Goal: Task Accomplishment & Management: Use online tool/utility

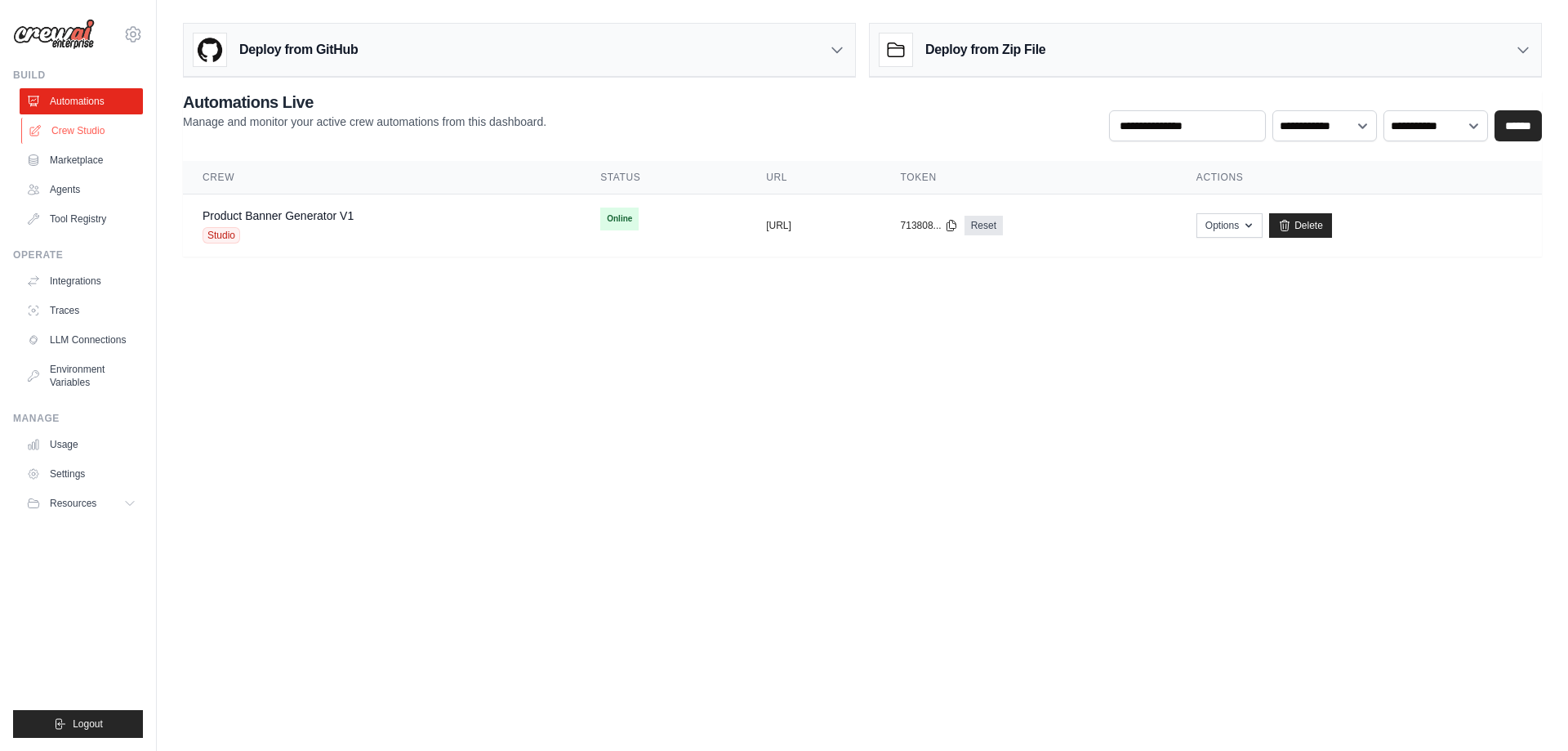
click at [77, 122] on link "Crew Studio" at bounding box center [83, 130] width 123 height 26
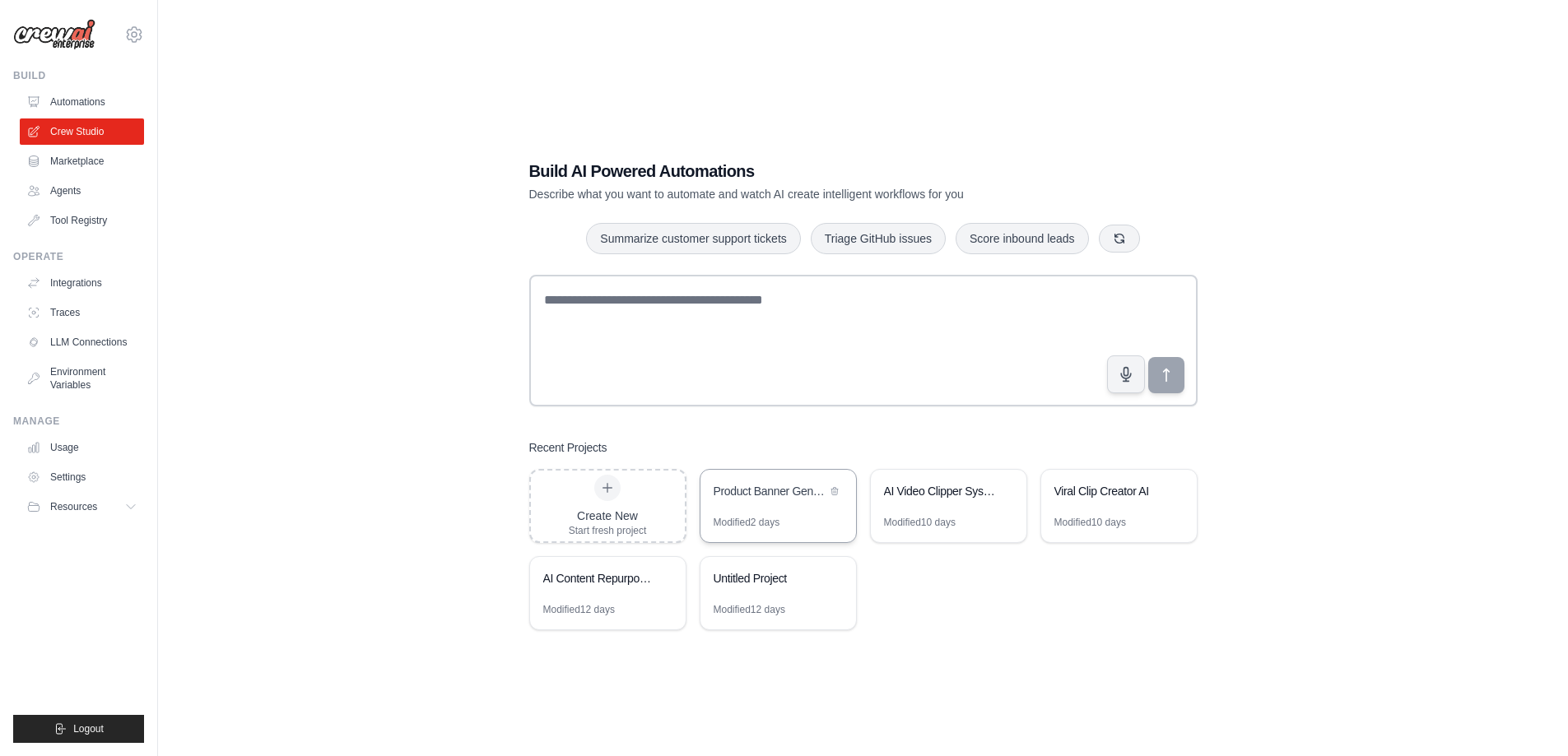
click at [751, 489] on div "Product Banner Generator" at bounding box center [769, 491] width 113 height 16
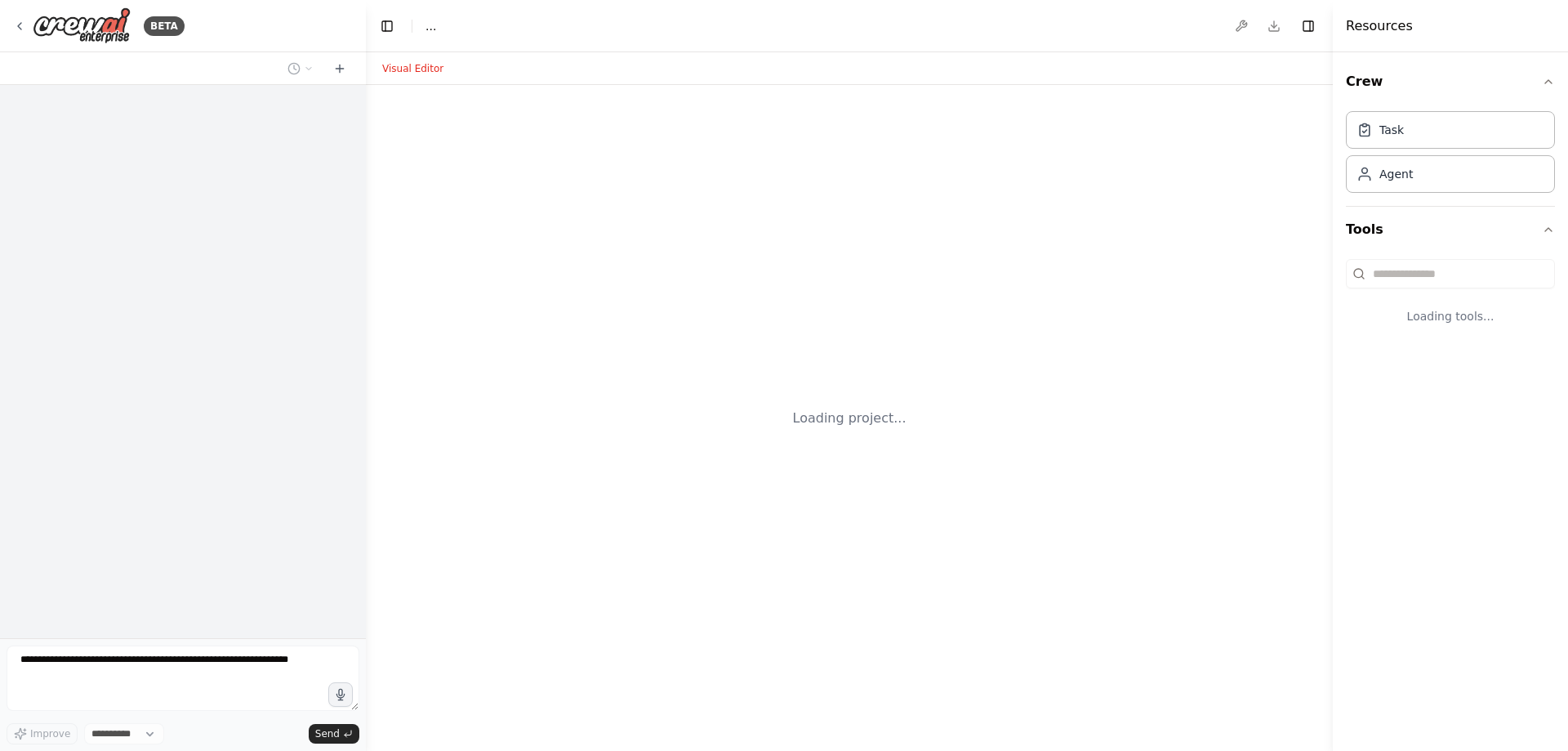
select select "****"
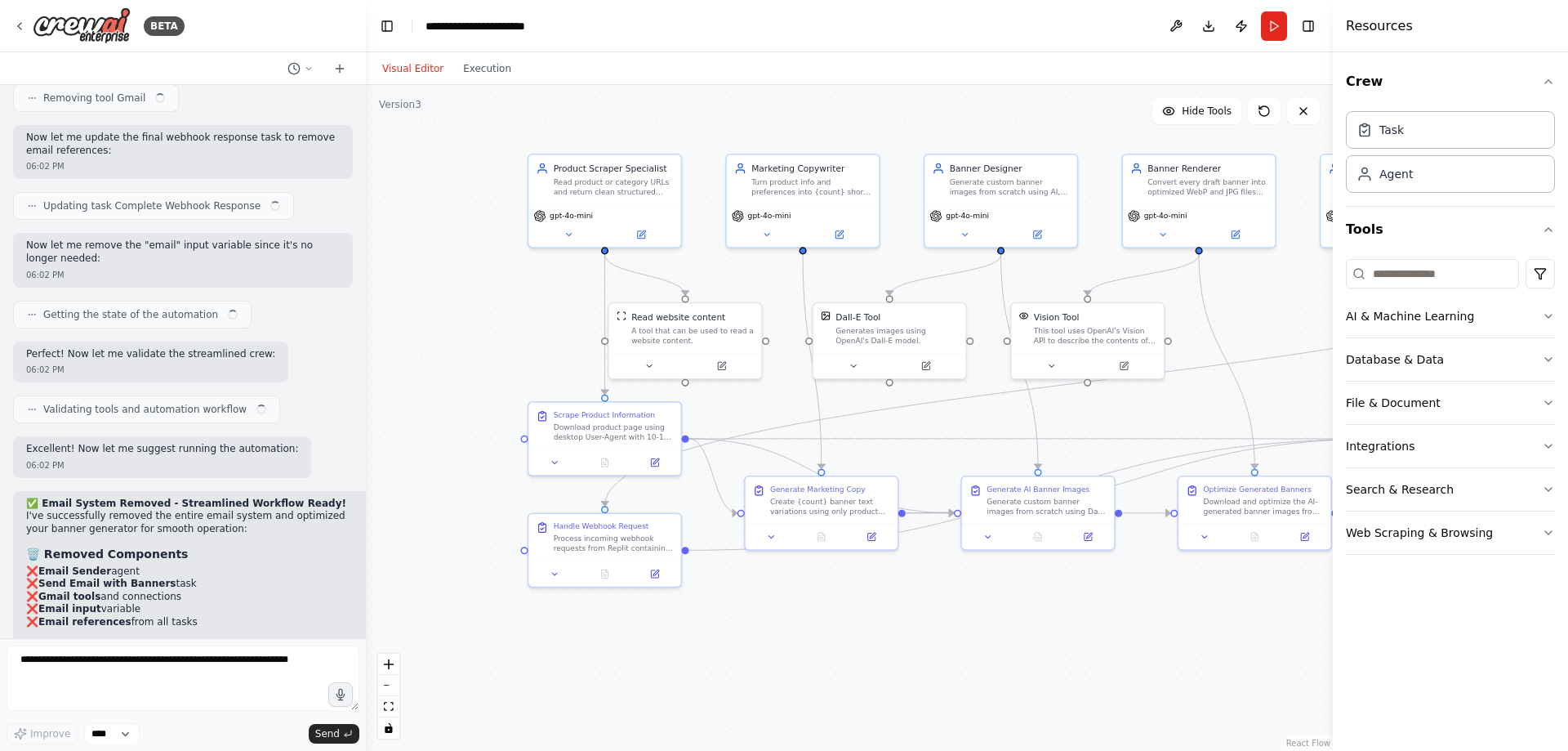
scroll to position [22056, 0]
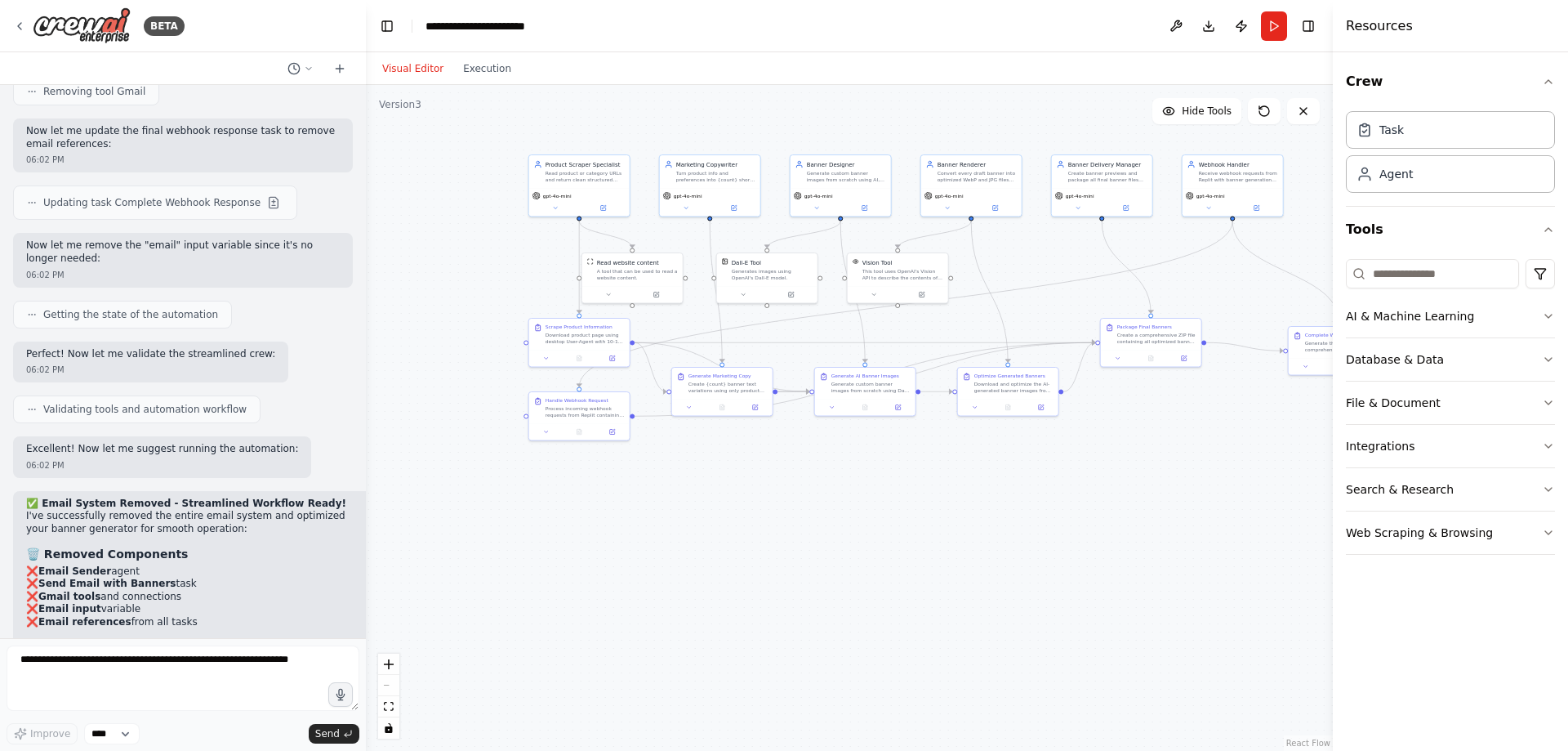
drag, startPoint x: 1110, startPoint y: 482, endPoint x: 1027, endPoint y: 484, distance: 83.0
click at [1027, 484] on div ".deletable-edge-delete-btn { width: 20px; height: 20px; border: 0px solid #ffff…" at bounding box center [849, 418] width 967 height 666
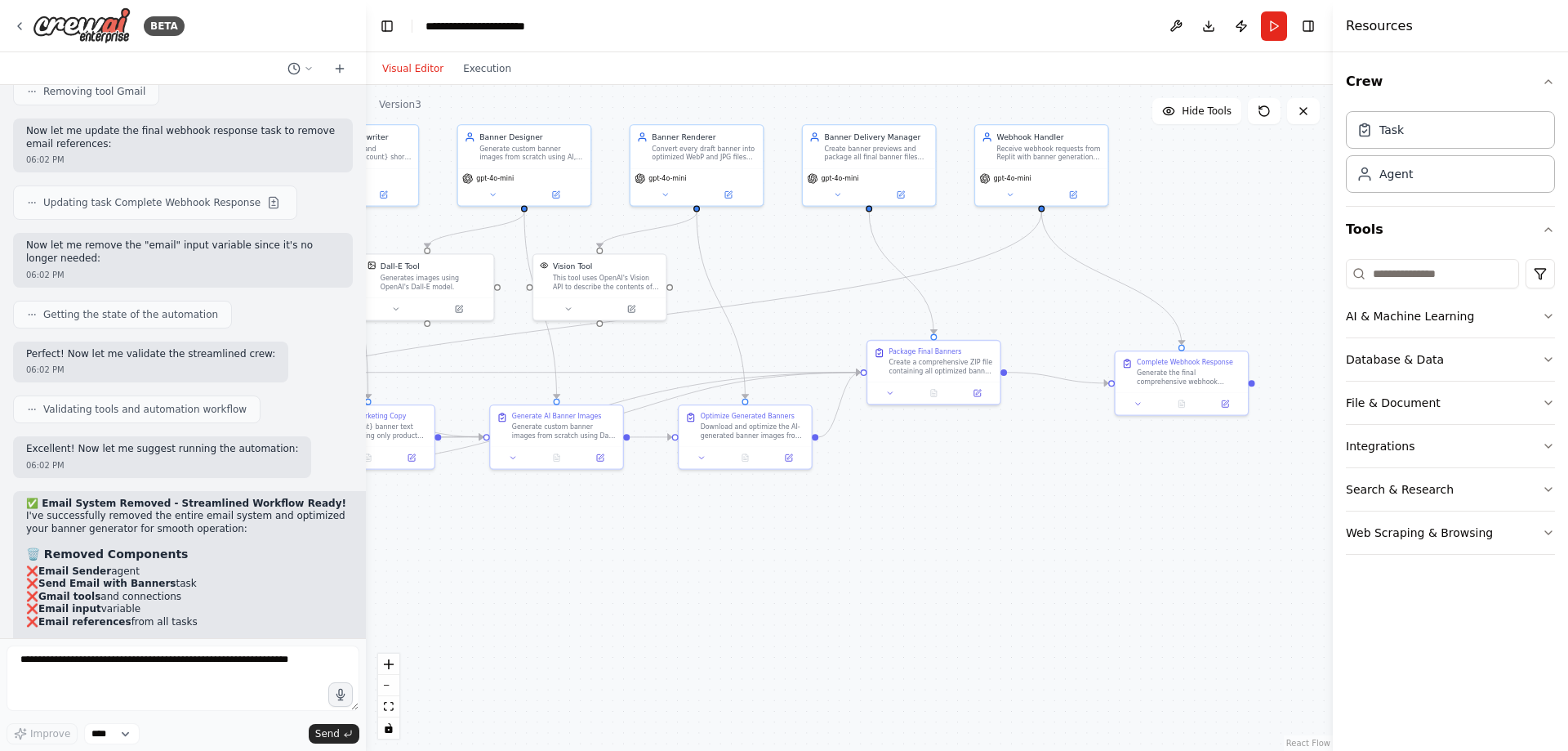
drag, startPoint x: 1106, startPoint y: 275, endPoint x: 794, endPoint y: 277, distance: 312.0
click at [794, 277] on div ".deletable-edge-delete-btn { width: 20px; height: 20px; border: 0px solid #ffff…" at bounding box center [849, 418] width 967 height 666
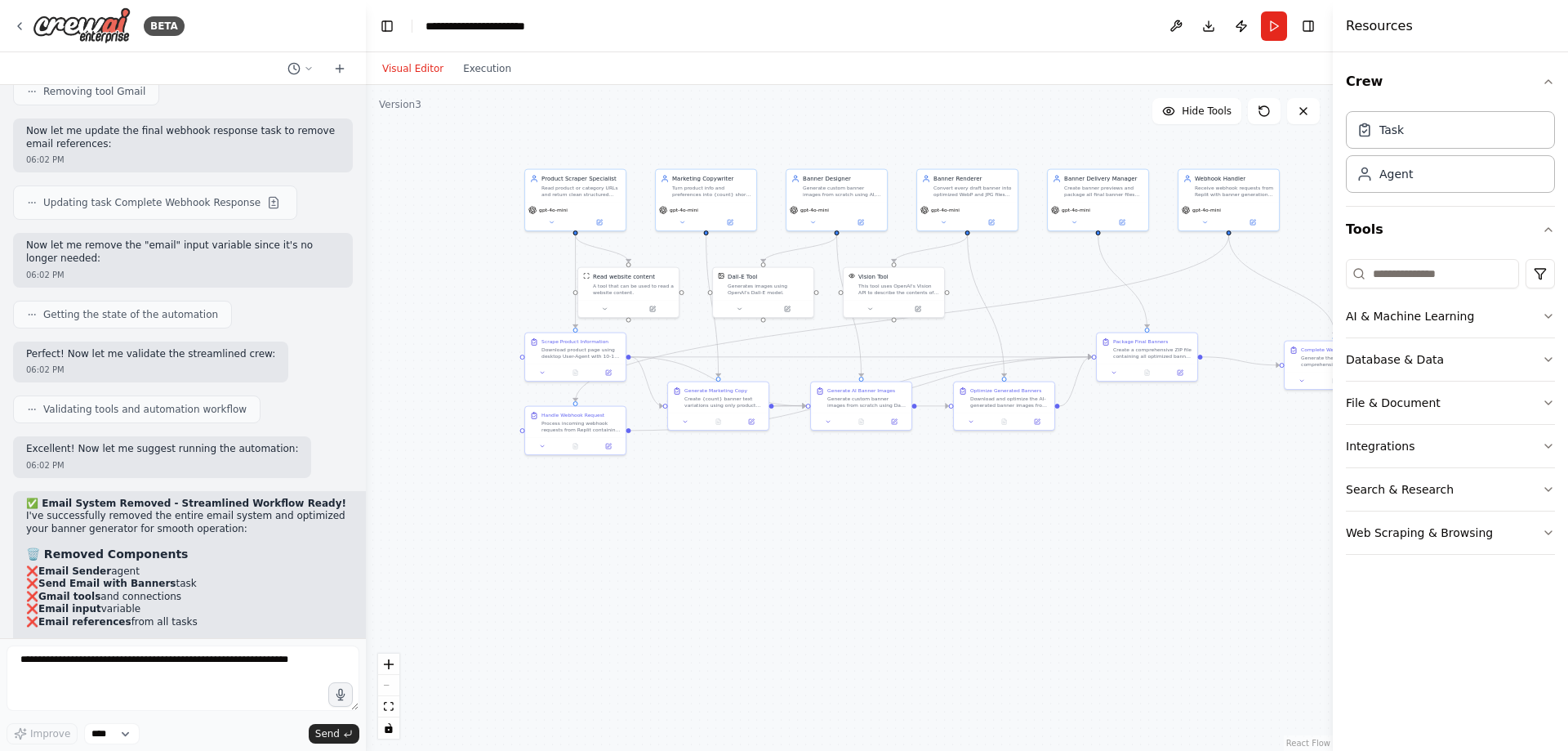
drag, startPoint x: 698, startPoint y: 506, endPoint x: 850, endPoint y: 497, distance: 152.3
click at [898, 507] on div ".deletable-edge-delete-btn { width: 20px; height: 20px; border: 0px solid #ffff…" at bounding box center [849, 418] width 967 height 666
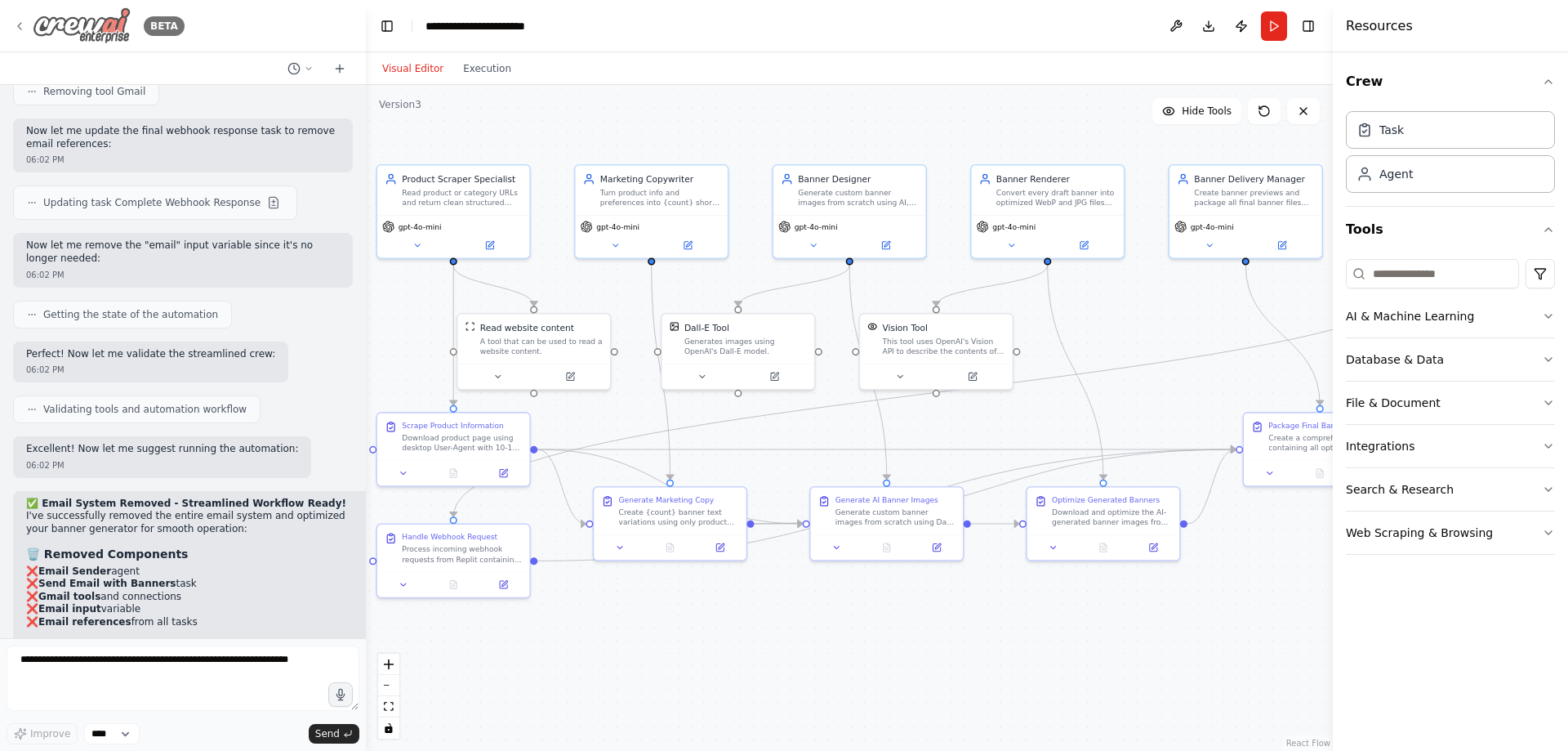
click at [56, 33] on img at bounding box center [81, 25] width 98 height 37
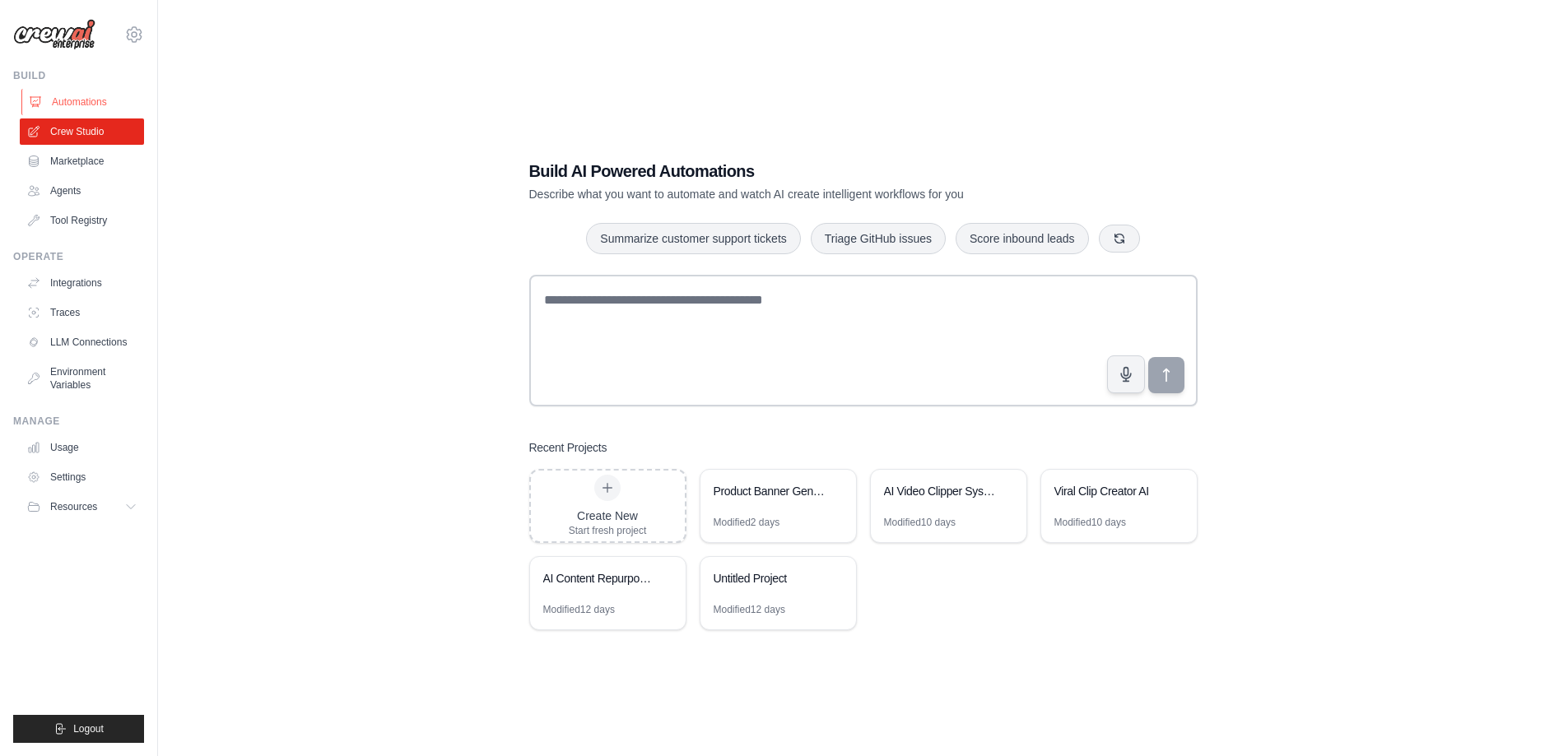
click at [94, 92] on link "Automations" at bounding box center [83, 101] width 124 height 26
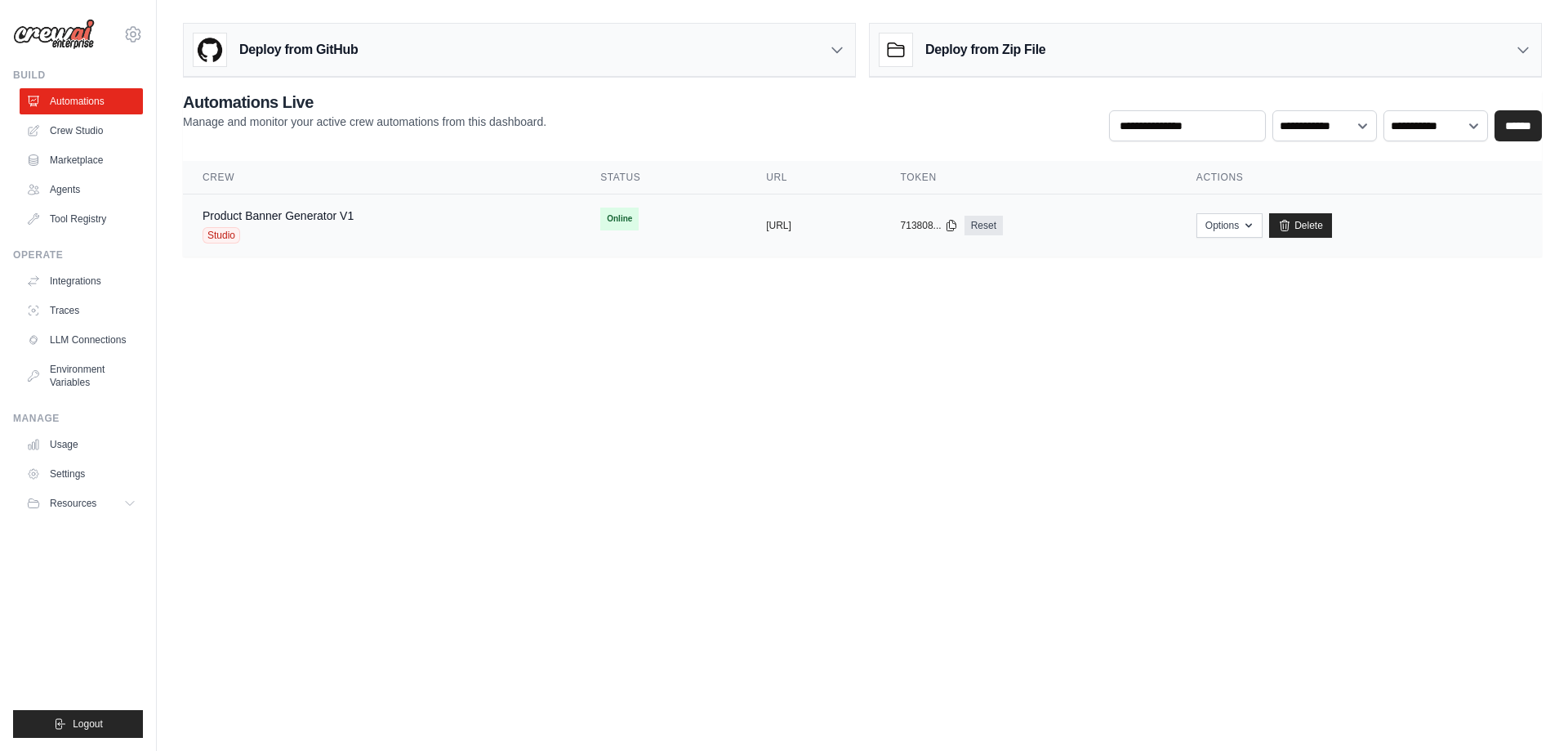
click at [422, 241] on div "Product Banner Generator V1 Studio" at bounding box center [382, 225] width 358 height 36
click at [424, 232] on div "Product Banner Generator V1 Studio" at bounding box center [382, 225] width 358 height 36
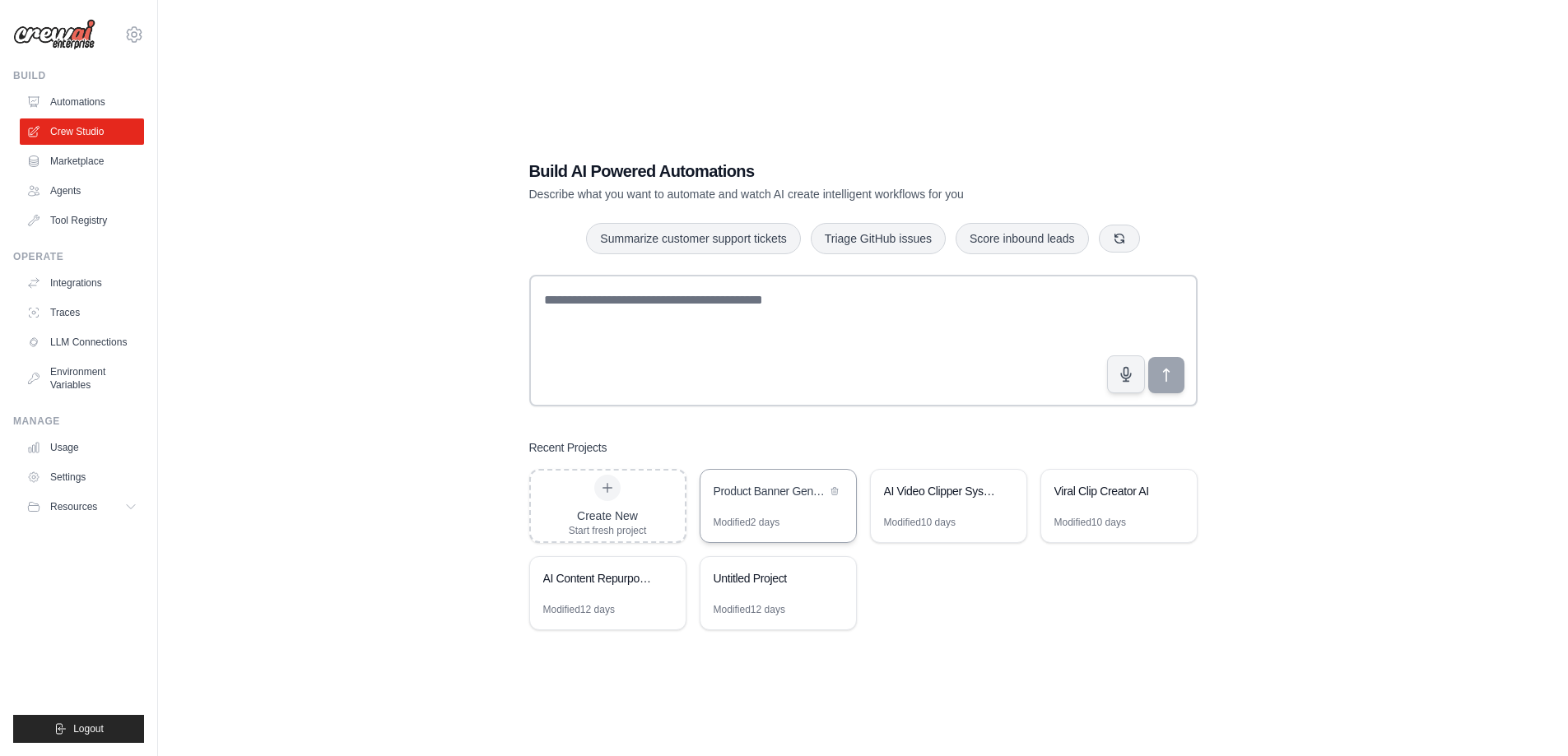
click at [739, 516] on div "Modified 2 days" at bounding box center [746, 522] width 67 height 14
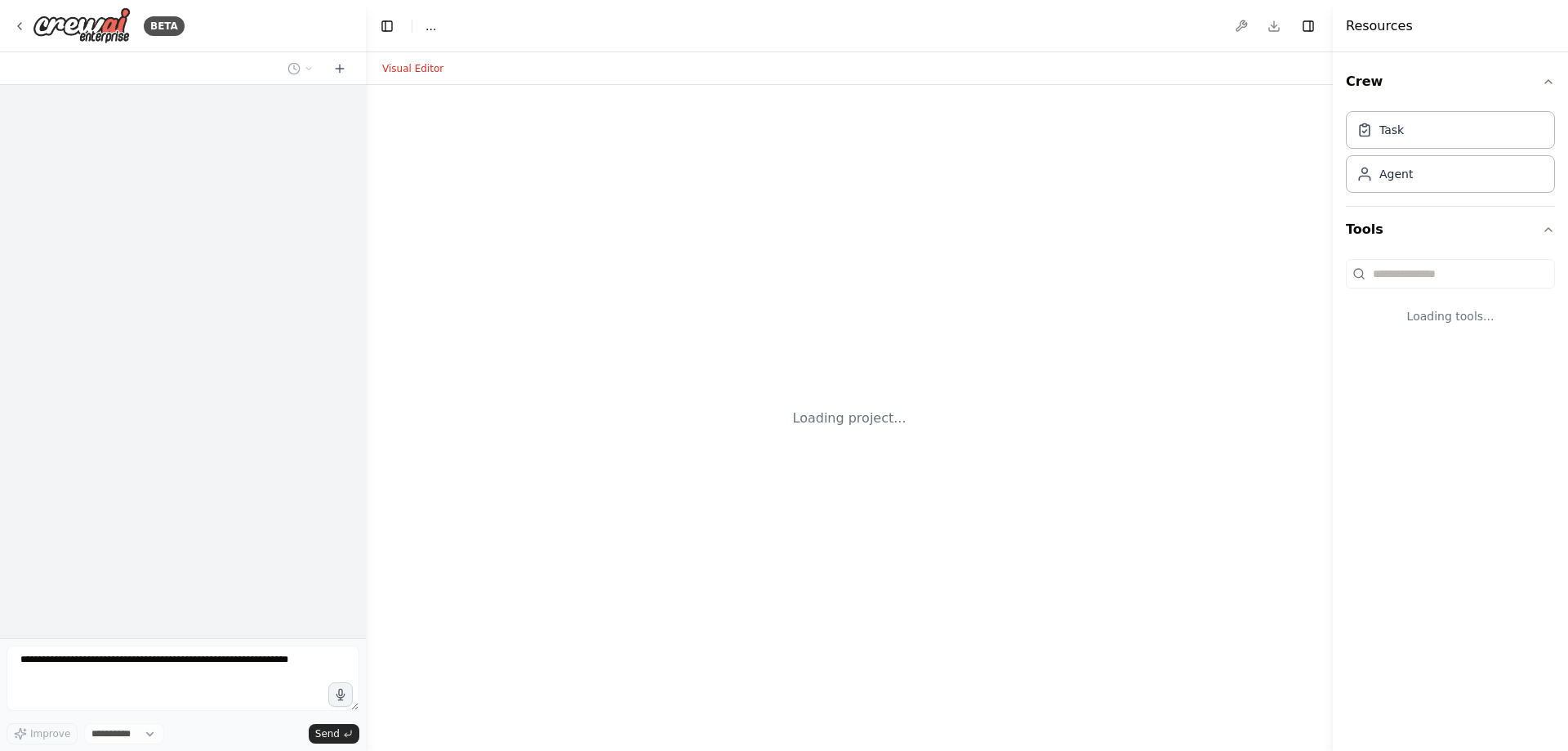
select select "****"
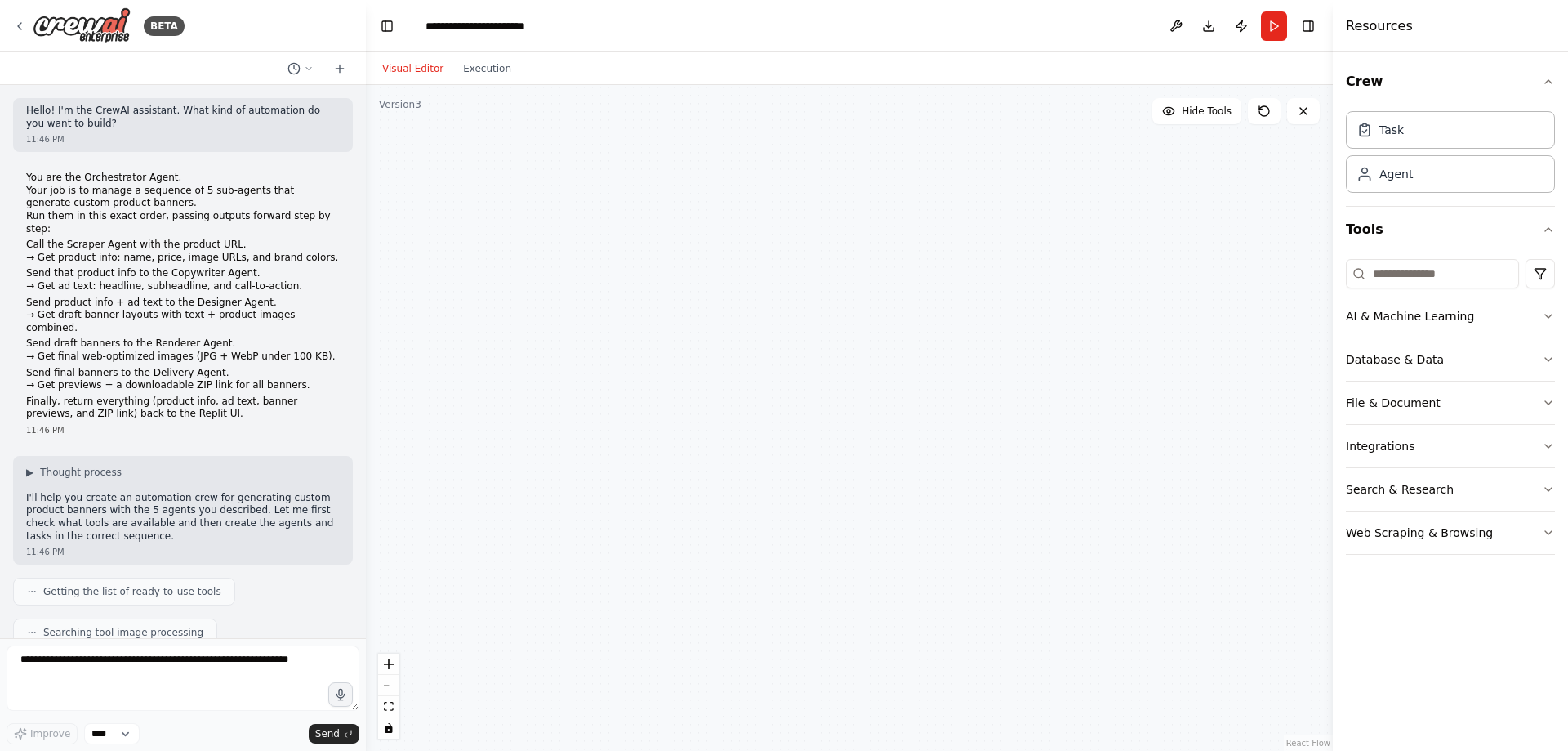
scroll to position [22056, 0]
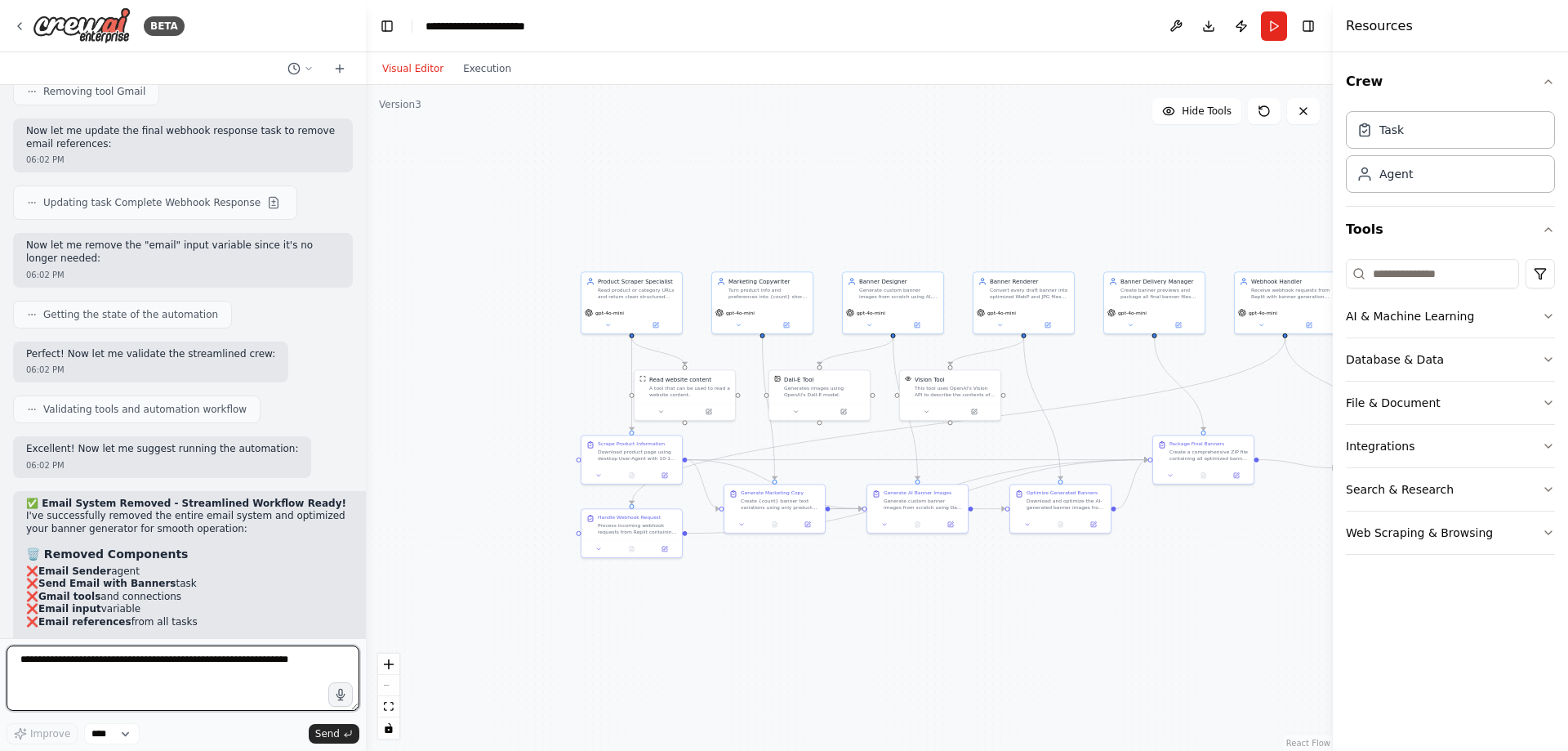
click at [127, 666] on textarea at bounding box center [182, 677] width 353 height 66
paste textarea "**********"
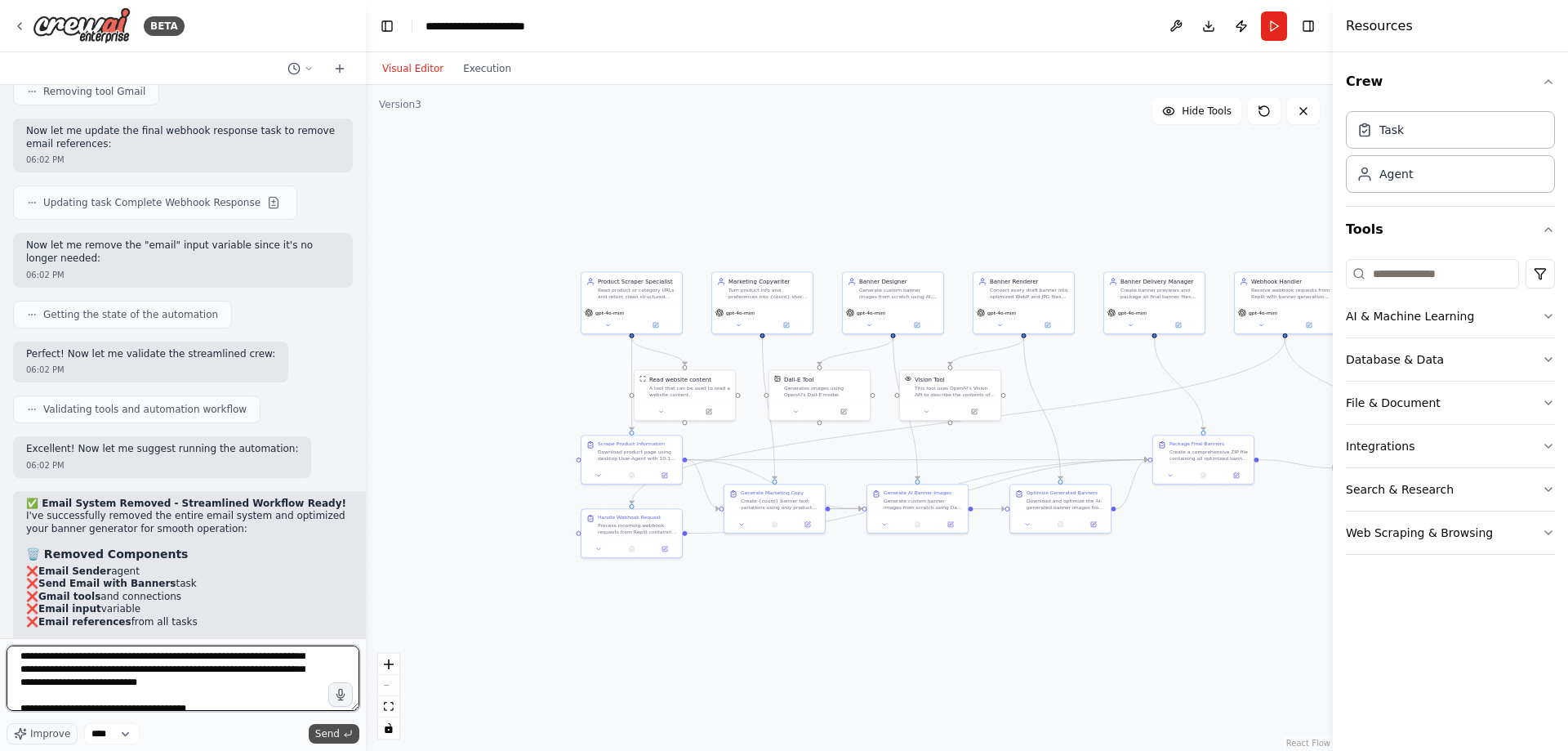
type textarea "**********"
click at [347, 730] on icon "submit" at bounding box center [348, 733] width 10 height 10
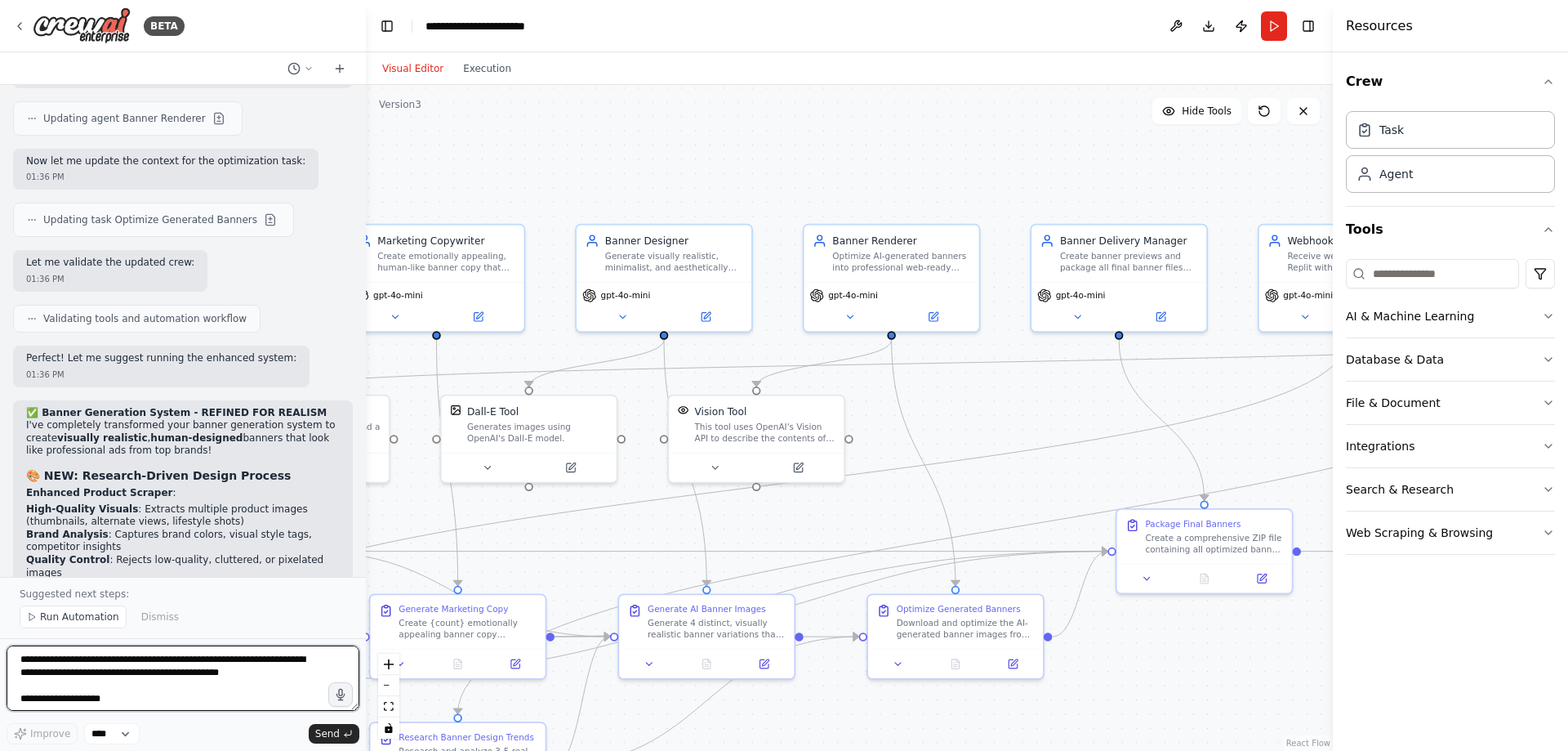
scroll to position [25441, 0]
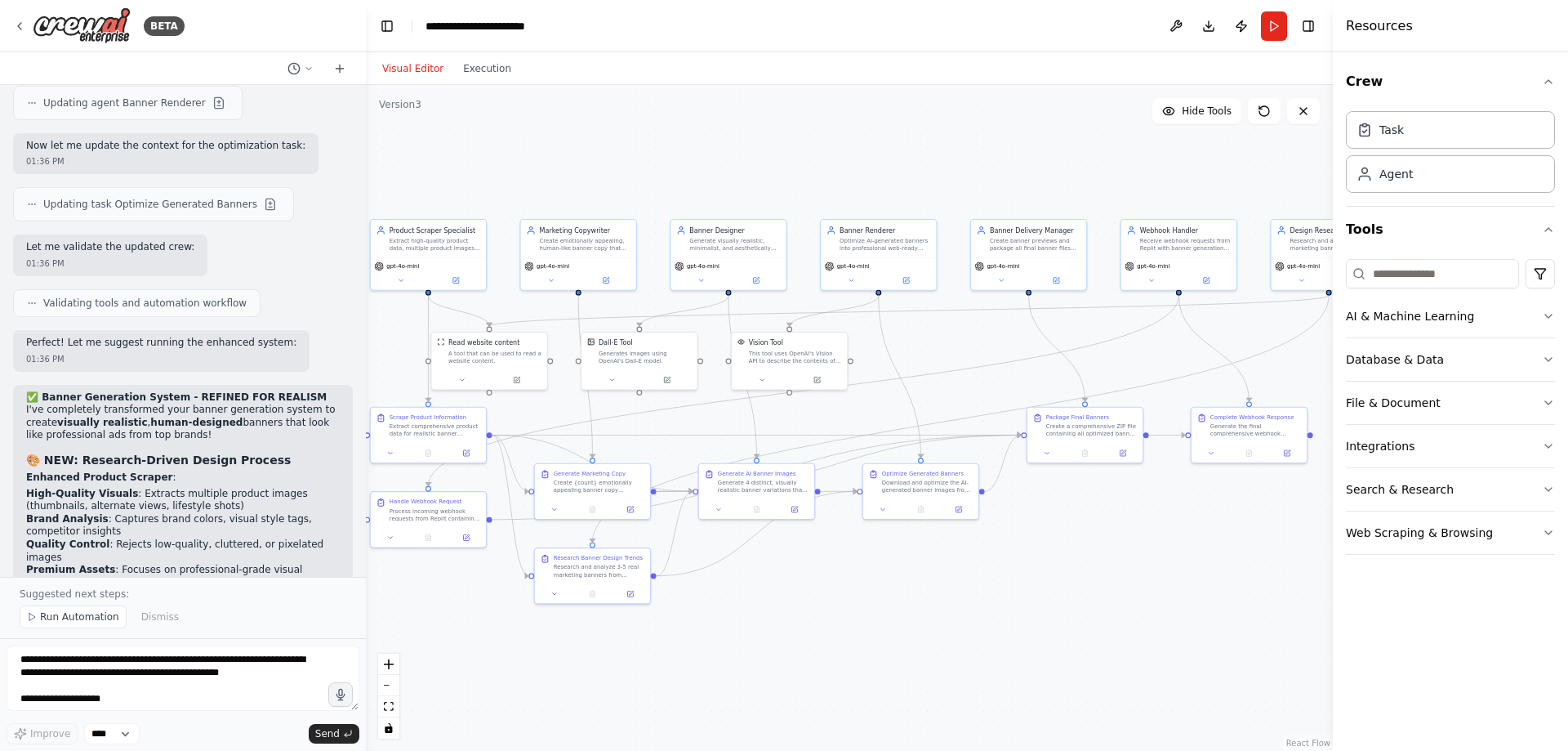
drag, startPoint x: 1013, startPoint y: 639, endPoint x: 1114, endPoint y: 553, distance: 132.7
click at [1114, 553] on div ".deletable-edge-delete-btn { width: 20px; height: 20px; border: 0px solid #ffff…" at bounding box center [849, 418] width 967 height 666
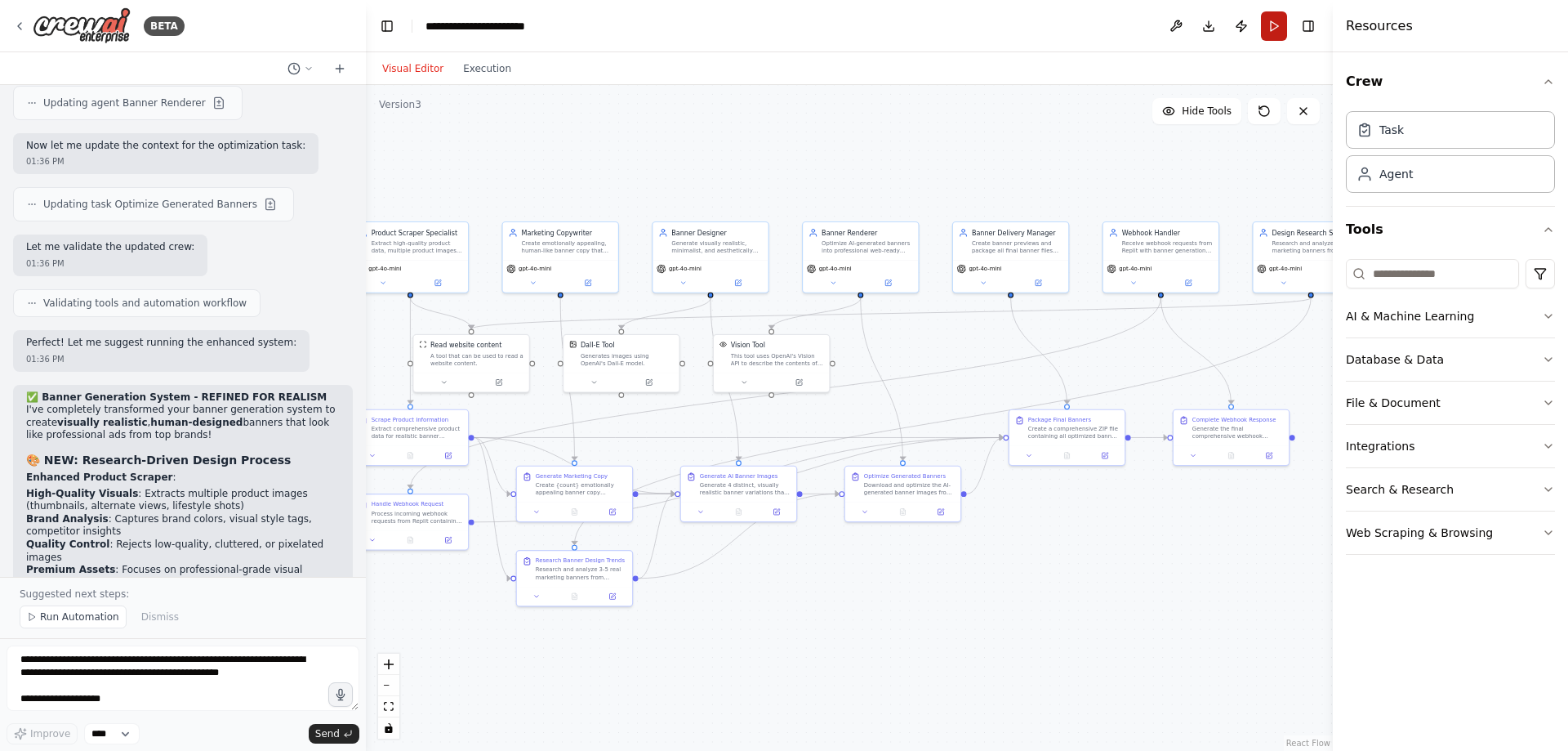
click at [1270, 25] on button "Run" at bounding box center [1273, 26] width 26 height 30
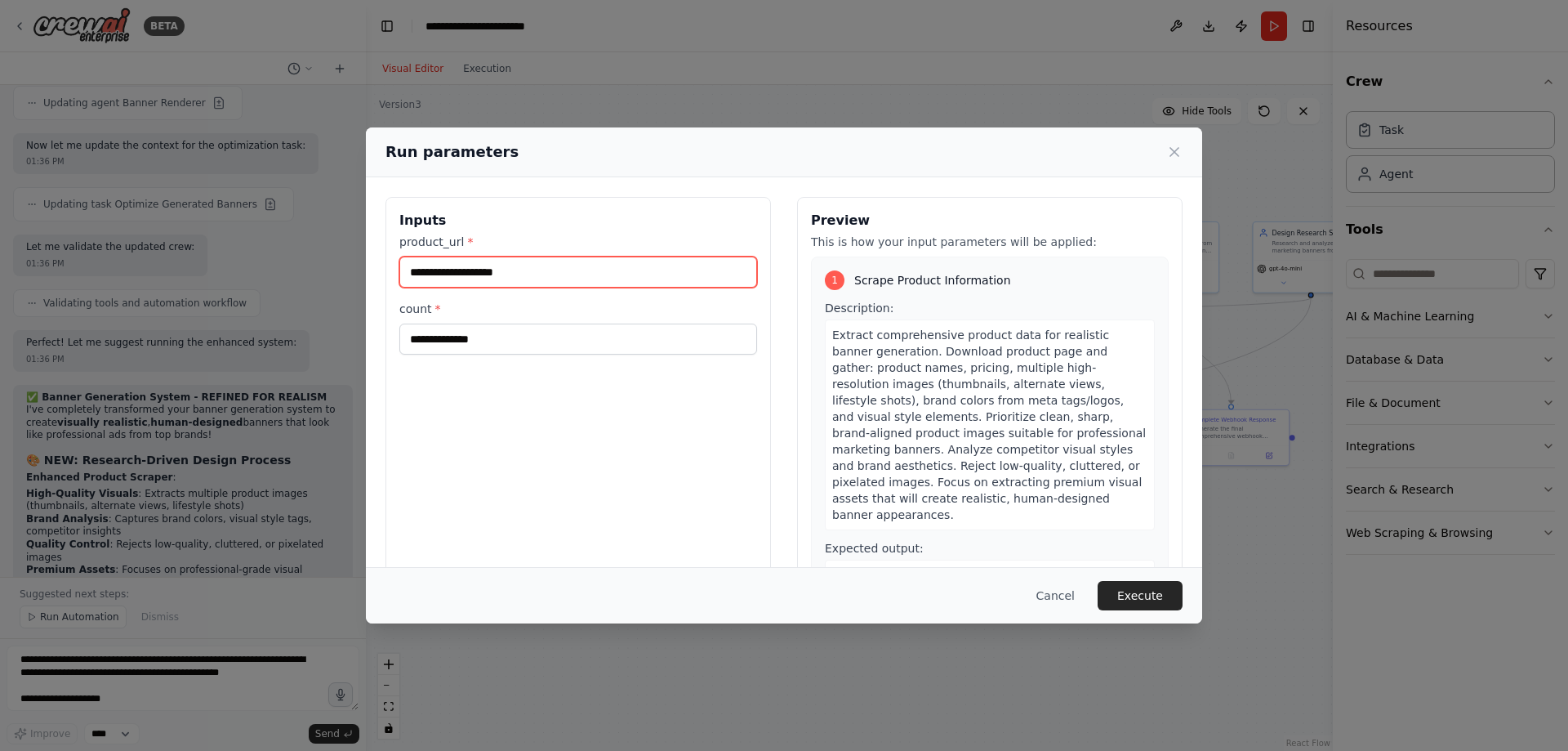
click at [470, 260] on input "product_url *" at bounding box center [578, 272] width 357 height 31
type input "**********"
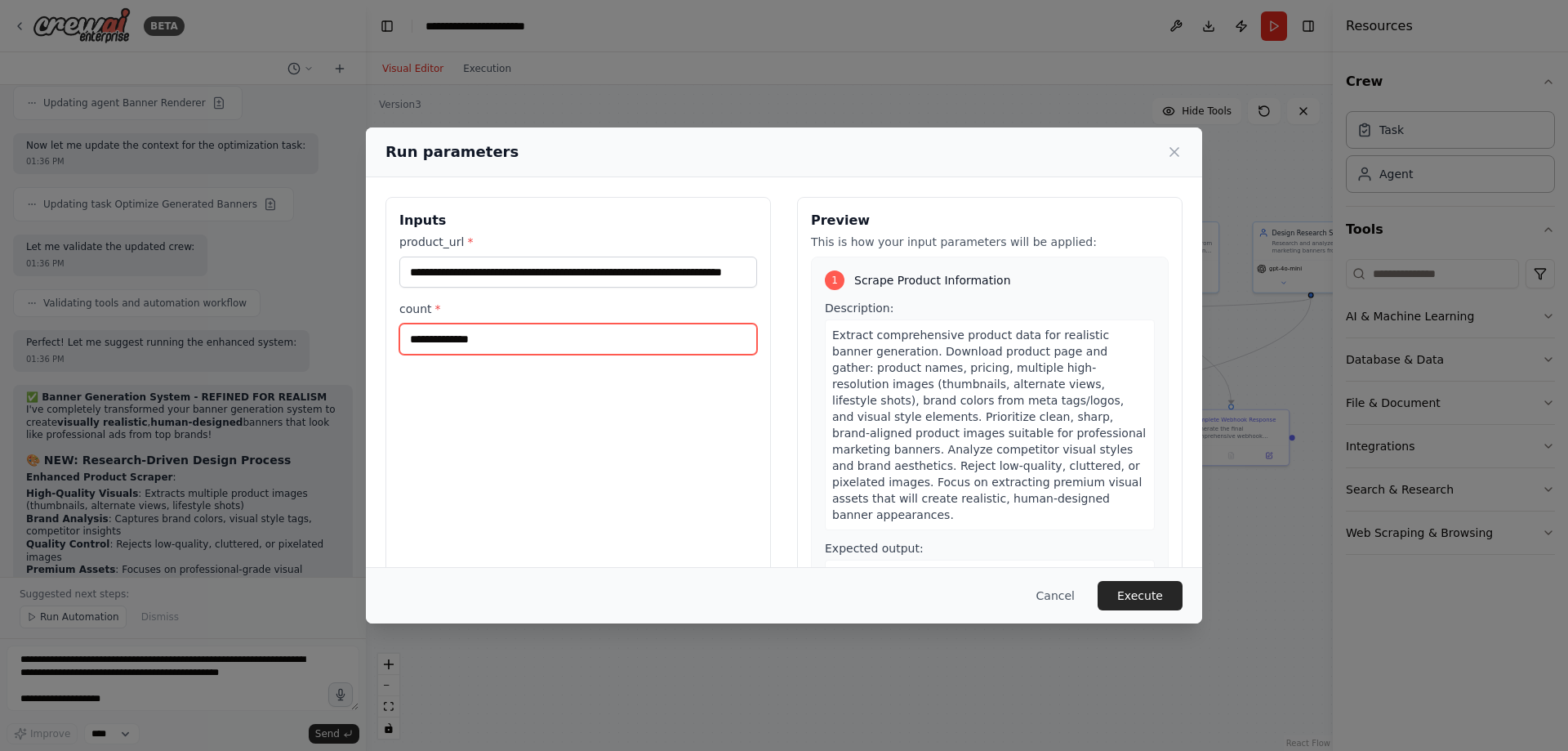
click at [536, 347] on input "count *" at bounding box center [578, 339] width 357 height 31
type input "*"
click at [1166, 586] on button "Execute" at bounding box center [1140, 596] width 85 height 30
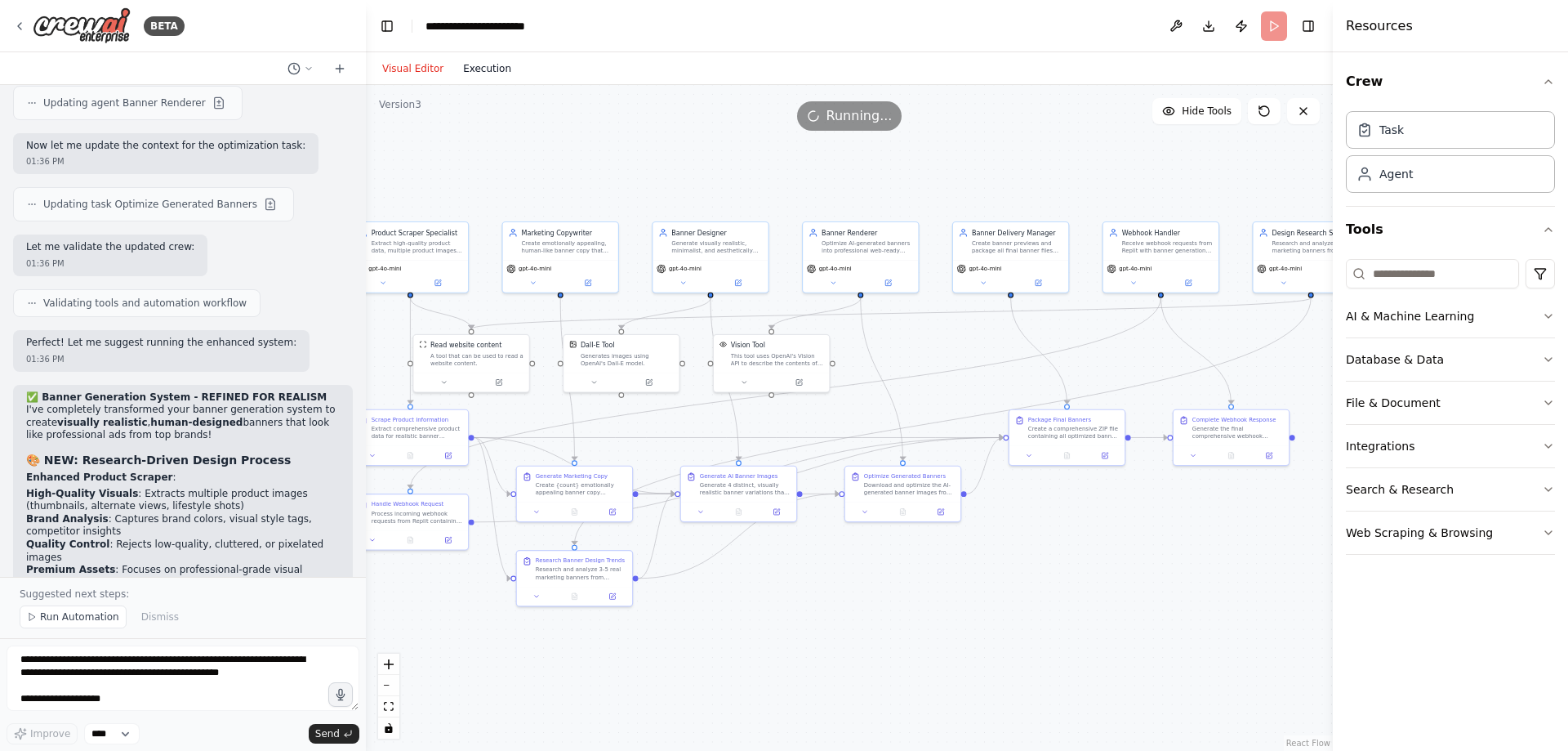
click at [478, 65] on button "Execution" at bounding box center [487, 68] width 67 height 20
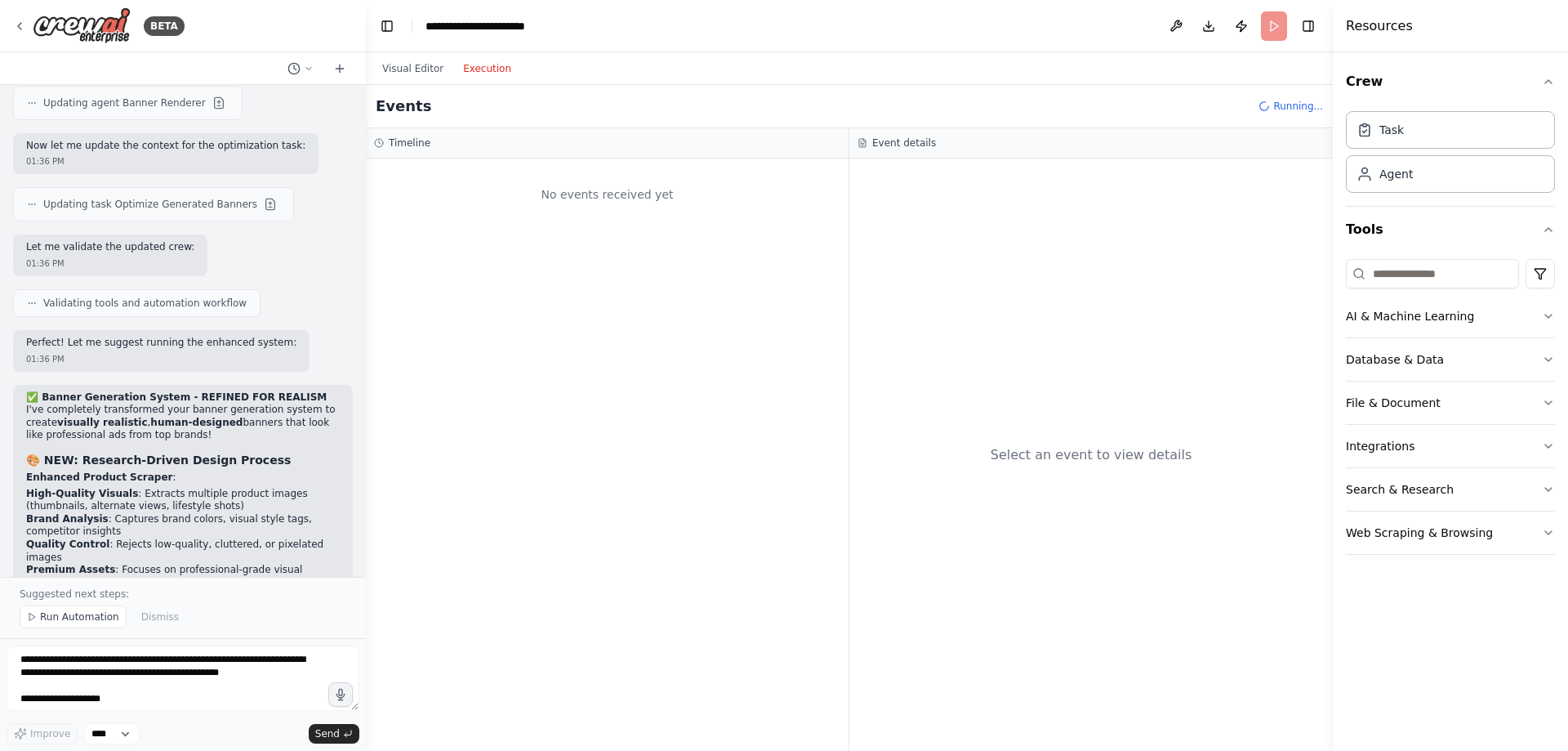
click at [410, 57] on div "Visual Editor Execution" at bounding box center [447, 68] width 149 height 32
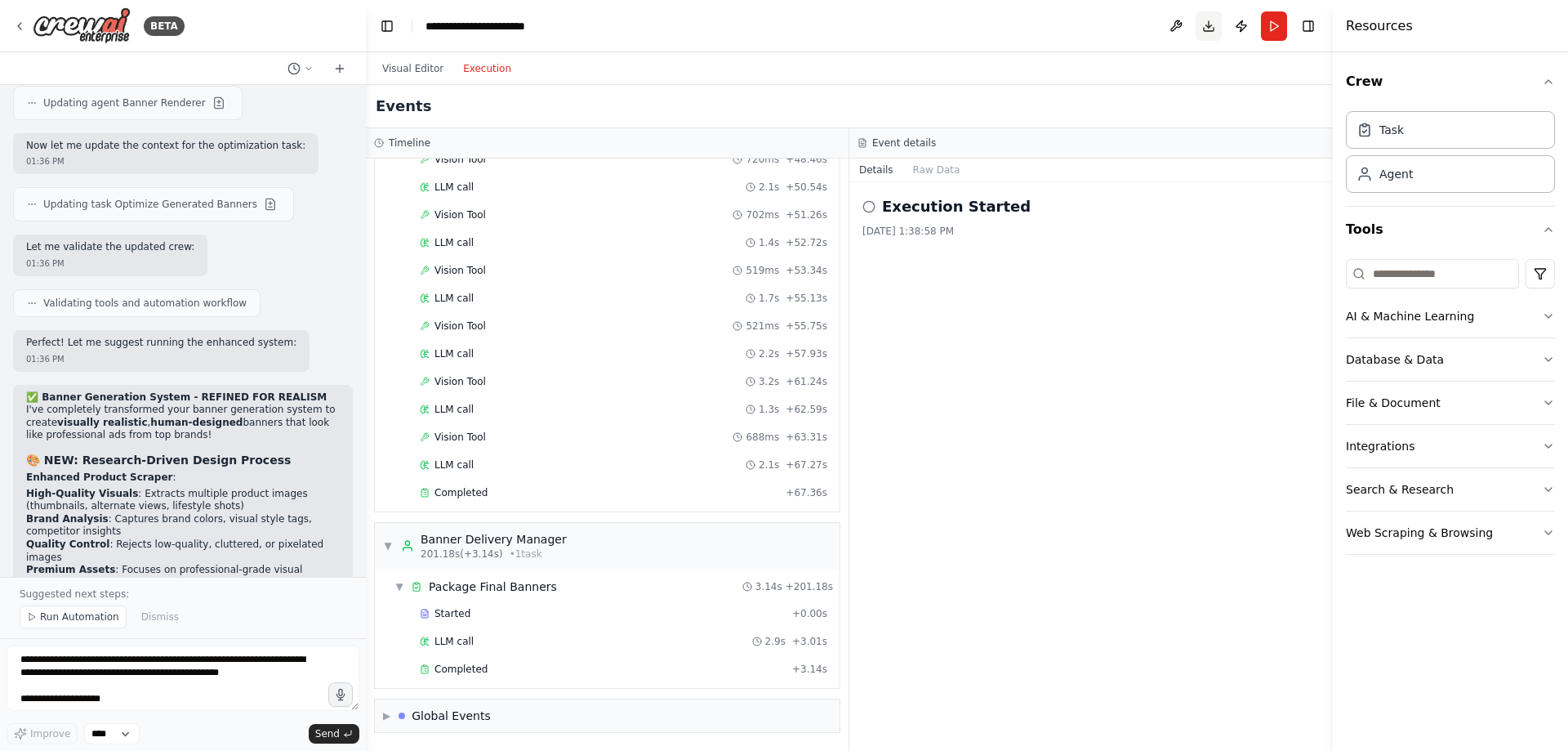
click at [1213, 29] on button "Download" at bounding box center [1208, 26] width 26 height 30
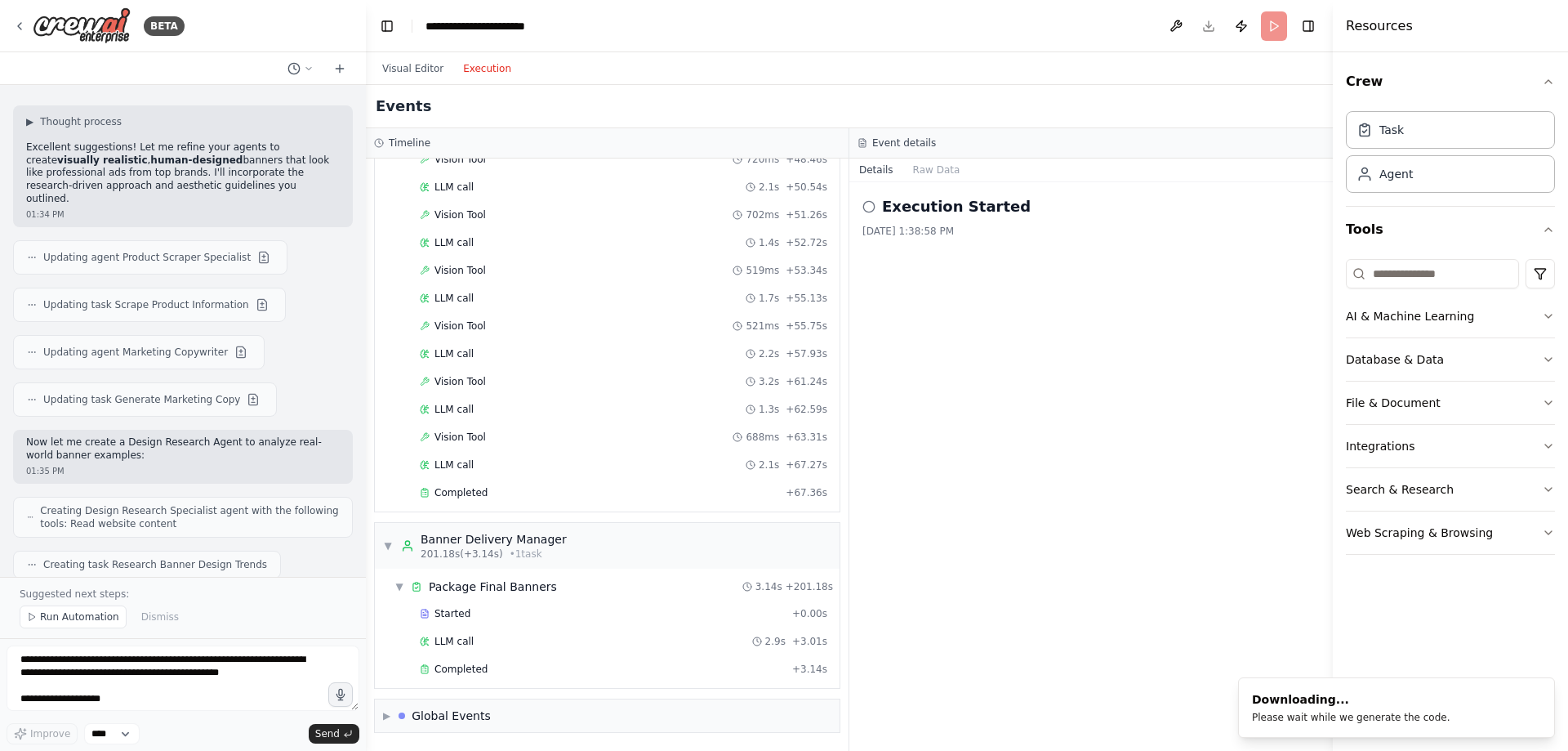
scroll to position [24624, 0]
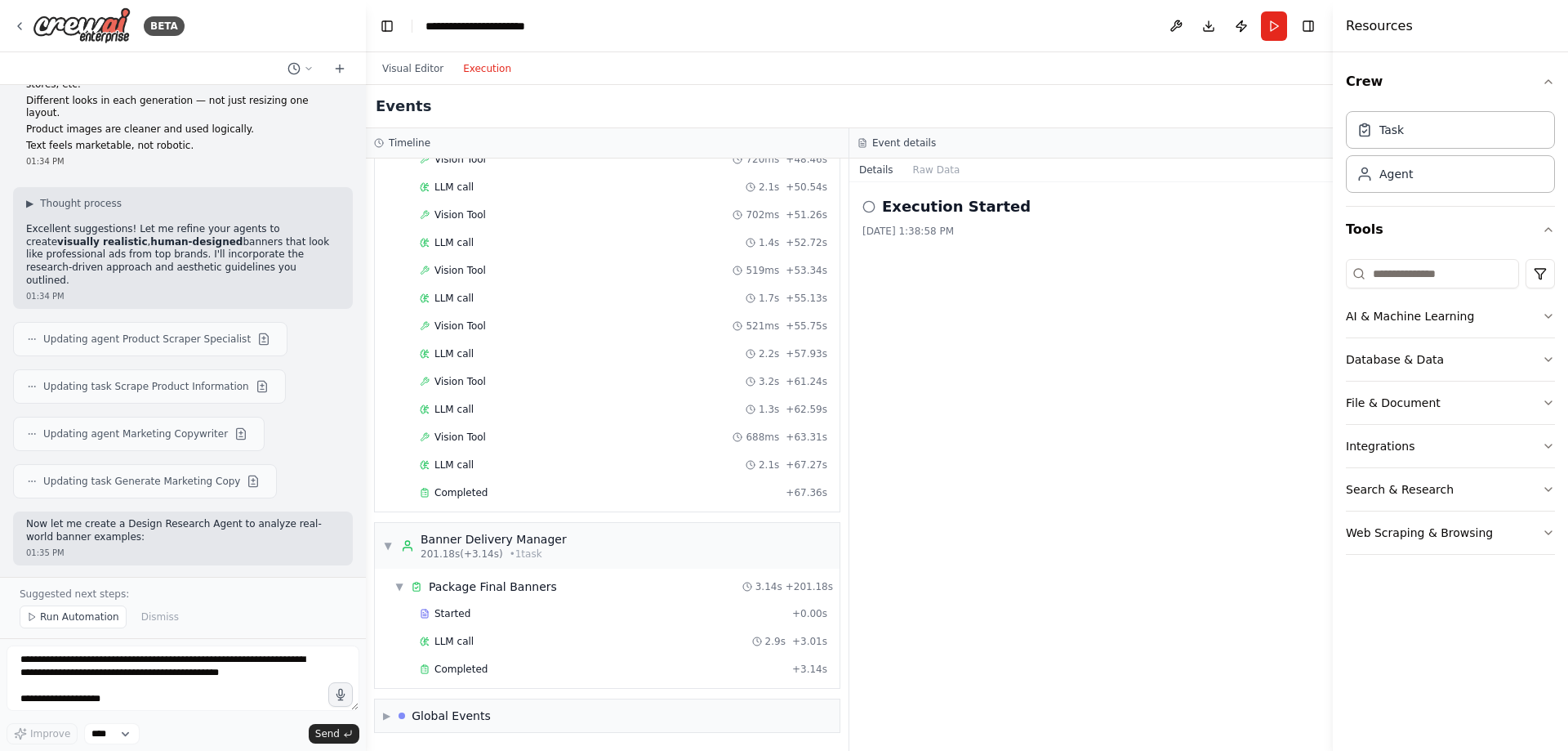
drag, startPoint x: 189, startPoint y: 536, endPoint x: 28, endPoint y: 385, distance: 220.7
copy div "✅ Banner Generation System - REFINED FOR REALISM I've completely transformed yo…"
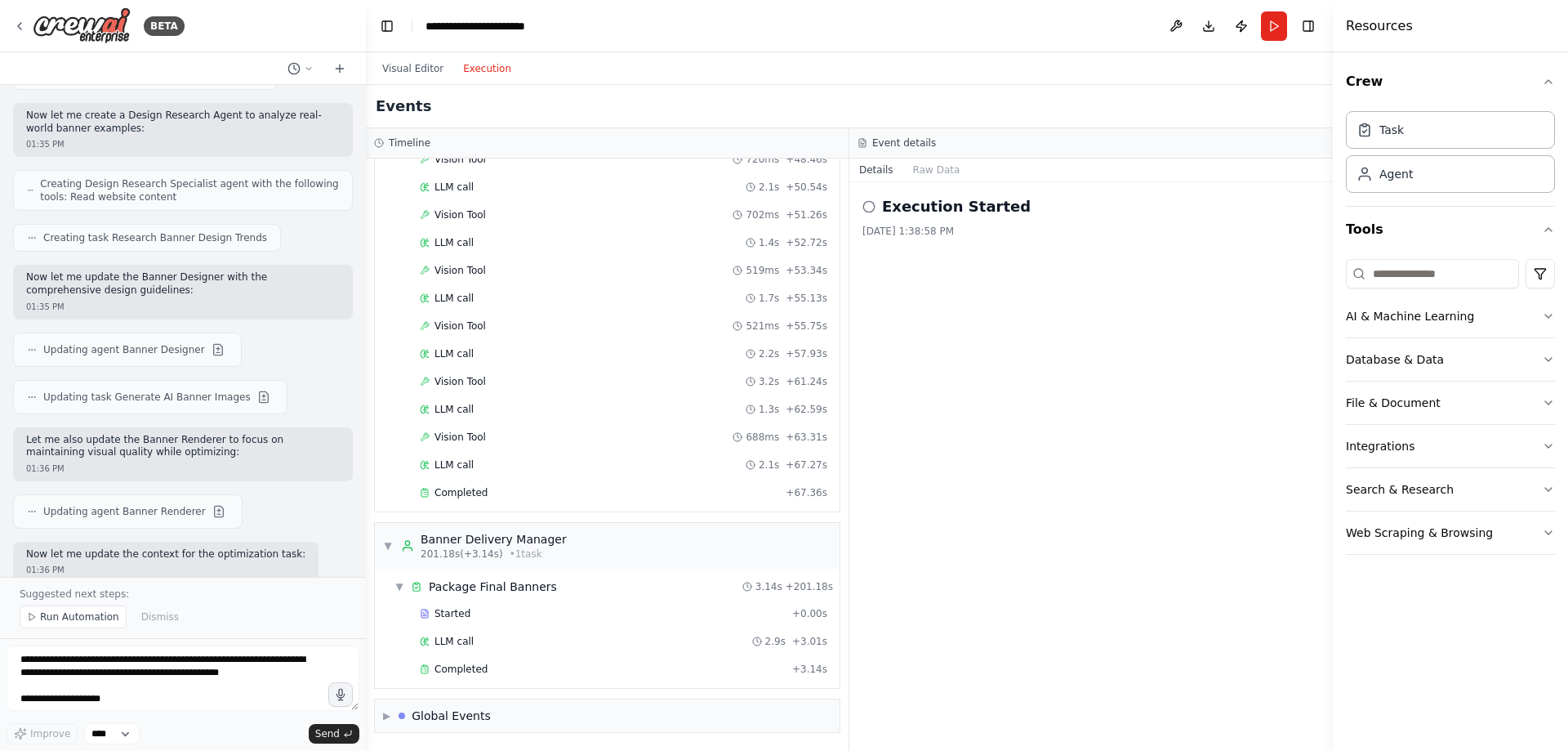
scroll to position [25114, 0]
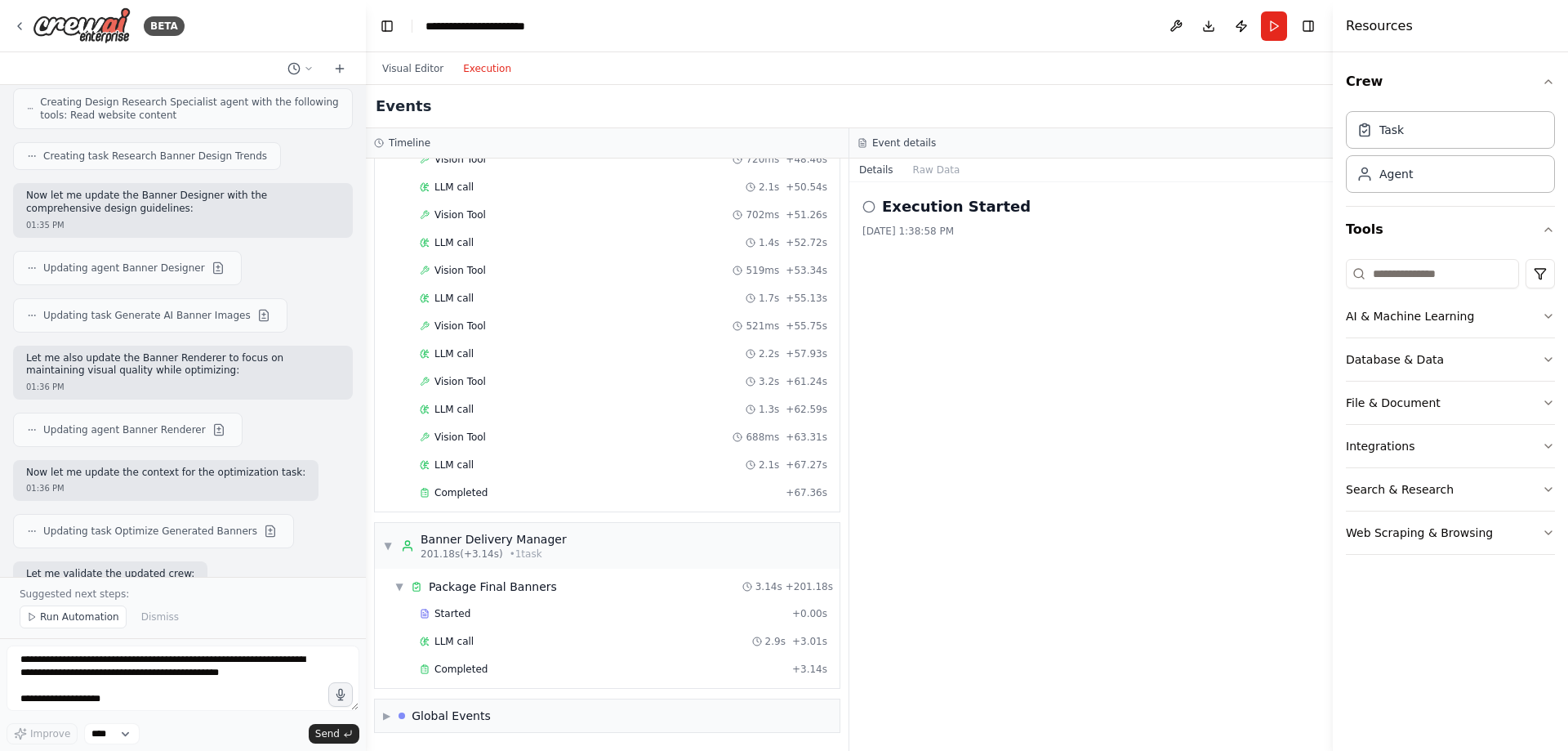
copy div "✅ Banner Generation System - REFINED FOR REALISM I've completely transformed yo…"
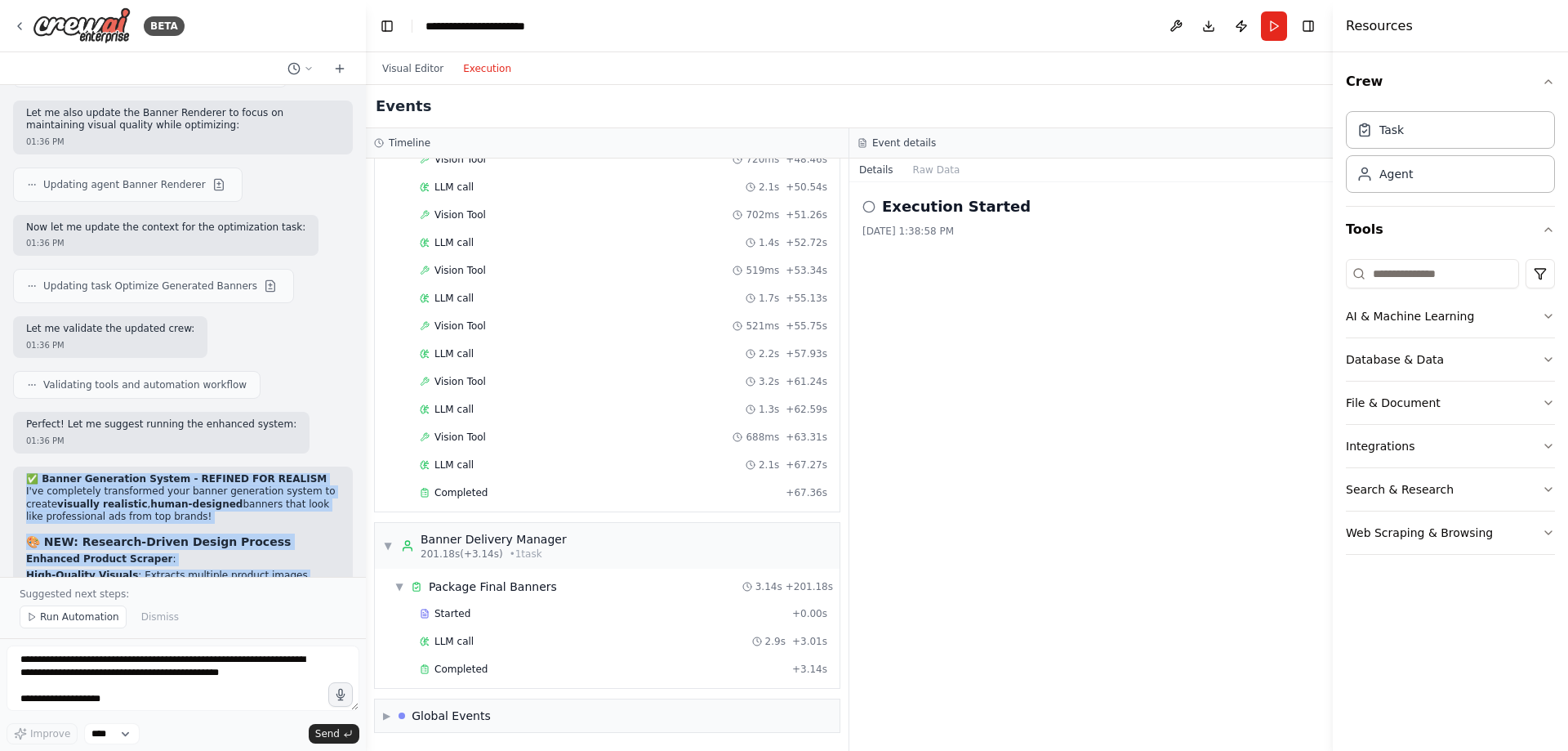
scroll to position [25441, 0]
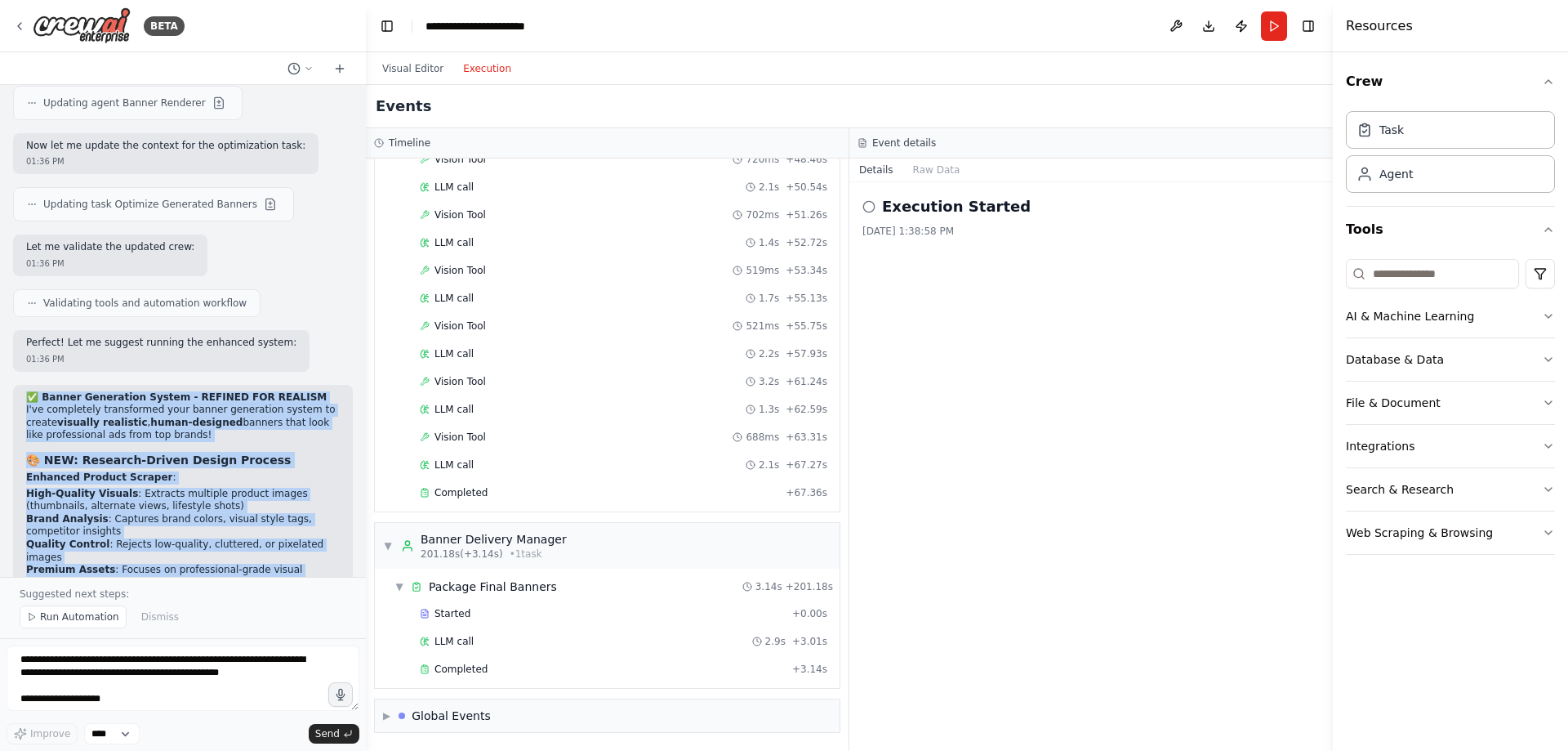
copy div "✅ Banner Generation System - REFINED FOR REALISM I've completely transformed yo…"
click at [404, 73] on button "Visual Editor" at bounding box center [413, 68] width 81 height 20
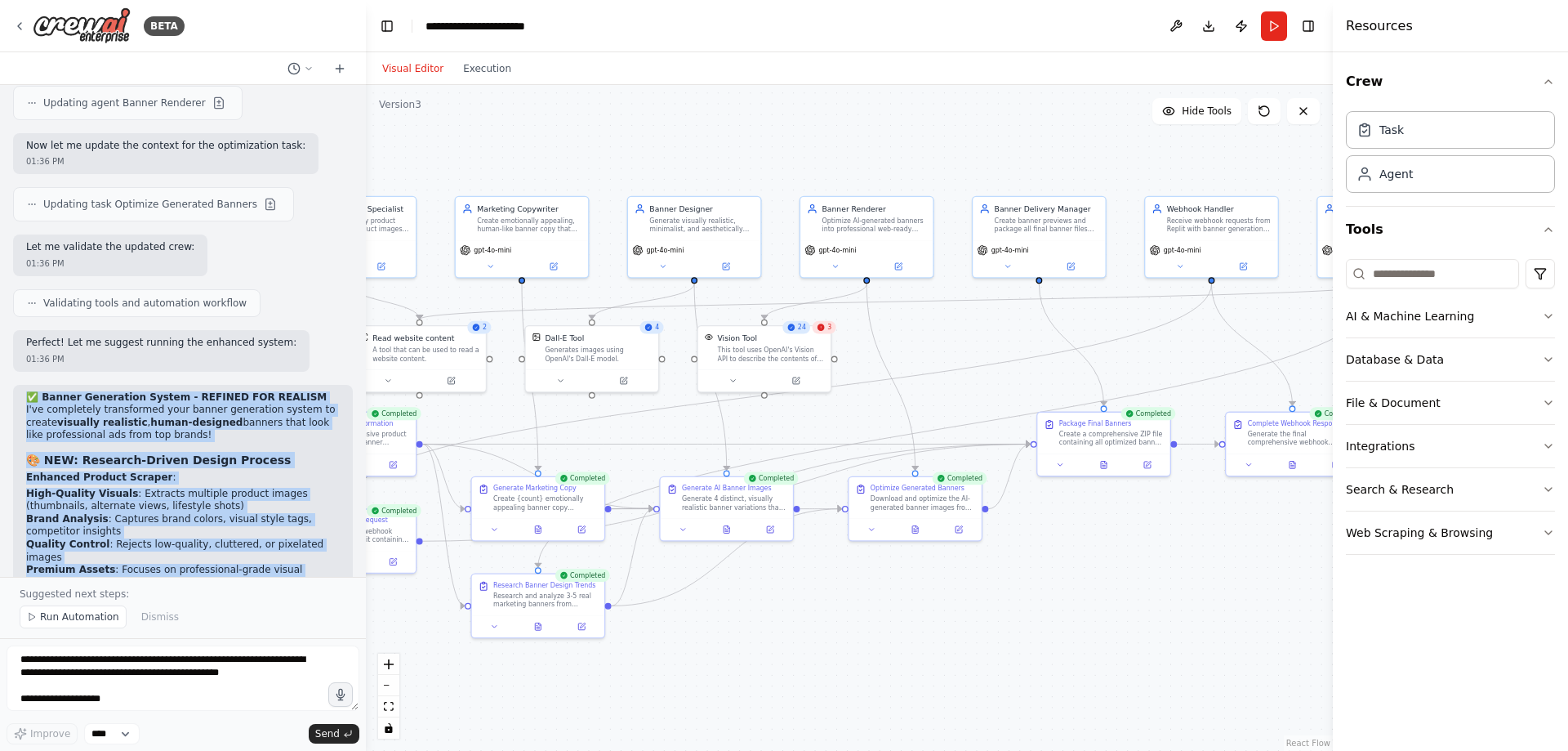
click at [826, 331] on div "3" at bounding box center [824, 327] width 23 height 13
click at [454, 63] on button "Execution" at bounding box center [487, 68] width 67 height 20
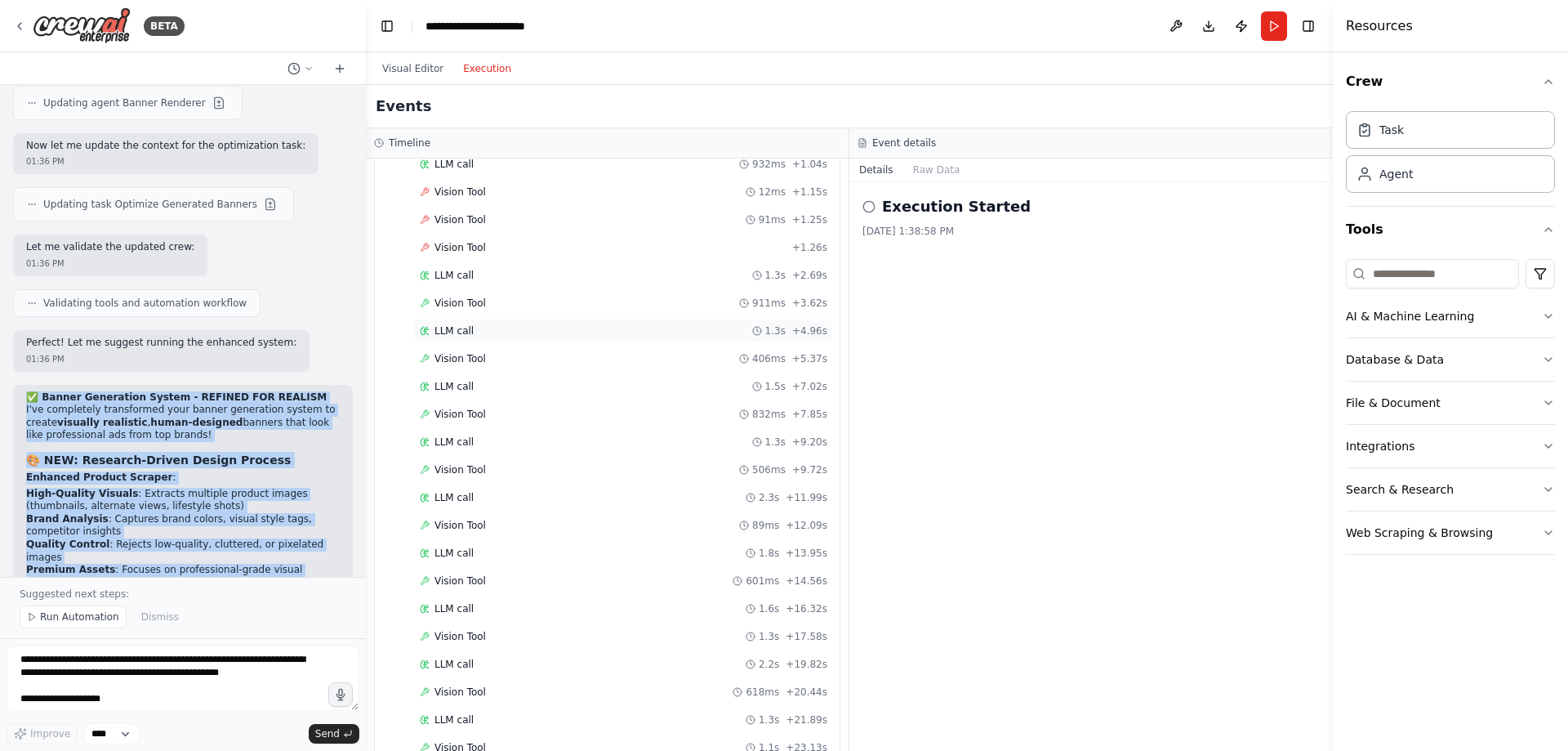
scroll to position [1368, 0]
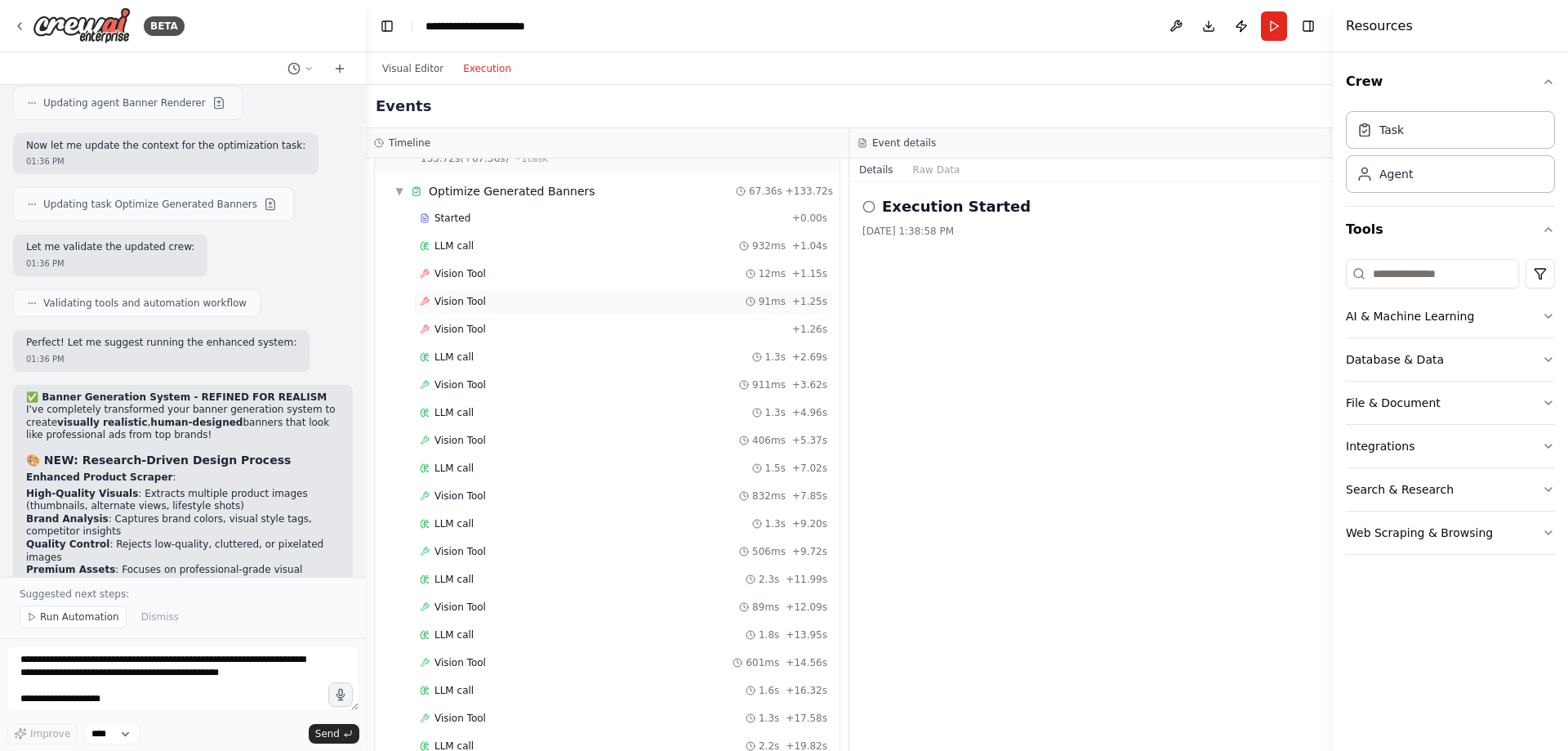
click at [478, 296] on span "Vision Tool" at bounding box center [460, 301] width 51 height 13
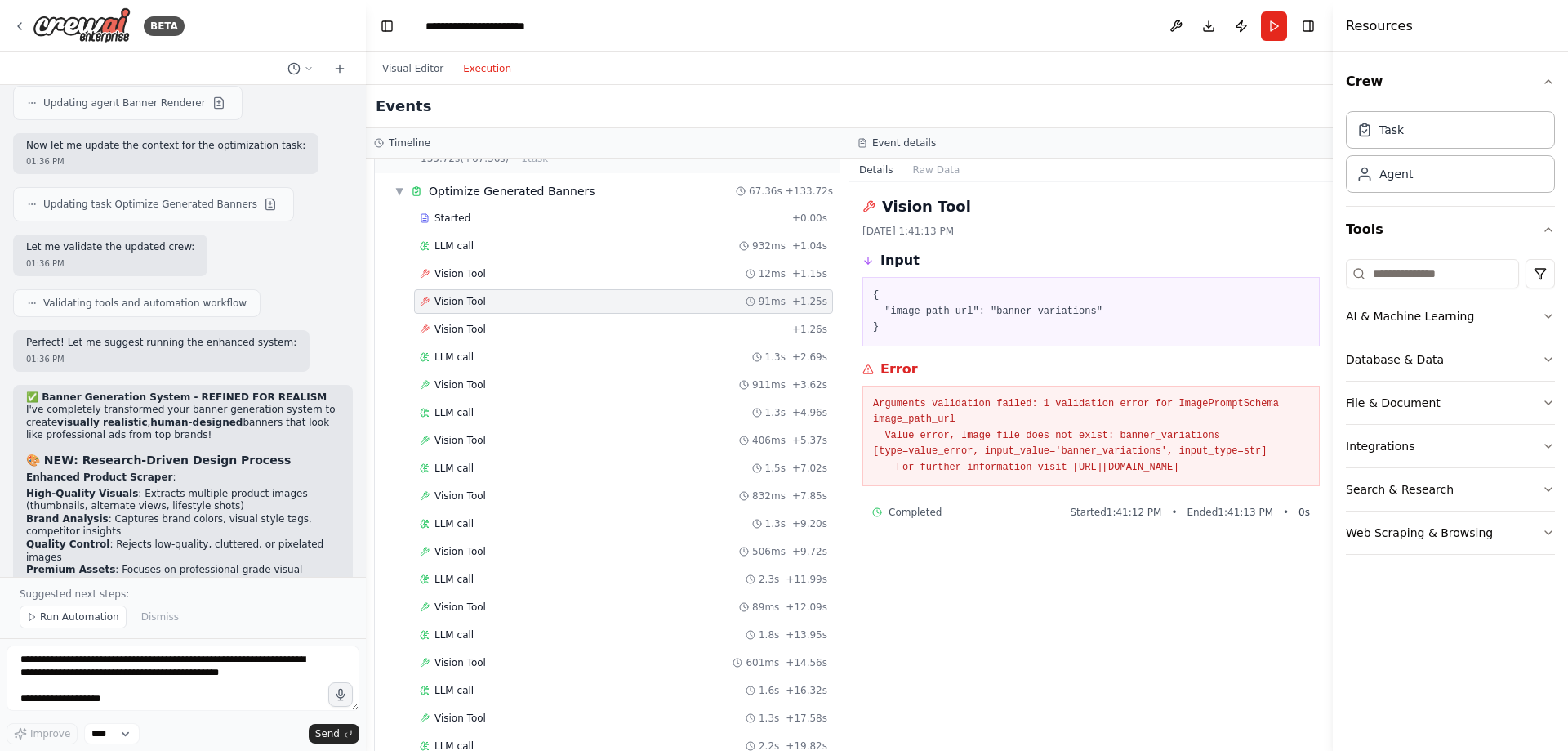
click at [488, 280] on div "Vision Tool 12ms + 1.15s" at bounding box center [623, 273] width 419 height 24
click at [415, 64] on button "Visual Editor" at bounding box center [413, 68] width 81 height 20
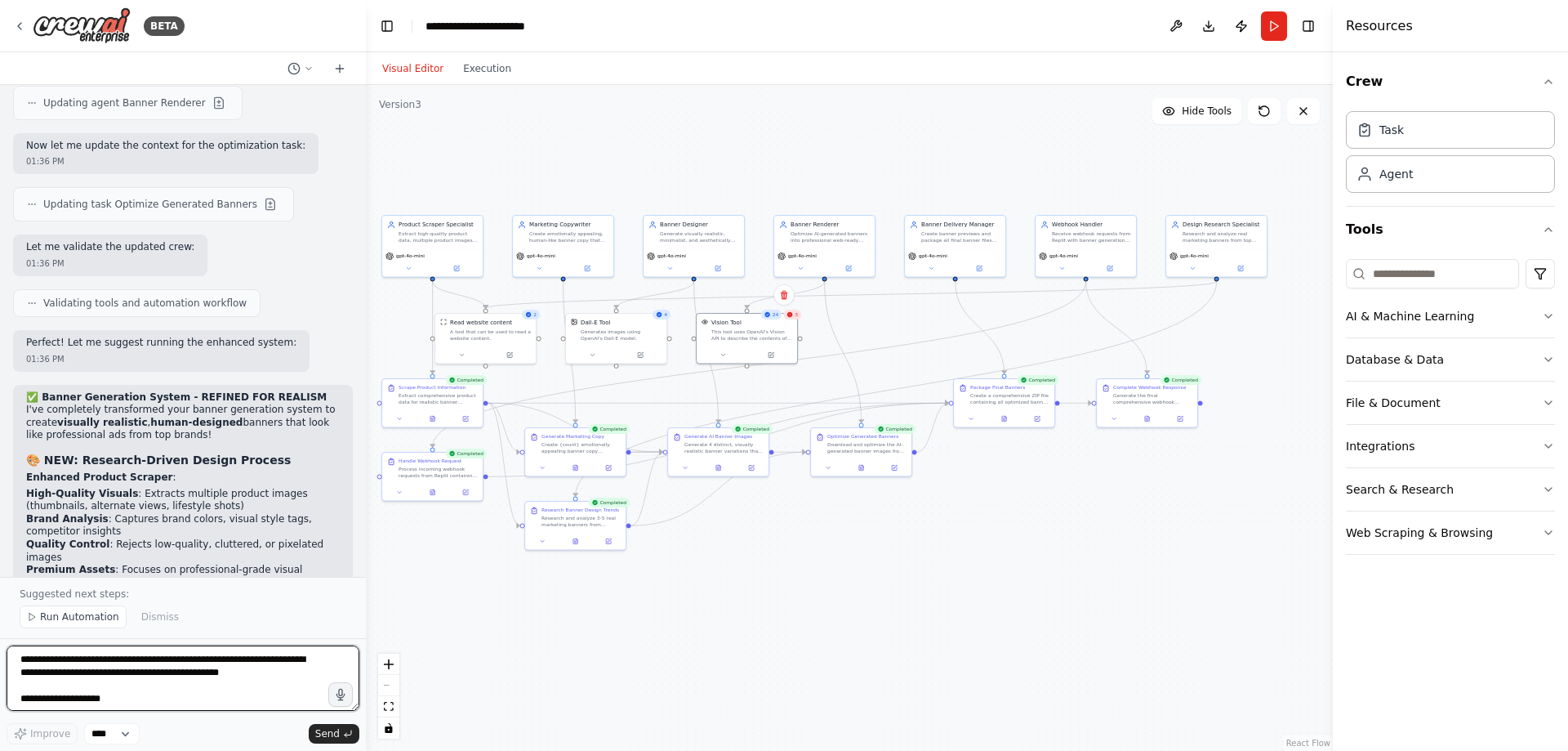
click at [166, 655] on textarea at bounding box center [182, 677] width 353 height 66
paste textarea "**********"
type textarea "**********"
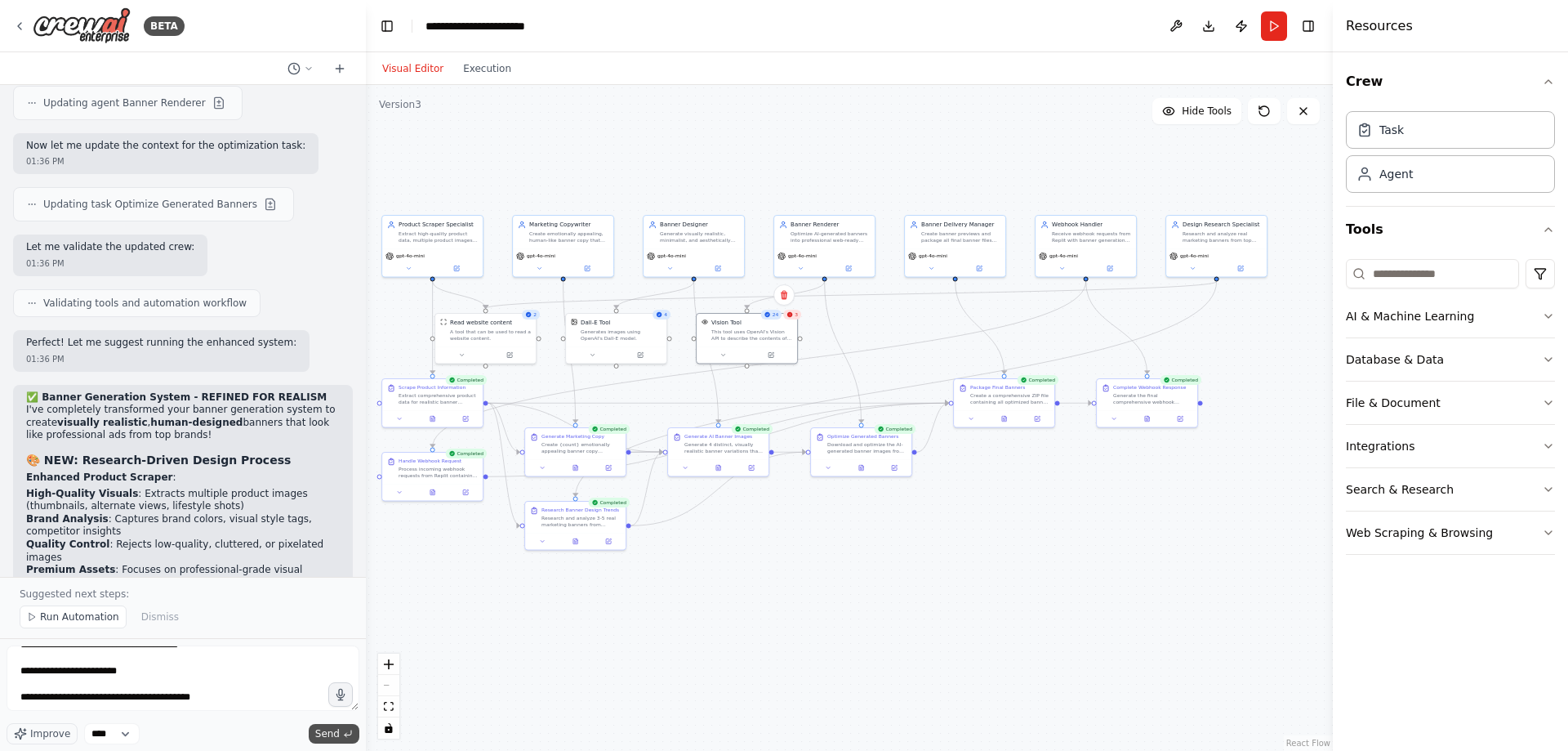
click at [349, 731] on icon "submit" at bounding box center [348, 733] width 10 height 10
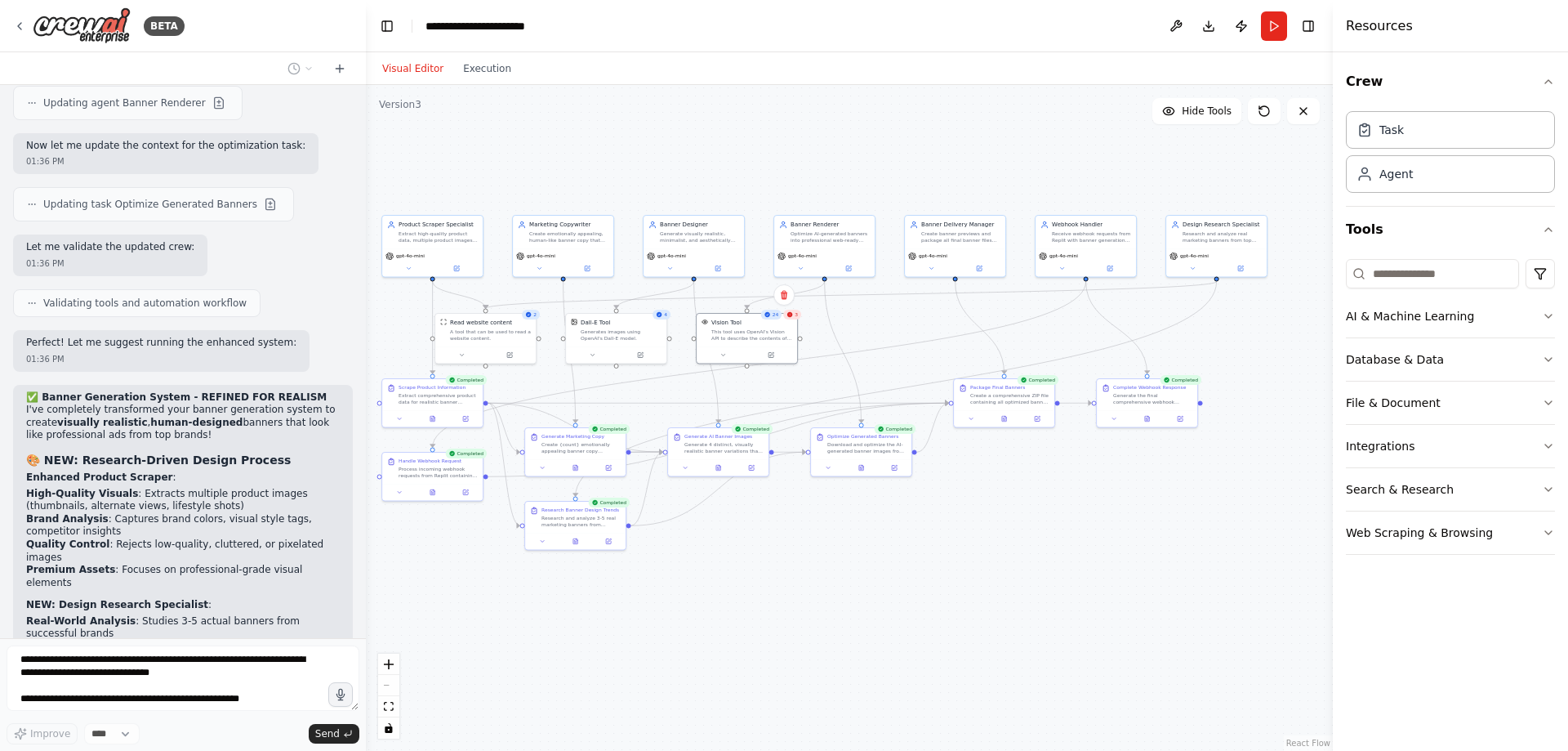
scroll to position [26322, 0]
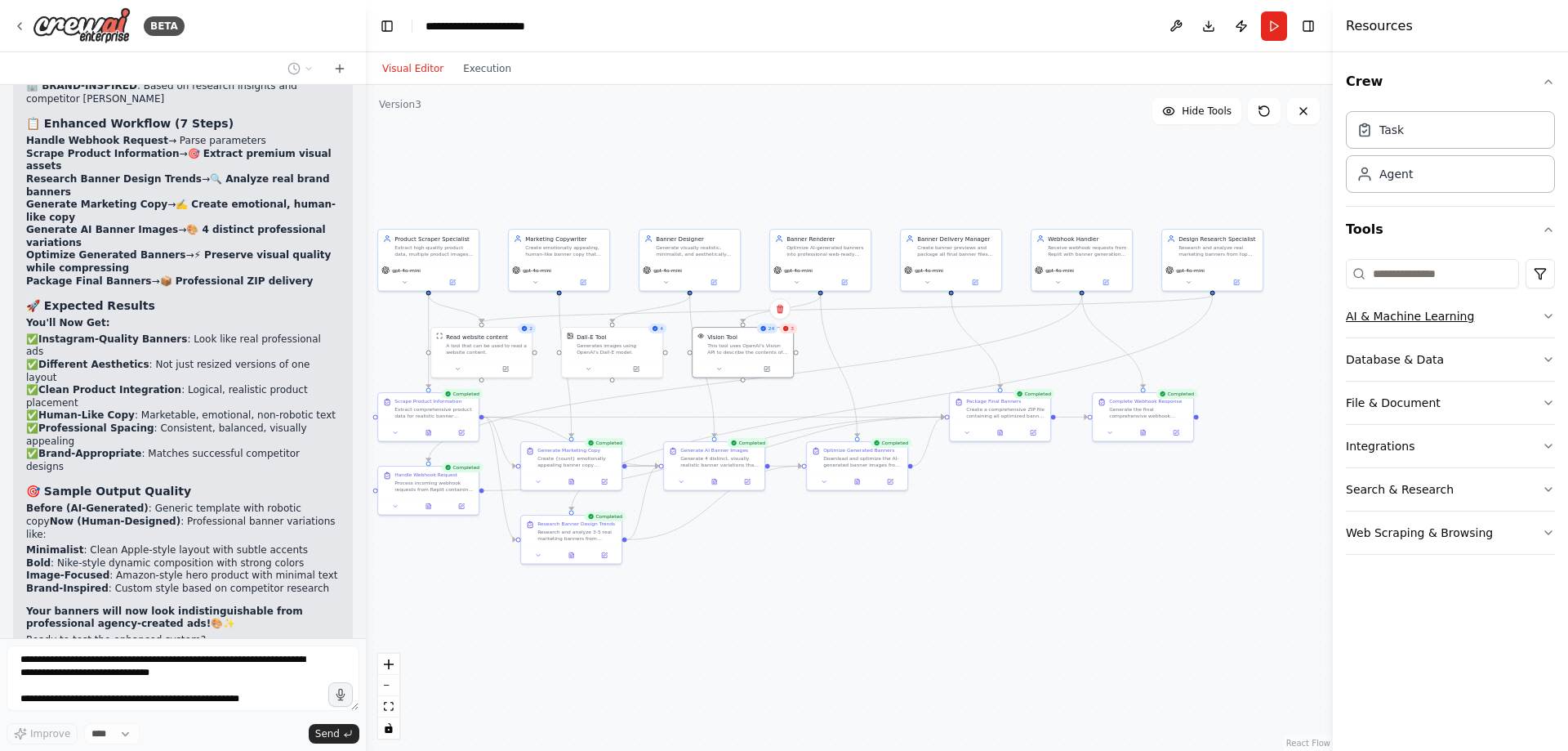
click at [1421, 312] on button "AI & Machine Learning" at bounding box center [1450, 315] width 209 height 42
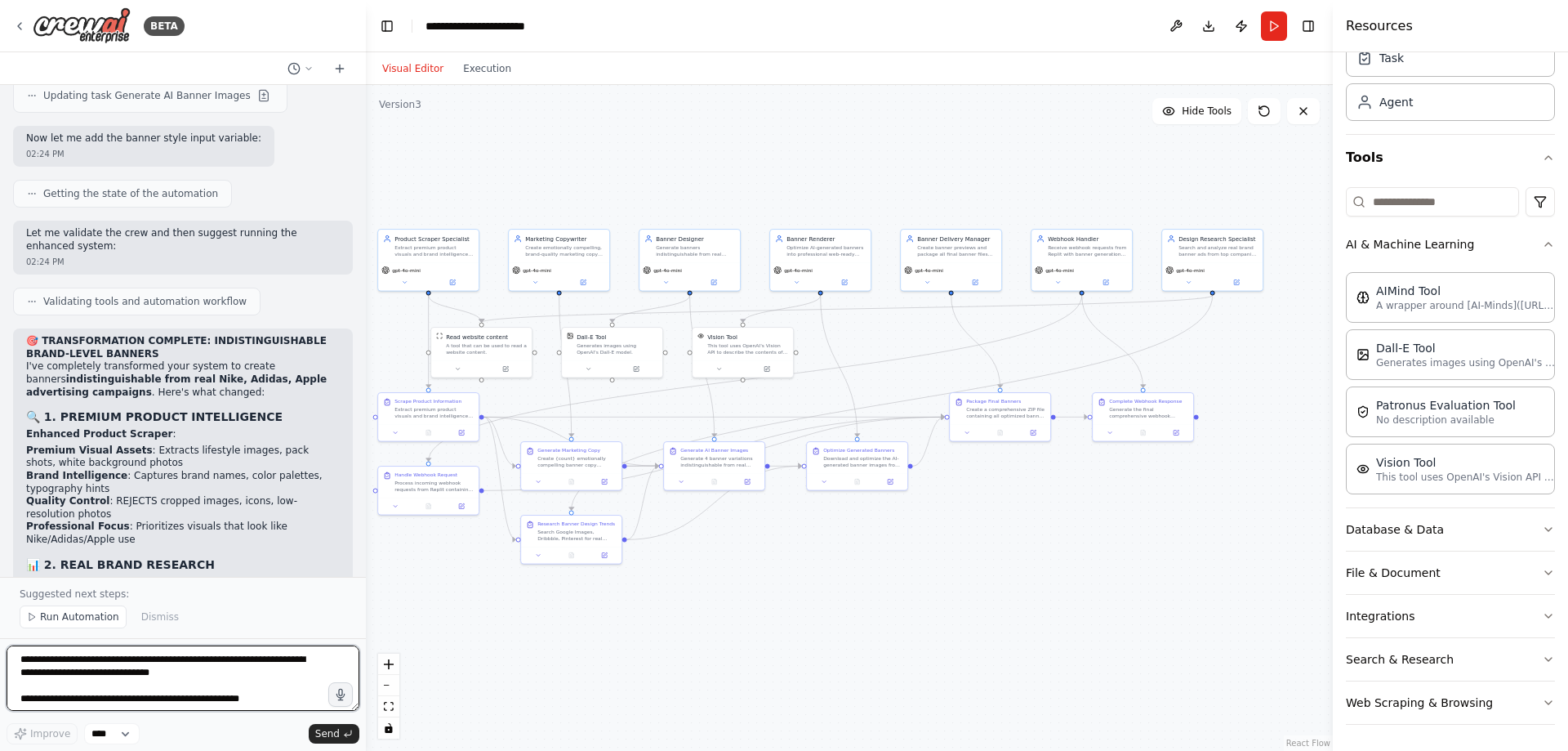
scroll to position [28645, 0]
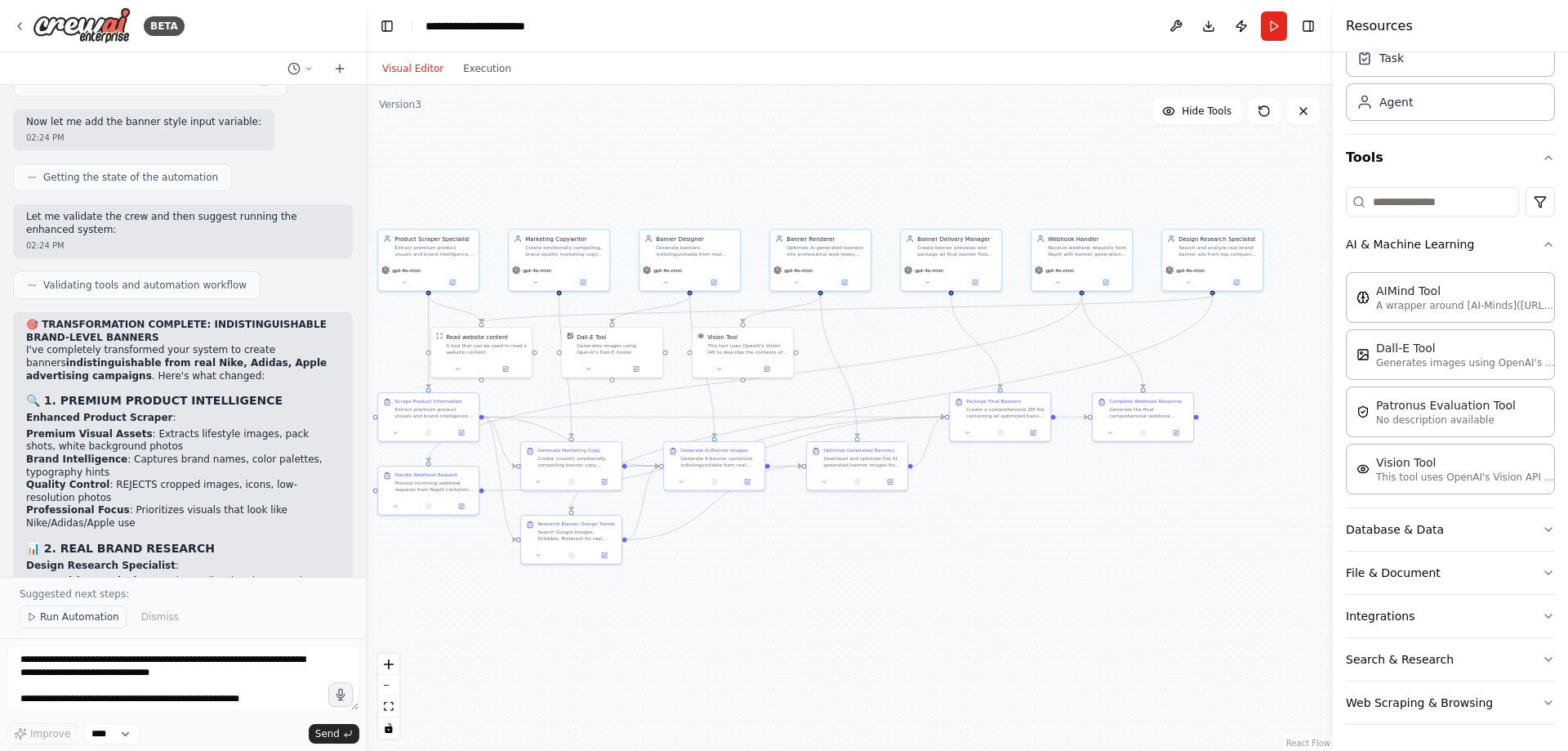
click at [47, 617] on span "Run Automation" at bounding box center [80, 616] width 79 height 13
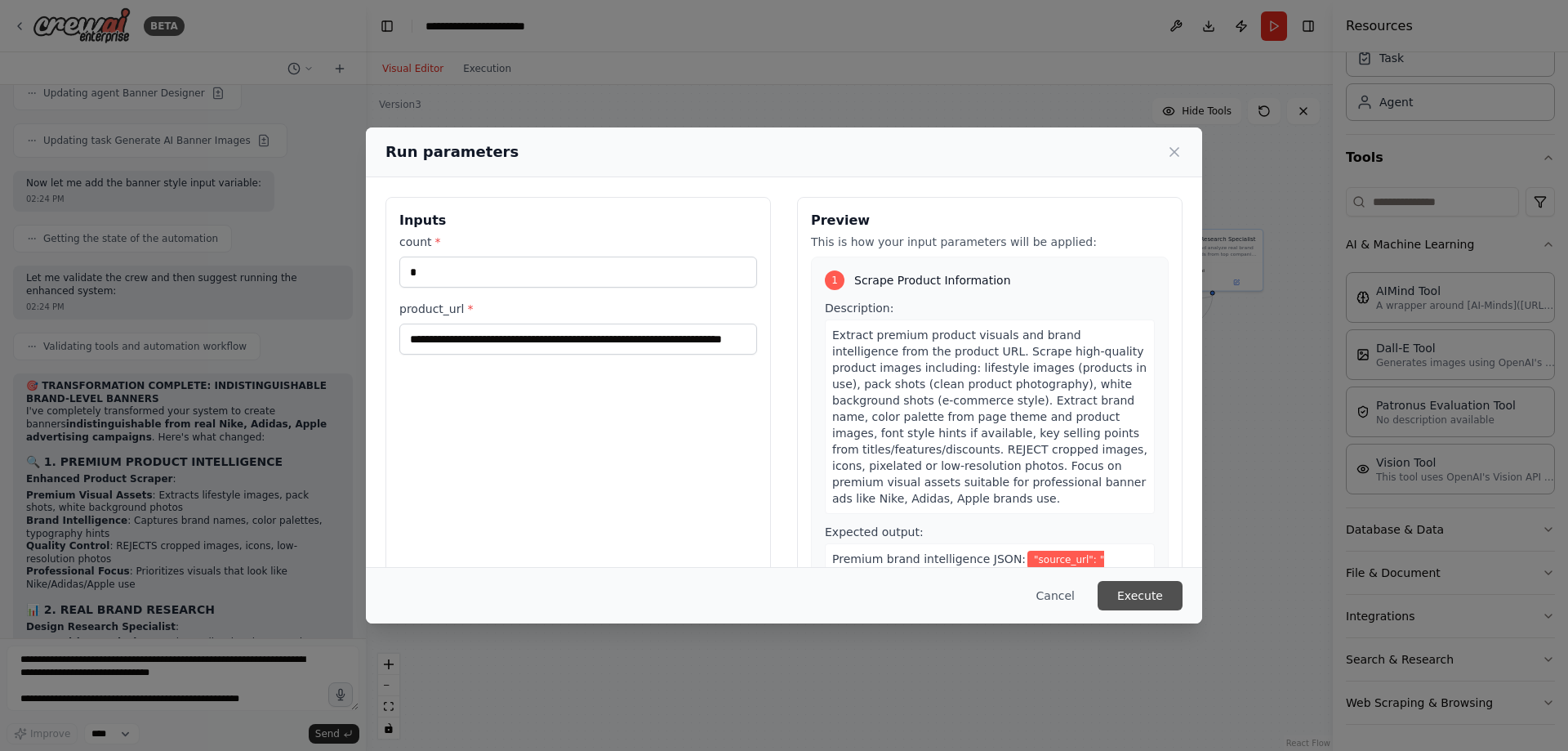
click at [1148, 590] on button "Execute" at bounding box center [1140, 596] width 85 height 30
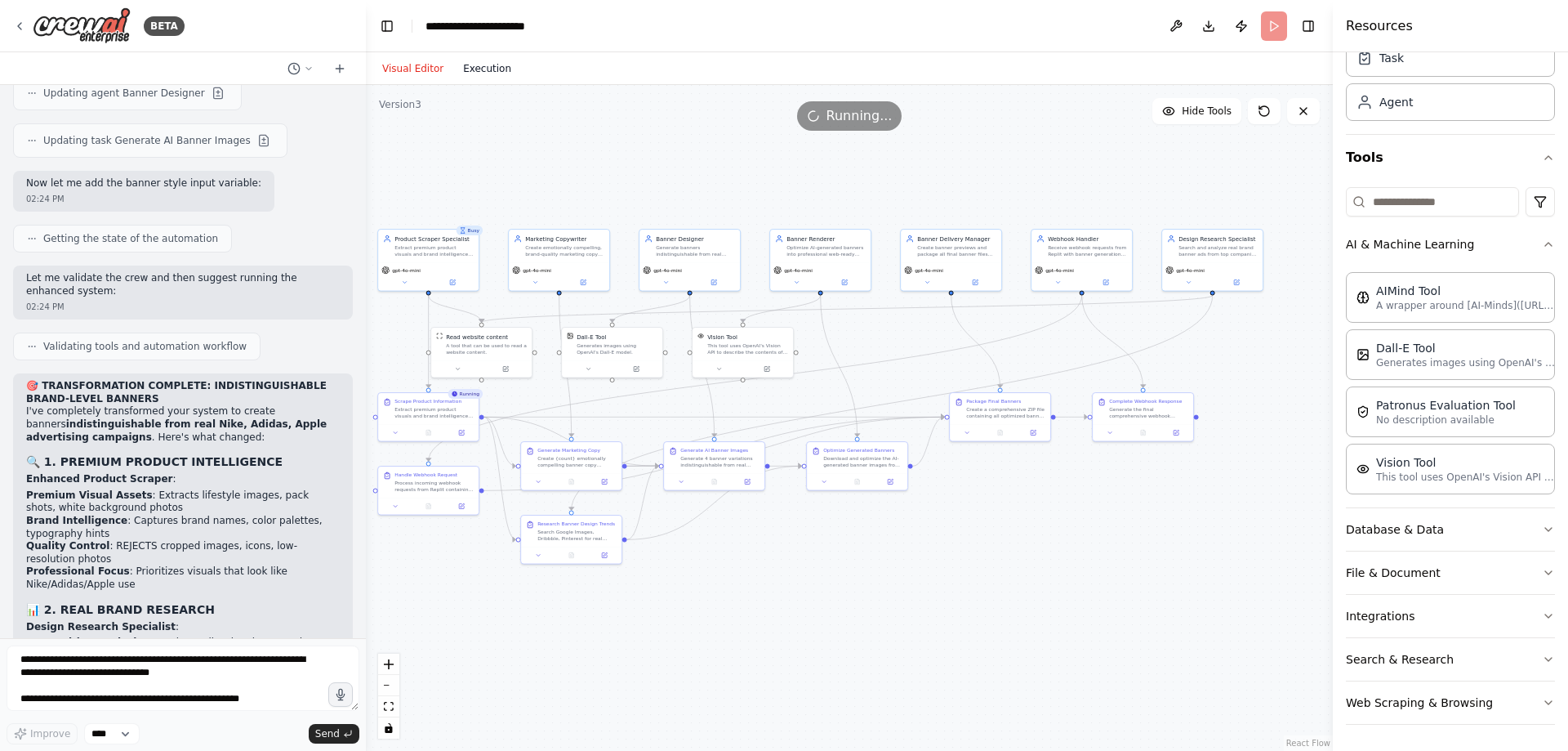
click at [455, 76] on button "Execution" at bounding box center [487, 68] width 67 height 20
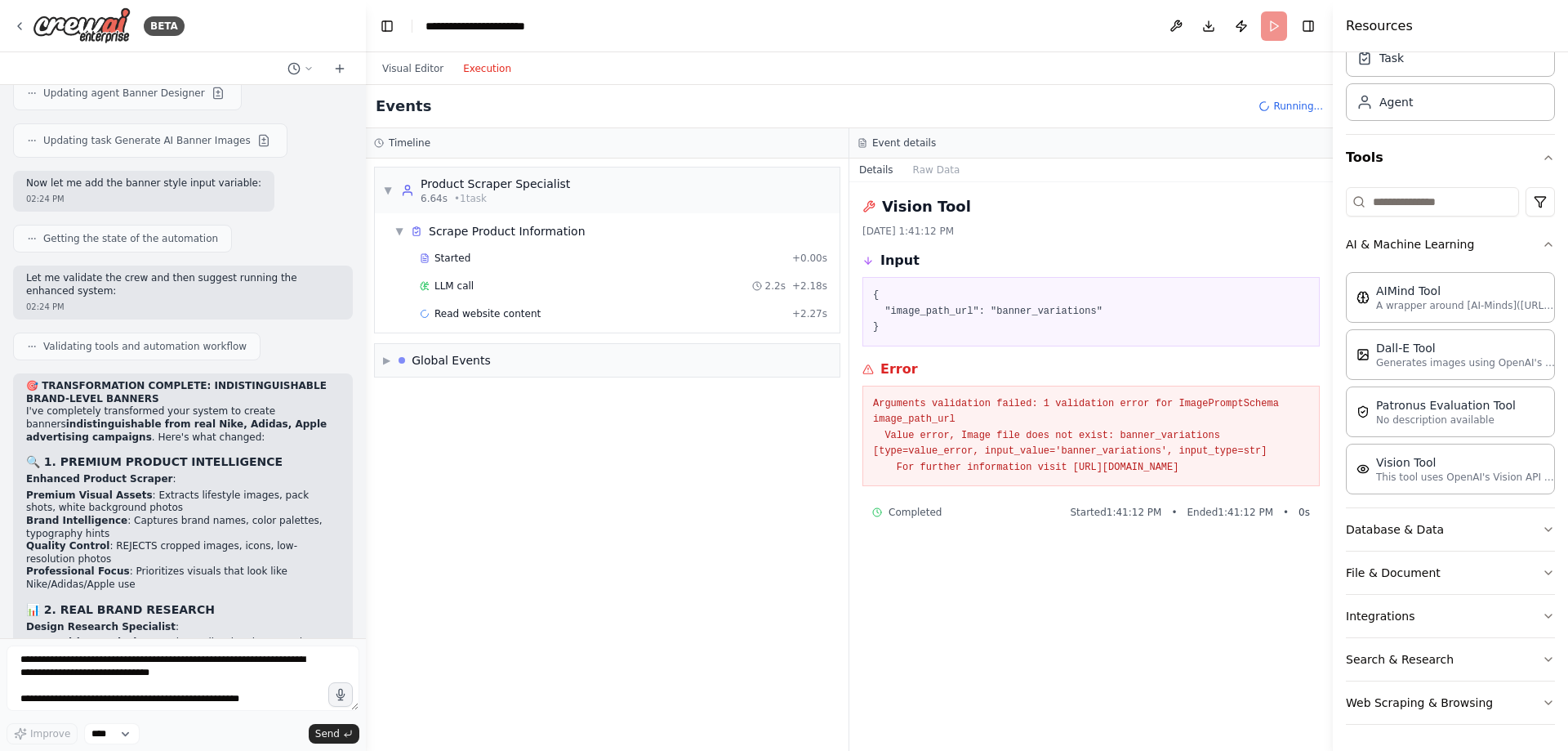
scroll to position [0, 0]
click at [480, 314] on span "Read website content" at bounding box center [488, 314] width 106 height 13
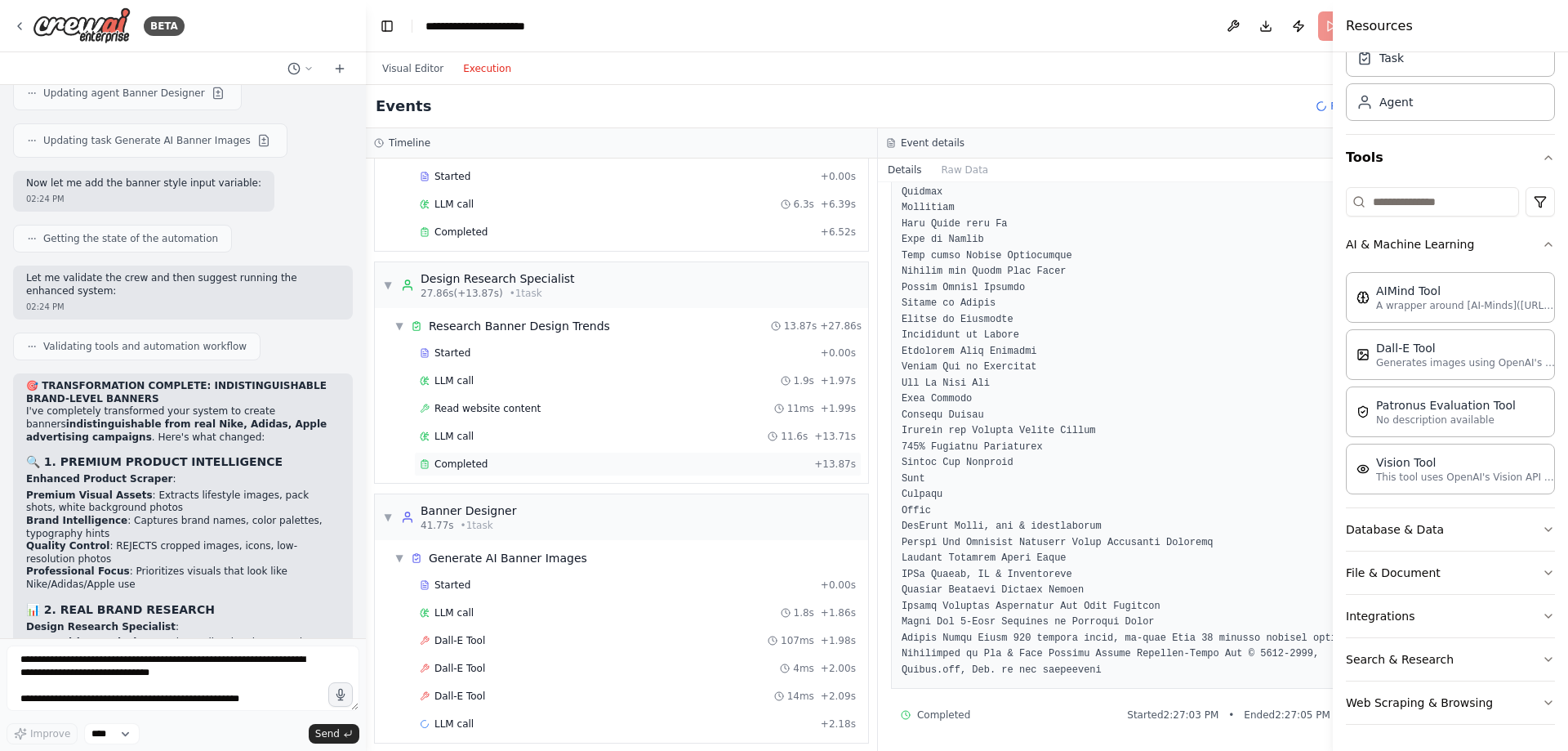
scroll to position [545, 0]
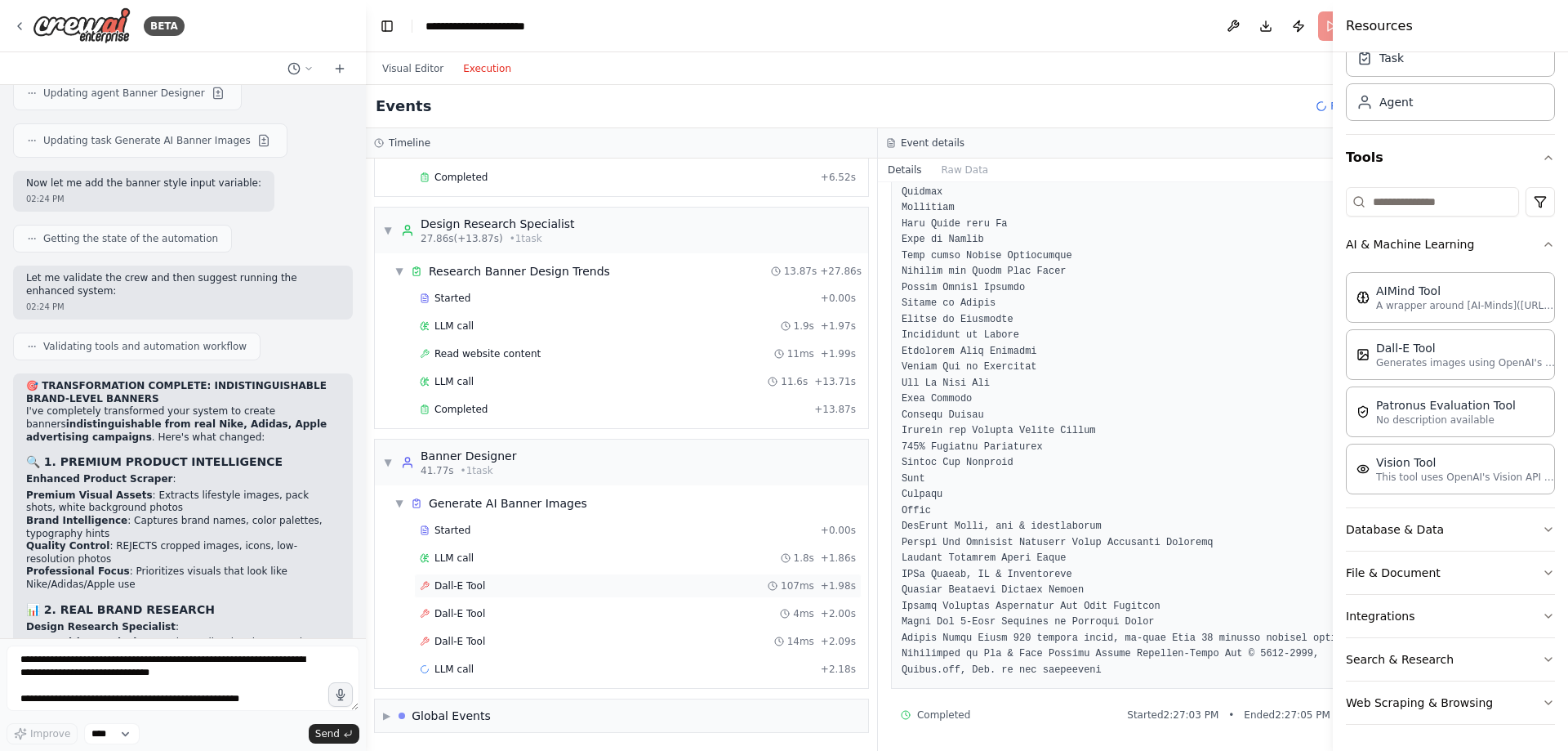
click at [501, 591] on div "Dall-E Tool 107ms + 1.98s" at bounding box center [638, 586] width 436 height 13
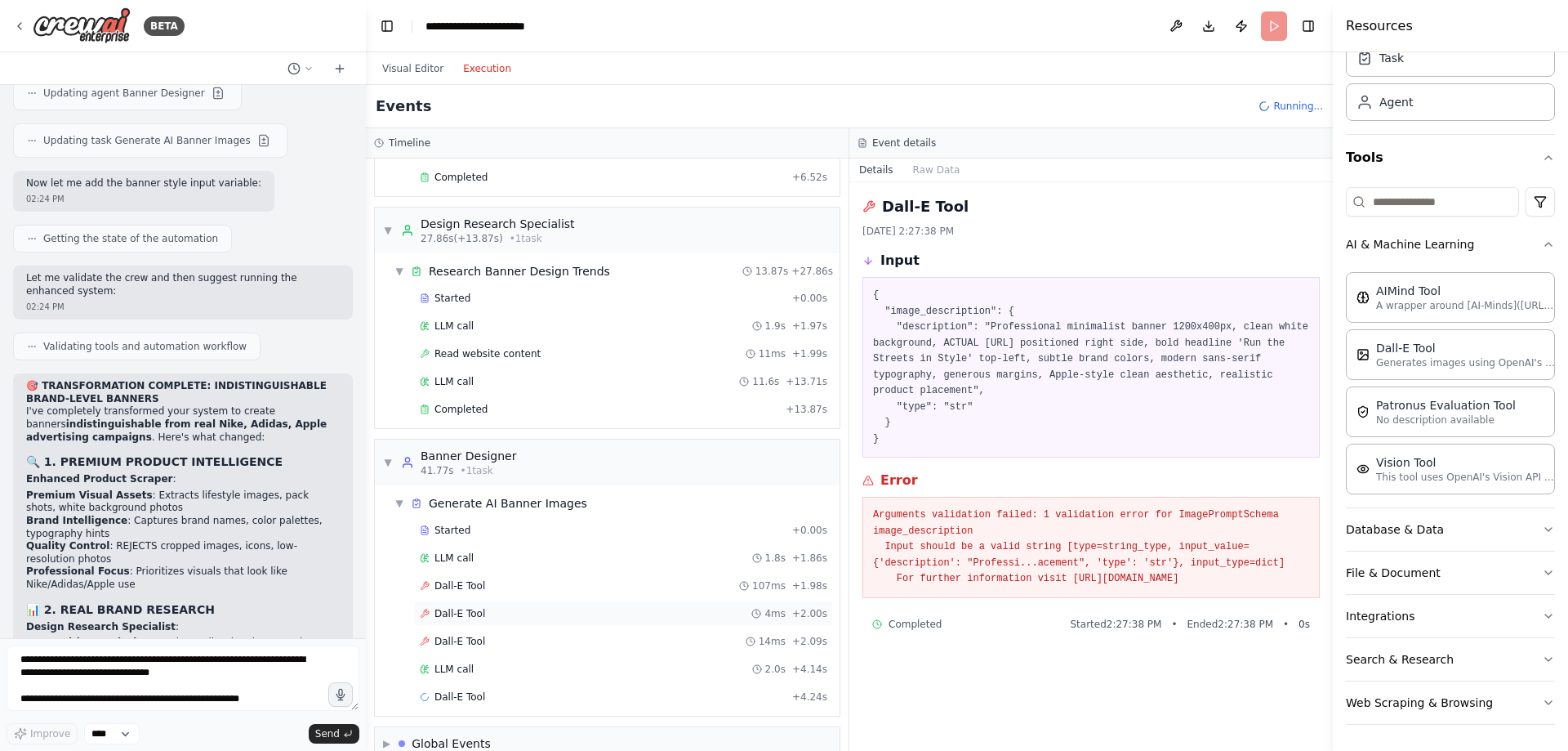
click at [511, 608] on div "Dall-E Tool 4ms + 2.00s" at bounding box center [623, 614] width 408 height 13
click at [528, 591] on div "Dall-E Tool 107ms + 1.98s" at bounding box center [623, 586] width 408 height 13
click at [521, 615] on div "Dall-E Tool 4ms + 2.00s" at bounding box center [623, 614] width 408 height 13
click at [522, 635] on div "Dall-E Tool 14ms + 2.09s" at bounding box center [623, 641] width 408 height 13
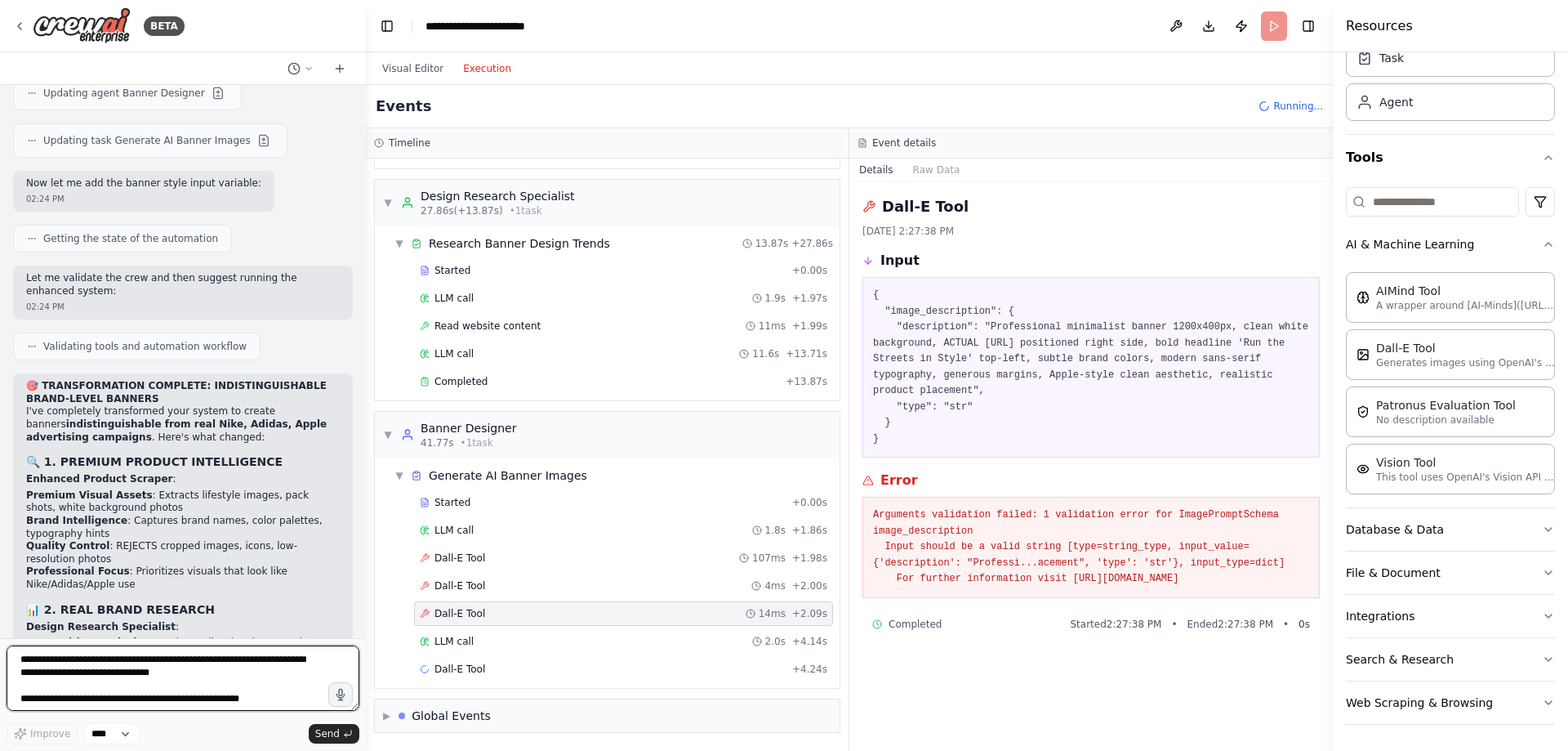
click at [237, 662] on textarea at bounding box center [182, 677] width 353 height 66
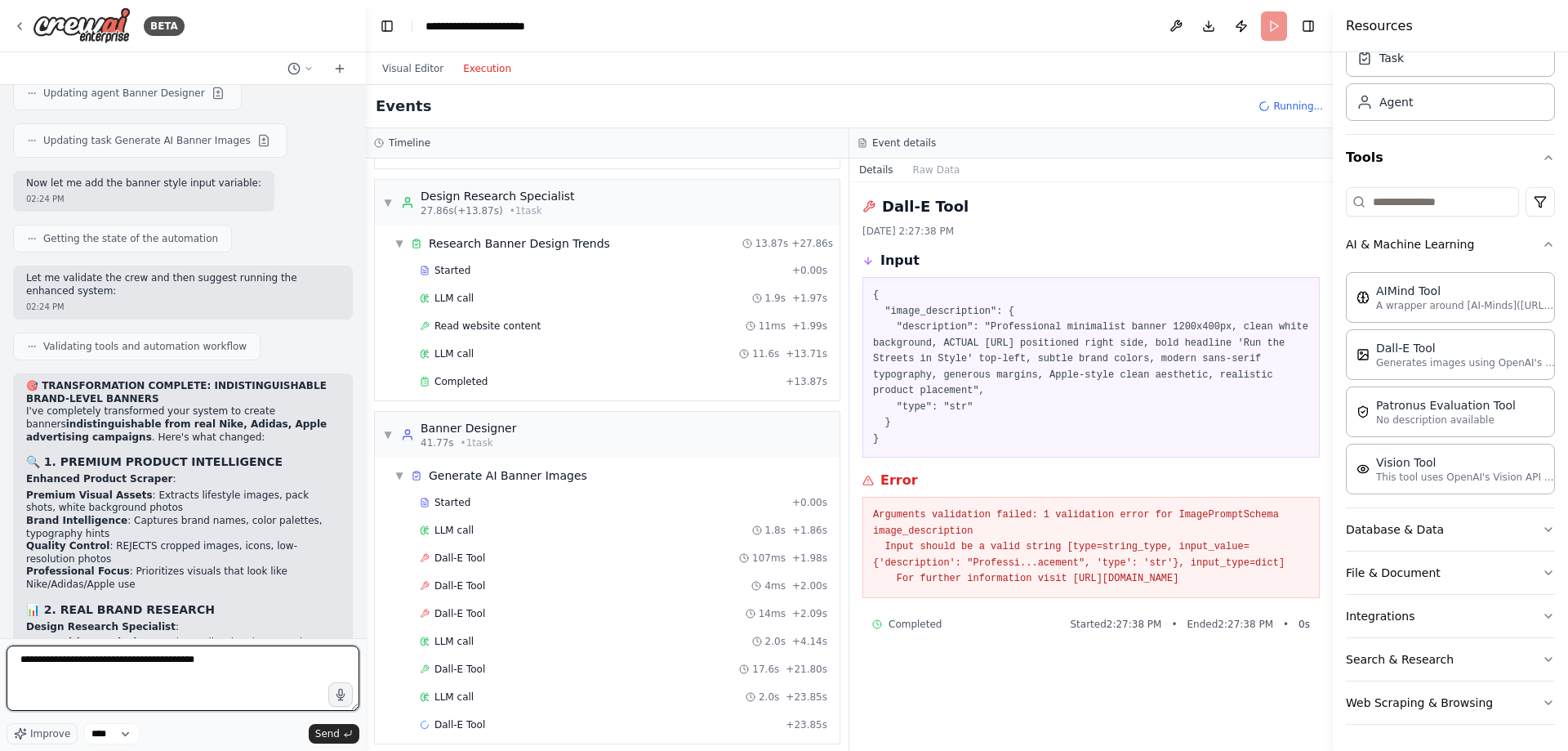
type textarea "**********"
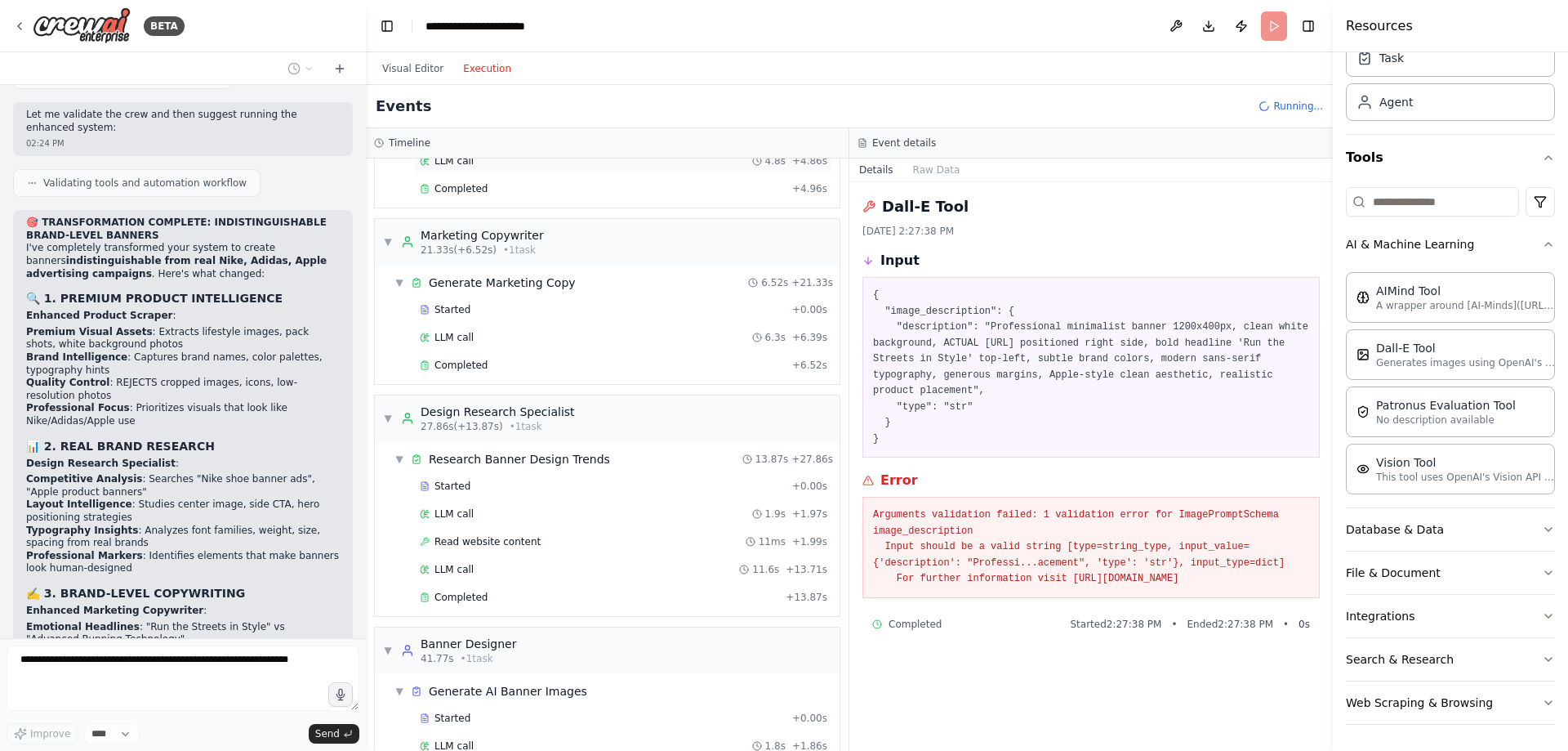
scroll to position [28831, 0]
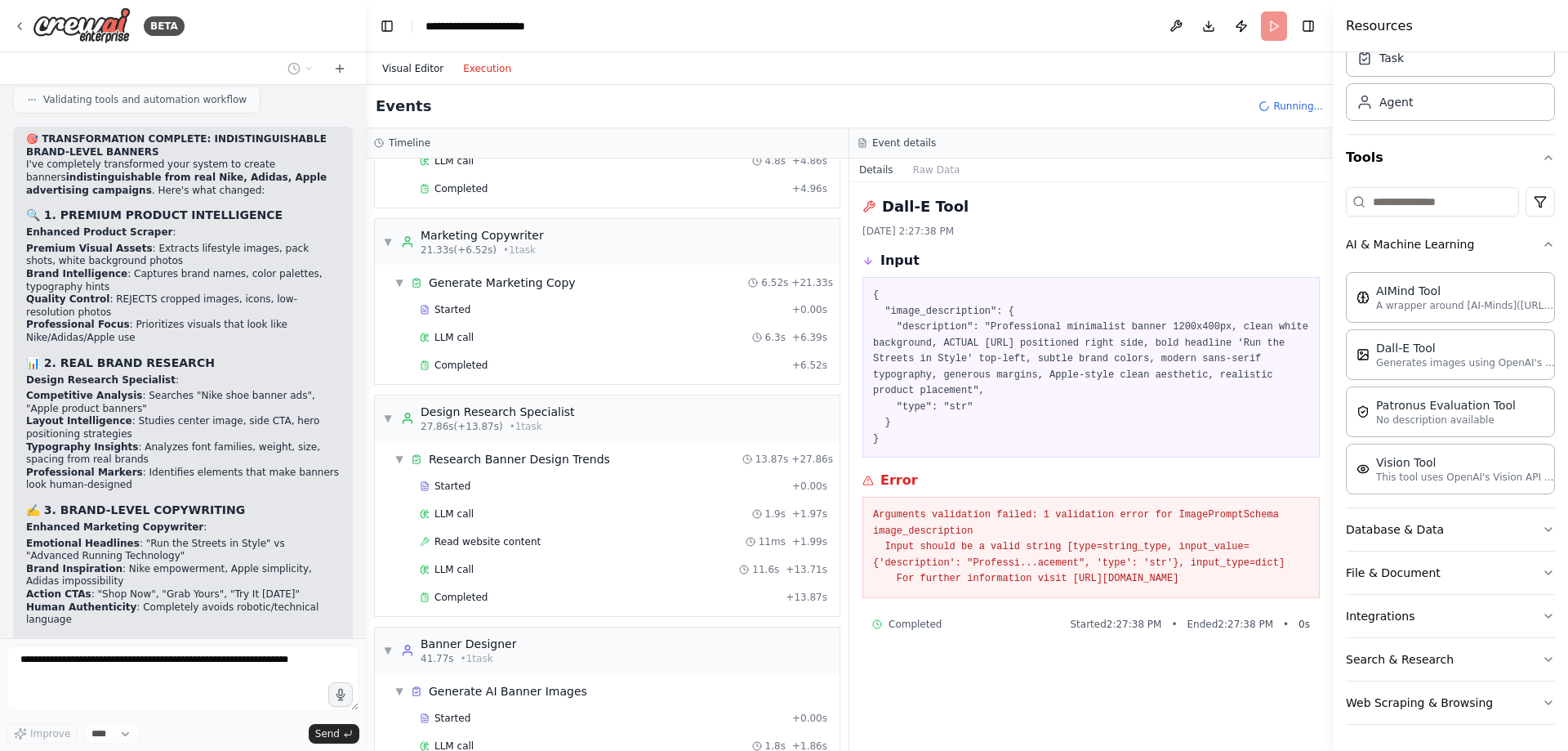
click at [395, 75] on button "Visual Editor" at bounding box center [413, 68] width 81 height 20
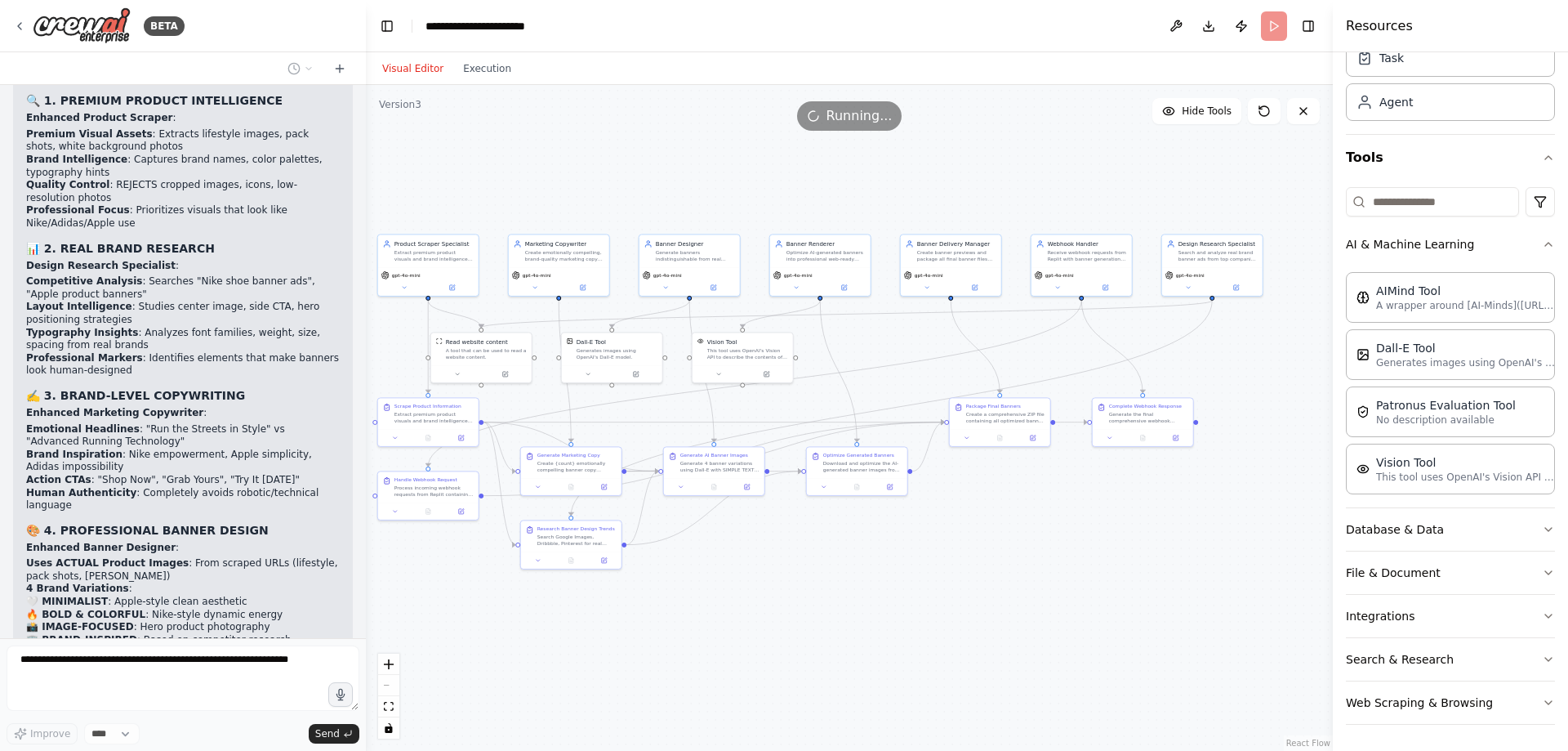
scroll to position [29047, 0]
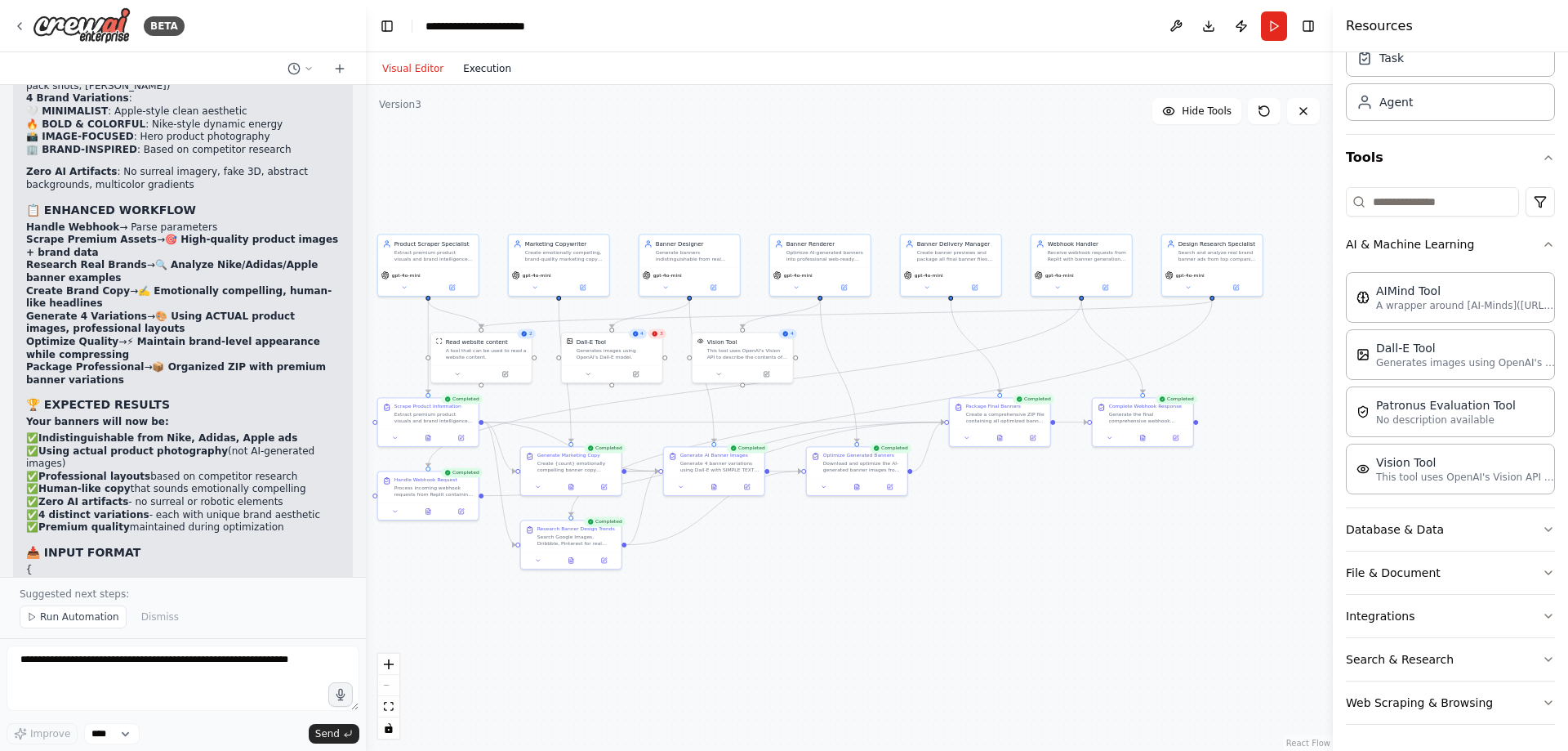
click at [479, 67] on button "Execution" at bounding box center [487, 68] width 67 height 20
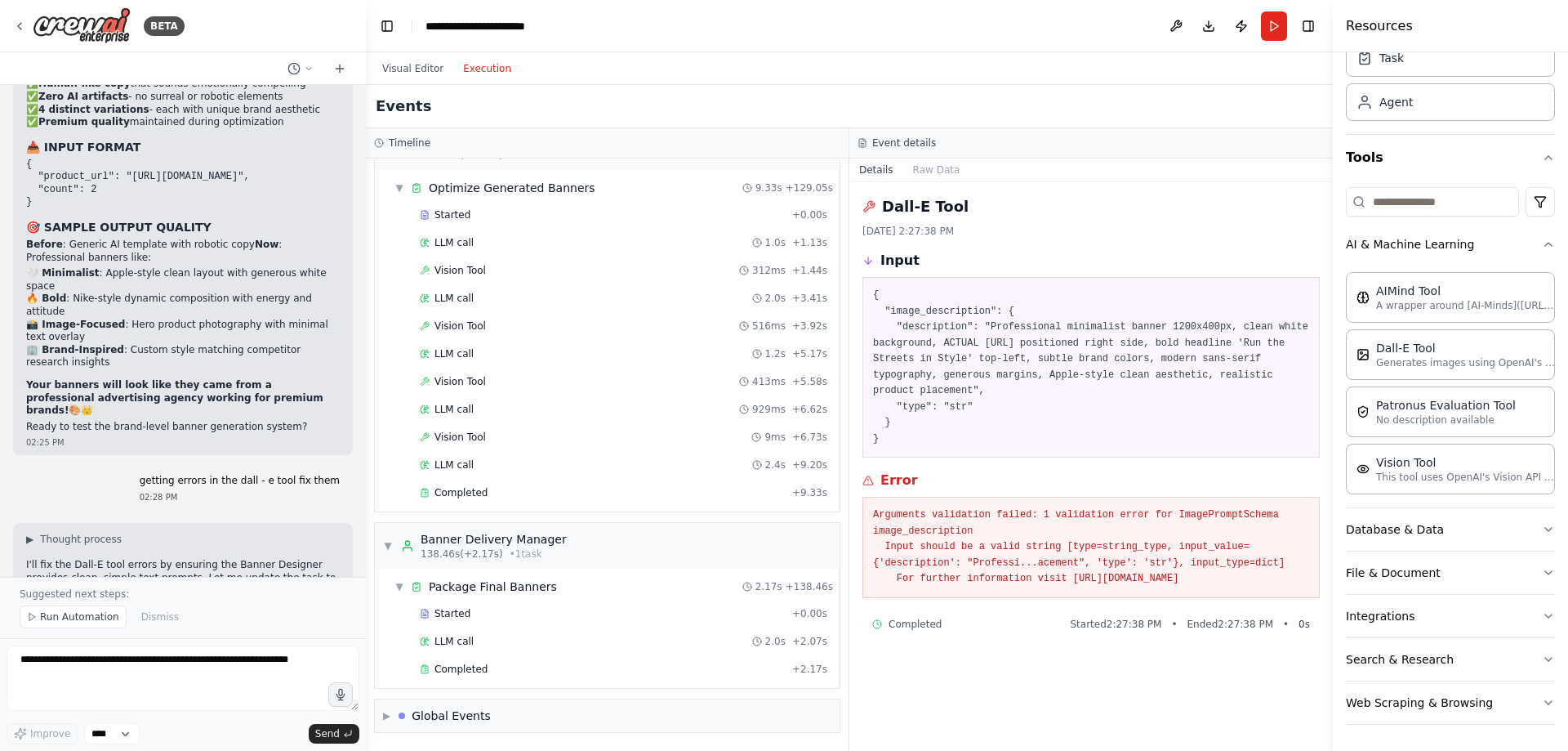
scroll to position [29866, 0]
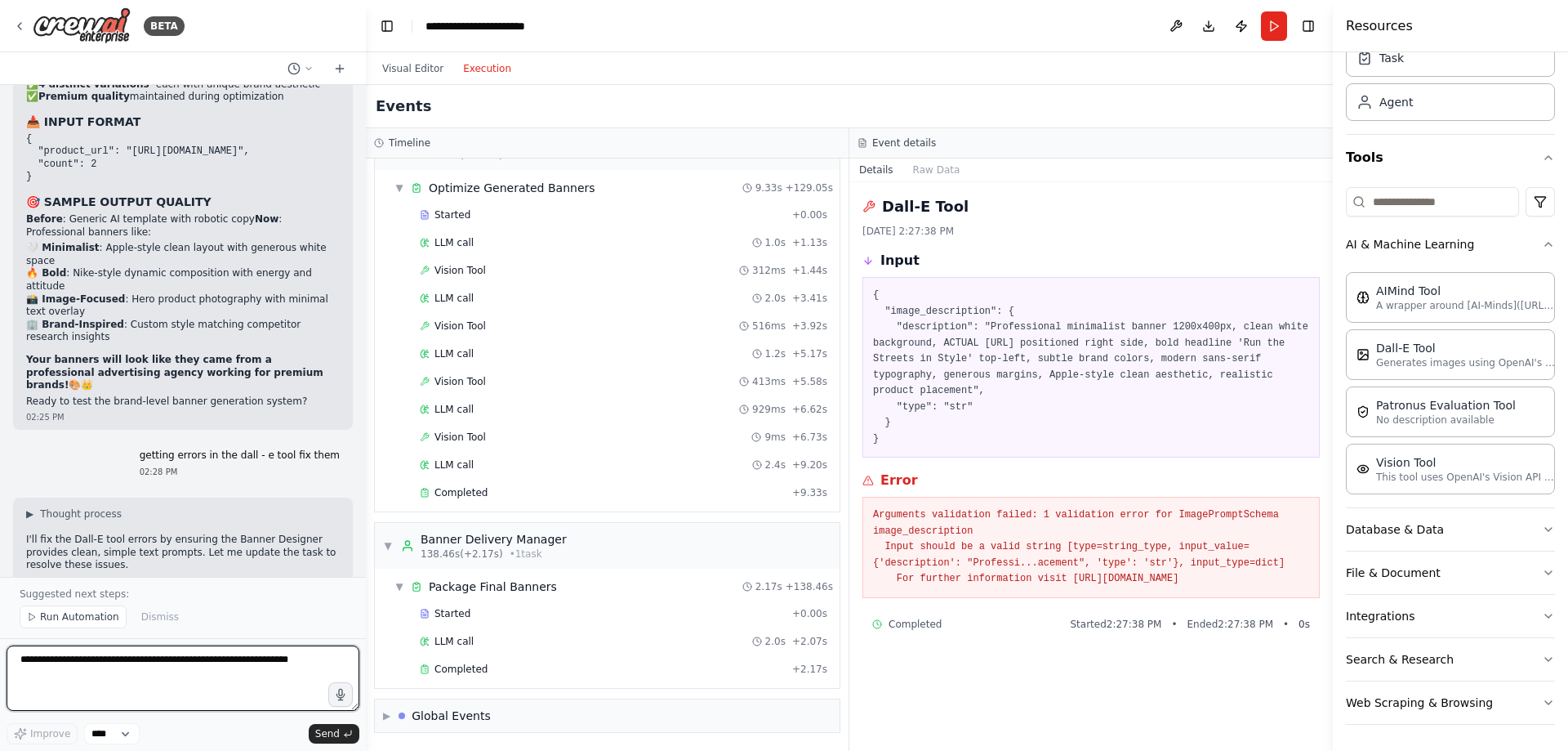
click at [174, 672] on textarea at bounding box center [182, 677] width 353 height 66
paste textarea "**********"
type textarea "**********"
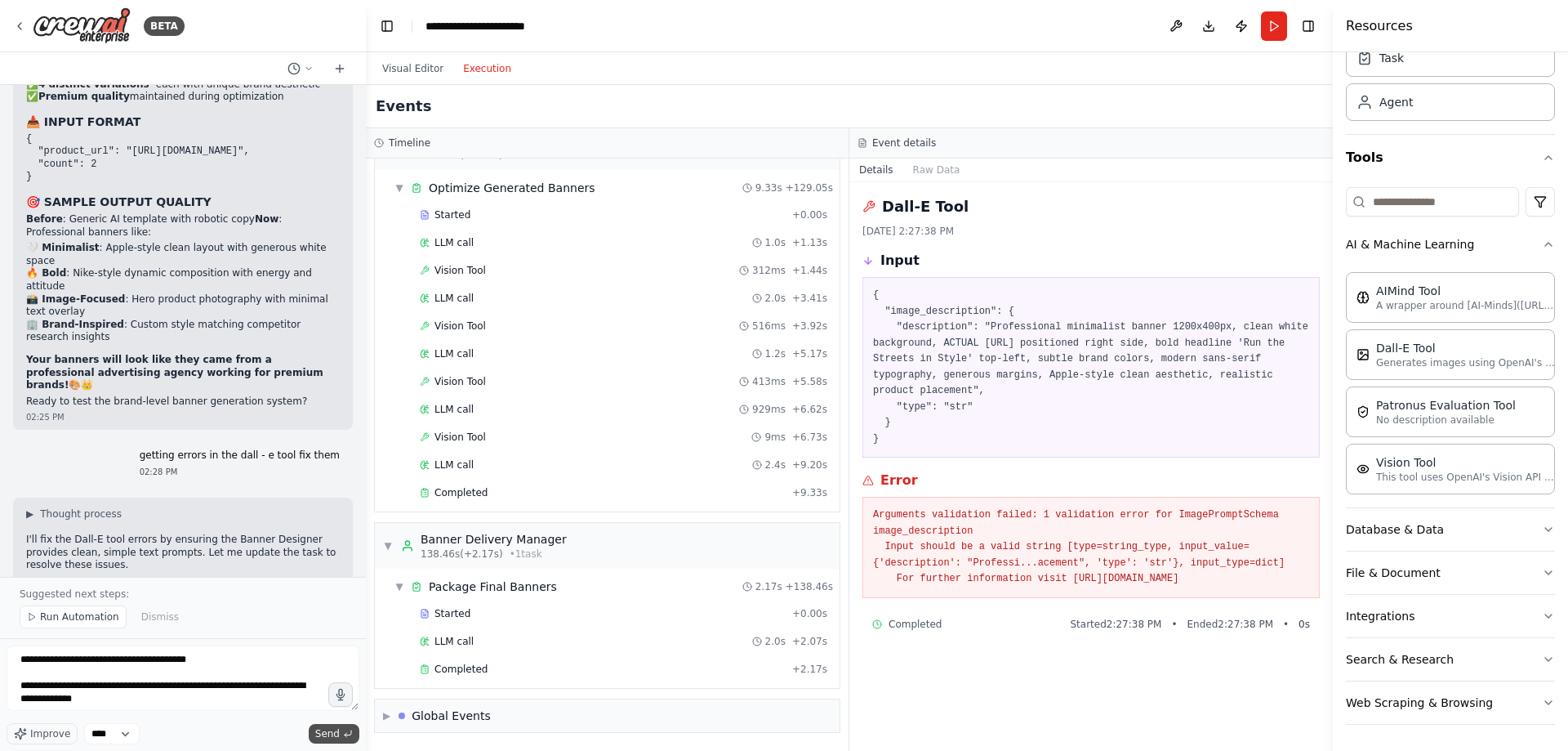
click at [328, 729] on span "Send" at bounding box center [327, 733] width 24 height 13
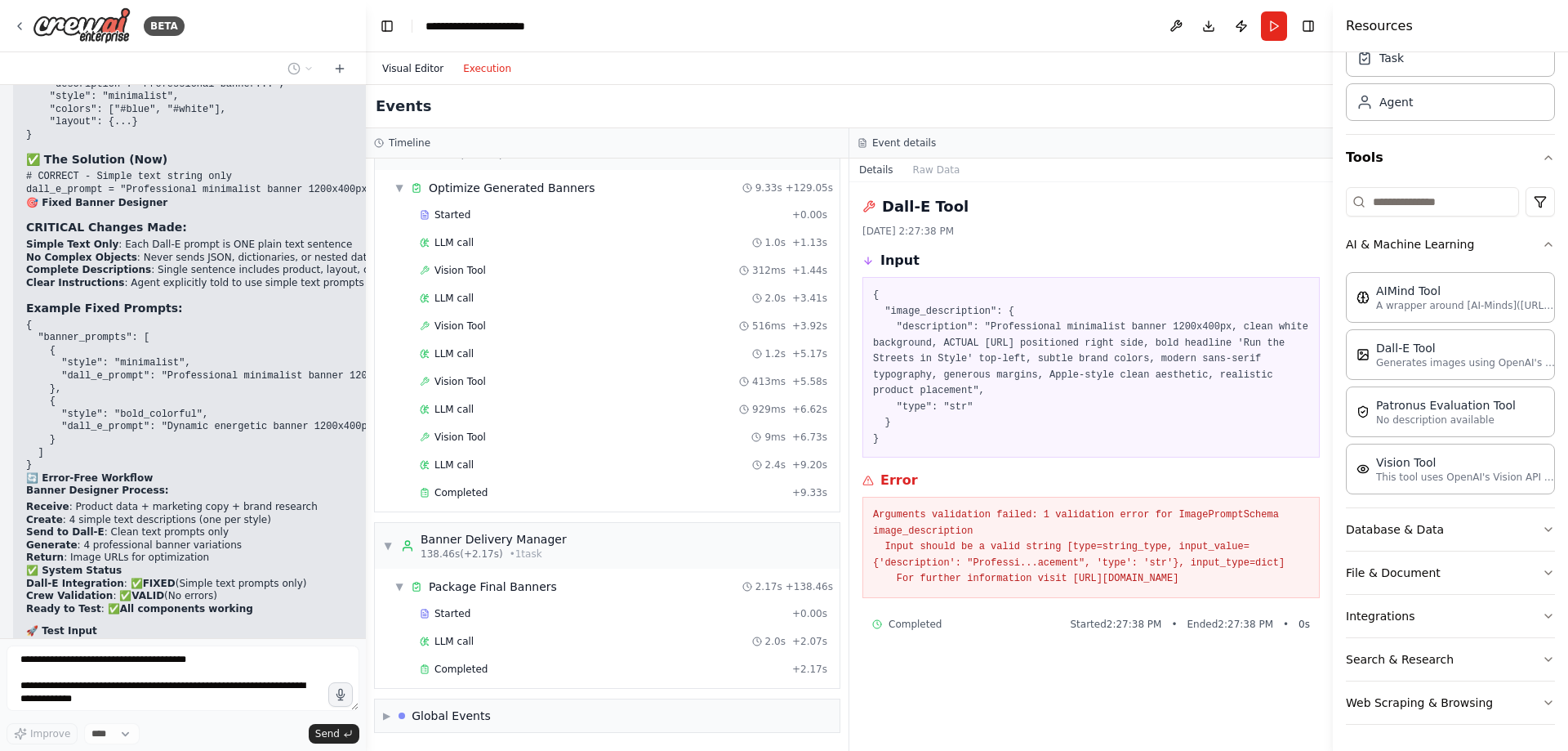
click at [401, 74] on button "Visual Editor" at bounding box center [413, 68] width 81 height 20
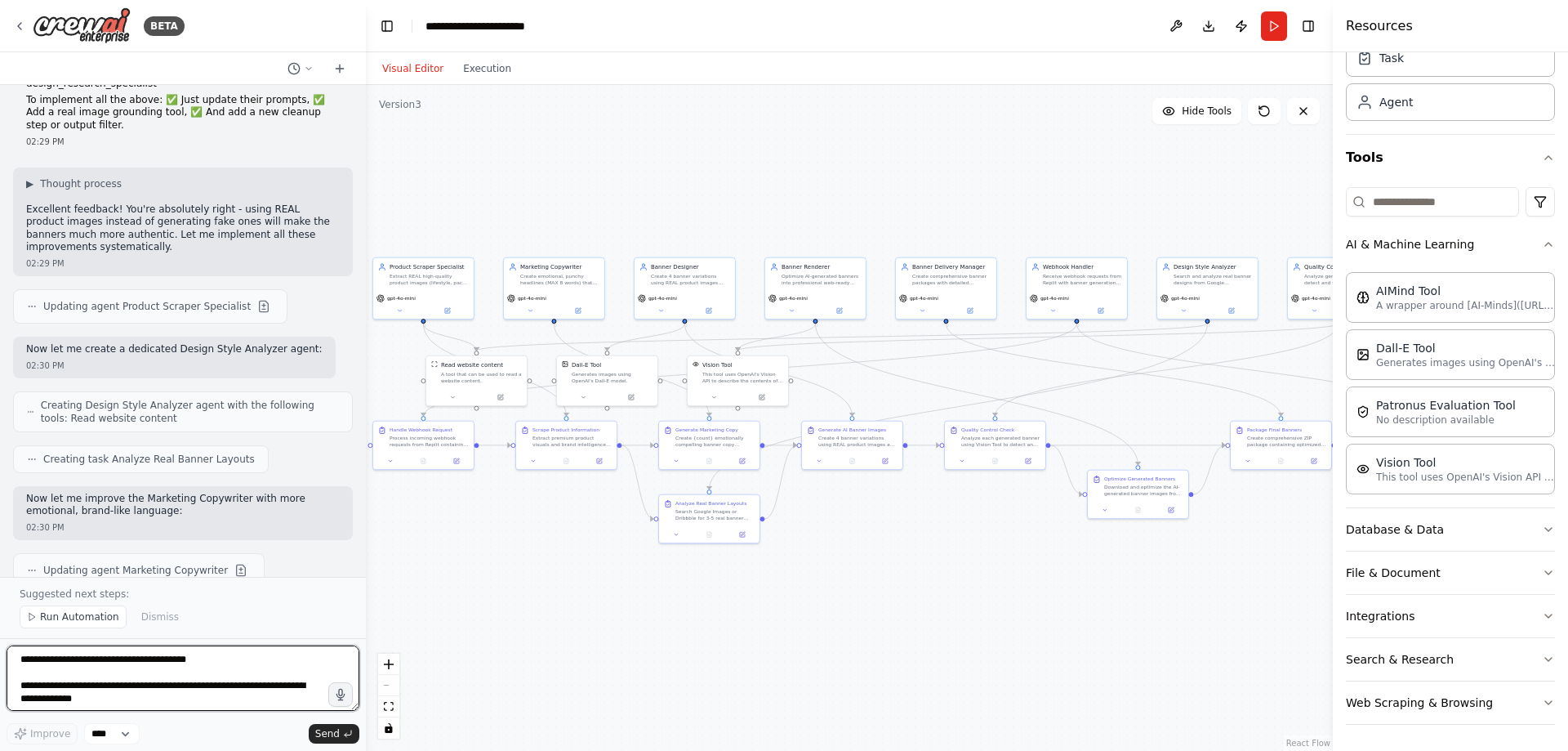
scroll to position [33227, 0]
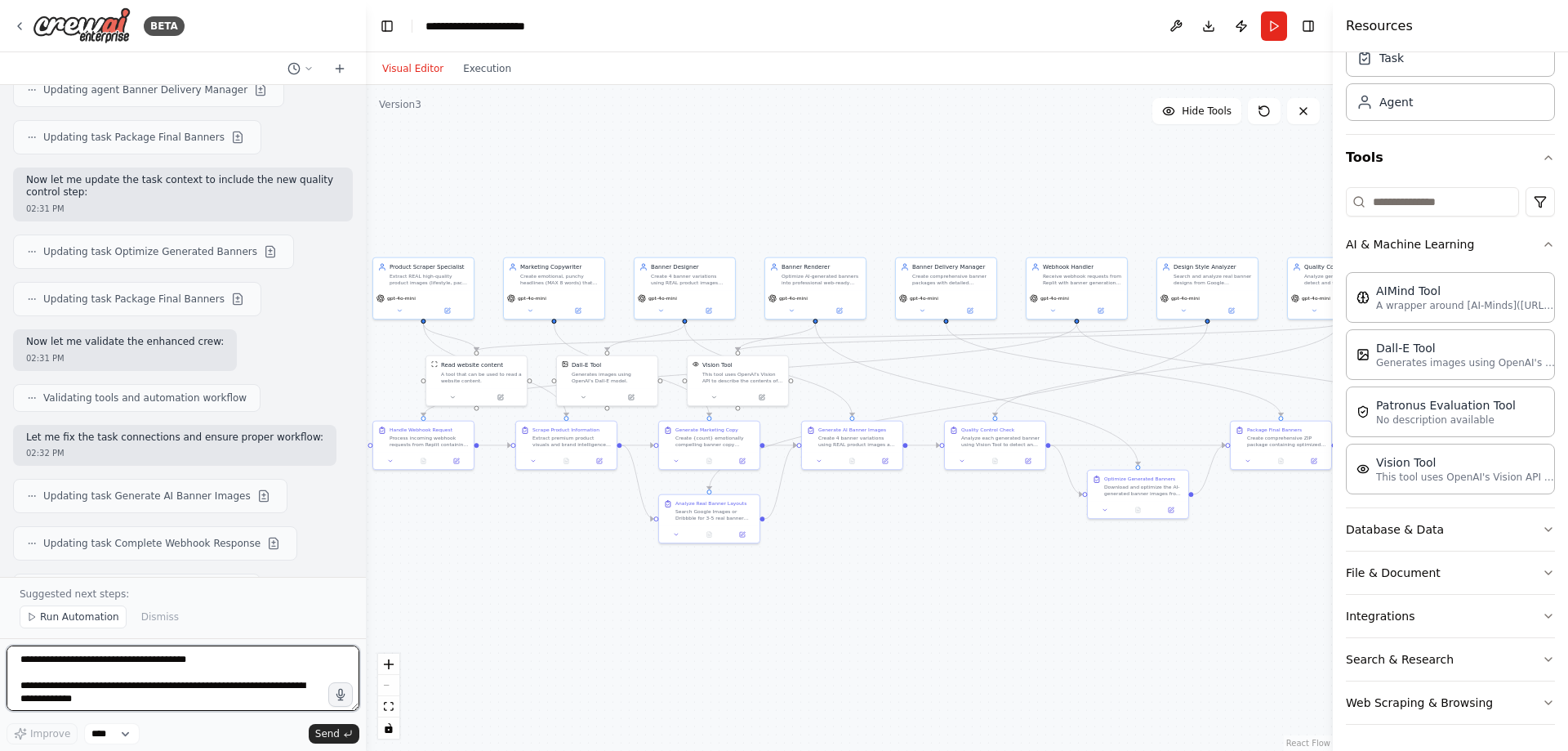
click at [145, 671] on textarea at bounding box center [182, 677] width 353 height 66
type textarea "********"
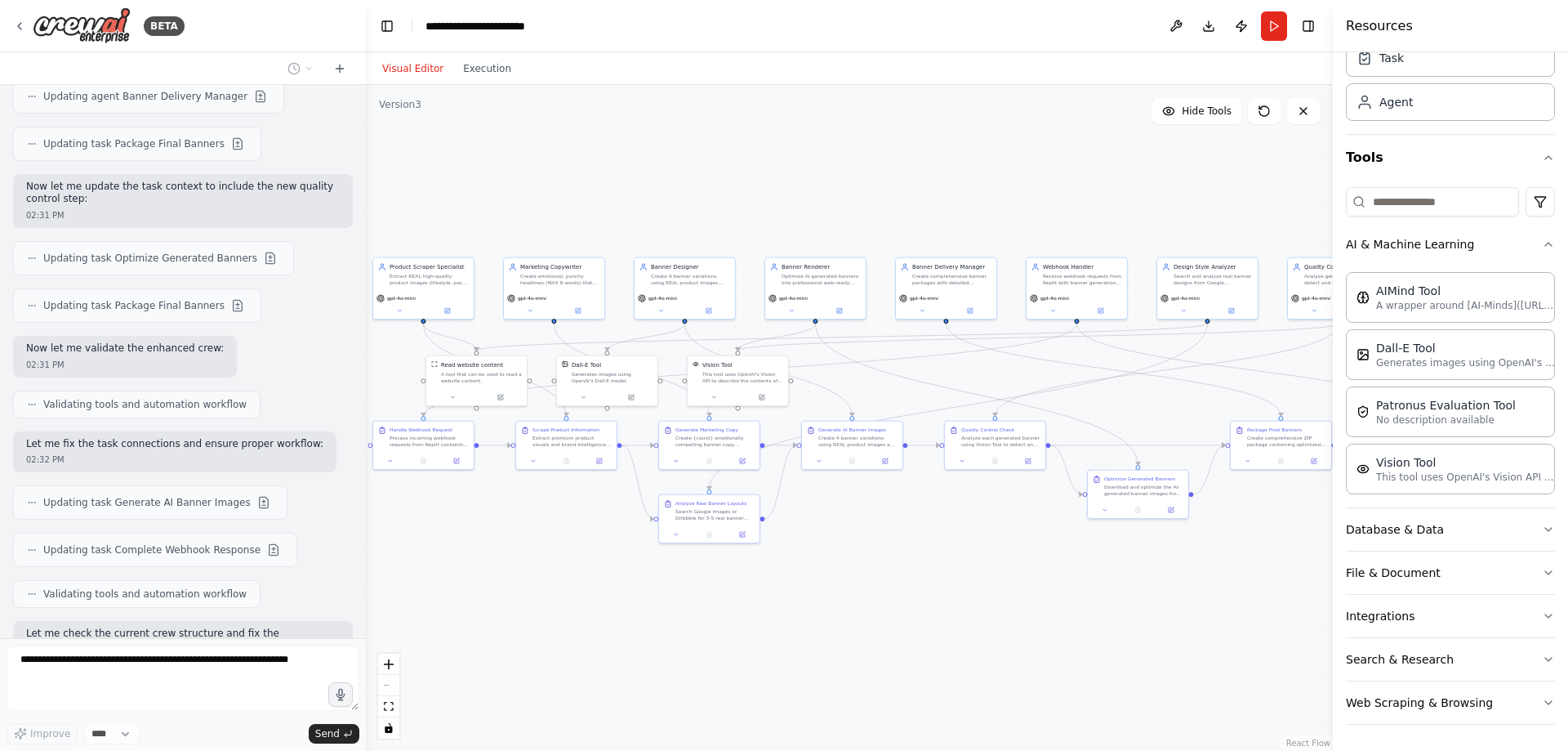
scroll to position [33263, 0]
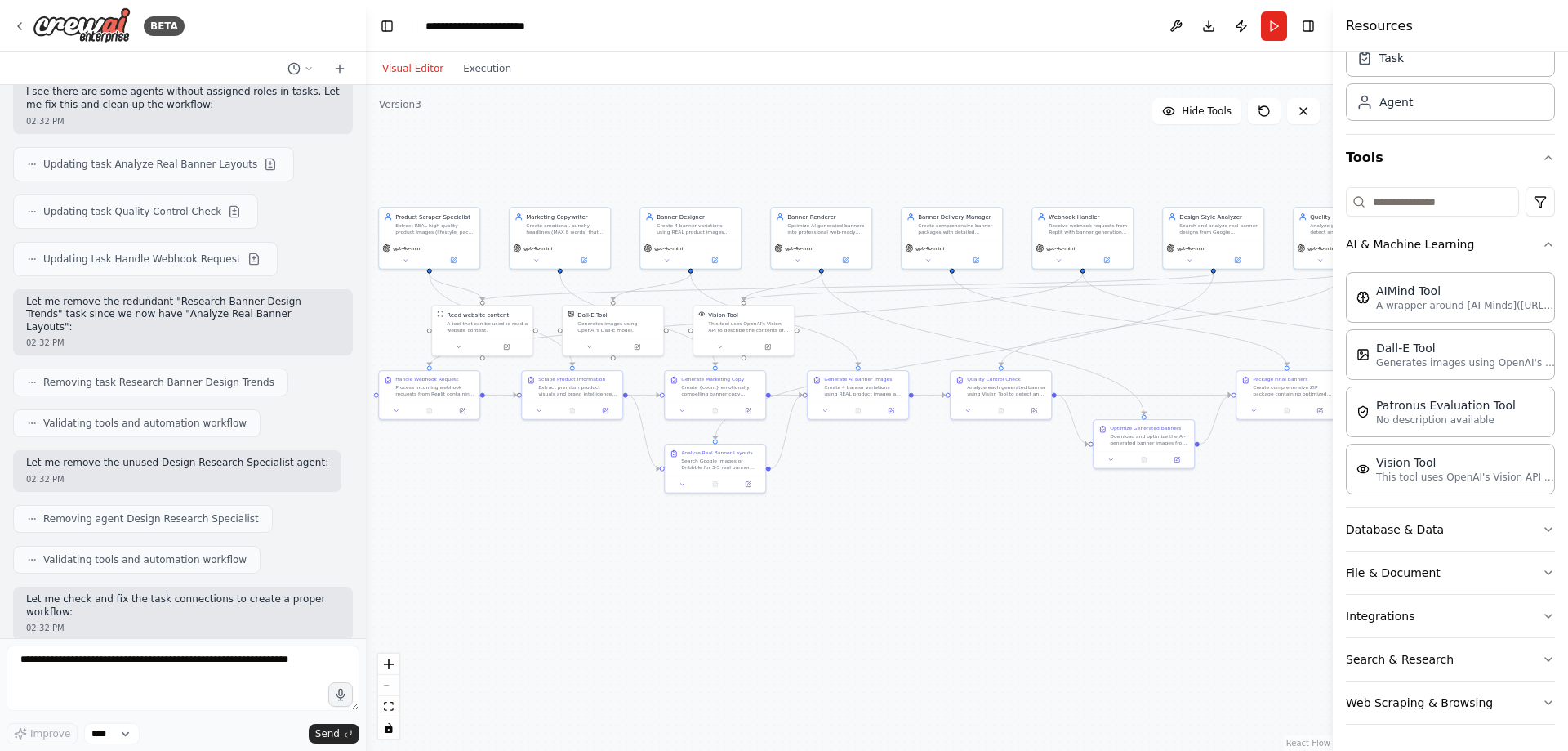
drag, startPoint x: 1169, startPoint y: 592, endPoint x: 1147, endPoint y: 543, distance: 53.7
click at [1147, 543] on div ".deletable-edge-delete-btn { width: 20px; height: 20px; border: 0px solid #ffff…" at bounding box center [849, 418] width 967 height 666
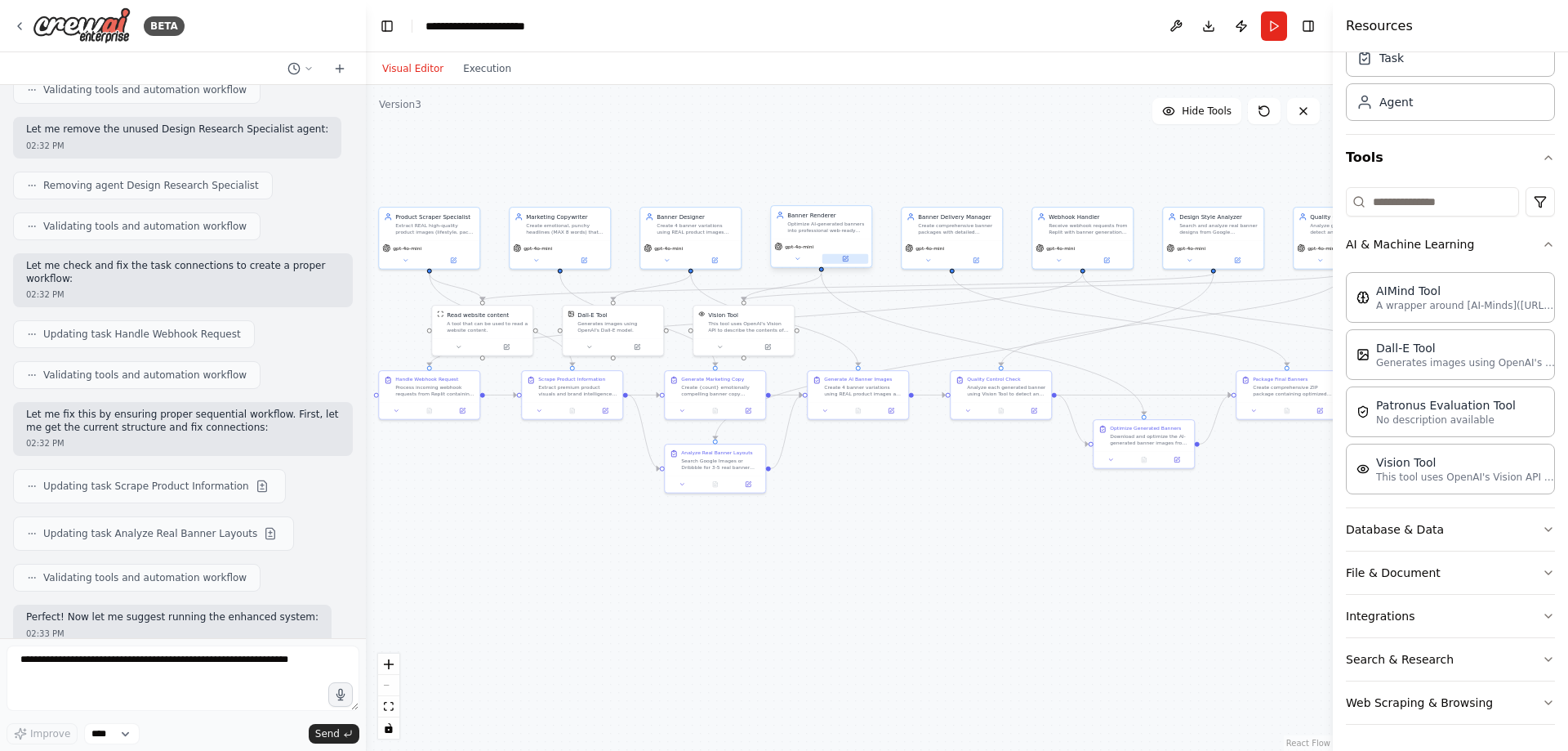
scroll to position [34531, 0]
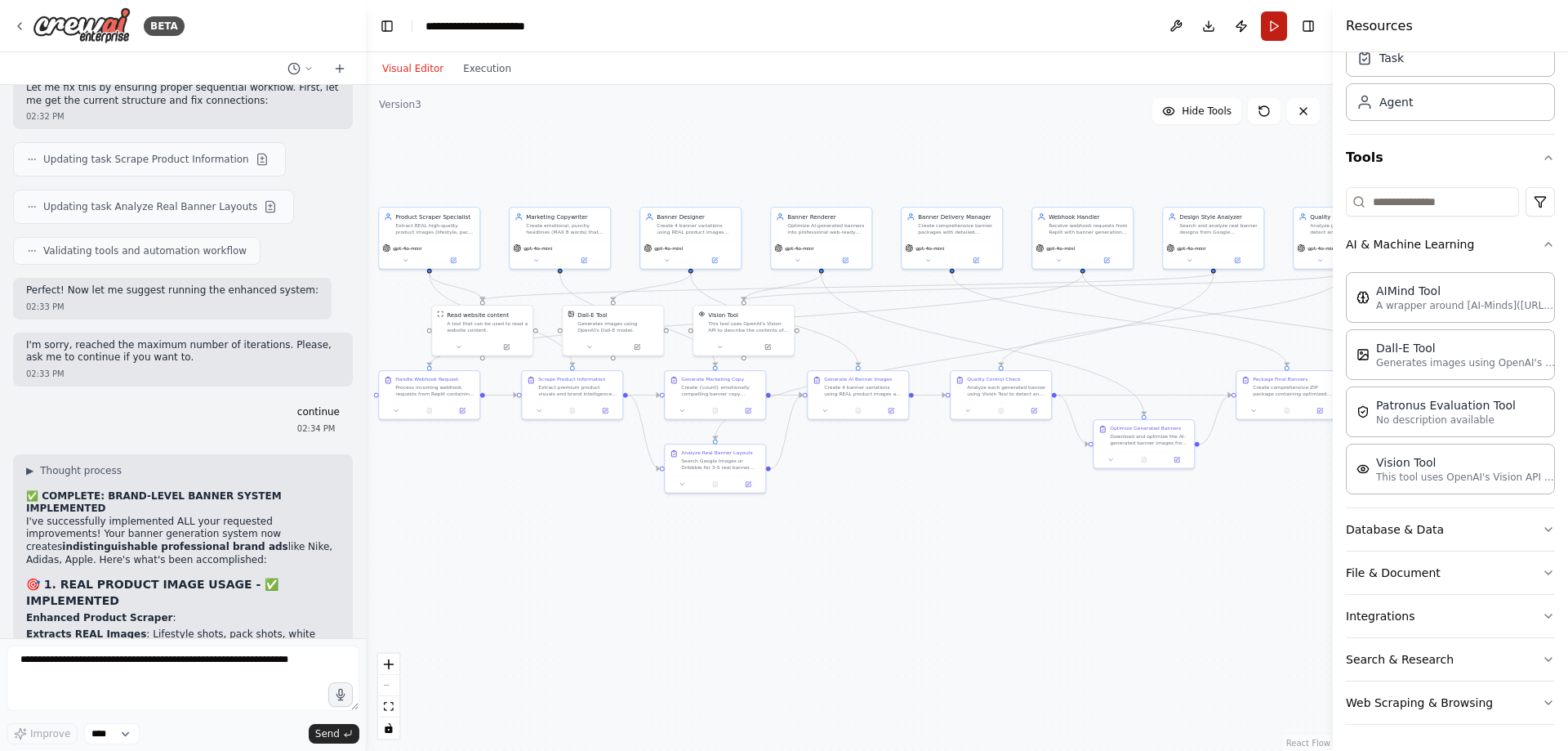
click at [1265, 31] on button "Run" at bounding box center [1273, 26] width 26 height 30
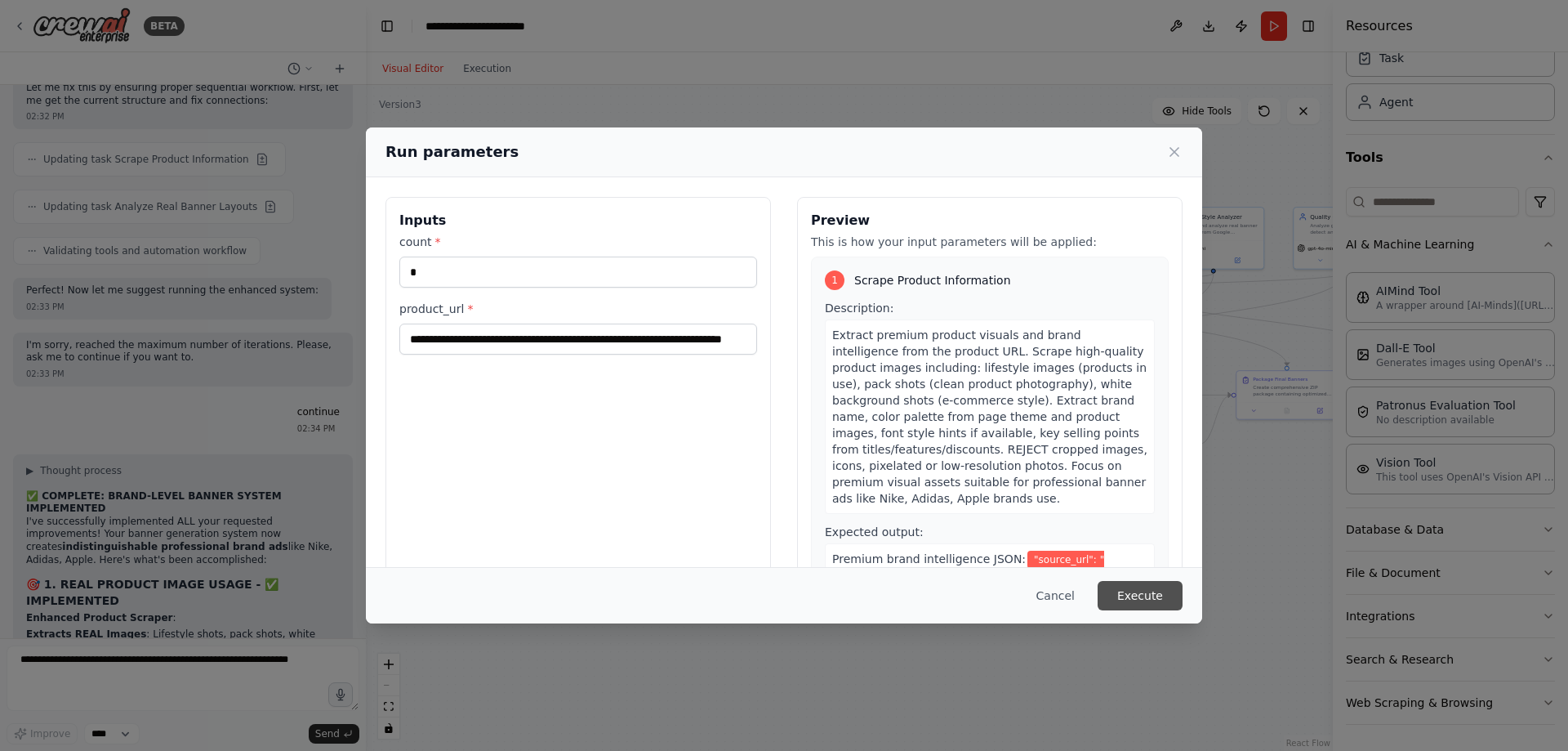
click at [1158, 602] on button "Execute" at bounding box center [1140, 596] width 85 height 30
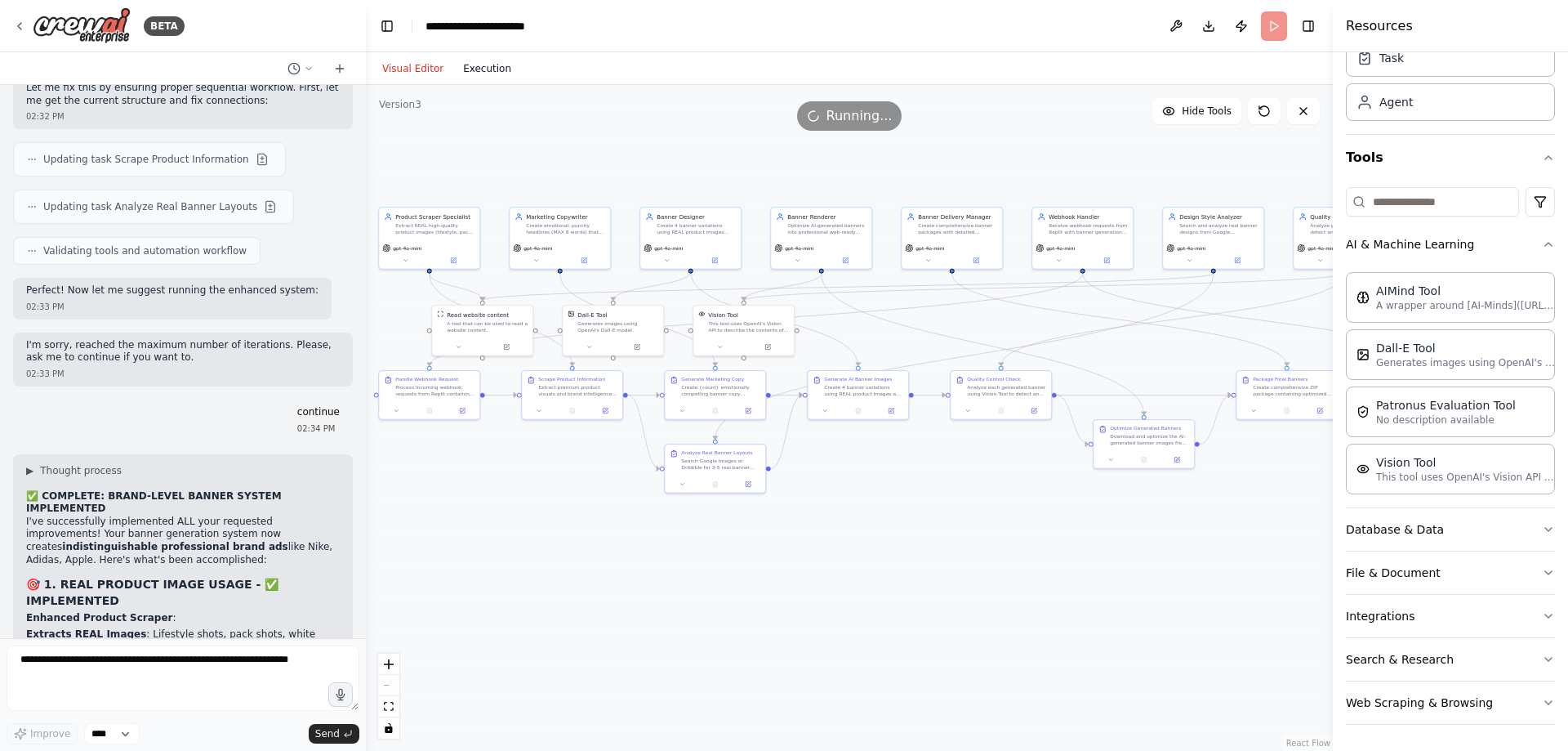
click at [491, 61] on button "Execution" at bounding box center [487, 68] width 67 height 20
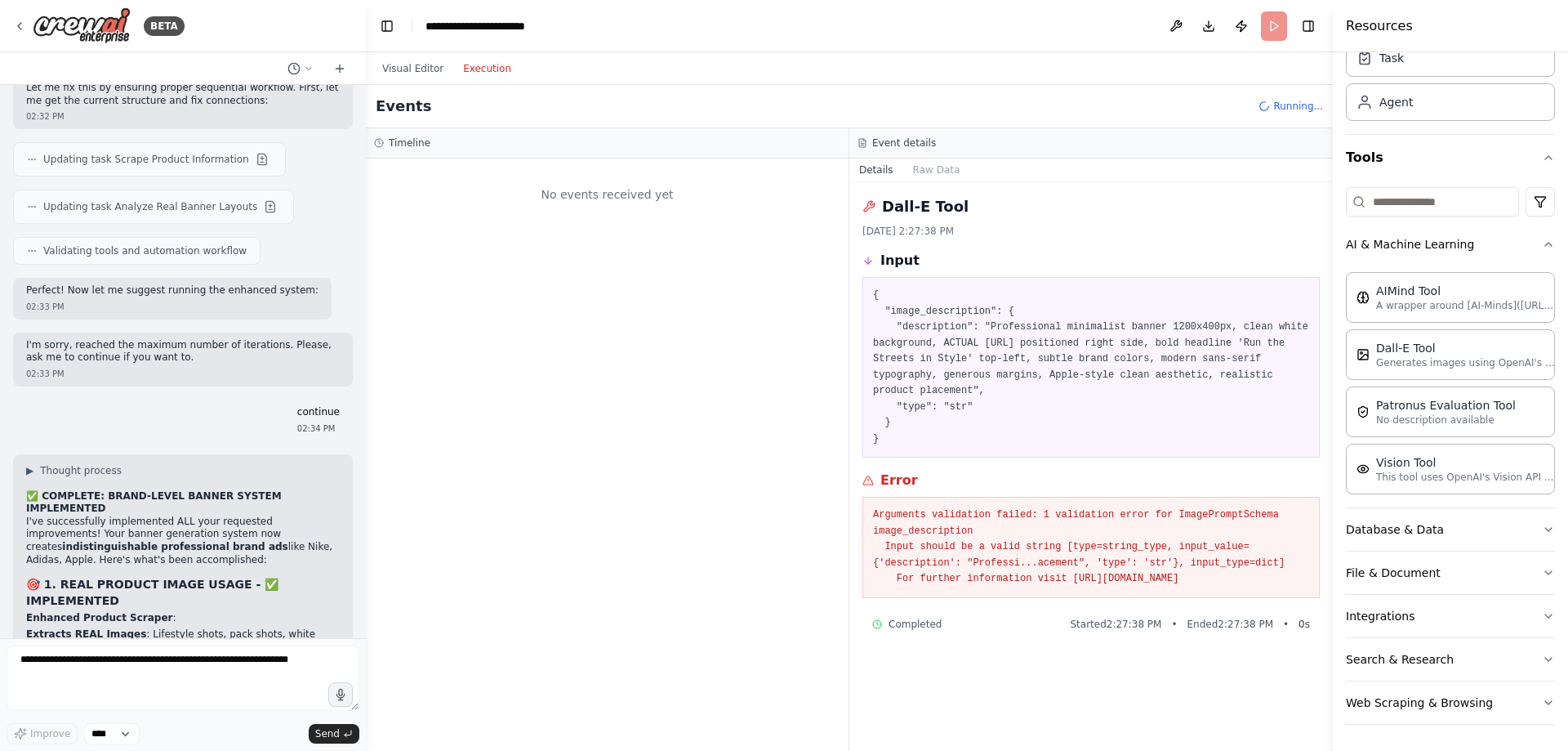
scroll to position [0, 0]
click at [427, 58] on button "Visual Editor" at bounding box center [413, 68] width 81 height 20
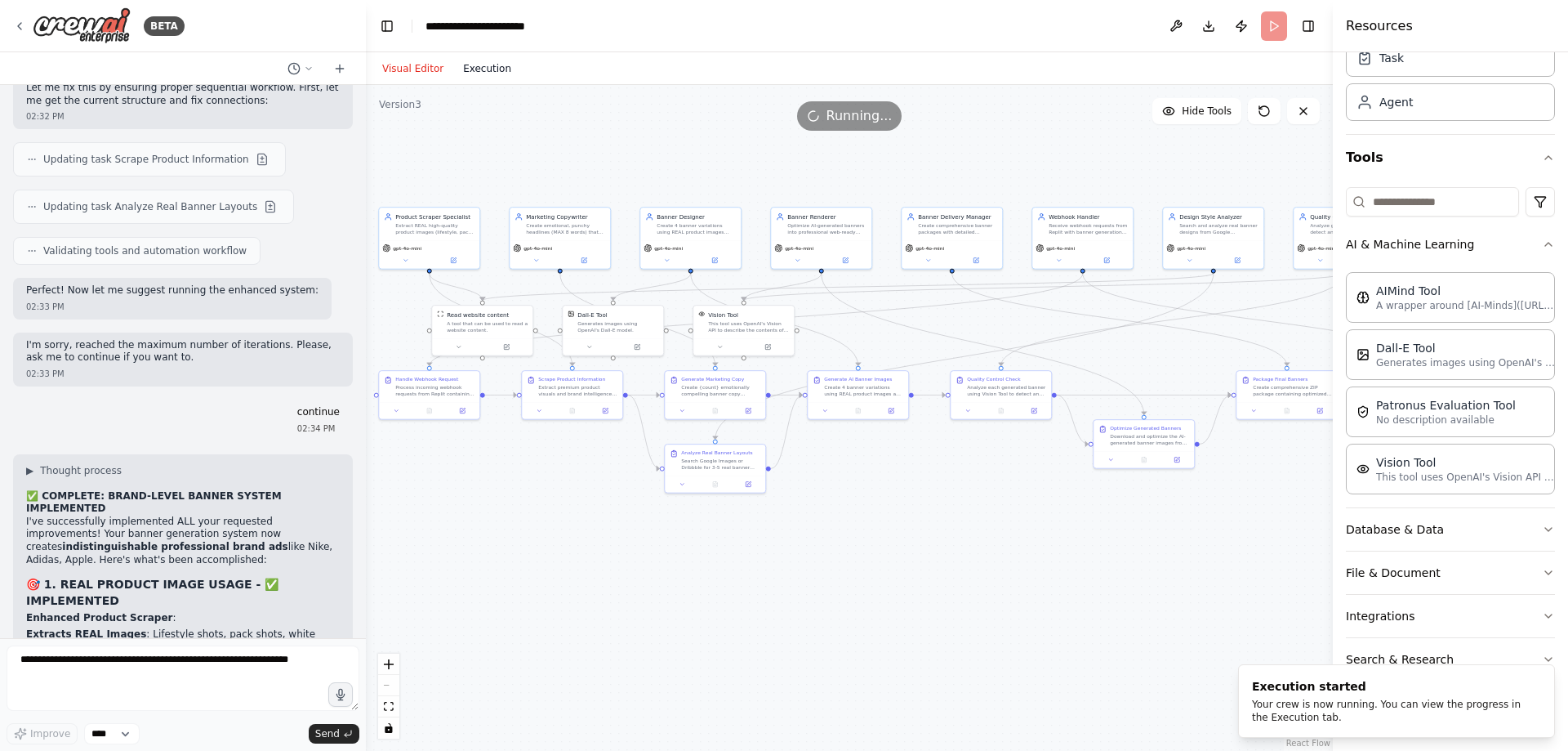
click at [473, 71] on button "Execution" at bounding box center [487, 68] width 67 height 20
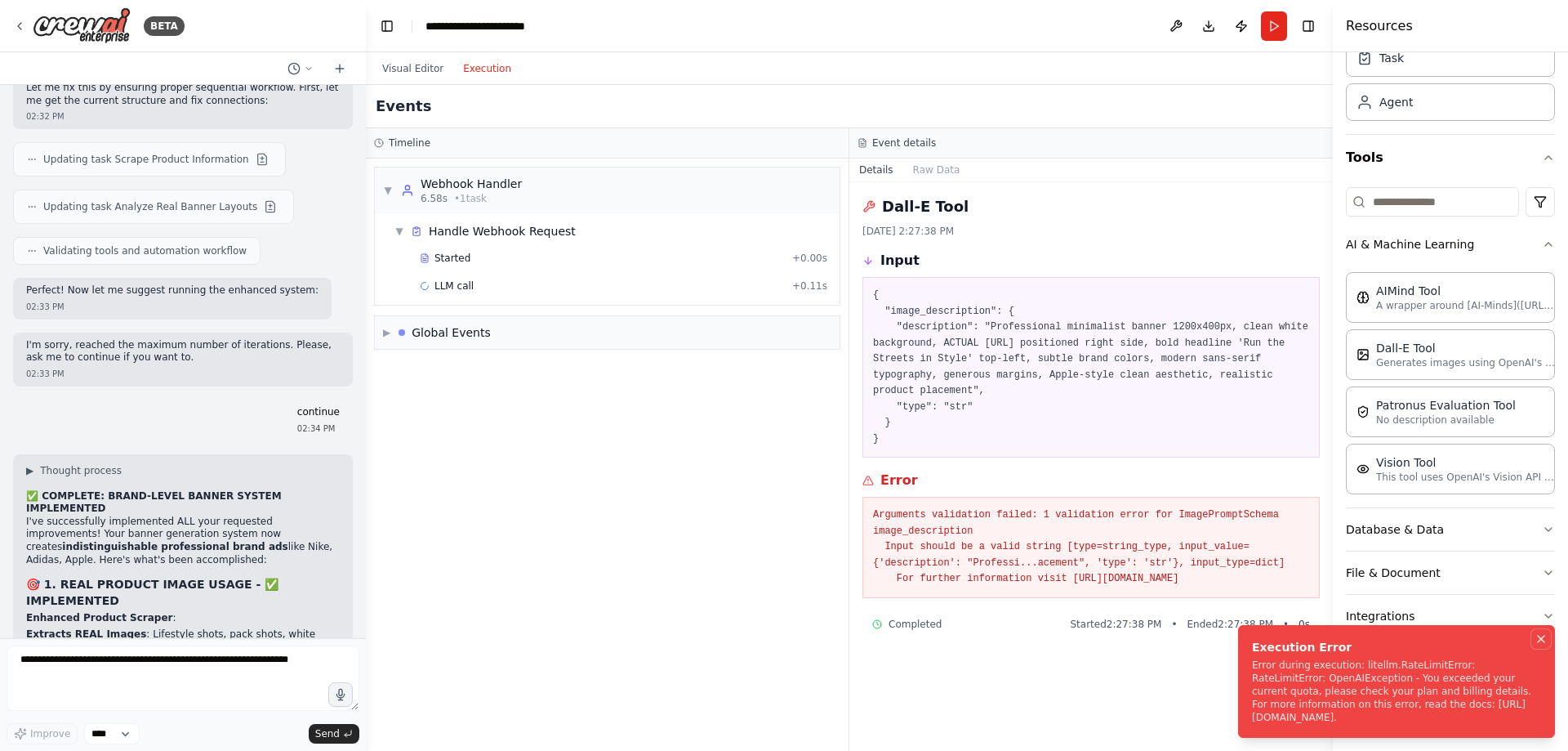
click at [1538, 636] on icon "Notifications (F8)" at bounding box center [1541, 639] width 6 height 6
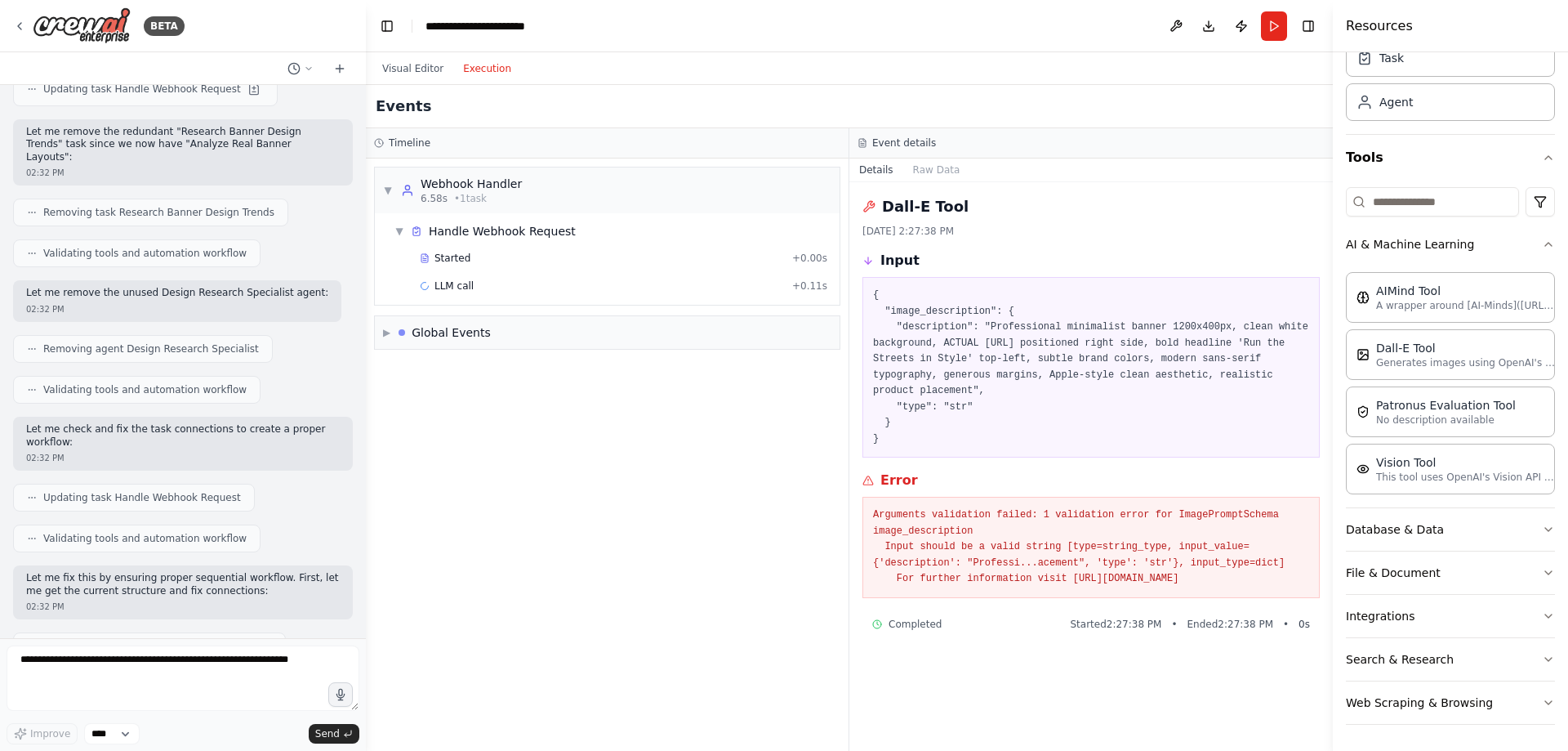
scroll to position [34531, 0]
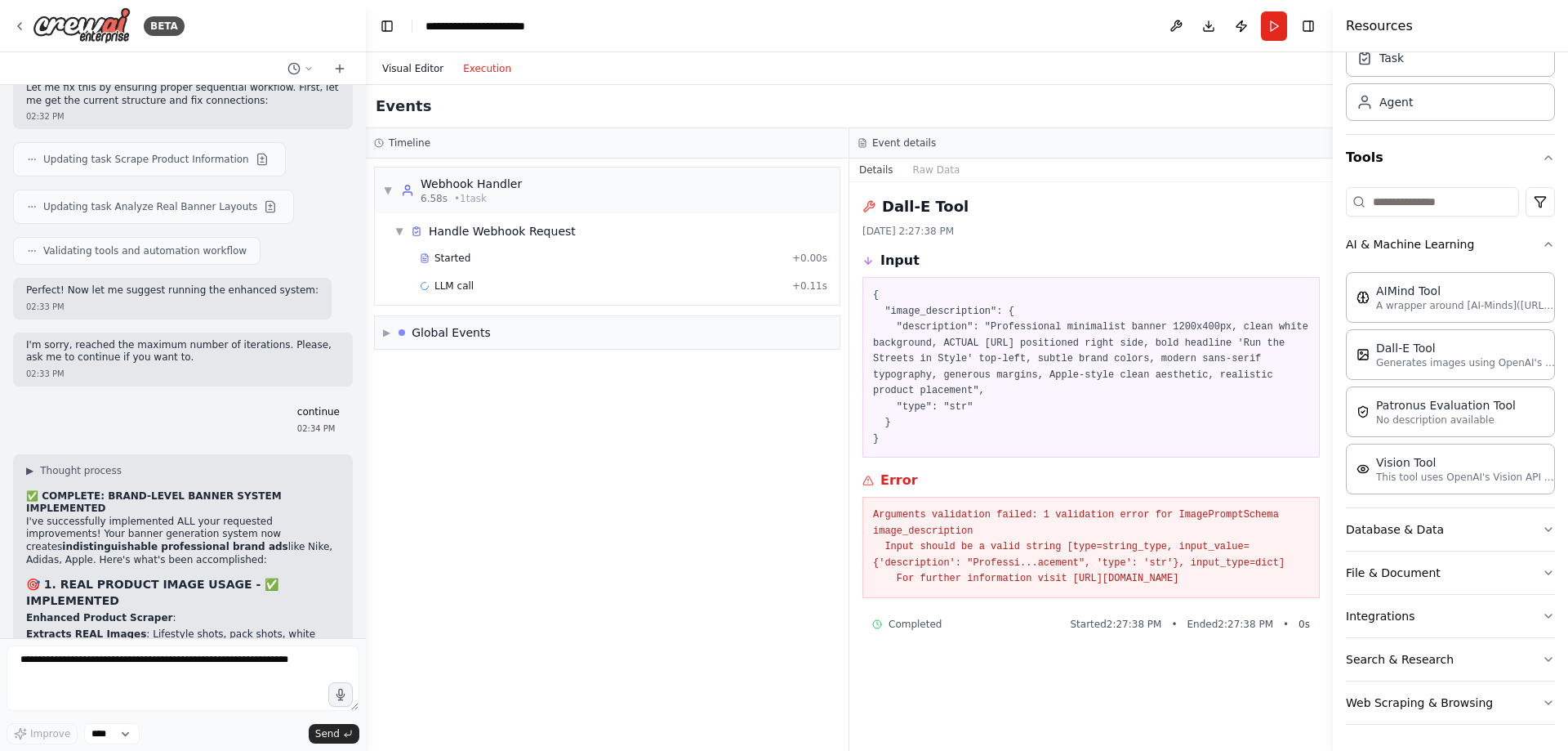
click at [415, 67] on button "Visual Editor" at bounding box center [413, 68] width 81 height 20
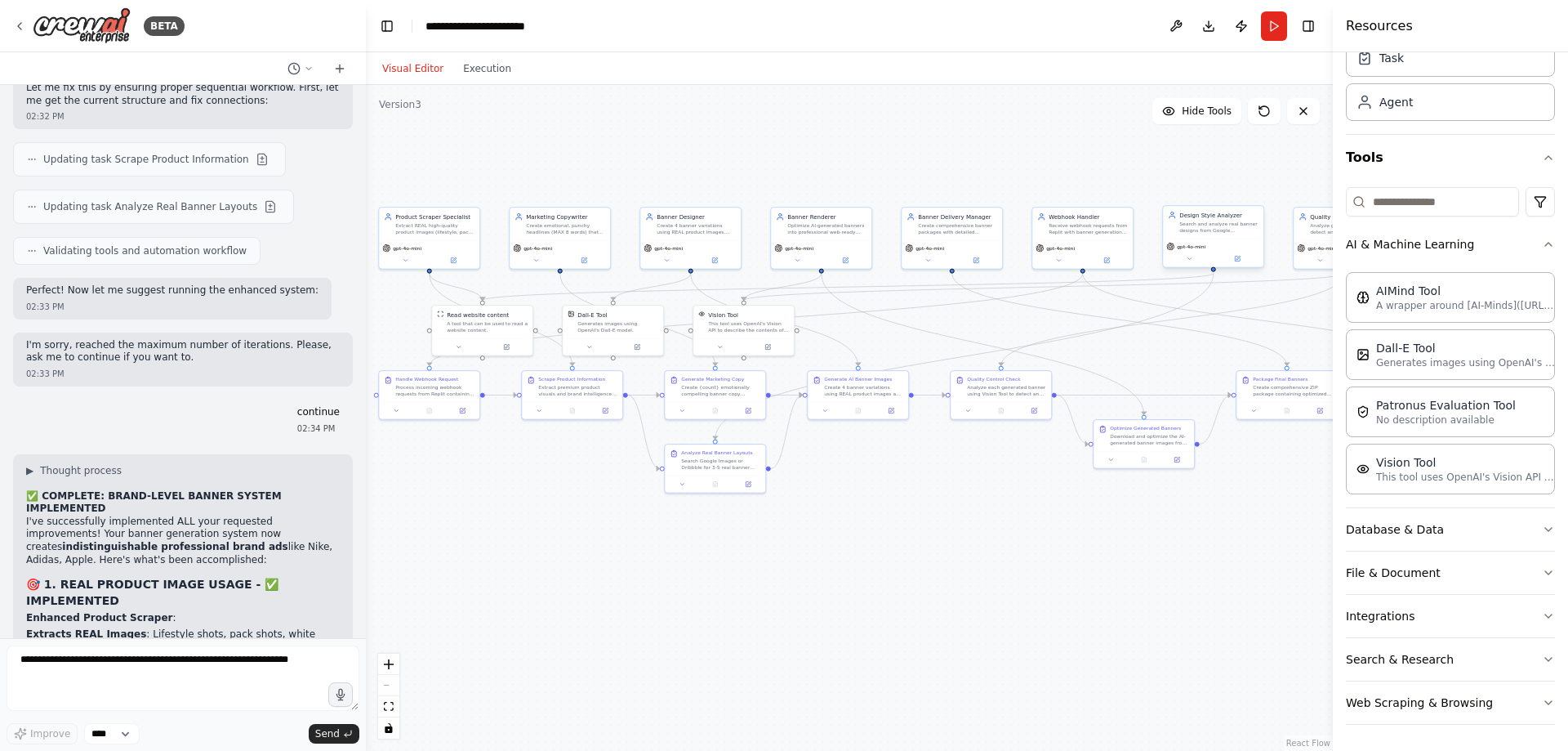
click at [1188, 252] on div "gpt-4o-mini" at bounding box center [1213, 253] width 101 height 29
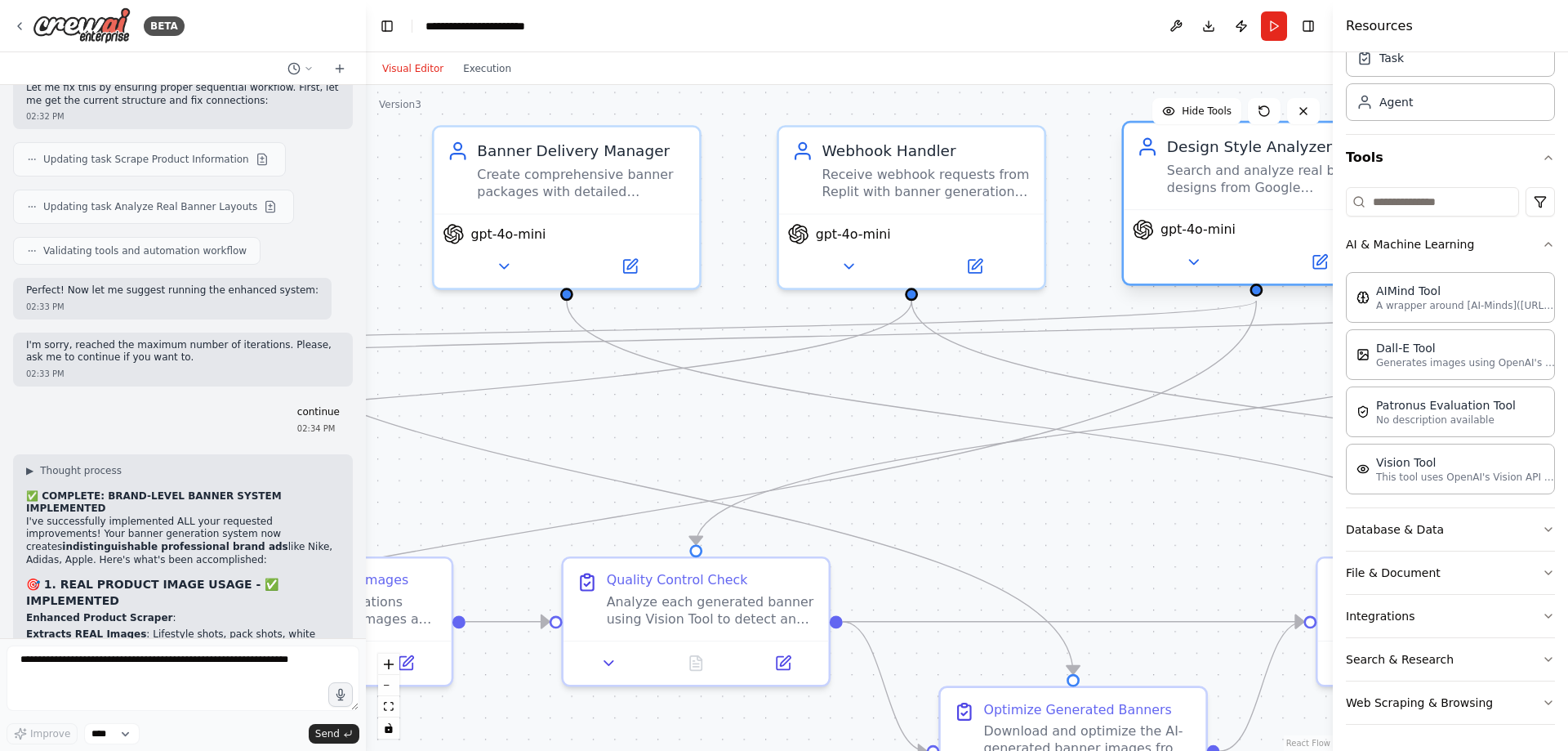
click at [1196, 225] on span "gpt-4o-mini" at bounding box center [1198, 229] width 75 height 17
click at [1197, 262] on icon at bounding box center [1194, 261] width 17 height 17
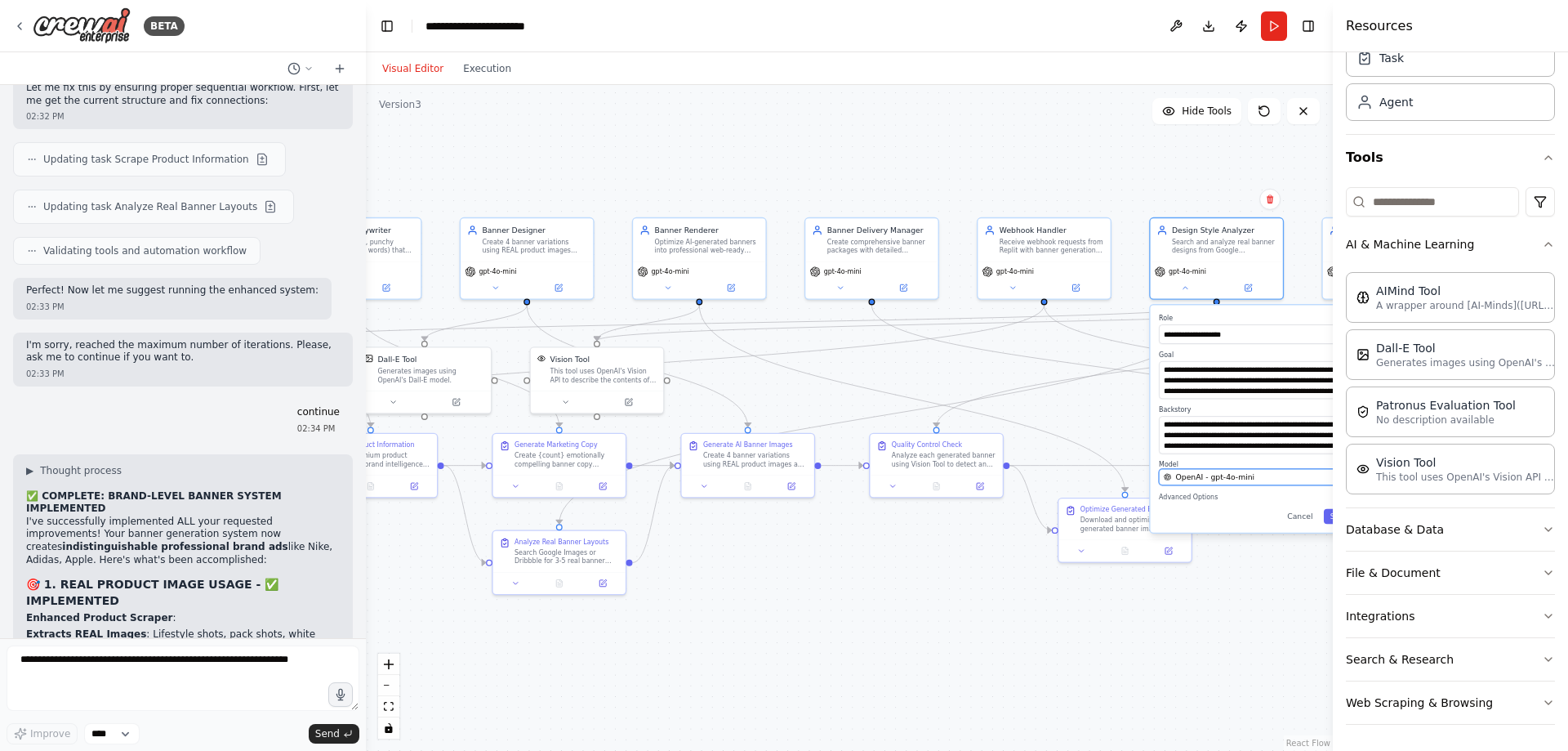
click at [1213, 473] on span "OpenAI - gpt-4o-mini" at bounding box center [1216, 477] width 79 height 11
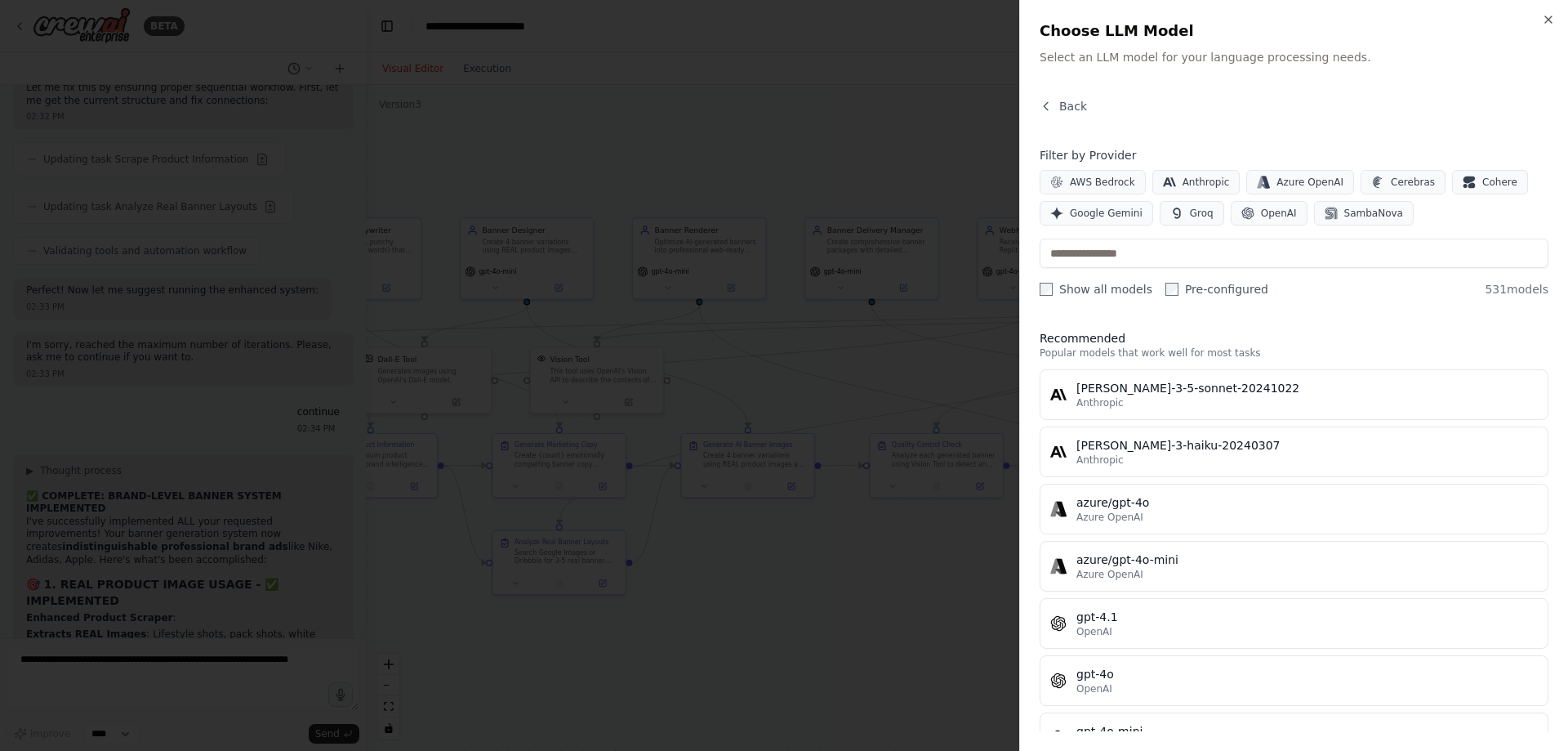
click at [893, 382] on div at bounding box center [784, 376] width 1568 height 751
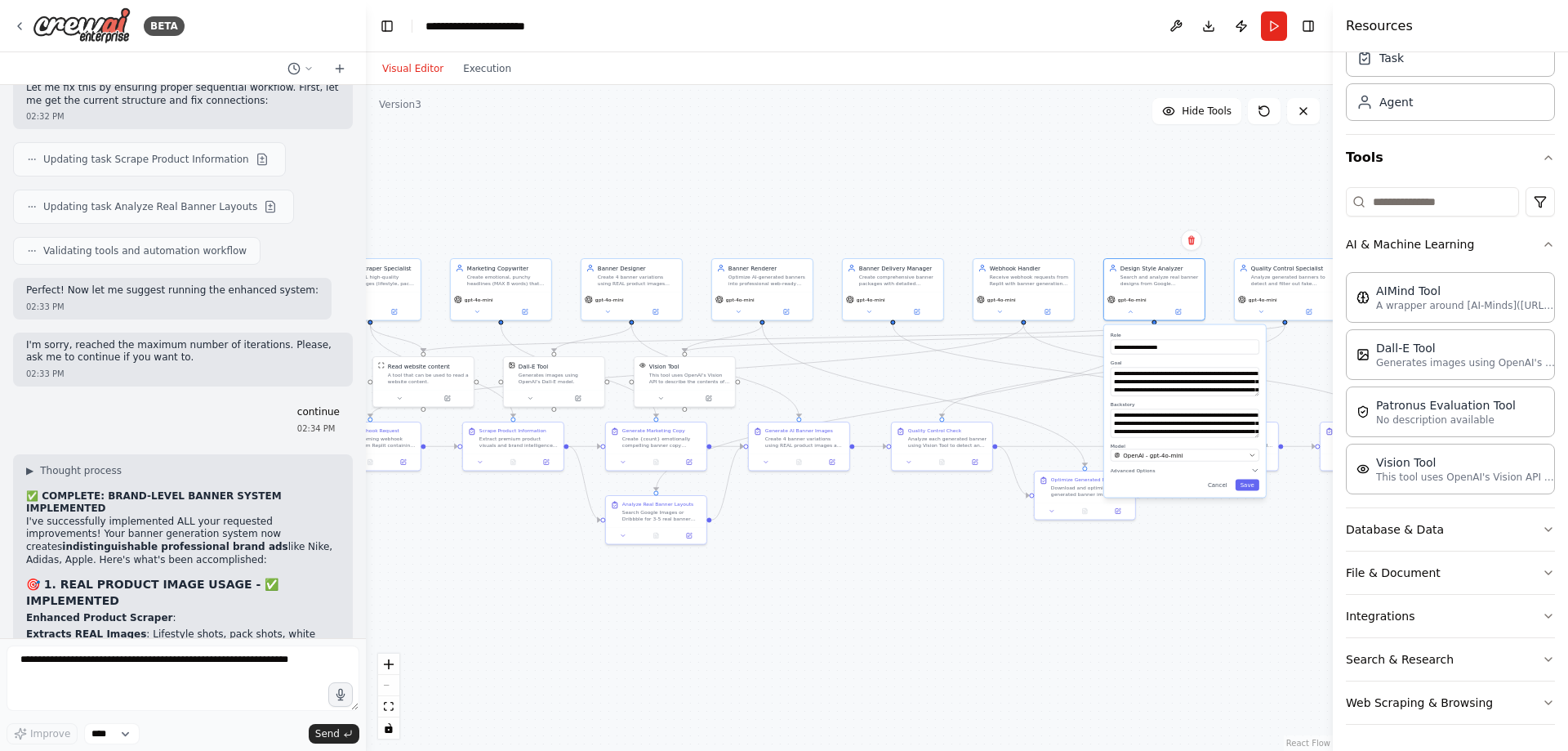
click at [985, 607] on div ".deletable-edge-delete-btn { width: 20px; height: 20px; border: 0px solid #ffff…" at bounding box center [849, 418] width 967 height 666
click at [122, 26] on img at bounding box center [81, 25] width 98 height 37
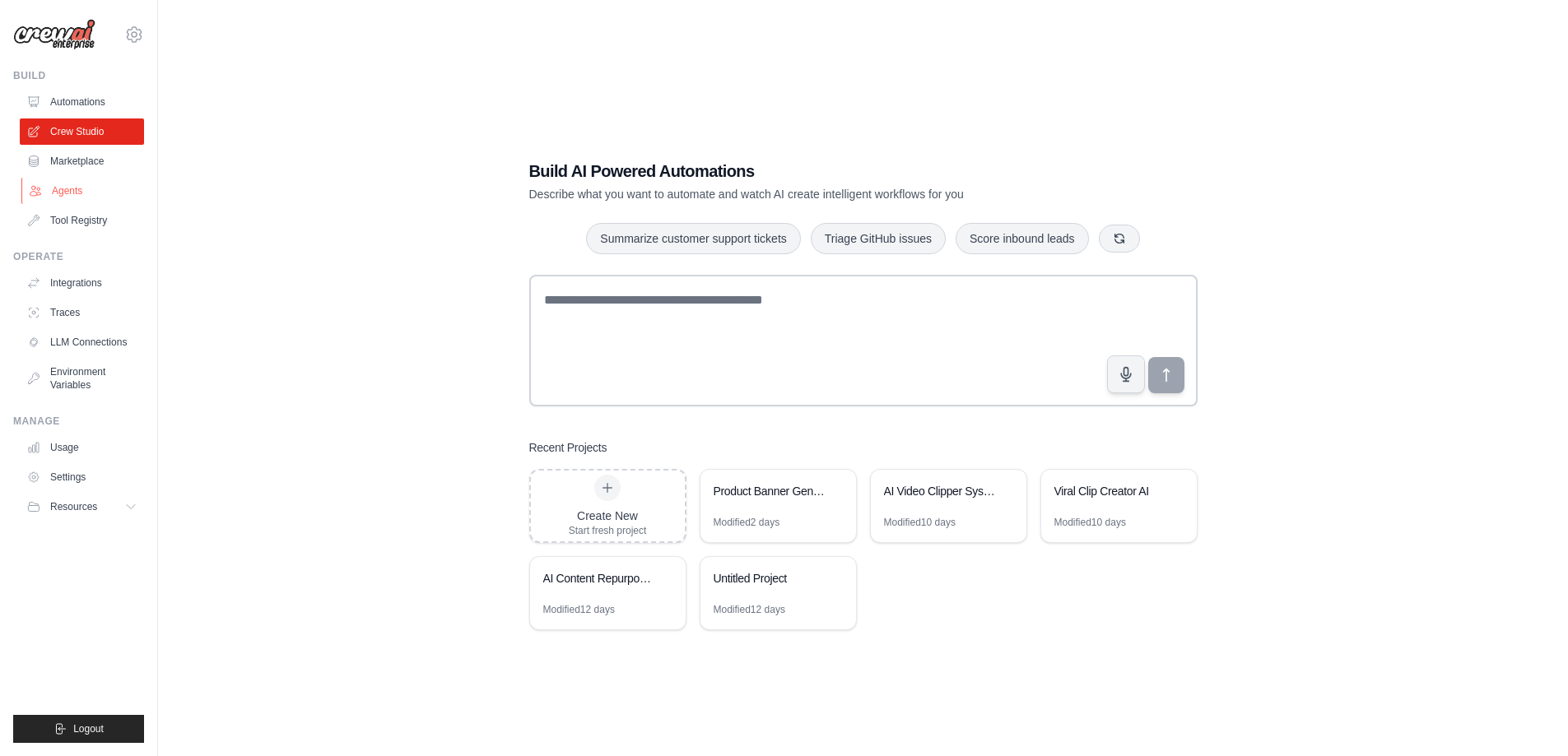
click at [83, 194] on link "Agents" at bounding box center [83, 190] width 124 height 26
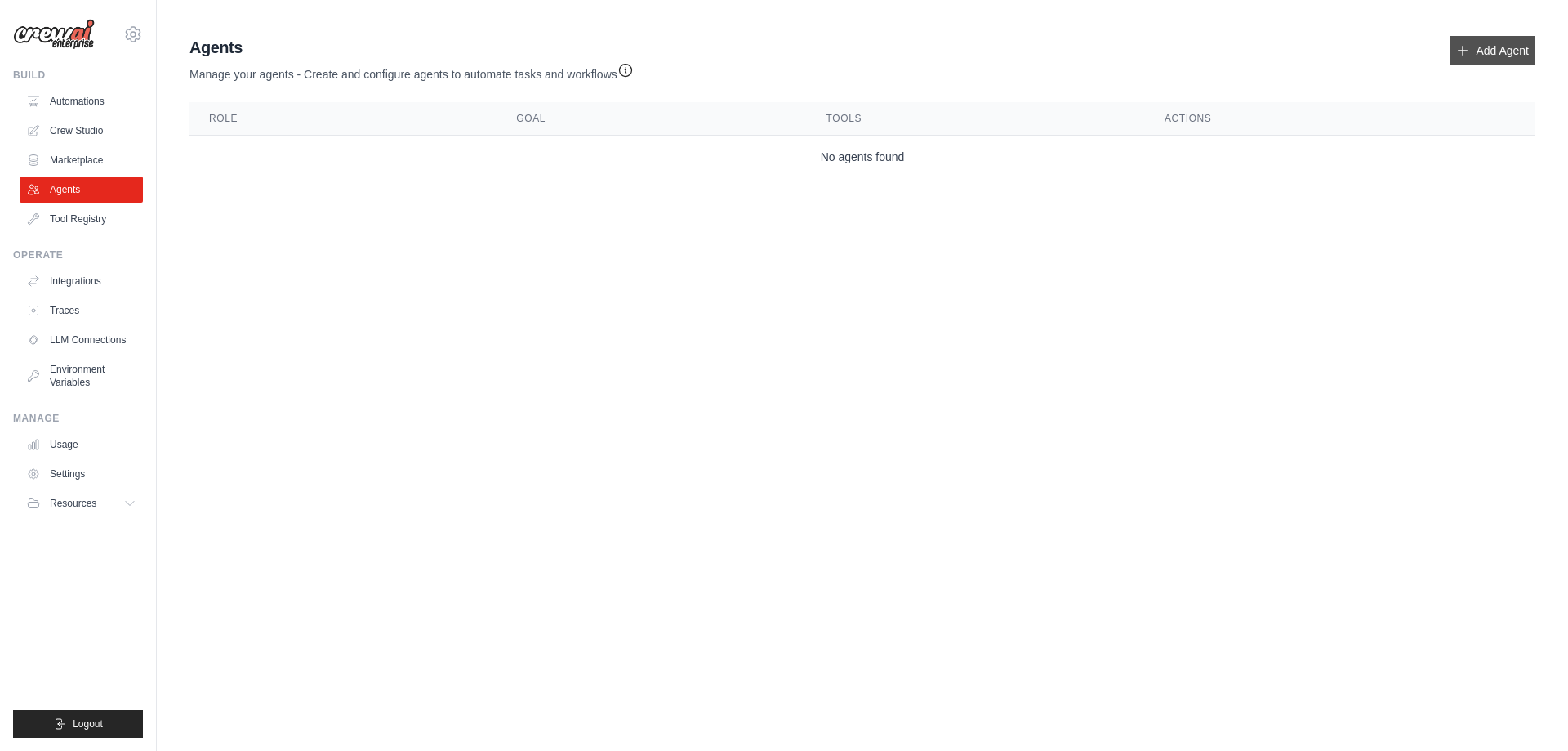
click at [1502, 53] on link "Add Agent" at bounding box center [1492, 50] width 85 height 30
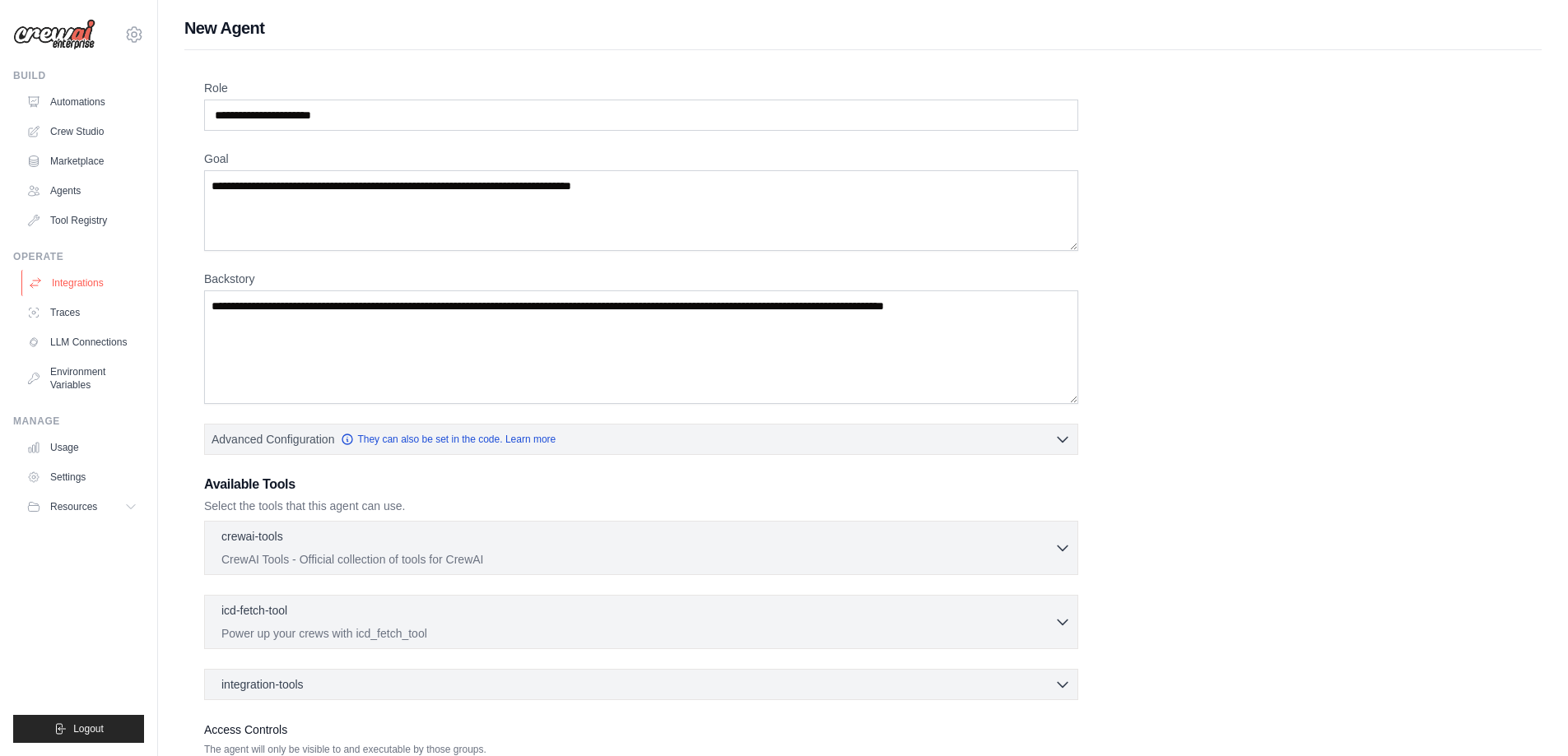
click at [90, 278] on link "Integrations" at bounding box center [83, 282] width 124 height 26
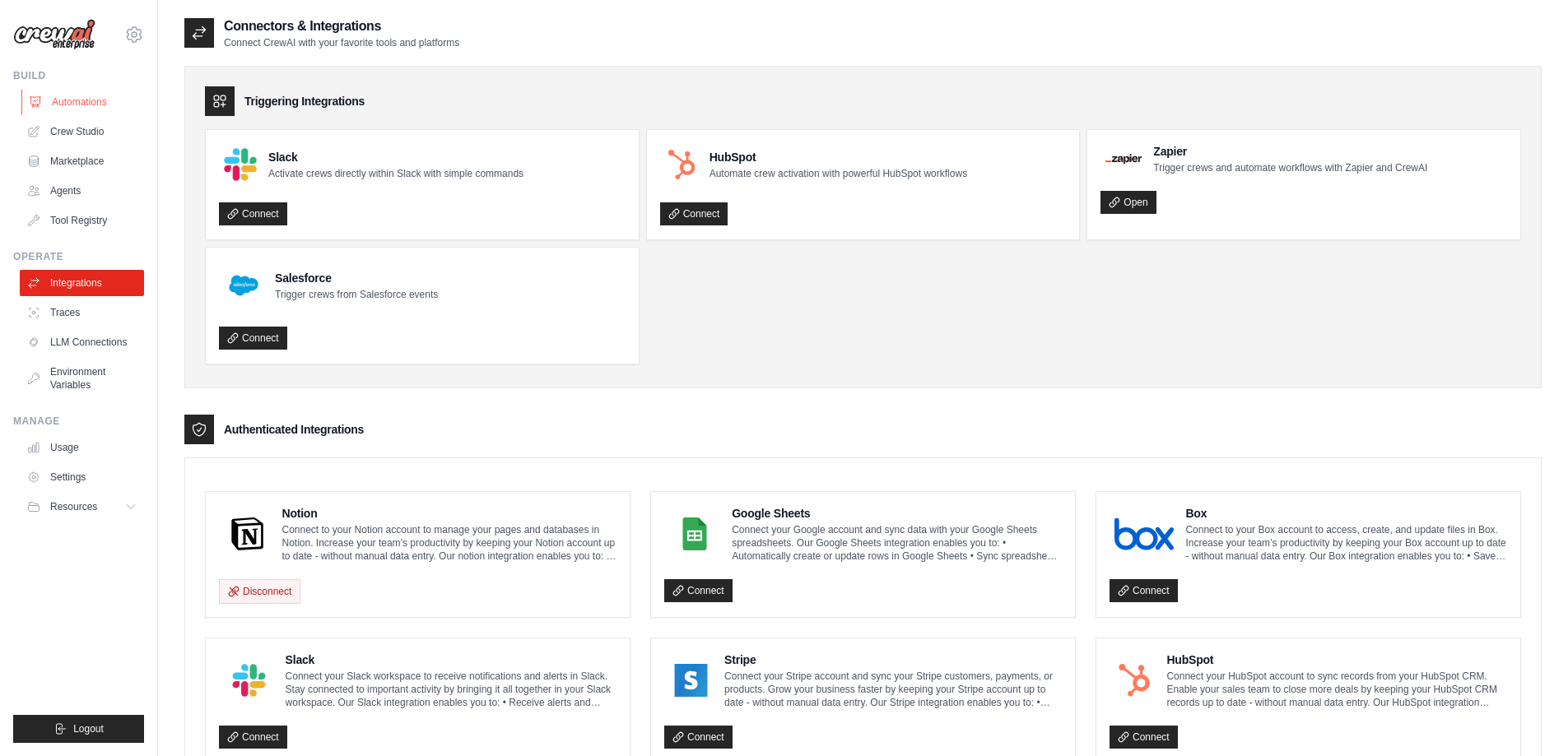
click at [73, 106] on link "Automations" at bounding box center [83, 101] width 124 height 26
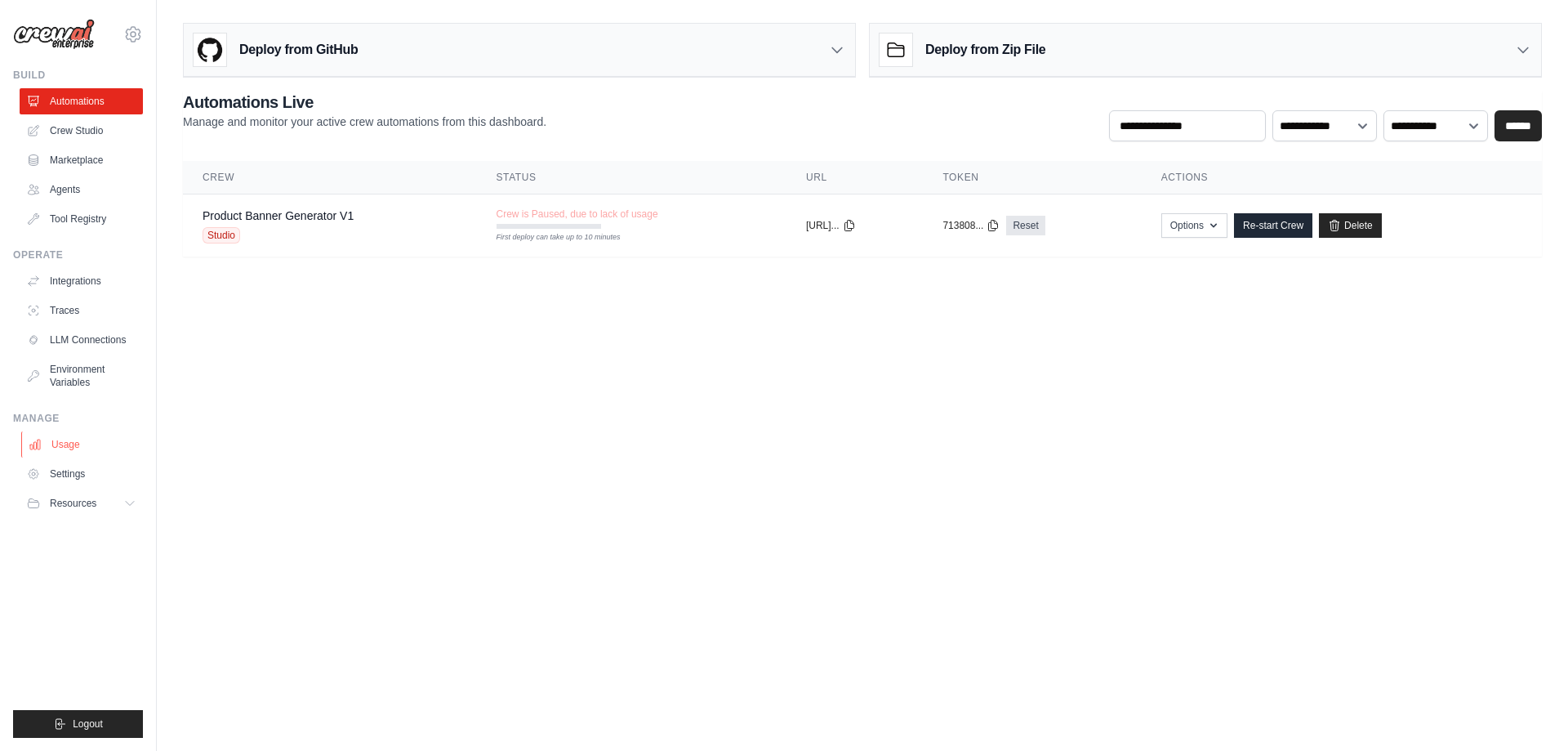
click at [68, 435] on link "Usage" at bounding box center [83, 444] width 123 height 26
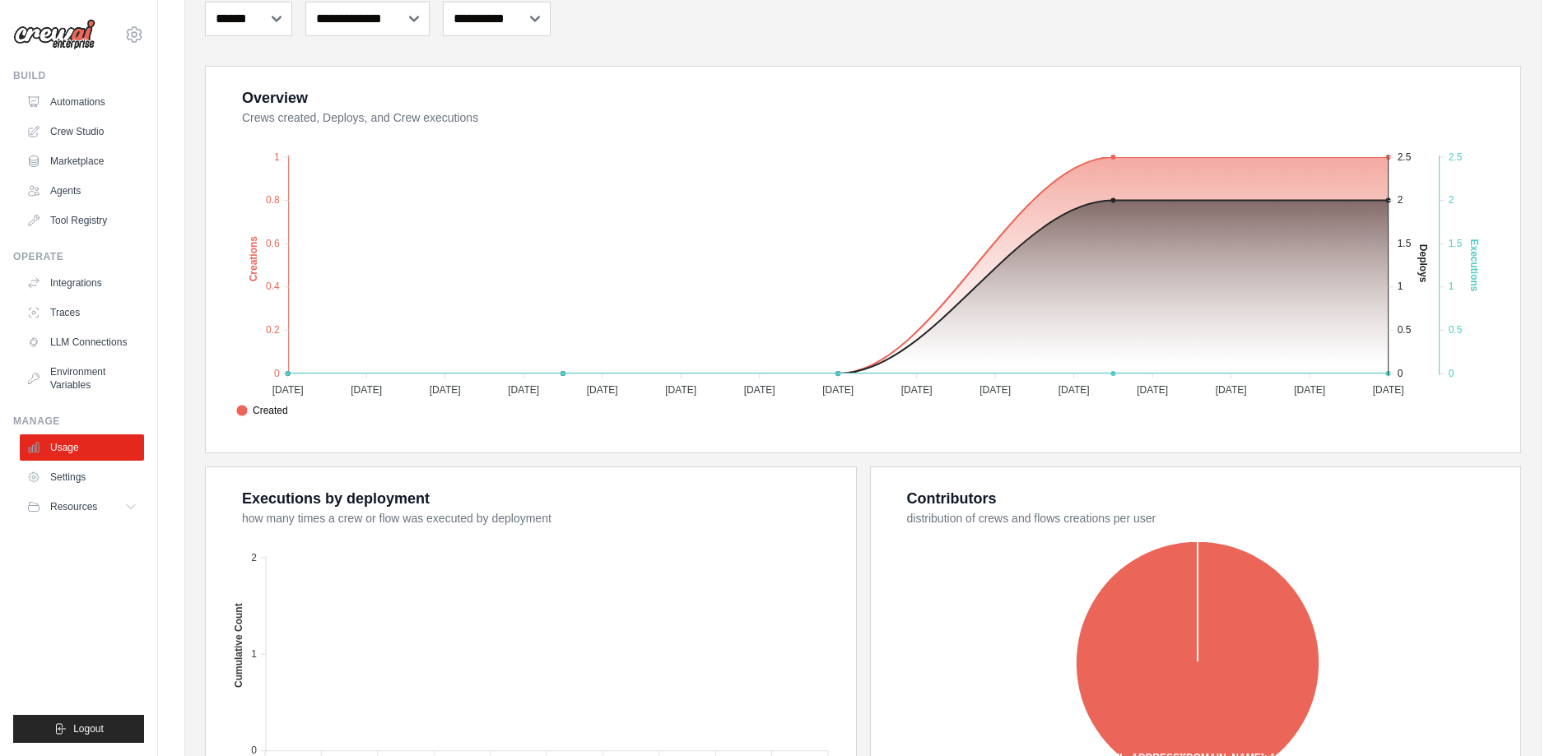
scroll to position [437, 0]
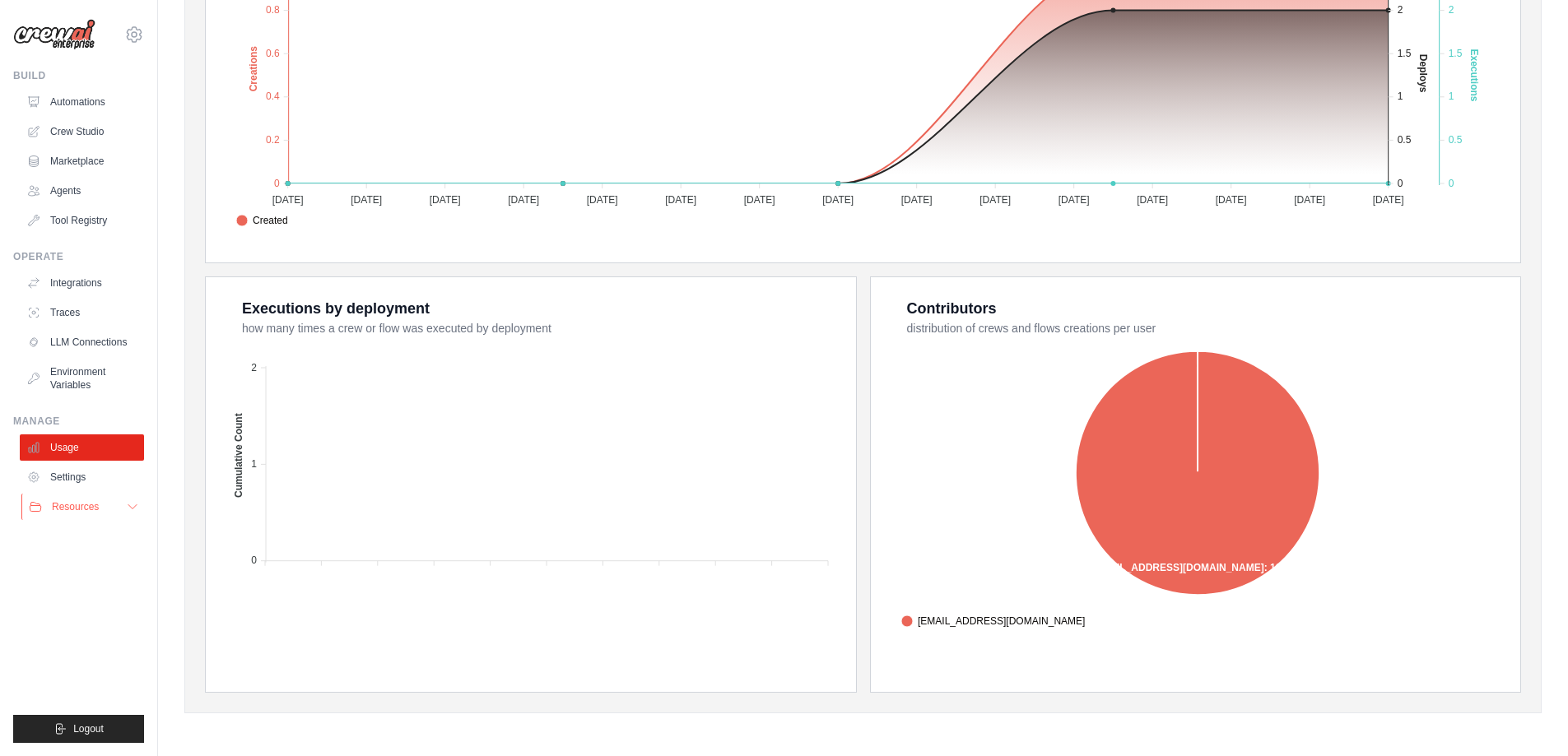
click at [86, 504] on span "Resources" at bounding box center [75, 506] width 47 height 14
click at [109, 525] on link "Documentation" at bounding box center [89, 534] width 114 height 23
click at [90, 348] on link "LLM Connections" at bounding box center [83, 342] width 124 height 26
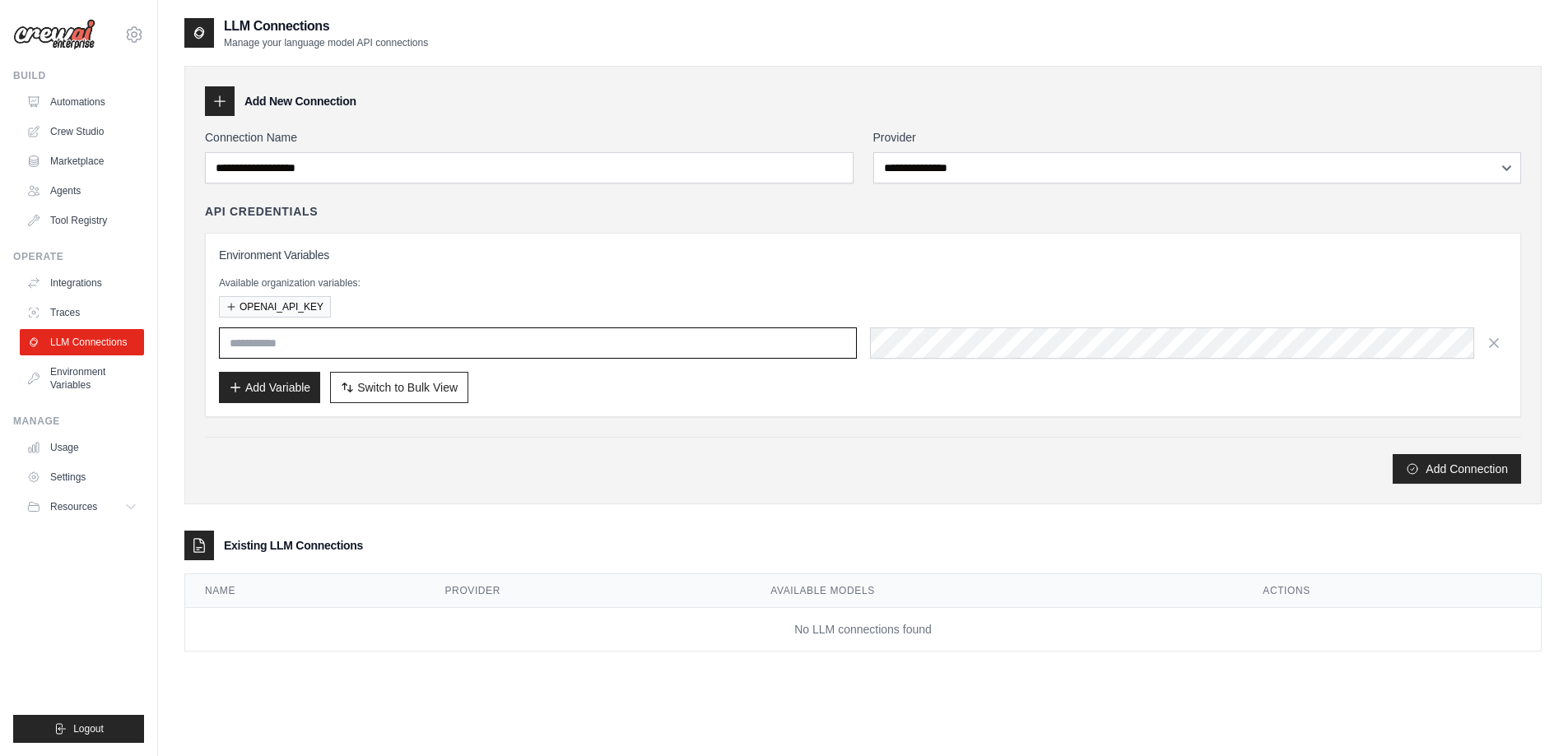
click at [290, 340] on input "text" at bounding box center [537, 343] width 638 height 32
paste input "**********"
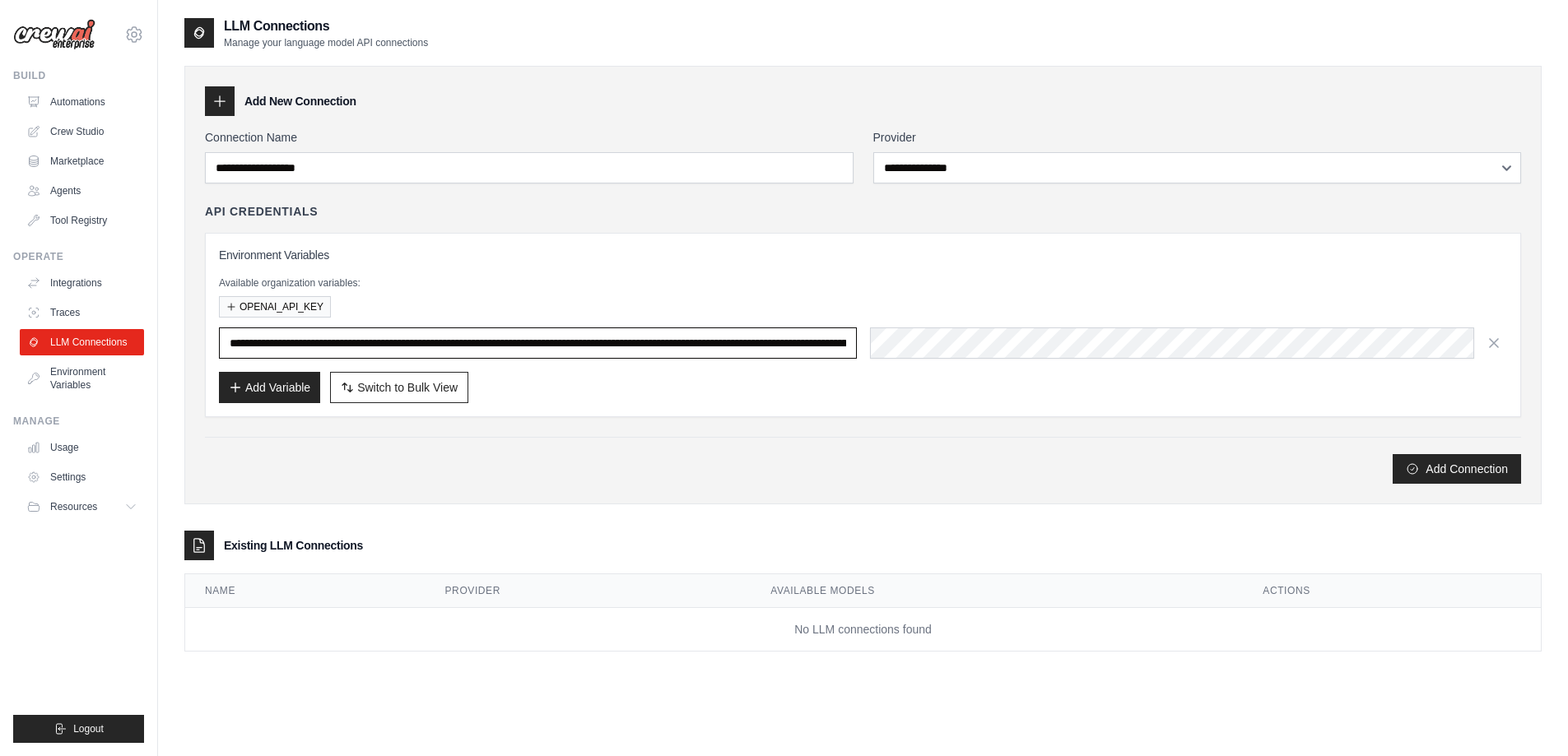
scroll to position [0, 463]
type input "**********"
click at [1449, 467] on button "Add Connection" at bounding box center [1457, 468] width 128 height 30
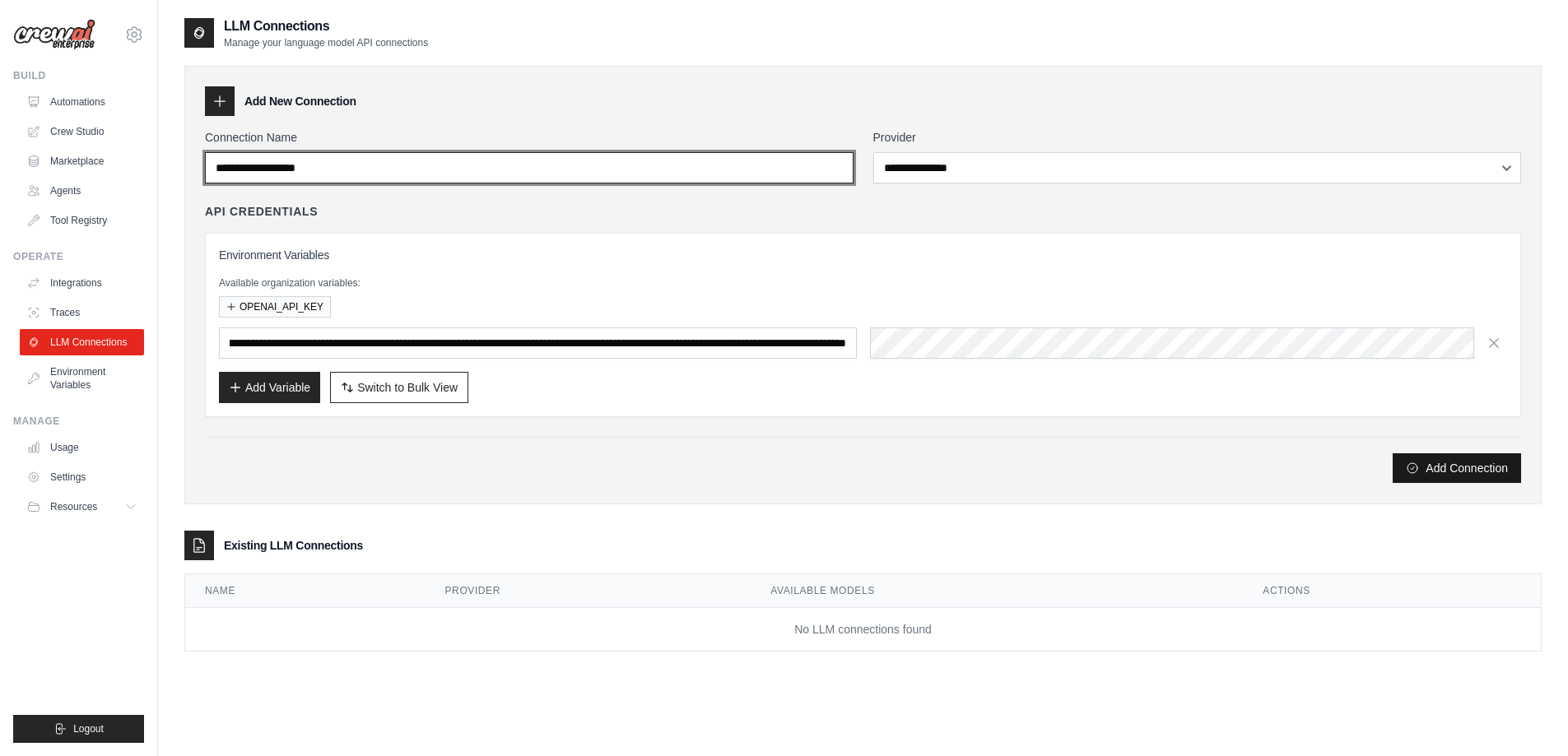
scroll to position [0, 0]
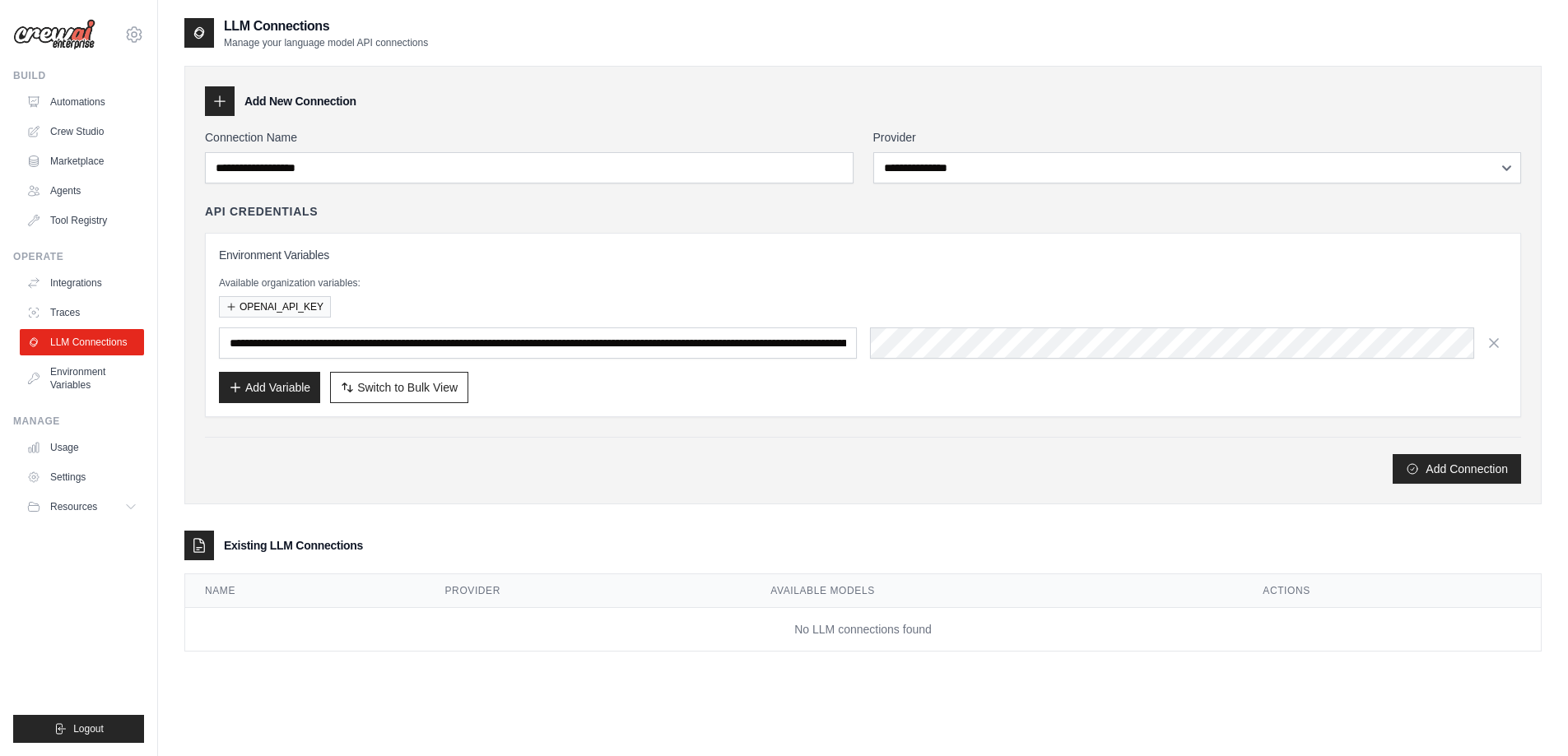
click at [575, 150] on div "Connection Name" at bounding box center [528, 156] width 649 height 54
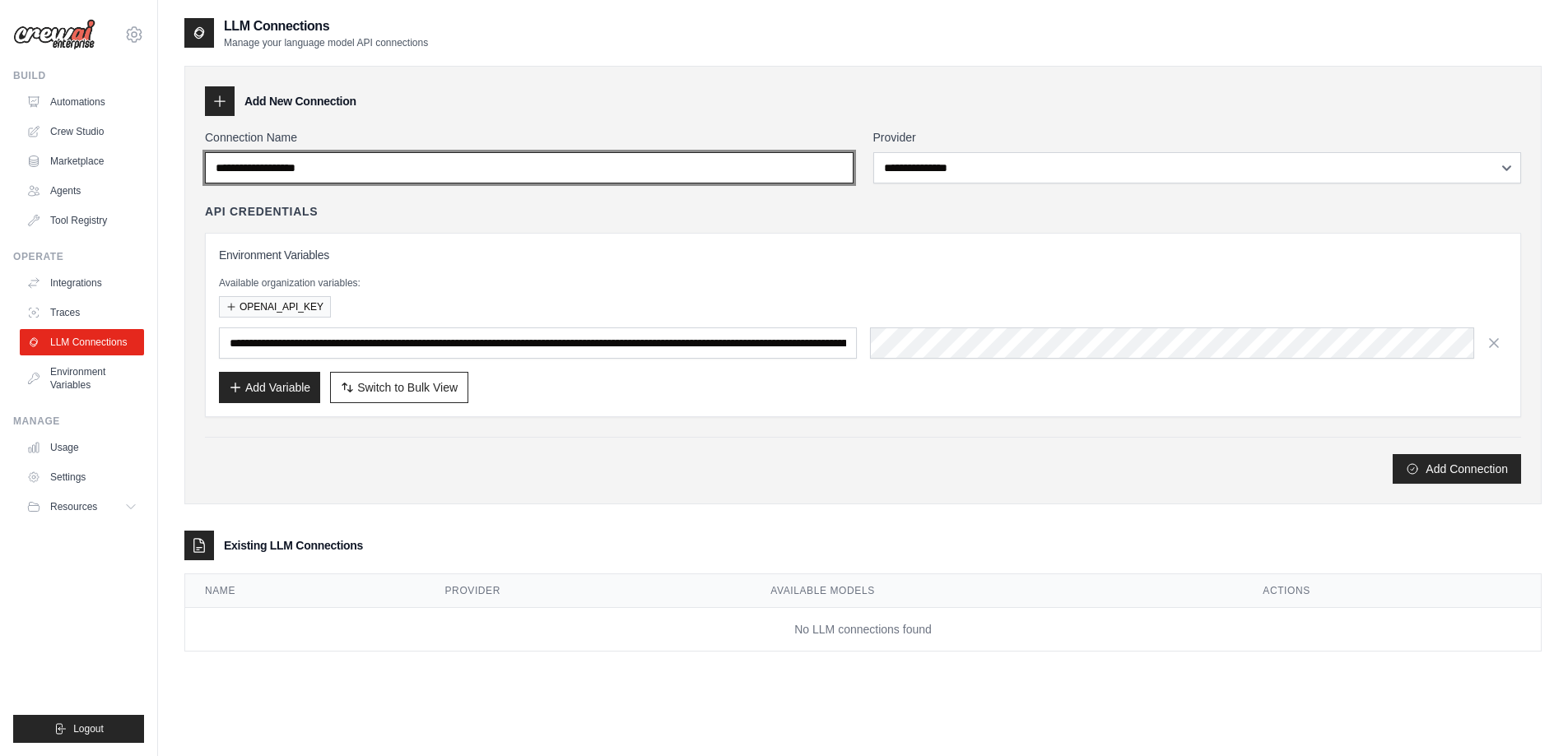
click at [577, 165] on input "Connection Name" at bounding box center [528, 167] width 649 height 32
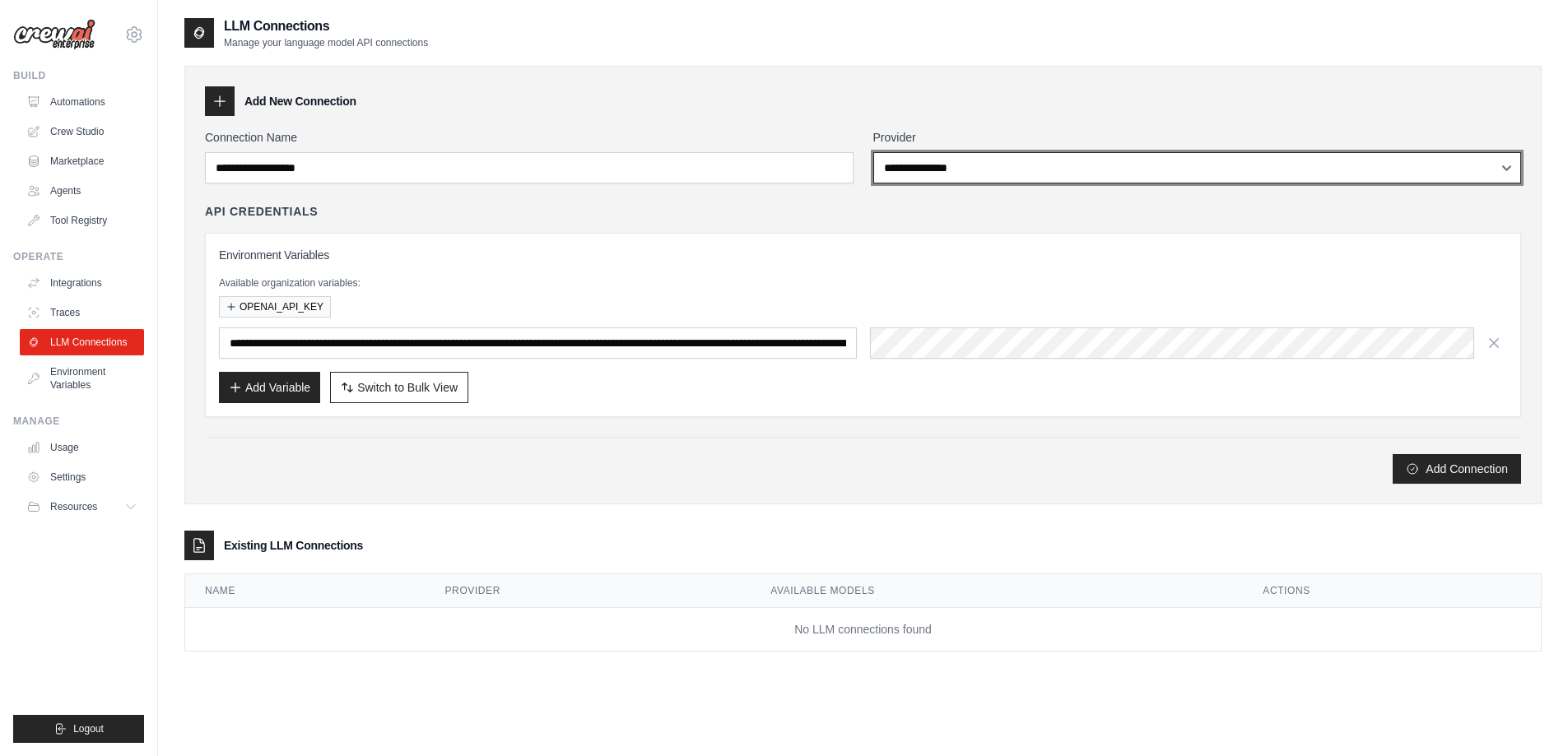
click at [958, 177] on select "**********" at bounding box center [1197, 167] width 649 height 32
select select "******"
click at [873, 152] on select "**********" at bounding box center [1197, 167] width 649 height 32
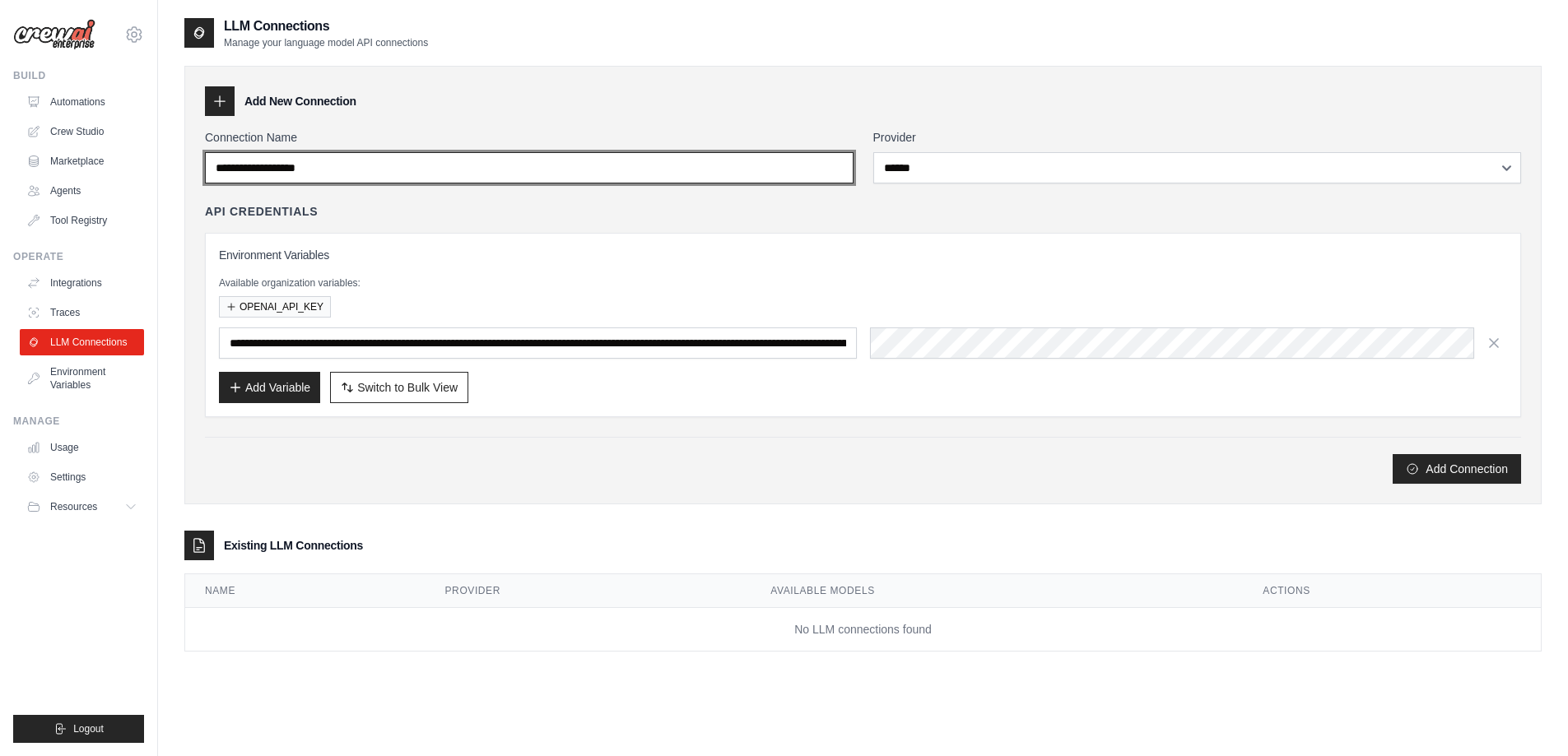
click at [662, 158] on input "Connection Name" at bounding box center [528, 167] width 649 height 32
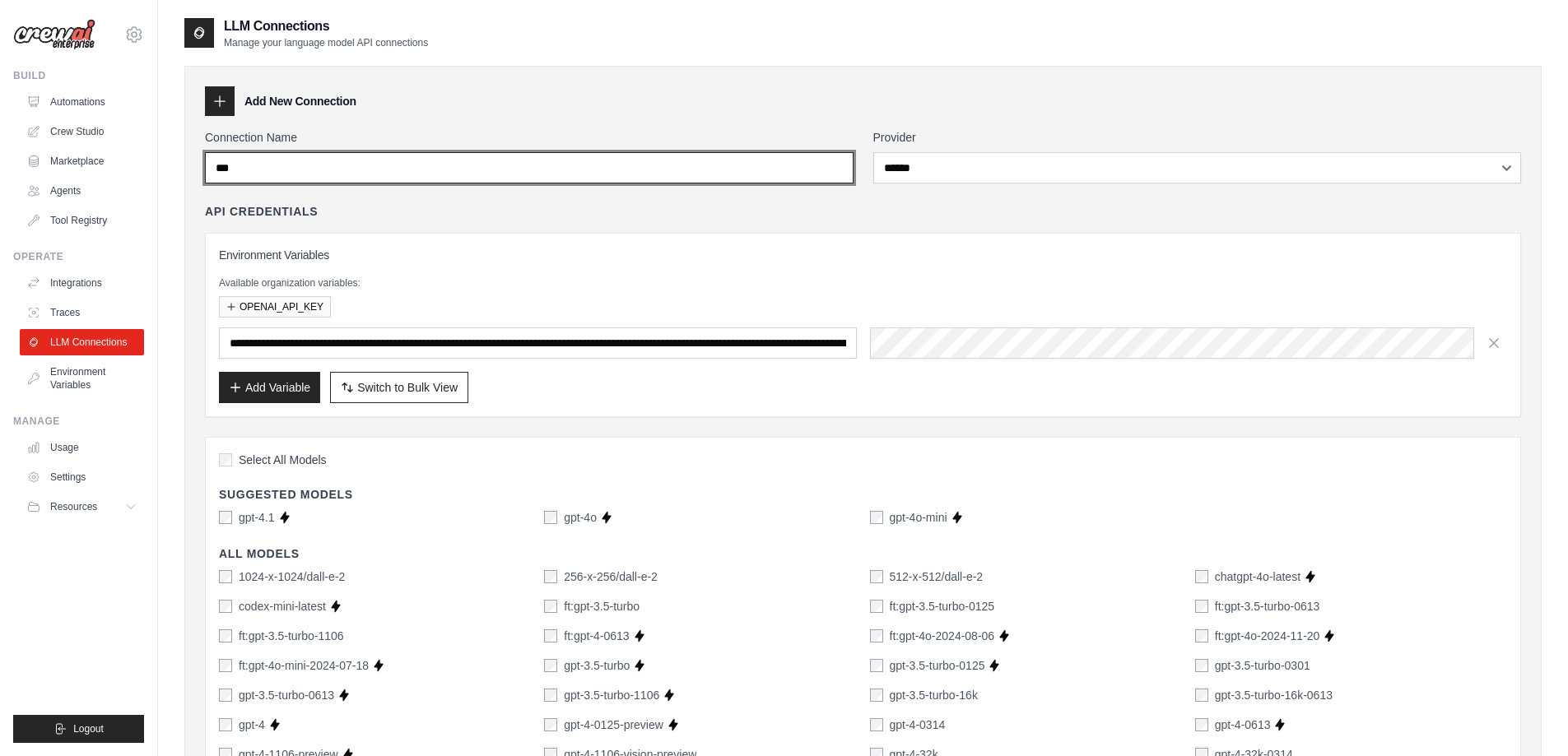
type input "***"
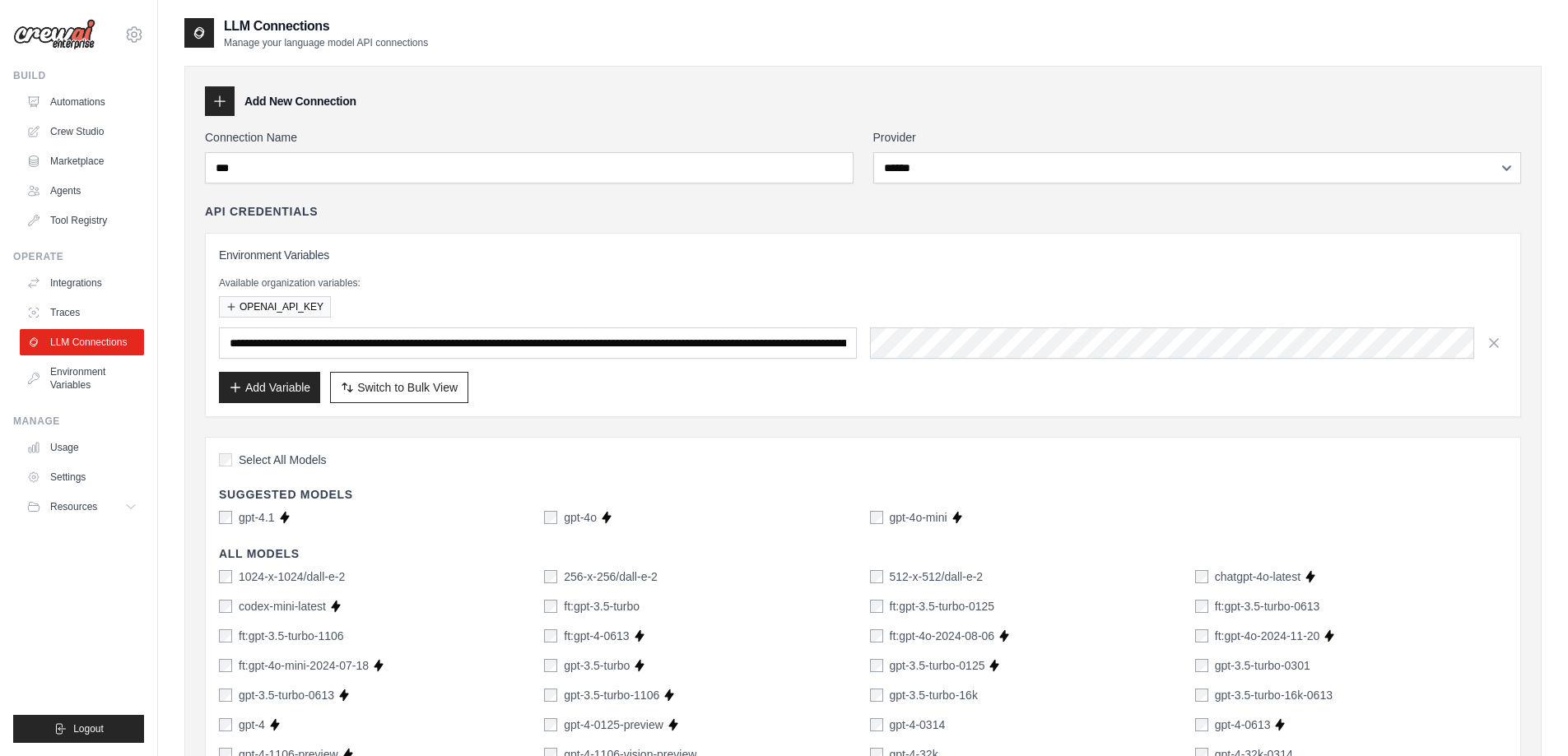
click at [285, 457] on span "Select All Models" at bounding box center [282, 459] width 88 height 16
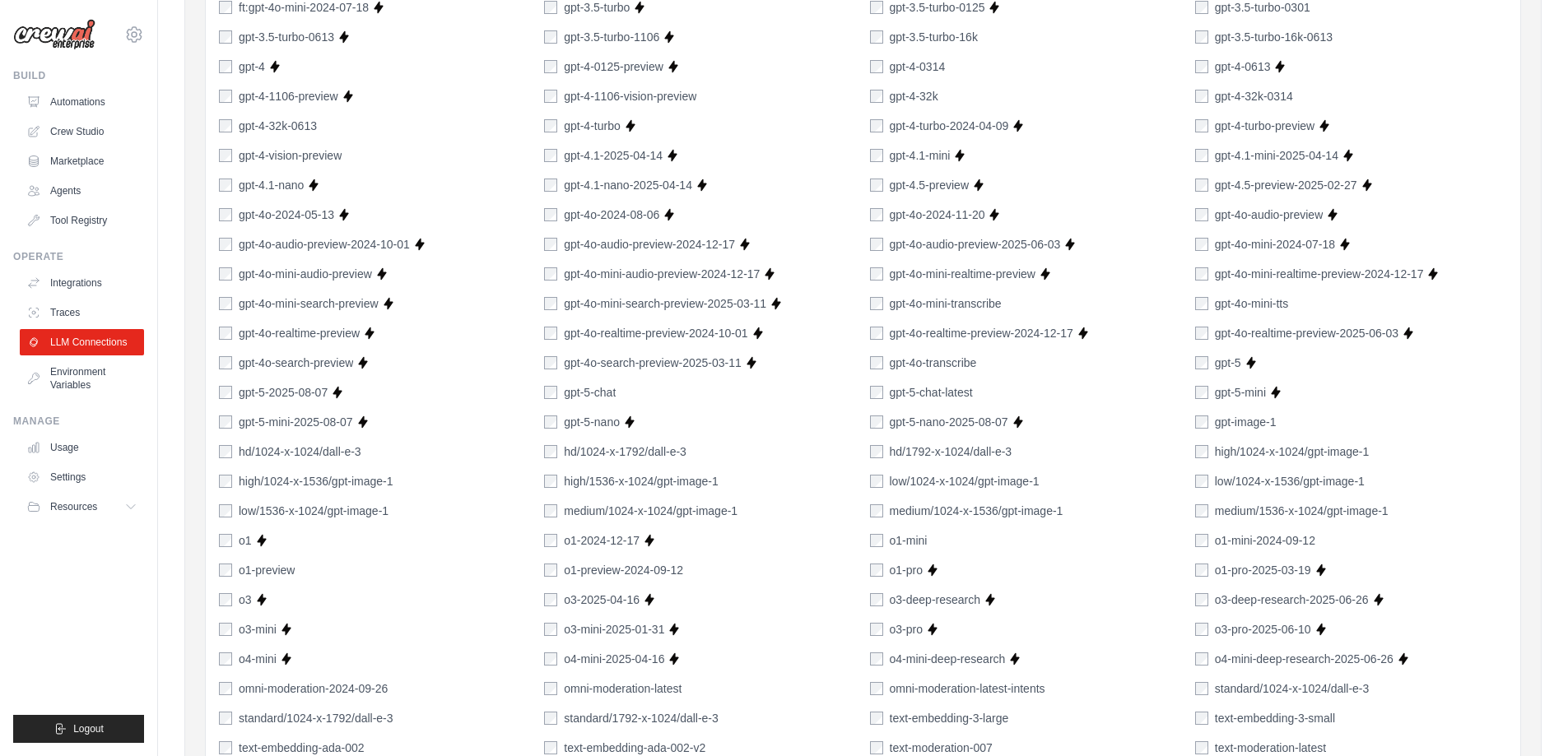
scroll to position [1063, 0]
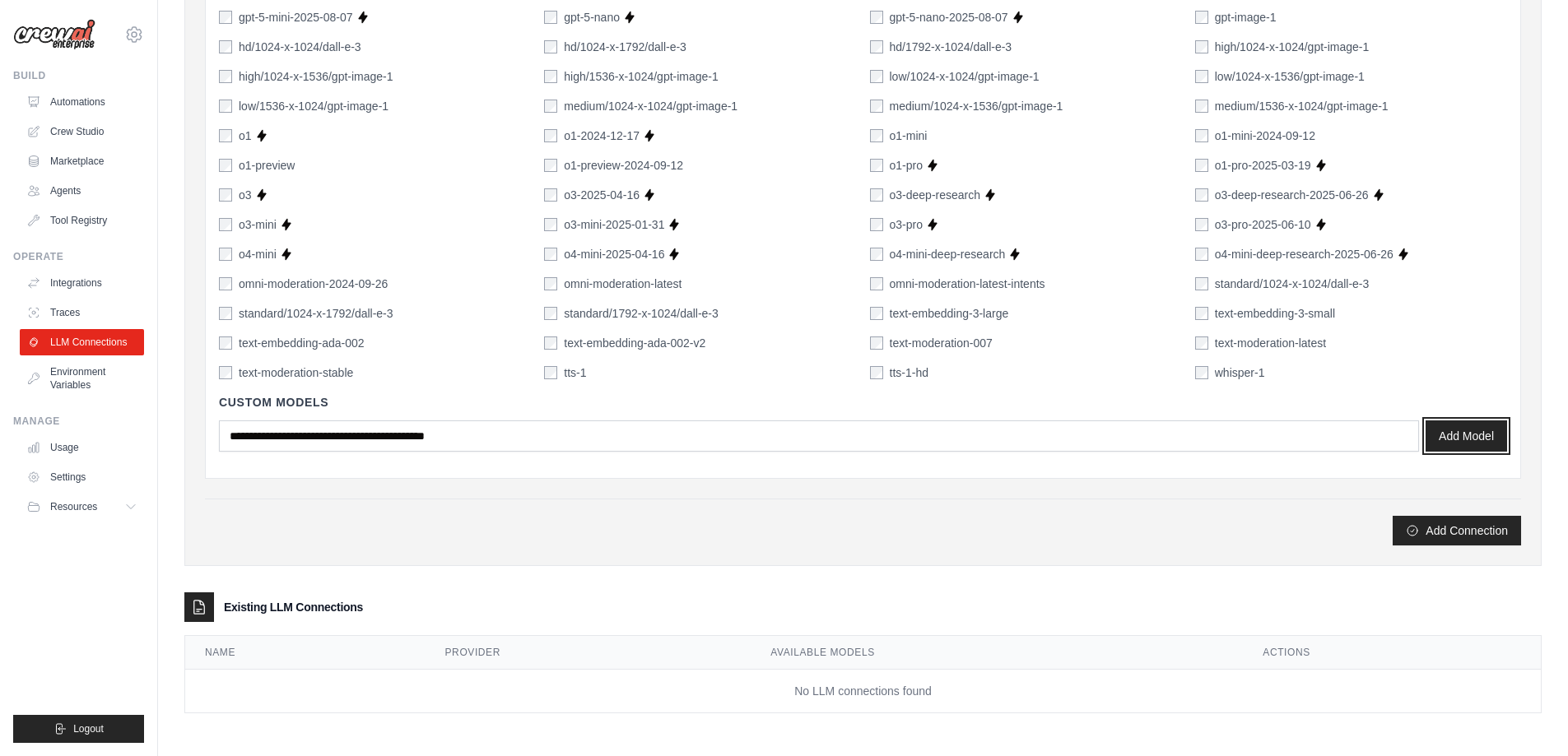
click at [1453, 438] on button "Add Model" at bounding box center [1466, 436] width 81 height 32
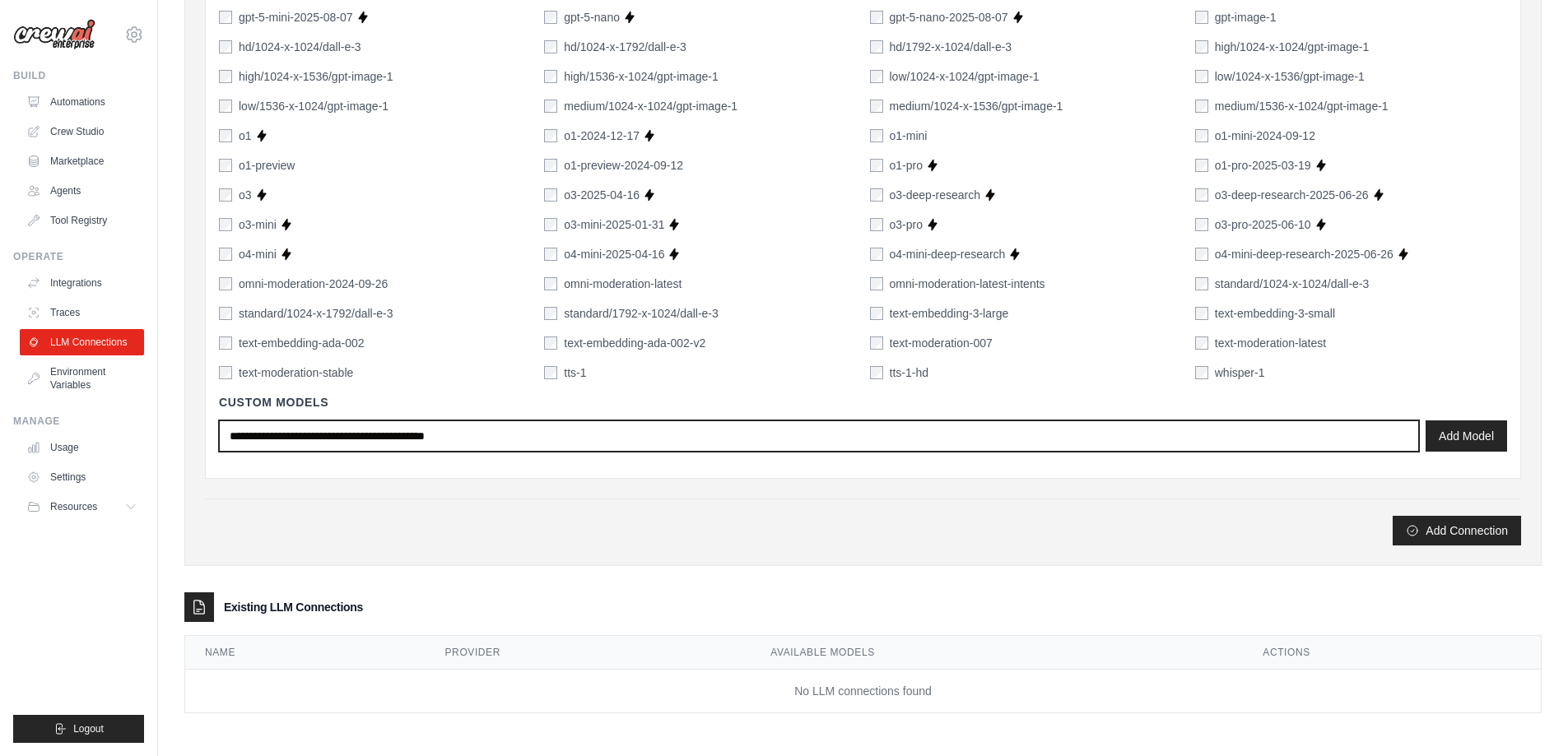
click at [519, 440] on input "text" at bounding box center [819, 436] width 1200 height 32
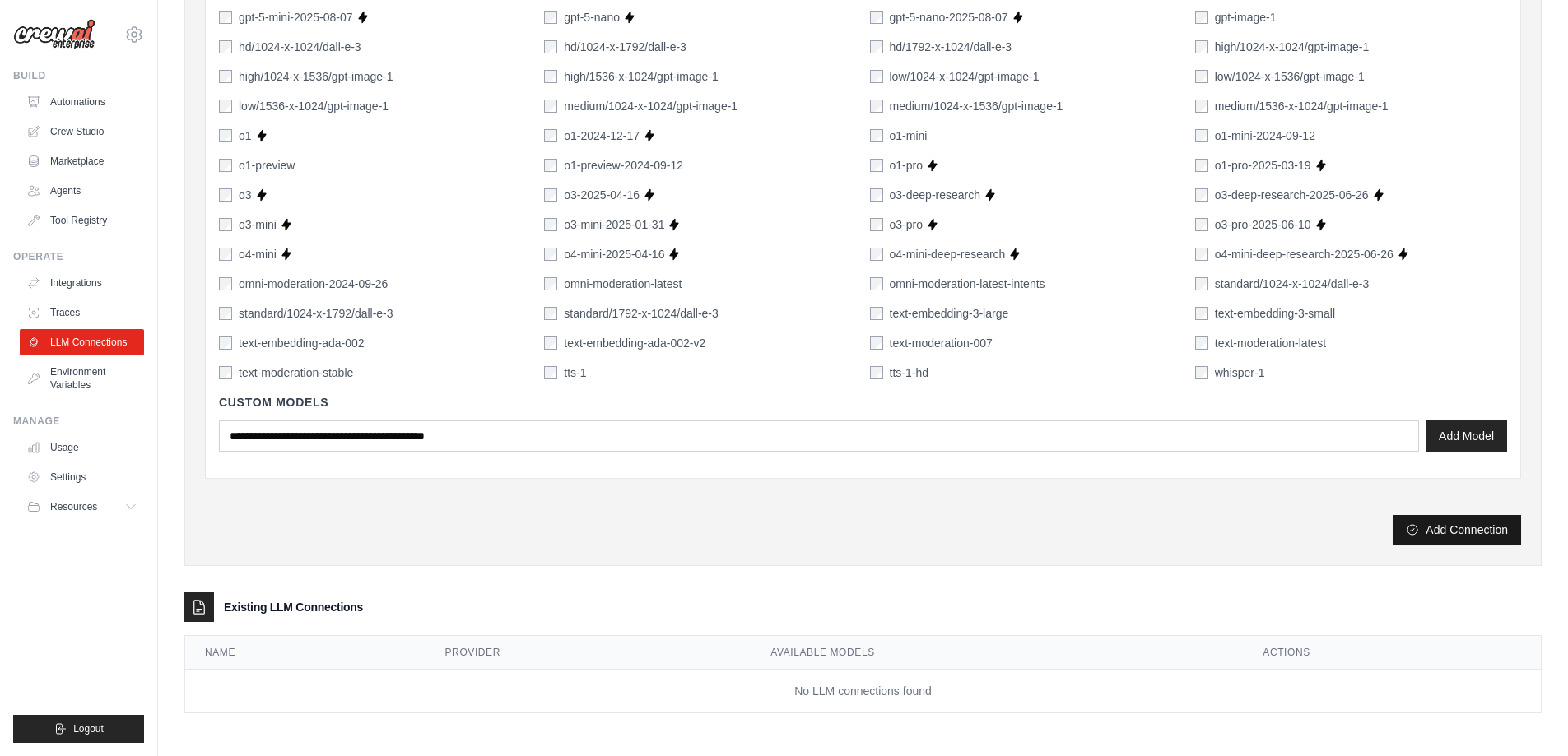
click at [1445, 522] on button "Add Connection" at bounding box center [1457, 529] width 128 height 30
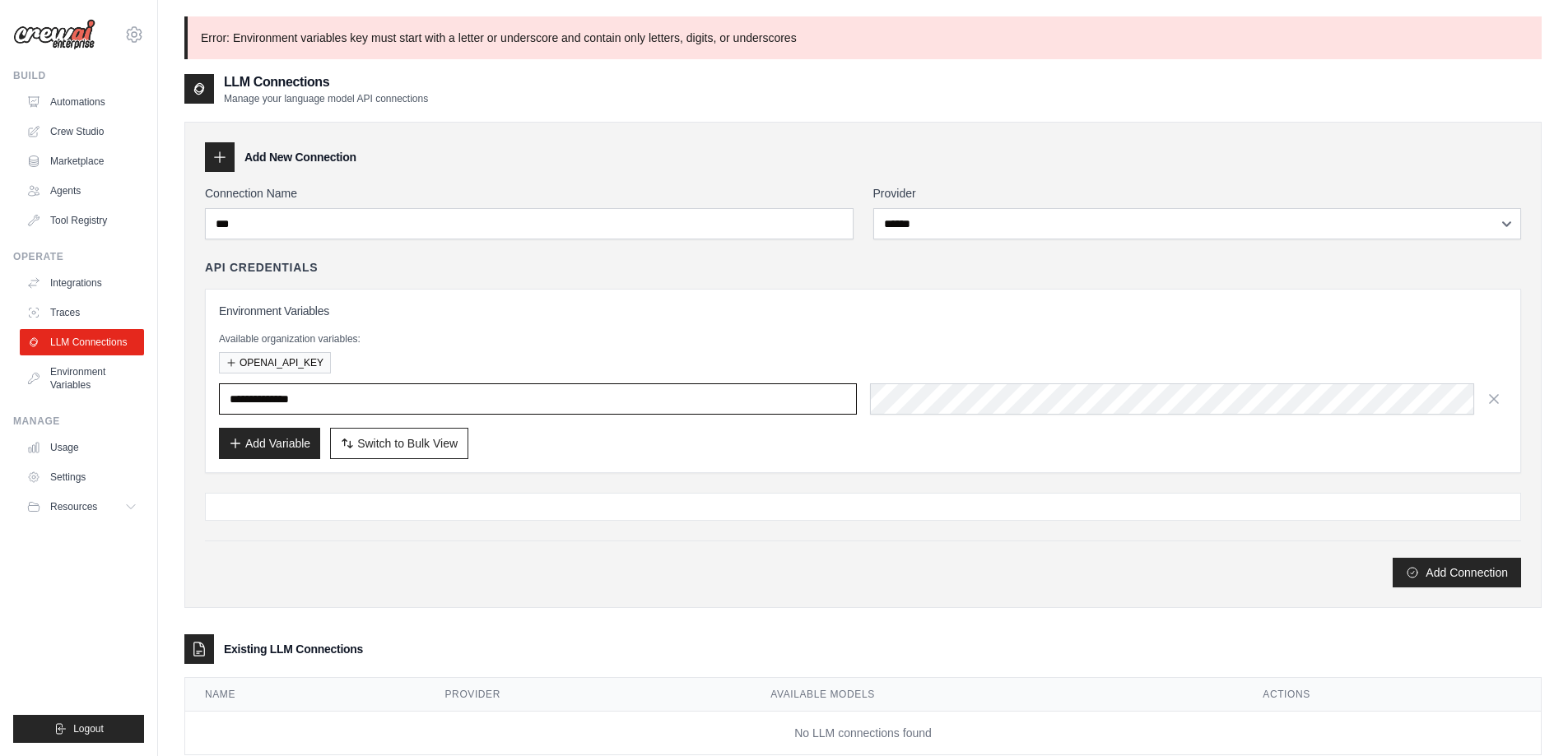
click at [509, 392] on input "**********" at bounding box center [537, 399] width 638 height 32
drag, startPoint x: 204, startPoint y: 398, endPoint x: 158, endPoint y: 392, distance: 46.4
click at [158, 392] on div "**********" at bounding box center [863, 422] width 1410 height 812
click at [285, 430] on button "Add Variable" at bounding box center [270, 442] width 101 height 32
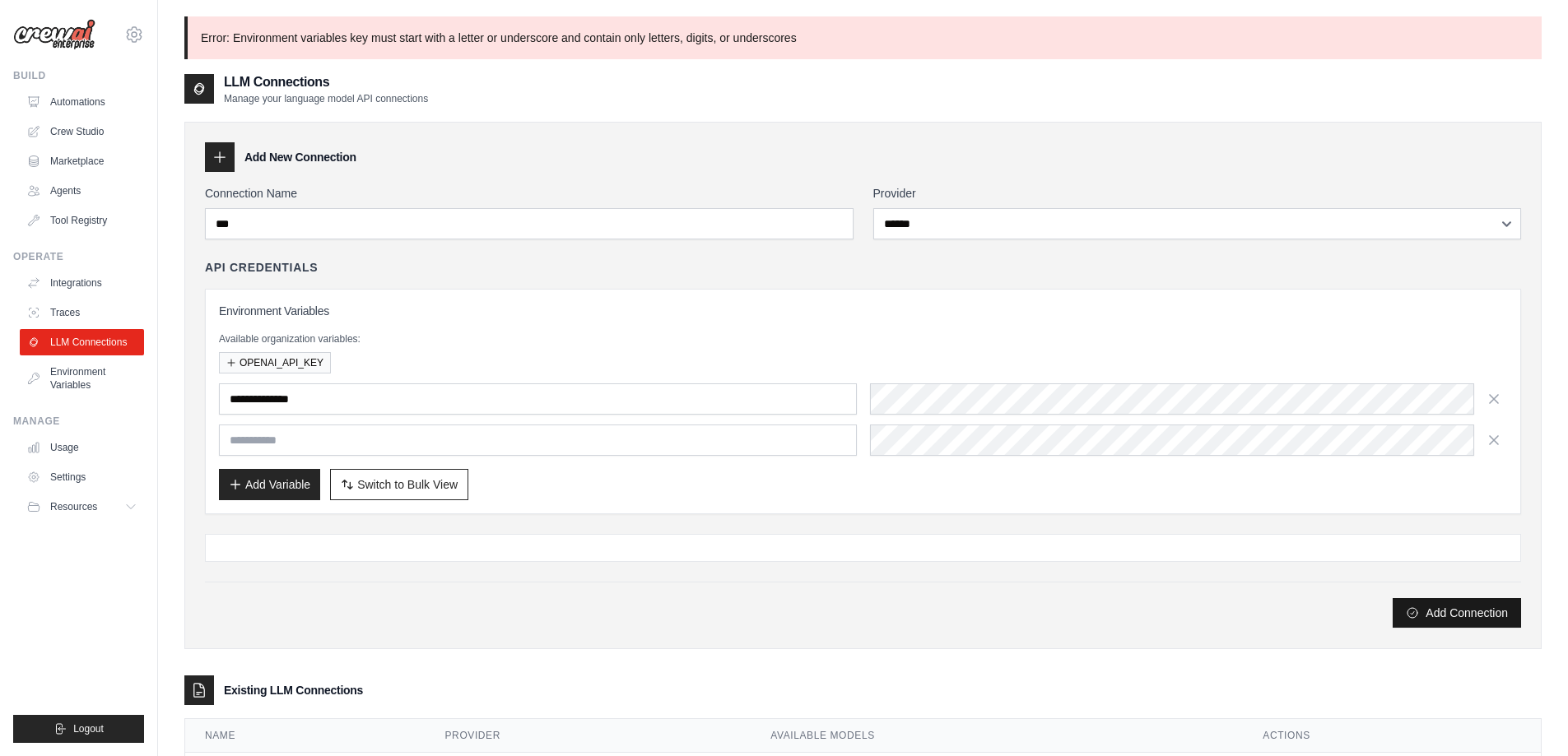
click at [1469, 603] on button "Add Connection" at bounding box center [1457, 612] width 128 height 30
click at [1500, 440] on icon "button" at bounding box center [1494, 439] width 16 height 16
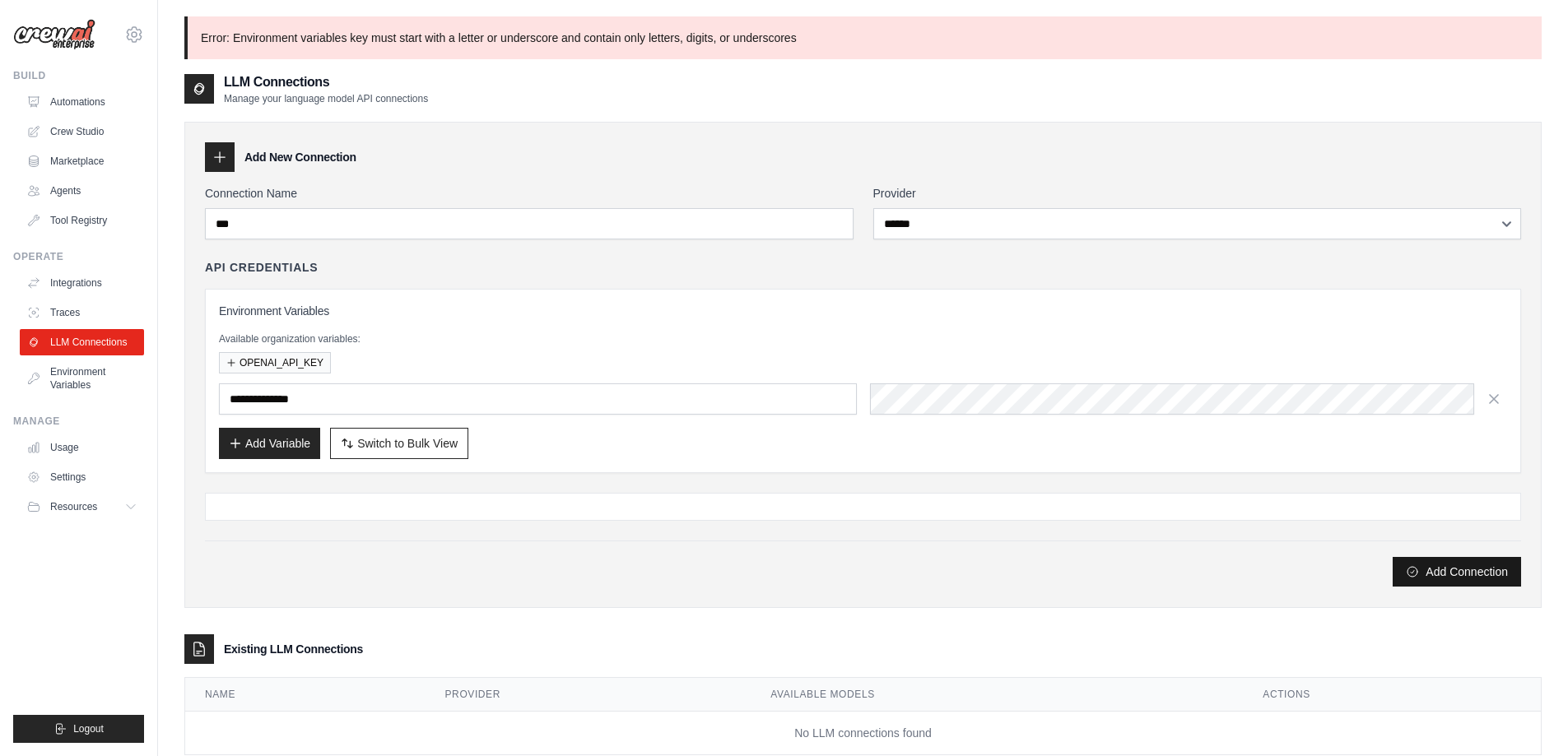
click at [1449, 577] on button "Add Connection" at bounding box center [1457, 572] width 128 height 30
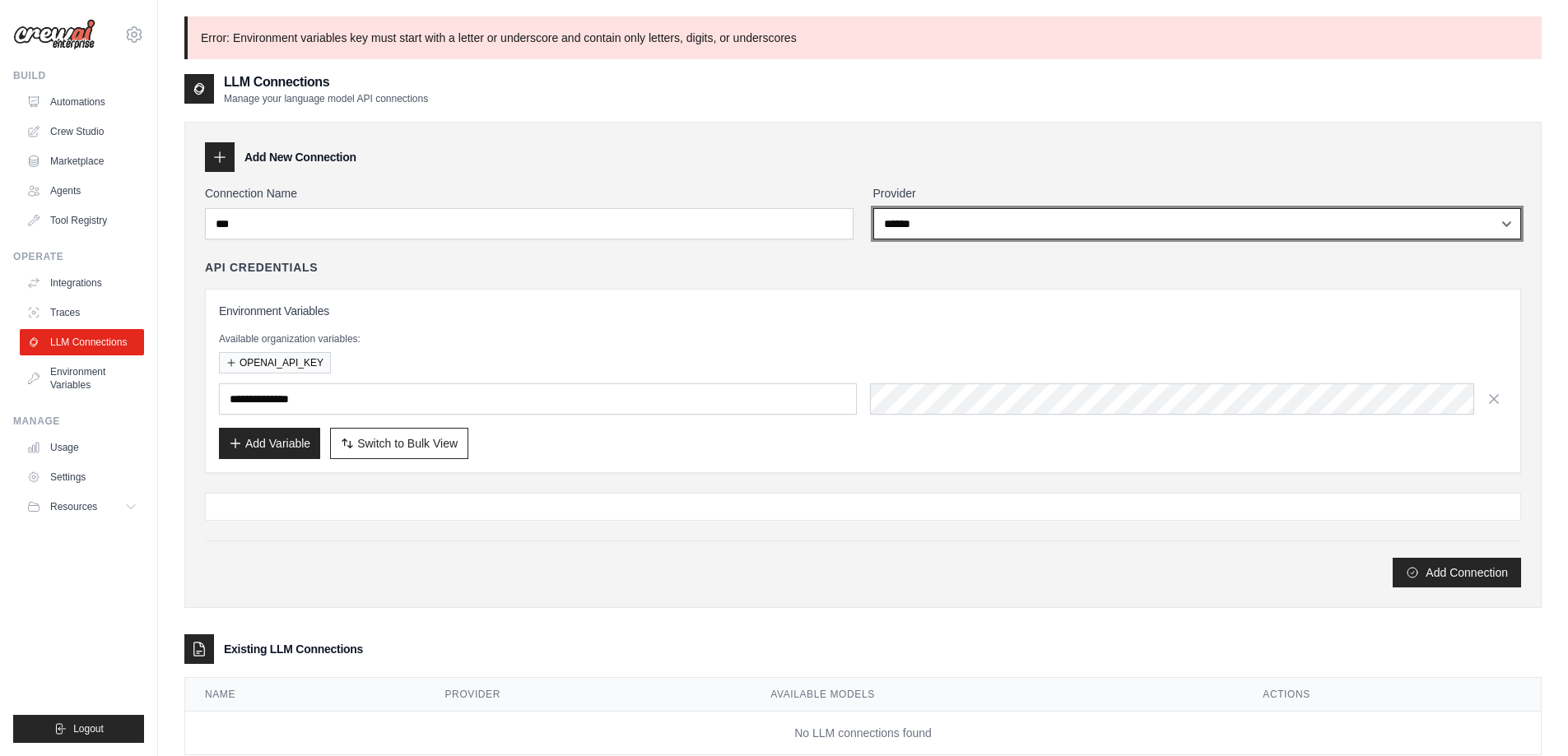
click at [936, 218] on select "**********" at bounding box center [1197, 223] width 649 height 32
click at [873, 208] on select "**********" at bounding box center [1197, 223] width 649 height 32
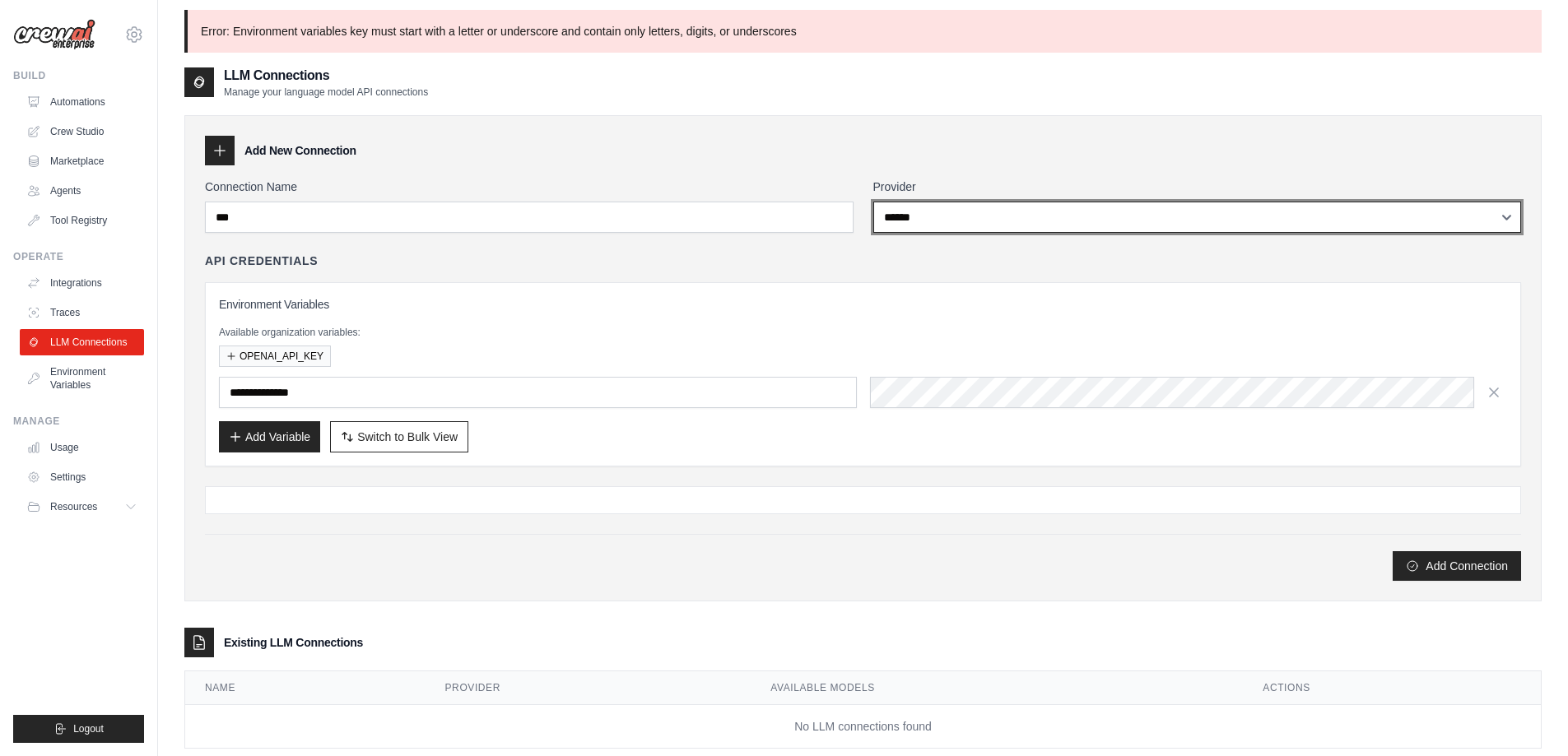
scroll to position [0, 0]
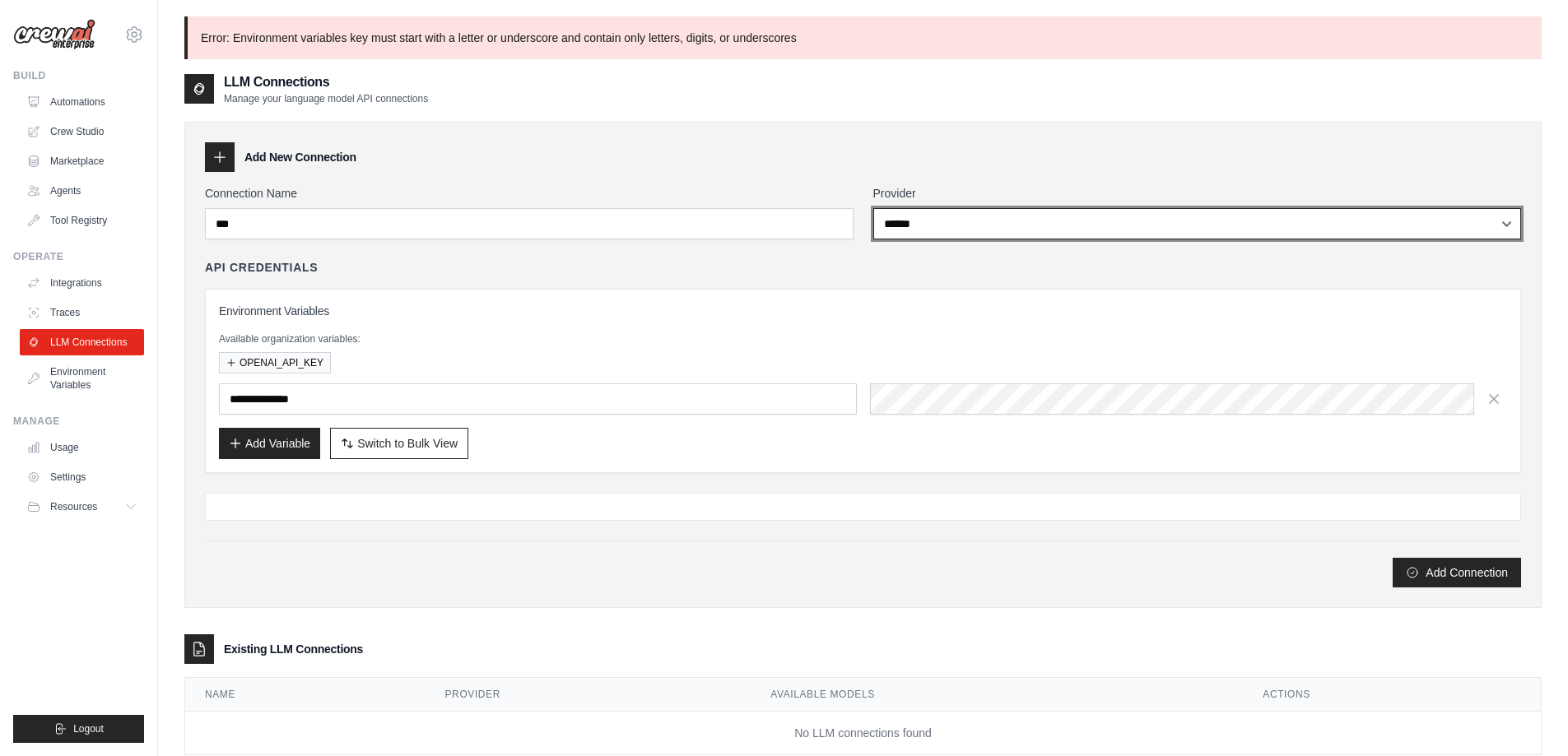
drag, startPoint x: 976, startPoint y: 216, endPoint x: 969, endPoint y: 232, distance: 17.5
click at [976, 218] on select "**********" at bounding box center [1197, 223] width 649 height 32
click at [873, 208] on select "**********" at bounding box center [1197, 223] width 649 height 32
click at [954, 216] on select "**********" at bounding box center [1197, 223] width 649 height 32
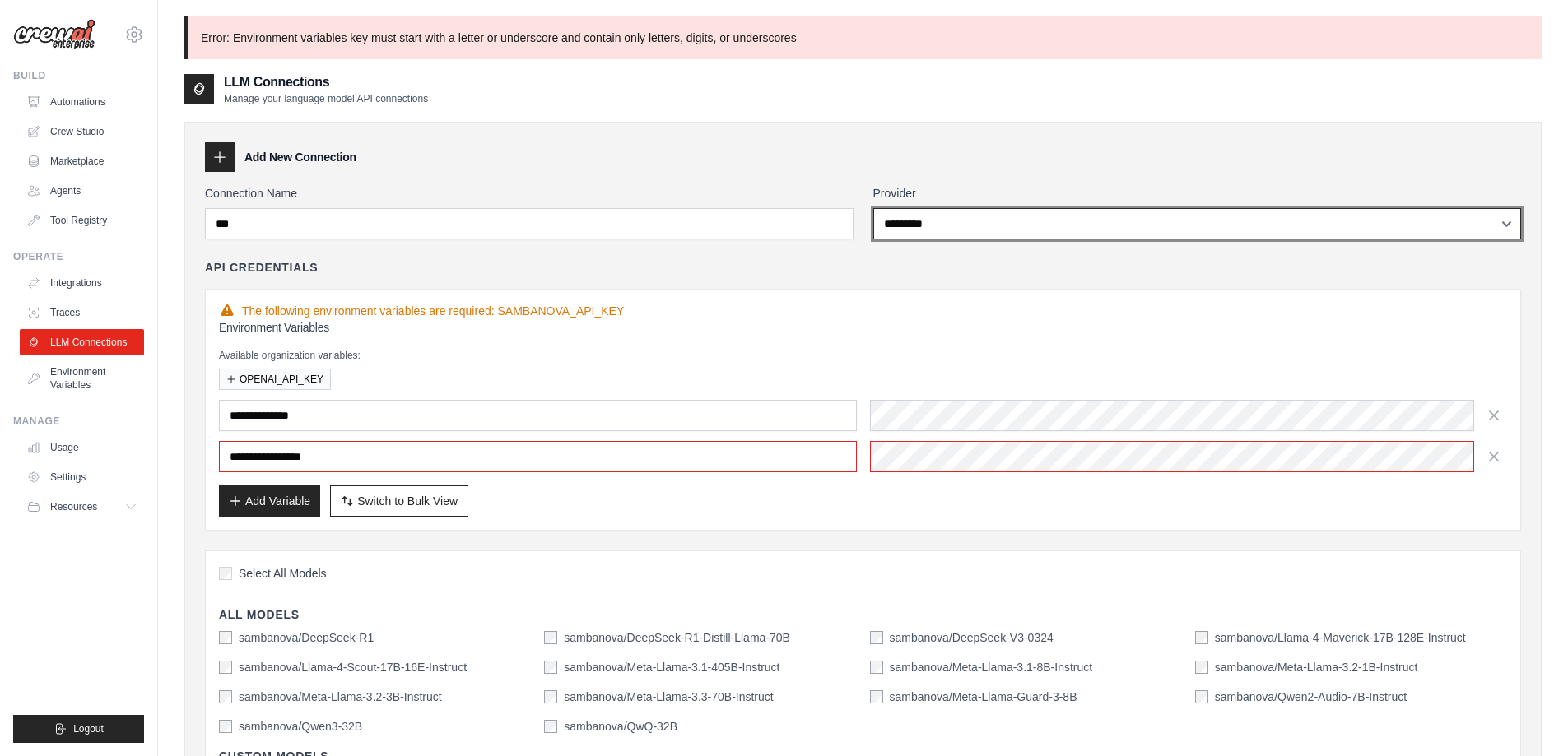
select select "******"
click at [873, 208] on select "**********" at bounding box center [1197, 223] width 649 height 32
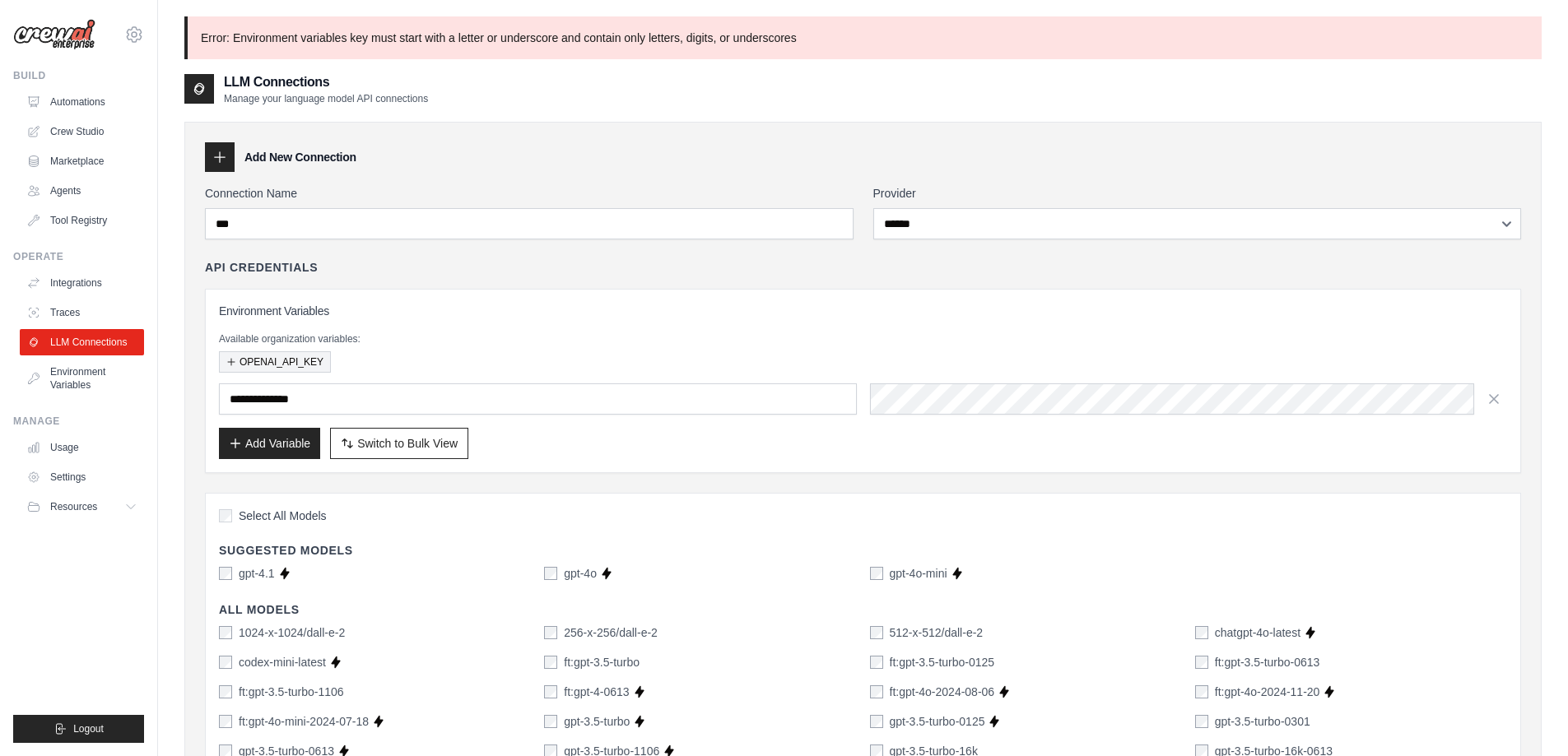
click at [293, 362] on button "OPENAI_API_KEY" at bounding box center [275, 362] width 112 height 22
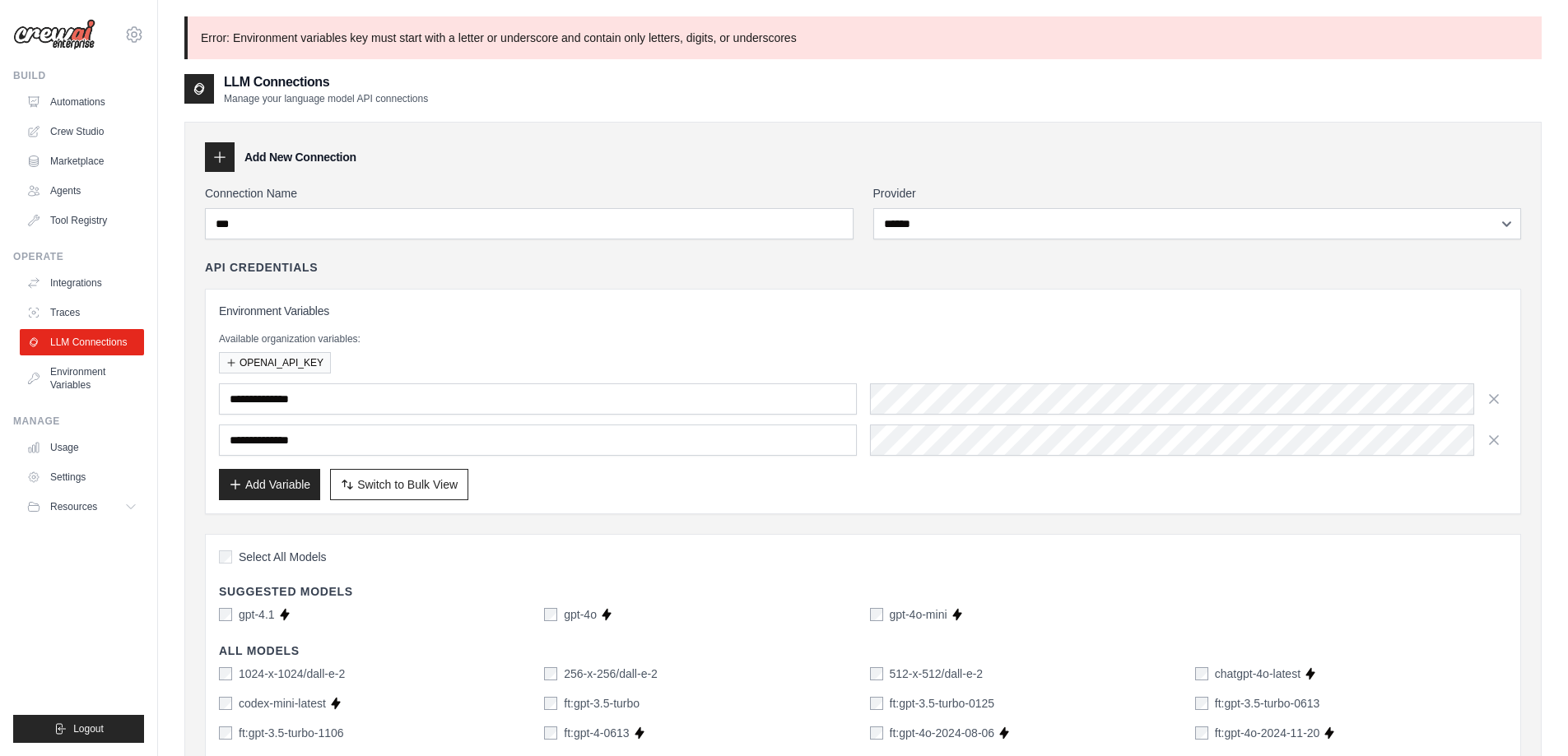
click at [1498, 444] on icon "button" at bounding box center [1494, 439] width 16 height 16
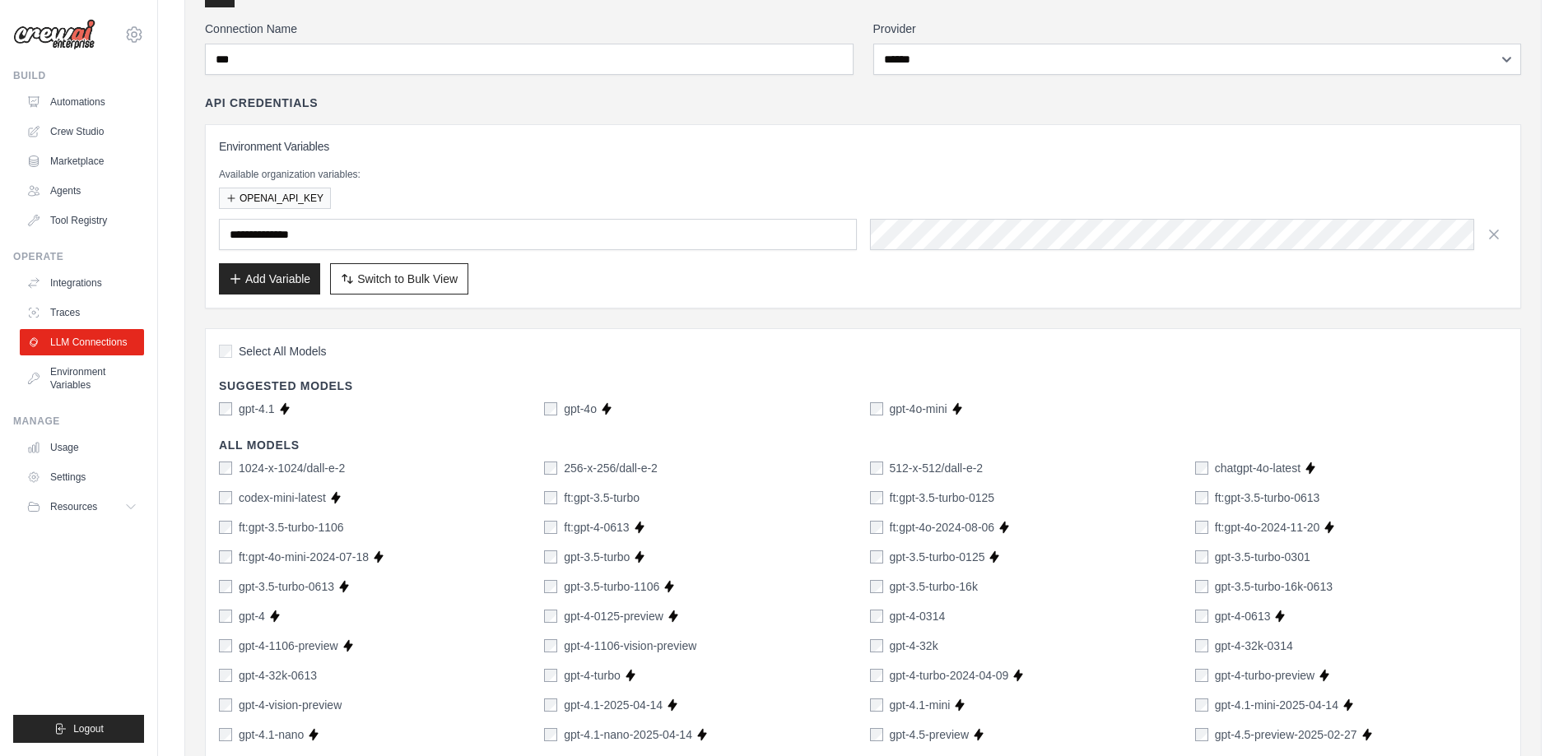
scroll to position [247, 0]
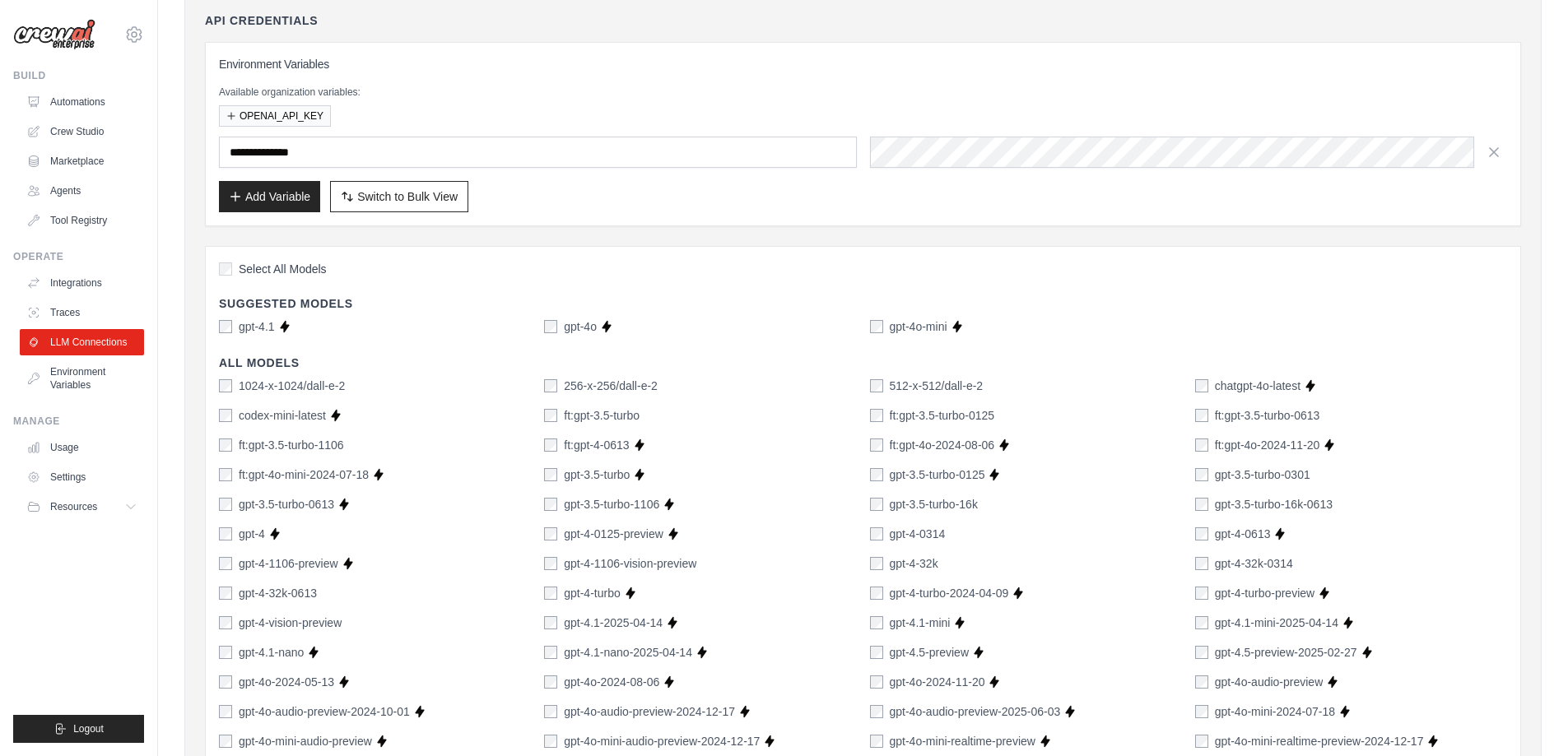
click at [260, 276] on span "Select All Models" at bounding box center [282, 269] width 88 height 16
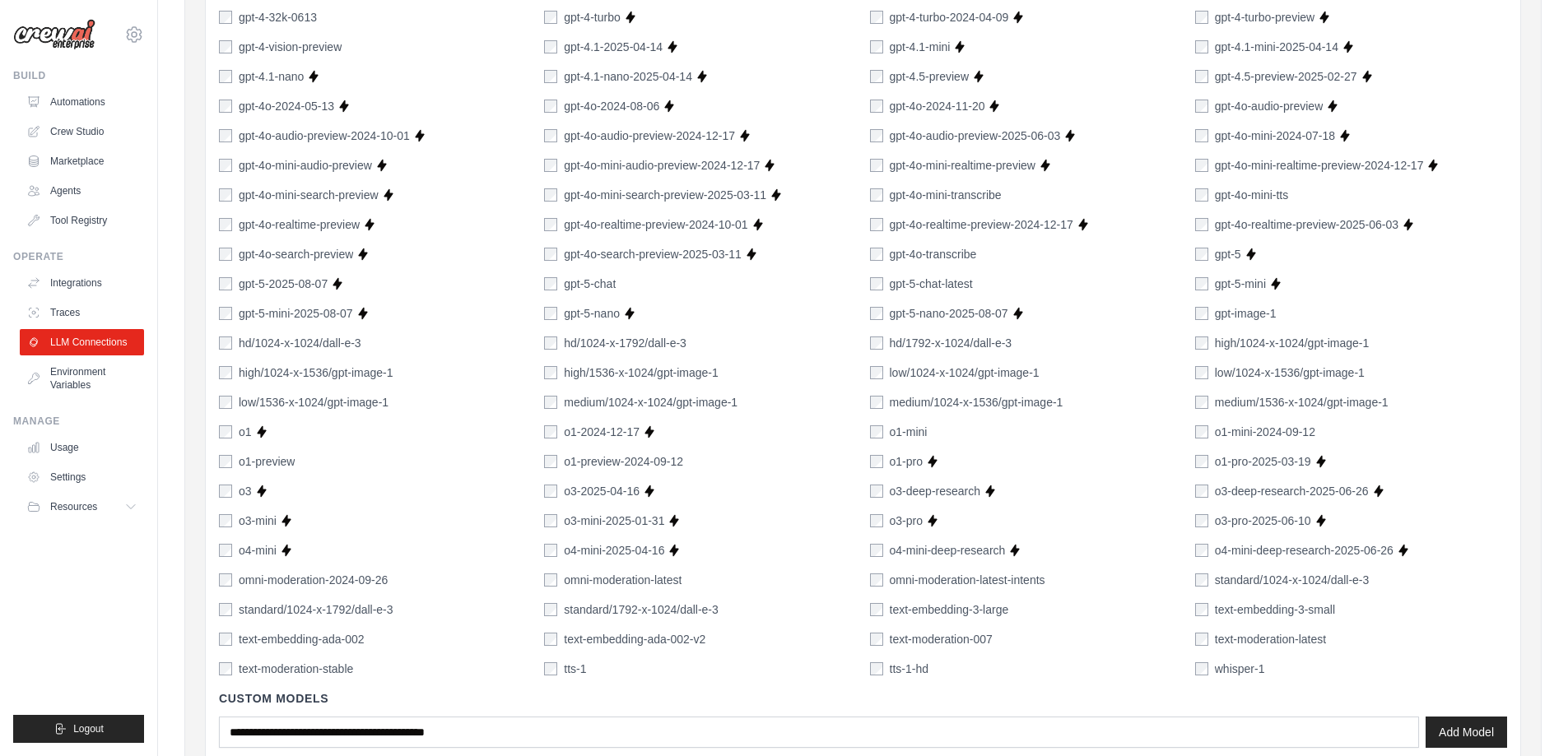
scroll to position [1119, 0]
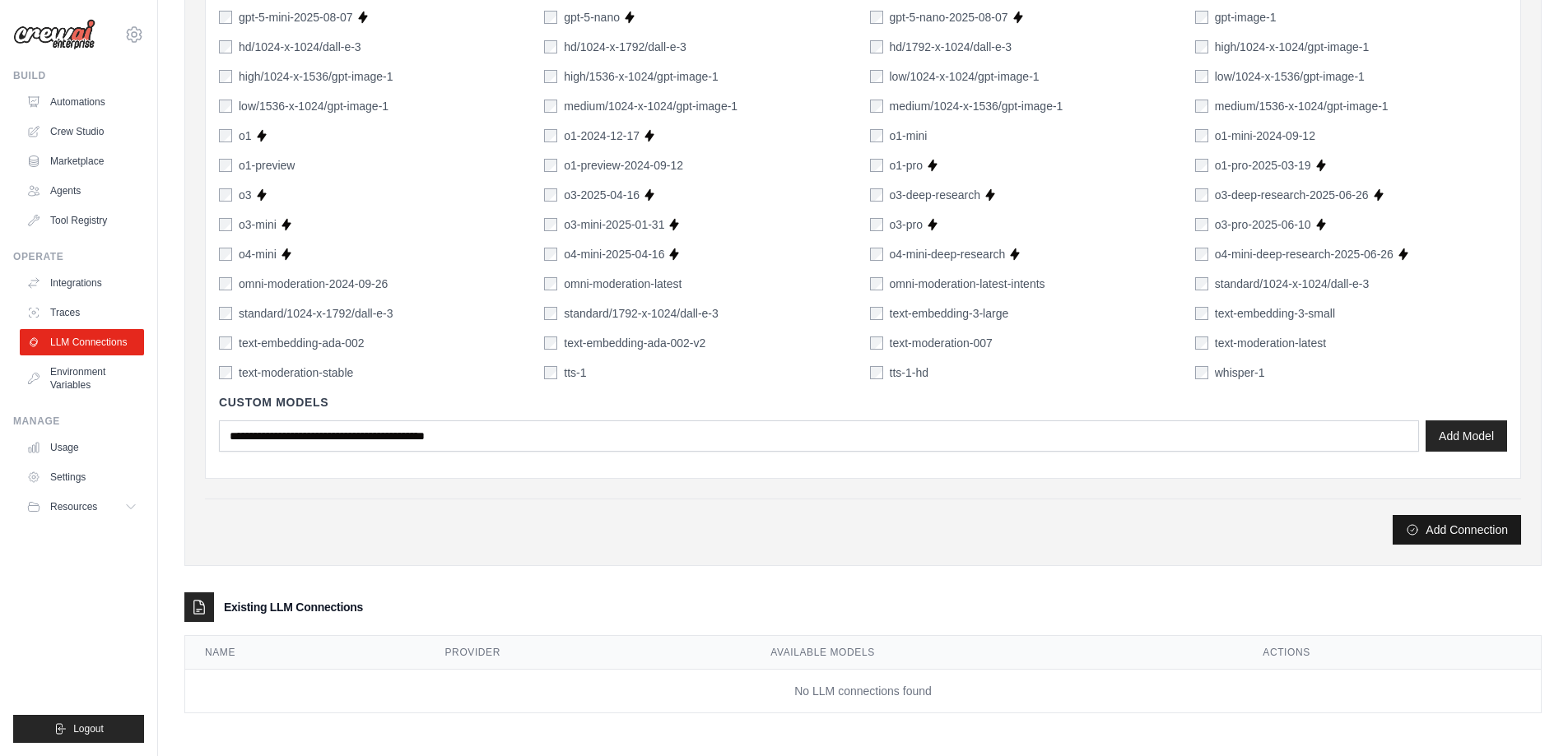
click at [1493, 523] on button "Add Connection" at bounding box center [1457, 529] width 128 height 30
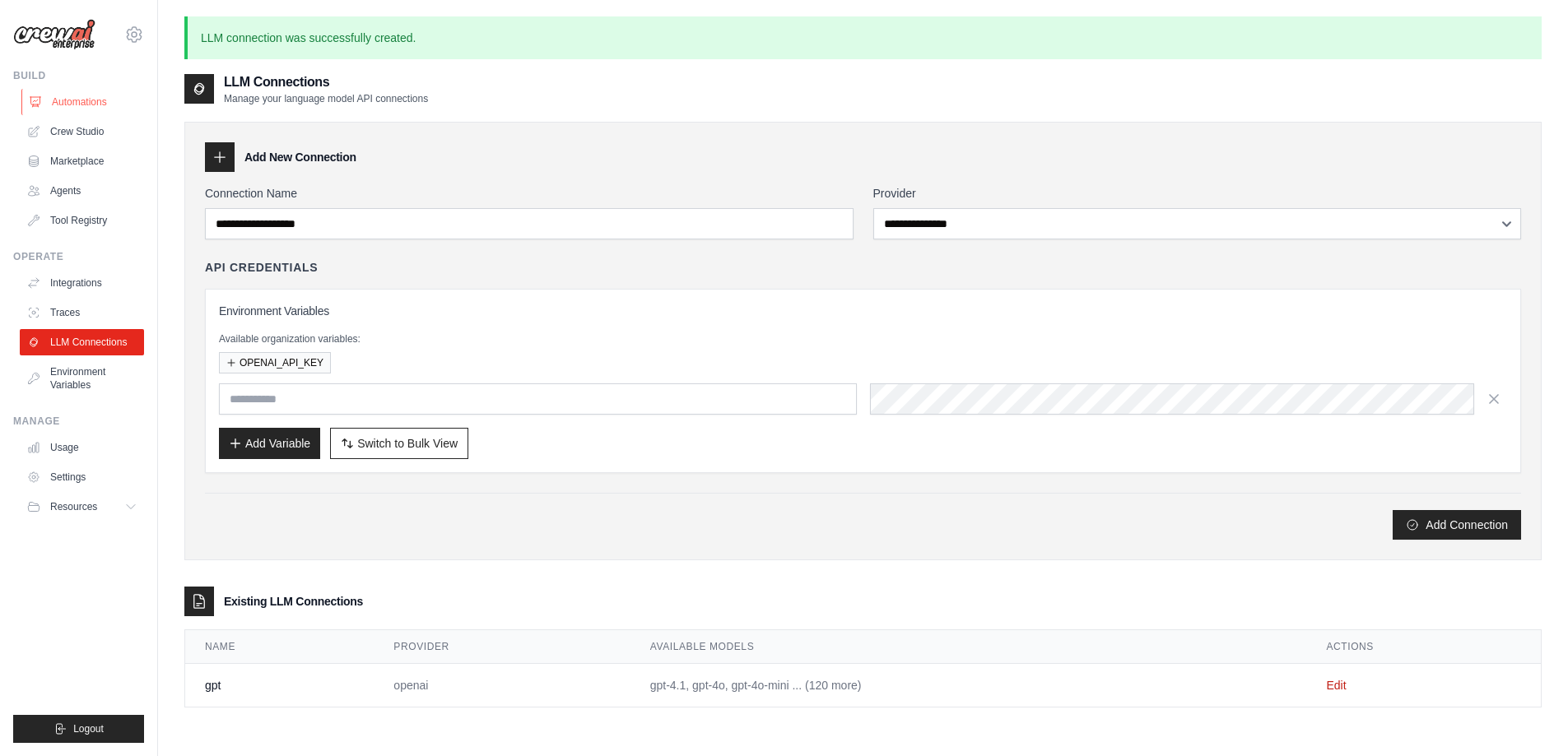
click at [77, 103] on link "Automations" at bounding box center [83, 101] width 124 height 26
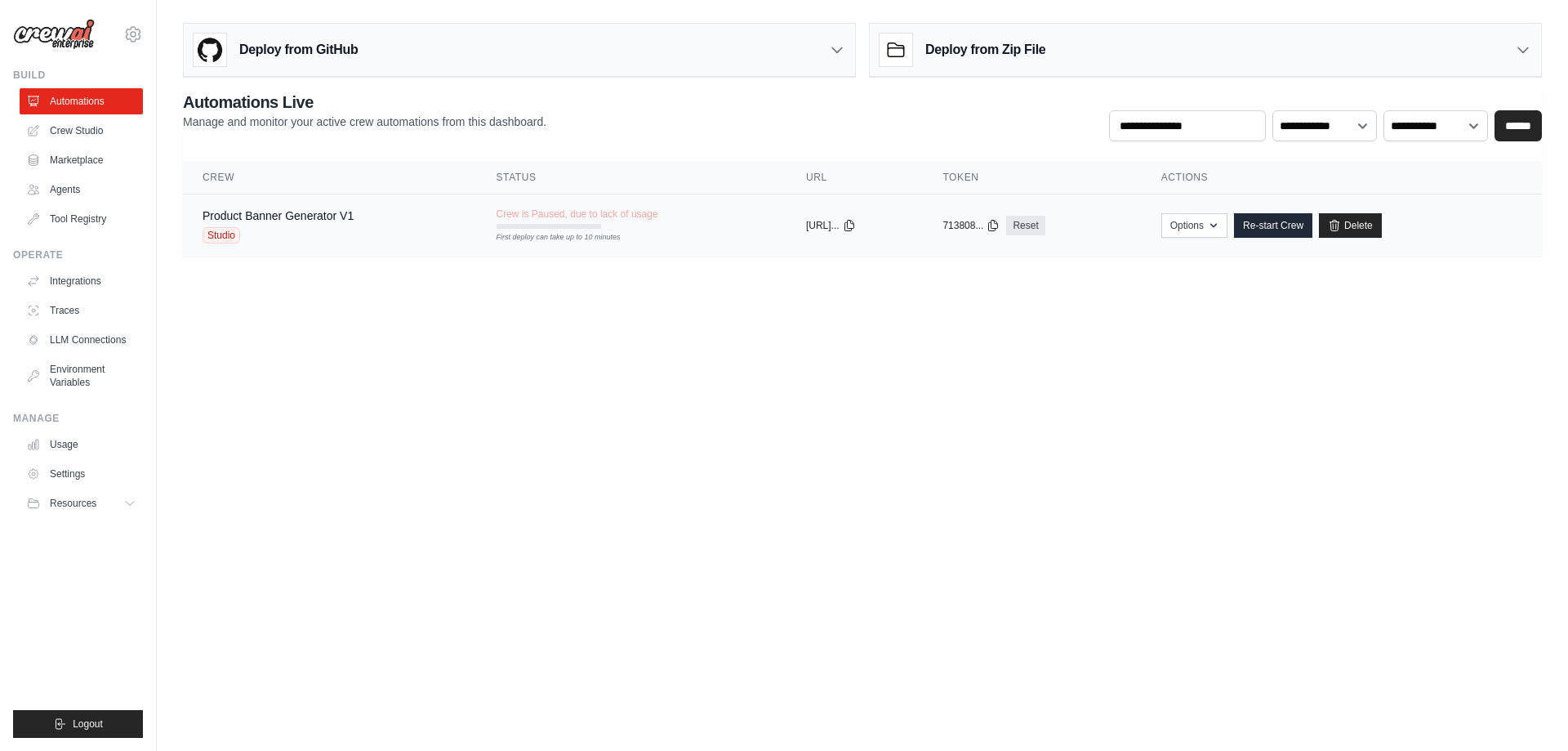
click at [348, 228] on div "Studio" at bounding box center [278, 235] width 151 height 16
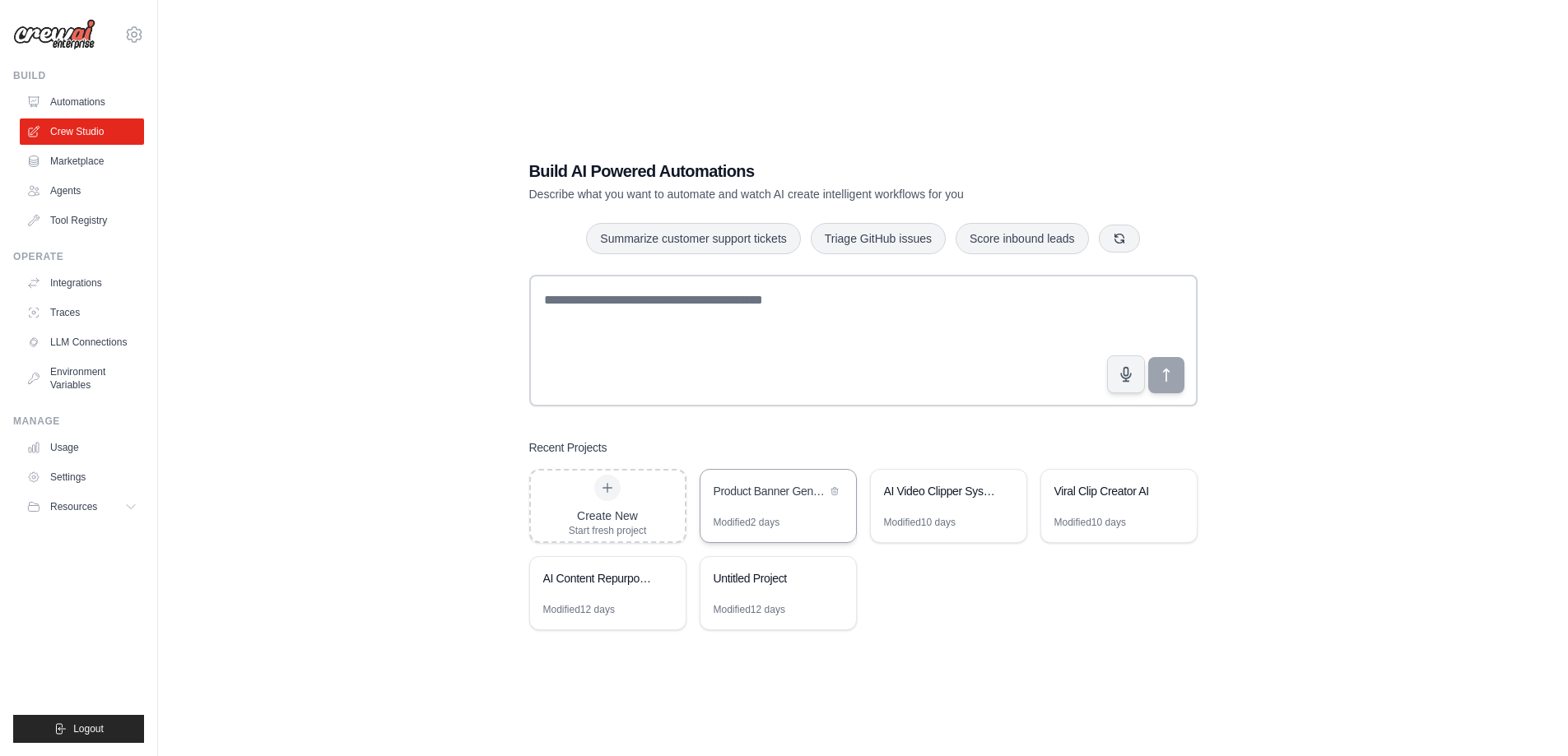
click at [751, 496] on div "Product Banner Generator" at bounding box center [769, 491] width 113 height 16
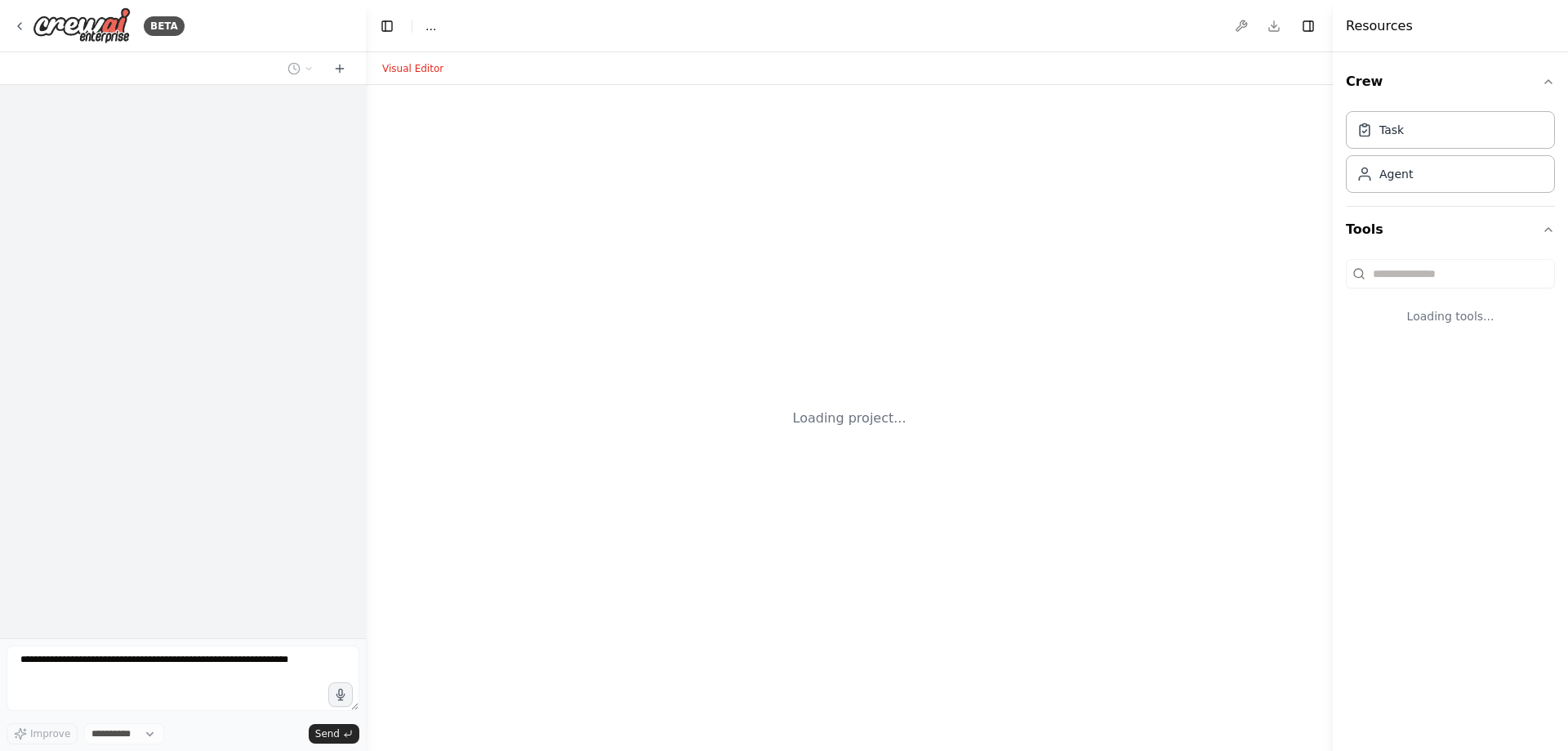
select select "****"
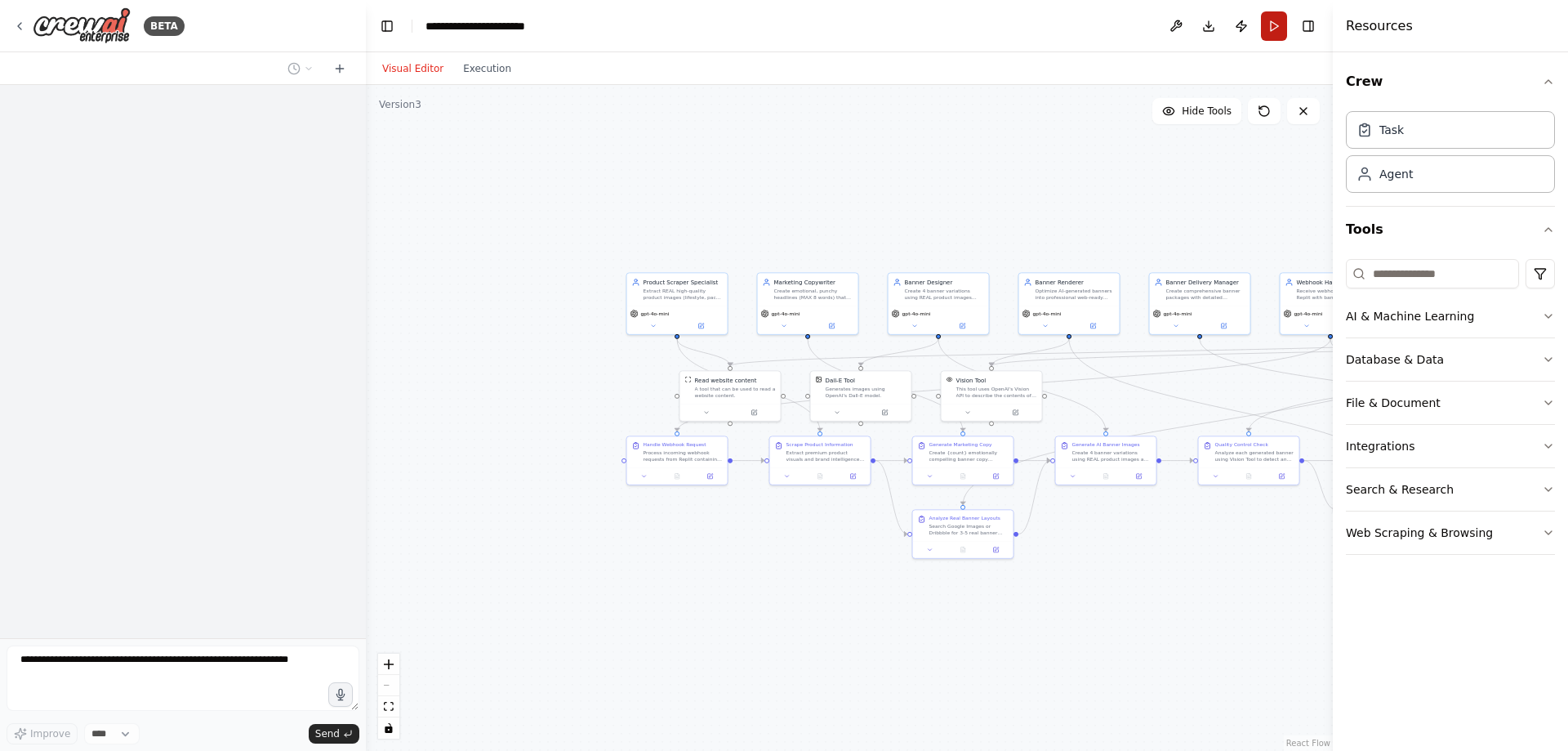
click at [1274, 29] on button "Run" at bounding box center [1273, 26] width 26 height 30
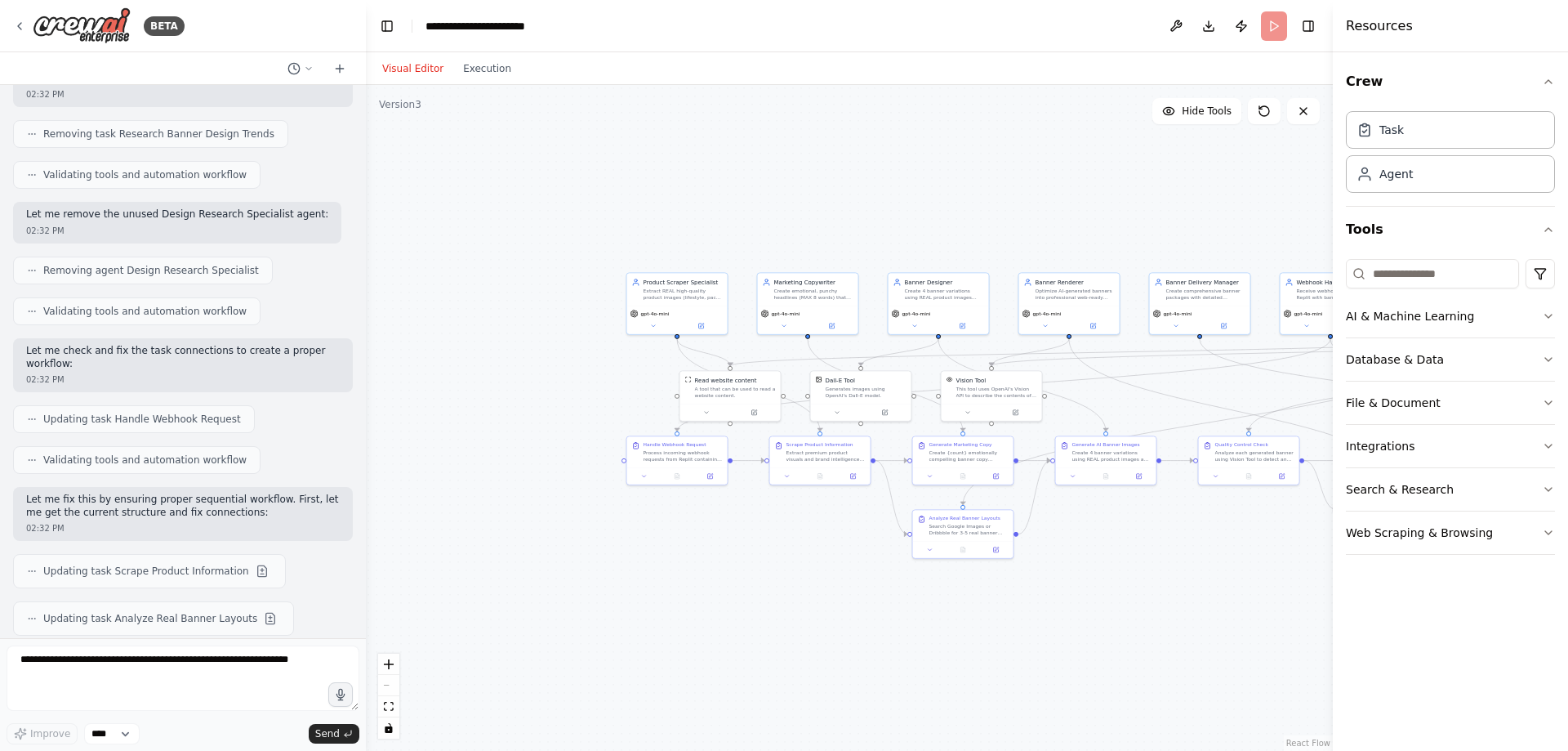
scroll to position [34531, 0]
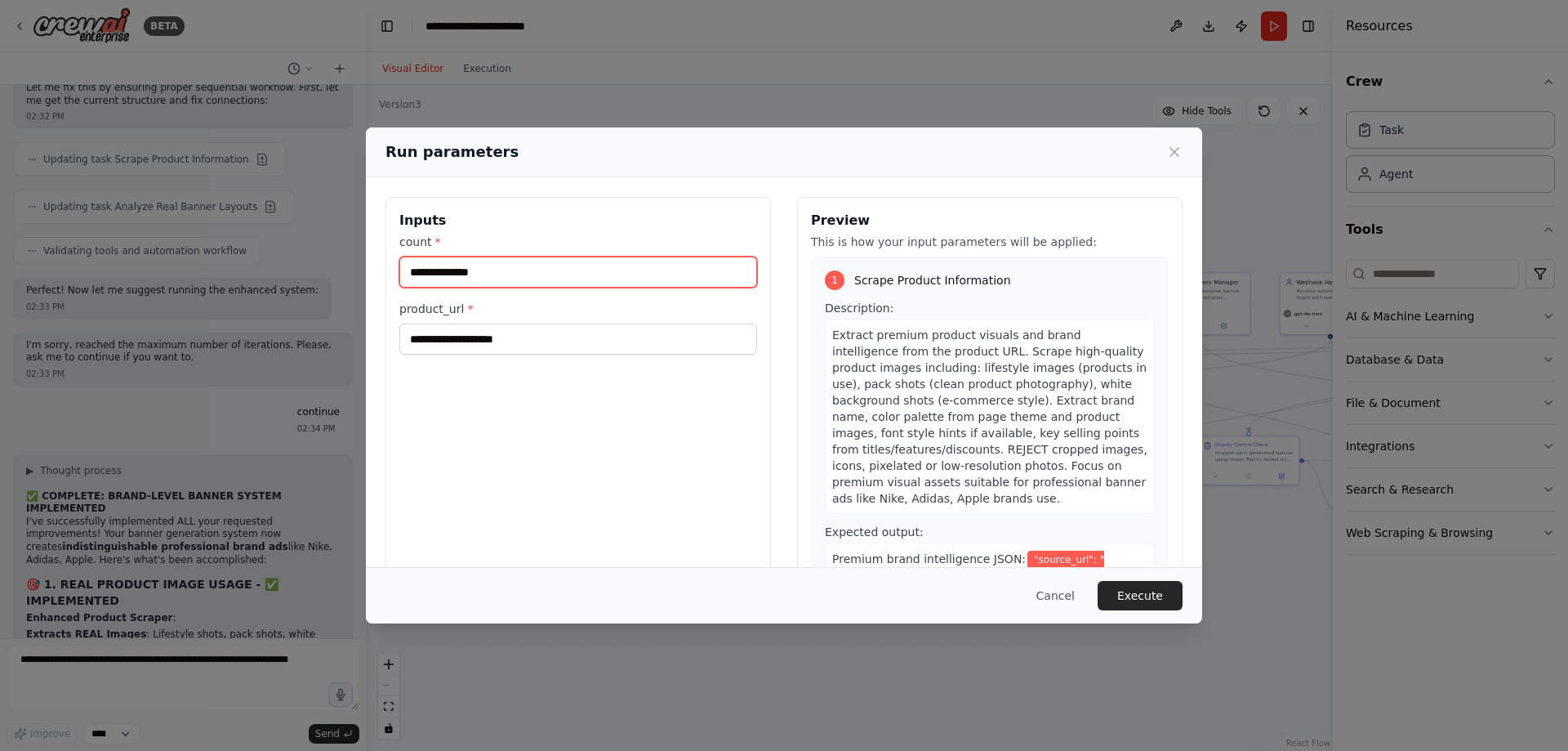
click at [540, 273] on input "count *" at bounding box center [578, 272] width 357 height 31
click at [515, 275] on input "count *" at bounding box center [578, 272] width 357 height 31
type input "*"
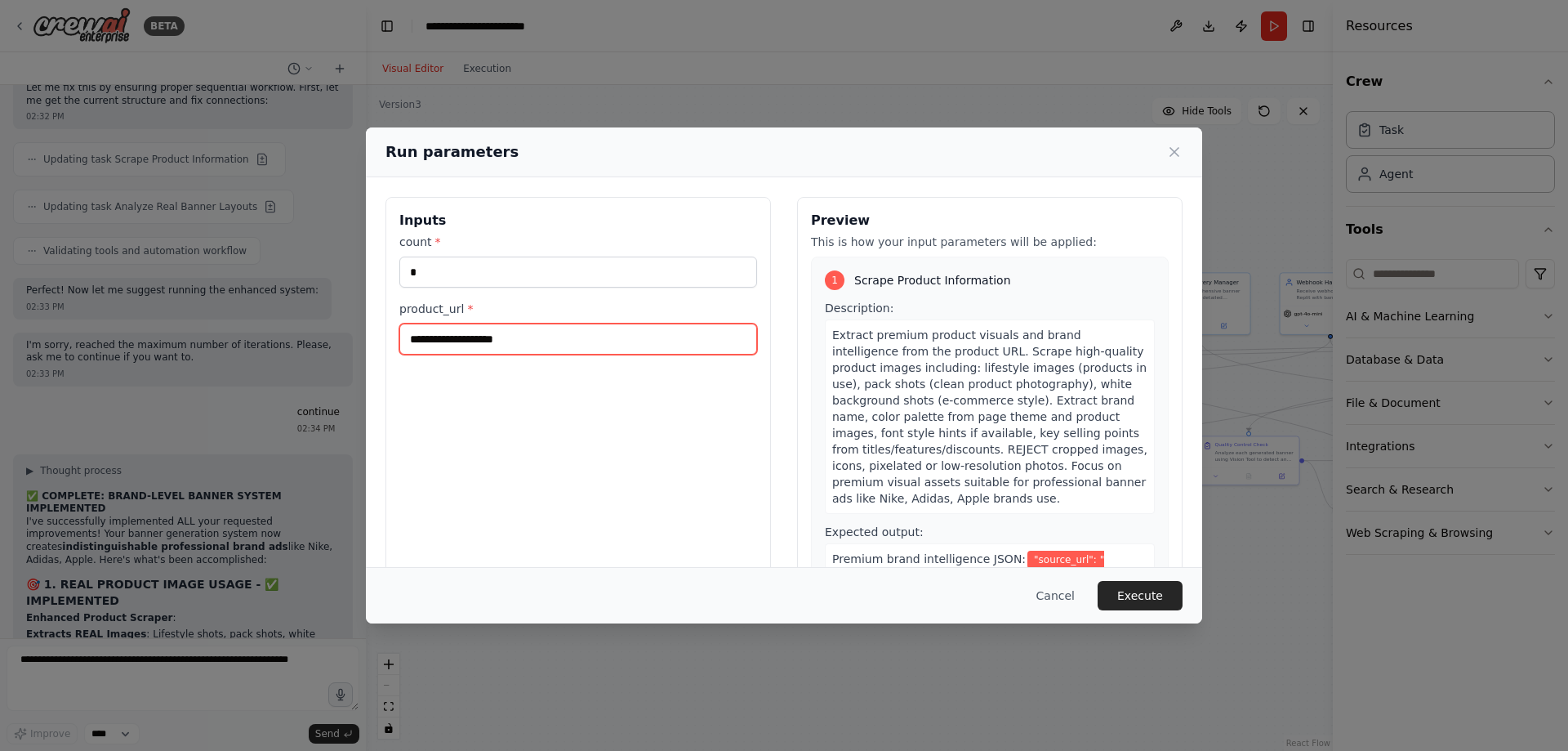
click at [481, 332] on input "product_url *" at bounding box center [578, 339] width 357 height 31
type input "**********"
click at [1158, 595] on button "Execute" at bounding box center [1140, 596] width 85 height 30
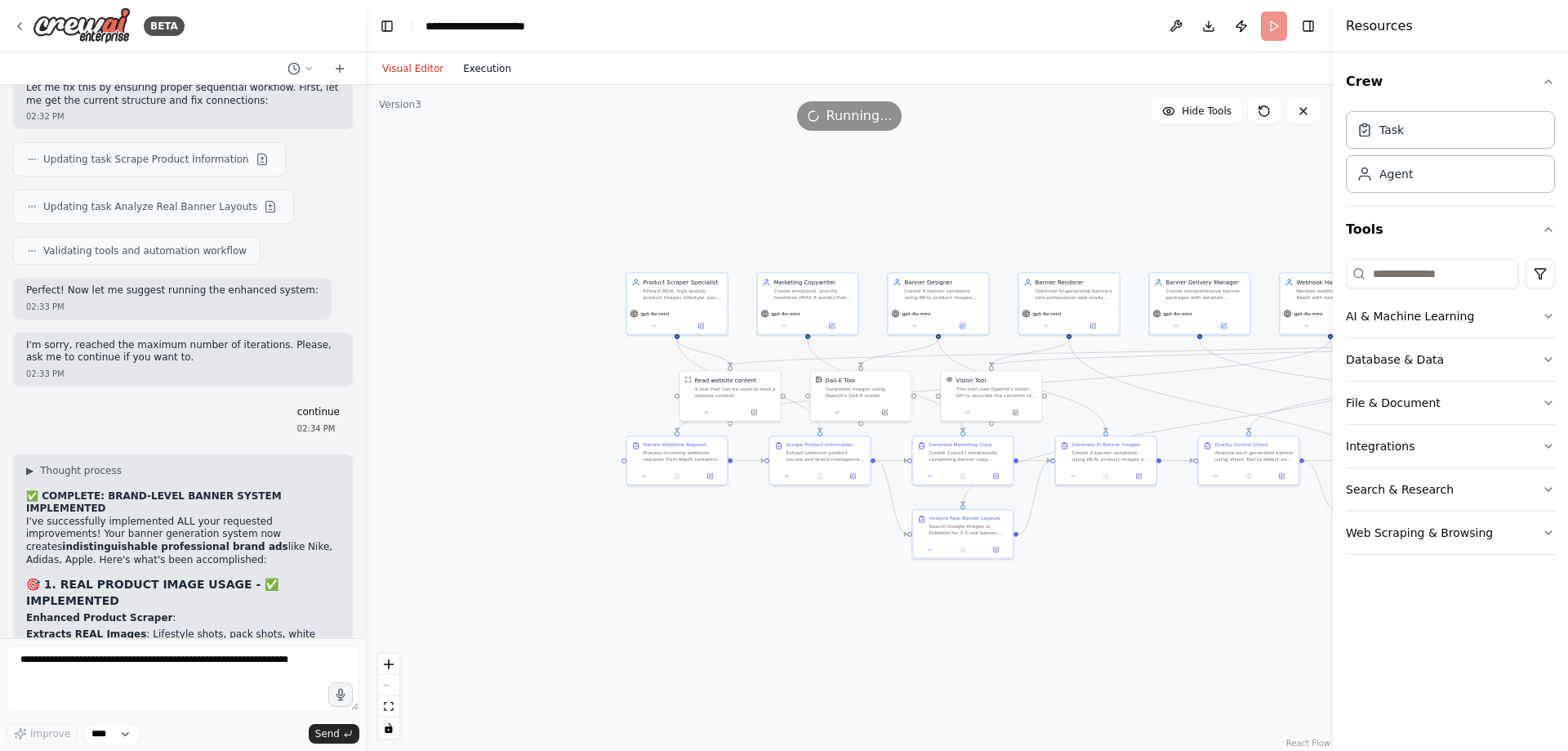
click at [478, 77] on button "Execution" at bounding box center [487, 68] width 67 height 20
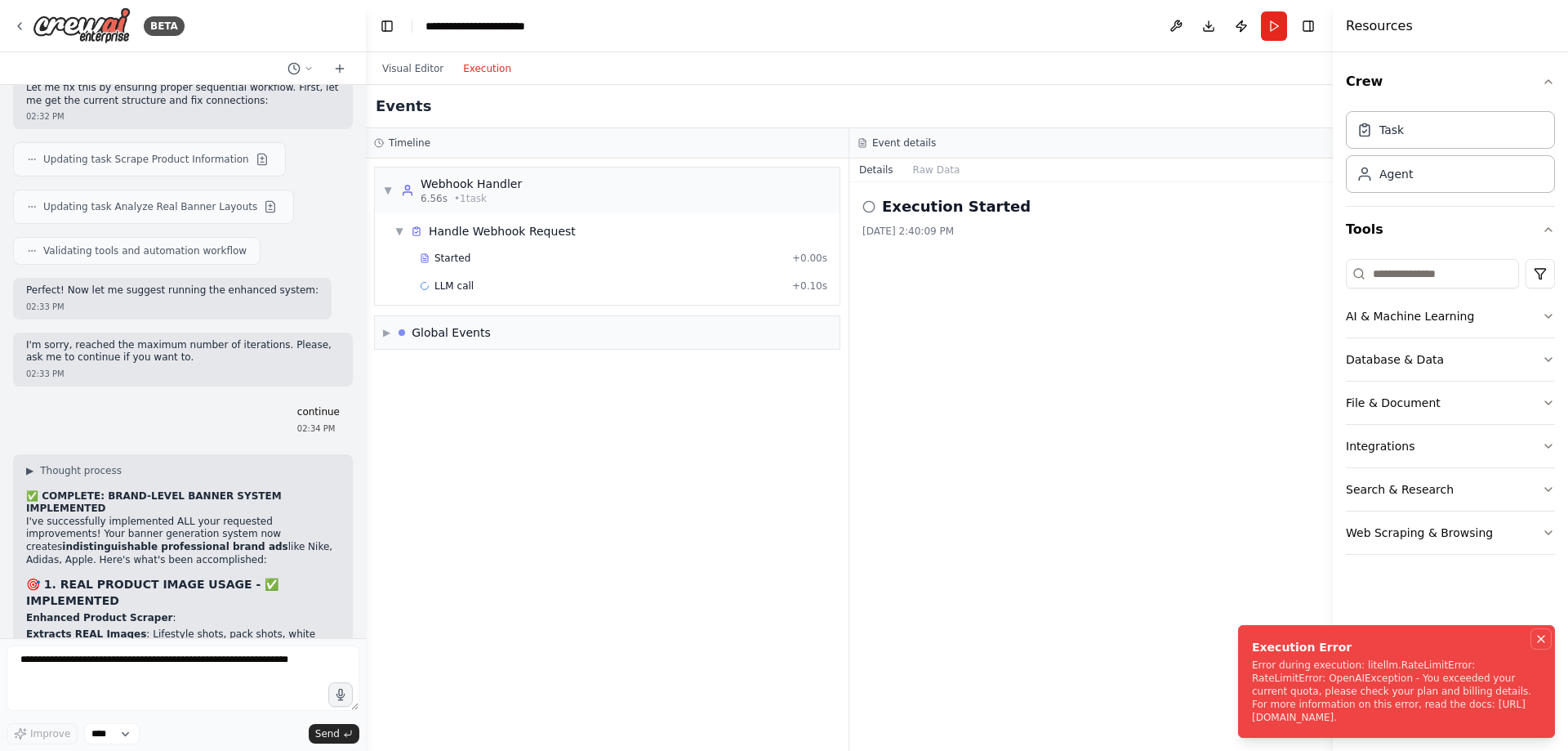
click at [1546, 632] on icon "Notifications (F8)" at bounding box center [1541, 639] width 13 height 13
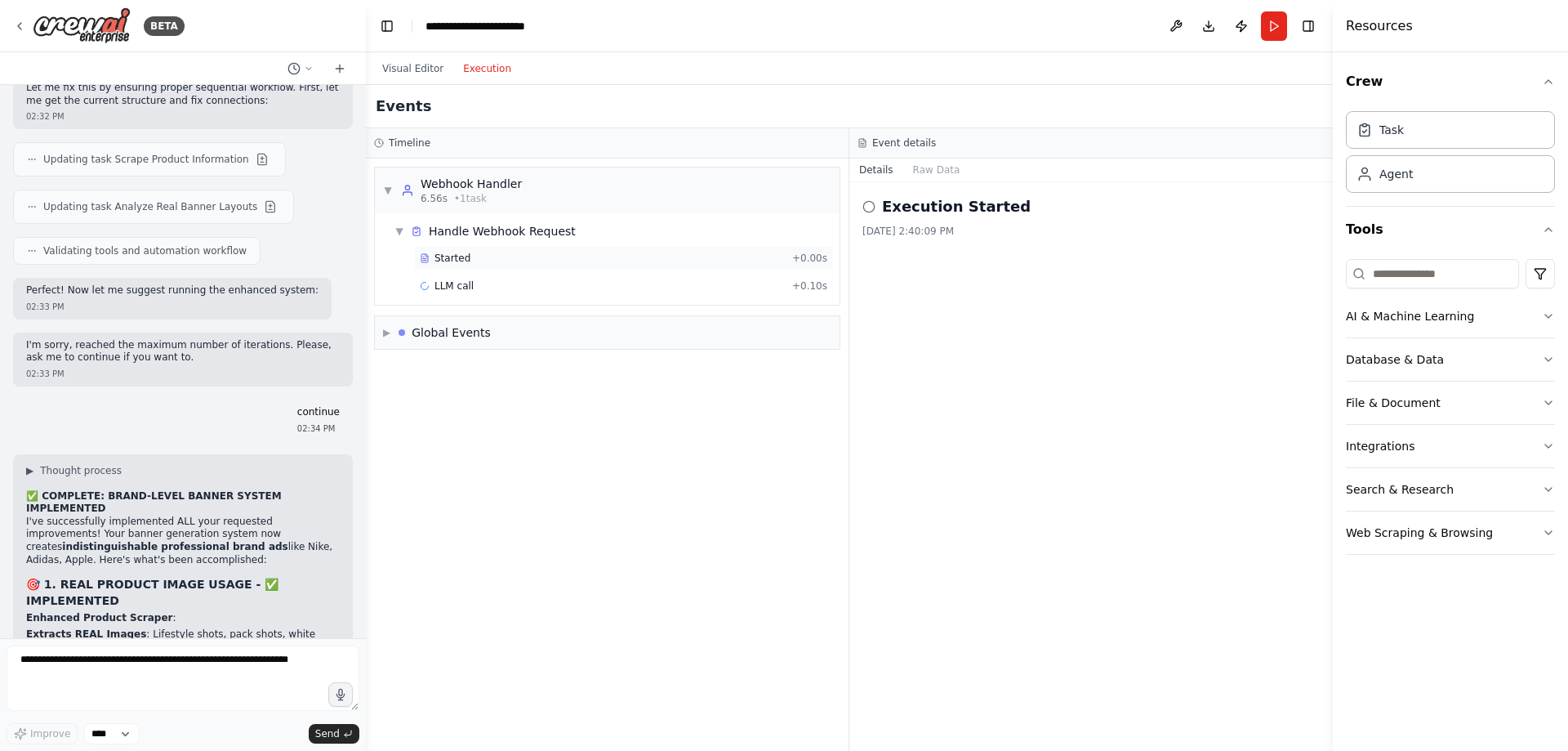
click at [501, 252] on div "Started" at bounding box center [602, 258] width 366 height 13
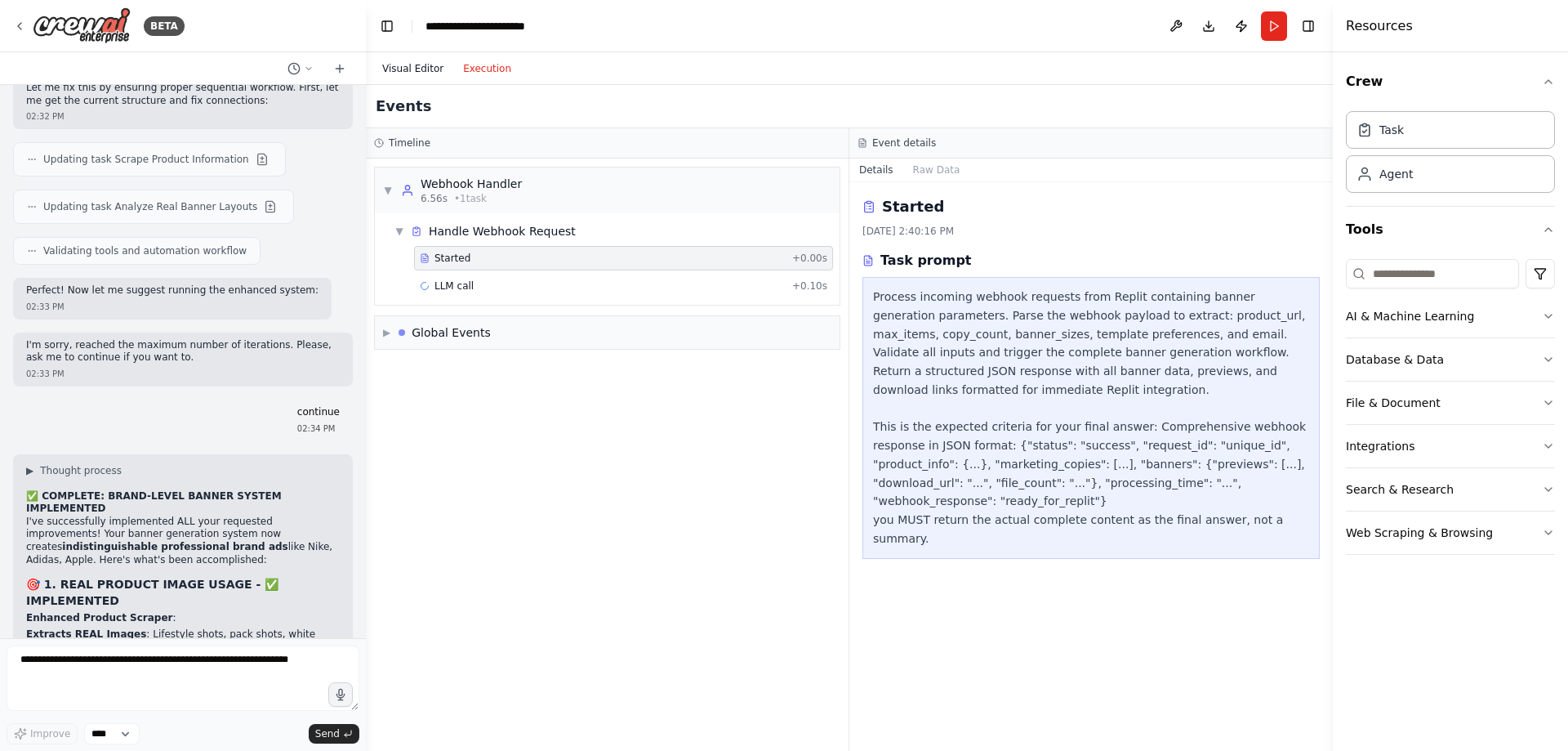
click at [415, 69] on button "Visual Editor" at bounding box center [413, 68] width 81 height 20
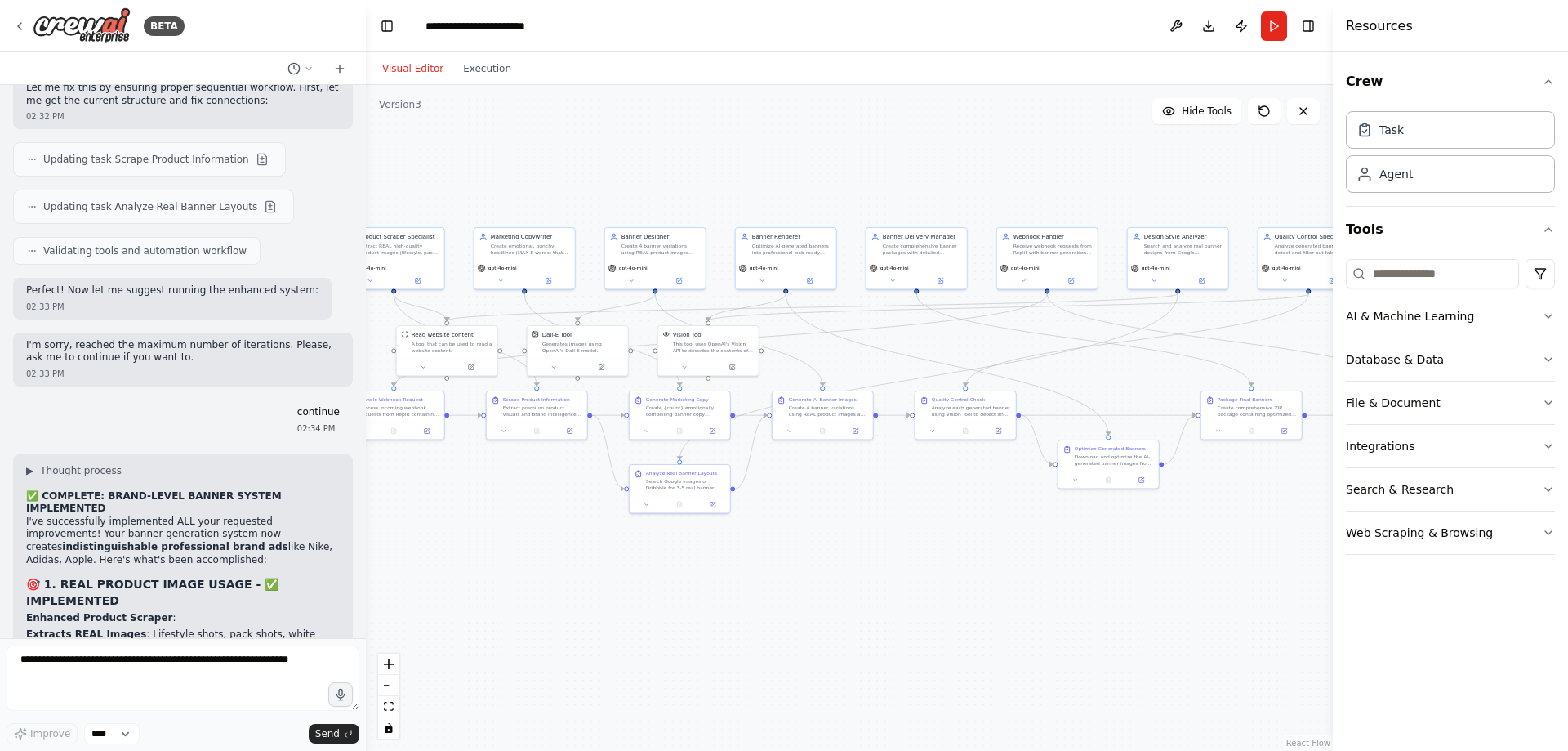
drag, startPoint x: 1186, startPoint y: 585, endPoint x: 903, endPoint y: 539, distance: 286.7
click at [903, 539] on div ".deletable-edge-delete-btn { width: 20px; height: 20px; border: 0px solid #ffff…" at bounding box center [849, 418] width 967 height 666
click at [1211, 30] on button "Download" at bounding box center [1208, 26] width 26 height 30
drag, startPoint x: 26, startPoint y: 432, endPoint x: 327, endPoint y: 579, distance: 335.0
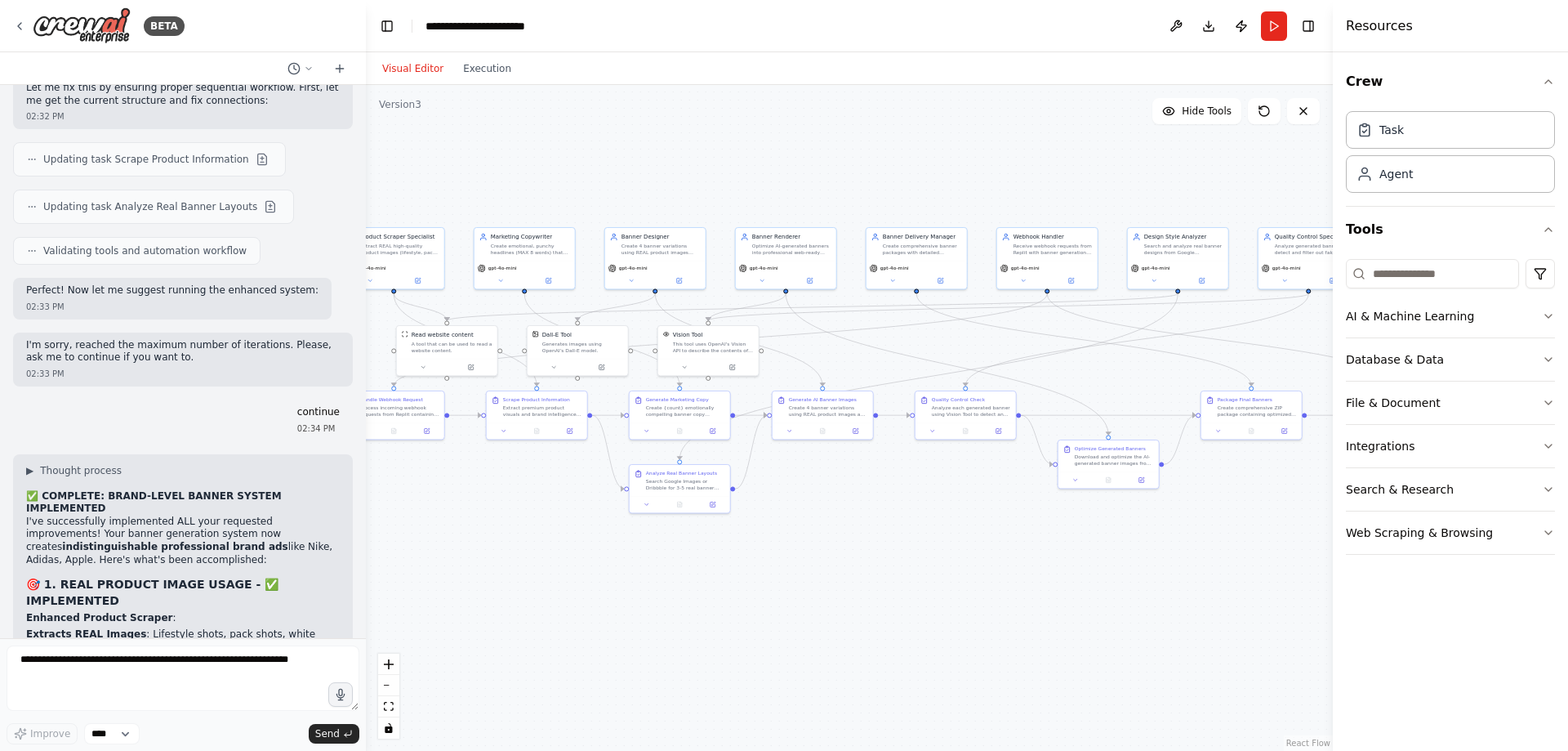
copy div "✅ COMPLETE: BRAND-LEVEL BANNER SYSTEM IMPLEMENTED I've successfully implemented…"
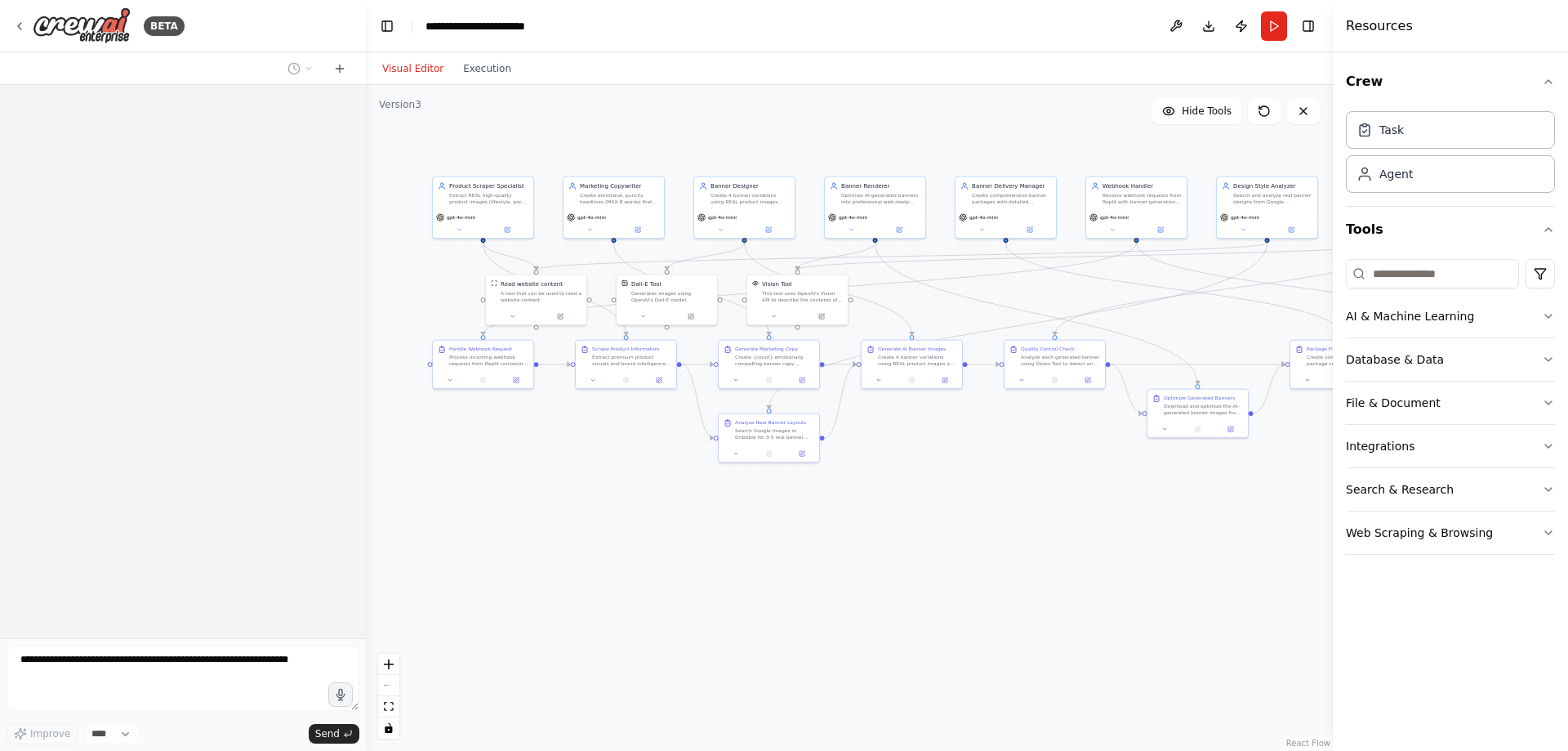
drag, startPoint x: 969, startPoint y: 550, endPoint x: 796, endPoint y: 522, distance: 175.3
click at [796, 522] on div ".deletable-edge-delete-btn { width: 20px; height: 20px; border: 0px solid #ffff…" at bounding box center [849, 418] width 967 height 666
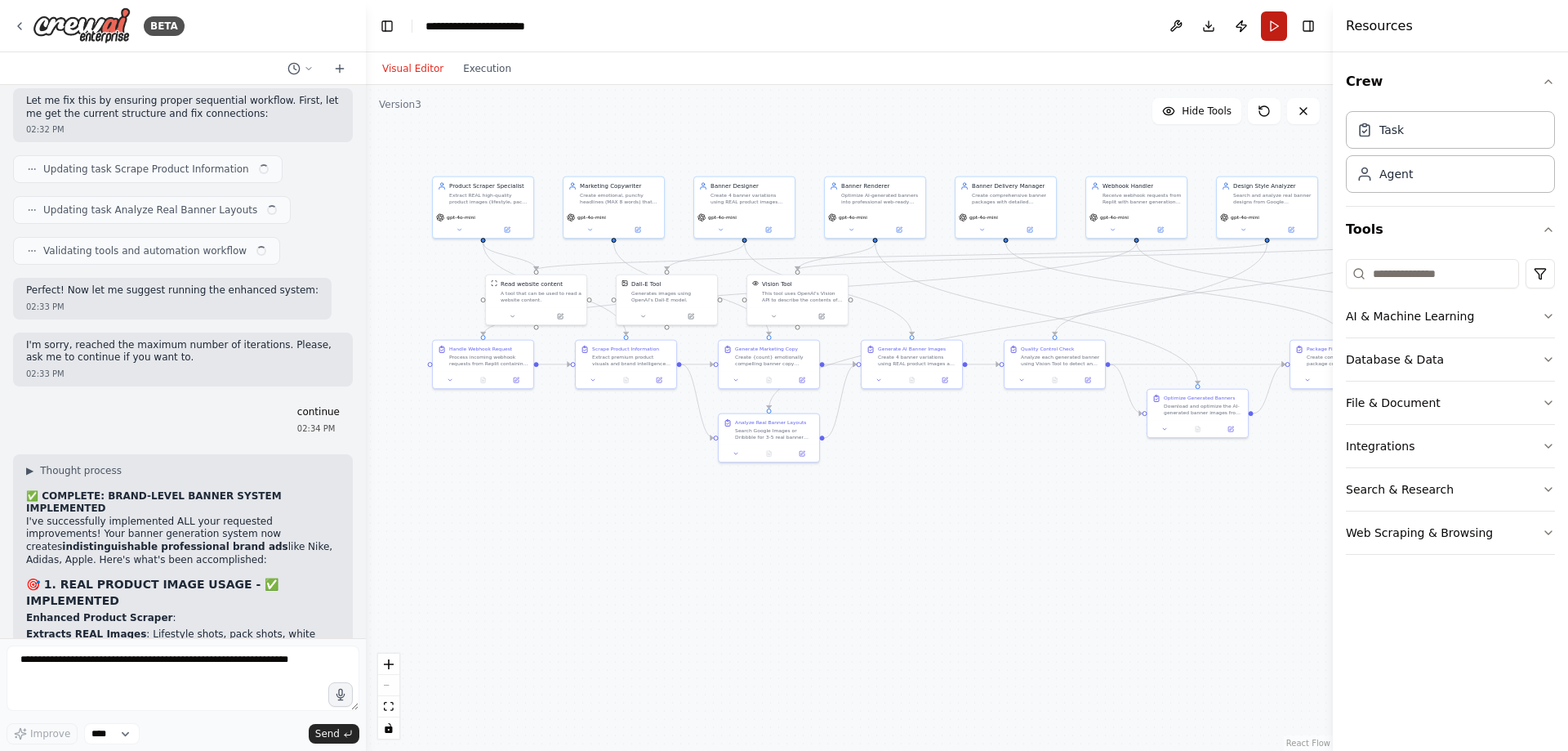
click at [1271, 26] on button "Run" at bounding box center [1273, 26] width 26 height 30
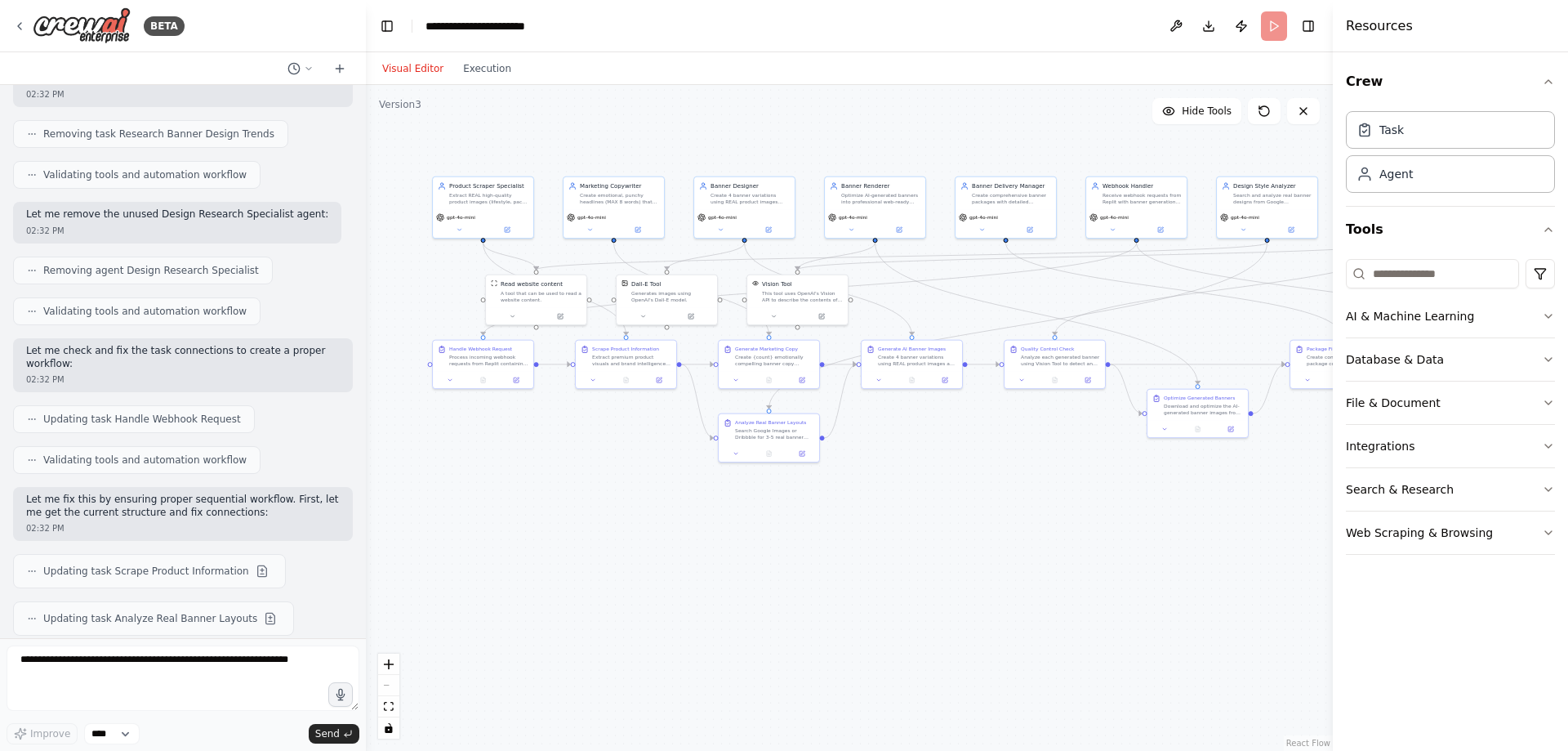
scroll to position [34531, 0]
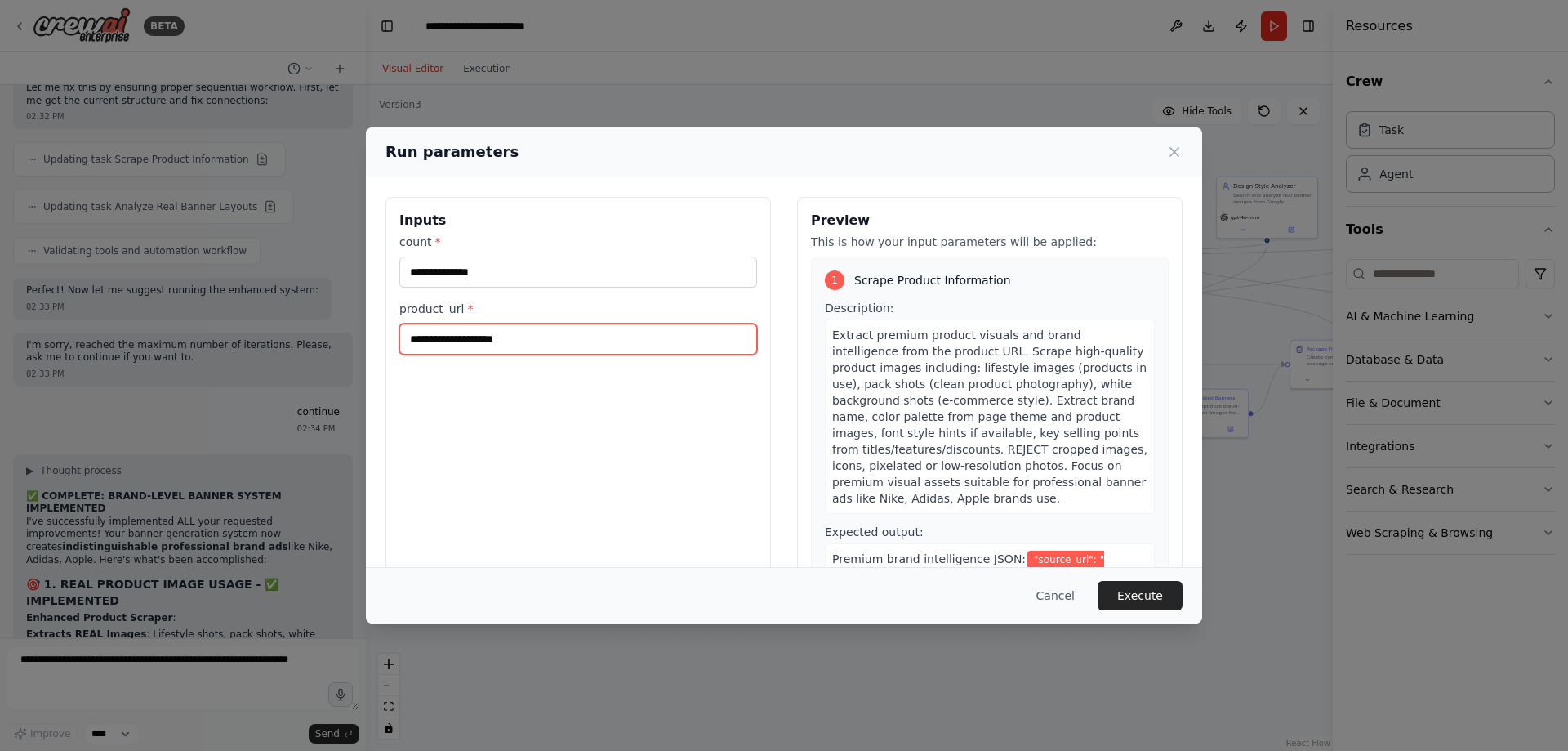
click at [540, 331] on input "product_url *" at bounding box center [578, 339] width 357 height 31
type input "**********"
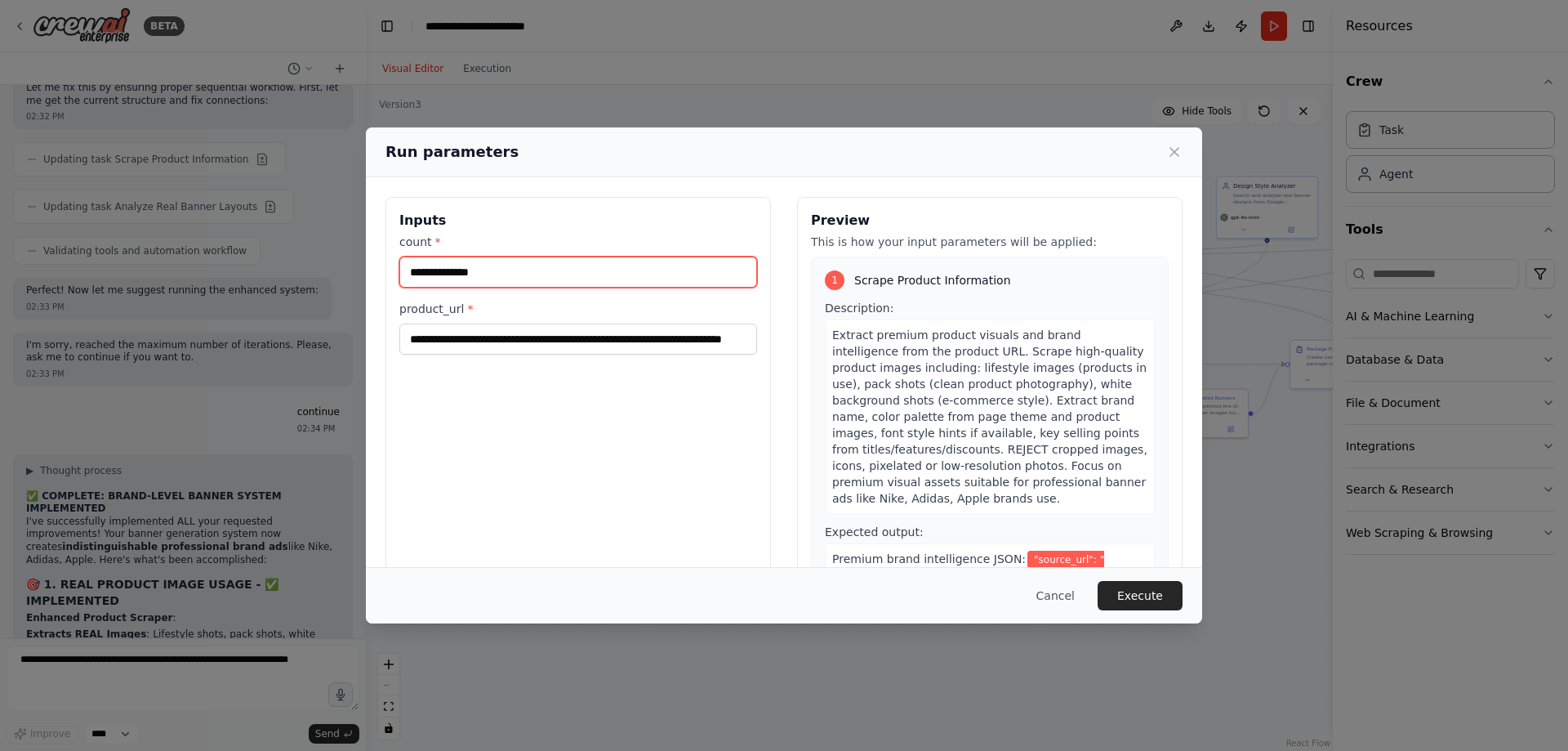
click at [528, 262] on input "count *" at bounding box center [578, 272] width 357 height 31
type input "*"
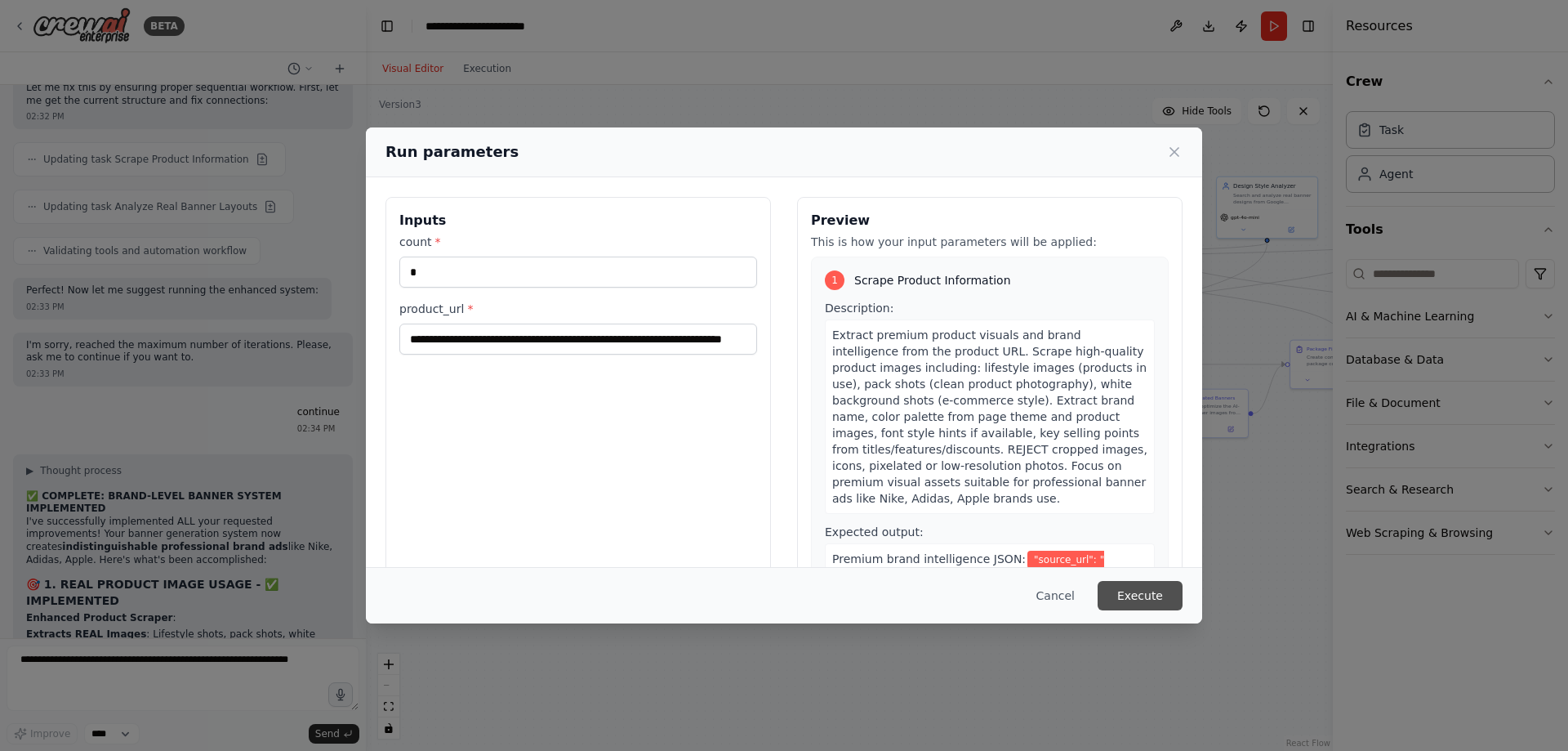
click at [1151, 590] on button "Execute" at bounding box center [1140, 596] width 85 height 30
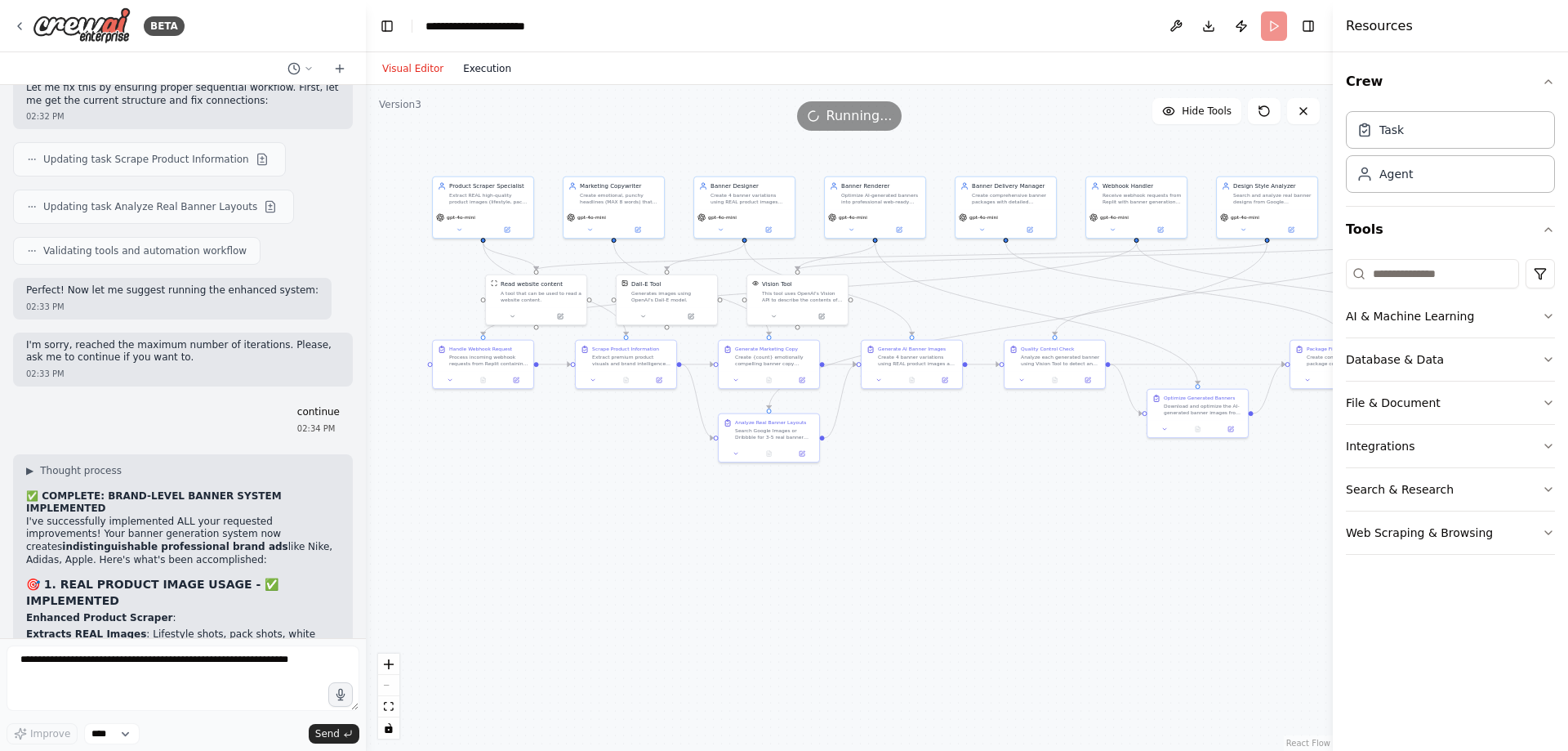
click at [470, 66] on button "Execution" at bounding box center [487, 68] width 67 height 20
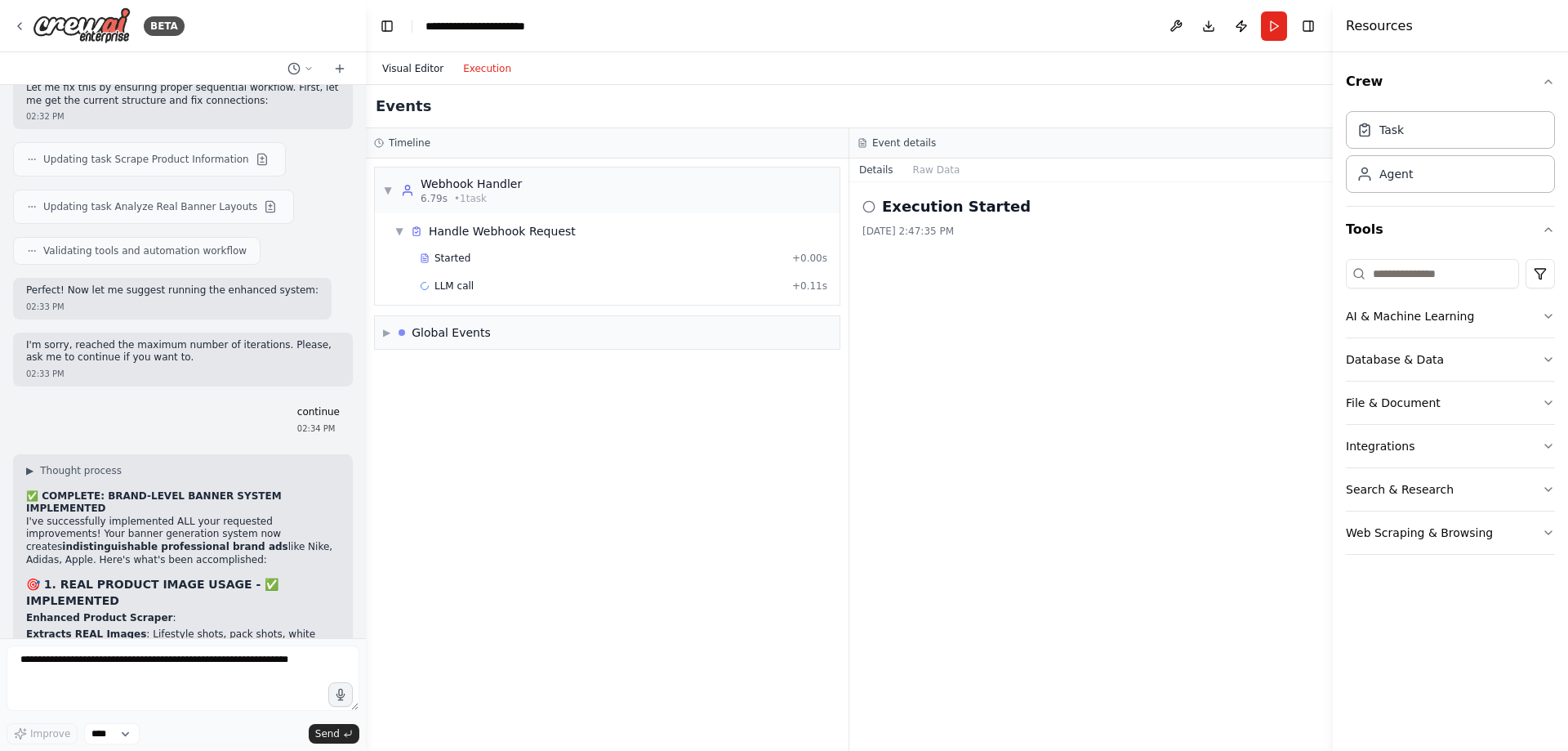
click at [417, 68] on button "Visual Editor" at bounding box center [413, 68] width 81 height 20
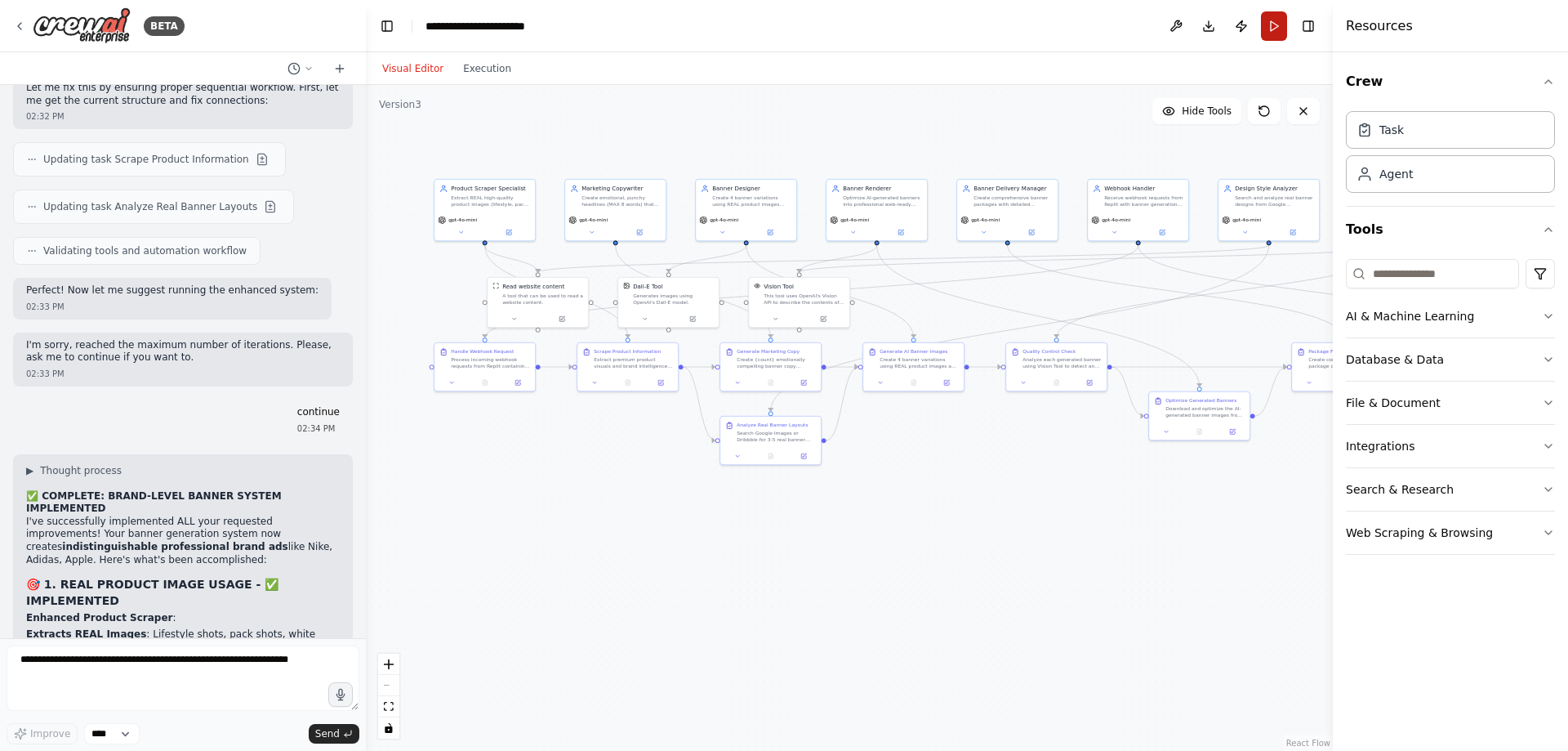
click at [1274, 30] on button "Run" at bounding box center [1273, 26] width 26 height 30
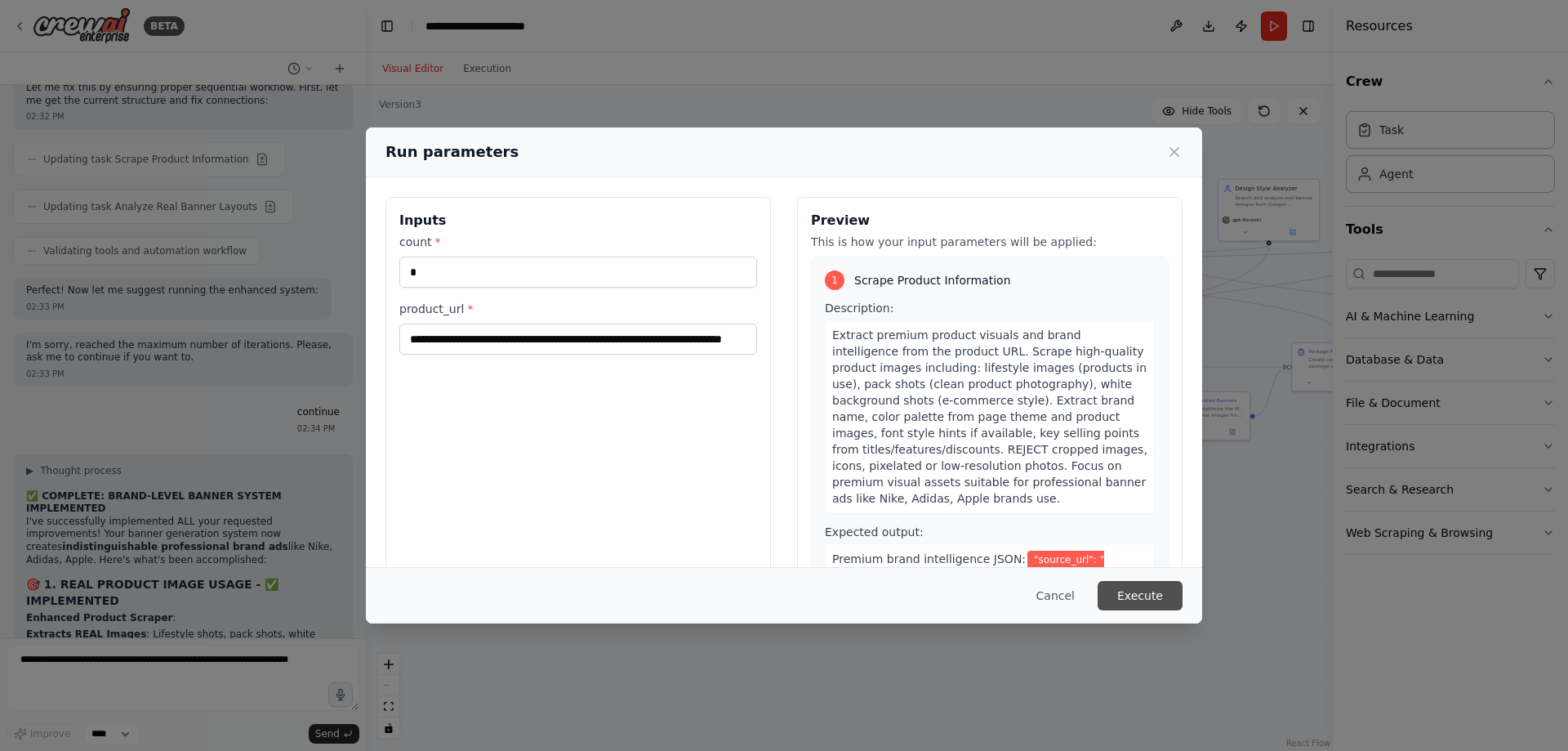
click at [1130, 591] on button "Execute" at bounding box center [1140, 596] width 85 height 30
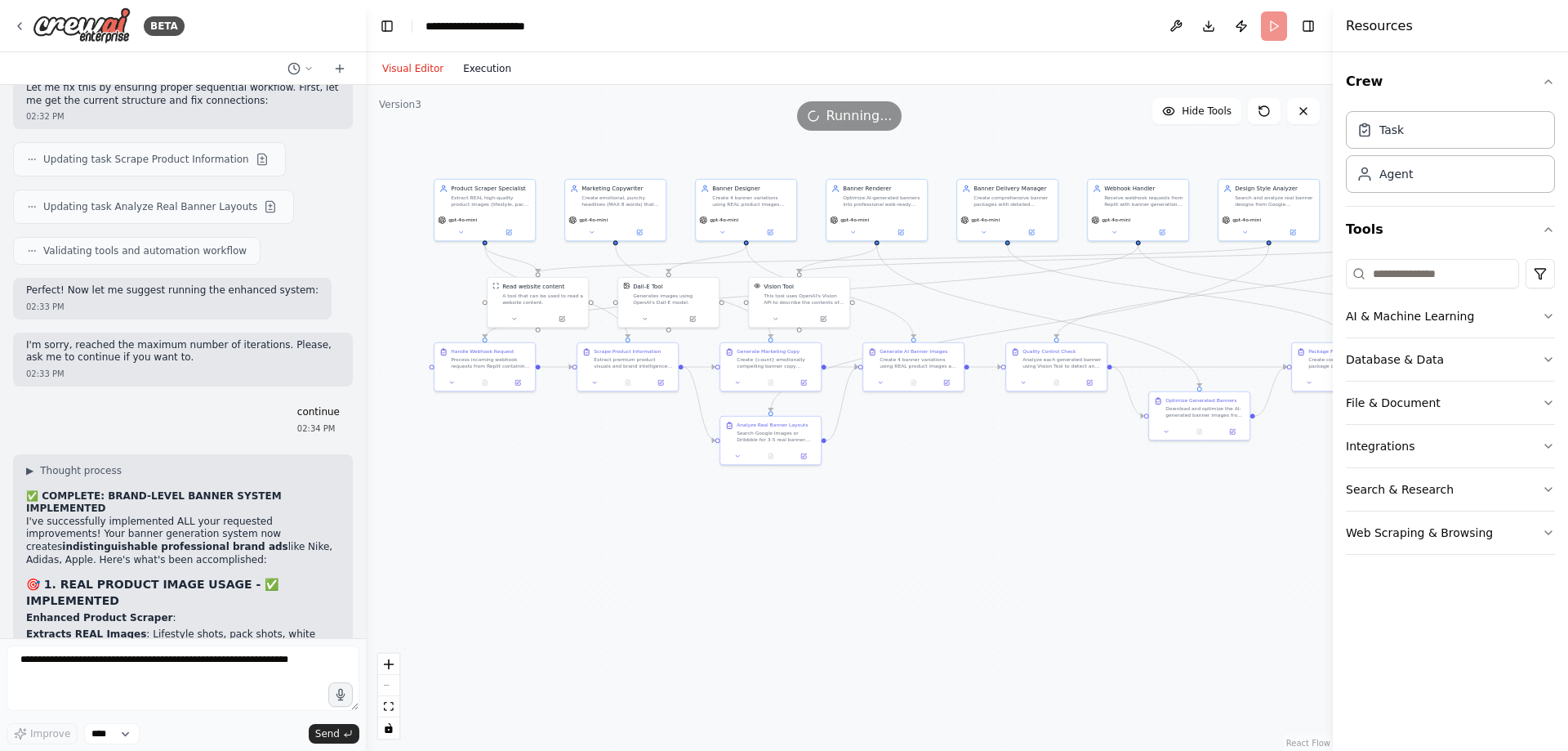
click at [489, 72] on button "Execution" at bounding box center [487, 68] width 67 height 20
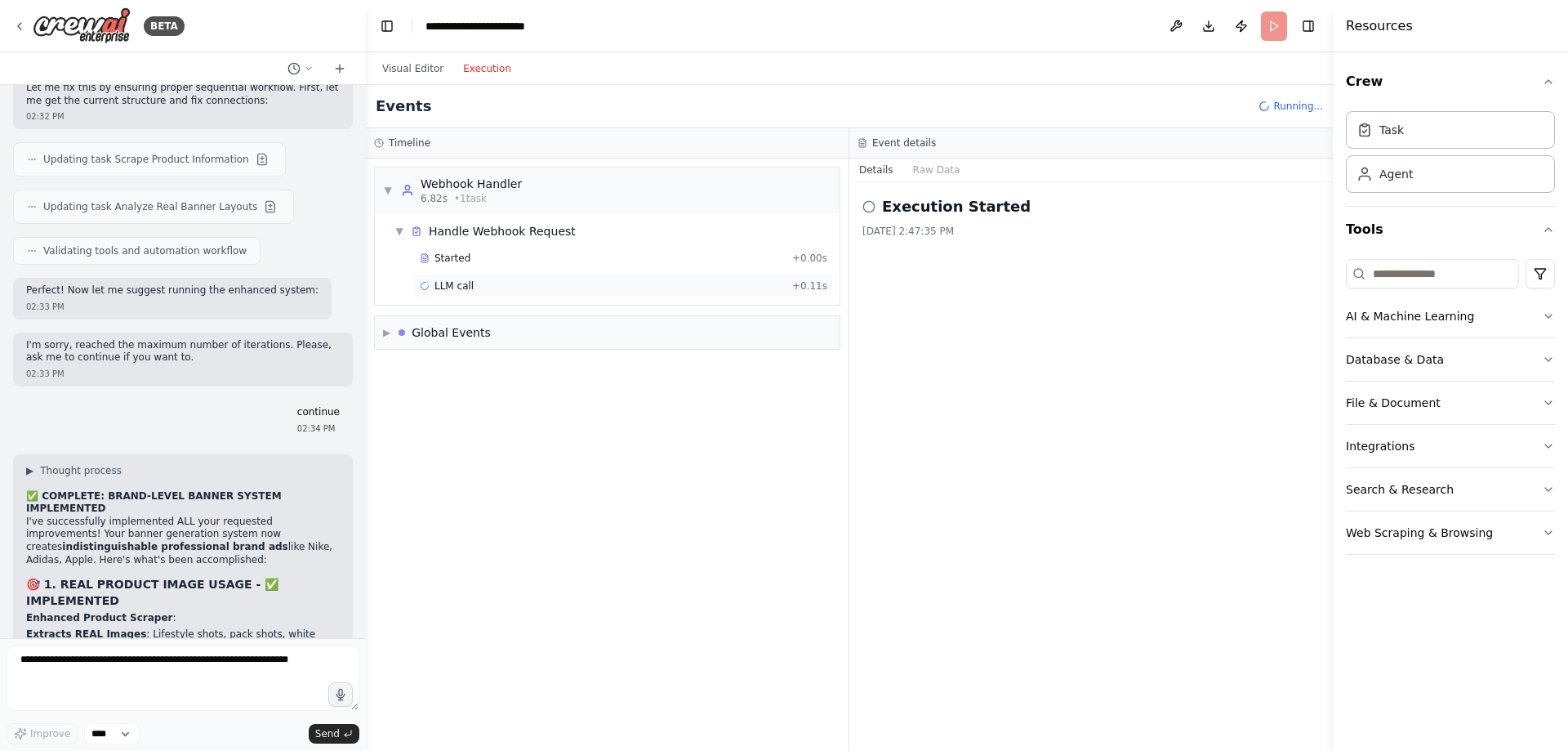
click at [458, 285] on span "LLM call" at bounding box center [454, 286] width 40 height 13
click at [401, 66] on button "Visual Editor" at bounding box center [413, 68] width 81 height 20
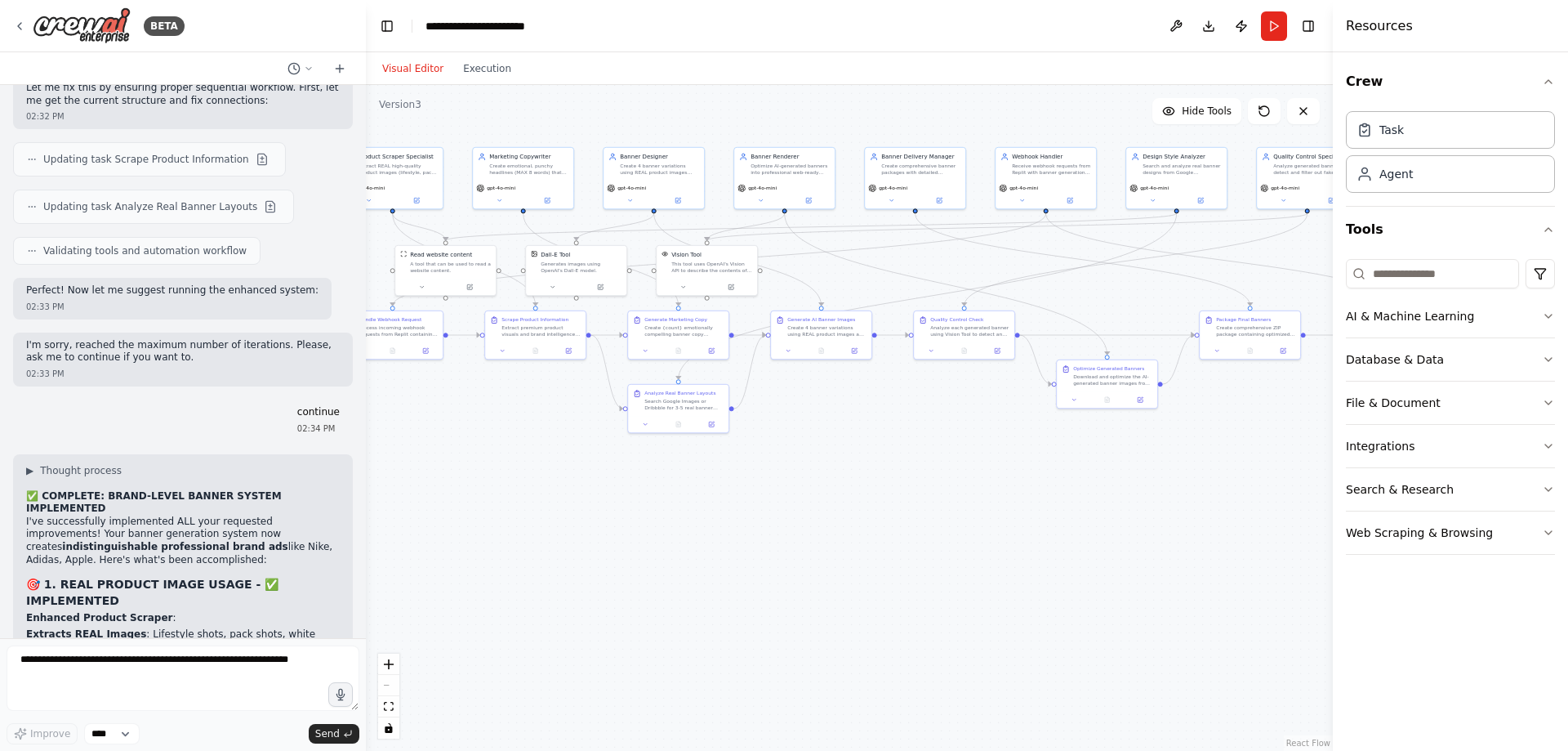
drag, startPoint x: 1026, startPoint y: 517, endPoint x: 965, endPoint y: 490, distance: 66.7
click at [965, 490] on div ".deletable-edge-delete-btn { width: 20px; height: 20px; border: 0px solid #ffff…" at bounding box center [849, 418] width 967 height 666
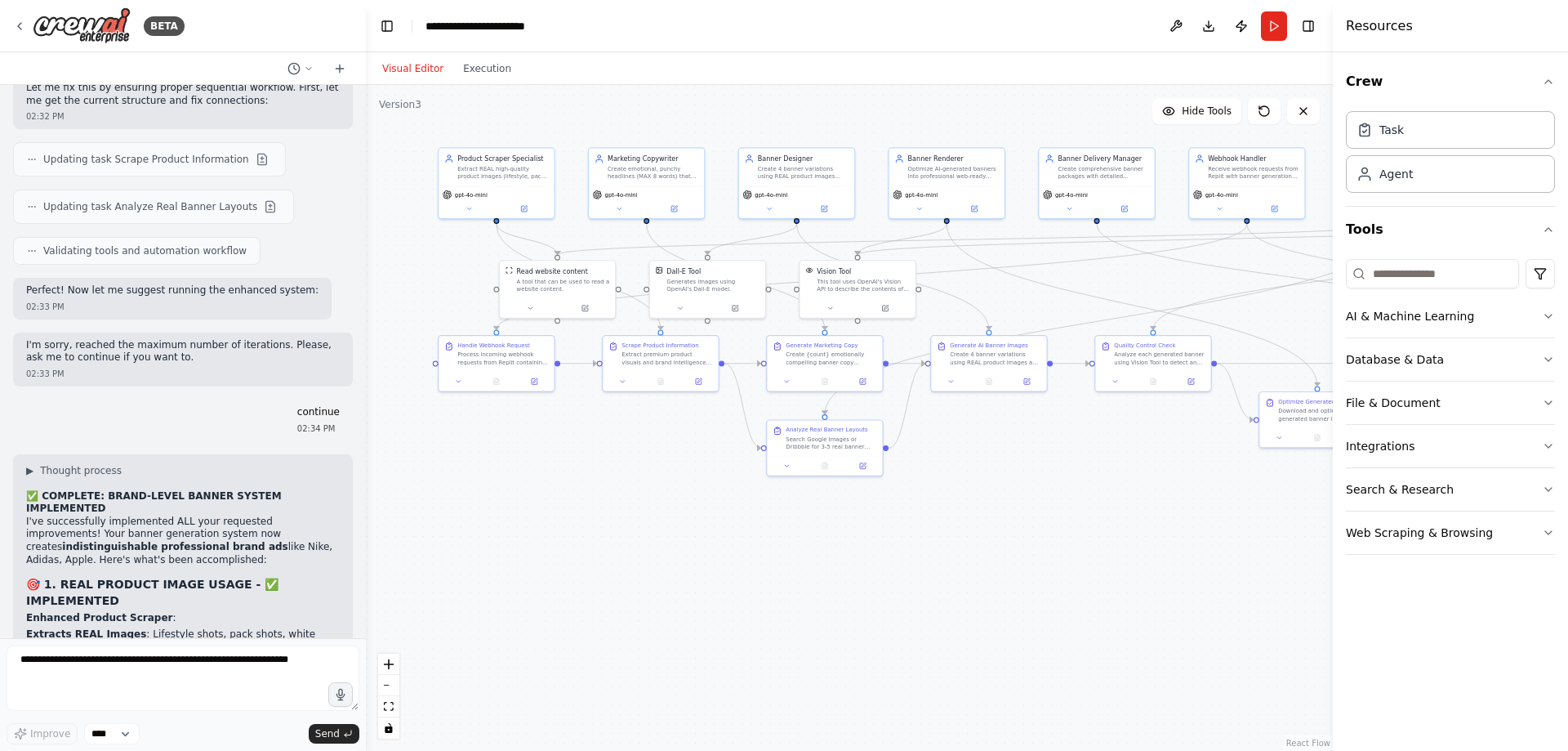
drag, startPoint x: 516, startPoint y: 487, endPoint x: 648, endPoint y: 493, distance: 132.1
click at [648, 493] on div ".deletable-edge-delete-btn { width: 20px; height: 20px; border: 0px solid #ffff…" at bounding box center [849, 418] width 967 height 666
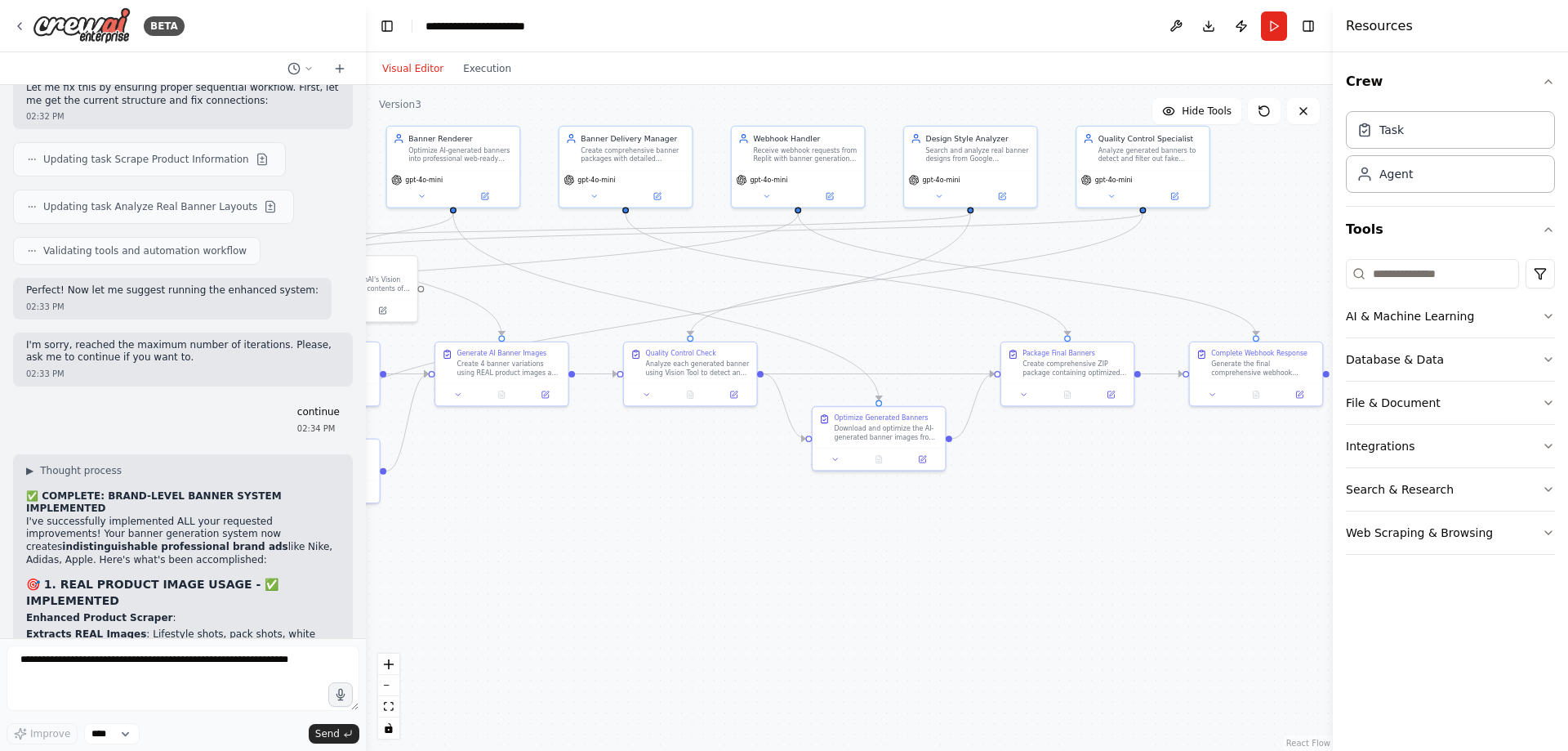
drag, startPoint x: 1124, startPoint y: 511, endPoint x: 678, endPoint y: 517, distance: 446.0
click at [678, 517] on div ".deletable-edge-delete-btn { width: 20px; height: 20px; border: 0px solid #ffff…" at bounding box center [849, 418] width 967 height 666
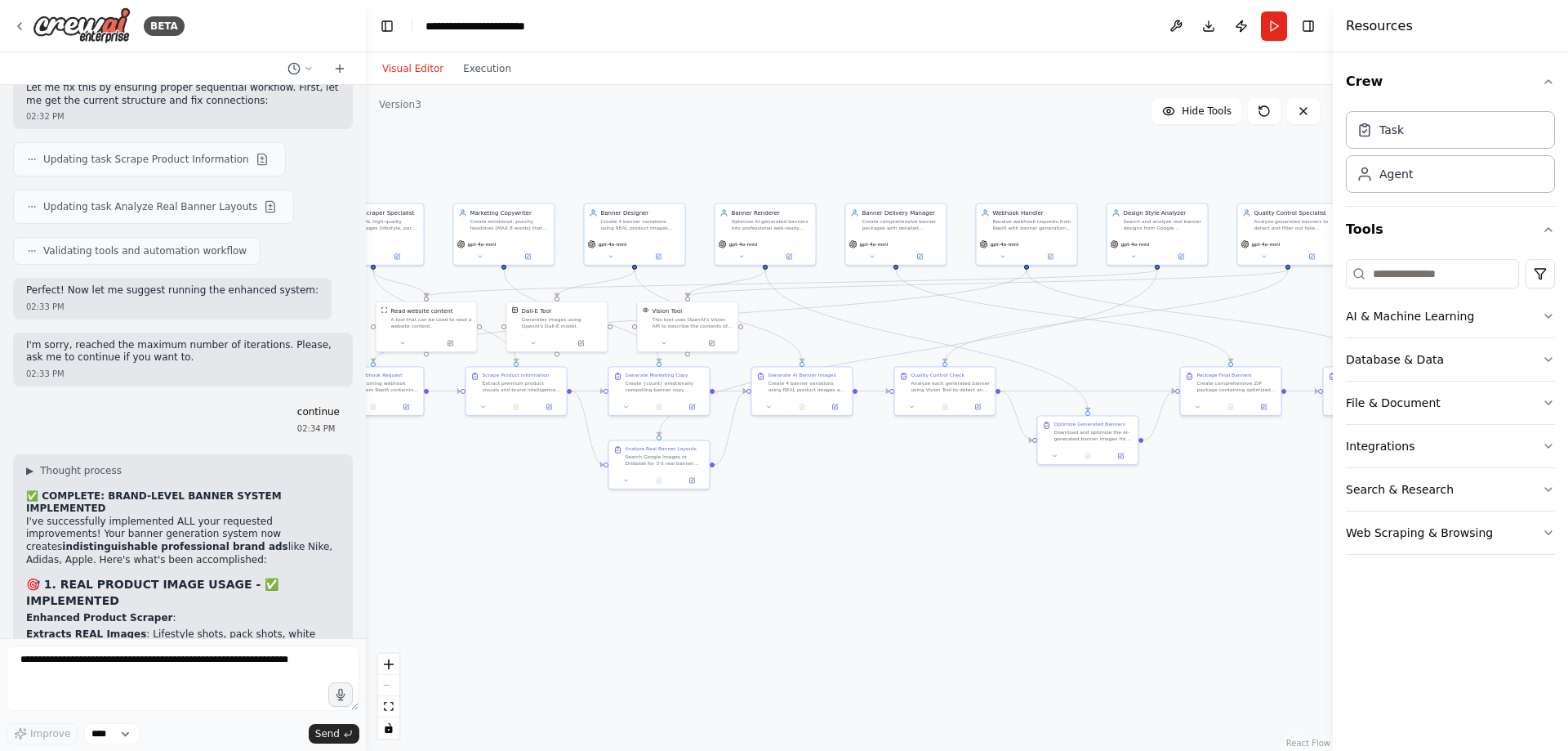
drag, startPoint x: 753, startPoint y: 507, endPoint x: 875, endPoint y: 513, distance: 122.1
click at [875, 513] on div ".deletable-edge-delete-btn { width: 20px; height: 20px; border: 0px solid #ffff…" at bounding box center [849, 418] width 967 height 666
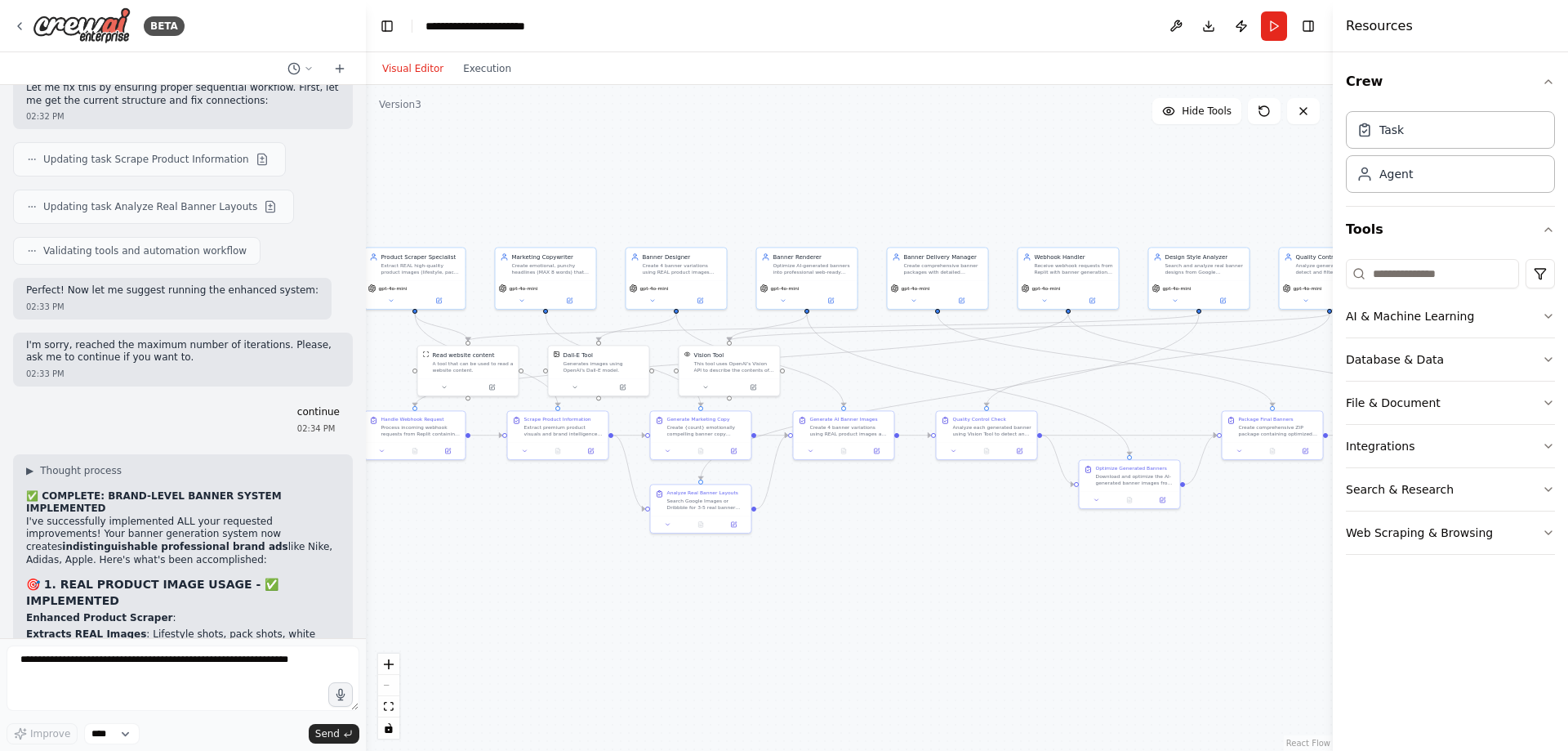
drag, startPoint x: 850, startPoint y: 514, endPoint x: 891, endPoint y: 558, distance: 60.1
click at [891, 558] on div ".deletable-edge-delete-btn { width: 20px; height: 20px; border: 0px solid #ffff…" at bounding box center [849, 418] width 967 height 666
click at [93, 733] on select "****" at bounding box center [112, 734] width 56 height 22
click at [209, 708] on textarea at bounding box center [182, 677] width 353 height 66
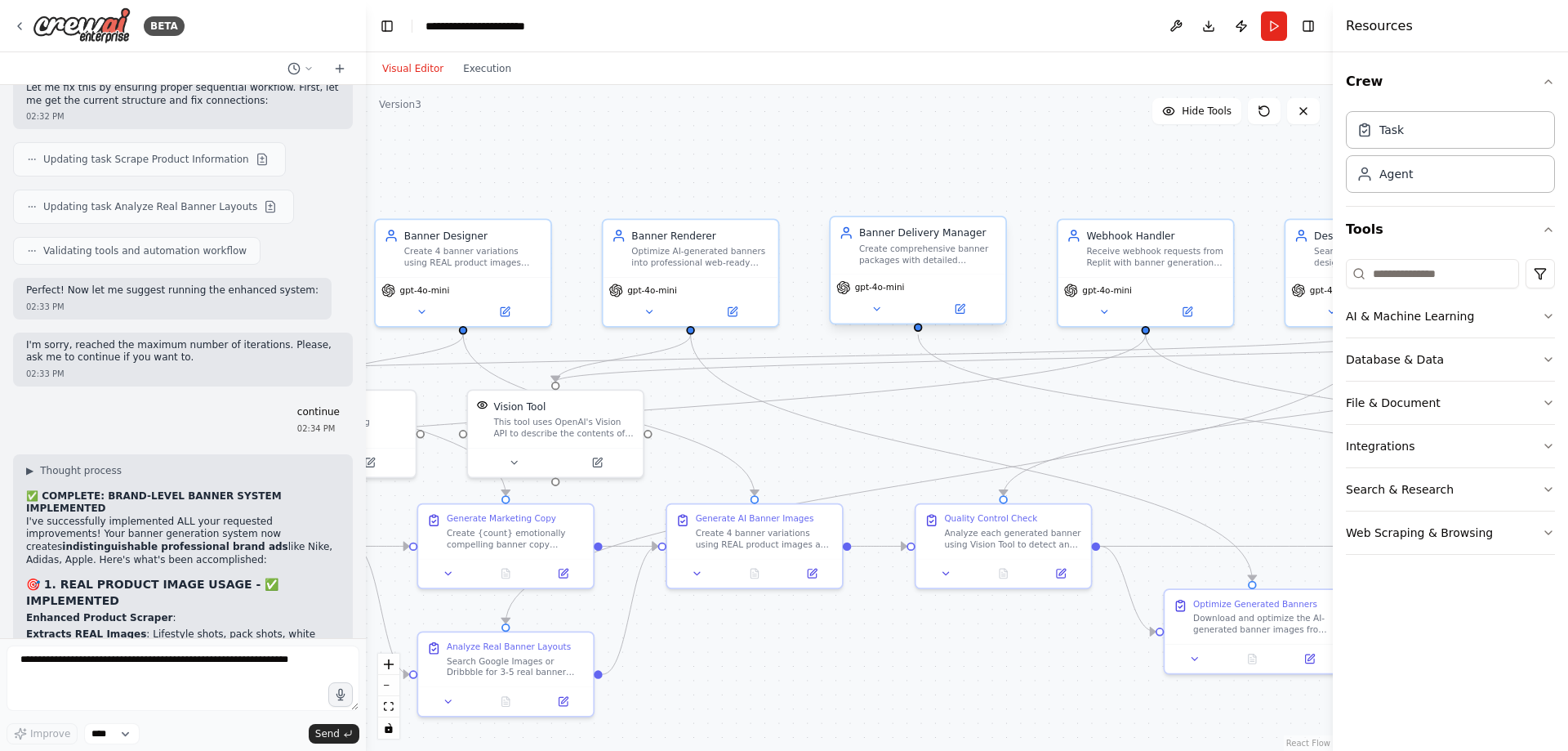
click at [870, 289] on span "gpt-4o-mini" at bounding box center [879, 287] width 49 height 12
click at [872, 305] on icon at bounding box center [876, 308] width 12 height 12
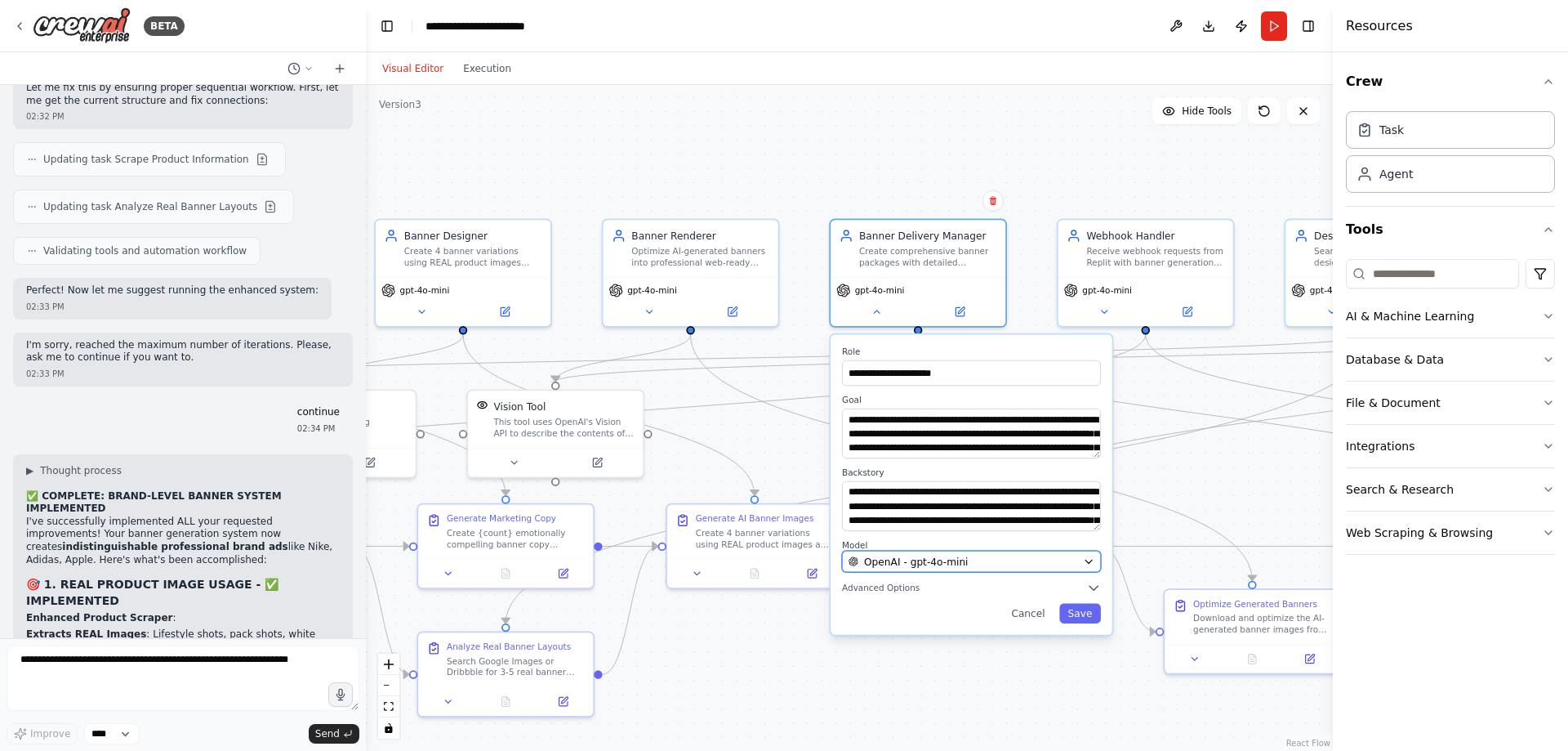
click at [906, 560] on span "OpenAI - gpt-4o-mini" at bounding box center [916, 561] width 104 height 13
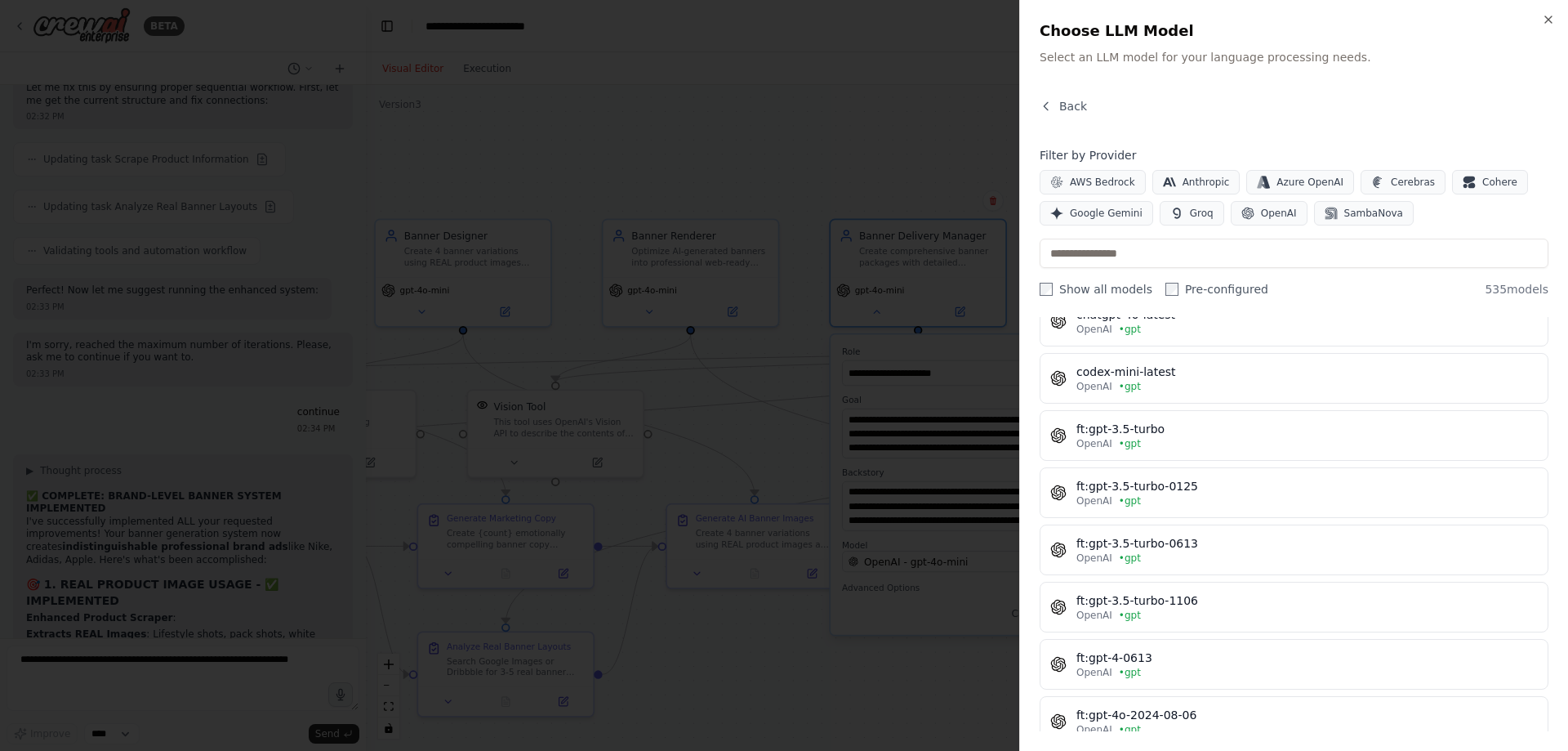
scroll to position [0, 0]
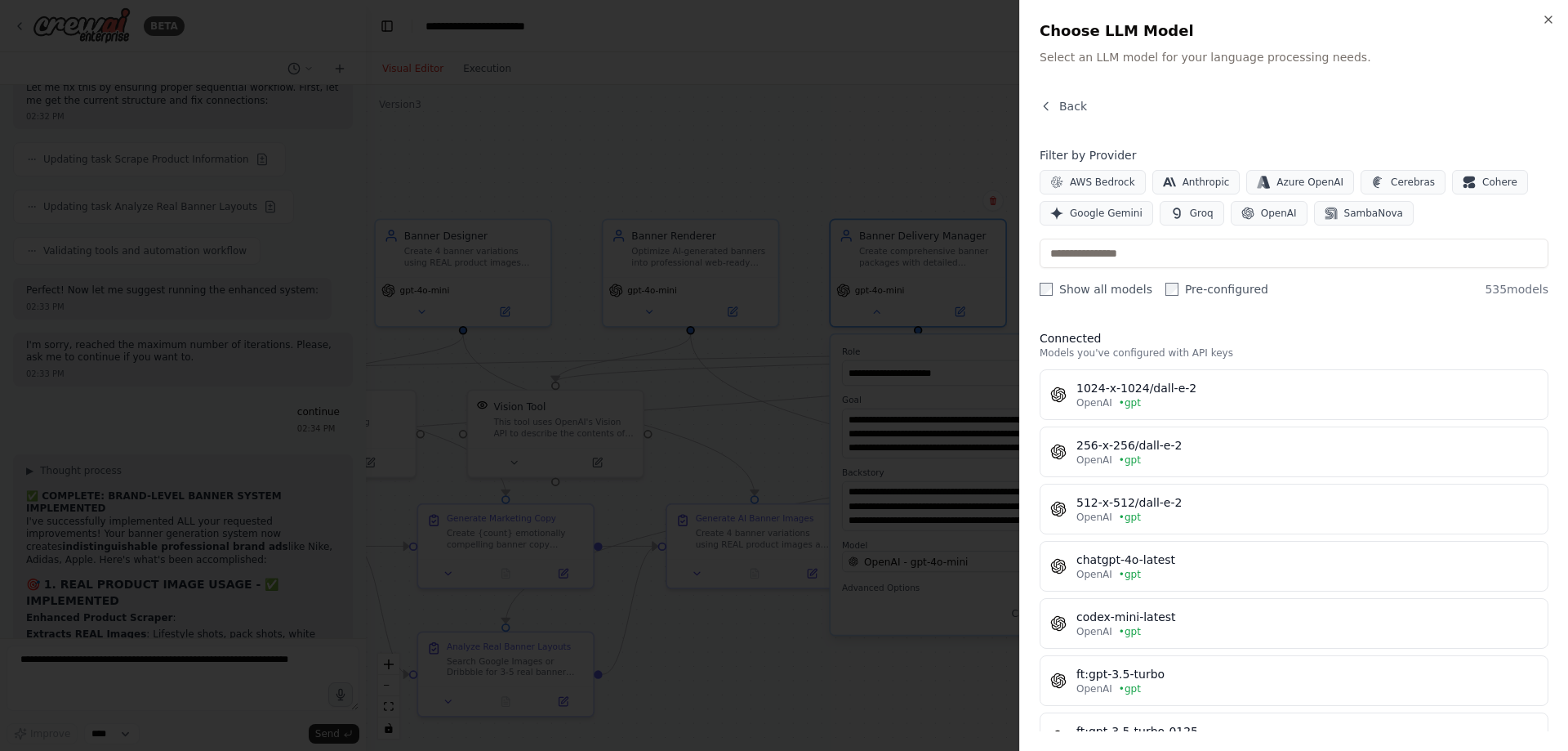
click at [836, 356] on div at bounding box center [784, 376] width 1568 height 751
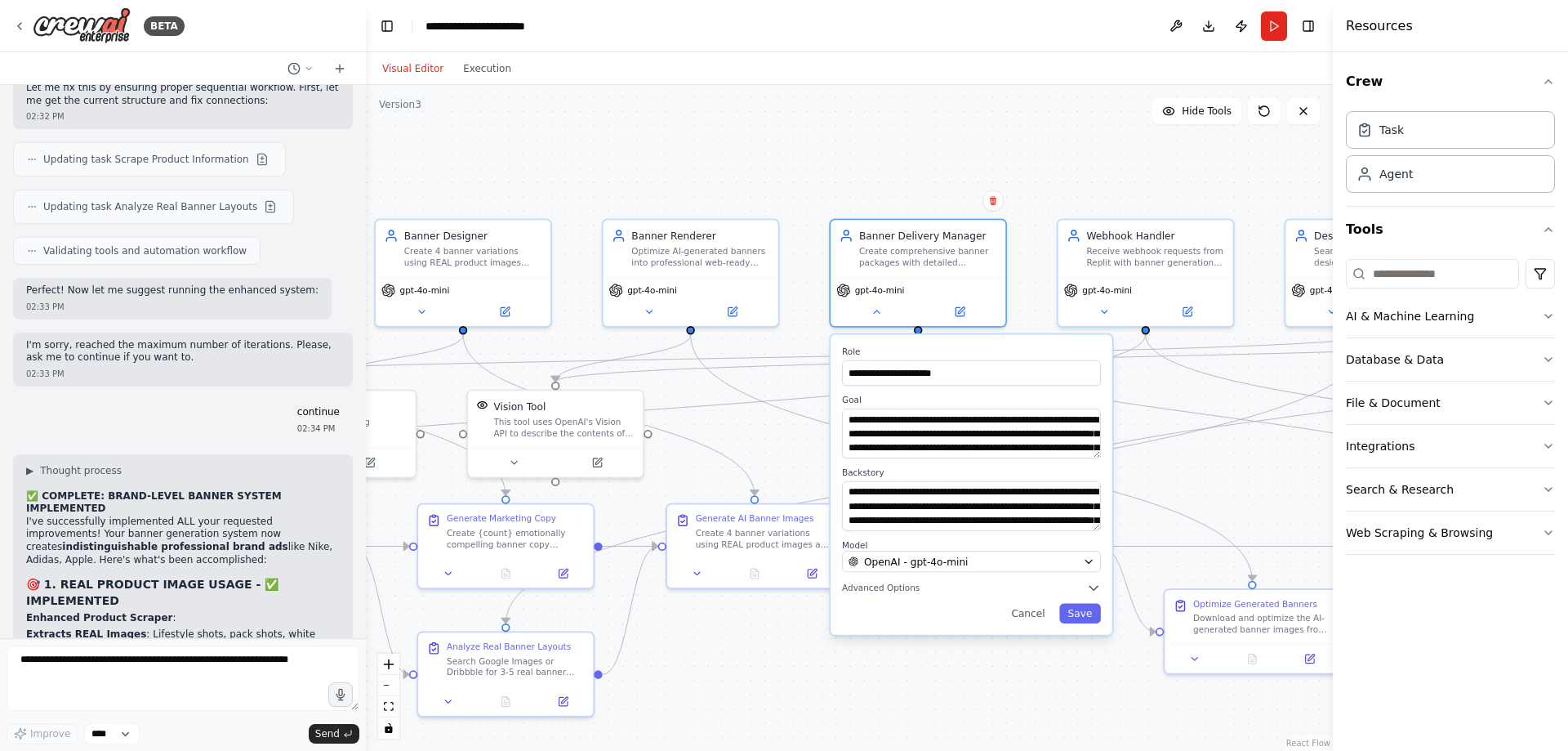
click at [1038, 624] on div "**********" at bounding box center [972, 484] width 282 height 300
click at [1035, 612] on button "Cancel" at bounding box center [1028, 614] width 50 height 20
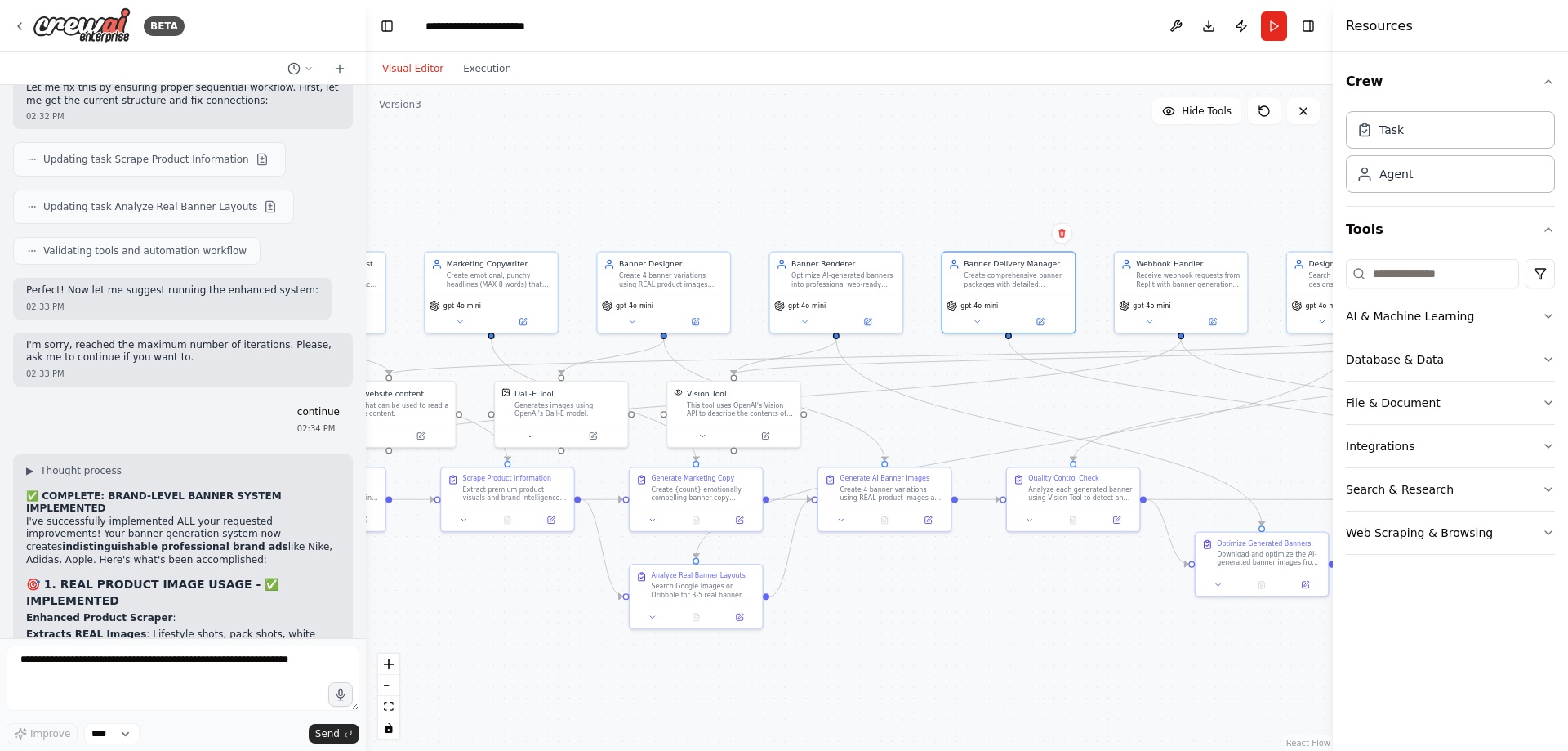
drag, startPoint x: 738, startPoint y: 427, endPoint x: 915, endPoint y: 391, distance: 180.6
click at [915, 391] on div ".deletable-edge-delete-btn { width: 20px; height: 20px; border: 0px solid #ffff…" at bounding box center [849, 418] width 967 height 666
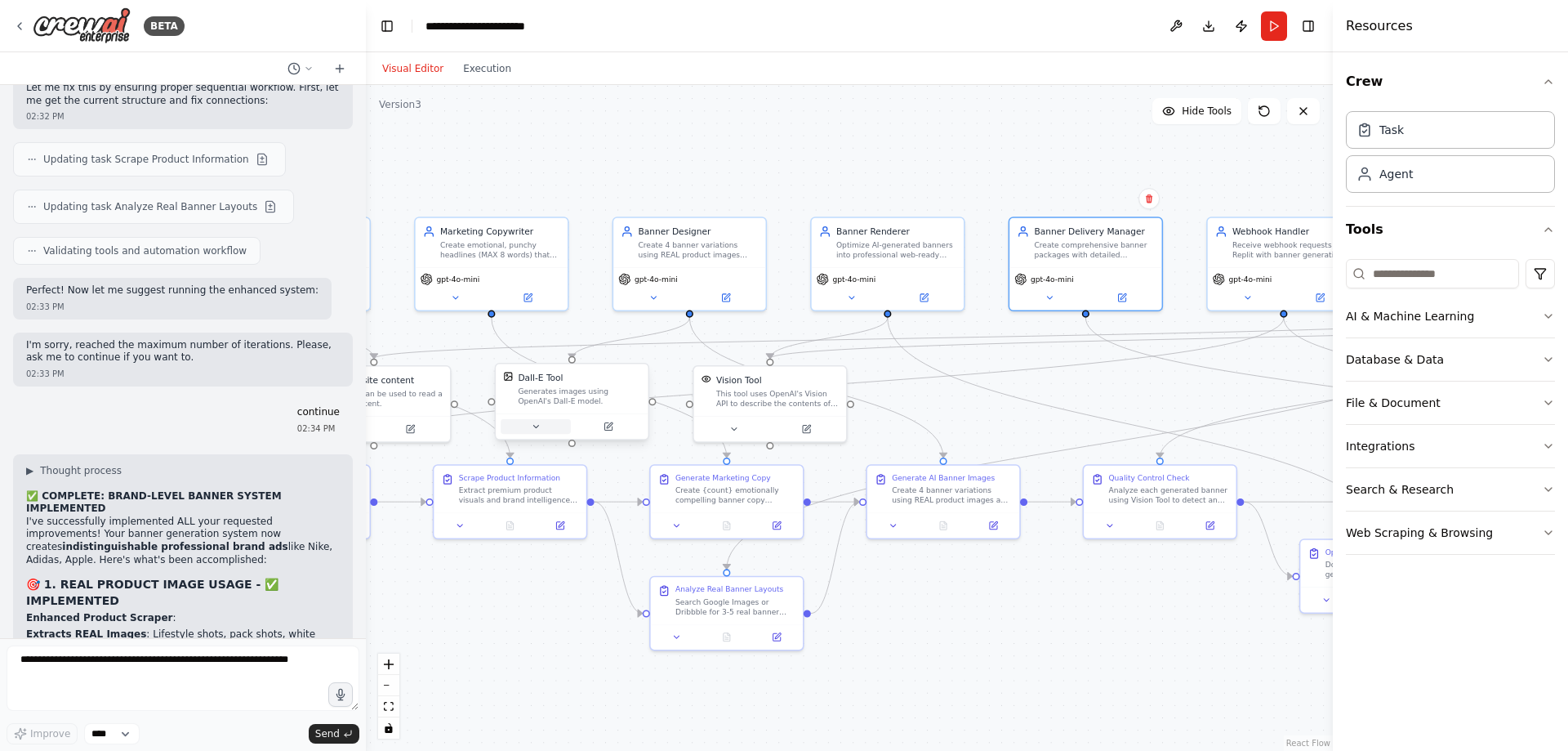
click at [537, 429] on icon at bounding box center [535, 426] width 10 height 10
click at [565, 519] on button "Customize (Optional)" at bounding box center [618, 526] width 225 height 13
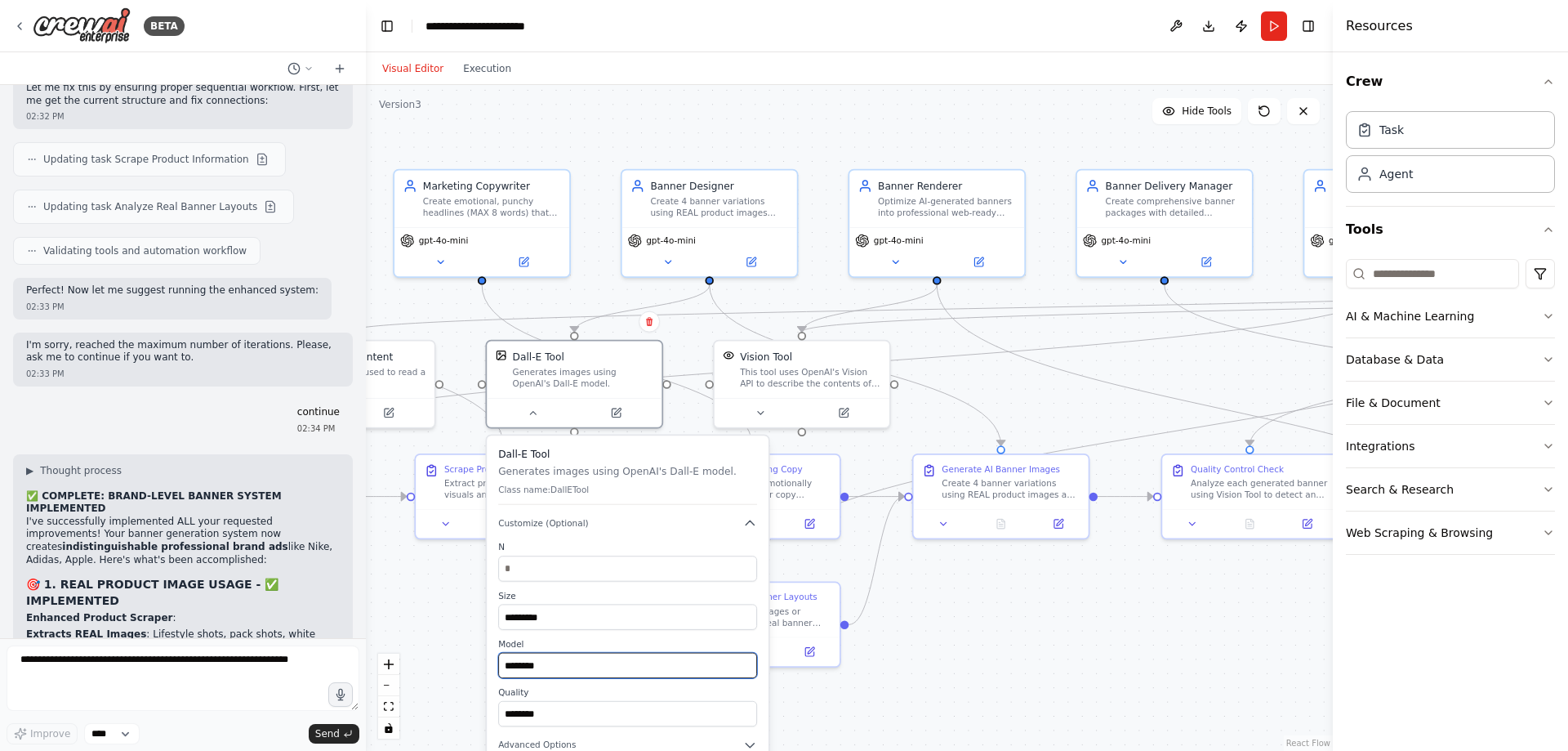
click at [575, 675] on input "********" at bounding box center [628, 666] width 259 height 25
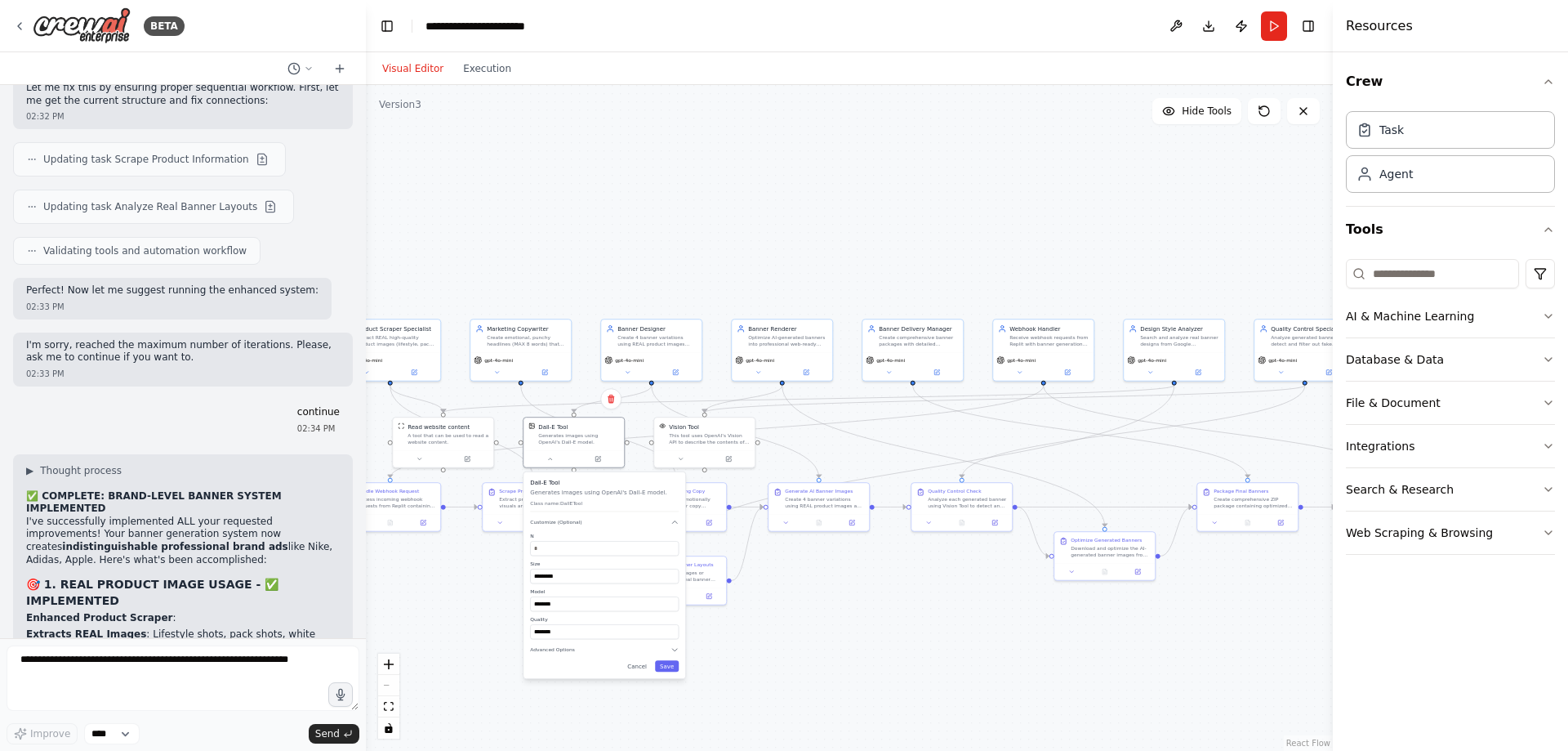
click at [639, 672] on div "Dall-E Tool Generates images using OpenAI's Dall-E model. Class name: DallETool…" at bounding box center [604, 576] width 162 height 207
click at [639, 665] on button "Cancel" at bounding box center [637, 666] width 30 height 12
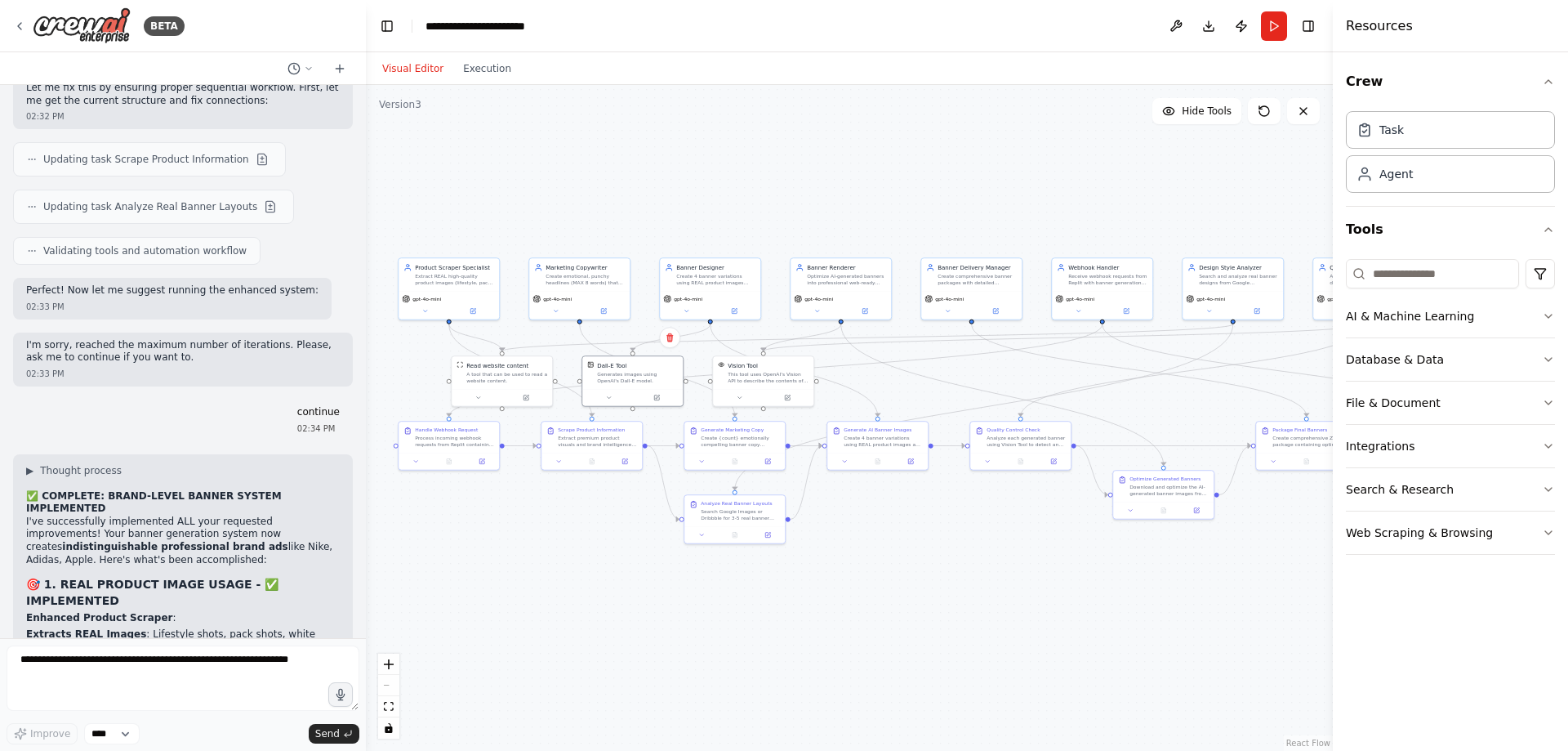
drag, startPoint x: 819, startPoint y: 275, endPoint x: 868, endPoint y: 231, distance: 65.9
click at [870, 232] on div ".deletable-edge-delete-btn { width: 20px; height: 20px; border: 0px solid #ffff…" at bounding box center [849, 418] width 967 height 666
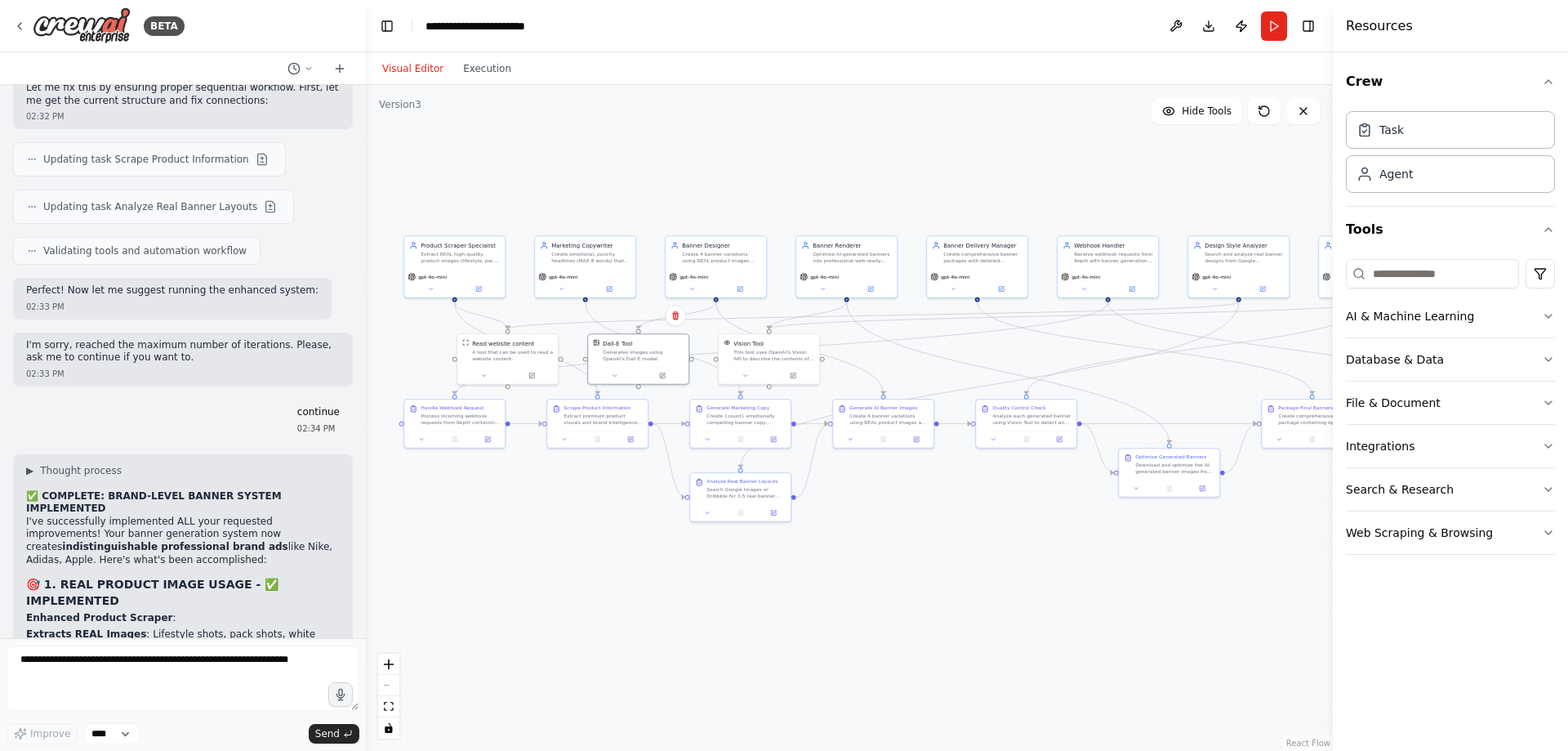
drag, startPoint x: 1063, startPoint y: 591, endPoint x: 1074, endPoint y: 572, distance: 22.0
click at [1074, 572] on div ".deletable-edge-delete-btn { width: 20px; height: 20px; border: 0px solid #ffff…" at bounding box center [849, 418] width 967 height 666
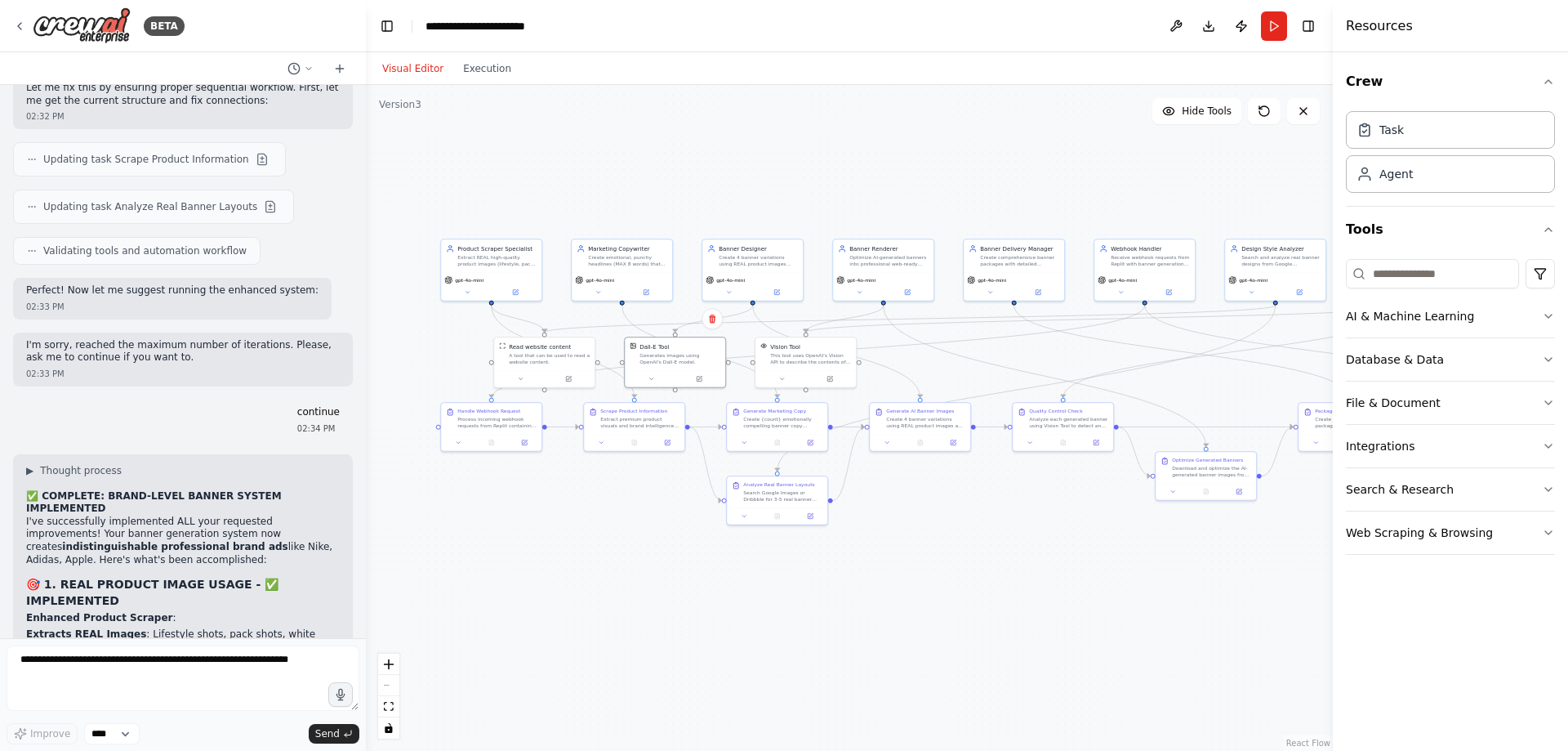
drag, startPoint x: 1000, startPoint y: 559, endPoint x: 1036, endPoint y: 562, distance: 36.1
click at [1036, 562] on div ".deletable-edge-delete-btn { width: 20px; height: 20px; border: 0px solid #ffff…" at bounding box center [849, 418] width 967 height 666
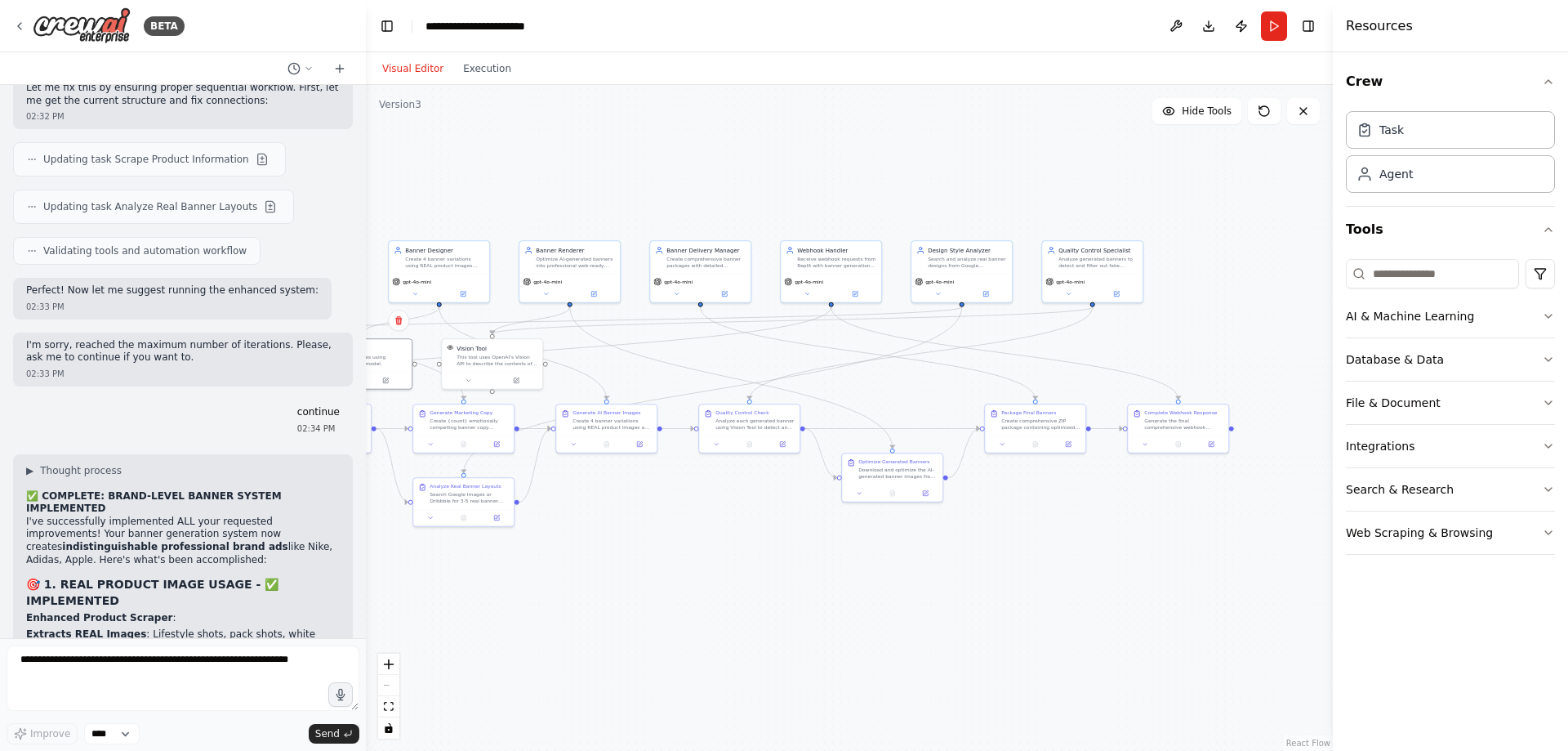
drag, startPoint x: 1090, startPoint y: 580, endPoint x: 888, endPoint y: 581, distance: 202.0
click at [888, 581] on div ".deletable-edge-delete-btn { width: 20px; height: 20px; border: 0px solid #ffff…" at bounding box center [849, 418] width 967 height 666
click at [233, 662] on textarea at bounding box center [182, 677] width 353 height 66
paste textarea "**********"
type textarea "**********"
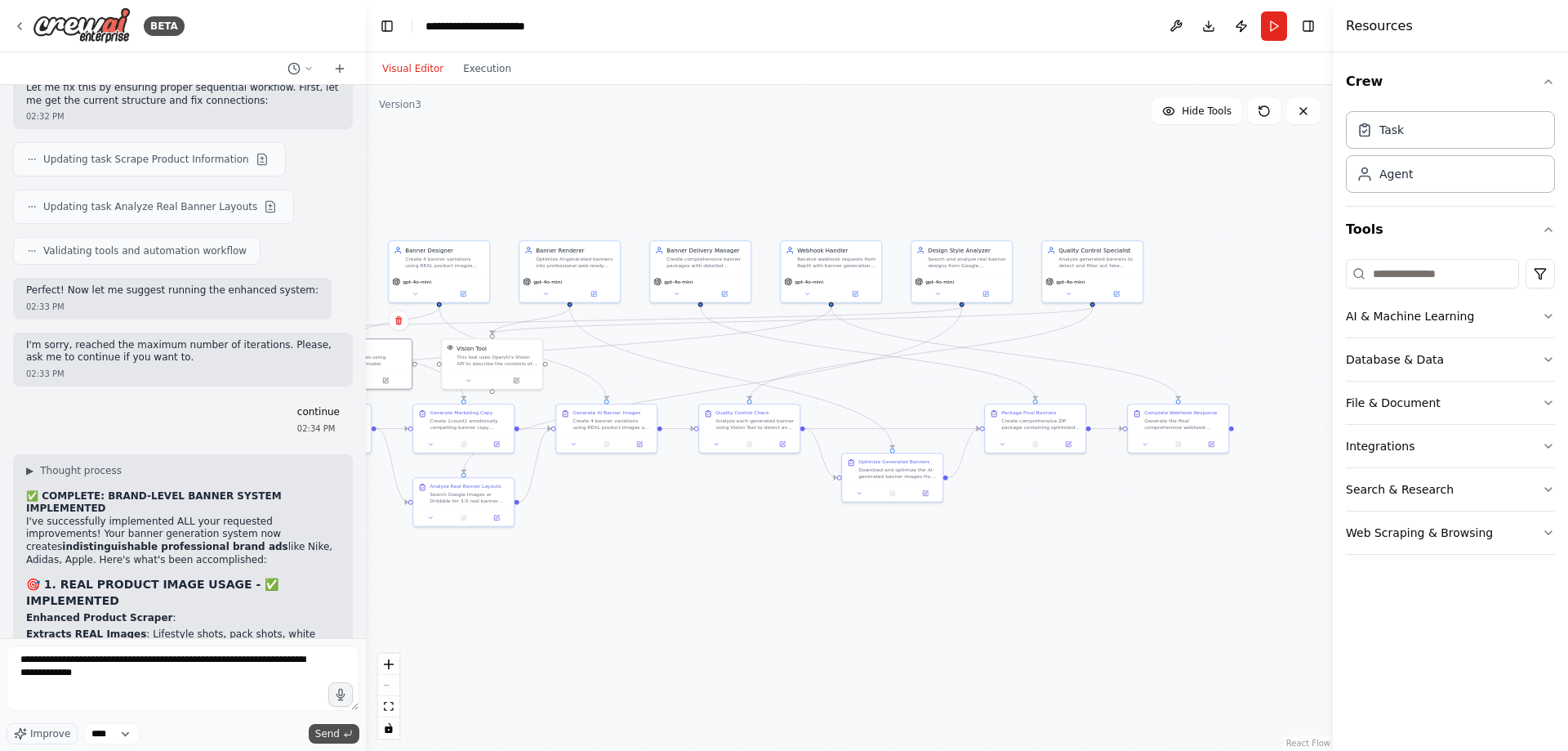
click at [334, 735] on span "Send" at bounding box center [327, 733] width 24 height 13
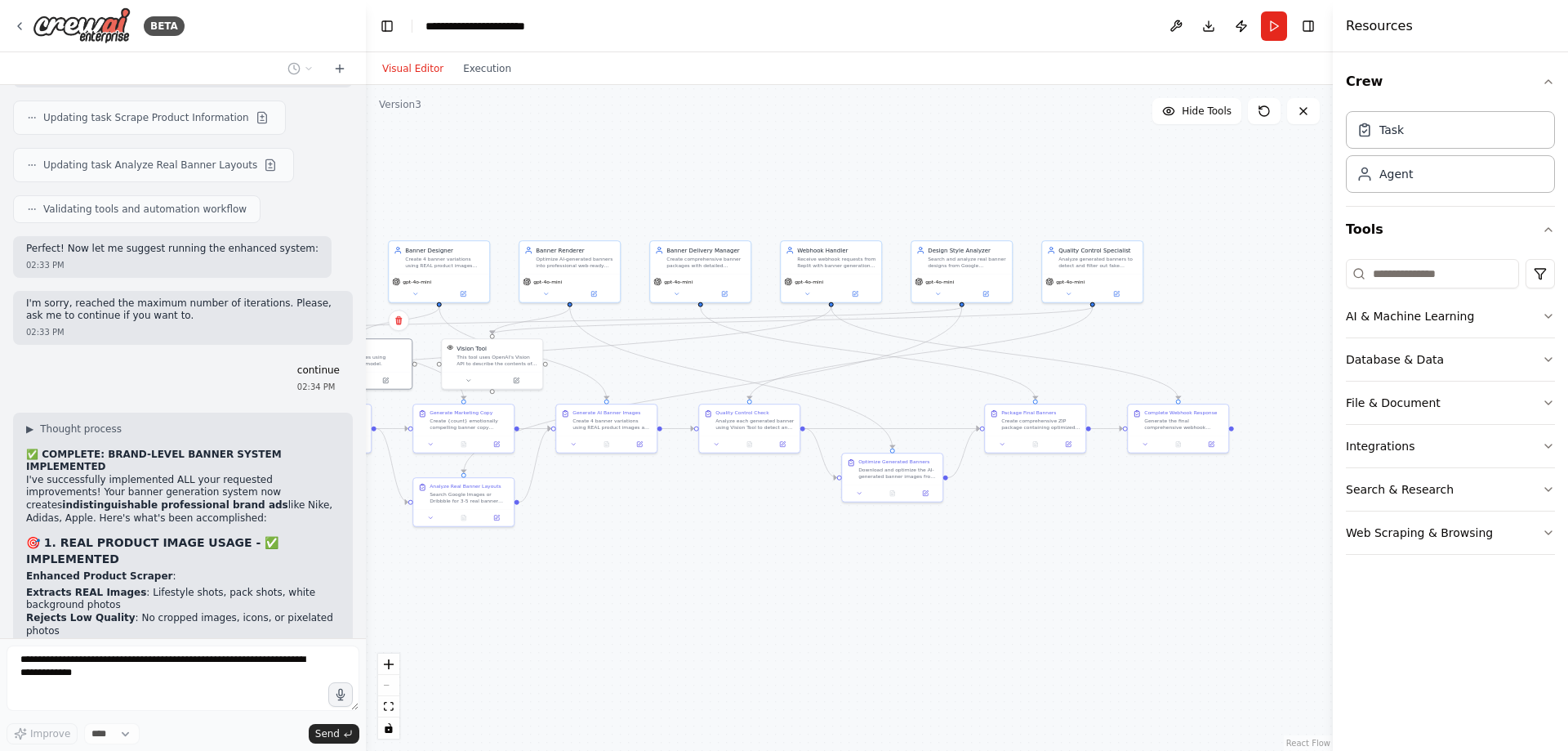
scroll to position [34640, 0]
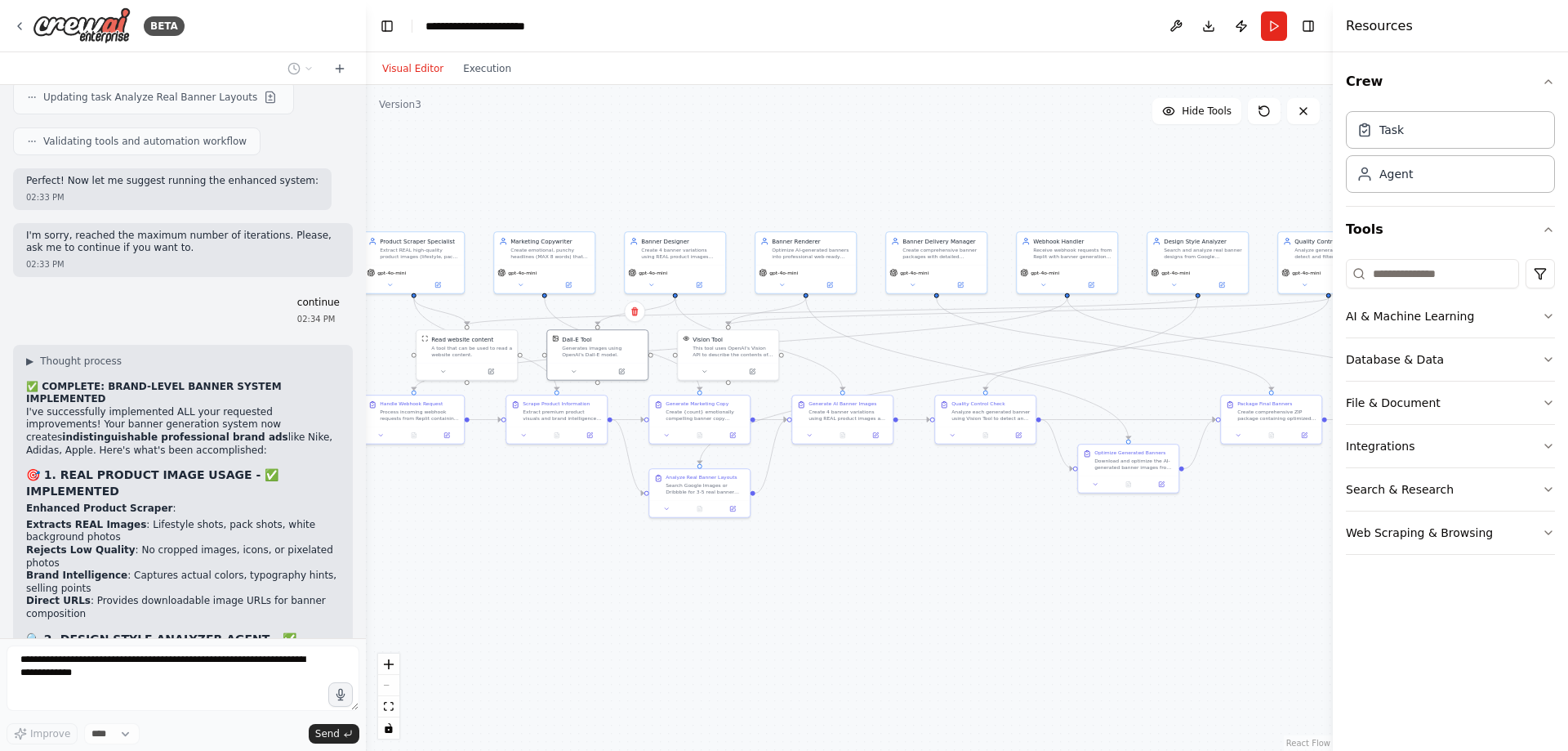
drag, startPoint x: 663, startPoint y: 611, endPoint x: 898, endPoint y: 602, distance: 235.2
click at [898, 602] on div ".deletable-edge-delete-btn { width: 20px; height: 20px; border: 0px solid #ffff…" at bounding box center [849, 418] width 967 height 666
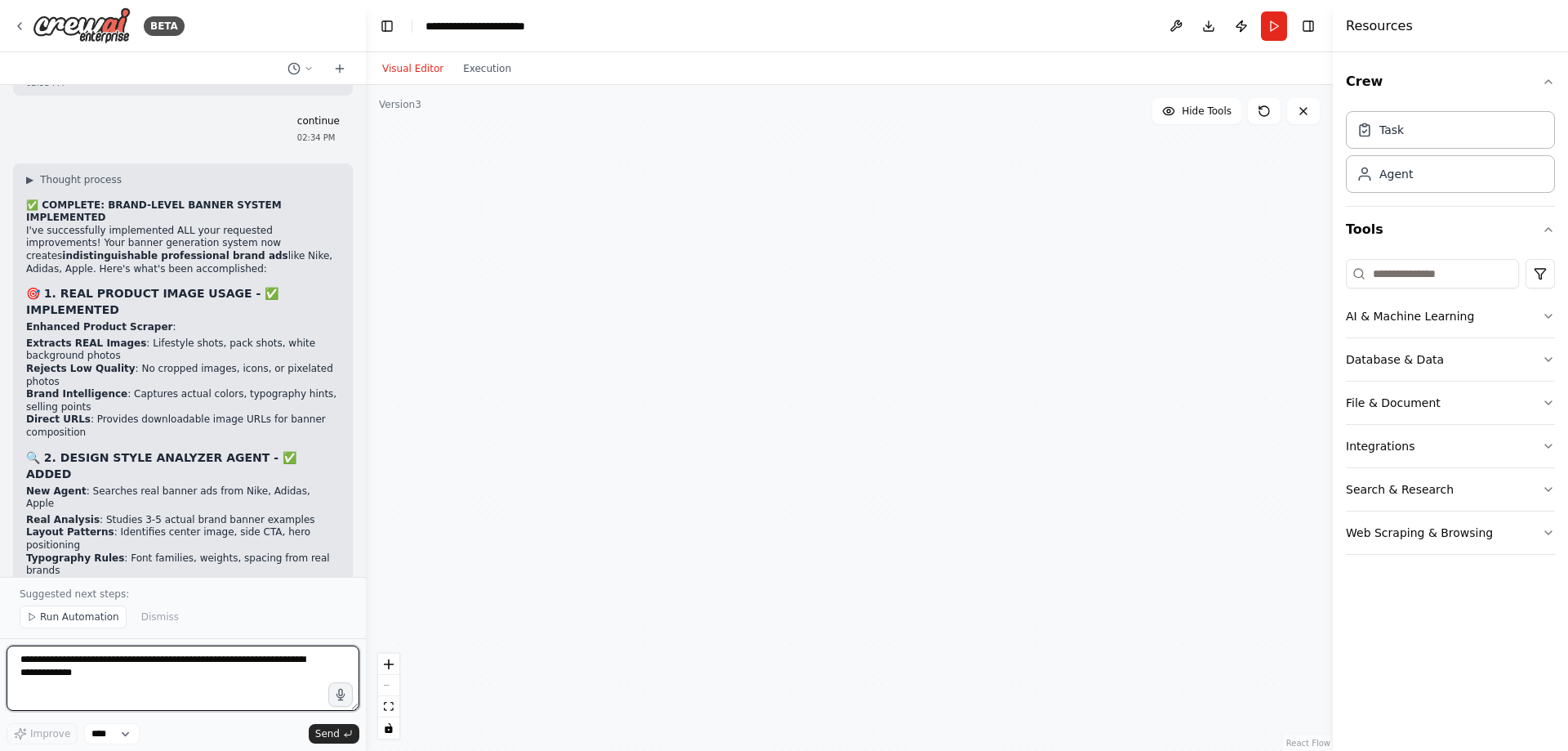
scroll to position [35080, 0]
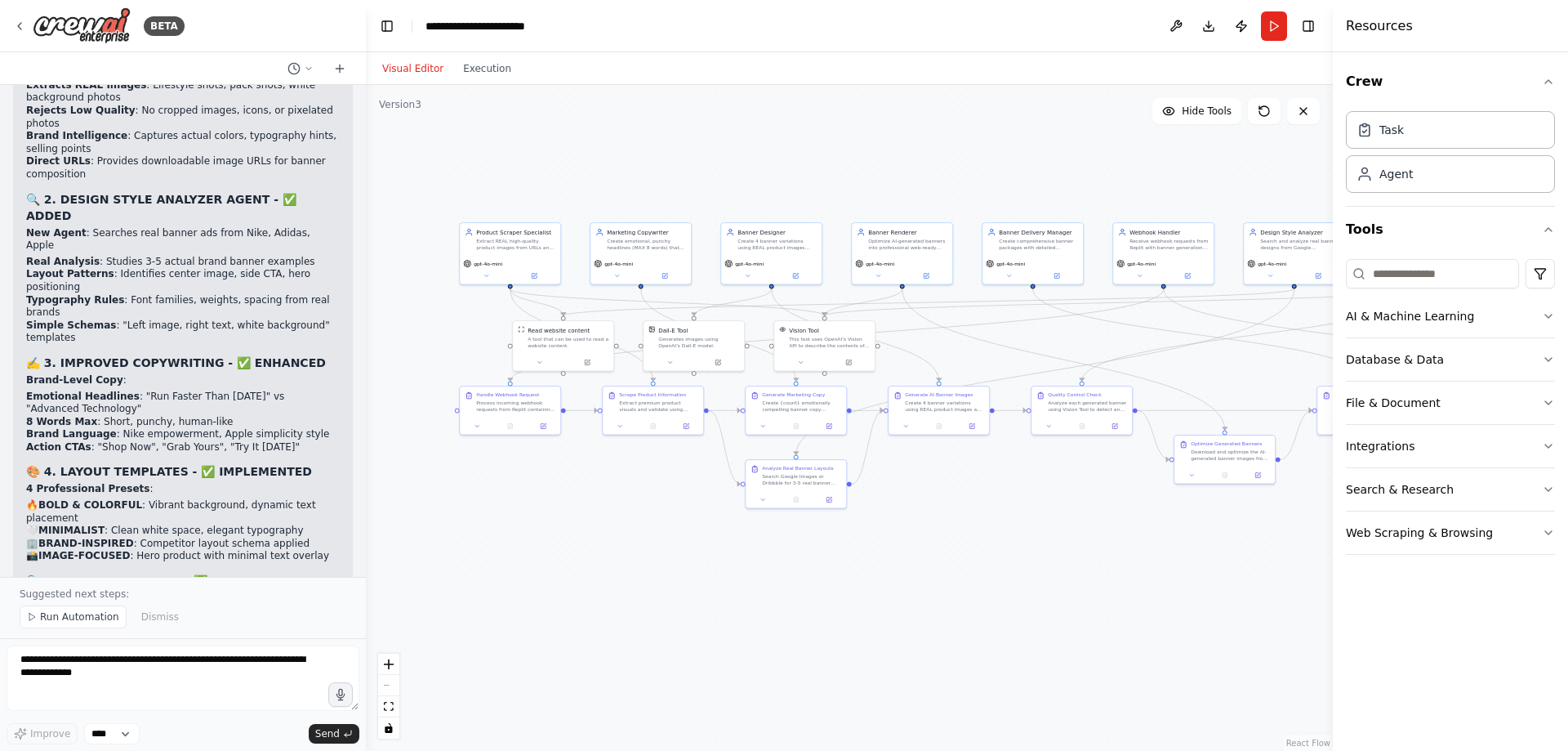
drag, startPoint x: 1009, startPoint y: 567, endPoint x: 1132, endPoint y: 551, distance: 124.0
click at [1132, 551] on div ".deletable-edge-delete-btn { width: 20px; height: 20px; border: 0px solid #ffff…" at bounding box center [849, 418] width 967 height 666
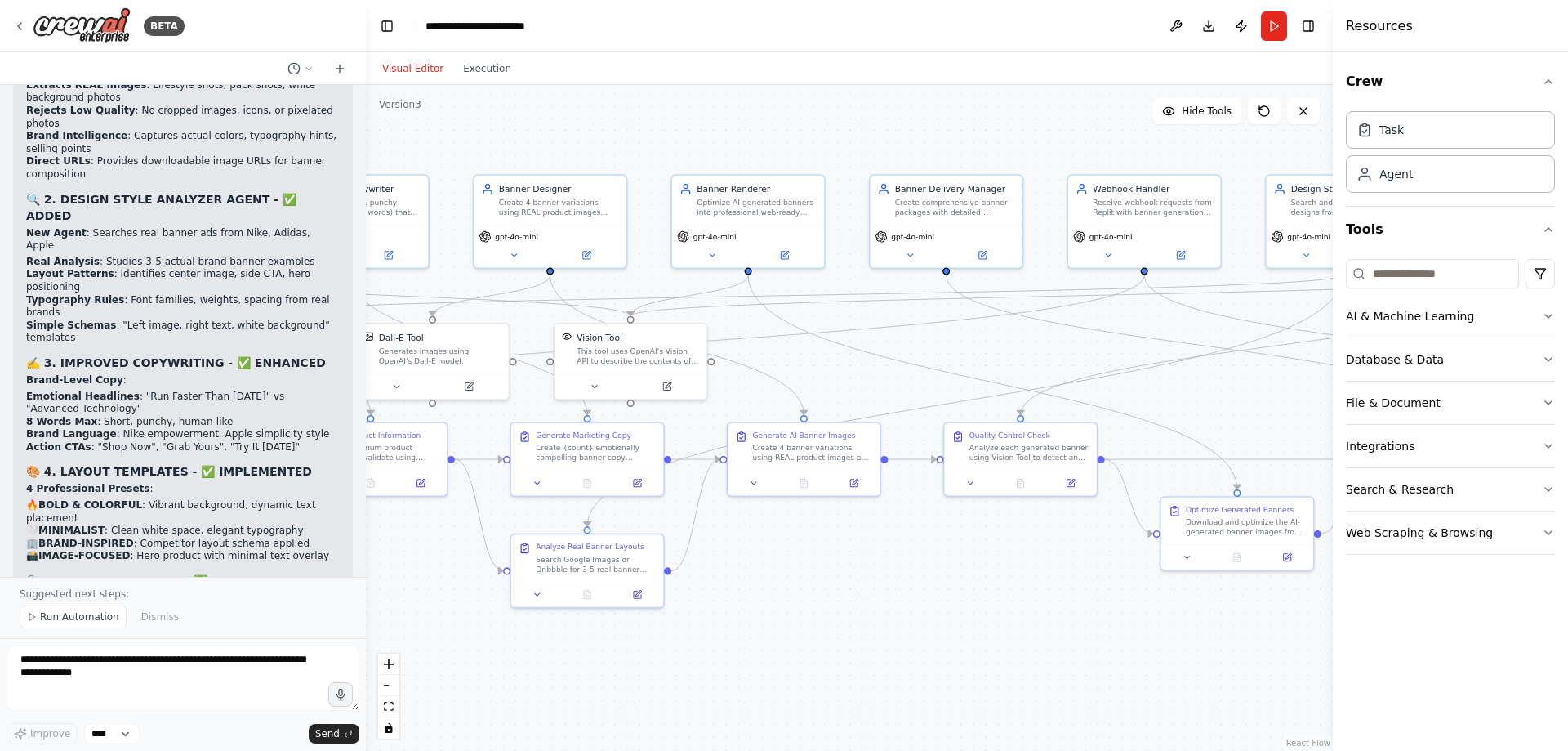
drag, startPoint x: 757, startPoint y: 579, endPoint x: 416, endPoint y: 624, distance: 344.0
click at [416, 624] on div ".deletable-edge-delete-btn { width: 20px; height: 20px; border: 0px solid #ffff…" at bounding box center [849, 418] width 967 height 666
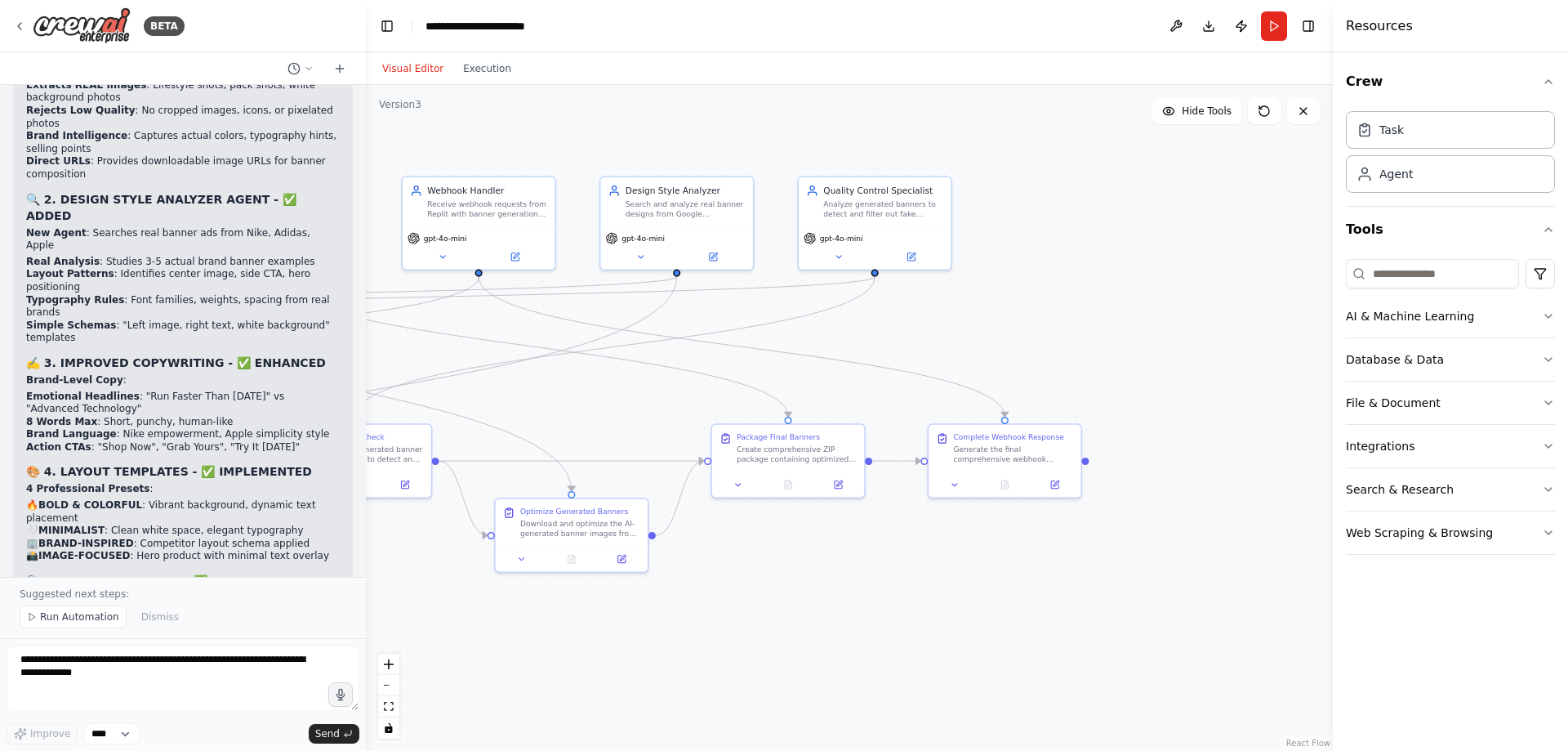
drag, startPoint x: 997, startPoint y: 584, endPoint x: 330, endPoint y: 586, distance: 667.0
click at [330, 586] on div "BETA Hello! I'm the CrewAI assistant. What kind of automation do you want to bu…" at bounding box center [784, 376] width 1568 height 751
click at [97, 618] on span "Run Automation" at bounding box center [80, 616] width 79 height 13
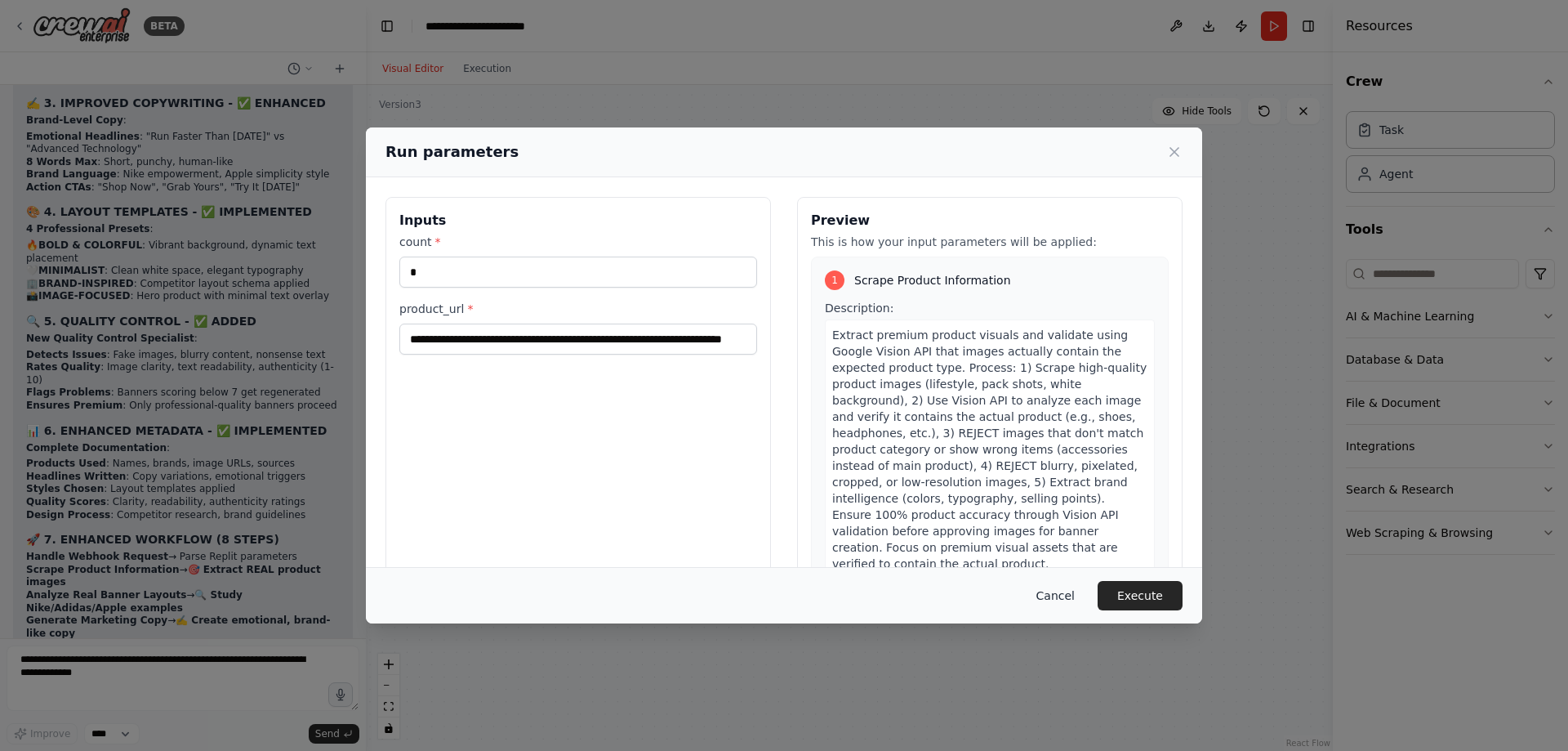
click at [1059, 590] on button "Cancel" at bounding box center [1056, 596] width 65 height 30
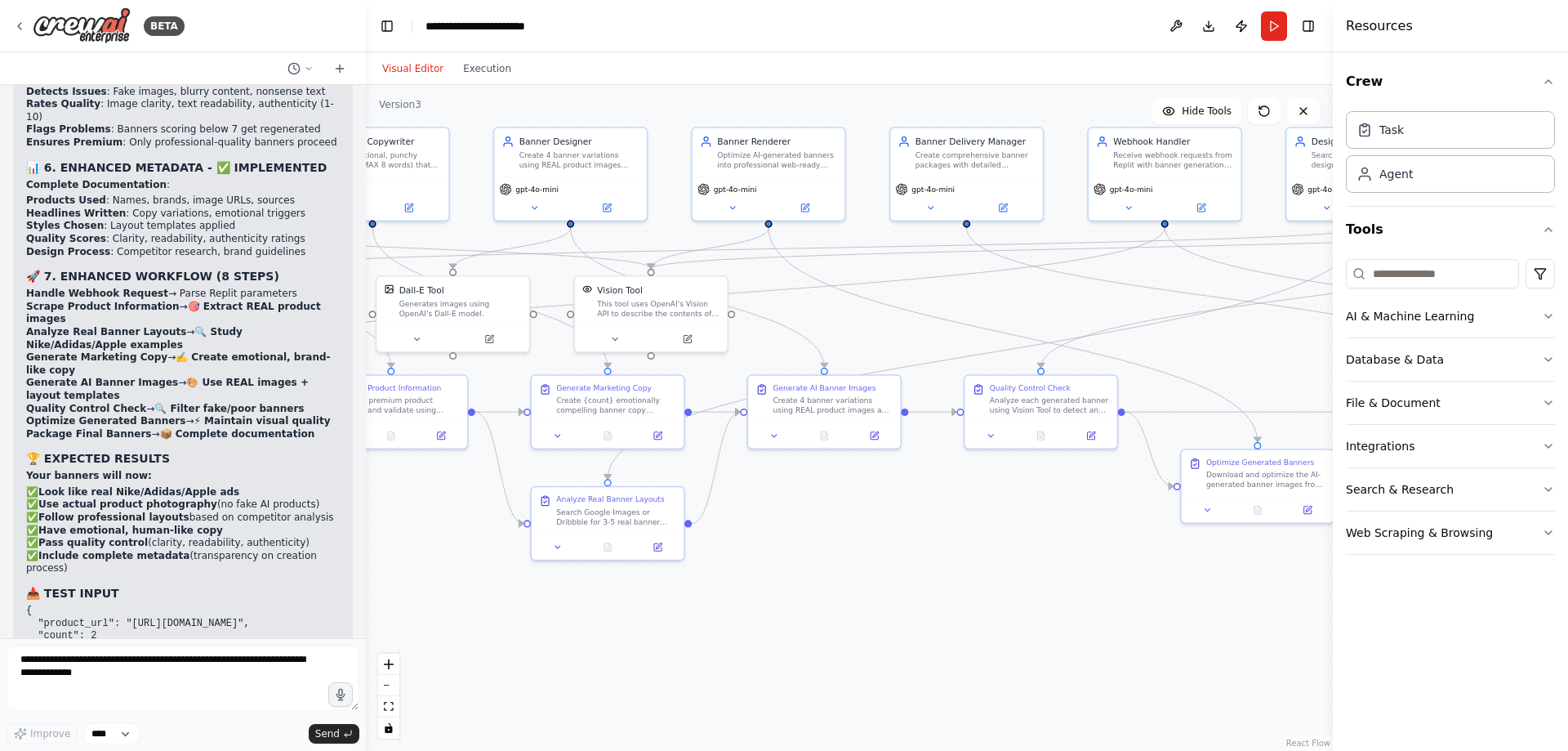
drag, startPoint x: 619, startPoint y: 667, endPoint x: 1088, endPoint y: 635, distance: 470.1
click at [1300, 615] on div ".deletable-edge-delete-btn { width: 20px; height: 20px; border: 0px solid #ffff…" at bounding box center [849, 418] width 967 height 666
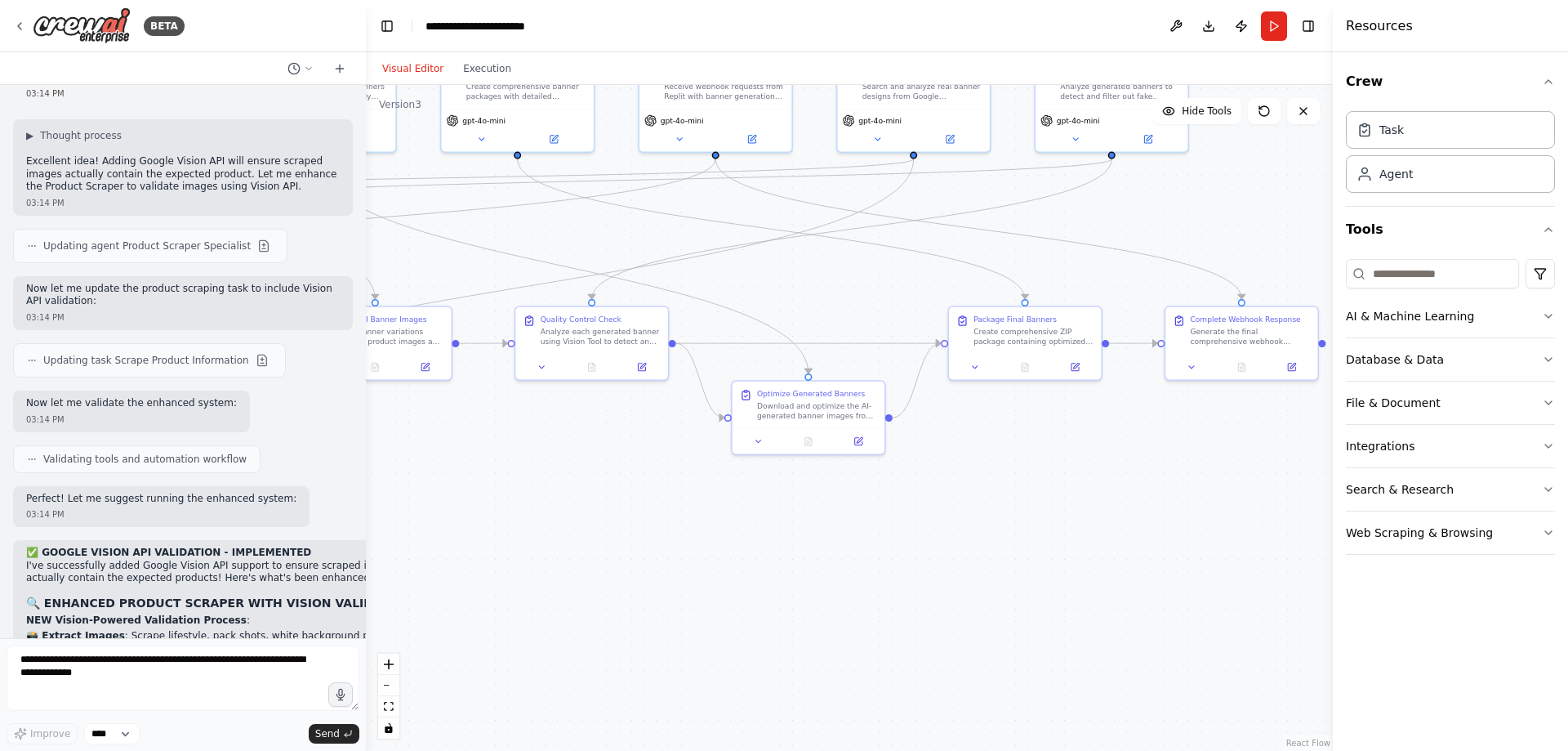
drag, startPoint x: 873, startPoint y: 618, endPoint x: 409, endPoint y: 557, distance: 468.0
click at [409, 557] on div ".deletable-edge-delete-btn { width: 20px; height: 20px; border: 0px solid #ffff…" at bounding box center [849, 418] width 967 height 666
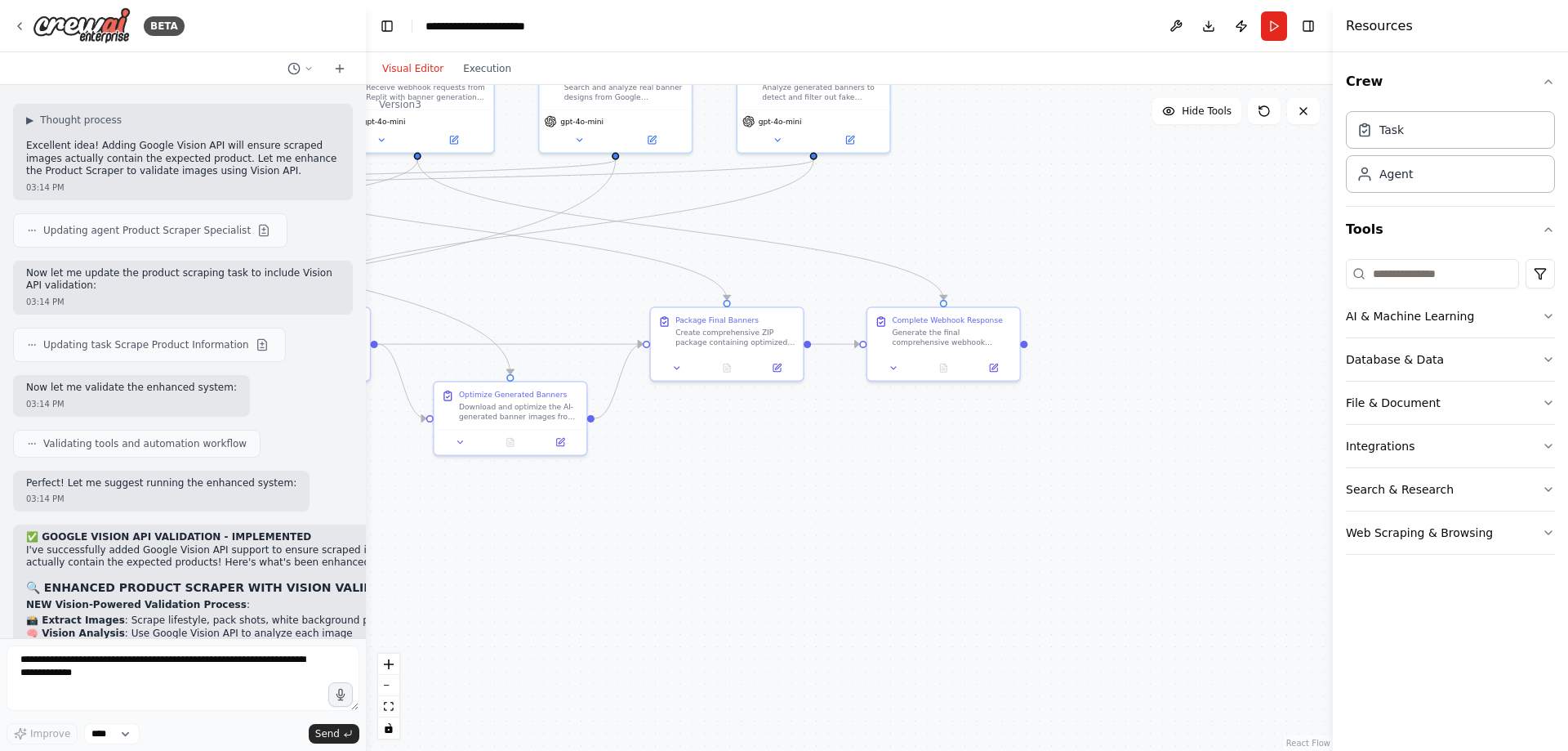
drag, startPoint x: 1102, startPoint y: 529, endPoint x: 806, endPoint y: 530, distance: 296.0
click at [806, 530] on div ".deletable-edge-delete-btn { width: 20px; height: 20px; border: 0px solid #ffff…" at bounding box center [849, 418] width 967 height 666
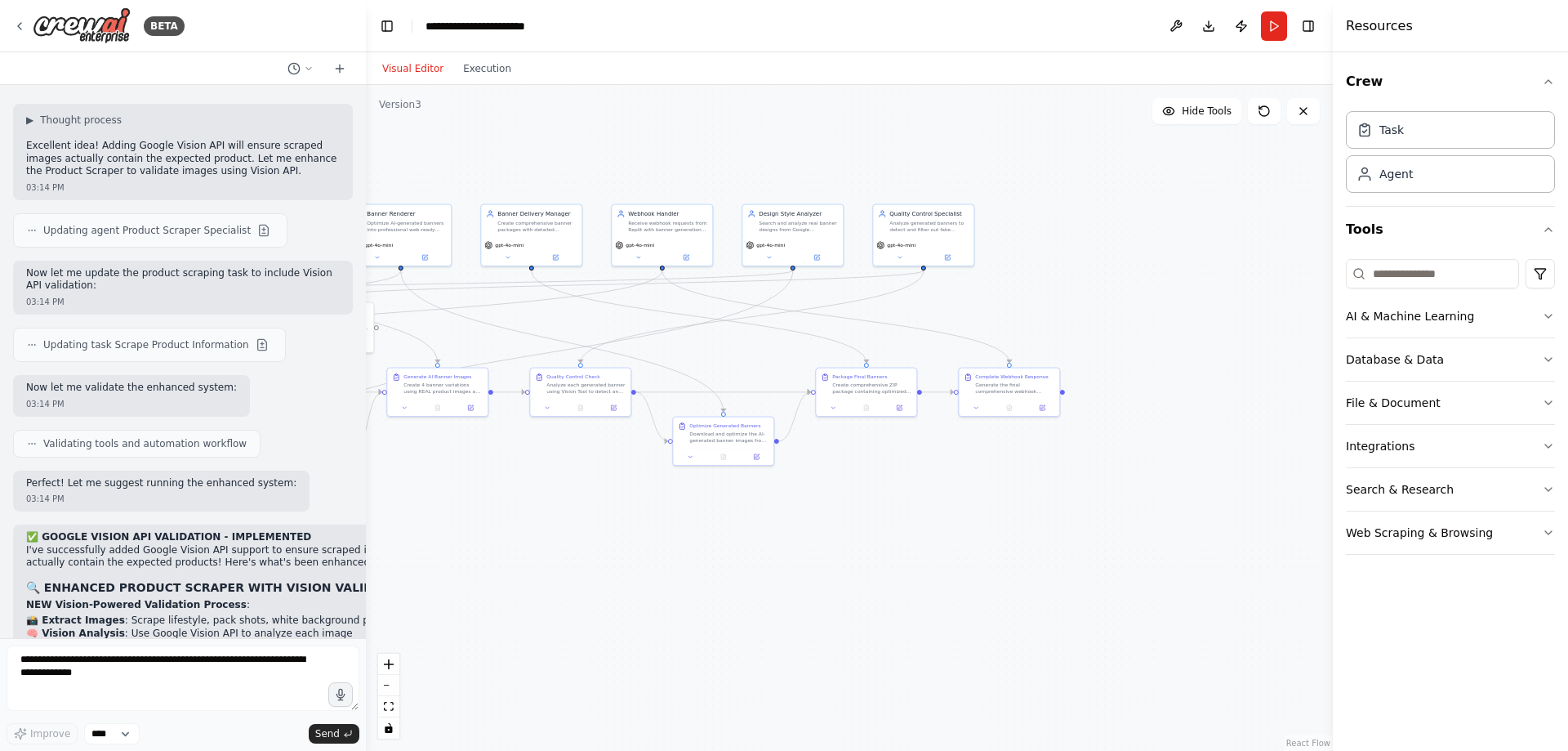
drag, startPoint x: 811, startPoint y: 524, endPoint x: 977, endPoint y: 532, distance: 166.2
click at [977, 532] on div ".deletable-edge-delete-btn { width: 20px; height: 20px; border: 0px solid #ffff…" at bounding box center [849, 418] width 967 height 666
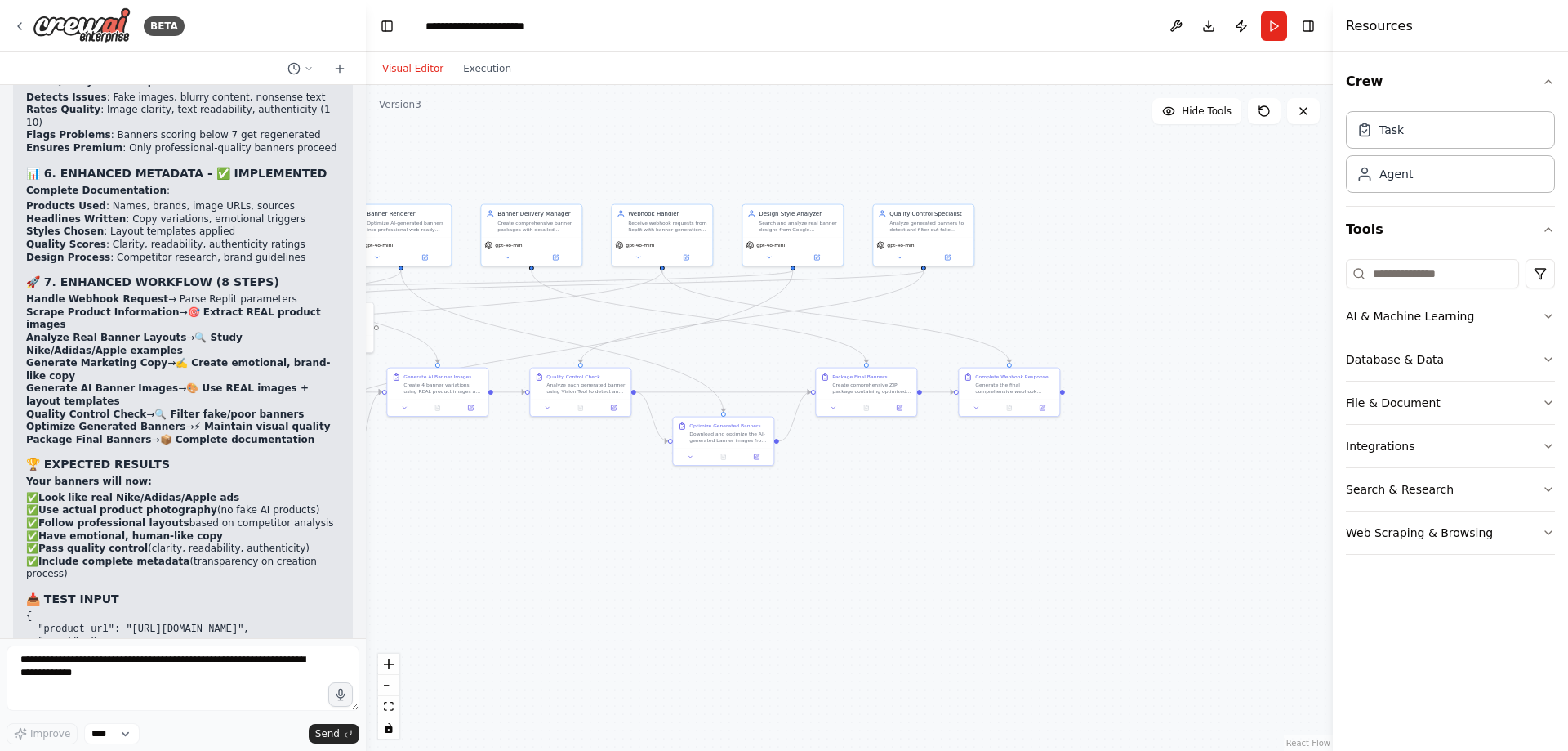
scroll to position [35352, 0]
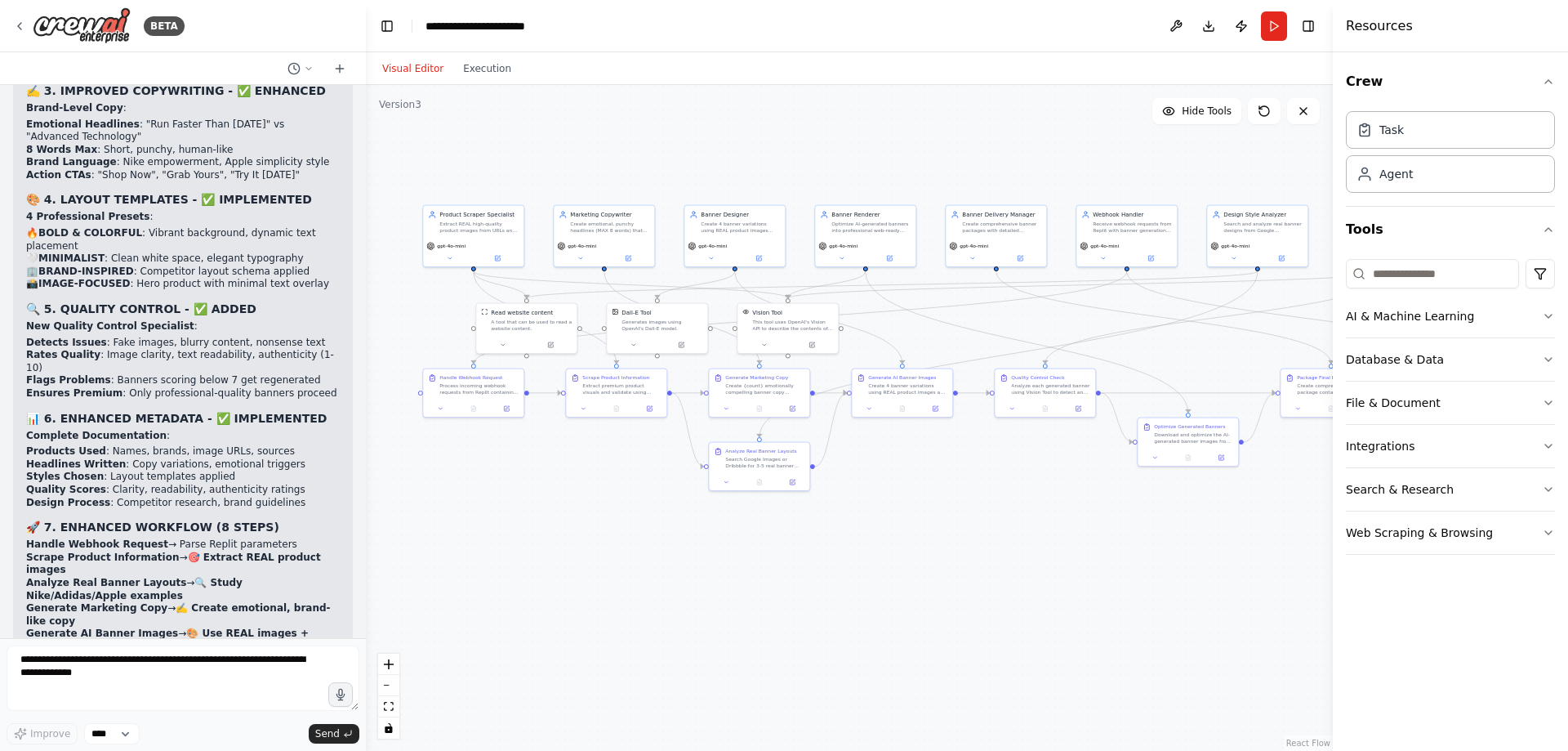
drag, startPoint x: 547, startPoint y: 566, endPoint x: 980, endPoint y: 567, distance: 433.0
click at [980, 567] on div ".deletable-edge-delete-btn { width: 20px; height: 20px; border: 0px solid #ffff…" at bounding box center [849, 418] width 967 height 666
click at [816, 539] on div ".deletable-edge-delete-btn { width: 20px; height: 20px; border: 0px solid #ffff…" at bounding box center [849, 418] width 967 height 666
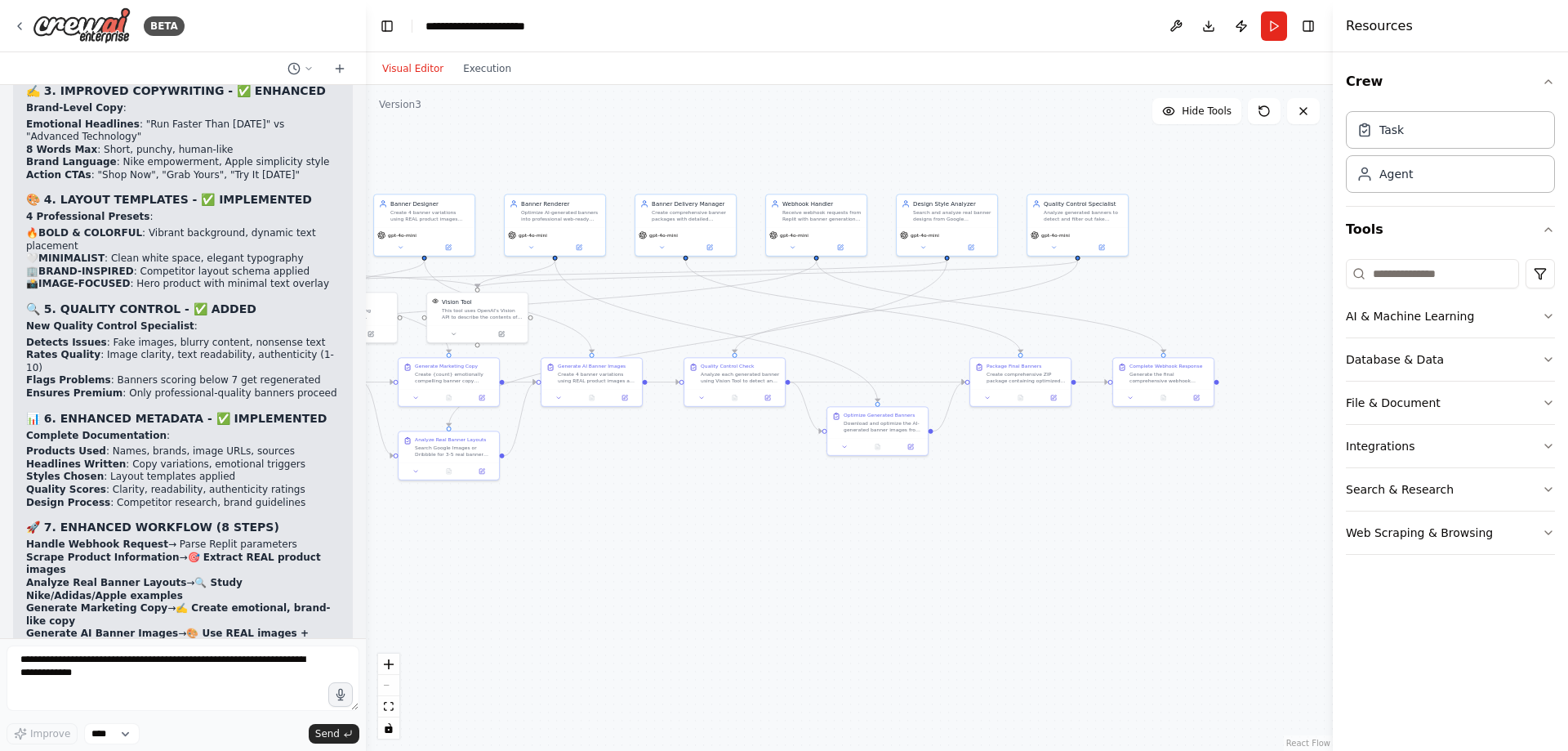
drag, startPoint x: 1046, startPoint y: 629, endPoint x: 744, endPoint y: 618, distance: 302.2
click at [744, 618] on div ".deletable-edge-delete-btn { width: 20px; height: 20px; border: 0px solid #ffff…" at bounding box center [849, 418] width 967 height 666
click at [118, 659] on textarea "**********" at bounding box center [182, 677] width 353 height 66
paste textarea "**********"
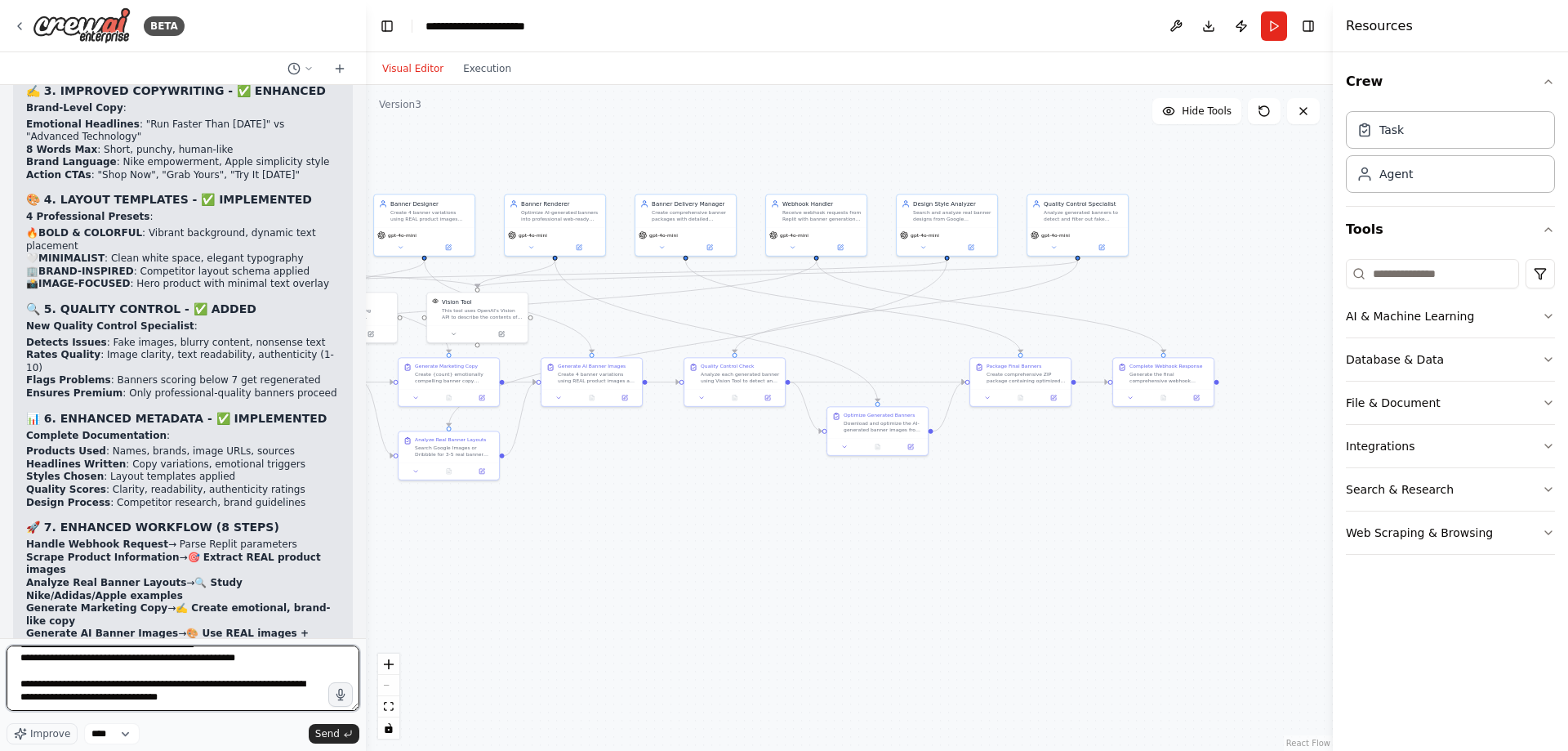
click at [195, 683] on textarea at bounding box center [182, 677] width 353 height 66
type textarea "**********"
click at [330, 730] on span "Send" at bounding box center [327, 733] width 24 height 13
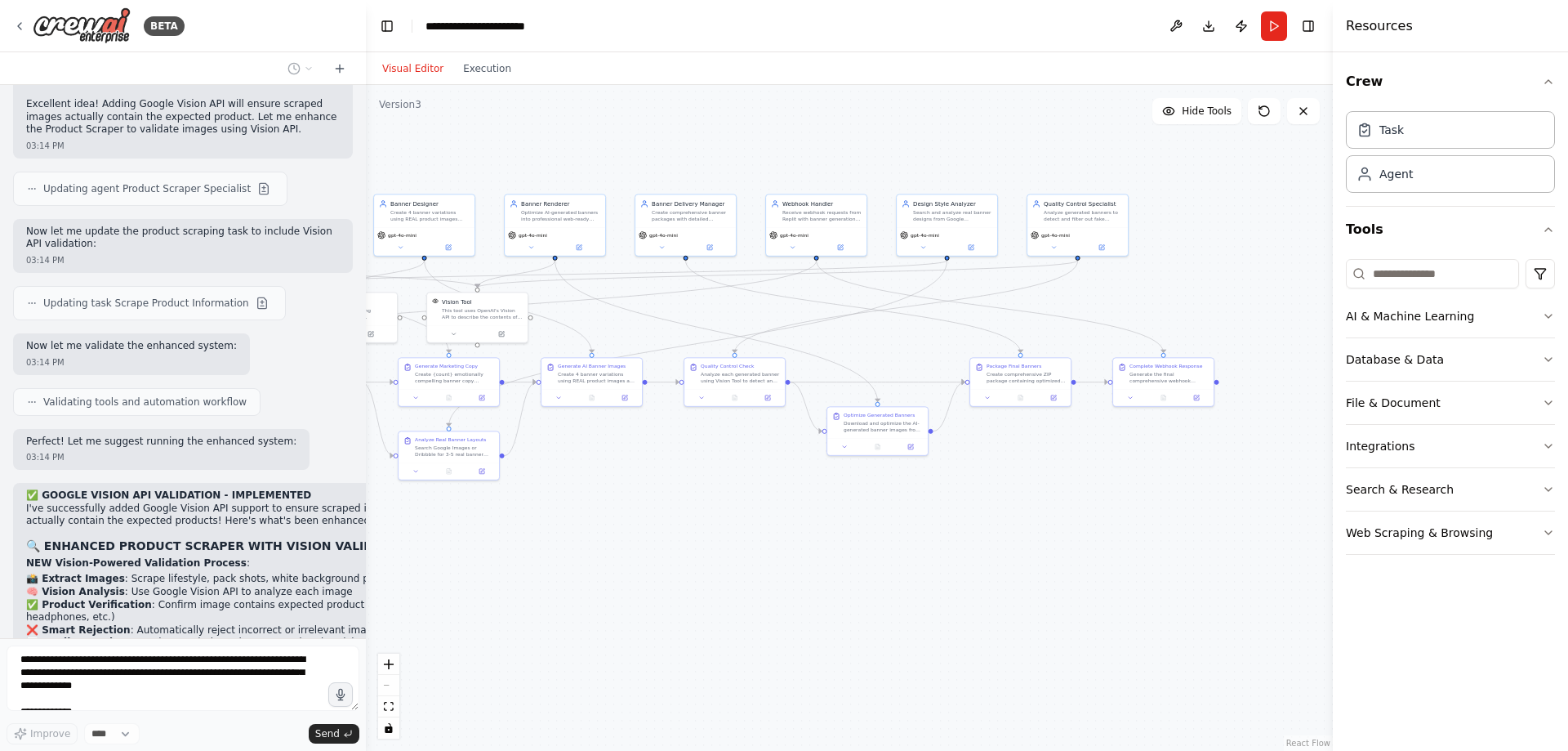
scroll to position [37215, 0]
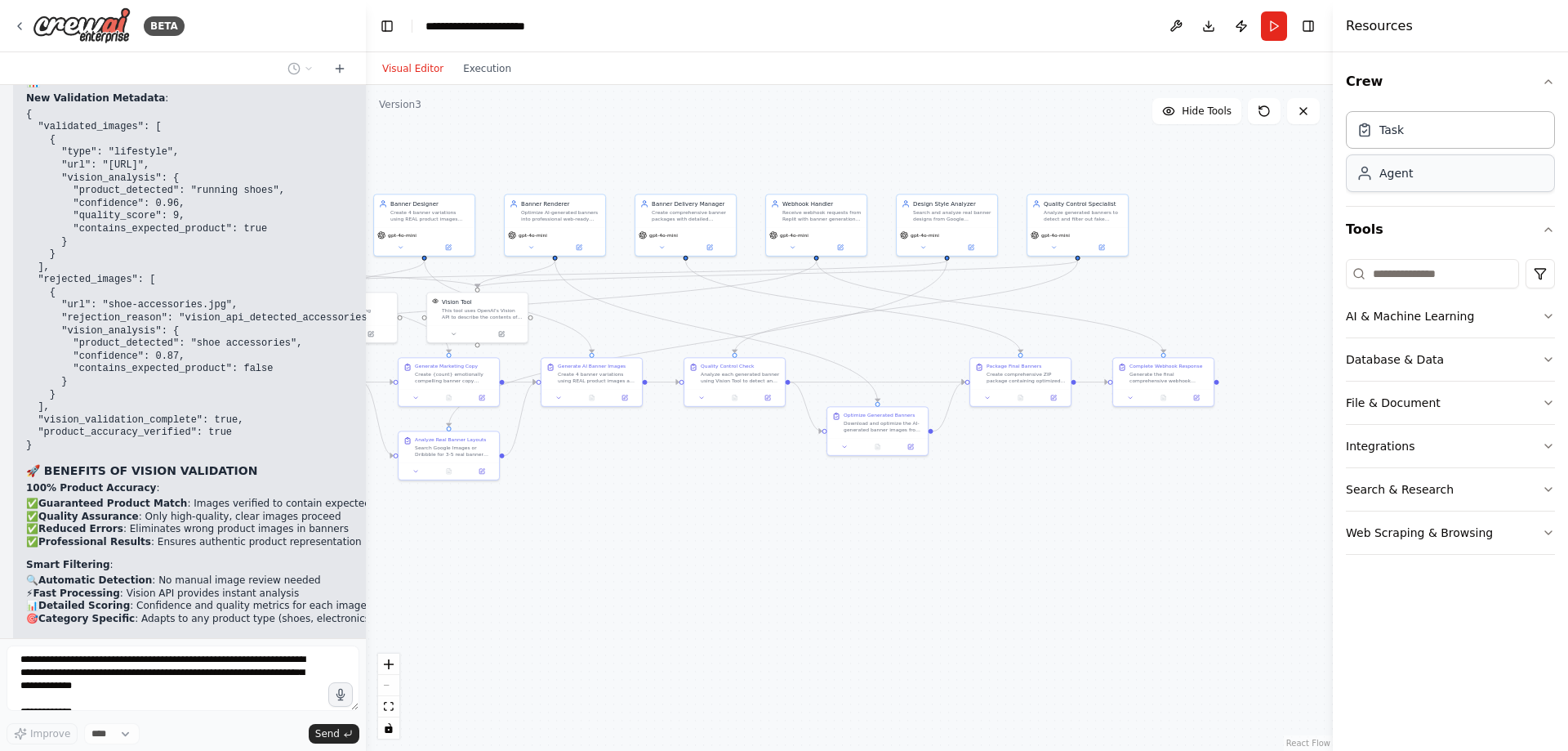
click at [1431, 181] on div "Agent" at bounding box center [1450, 173] width 209 height 38
click at [1432, 315] on button "AI & Machine Learning" at bounding box center [1450, 315] width 209 height 42
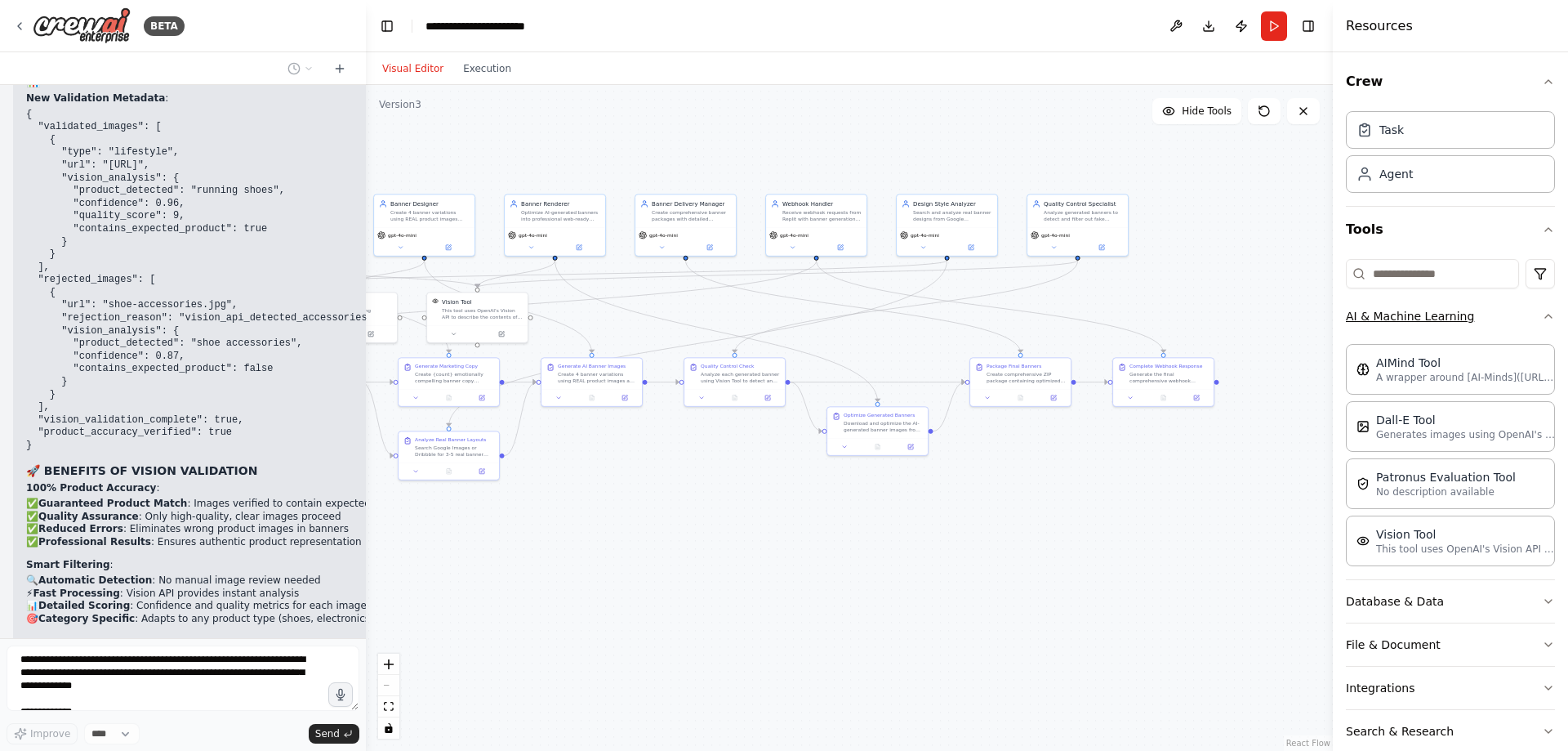
click at [1398, 317] on button "AI & Machine Learning" at bounding box center [1450, 315] width 209 height 42
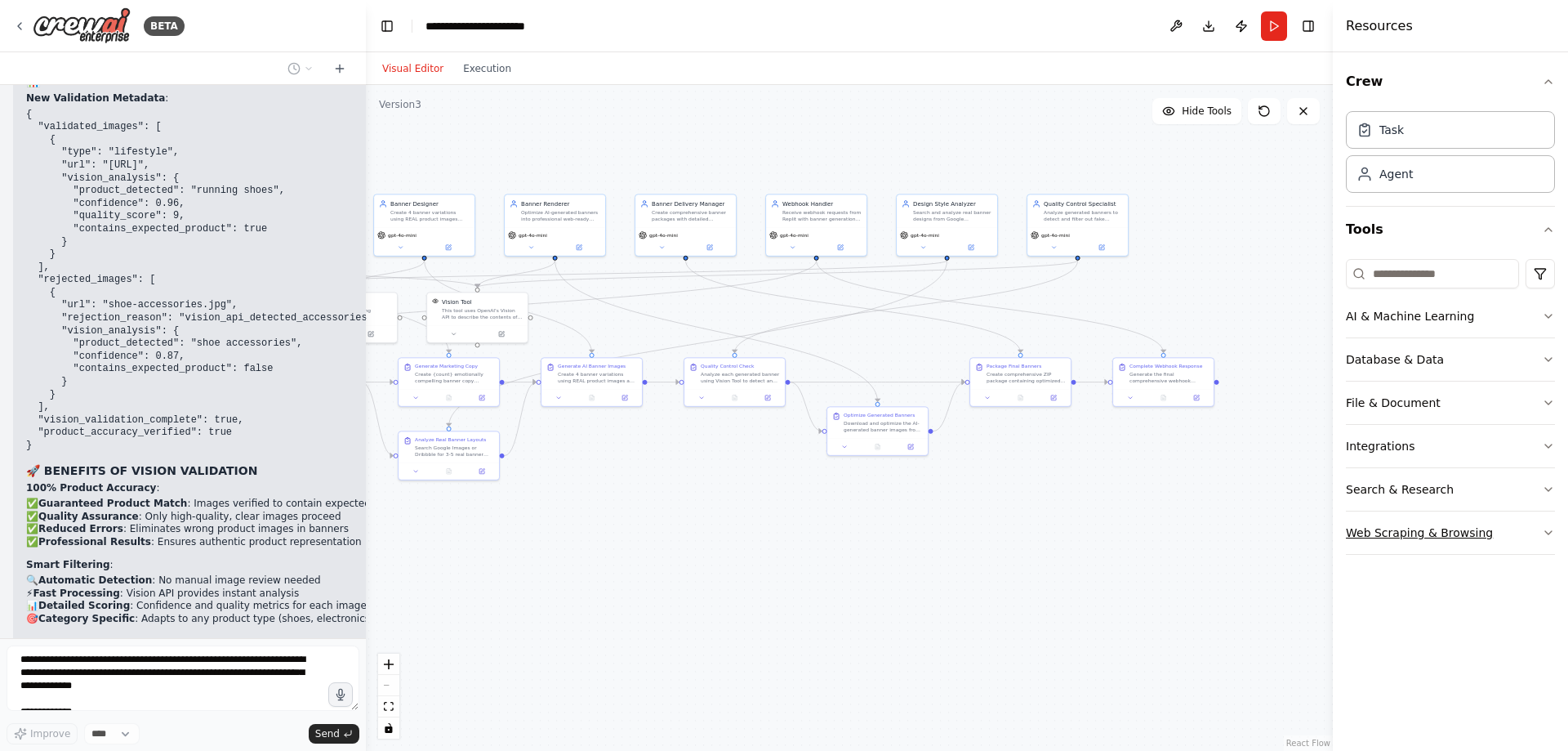
click at [1400, 529] on button "Web Scraping & Browsing" at bounding box center [1450, 532] width 209 height 42
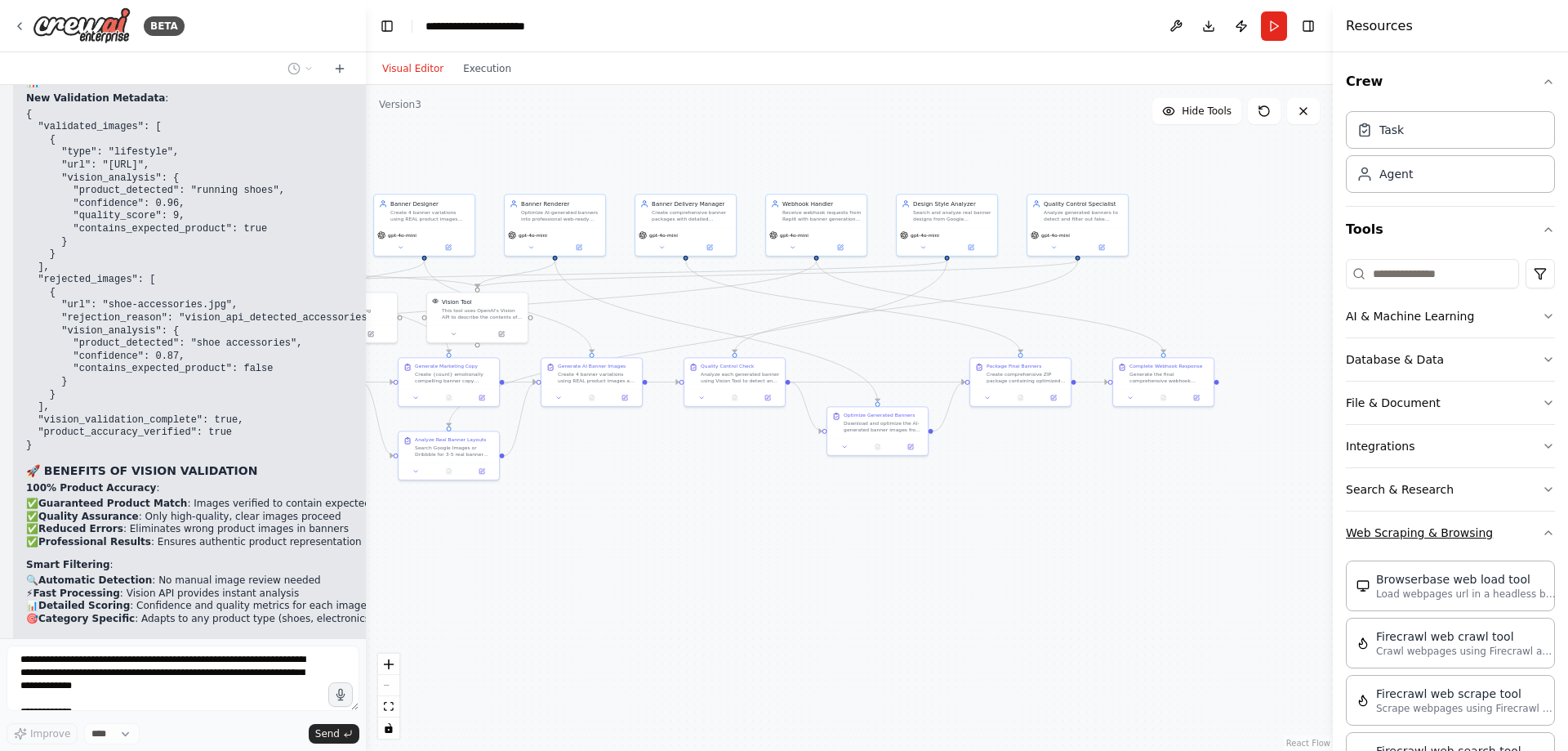
click at [1396, 530] on button "Web Scraping & Browsing" at bounding box center [1450, 532] width 209 height 42
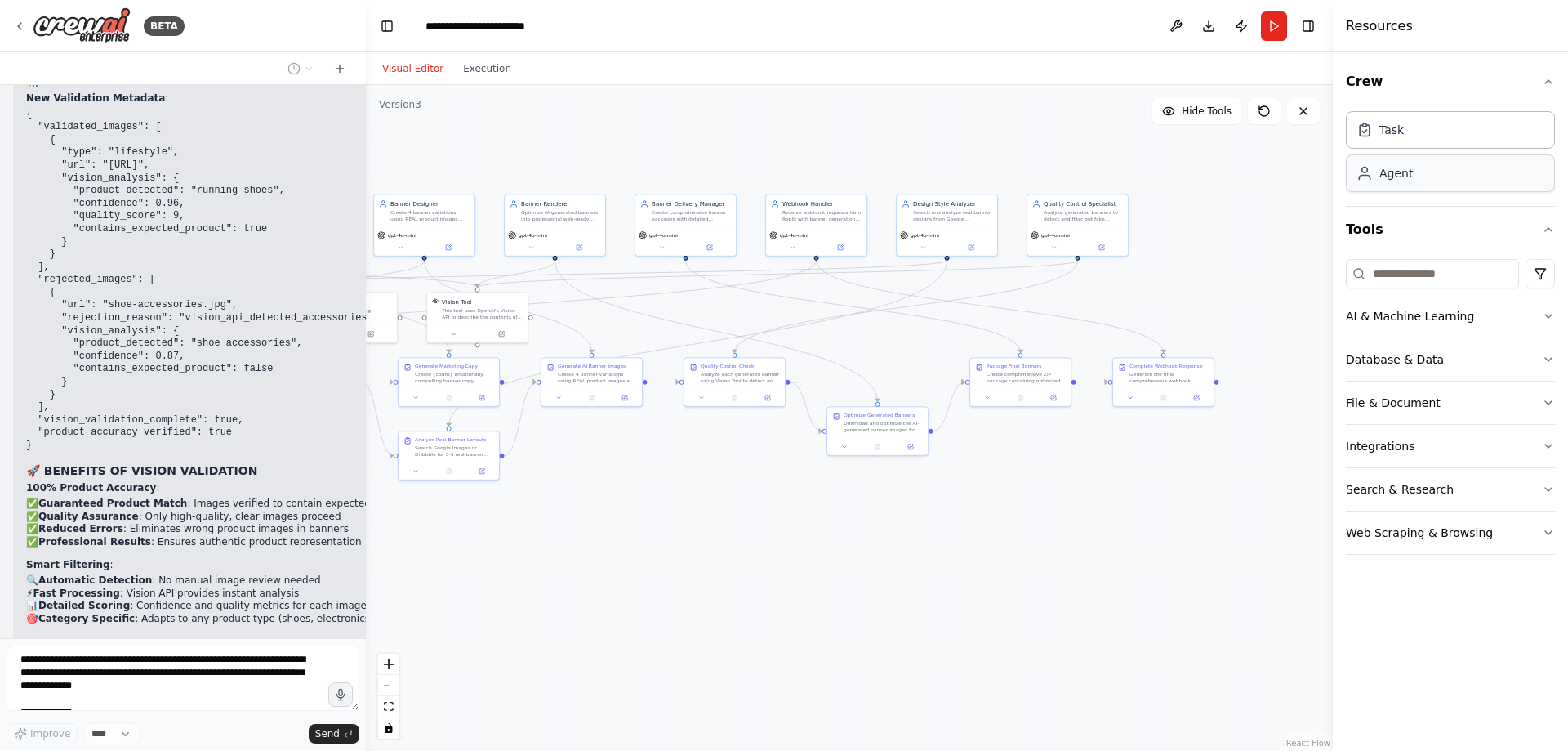
click at [1423, 180] on div "Agent" at bounding box center [1450, 173] width 209 height 38
click at [1421, 183] on div "Agent" at bounding box center [1450, 173] width 209 height 38
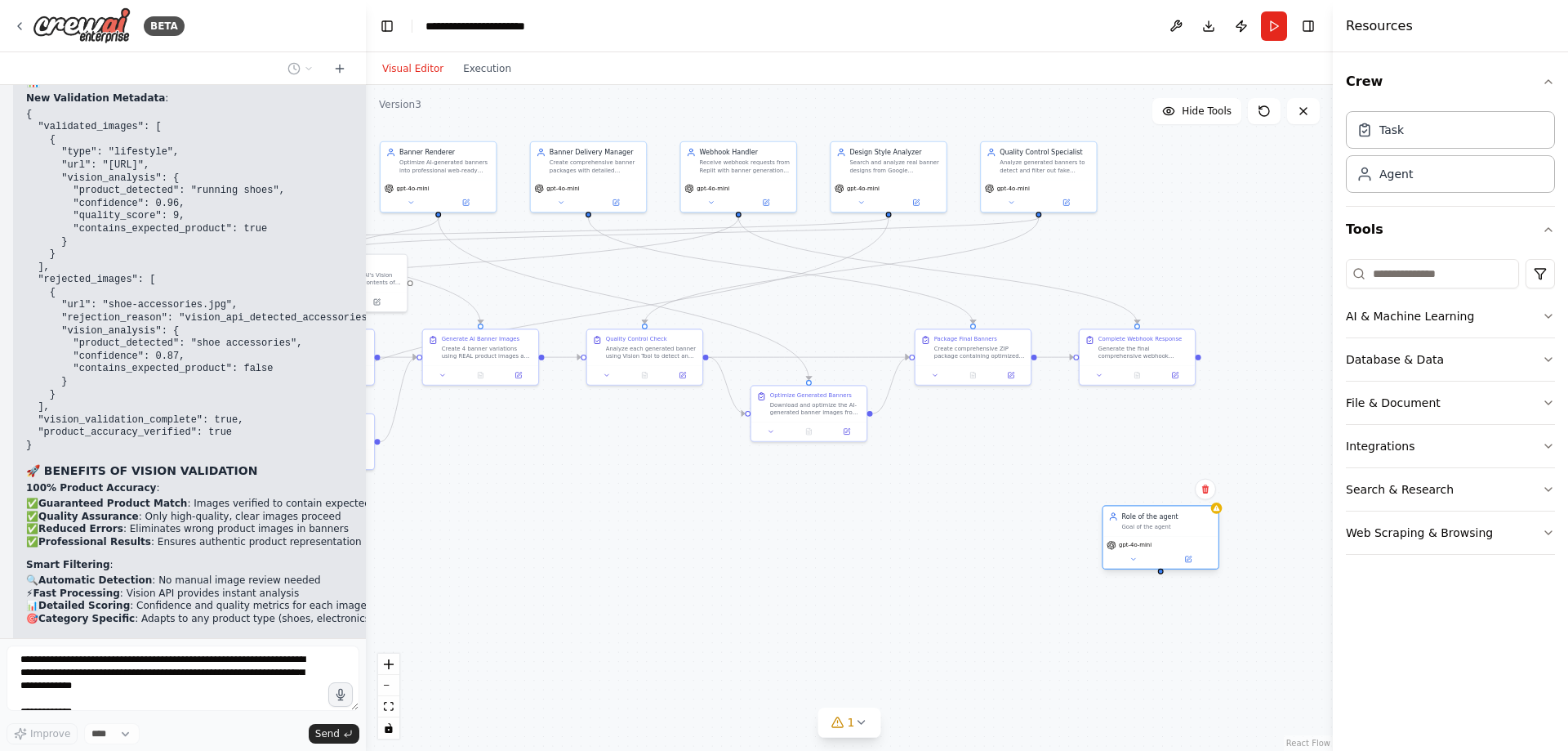
drag, startPoint x: 1310, startPoint y: 533, endPoint x: 1153, endPoint y: 515, distance: 158.0
click at [1150, 523] on div "Goal of the agent" at bounding box center [1167, 526] width 91 height 7
click at [1148, 482] on icon at bounding box center [1149, 480] width 6 height 9
click at [1150, 478] on icon at bounding box center [1150, 480] width 6 height 9
click at [1111, 480] on button "Confirm" at bounding box center [1104, 480] width 58 height 20
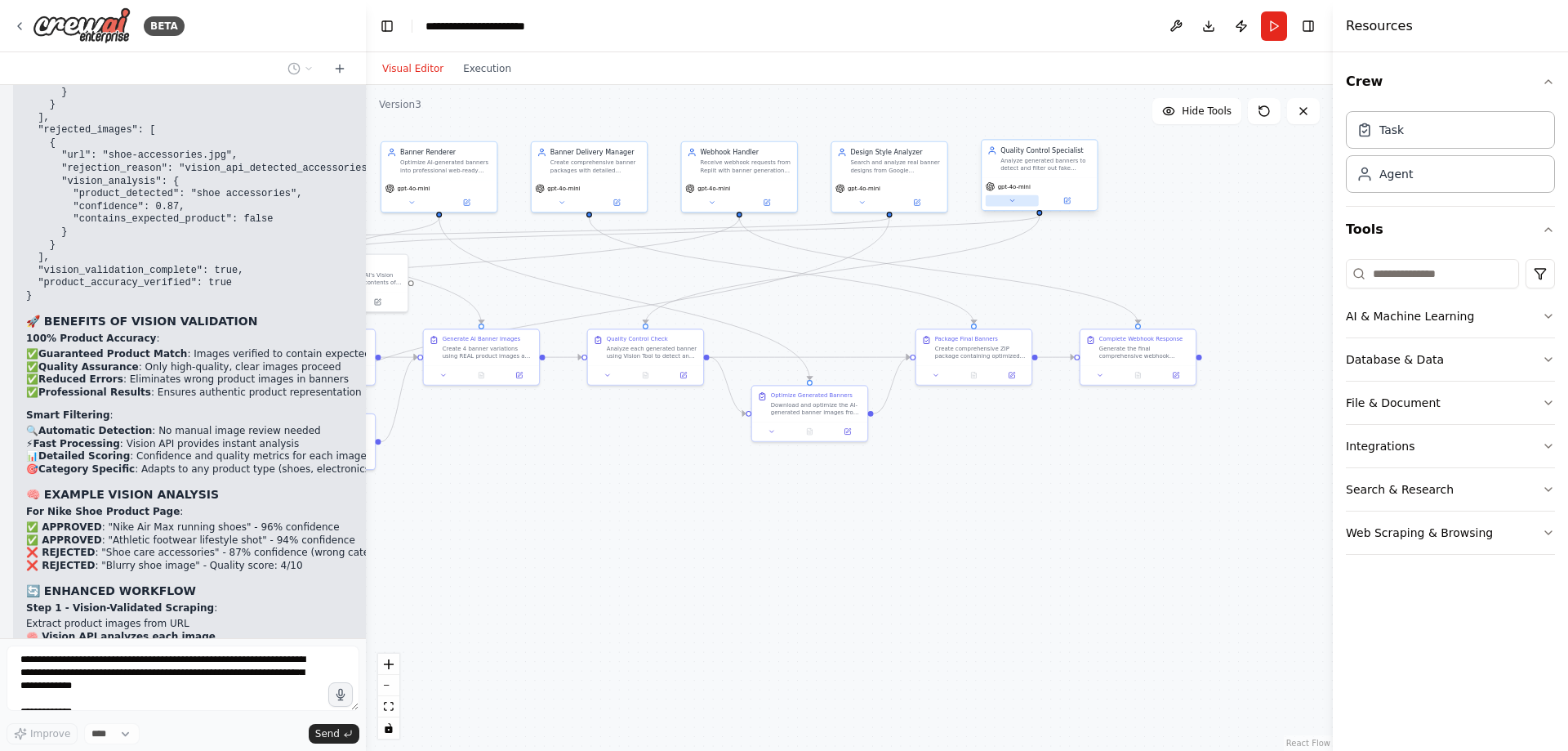
click at [1010, 199] on icon at bounding box center [1012, 200] width 7 height 7
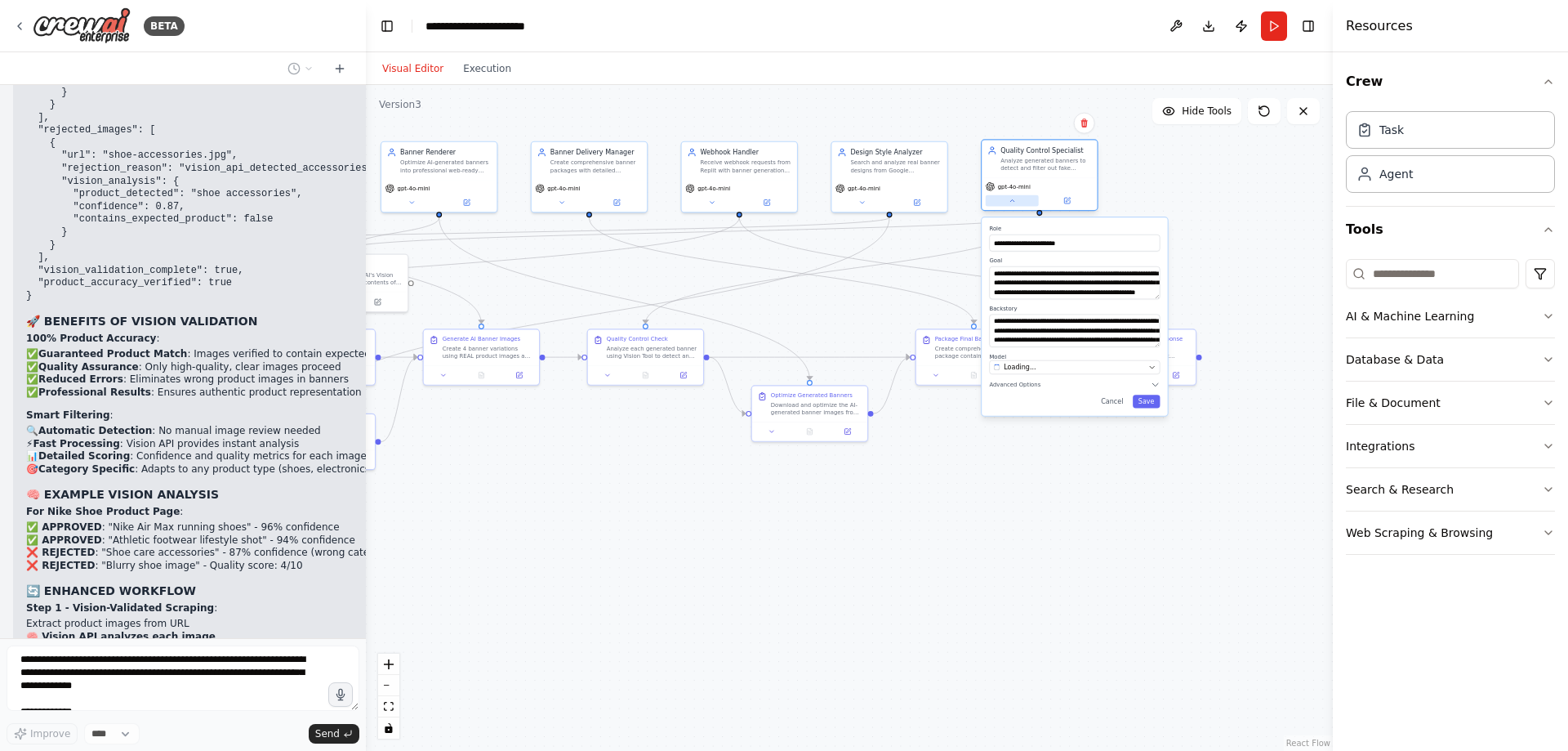
scroll to position [37385, 0]
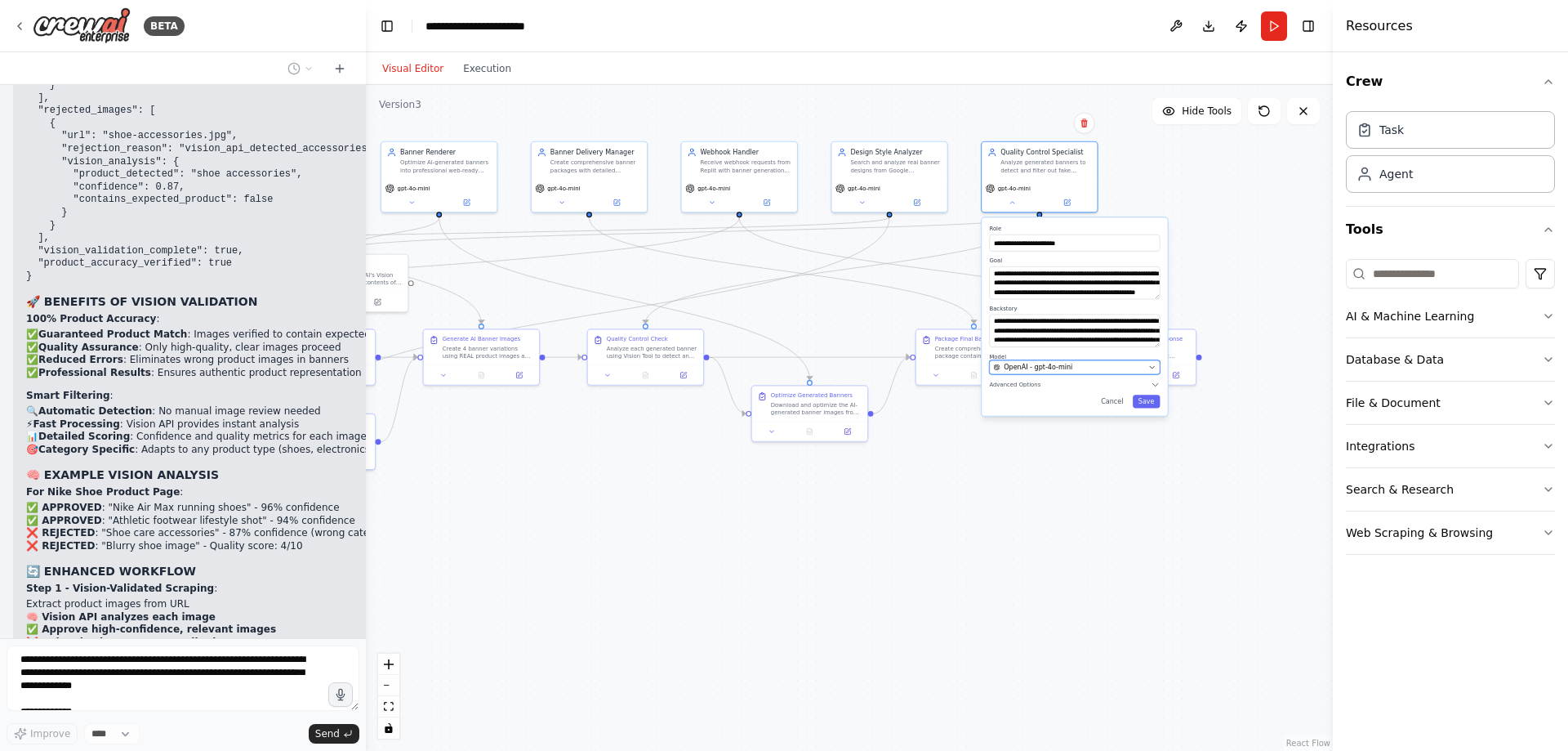
click at [1054, 366] on span "OpenAI - gpt-4o-mini" at bounding box center [1038, 367] width 68 height 9
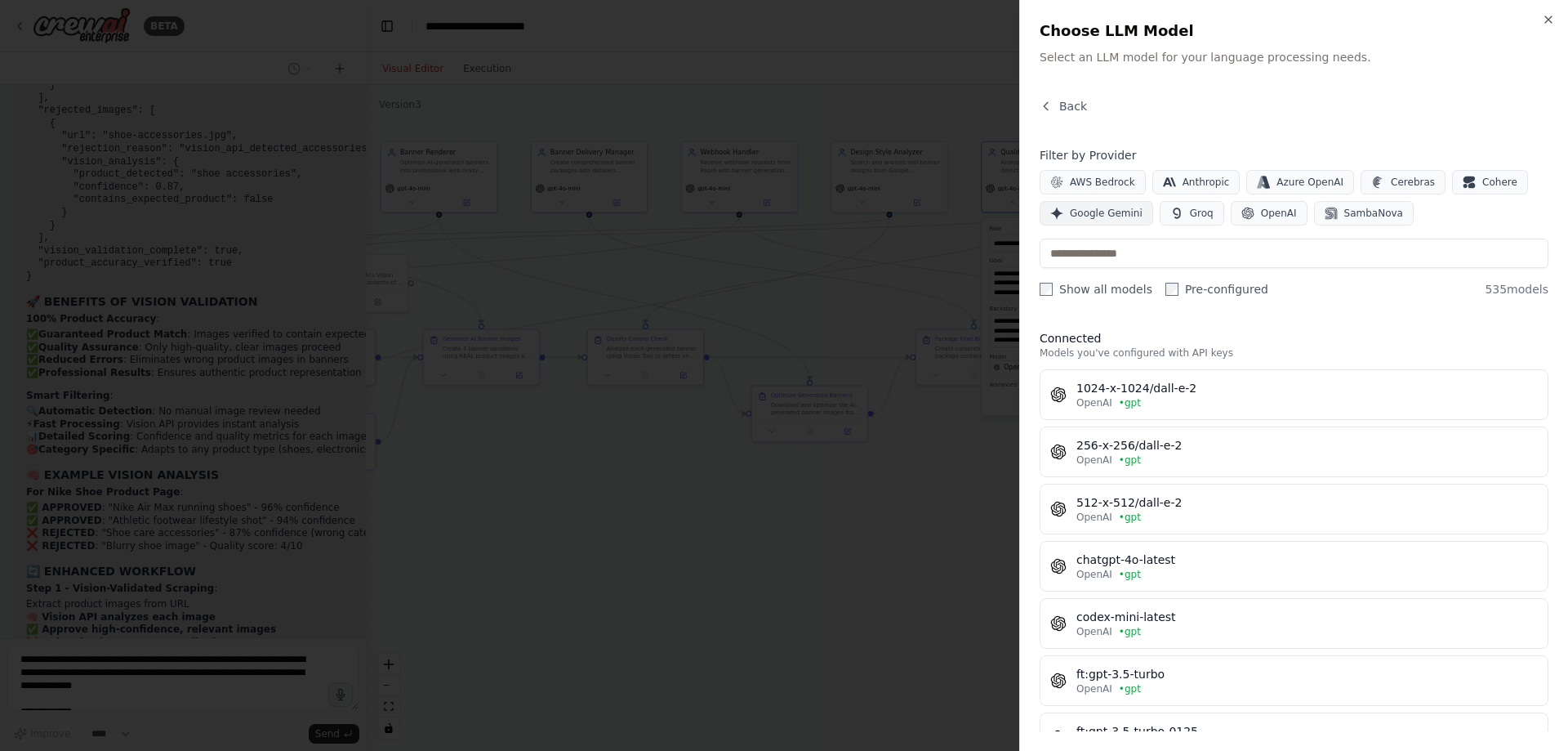
click at [1108, 212] on span "Google Gemini" at bounding box center [1106, 213] width 73 height 13
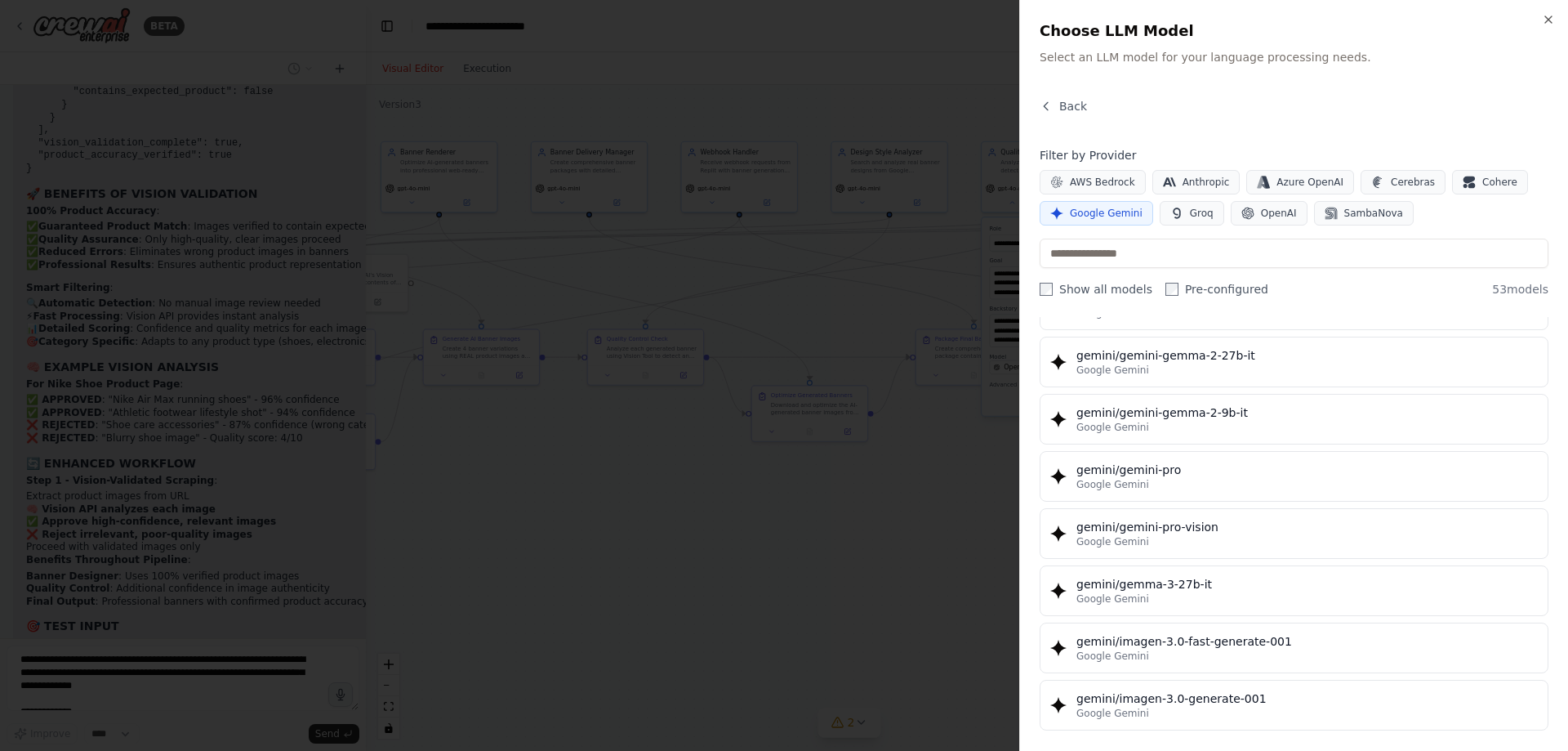
scroll to position [2614, 0]
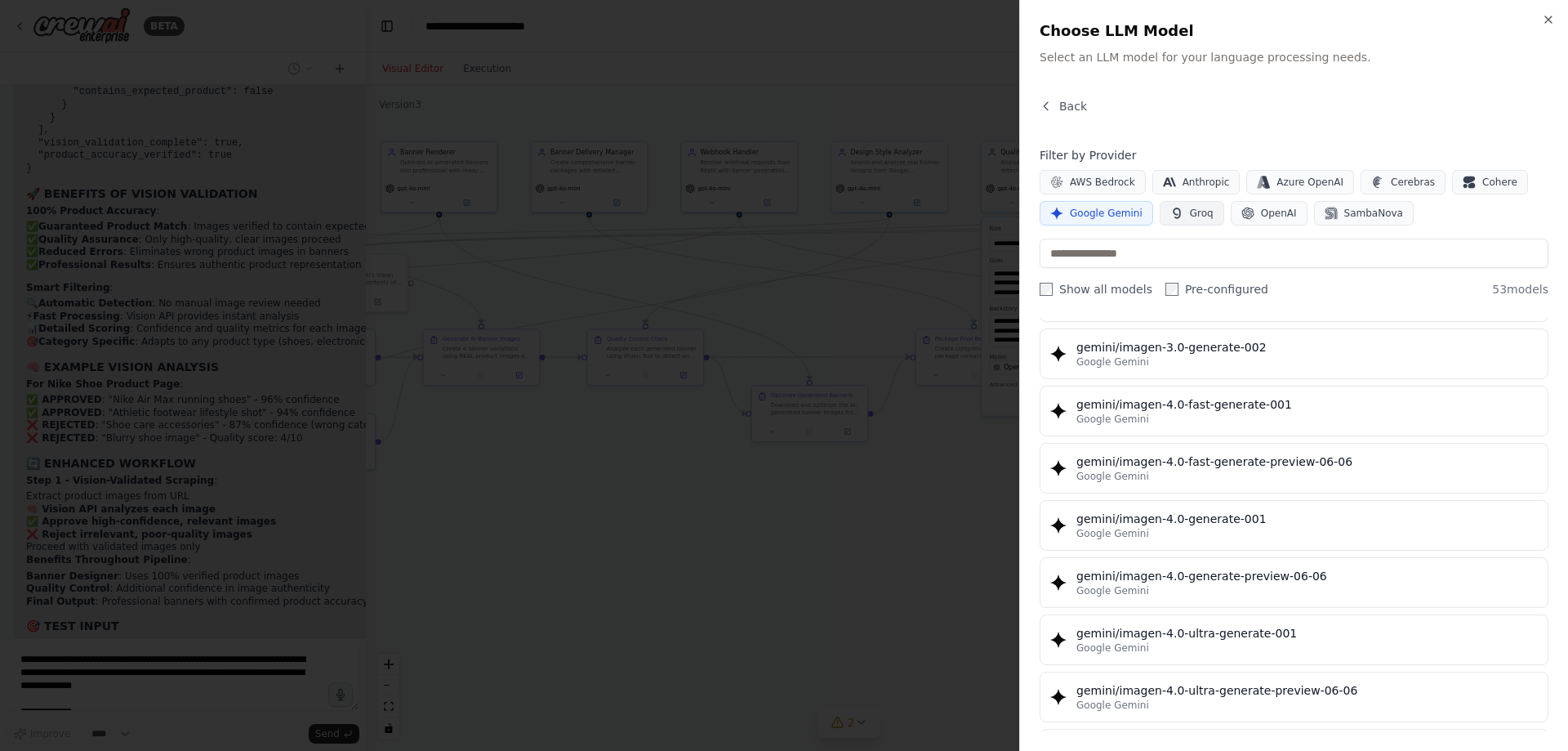
click at [1201, 213] on span "Groq" at bounding box center [1202, 213] width 23 height 13
click at [1112, 210] on span "Google Gemini" at bounding box center [1106, 213] width 73 height 13
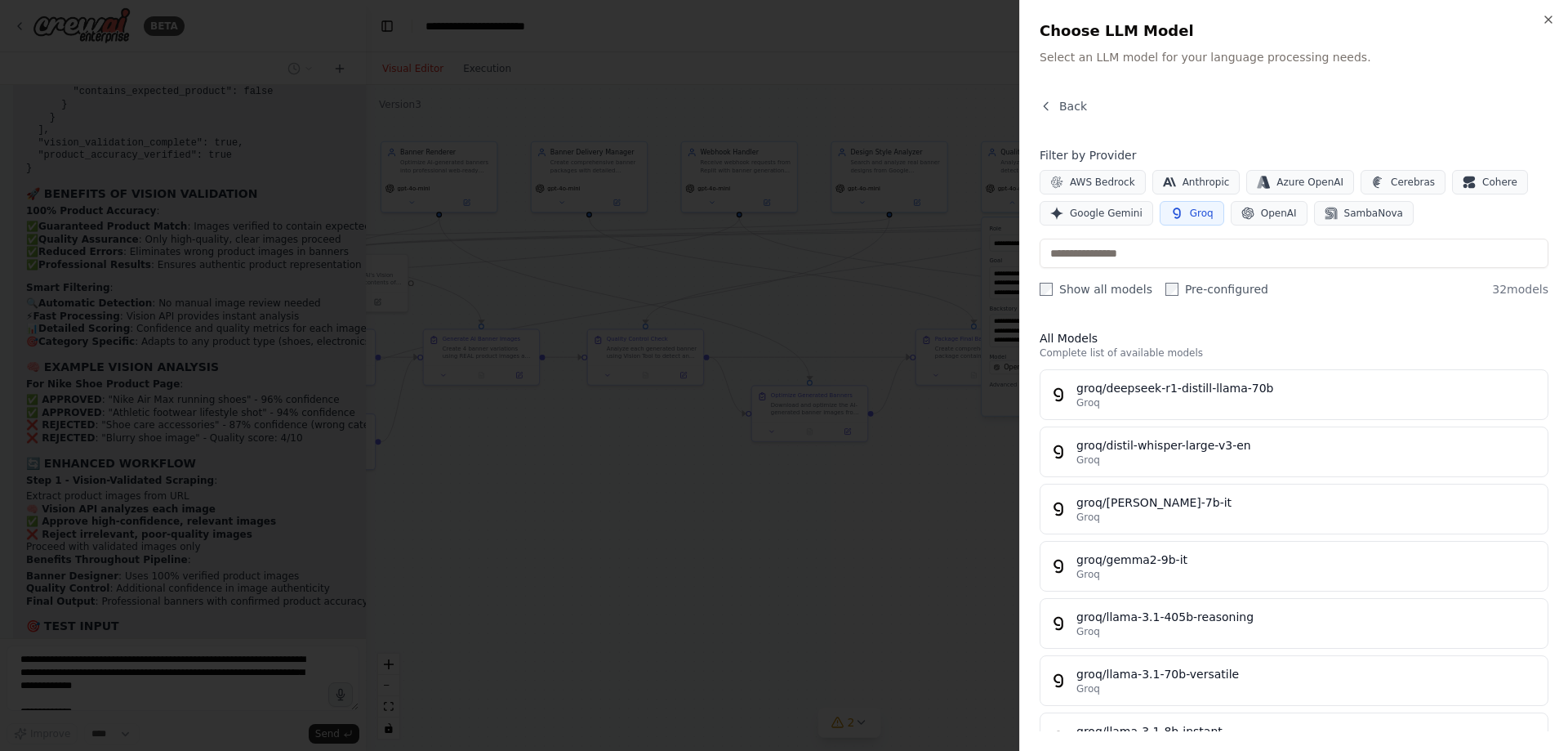
scroll to position [37533, 0]
click at [1173, 215] on icon "button" at bounding box center [1176, 213] width 7 height 11
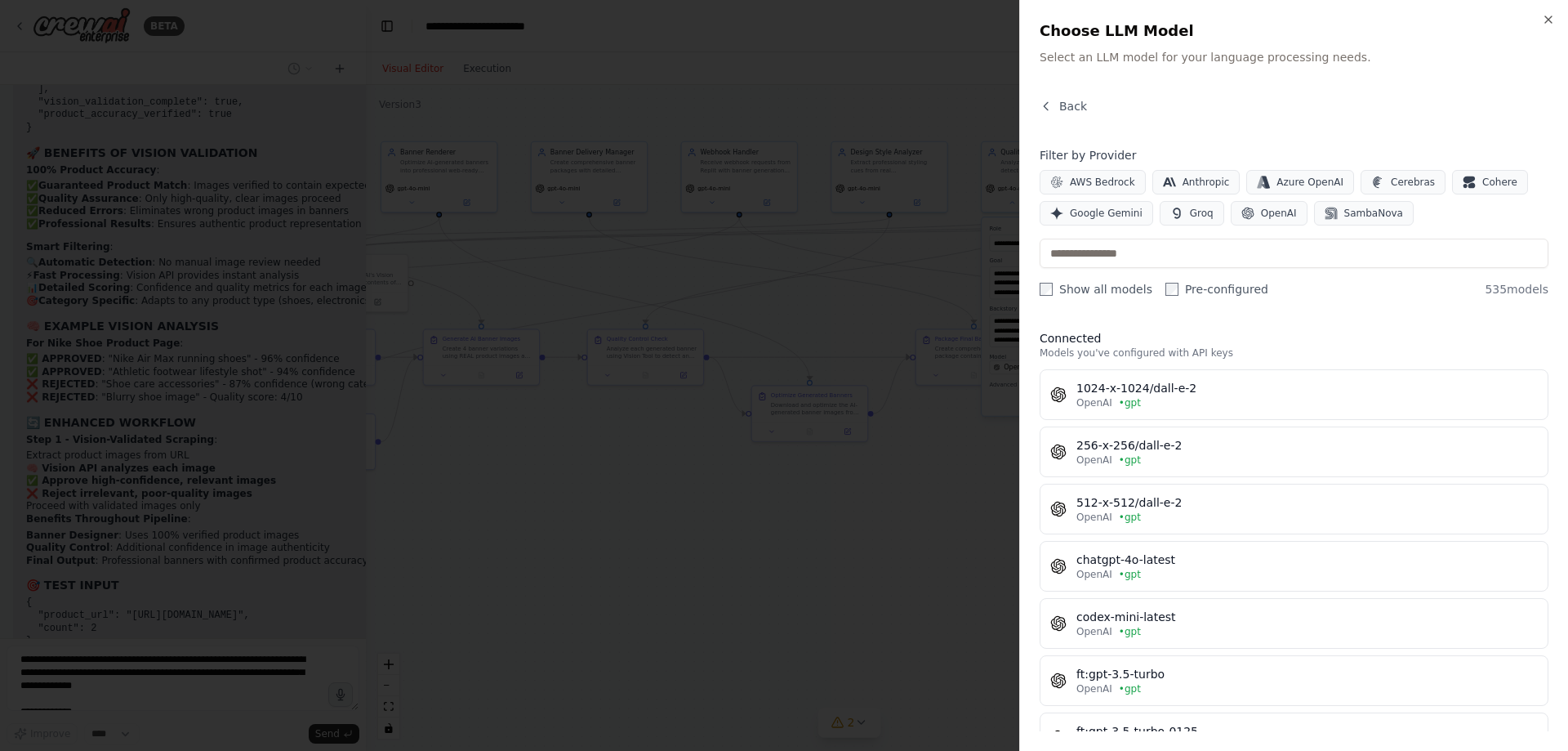
scroll to position [37581, 0]
click at [377, 283] on div at bounding box center [784, 376] width 1568 height 751
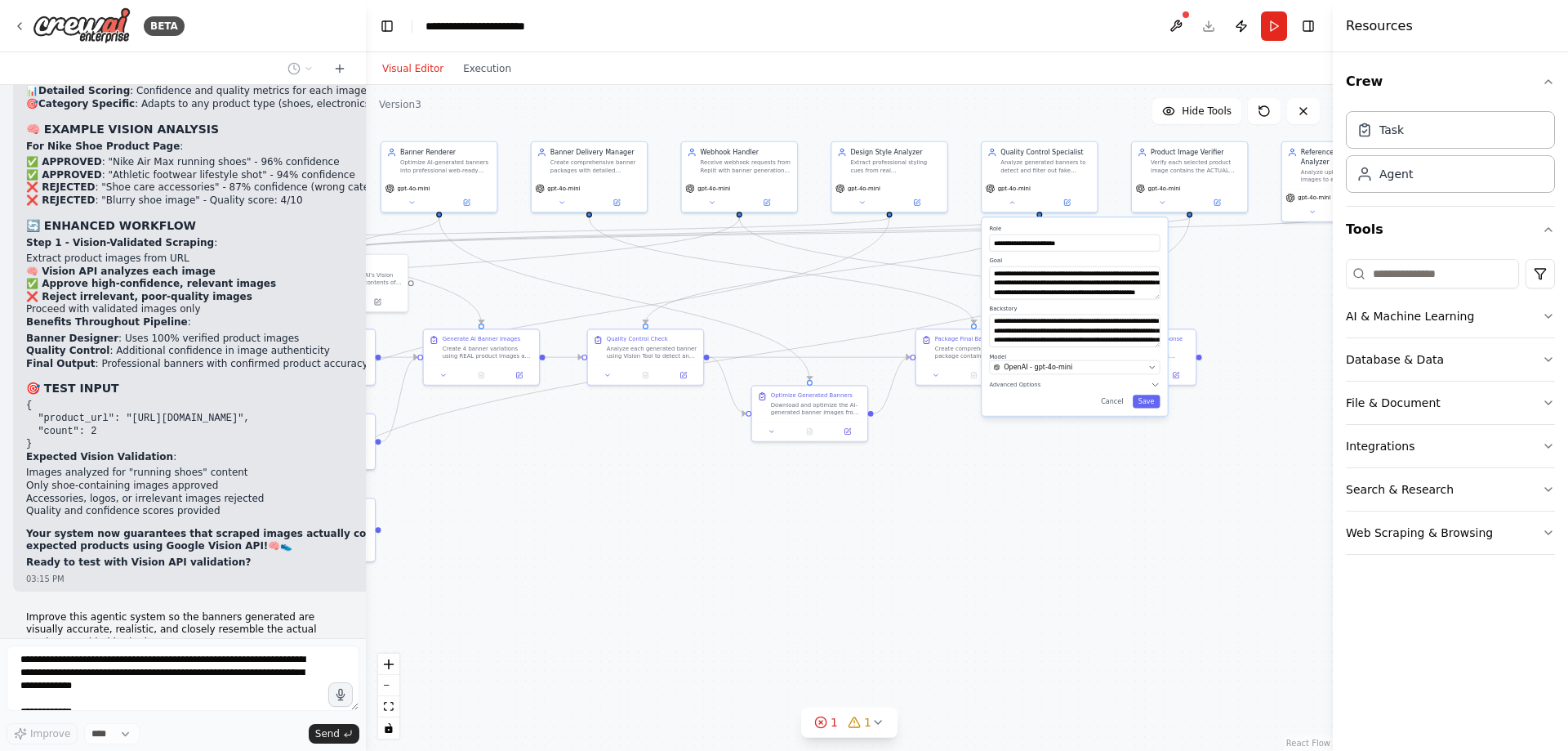
scroll to position [37742, 0]
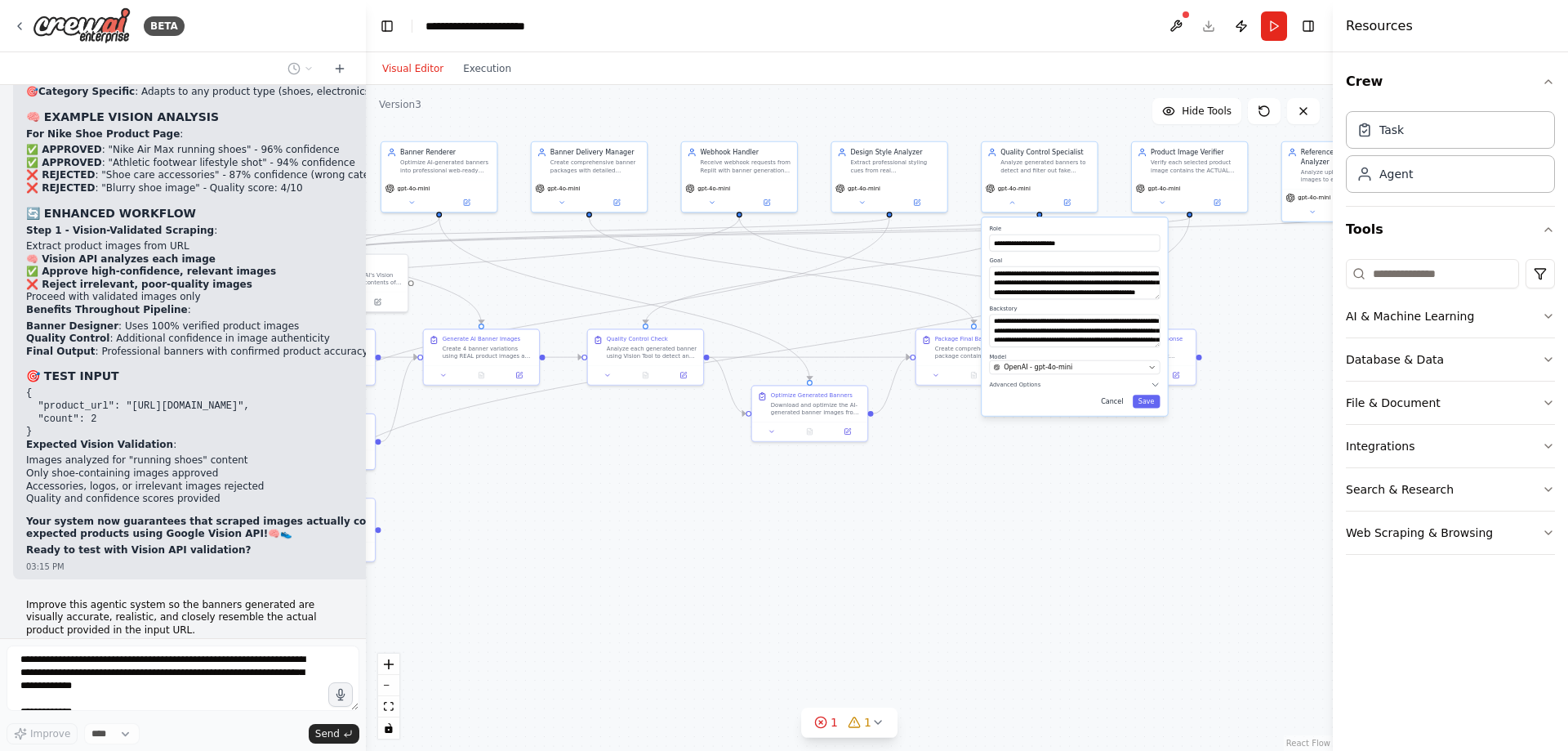
click at [1120, 402] on button "Cancel" at bounding box center [1112, 401] width 33 height 13
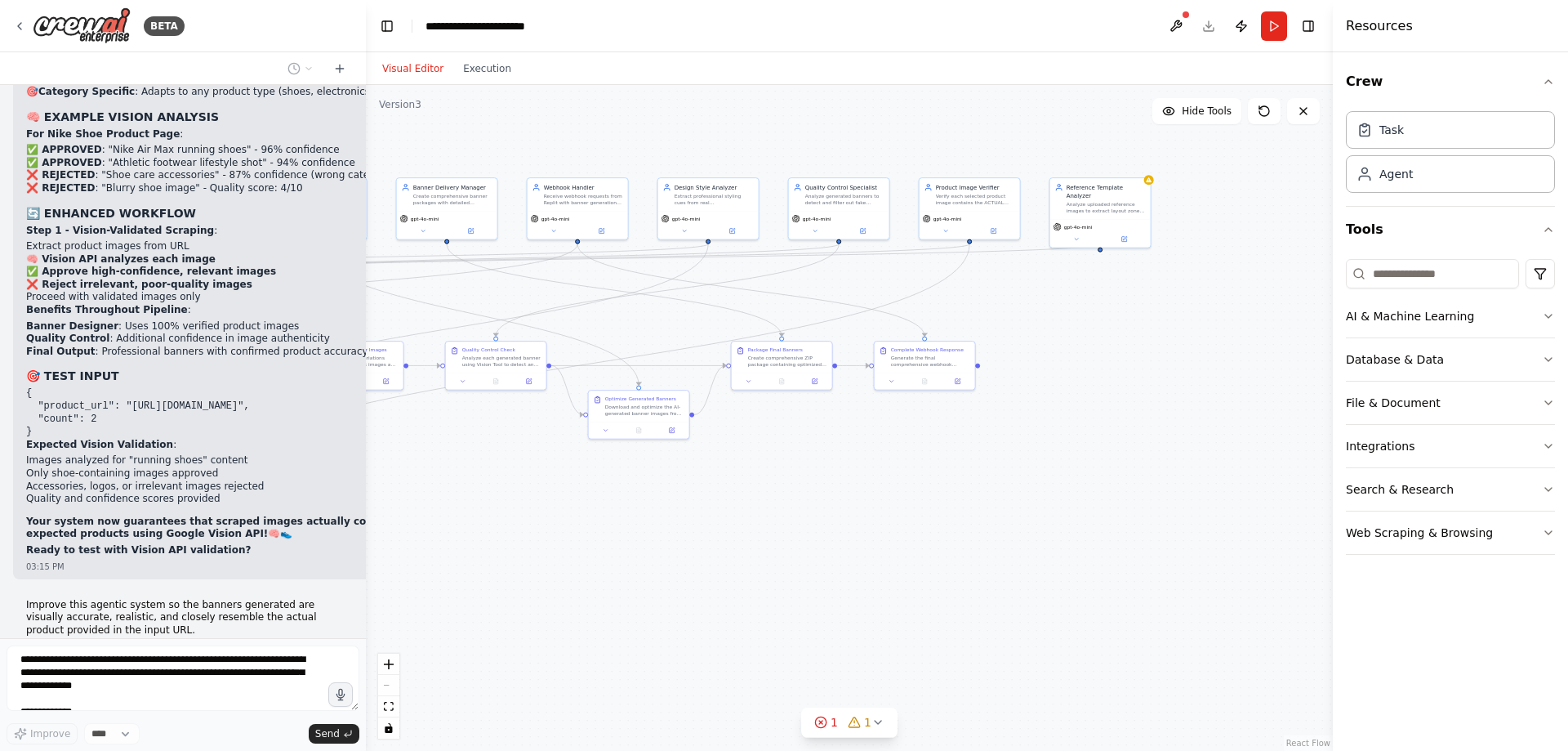
drag, startPoint x: 823, startPoint y: 539, endPoint x: 582, endPoint y: 518, distance: 241.9
click at [573, 529] on div ".deletable-edge-delete-btn { width: 20px; height: 20px; border: 0px solid #ffff…" at bounding box center [849, 418] width 967 height 666
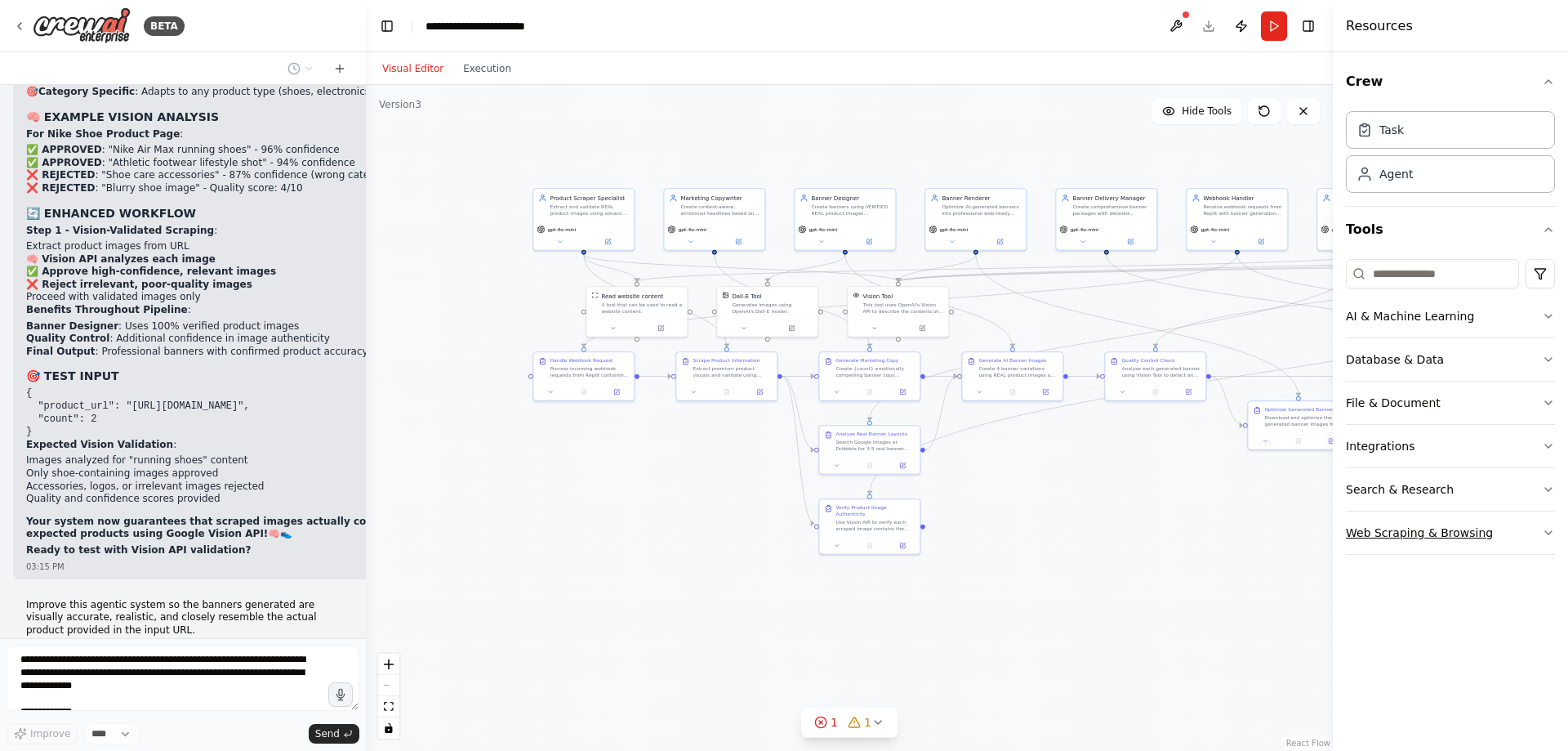
scroll to position [37783, 0]
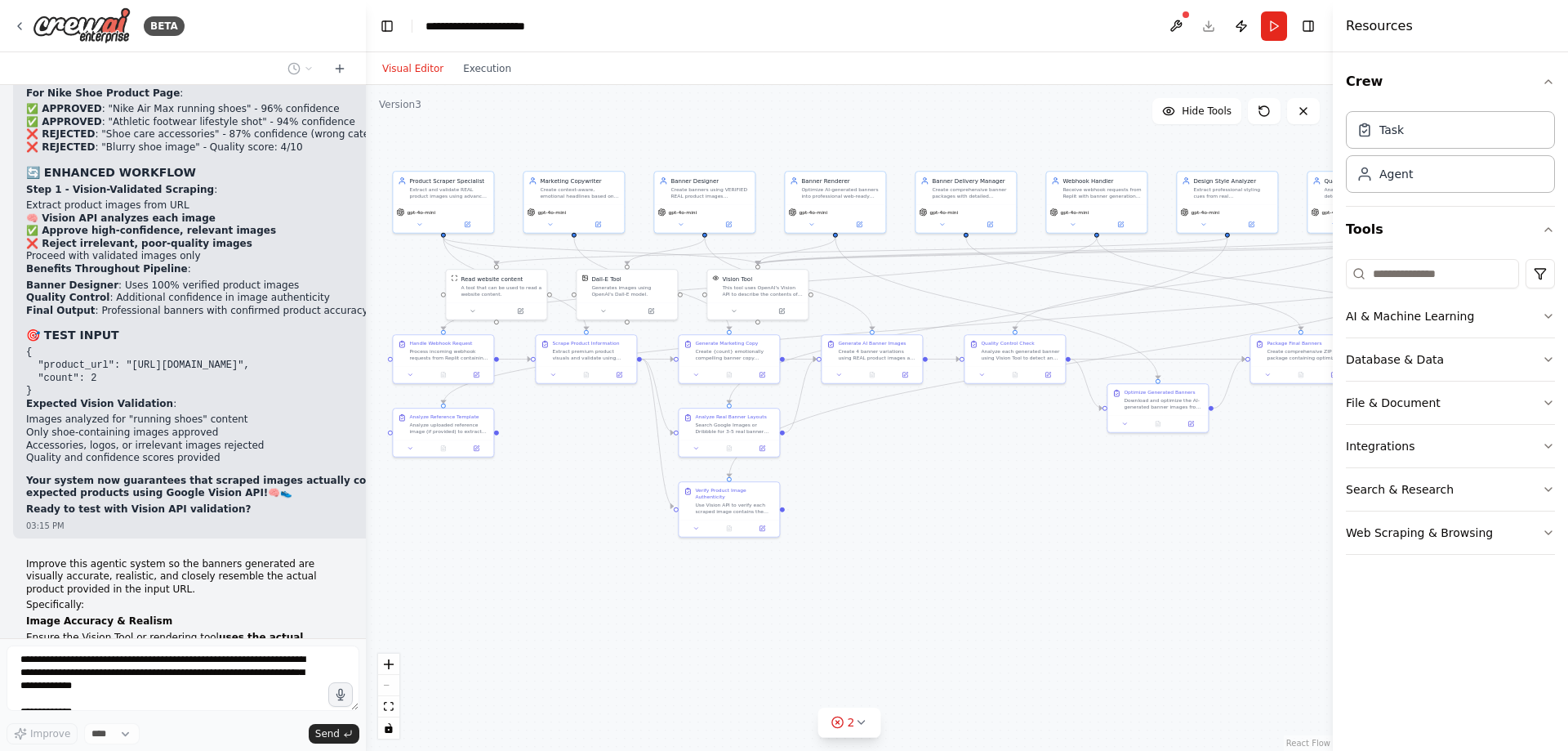
drag, startPoint x: 998, startPoint y: 498, endPoint x: 1053, endPoint y: 464, distance: 64.7
click at [1321, 517] on div ".deletable-edge-delete-btn { width: 20px; height: 20px; border: 0px solid #ffff…" at bounding box center [849, 418] width 967 height 666
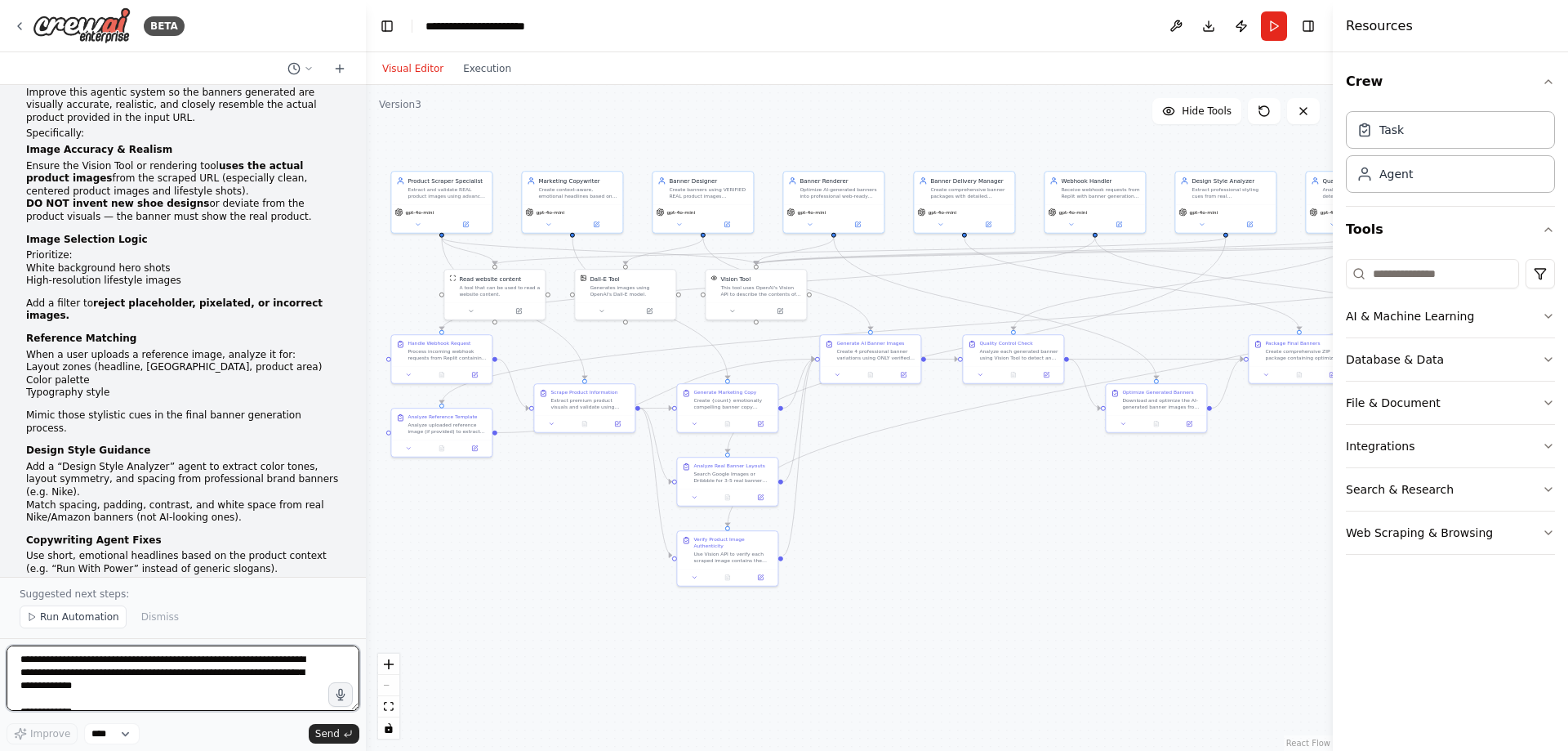
scroll to position [38336, 0]
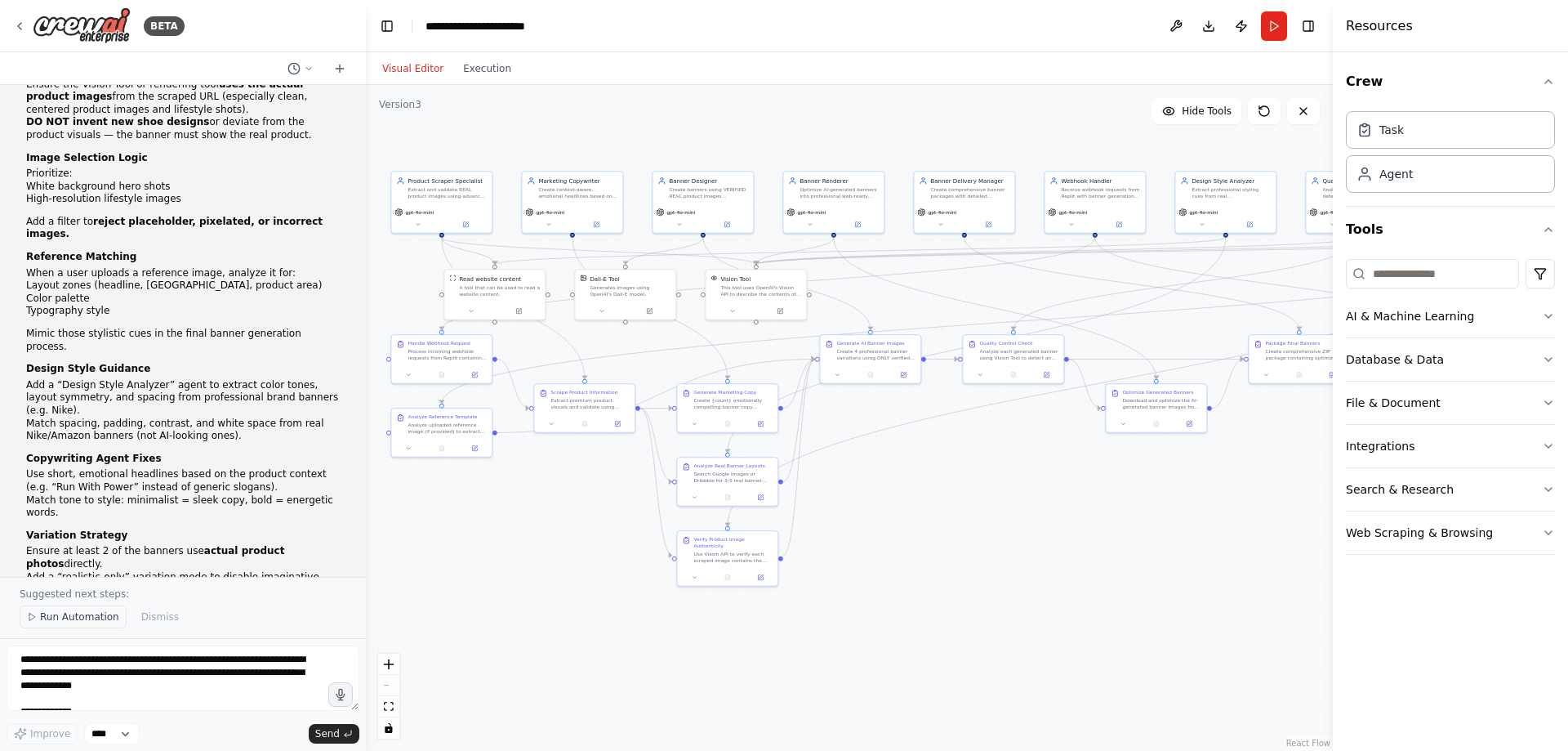
click at [95, 620] on span "Run Automation" at bounding box center [80, 616] width 79 height 13
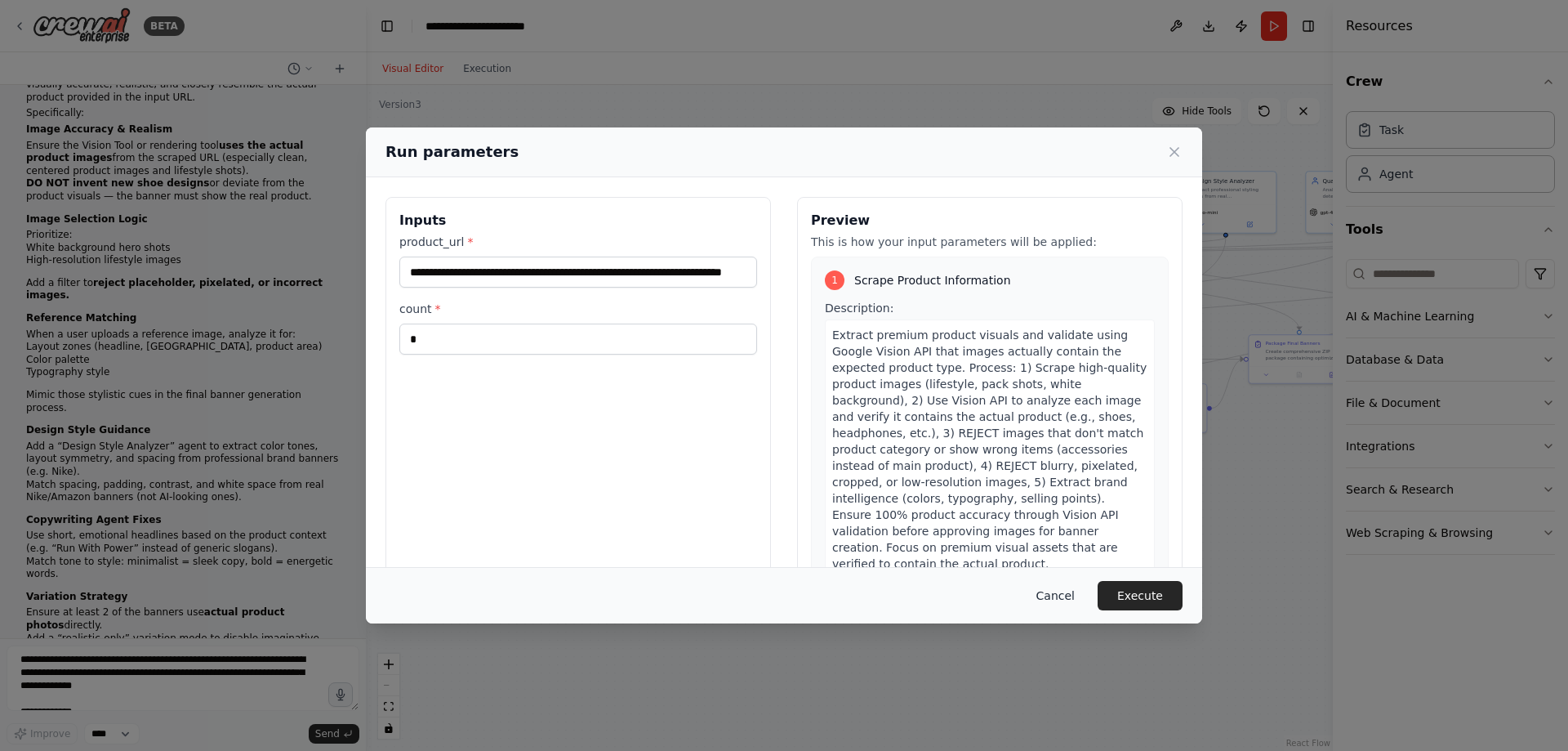
click at [1081, 591] on button "Cancel" at bounding box center [1056, 596] width 65 height 30
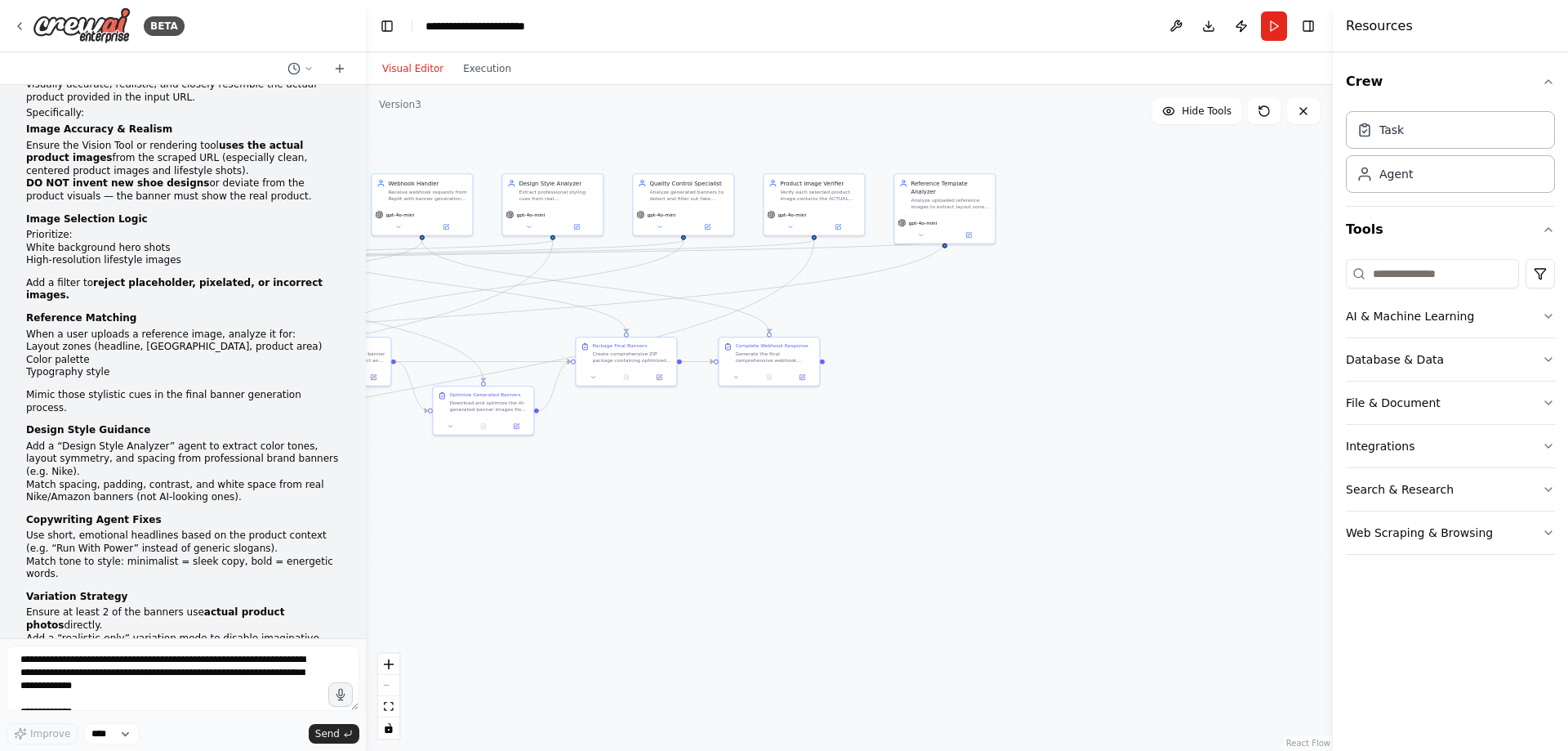
drag, startPoint x: 1000, startPoint y: 609, endPoint x: 383, endPoint y: 615, distance: 617.0
click at [383, 615] on div ".deletable-edge-delete-btn { width: 20px; height: 20px; border: 0px solid #ffff…" at bounding box center [849, 418] width 967 height 666
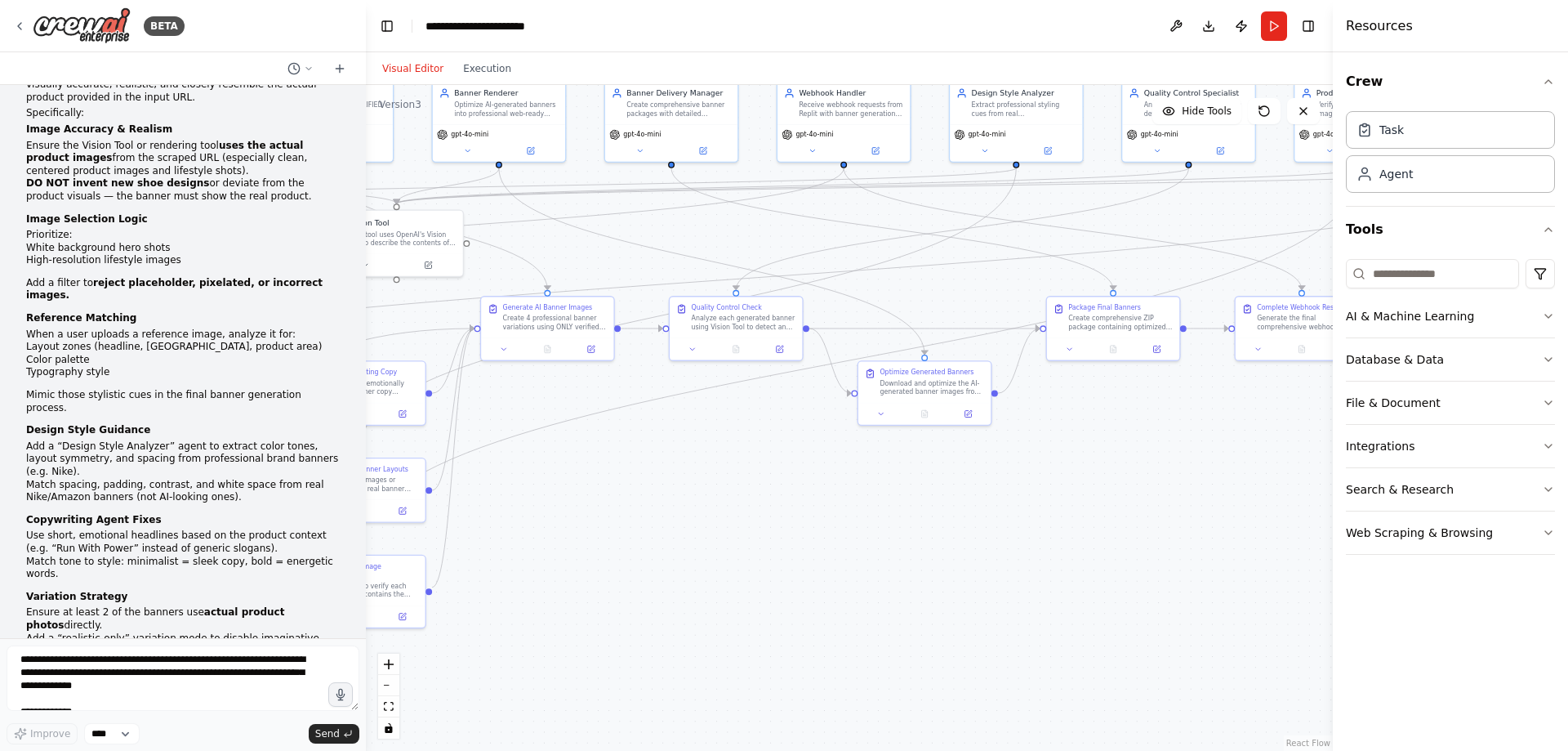
drag, startPoint x: 571, startPoint y: 539, endPoint x: 1077, endPoint y: 518, distance: 506.4
click at [1077, 518] on div ".deletable-edge-delete-btn { width: 20px; height: 20px; border: 0px solid #ffff…" at bounding box center [849, 418] width 967 height 666
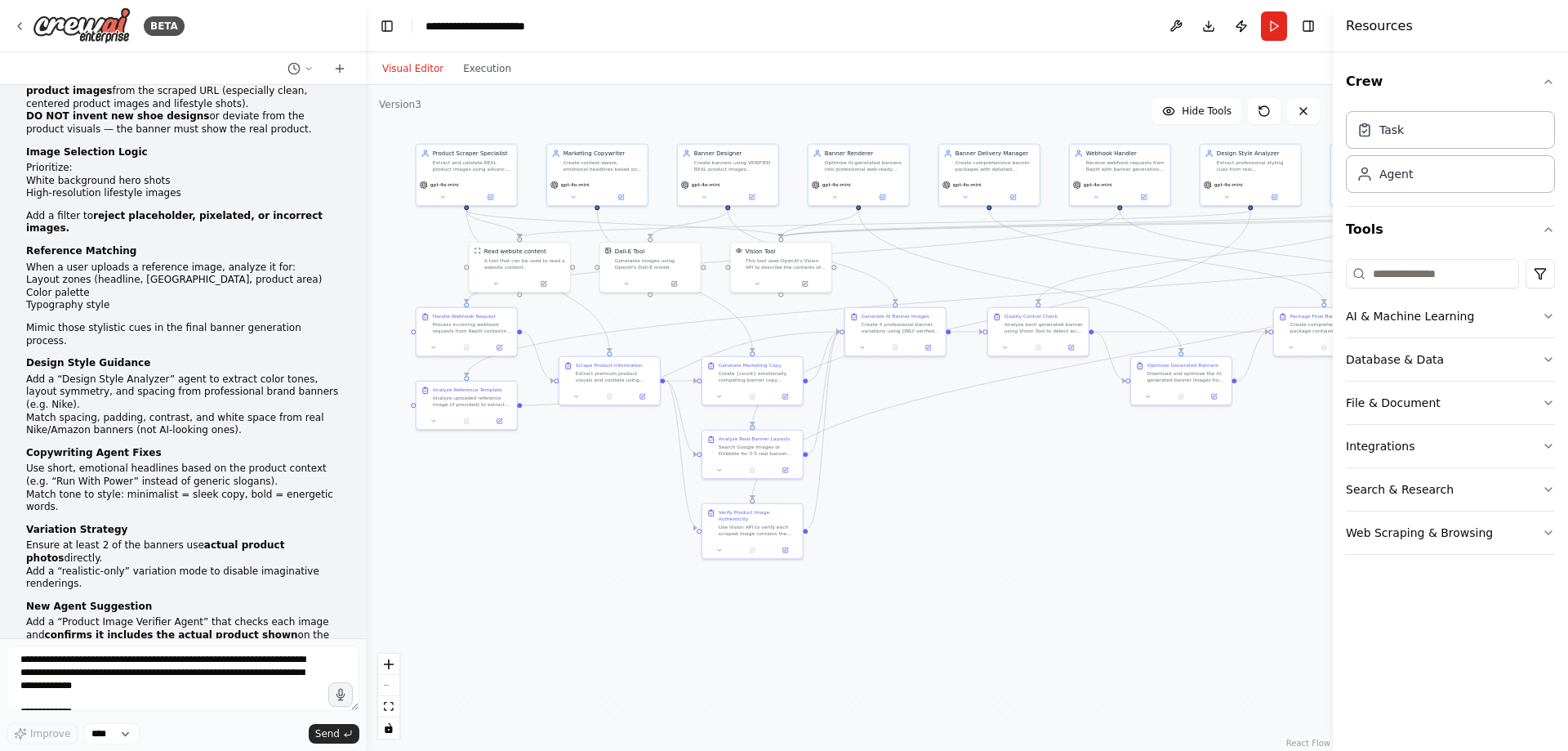
drag, startPoint x: 832, startPoint y: 551, endPoint x: 917, endPoint y: 525, distance: 88.9
click at [917, 525] on div ".deletable-edge-delete-btn { width: 20px; height: 20px; border: 0px solid #ffff…" at bounding box center [849, 418] width 967 height 666
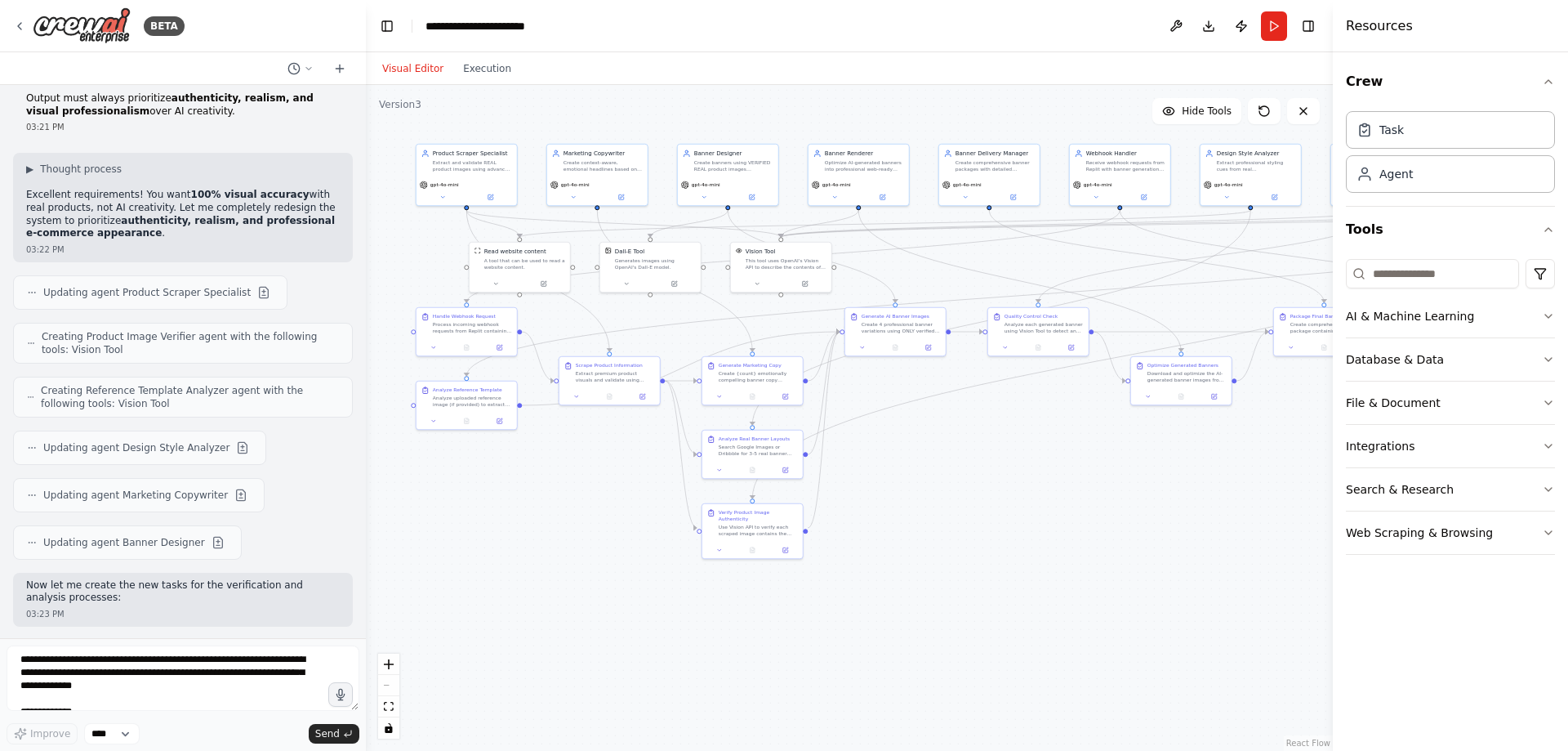
scroll to position [39036, 0]
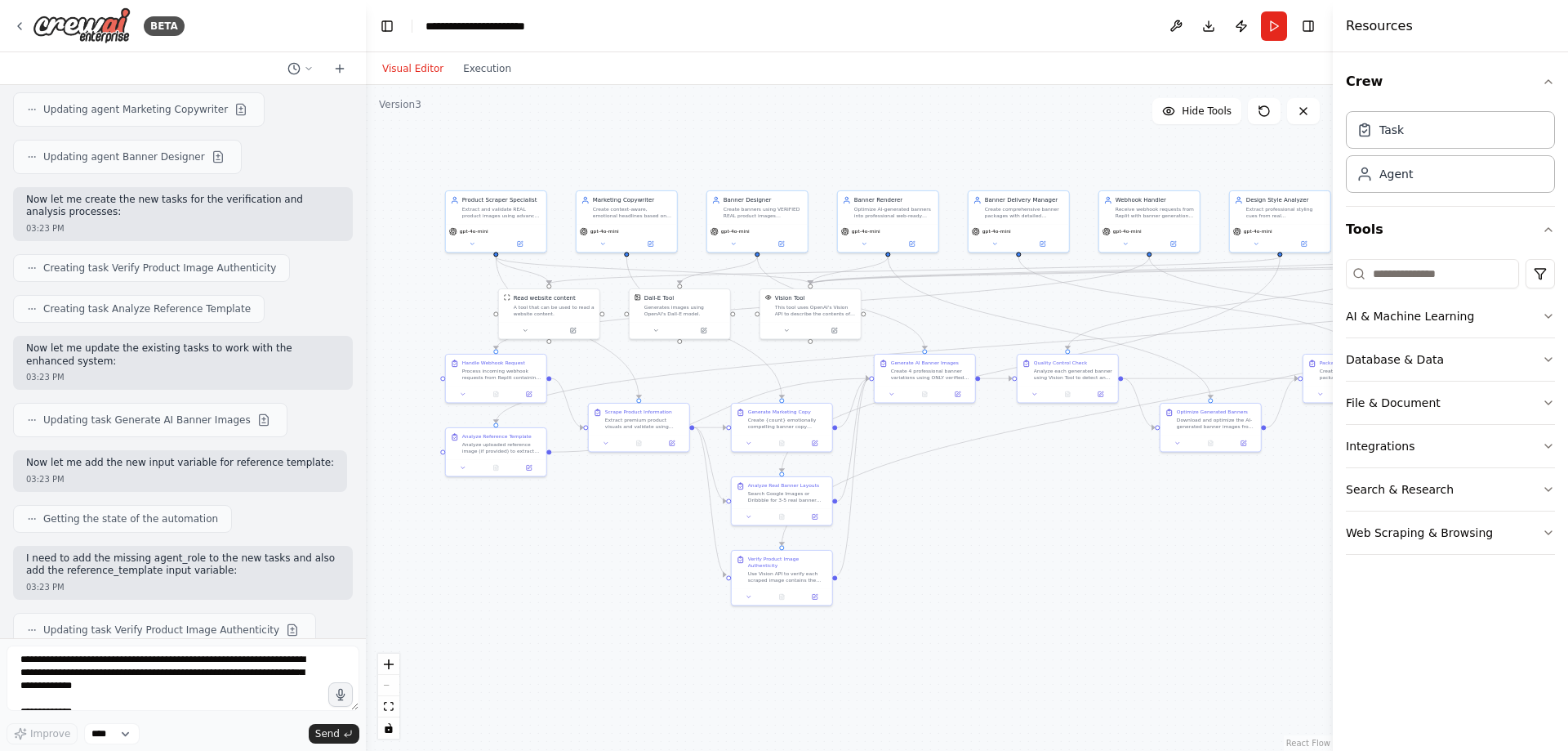
drag, startPoint x: 1101, startPoint y: 559, endPoint x: 1131, endPoint y: 605, distance: 54.9
click at [1131, 605] on div ".deletable-edge-delete-btn { width: 20px; height: 20px; border: 0px solid #ffff…" at bounding box center [849, 418] width 967 height 666
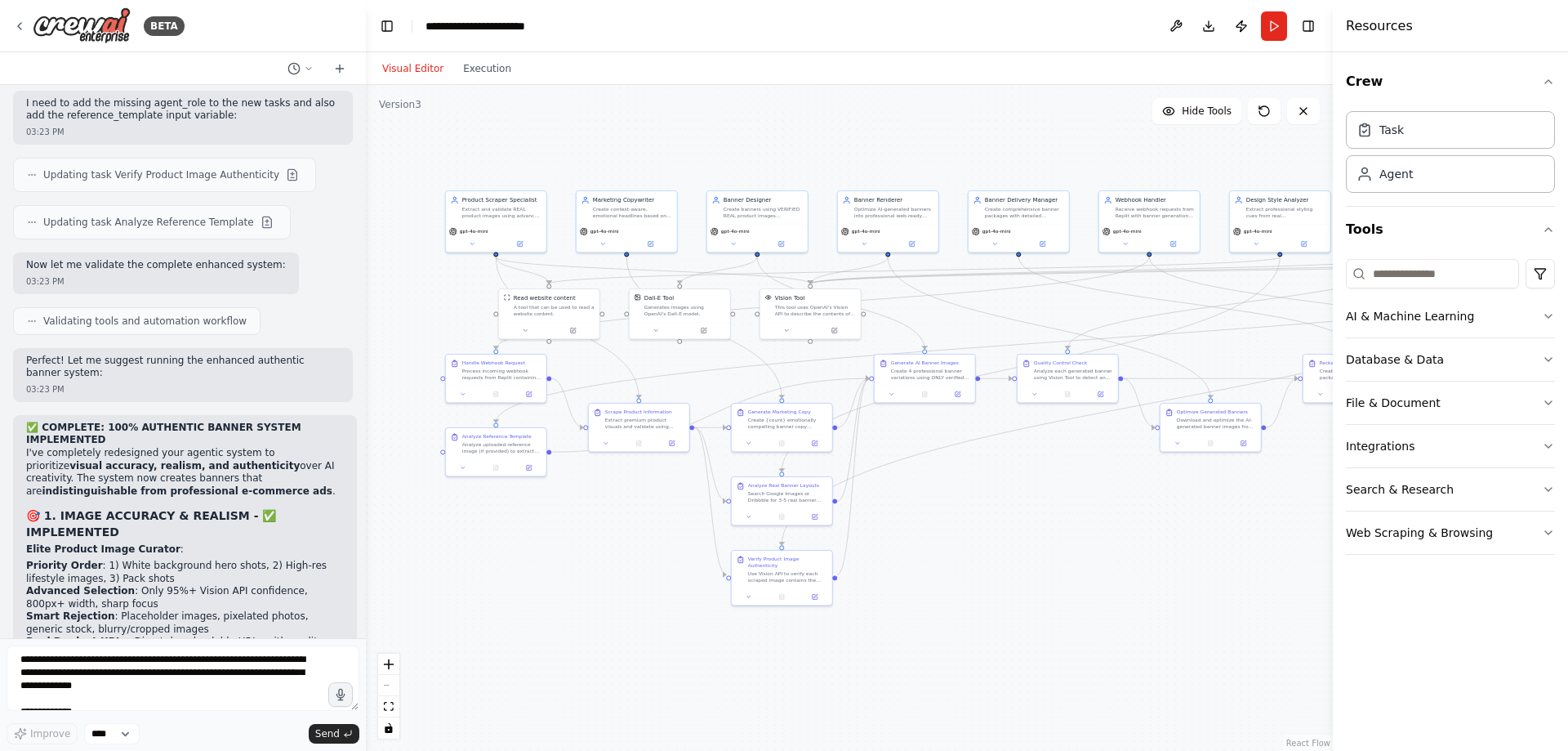
scroll to position [39886, 0]
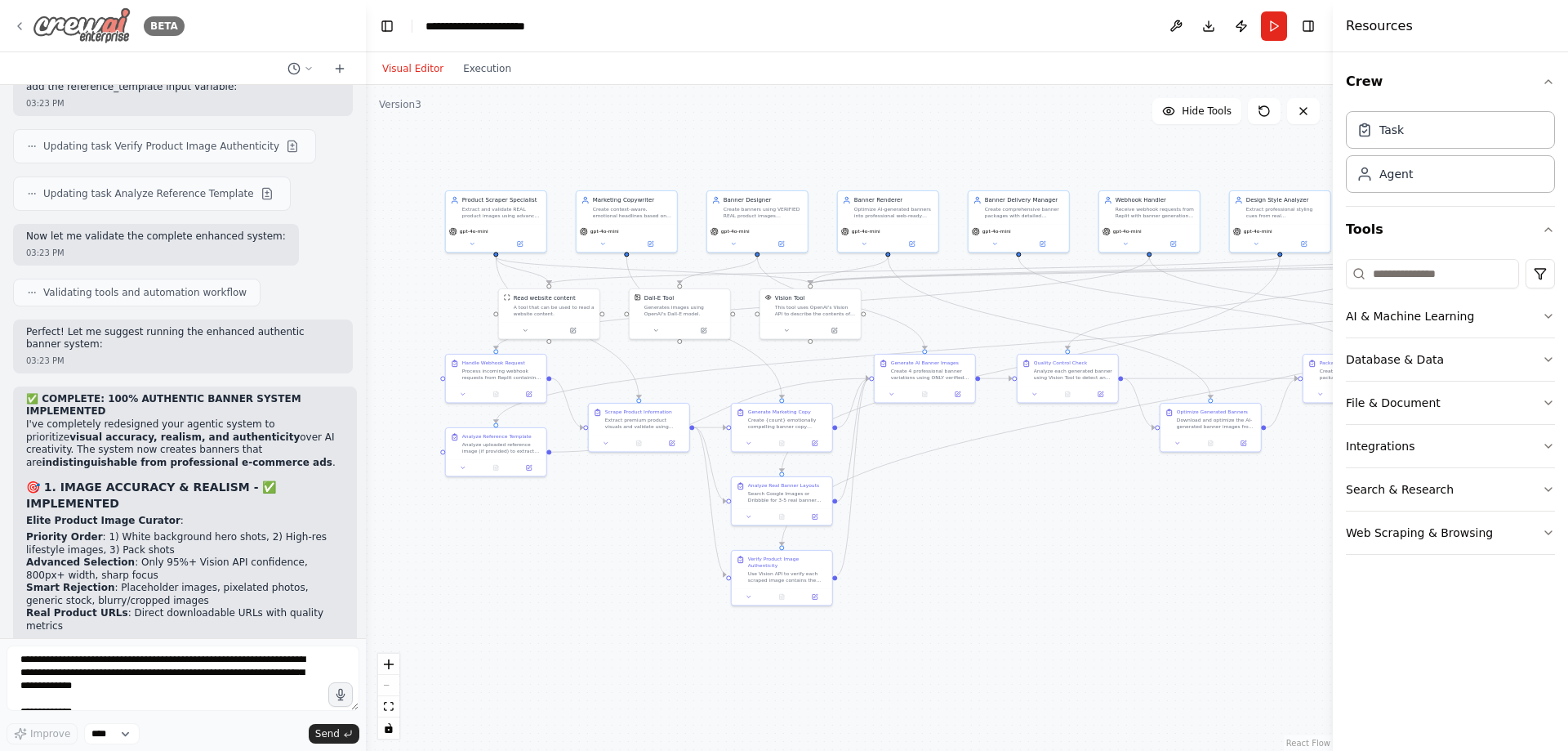
click at [120, 26] on img at bounding box center [81, 25] width 98 height 37
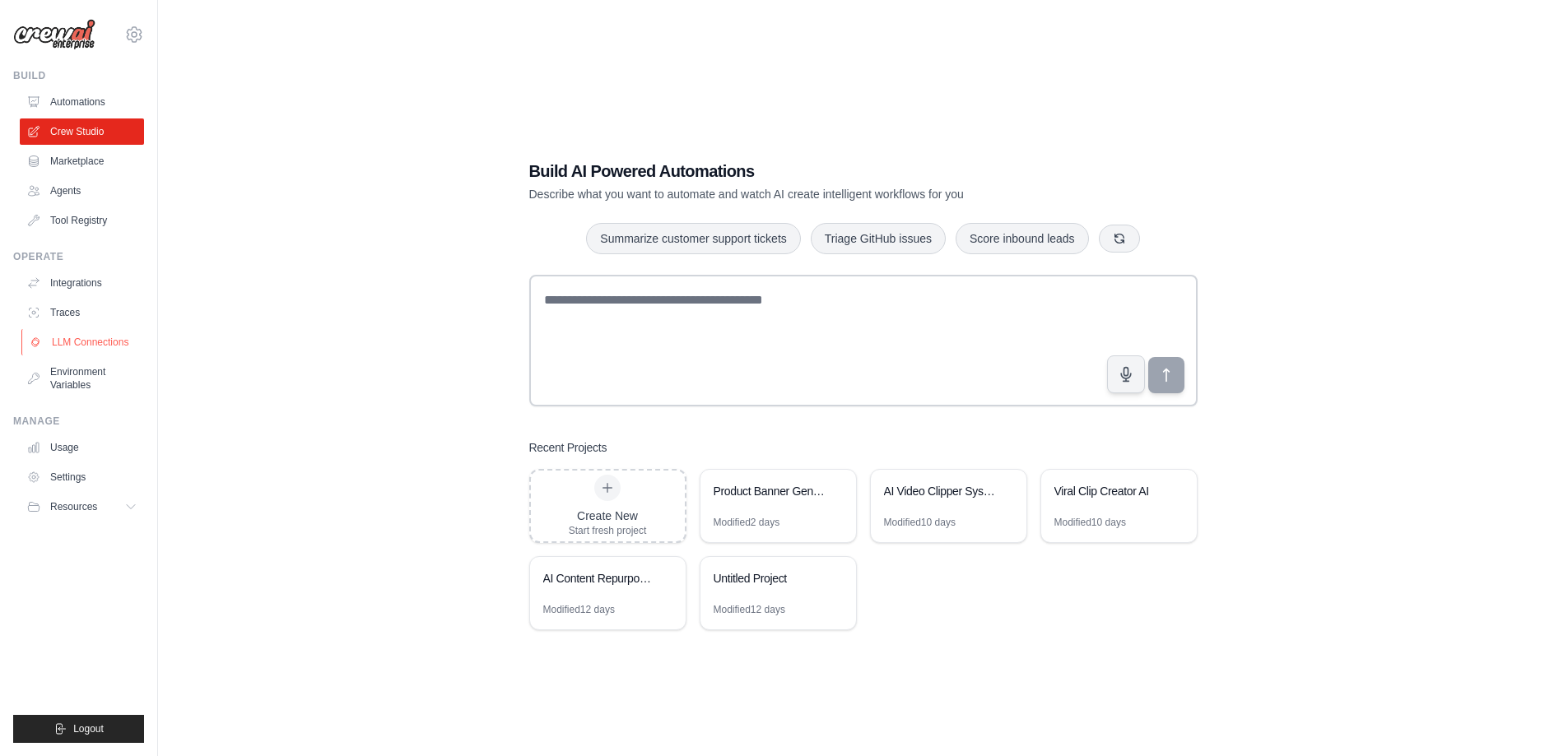
click at [85, 340] on link "LLM Connections" at bounding box center [83, 342] width 124 height 26
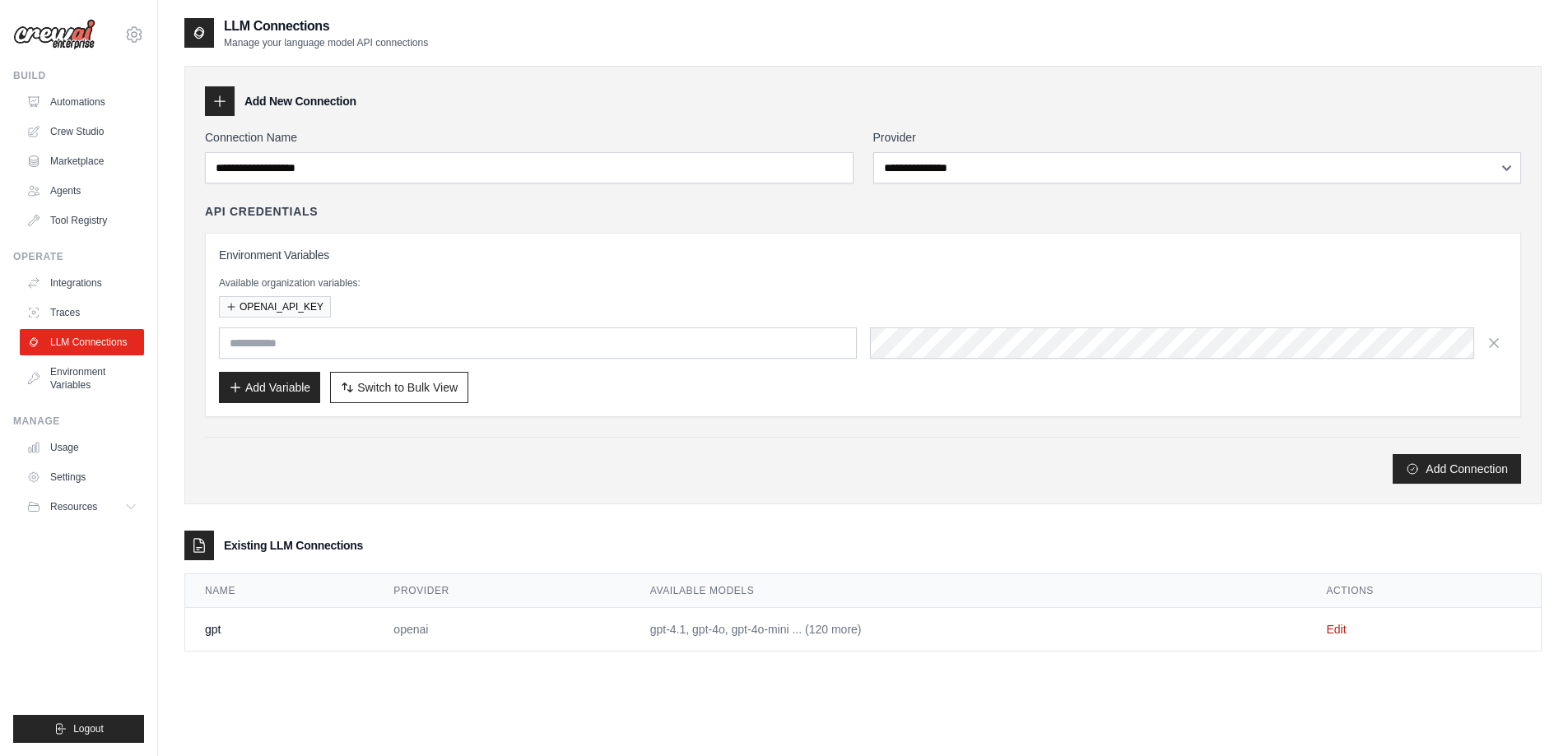
scroll to position [33, 0]
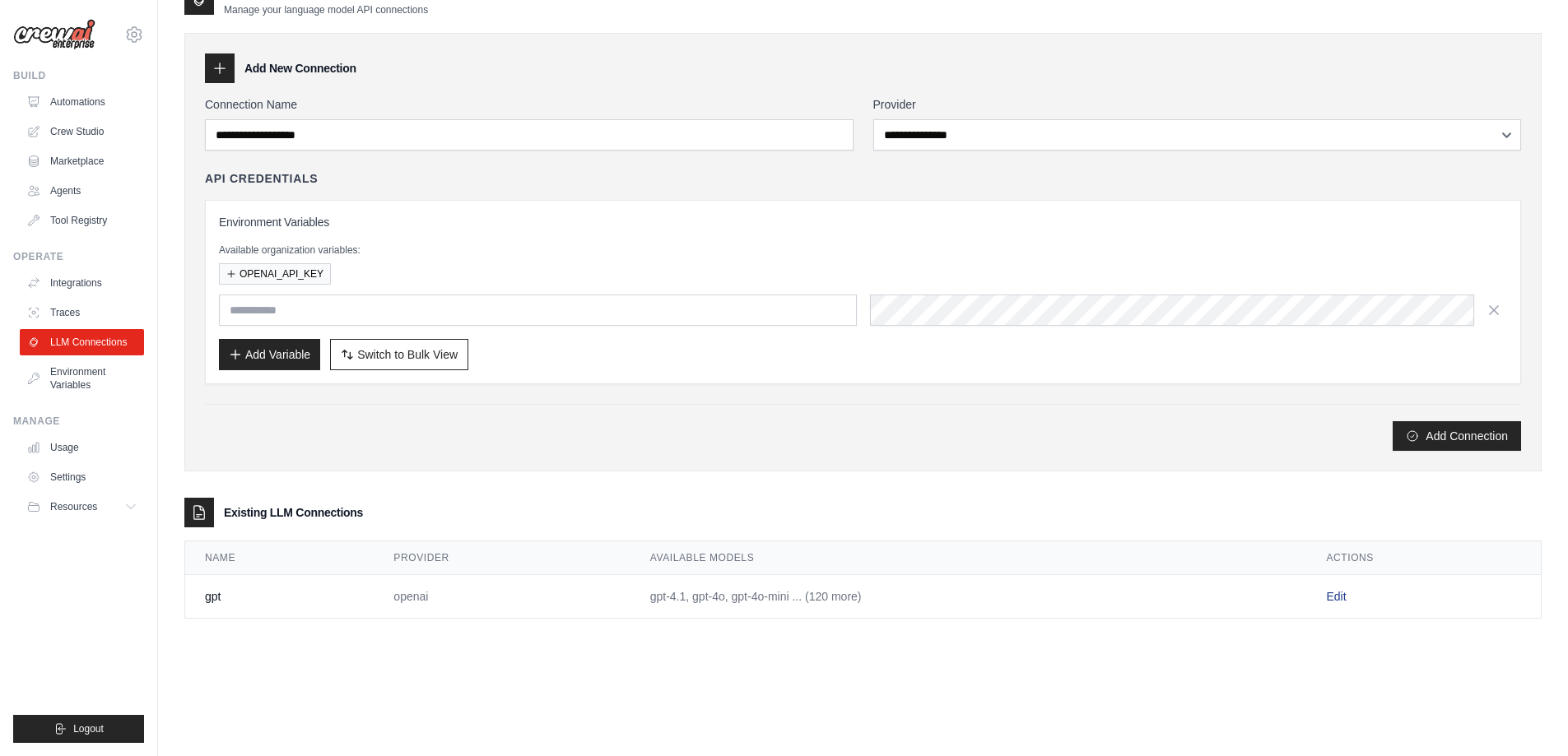
click at [1340, 598] on link "Edit" at bounding box center [1335, 596] width 20 height 14
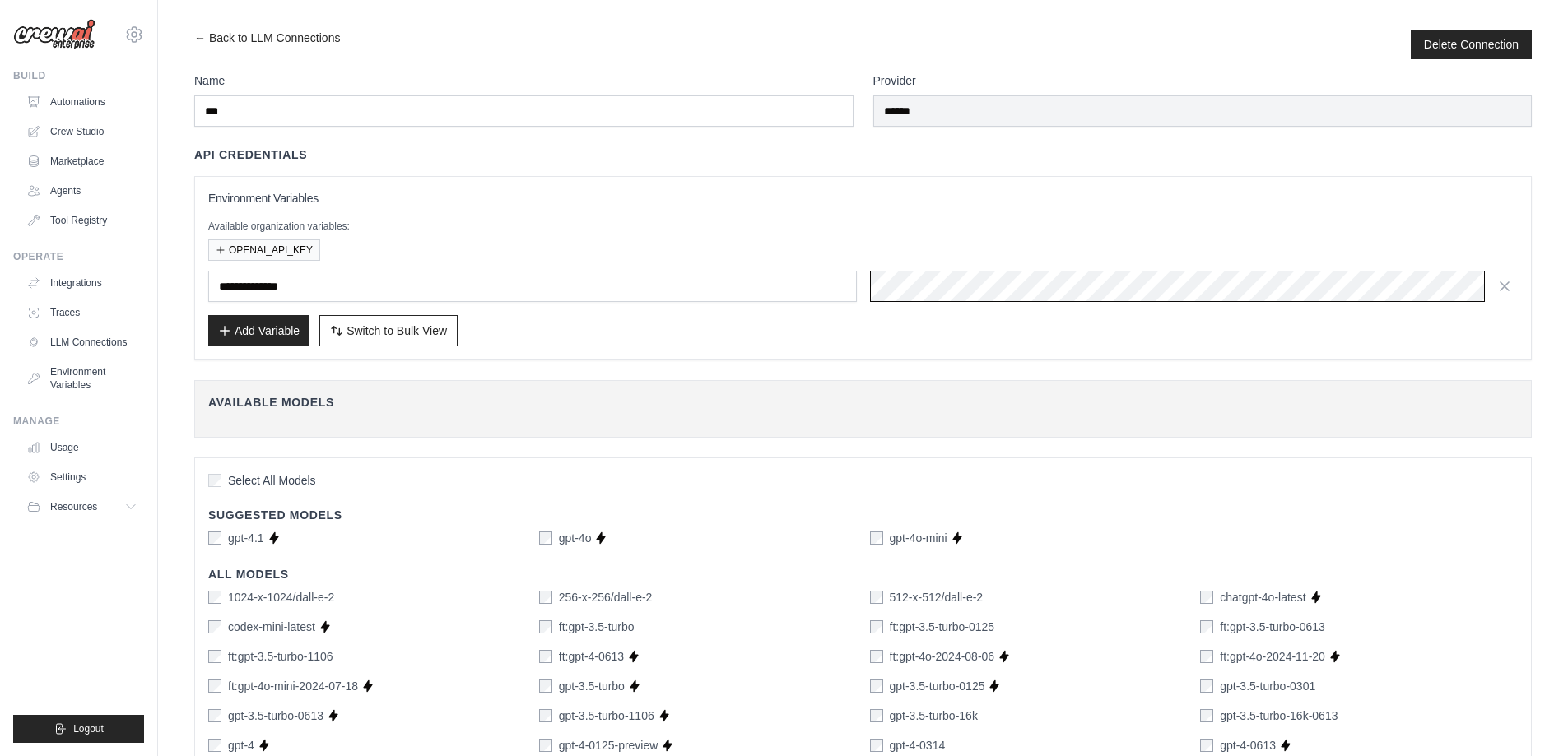
click at [685, 278] on div "**********" at bounding box center [862, 286] width 1309 height 32
click at [866, 350] on div "**********" at bounding box center [863, 269] width 1337 height 184
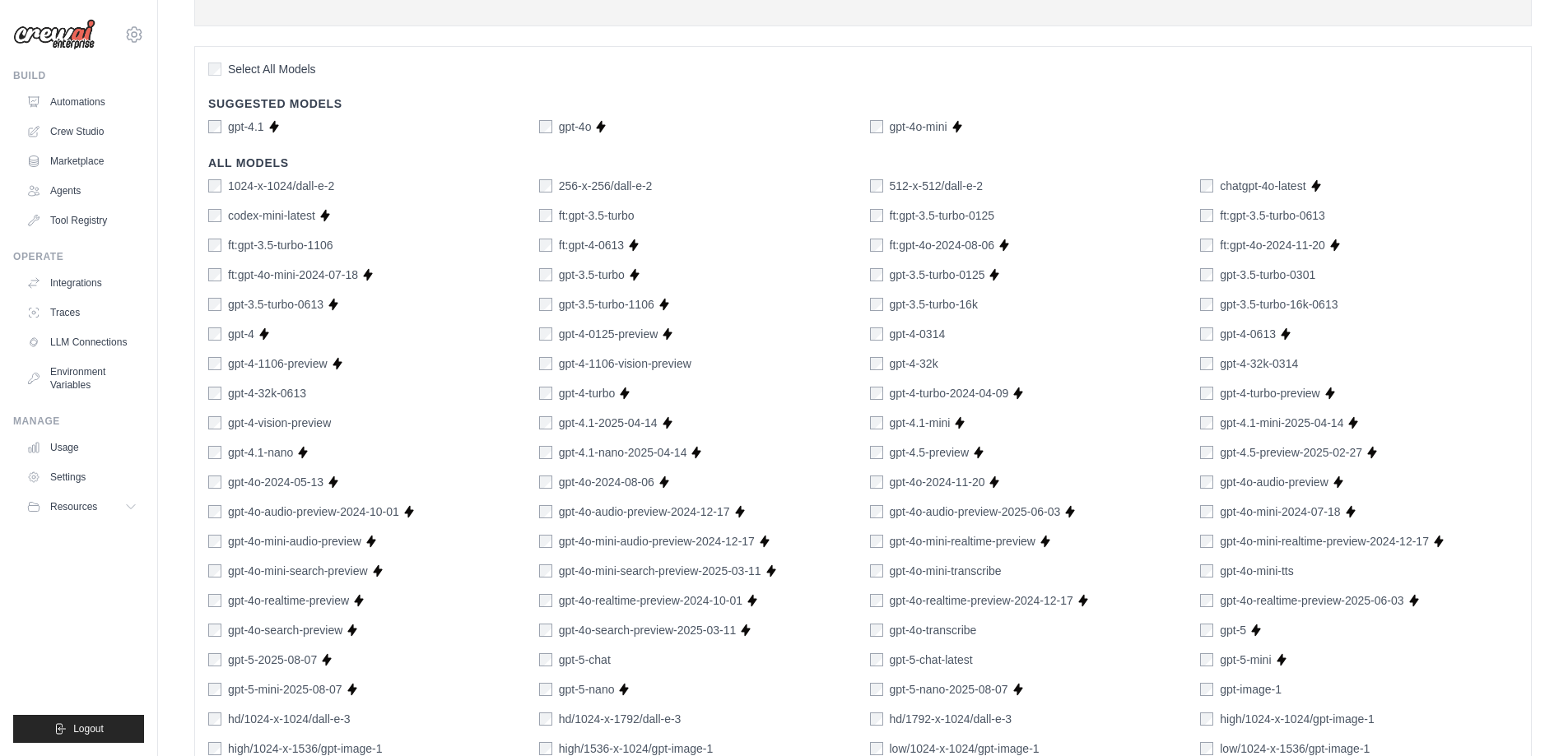
scroll to position [889, 0]
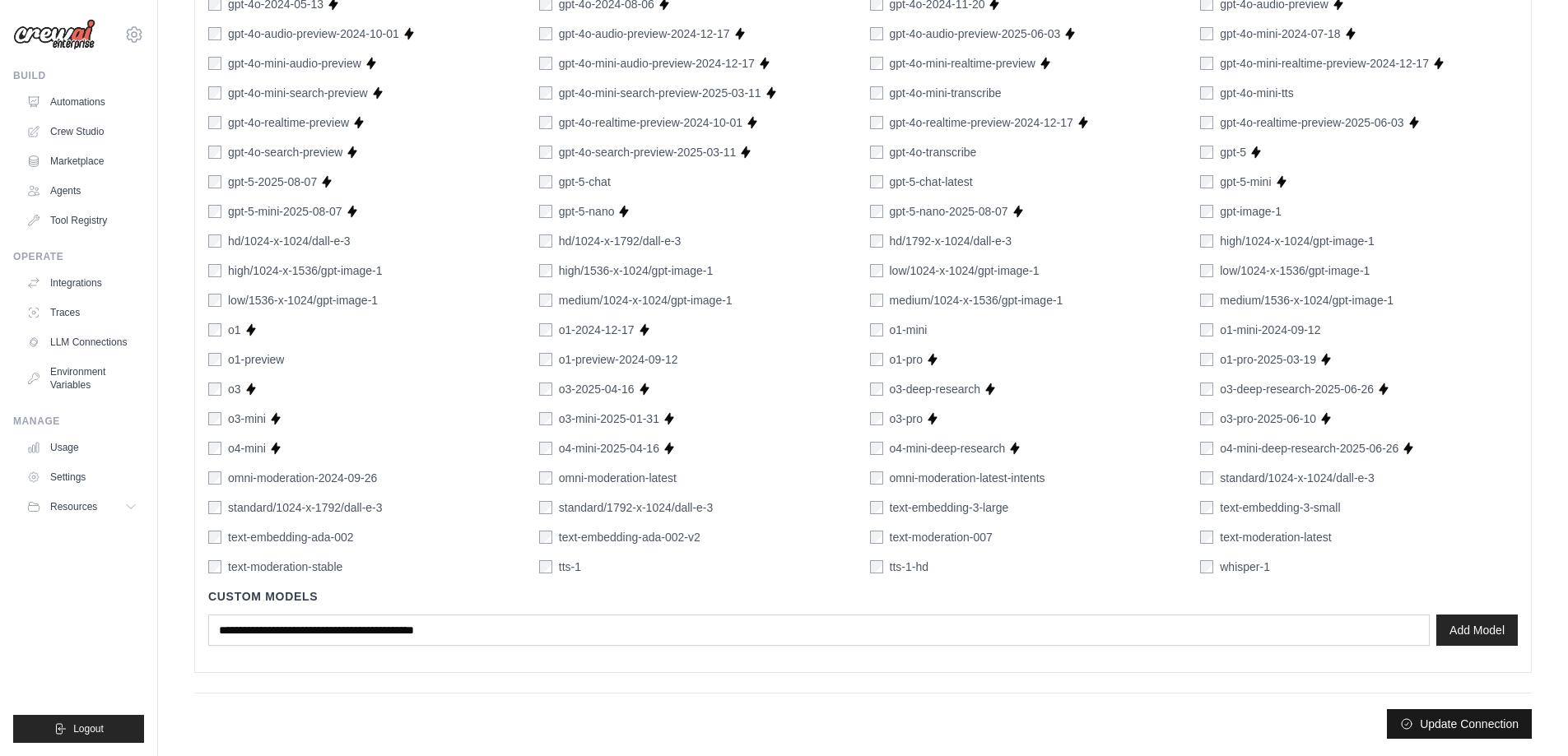
click at [1479, 727] on button "Update Connection" at bounding box center [1459, 723] width 145 height 30
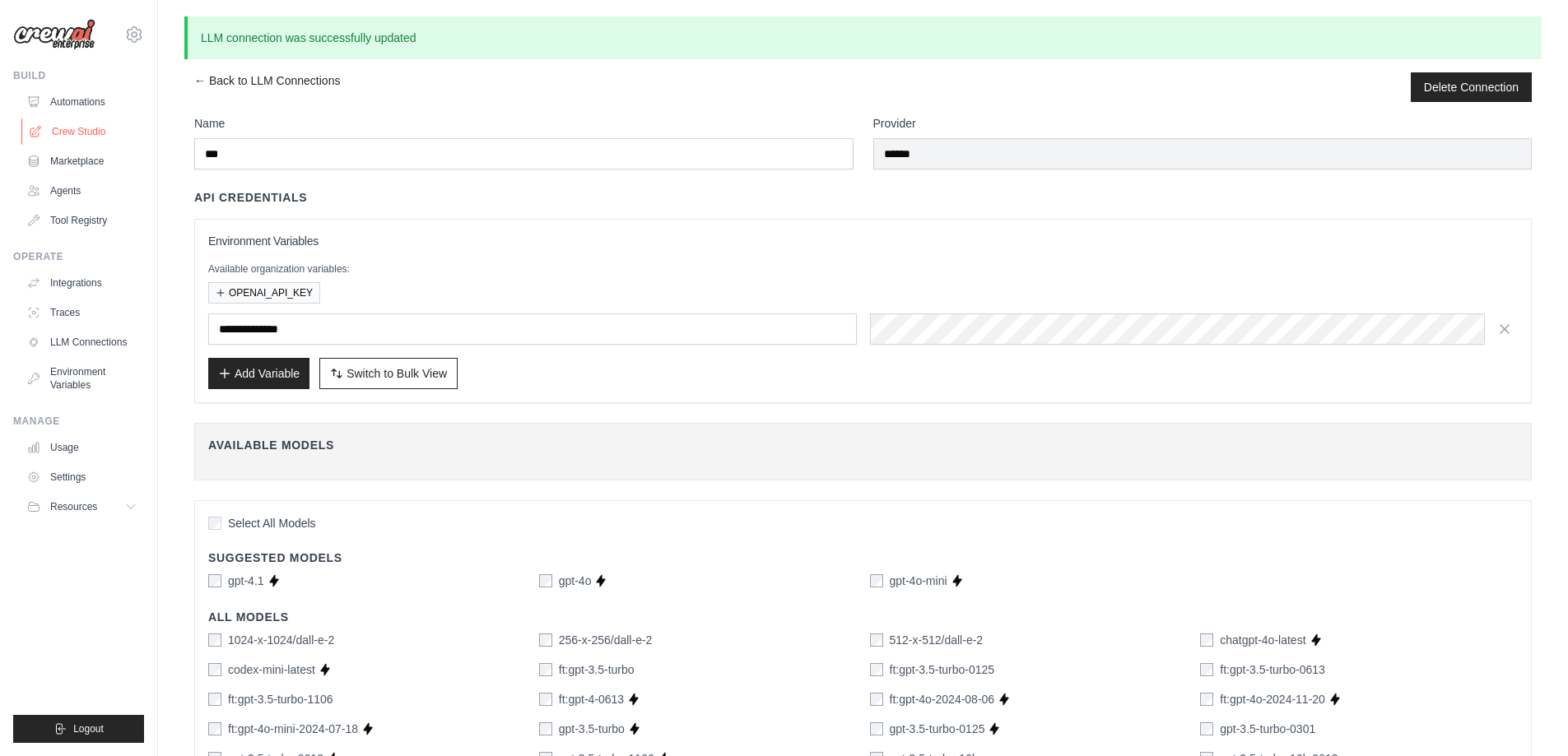
click at [81, 122] on link "Crew Studio" at bounding box center [83, 131] width 124 height 26
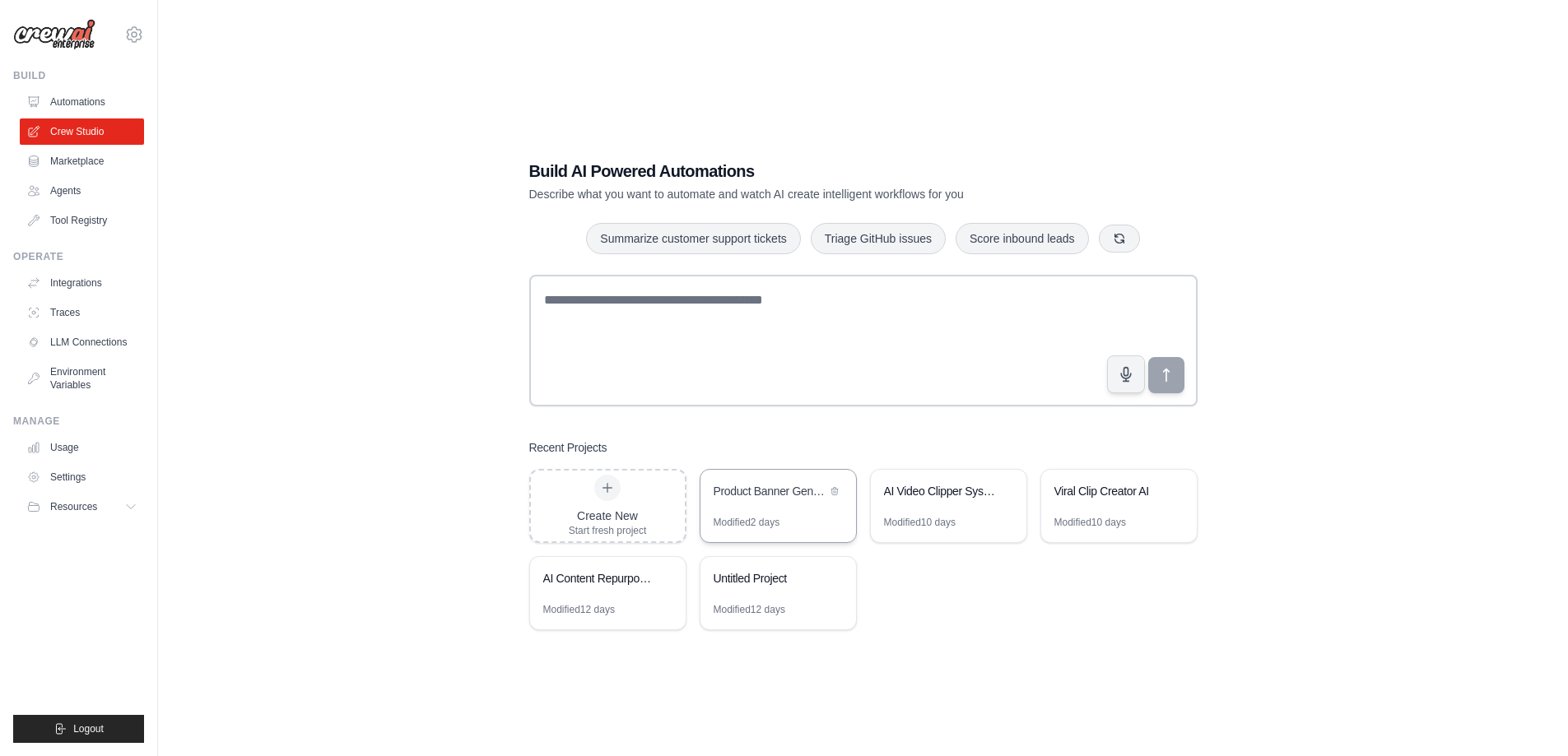
click at [732, 511] on div "Product Banner Generator" at bounding box center [778, 492] width 156 height 46
click at [79, 107] on link "Automations" at bounding box center [83, 101] width 124 height 26
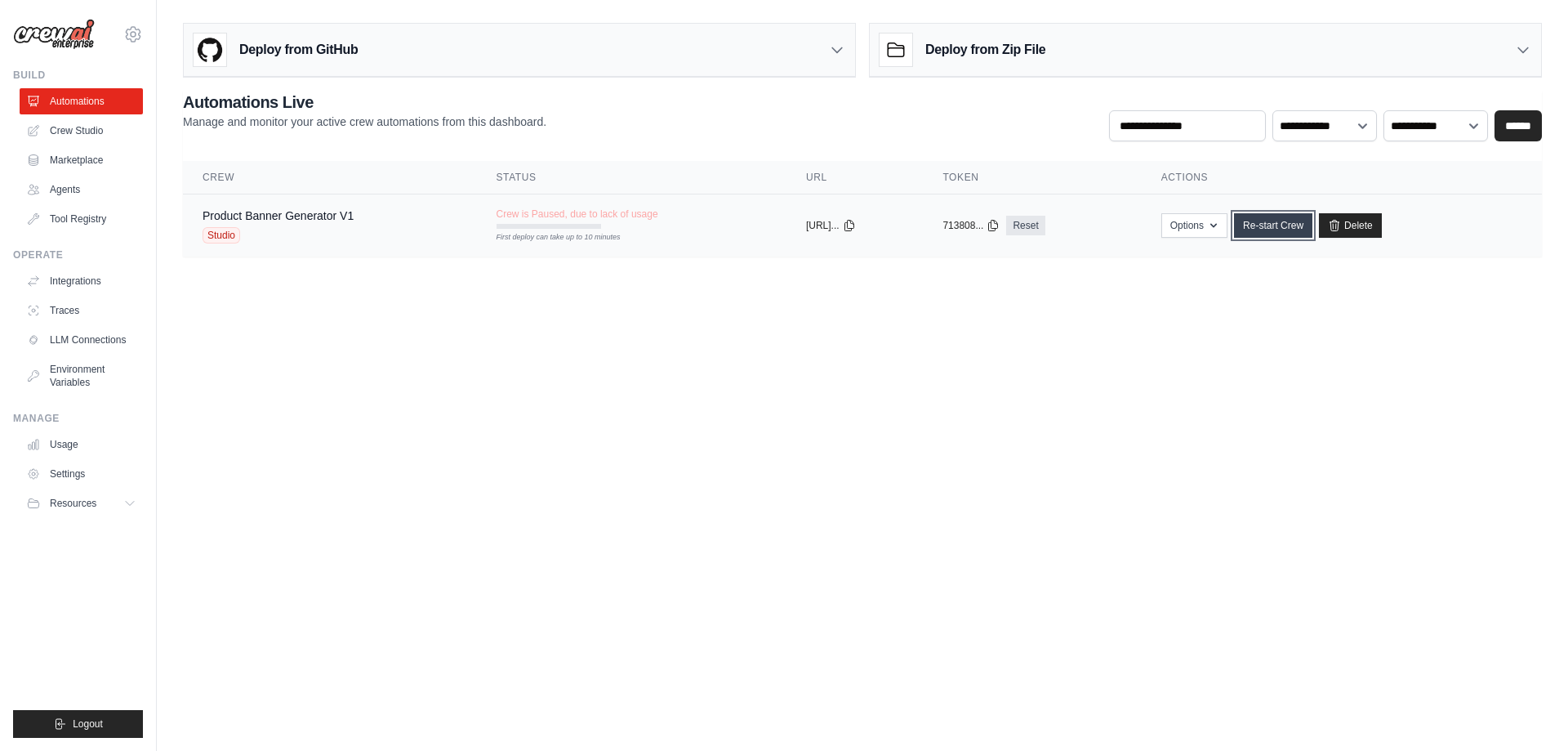
click at [1303, 230] on link "Re-start Crew" at bounding box center [1273, 225] width 78 height 24
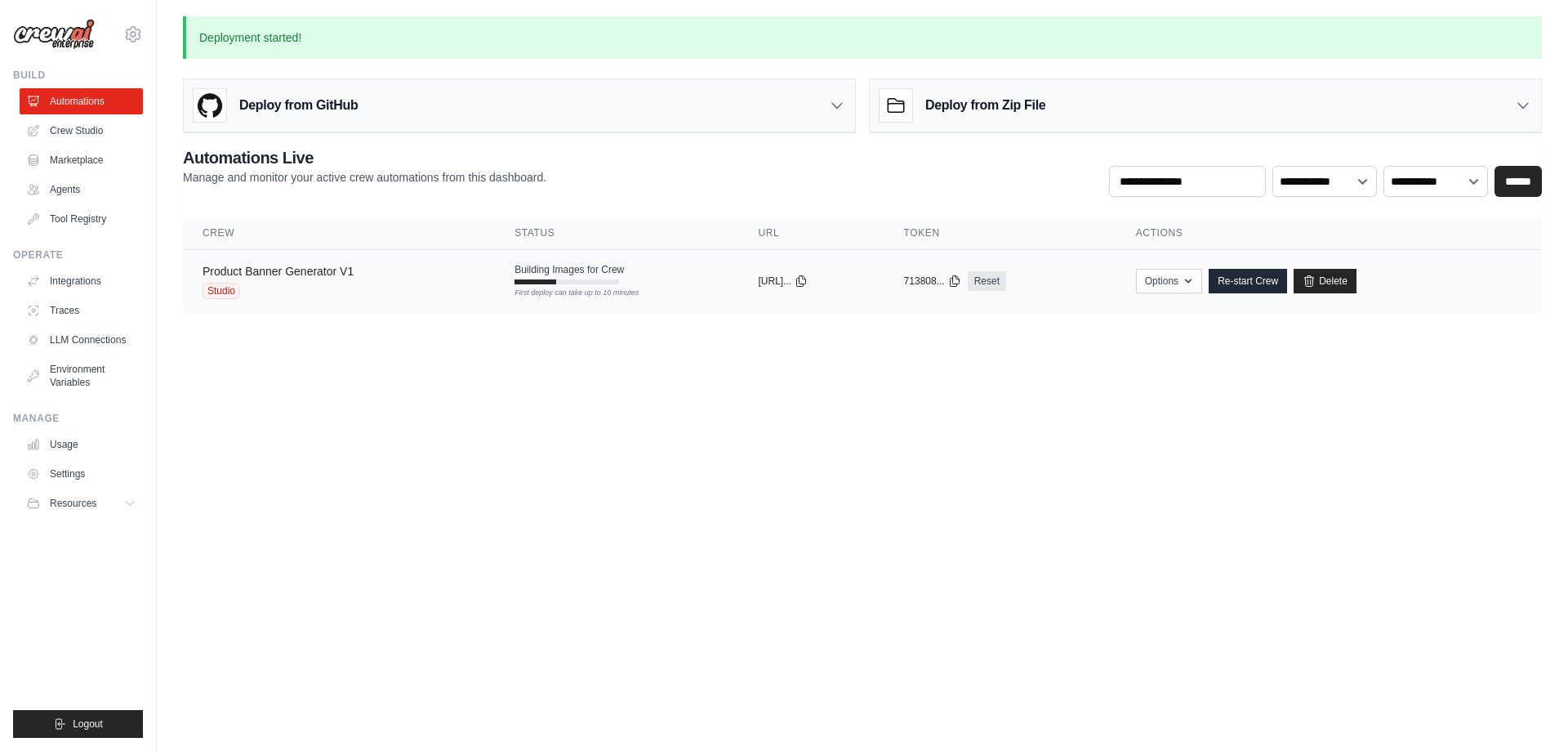
click at [336, 272] on link "Product Banner Generator V1" at bounding box center [278, 271] width 151 height 13
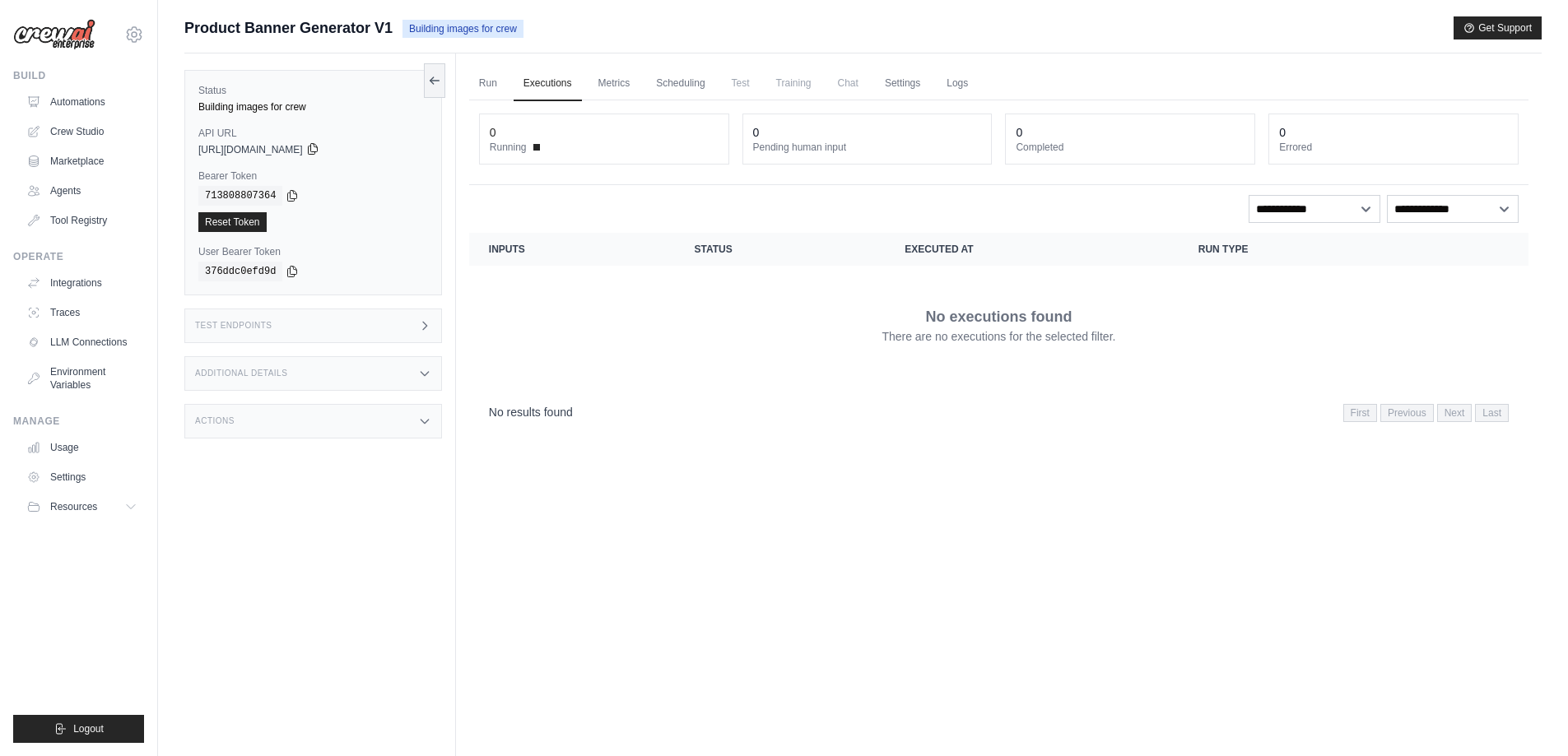
click at [319, 150] on icon at bounding box center [312, 148] width 14 height 14
click at [319, 148] on icon at bounding box center [312, 148] width 14 height 14
click at [317, 150] on icon at bounding box center [312, 149] width 9 height 11
drag, startPoint x: 305, startPoint y: 194, endPoint x: 196, endPoint y: 175, distance: 110.6
click at [196, 175] on div "Status Building images for crew API URL copied [URL][DOMAIN_NAME] Bearer Token …" at bounding box center [313, 182] width 258 height 225
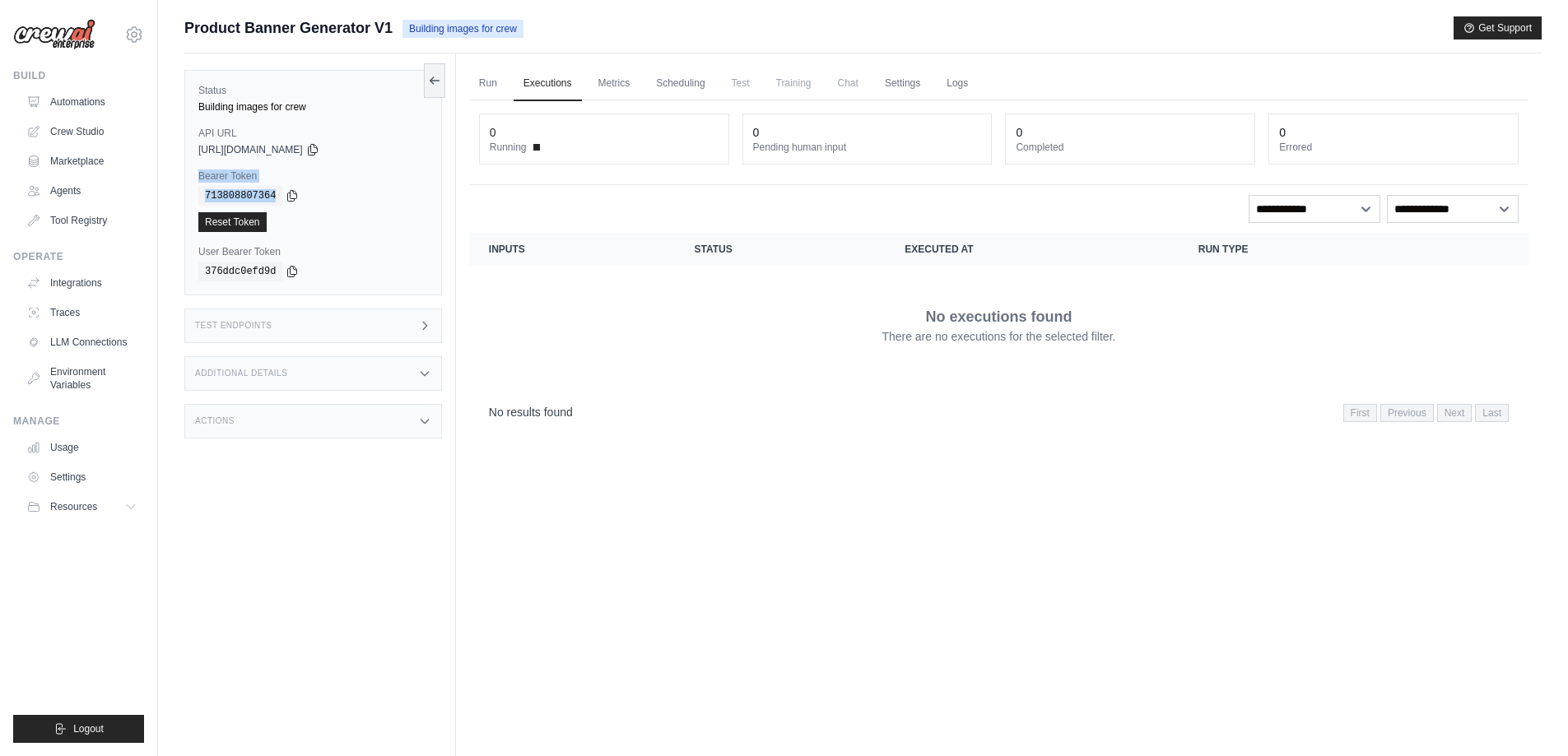
copy div "Bearer Token copied 713808807364"
drag, startPoint x: 309, startPoint y: 267, endPoint x: 172, endPoint y: 247, distance: 138.5
click at [171, 248] on div "Submit a support request Describe your issue or question * Please be specific a…" at bounding box center [863, 412] width 1410 height 793
copy div "User Bearer Token copied 376ddc0efd9d"
click at [181, 126] on div "Submit a support request Describe your issue or question * Please be specific a…" at bounding box center [863, 412] width 1410 height 793
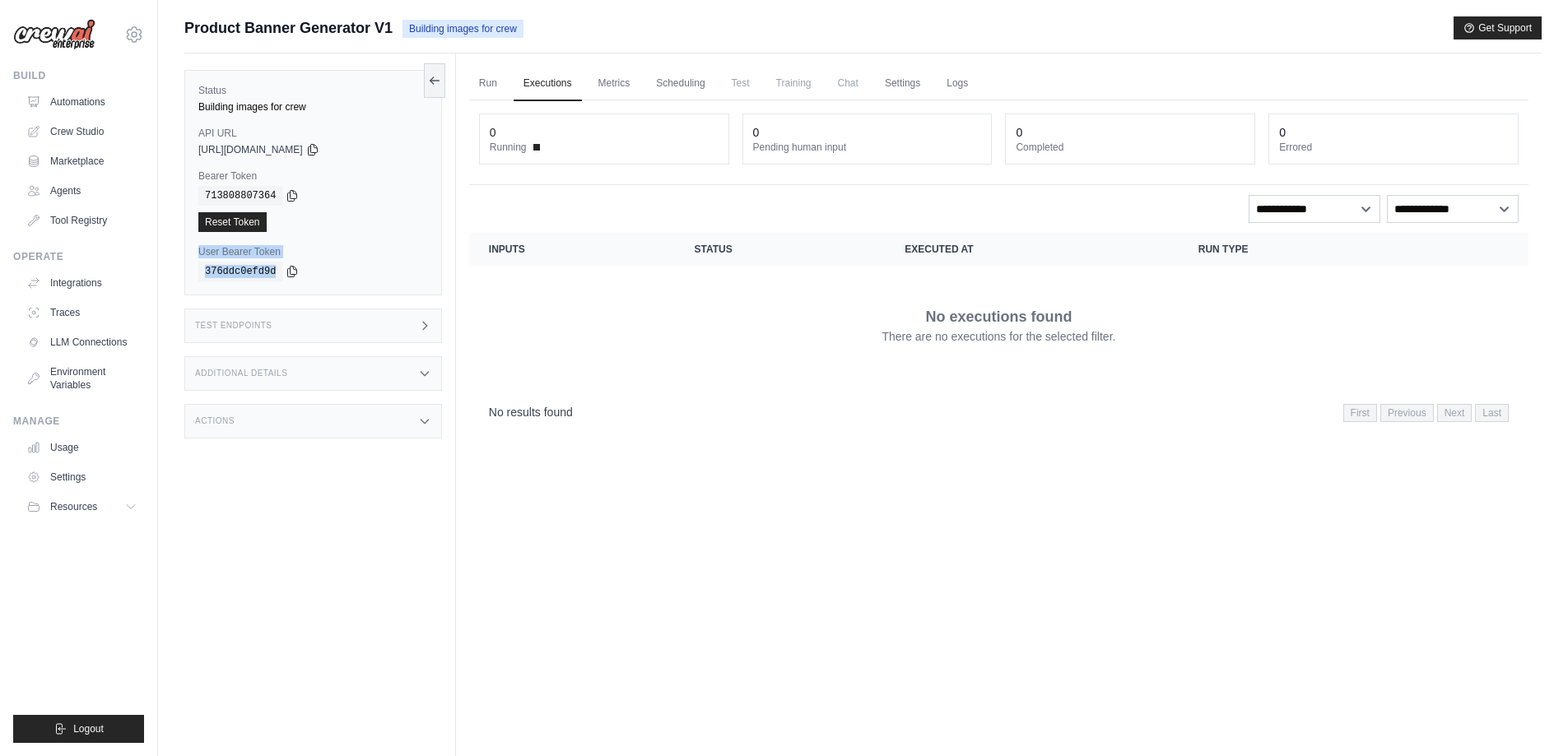
copy div "API URL copied"
click at [88, 105] on link "Automations" at bounding box center [83, 101] width 124 height 26
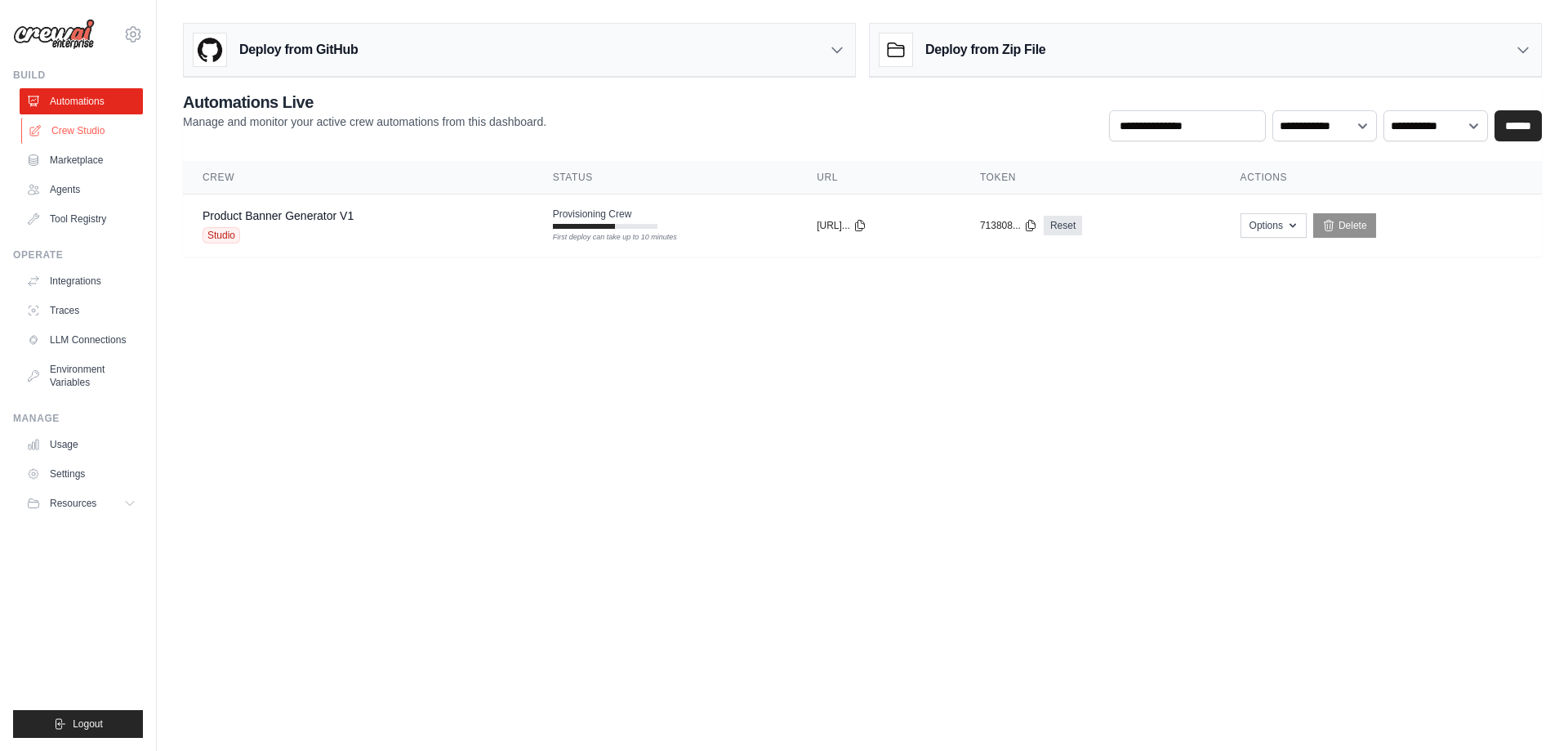
click at [89, 124] on link "Crew Studio" at bounding box center [83, 130] width 123 height 26
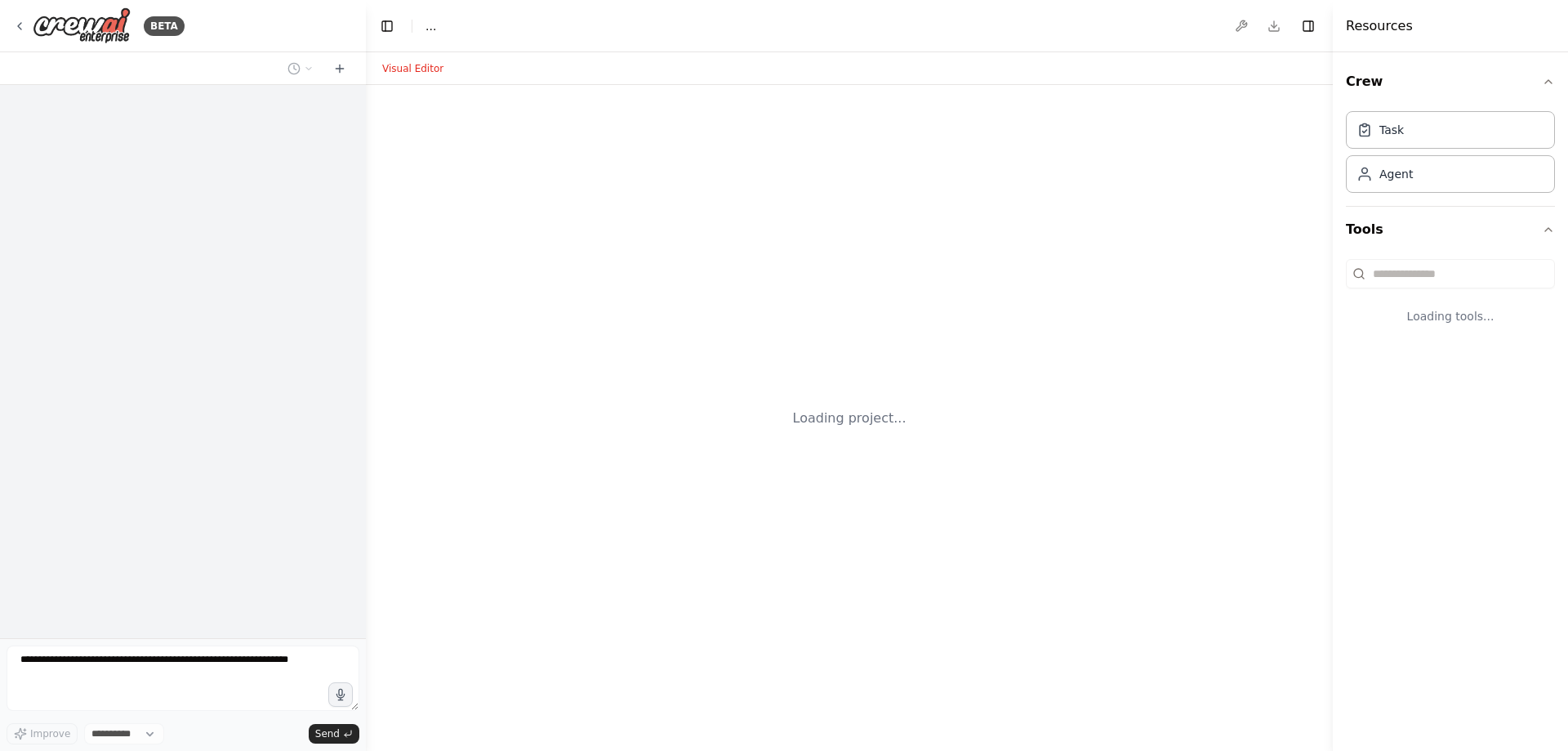
select select "****"
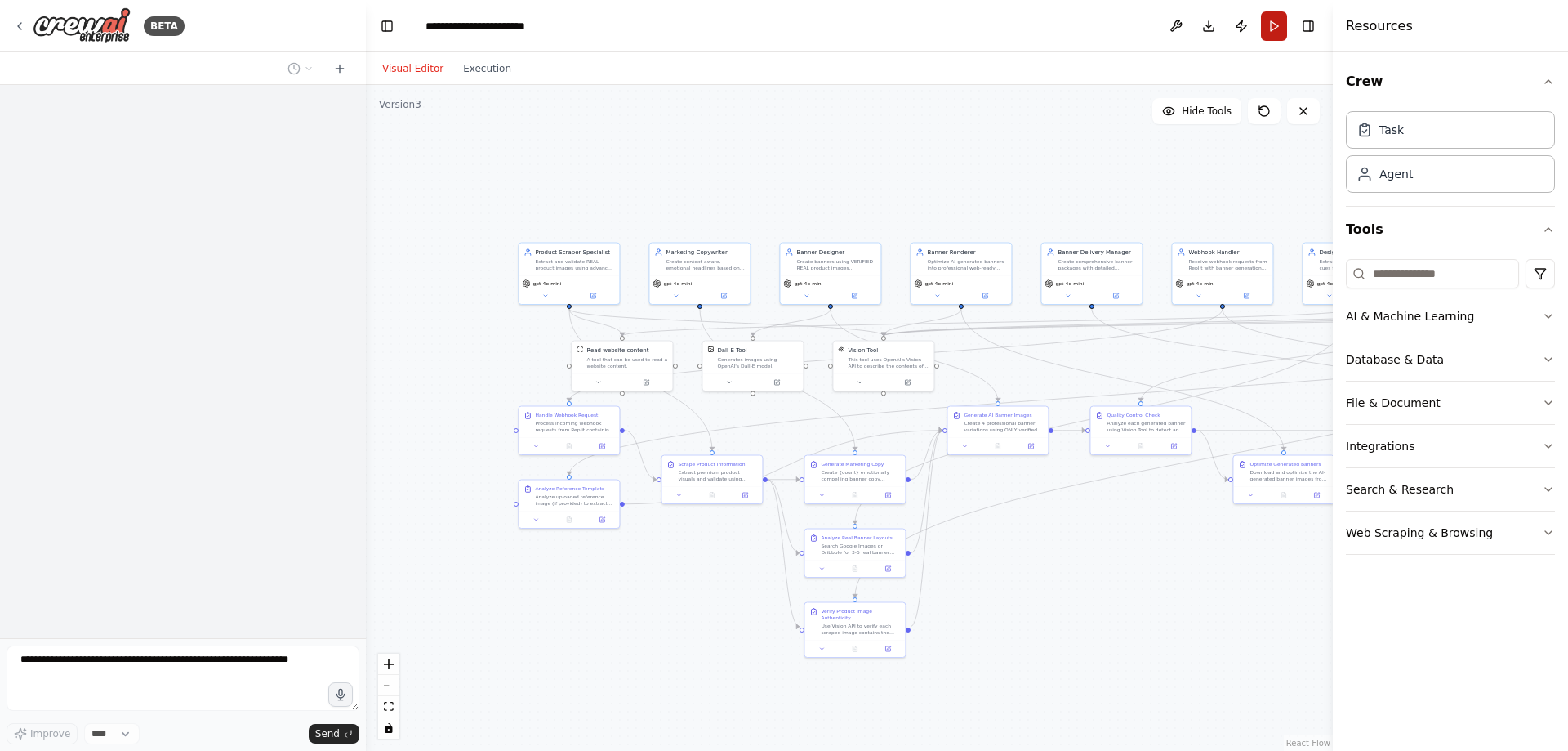
click at [1263, 29] on button "Run" at bounding box center [1273, 26] width 26 height 30
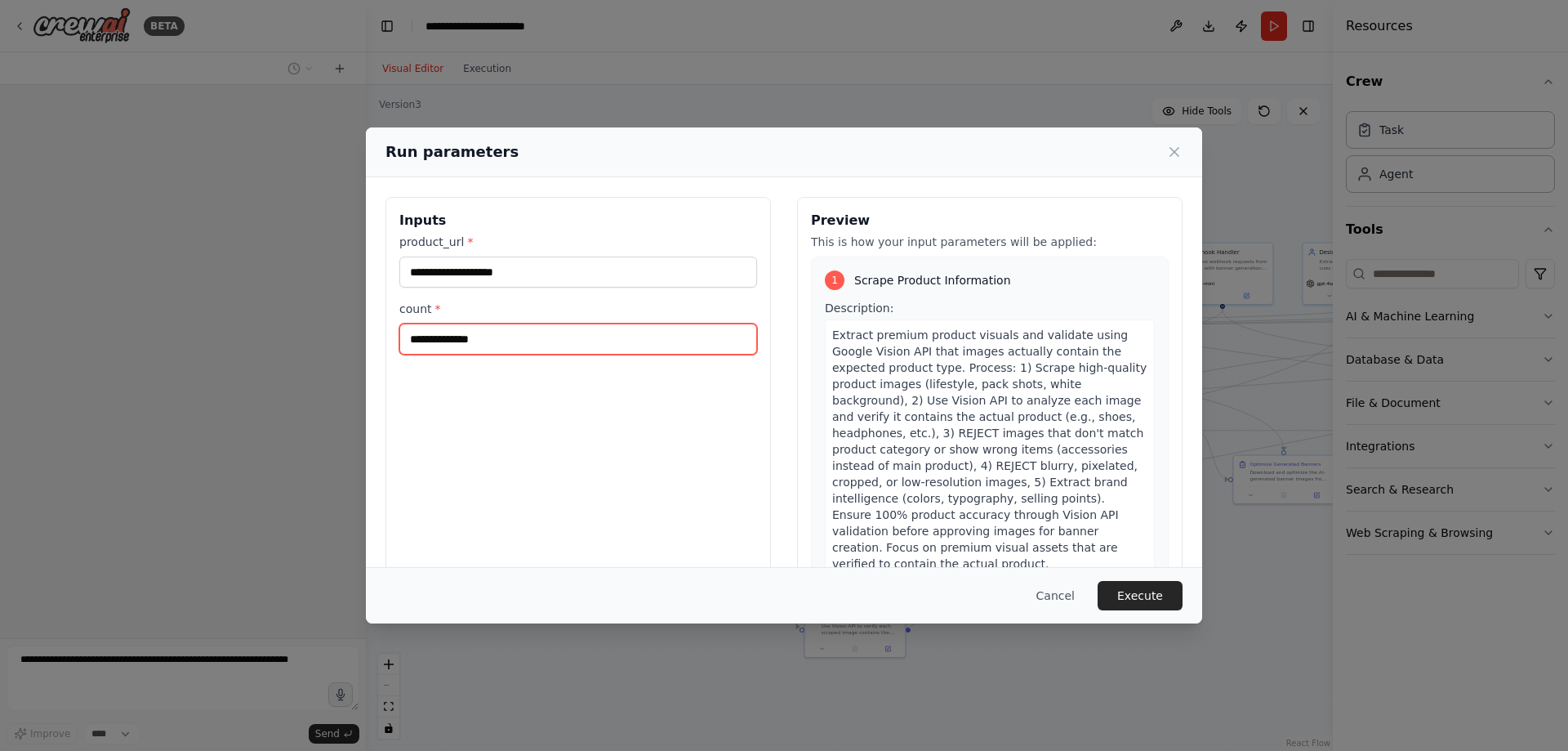
click at [566, 331] on input "count *" at bounding box center [578, 339] width 357 height 31
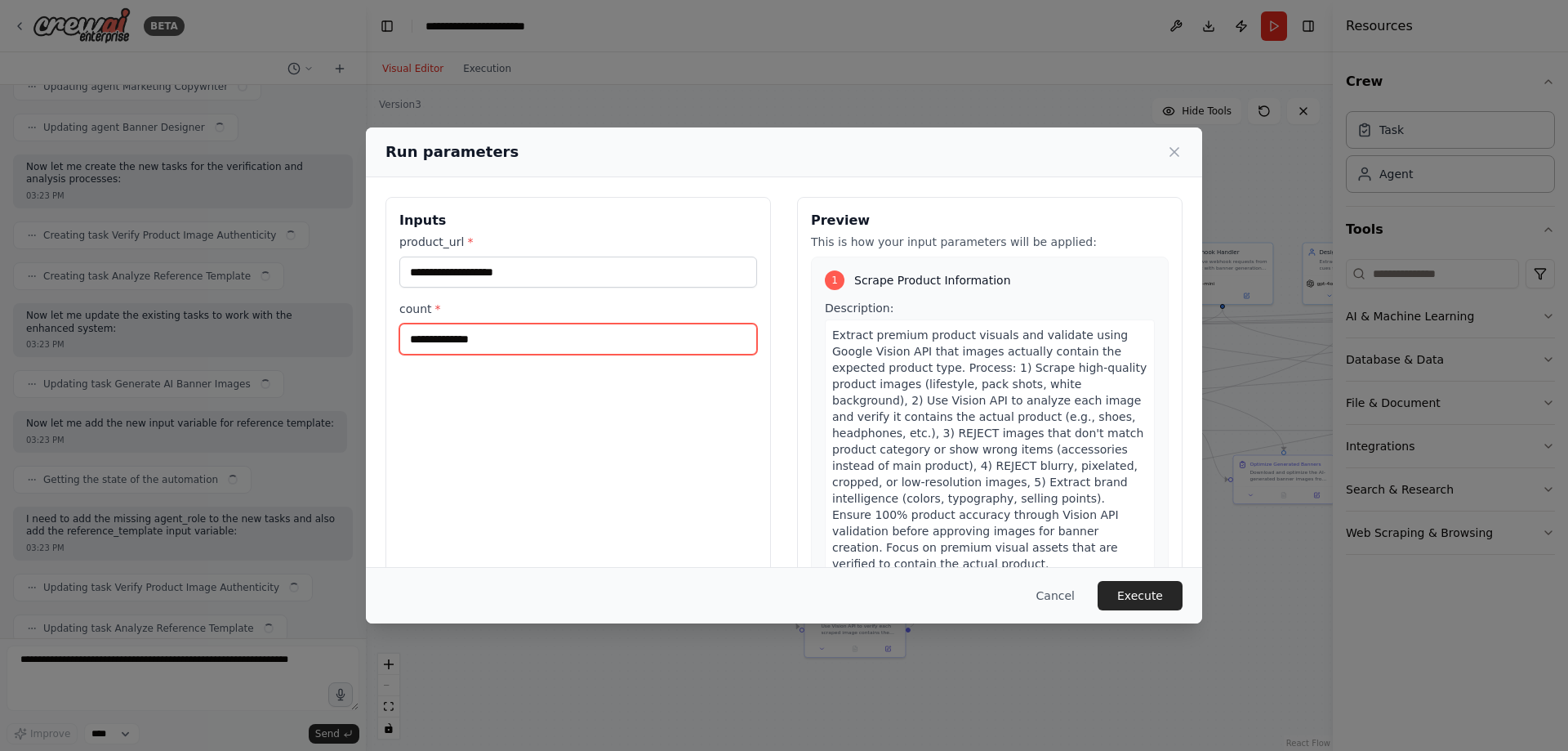
scroll to position [39886, 0]
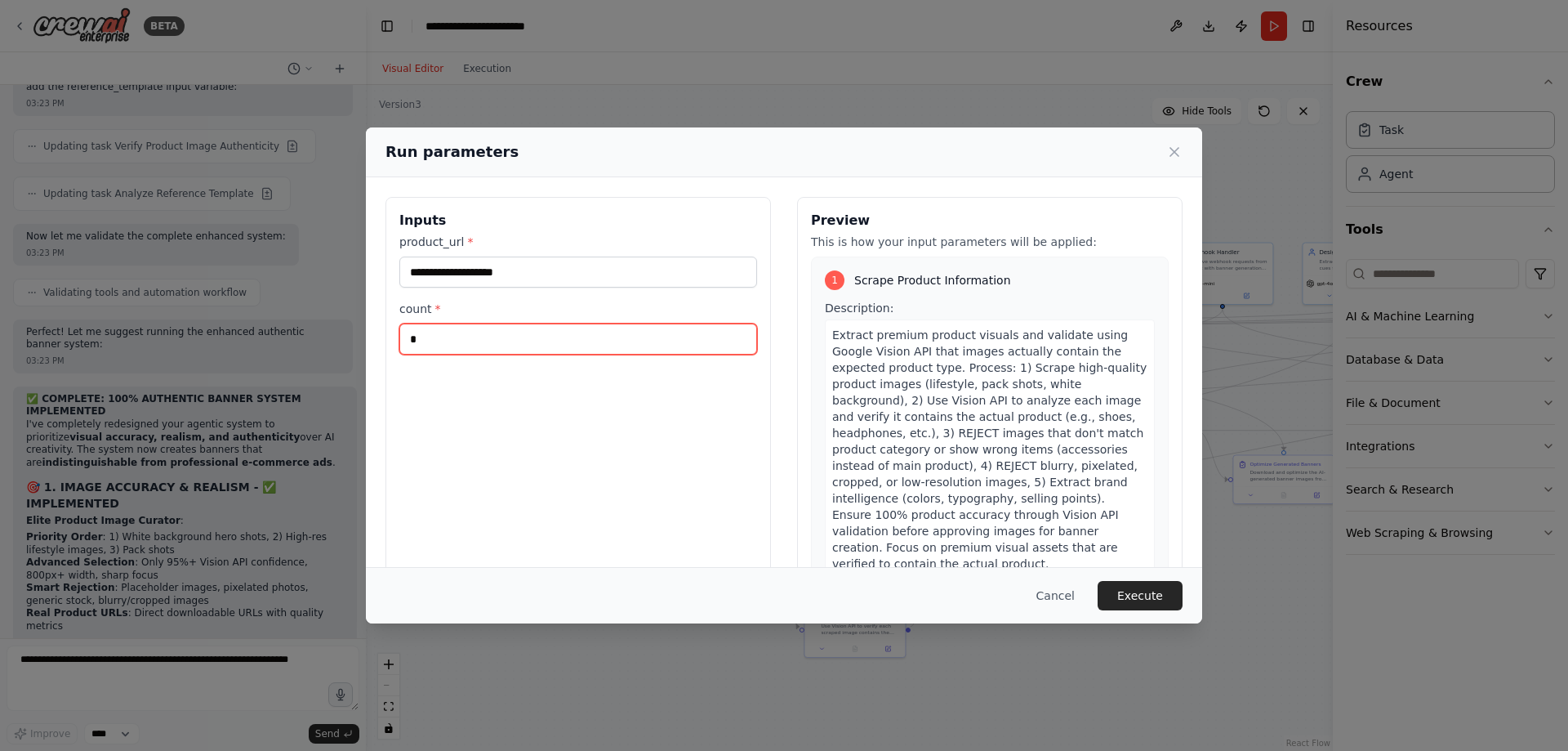
type input "*"
click at [506, 248] on label "product_url *" at bounding box center [578, 242] width 357 height 16
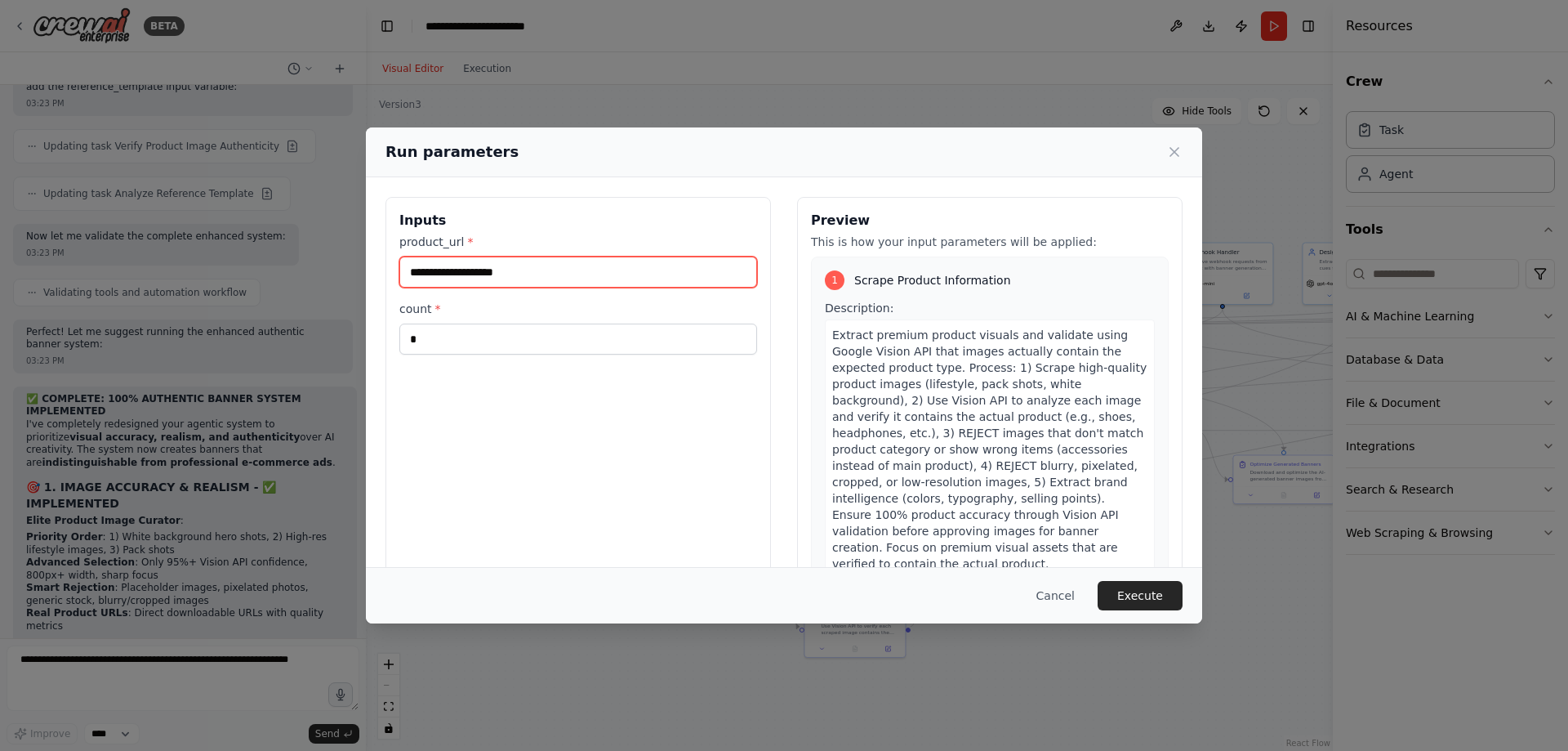
click at [506, 257] on input "product_url *" at bounding box center [578, 272] width 357 height 31
click at [508, 266] on input "product_url *" at bounding box center [578, 272] width 357 height 31
type input "**********"
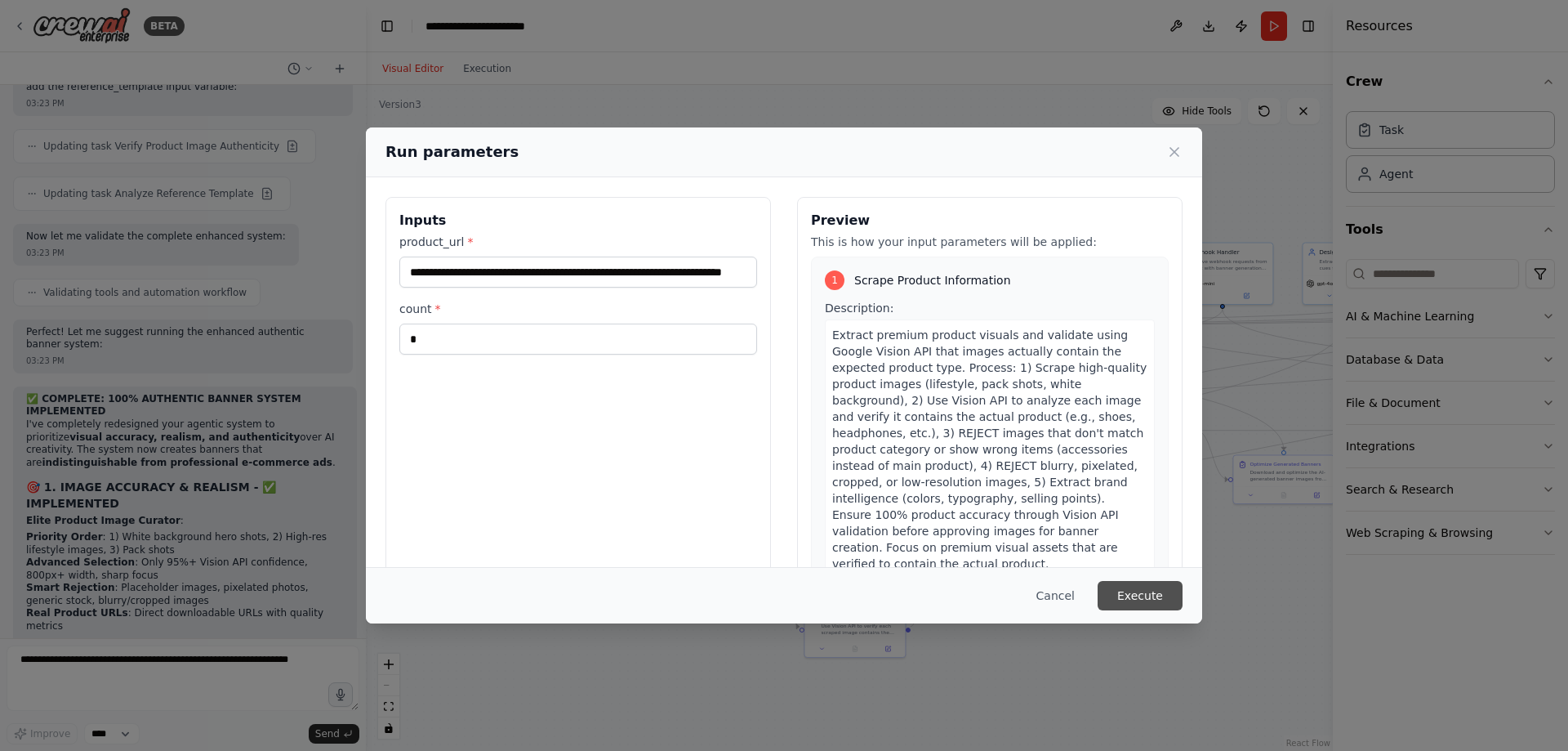
click at [1130, 588] on button "Execute" at bounding box center [1140, 596] width 85 height 30
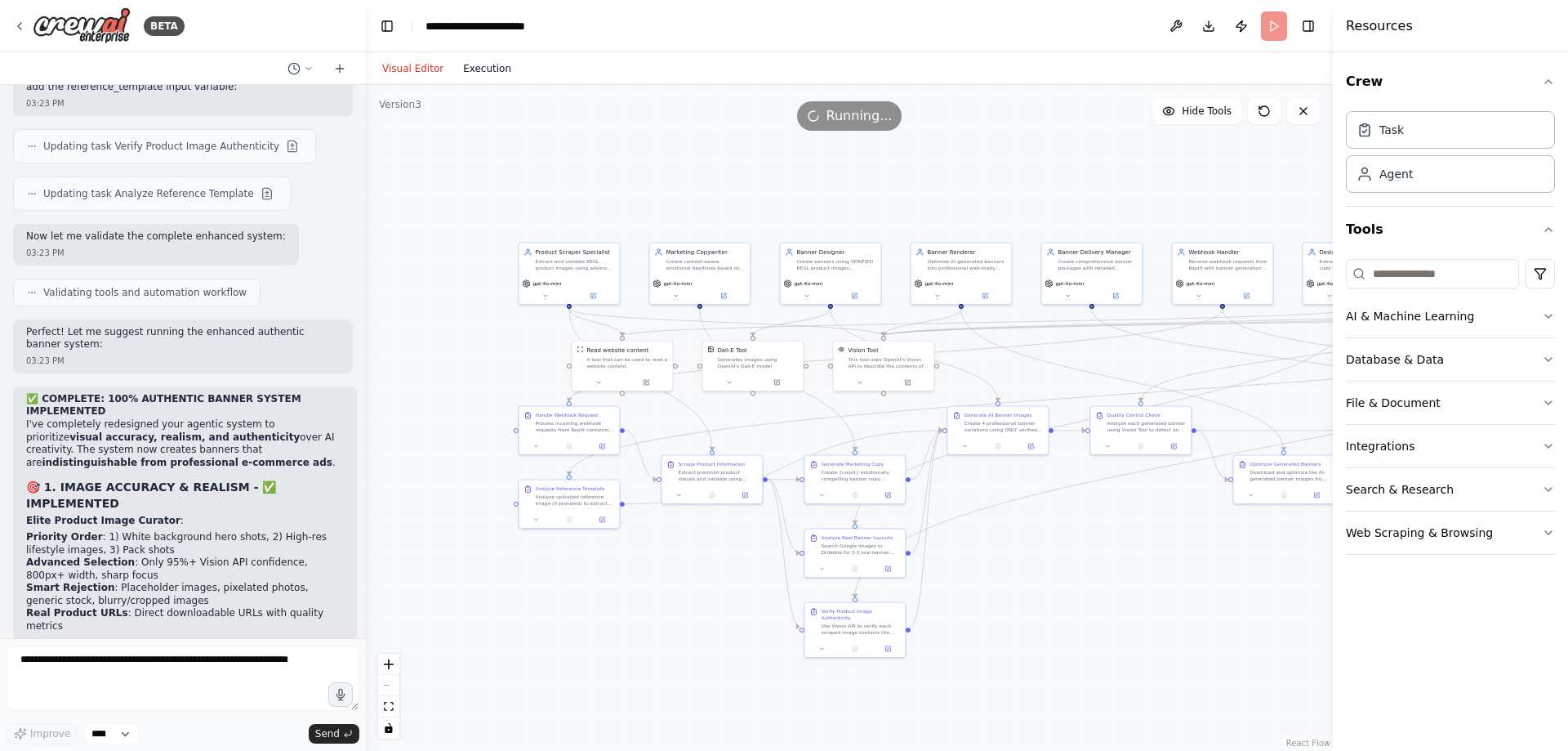
click at [476, 58] on button "Execution" at bounding box center [487, 68] width 67 height 20
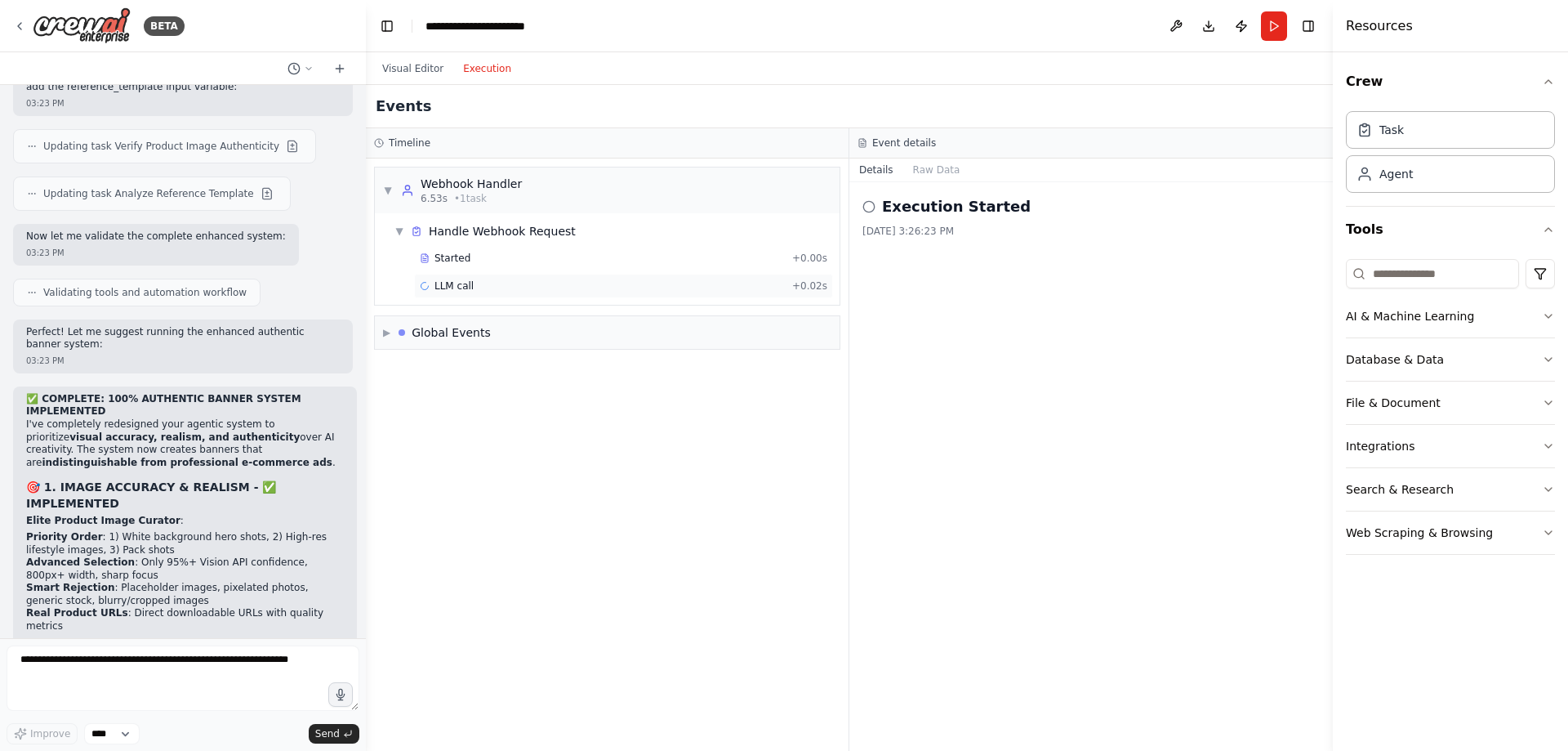
click at [492, 287] on div "LLM call + 0.02s" at bounding box center [623, 286] width 408 height 13
click at [419, 66] on button "Visual Editor" at bounding box center [413, 68] width 81 height 20
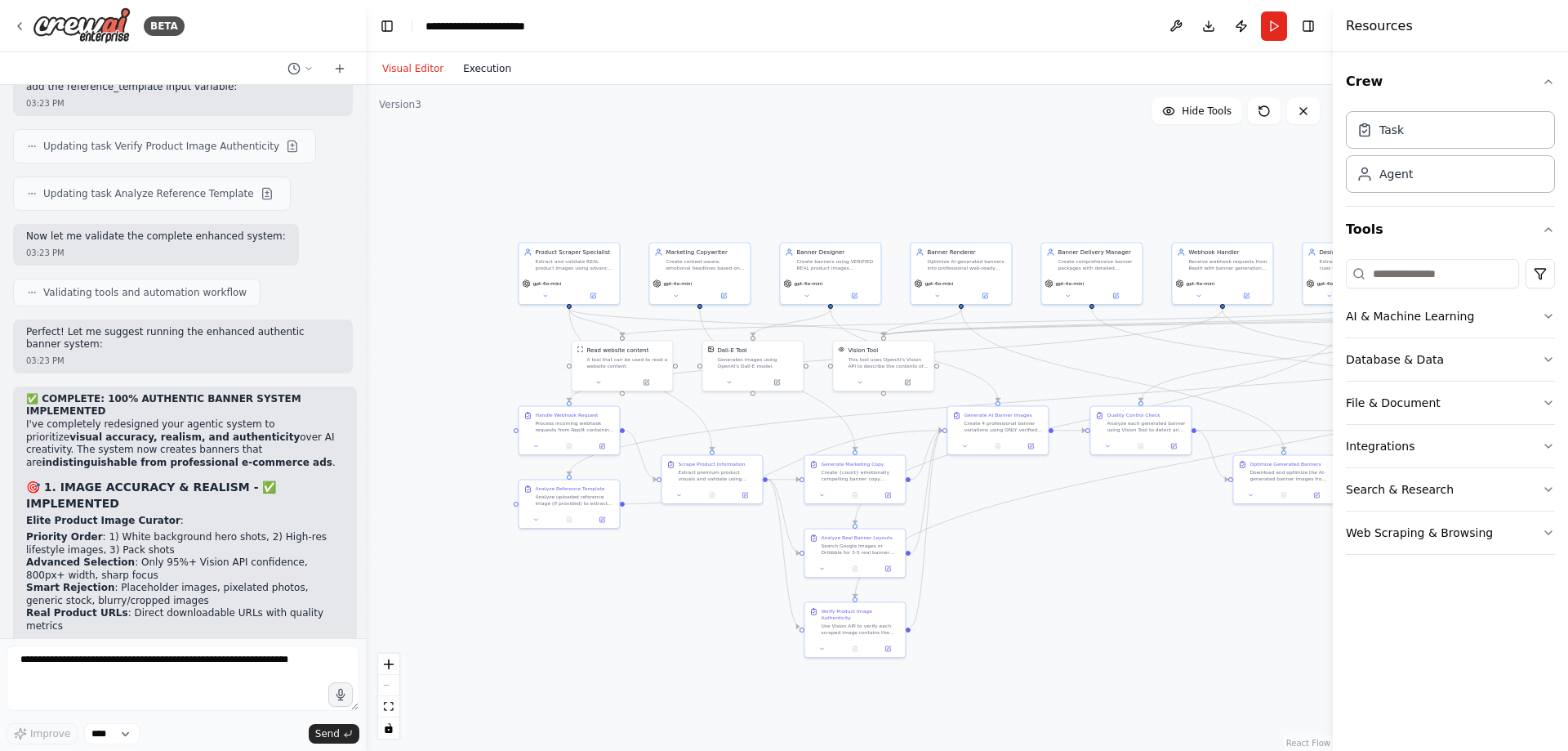
click at [460, 75] on button "Execution" at bounding box center [487, 68] width 67 height 20
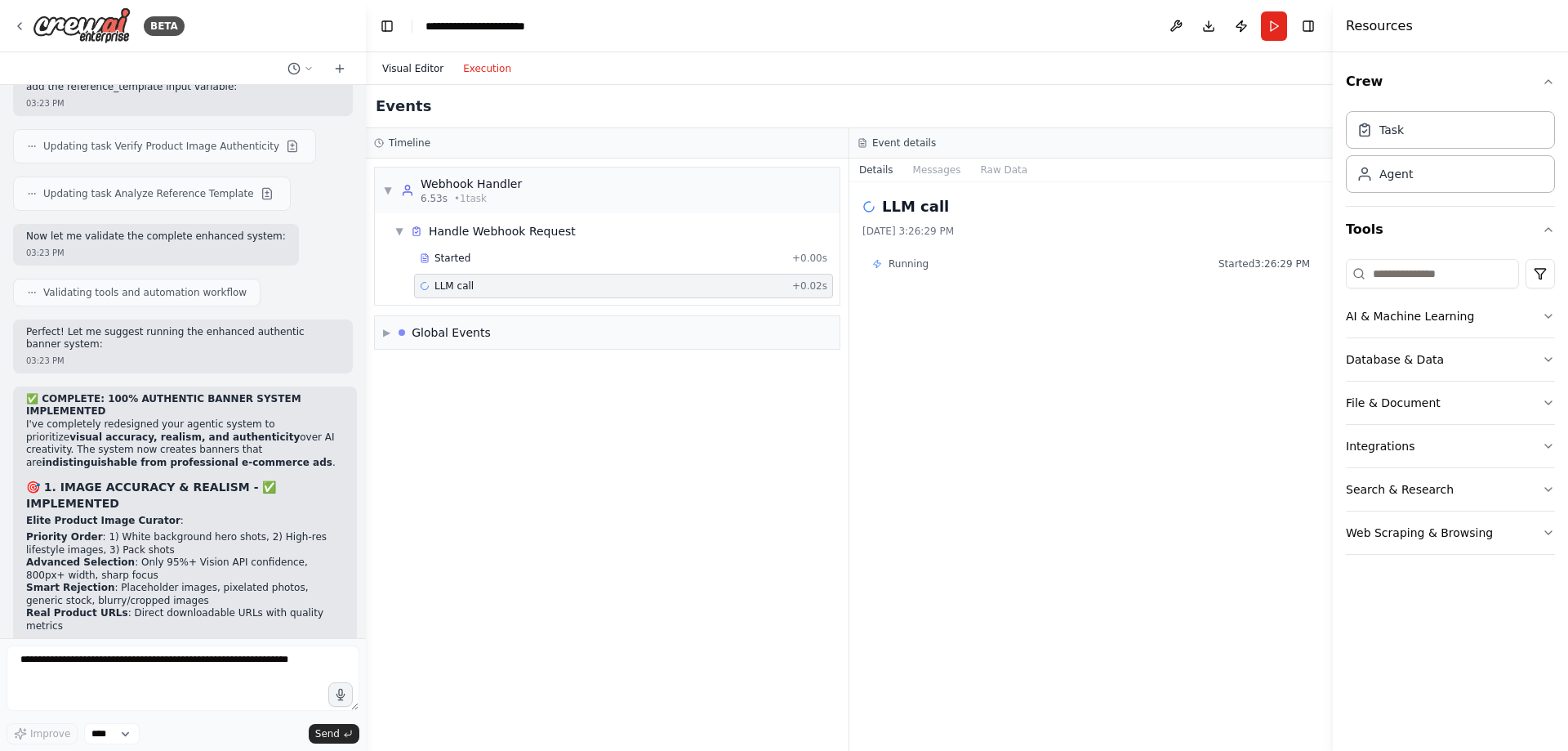
click at [383, 59] on button "Visual Editor" at bounding box center [413, 68] width 81 height 20
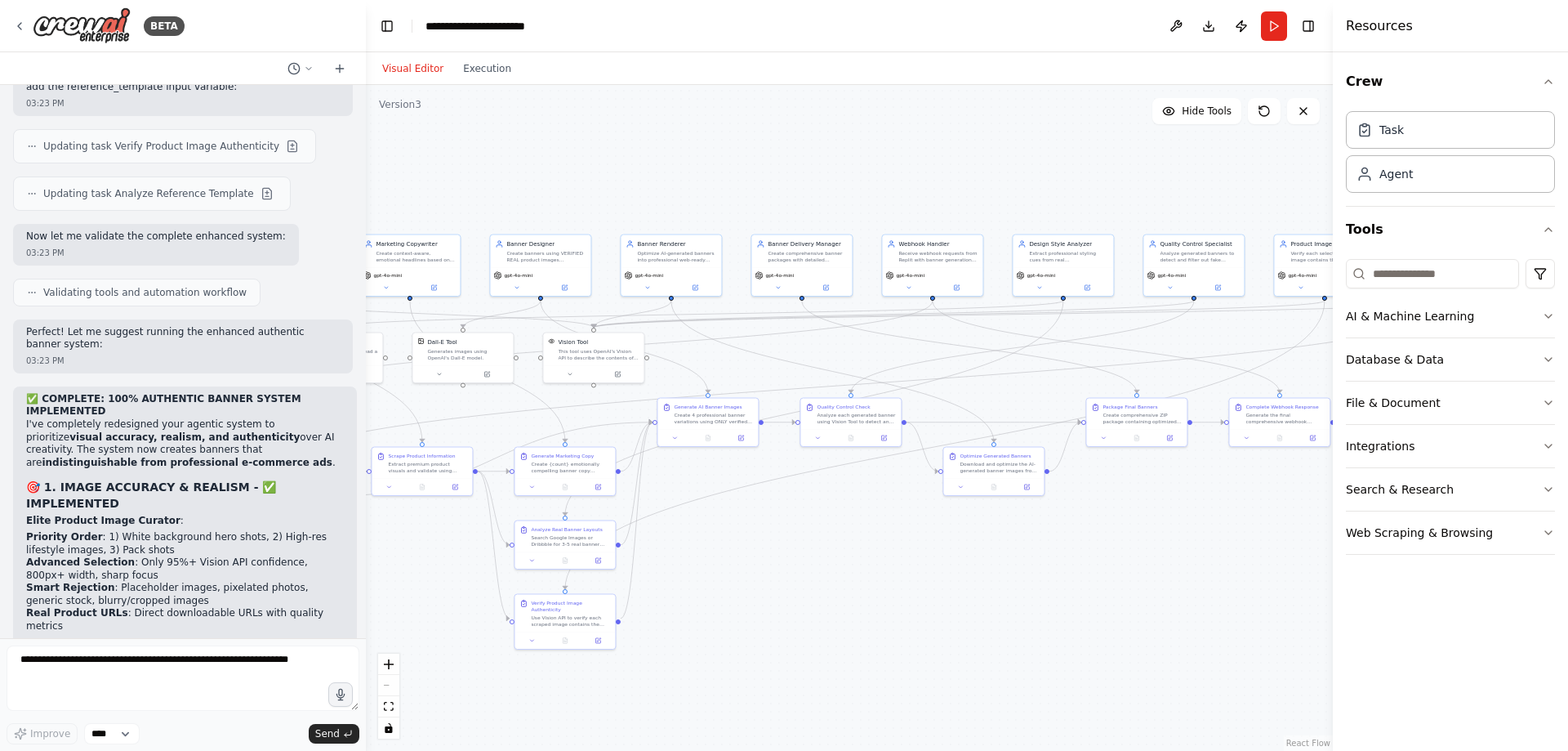
drag, startPoint x: 1132, startPoint y: 201, endPoint x: 1221, endPoint y: 88, distance: 143.8
click at [922, 185] on div ".deletable-edge-delete-btn { width: 20px; height: 20px; border: 0px solid #ffff…" at bounding box center [849, 418] width 967 height 666
click at [1272, 25] on button "Run" at bounding box center [1273, 26] width 26 height 30
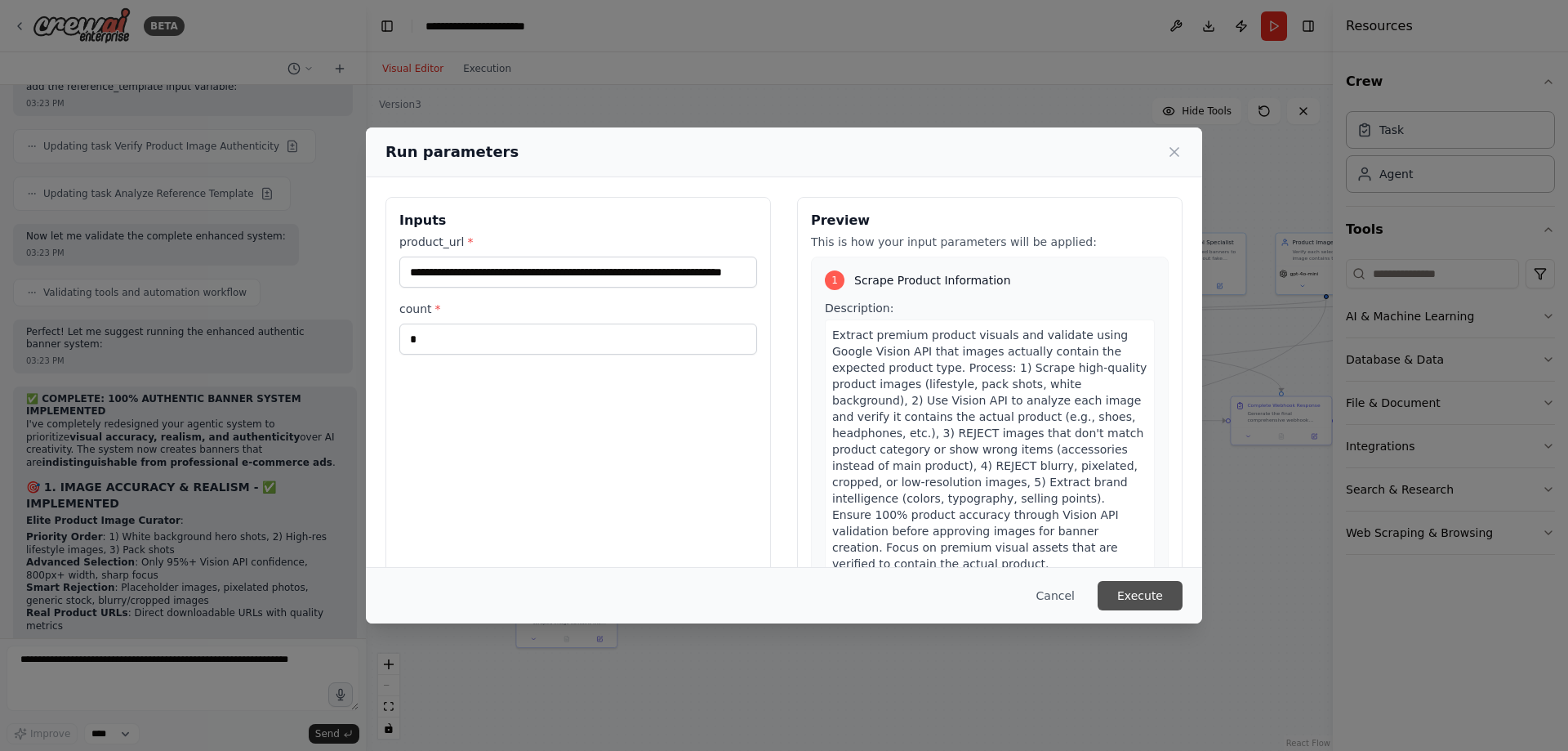
click at [1141, 596] on button "Execute" at bounding box center [1140, 596] width 85 height 30
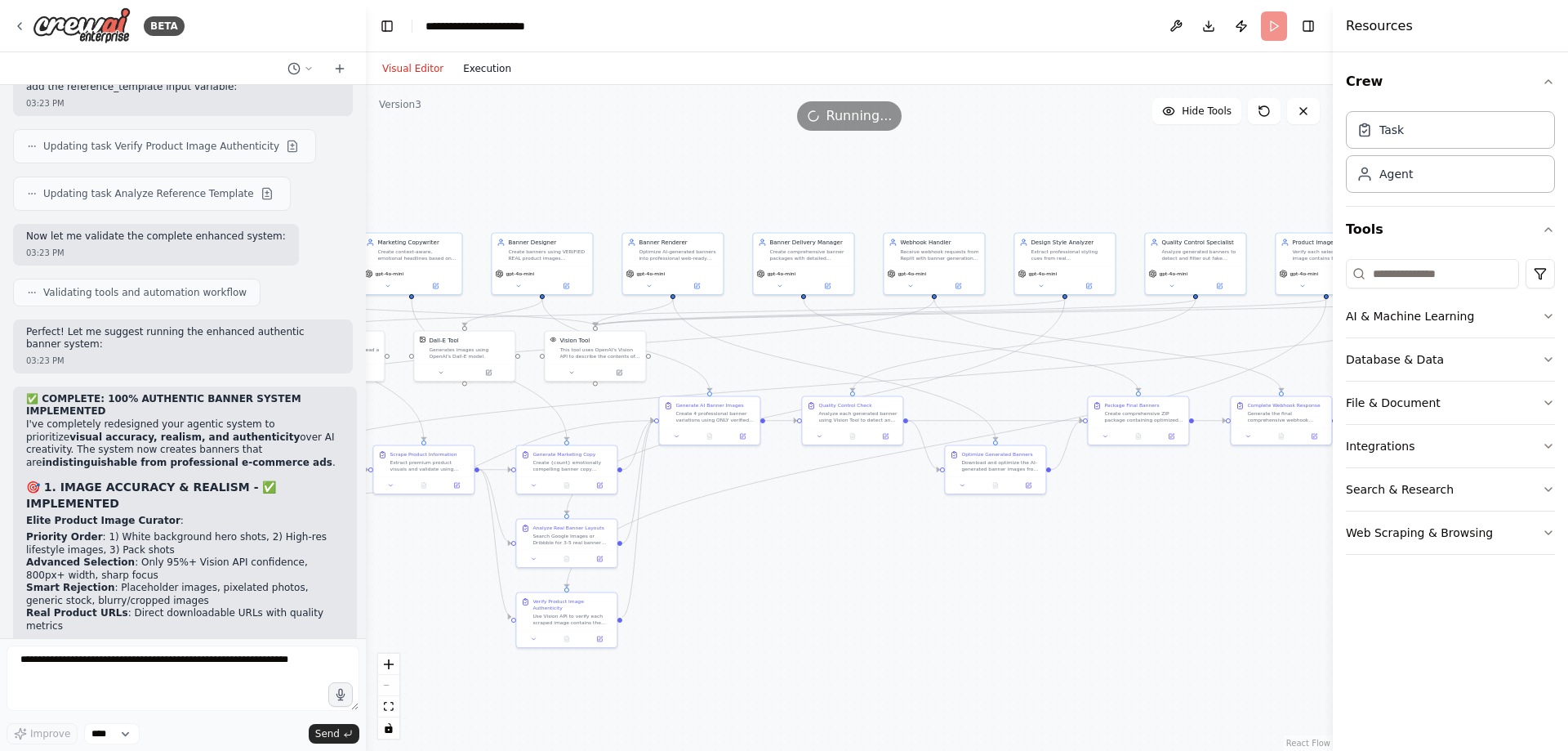
click at [476, 64] on button "Execution" at bounding box center [487, 68] width 67 height 20
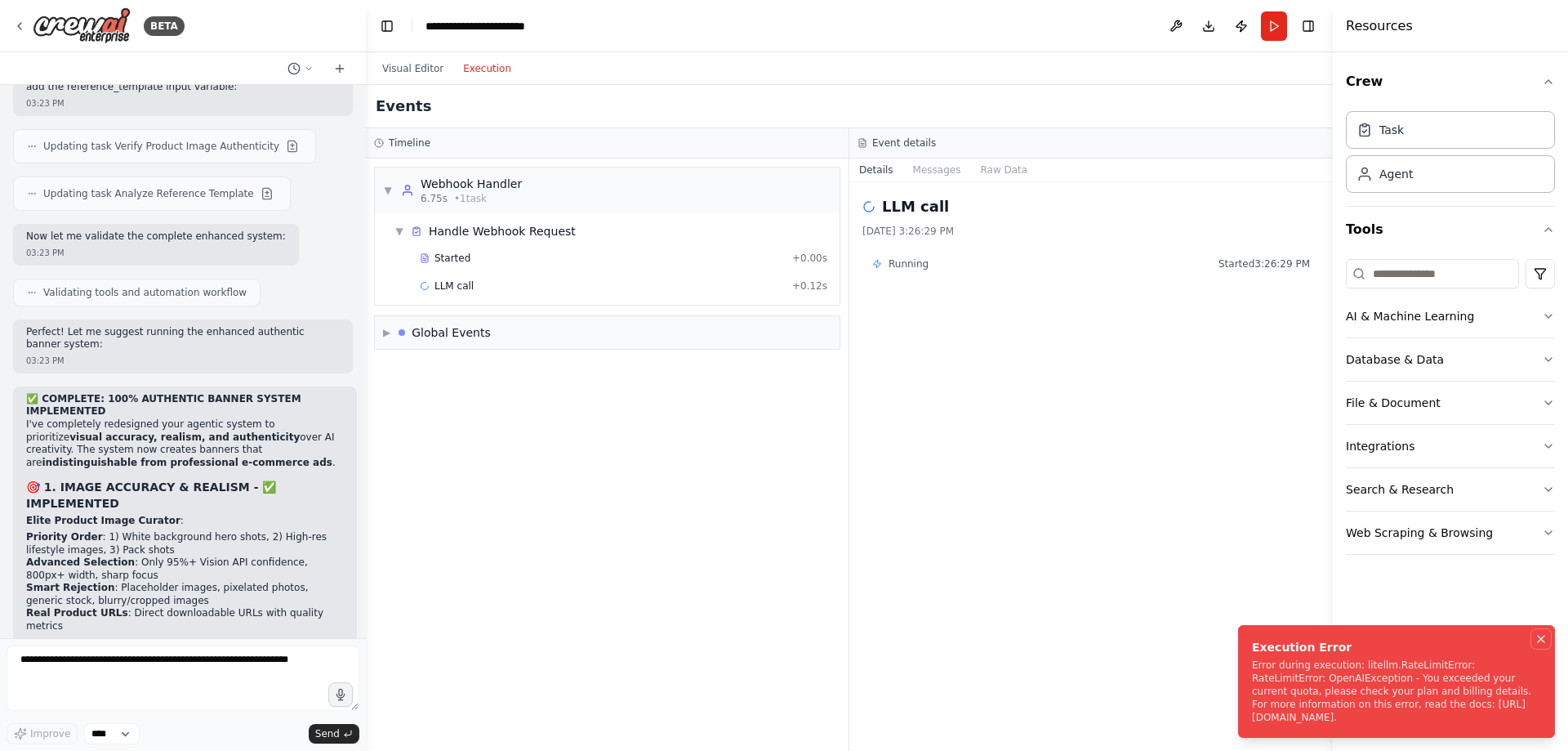
click at [1536, 632] on icon "Notifications (F8)" at bounding box center [1541, 639] width 13 height 13
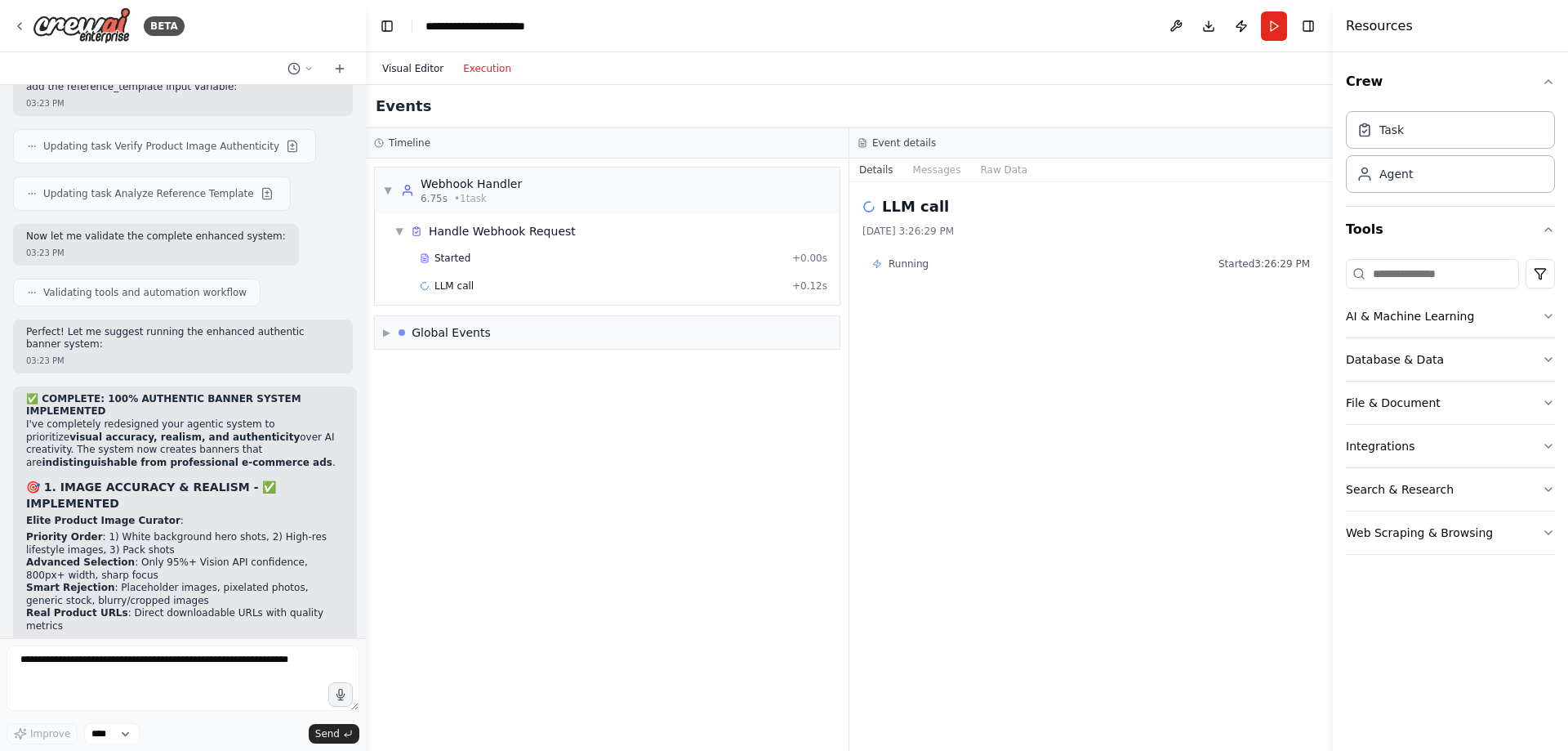
click at [387, 69] on button "Visual Editor" at bounding box center [413, 68] width 81 height 20
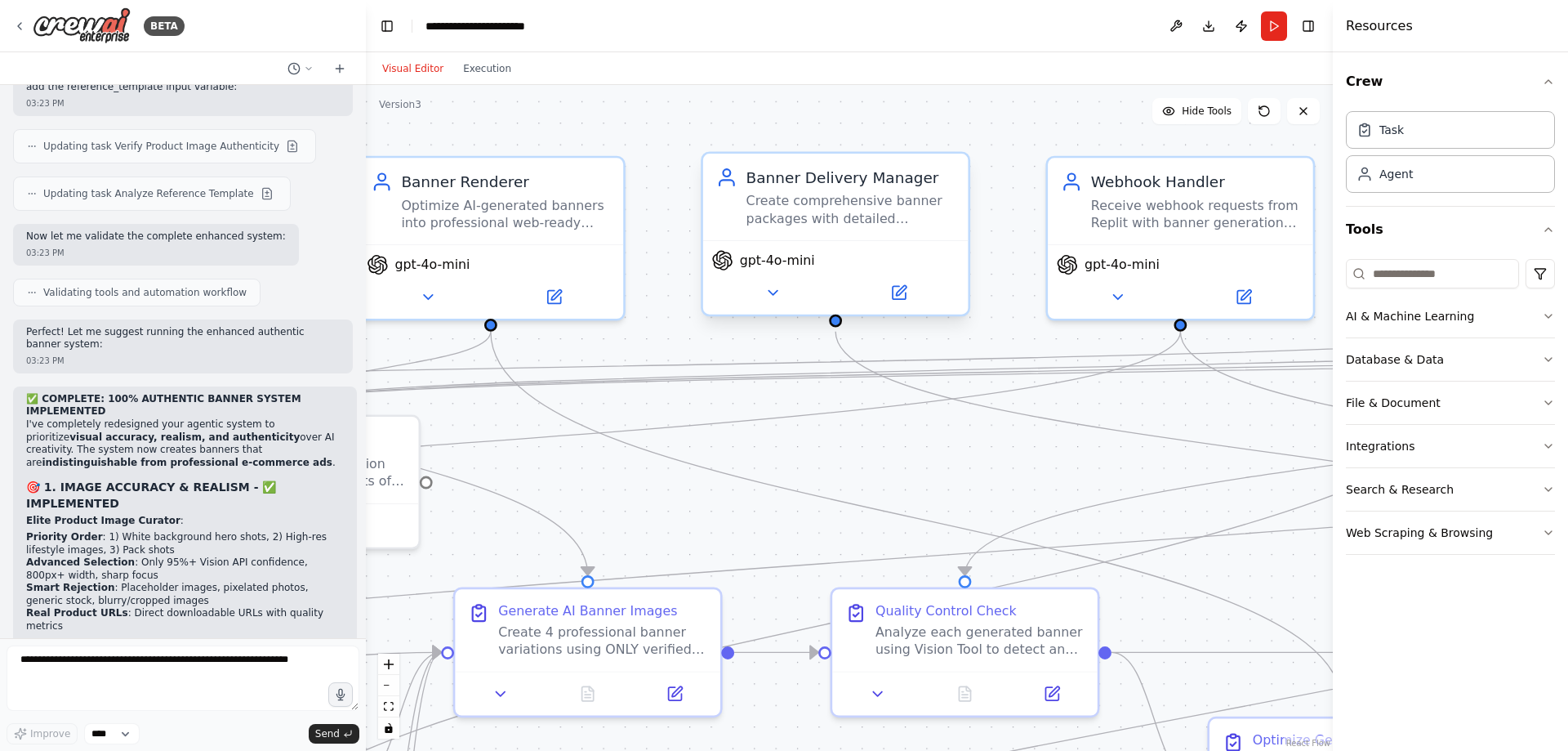
click at [780, 269] on span "gpt-4o-mini" at bounding box center [778, 260] width 75 height 17
click at [782, 301] on button at bounding box center [772, 292] width 122 height 26
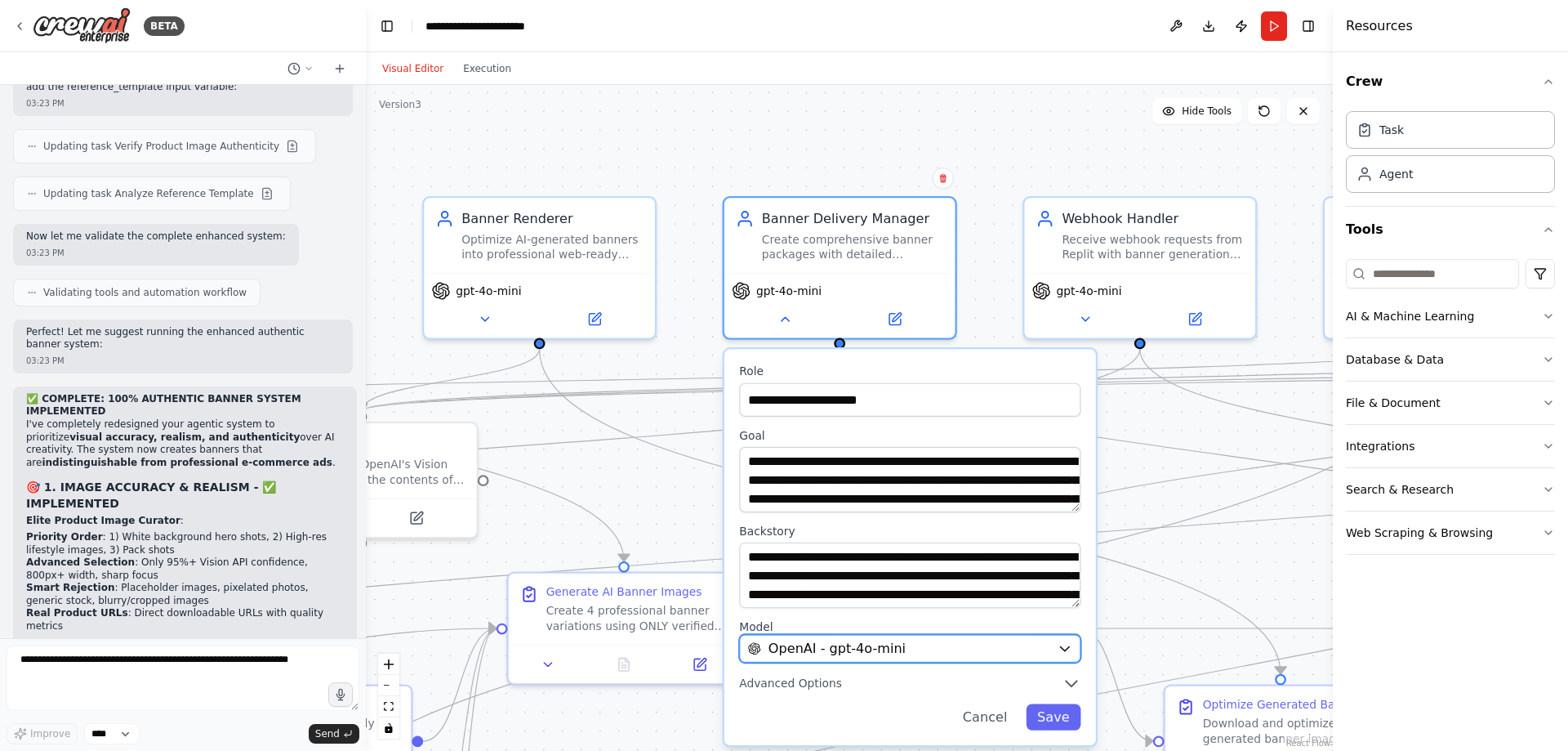
click at [823, 645] on span "OpenAI - gpt-4o-mini" at bounding box center [837, 648] width 137 height 19
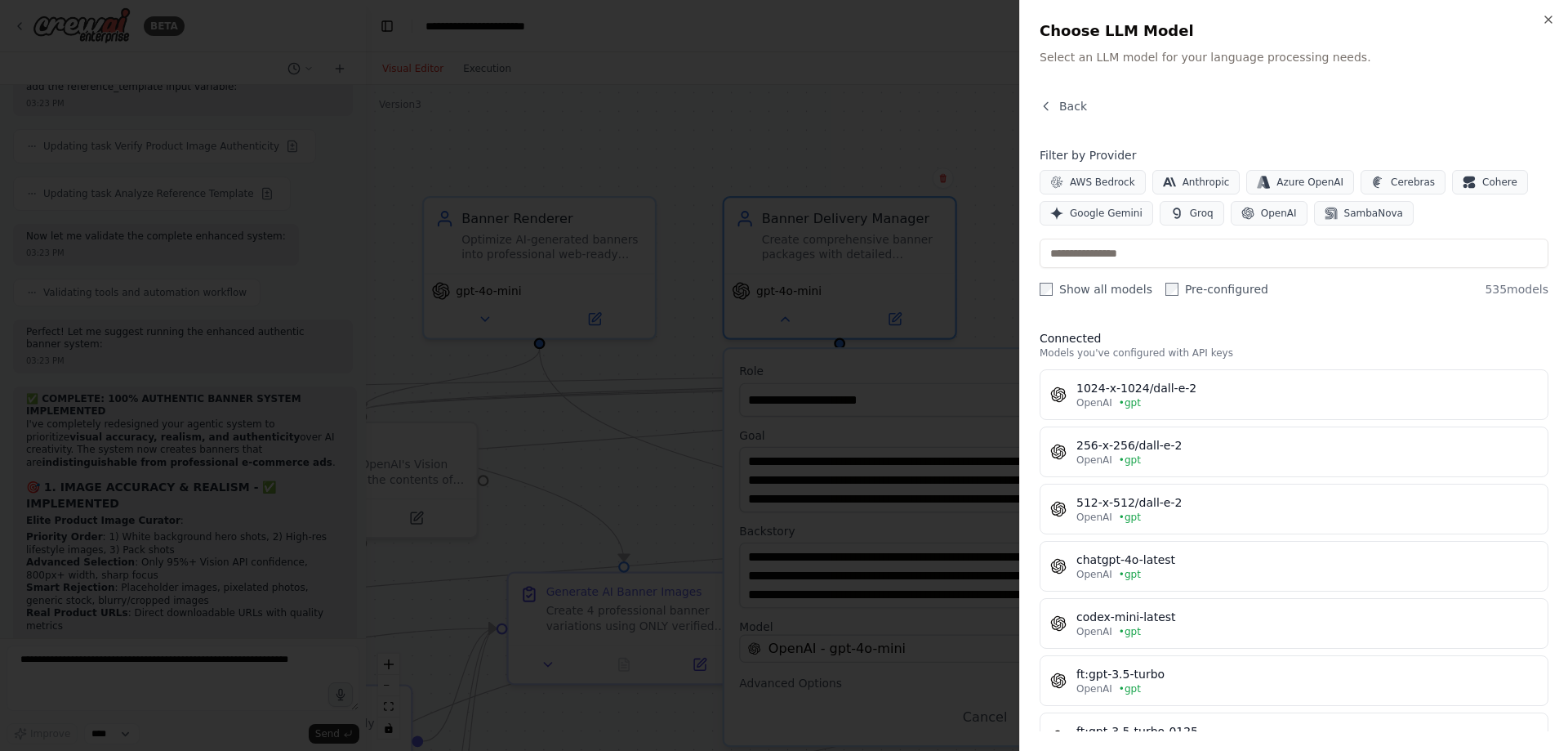
click at [1066, 290] on label "Show all models" at bounding box center [1097, 289] width 113 height 16
click at [1167, 289] on label "Pre-configured" at bounding box center [1217, 289] width 103 height 16
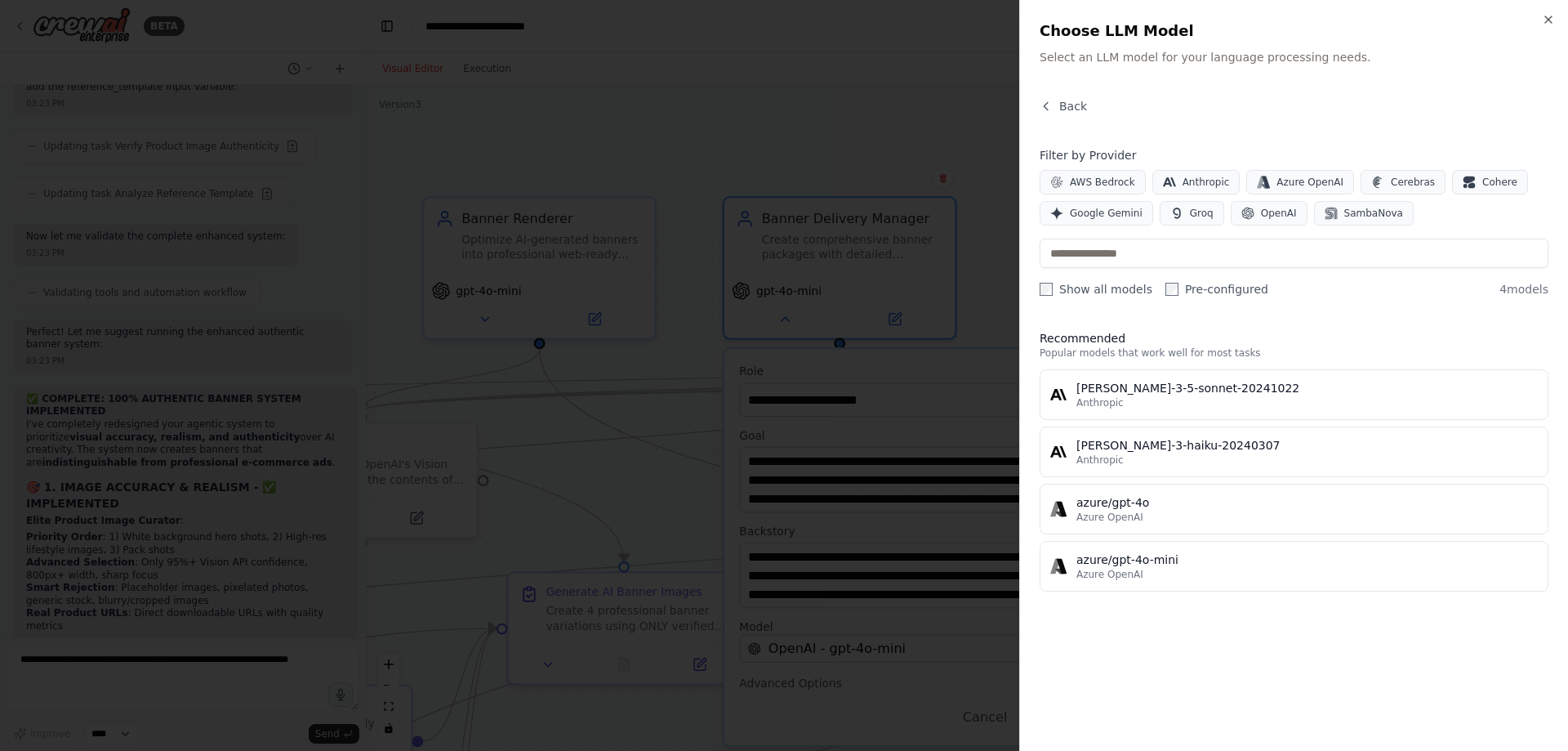
click at [1167, 289] on label "Pre-configured" at bounding box center [1217, 289] width 103 height 16
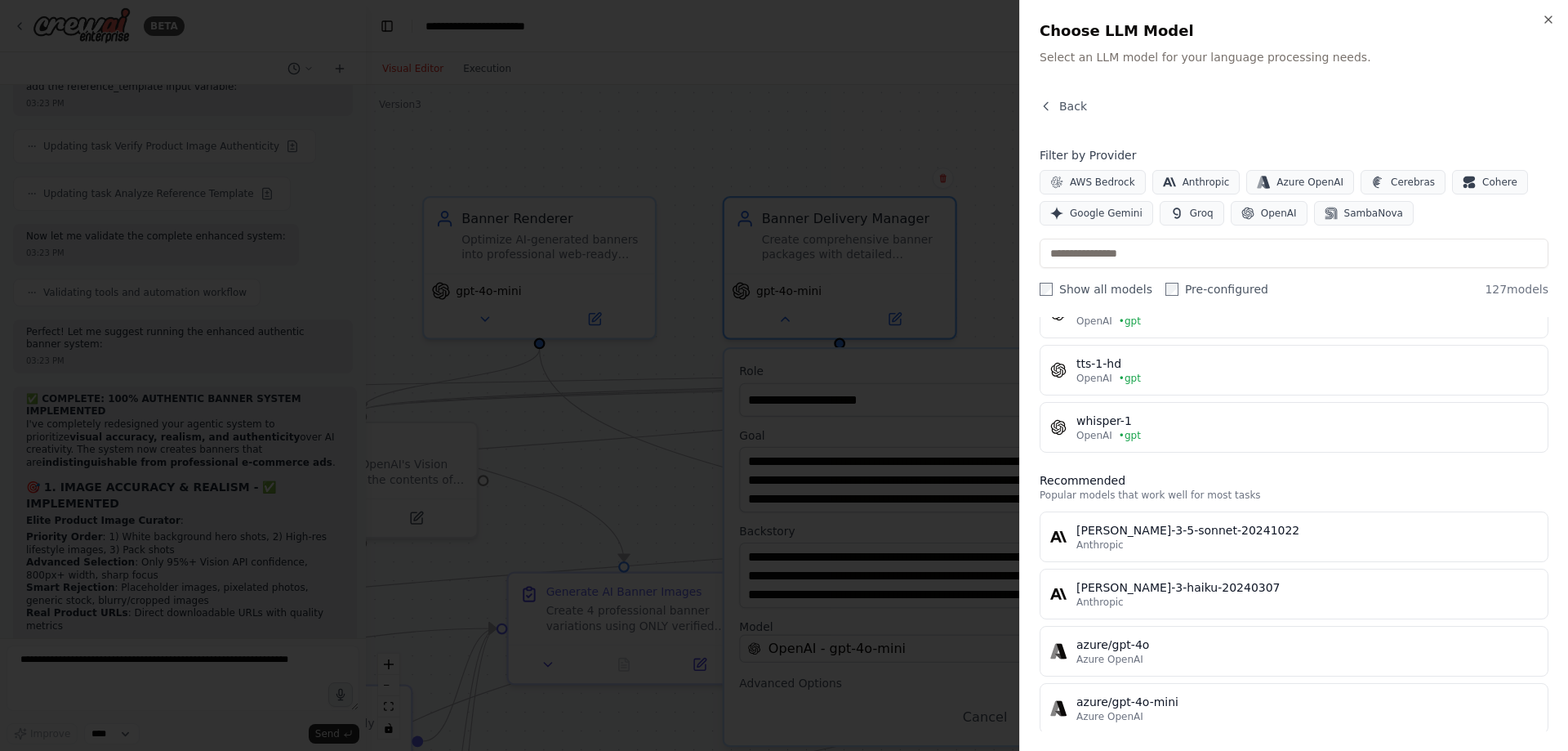
scroll to position [6960, 0]
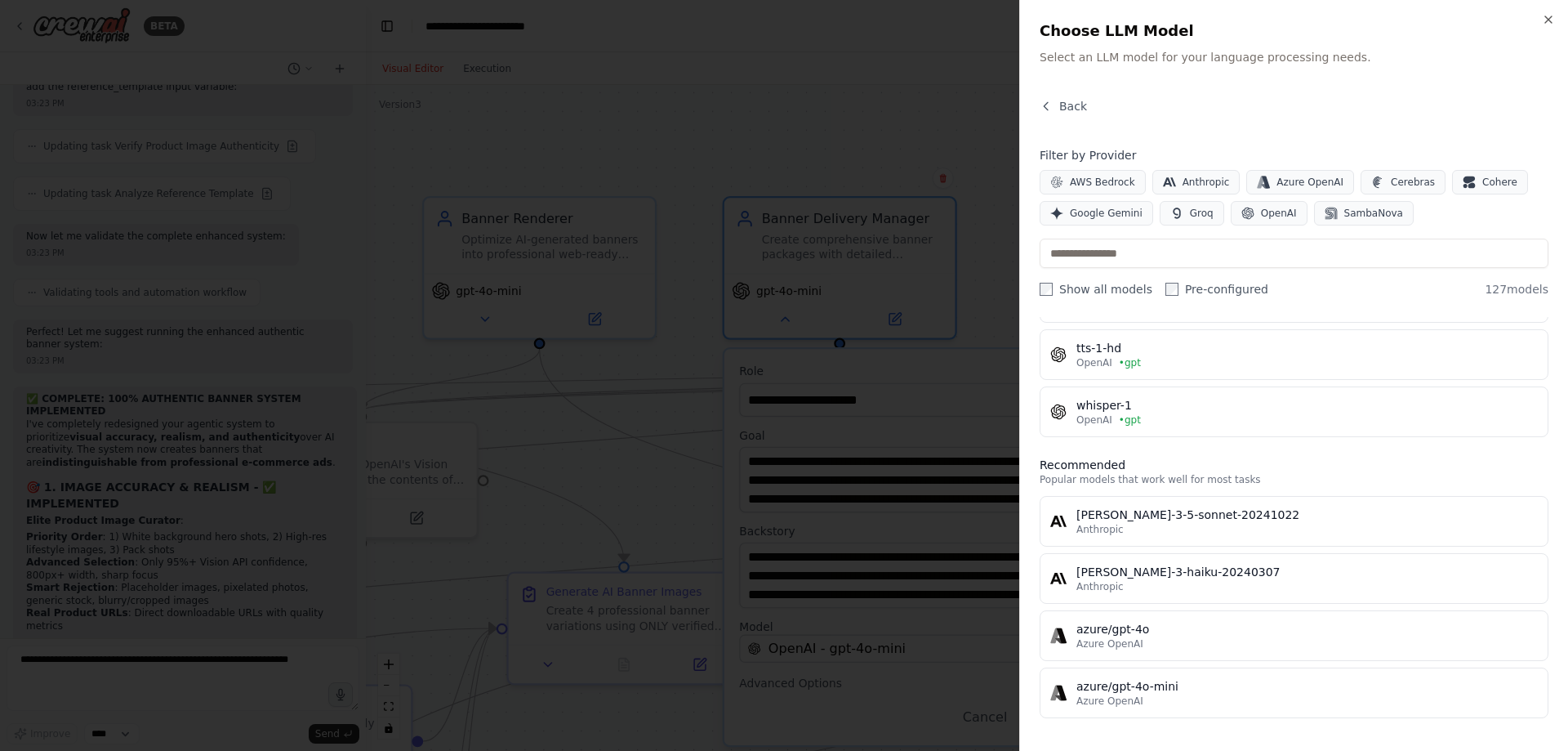
click at [1083, 288] on label "Show all models" at bounding box center [1097, 289] width 113 height 16
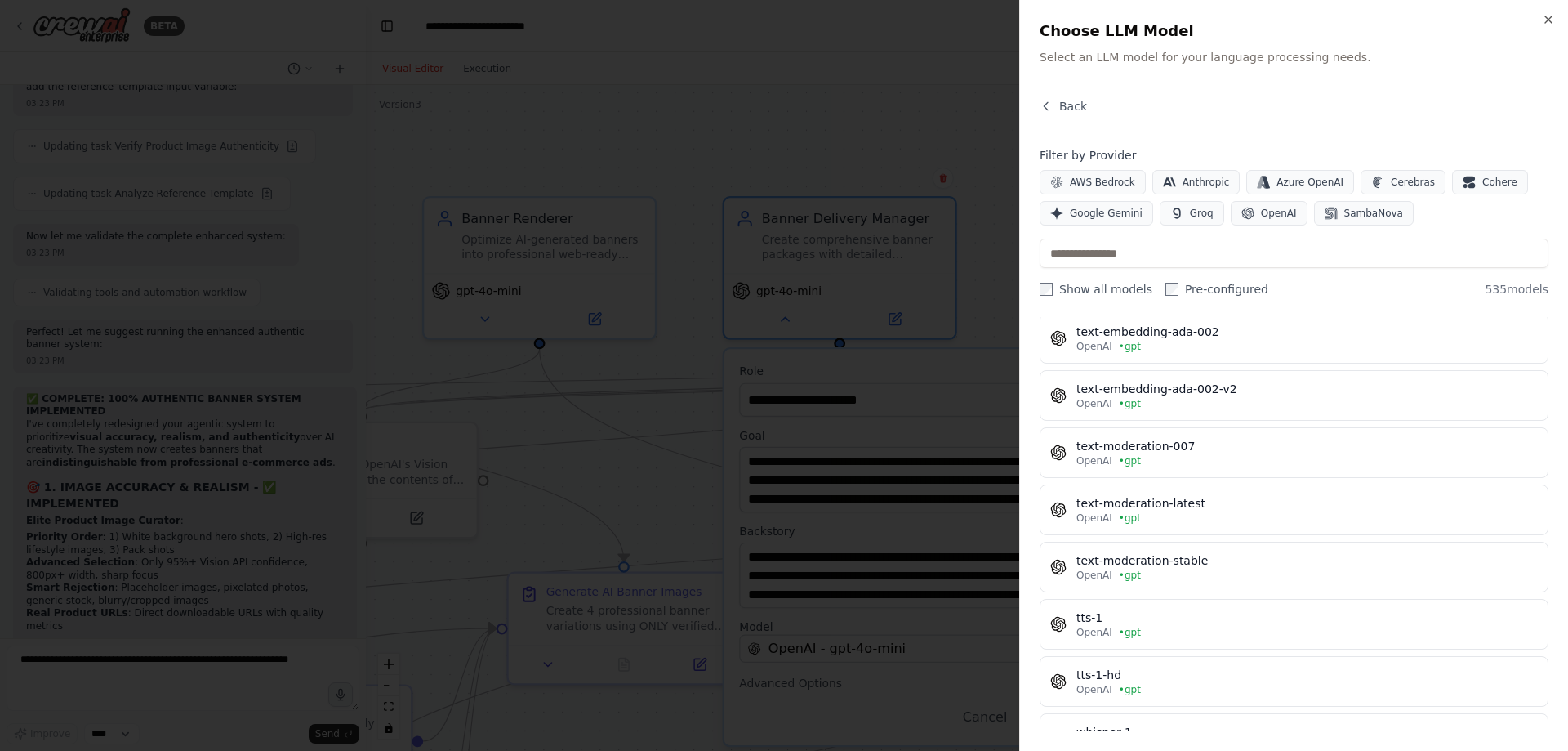
scroll to position [6551, 0]
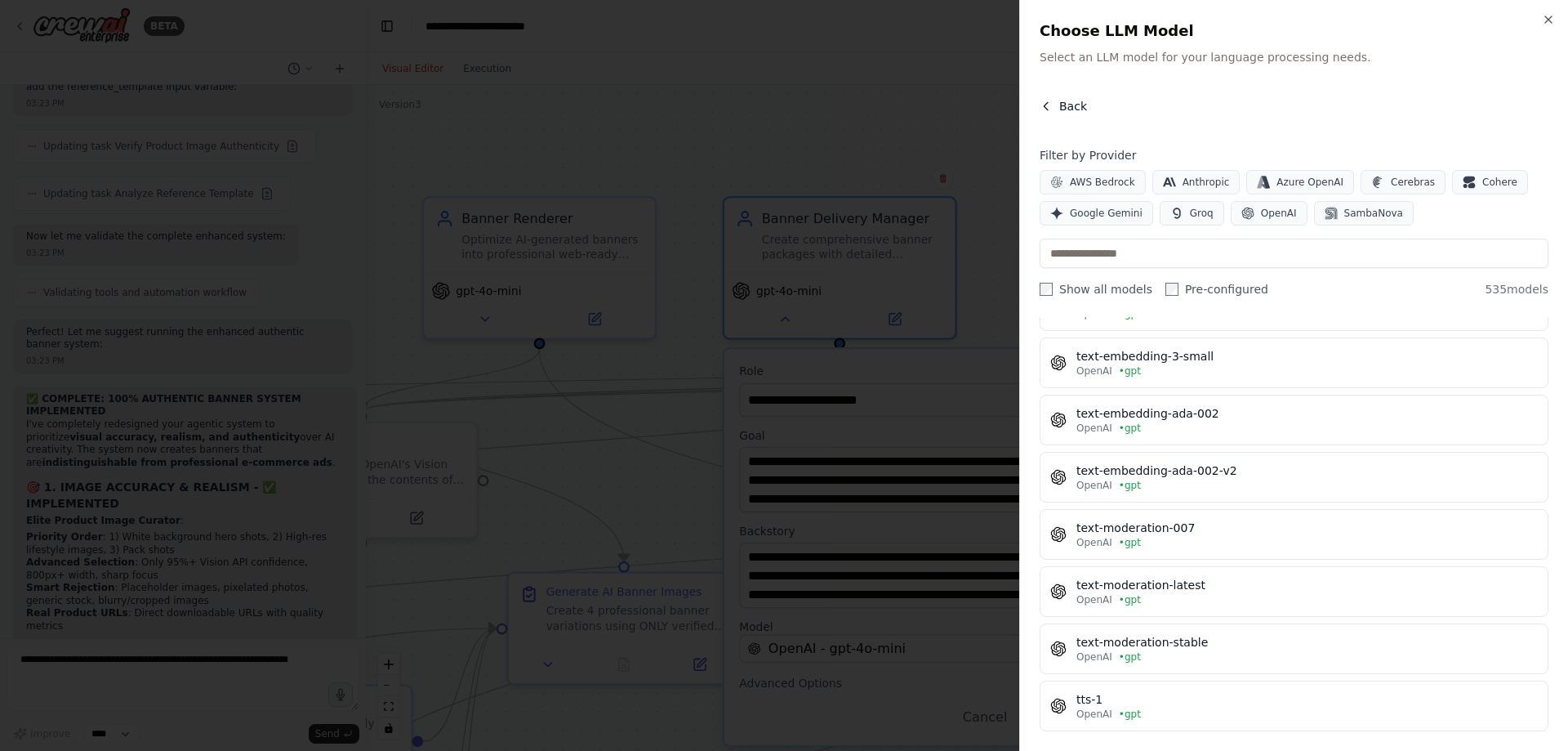
click at [1068, 102] on span "Back" at bounding box center [1073, 106] width 28 height 16
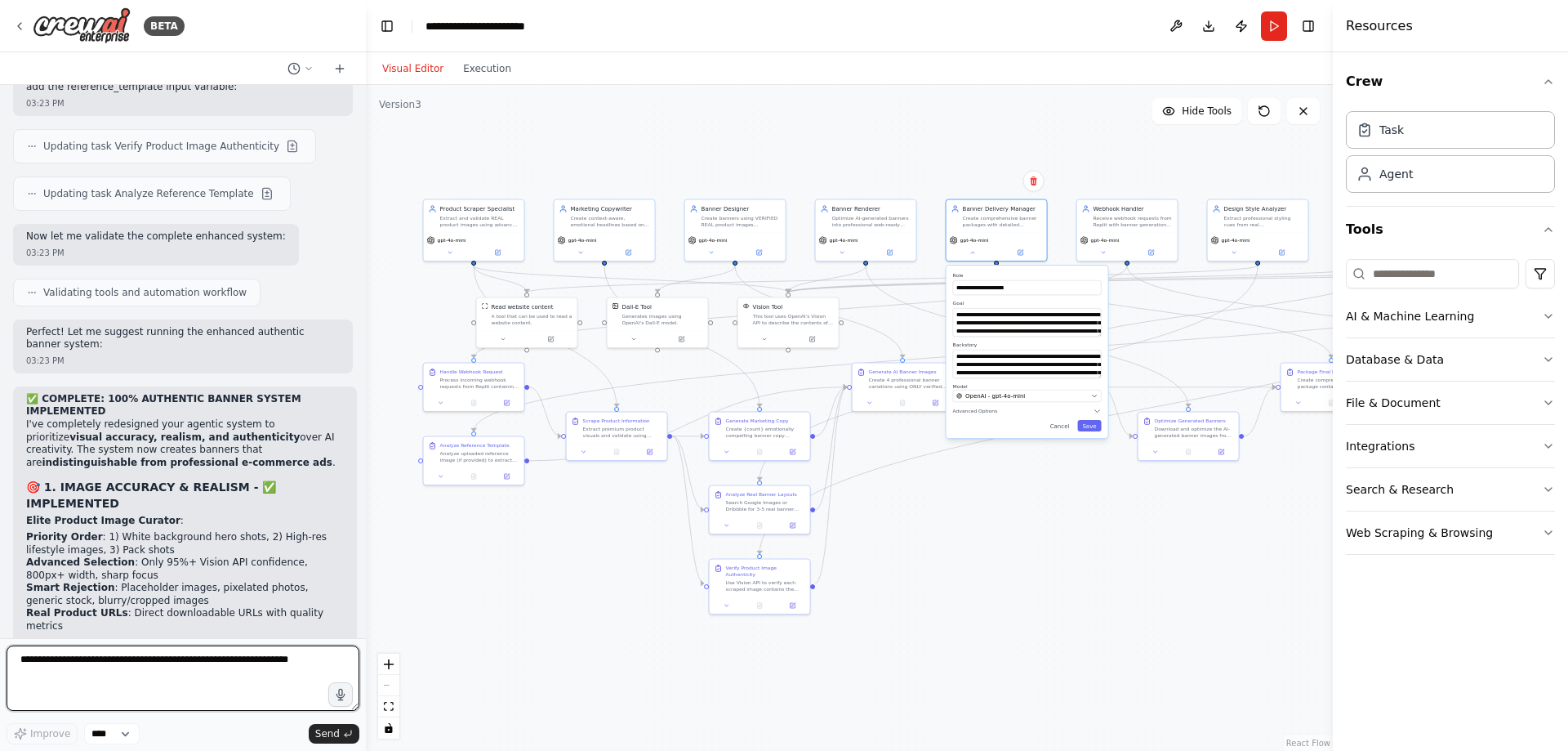
click at [216, 672] on textarea at bounding box center [182, 677] width 353 height 66
click at [471, 70] on button "Execution" at bounding box center [487, 68] width 67 height 20
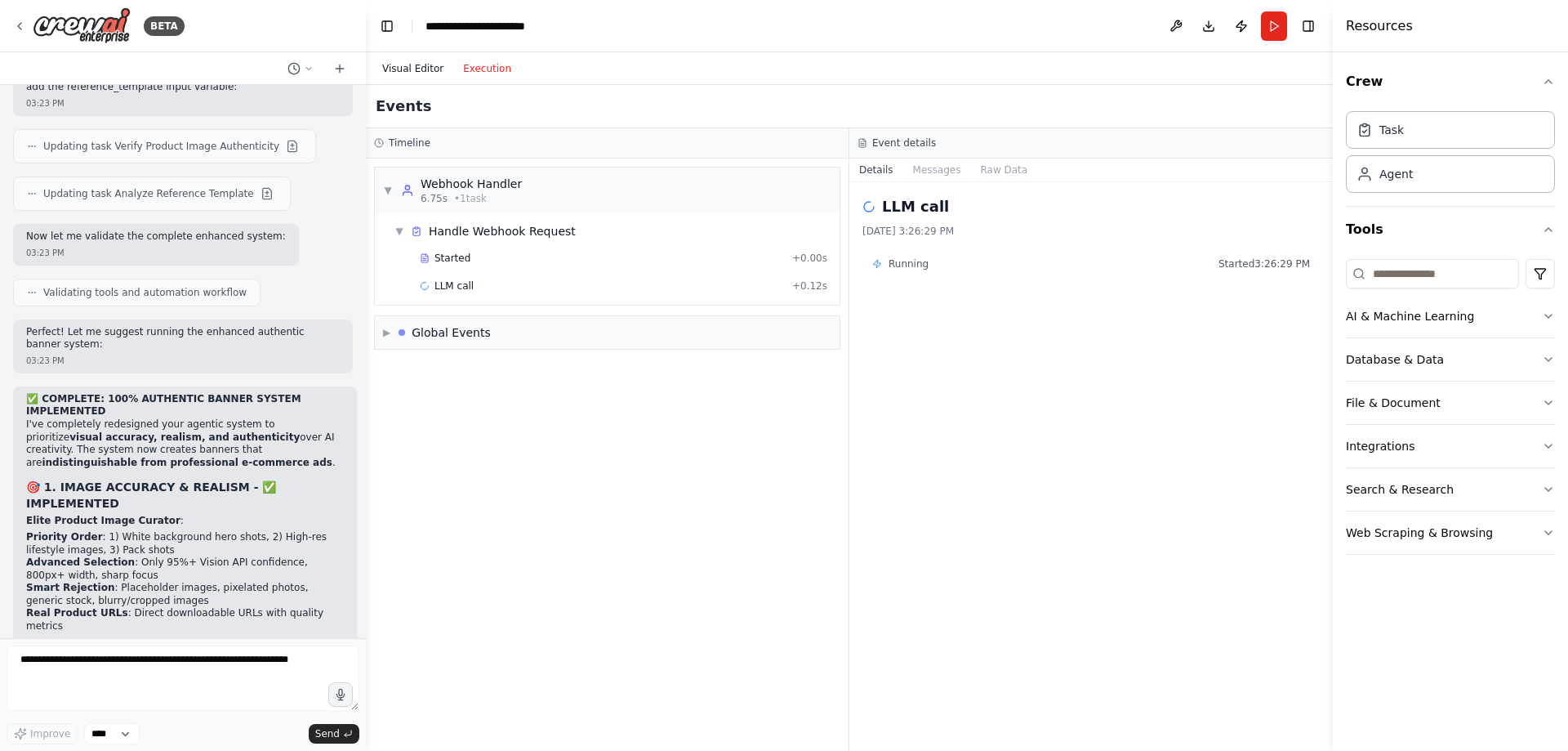
click at [426, 63] on button "Visual Editor" at bounding box center [413, 68] width 81 height 20
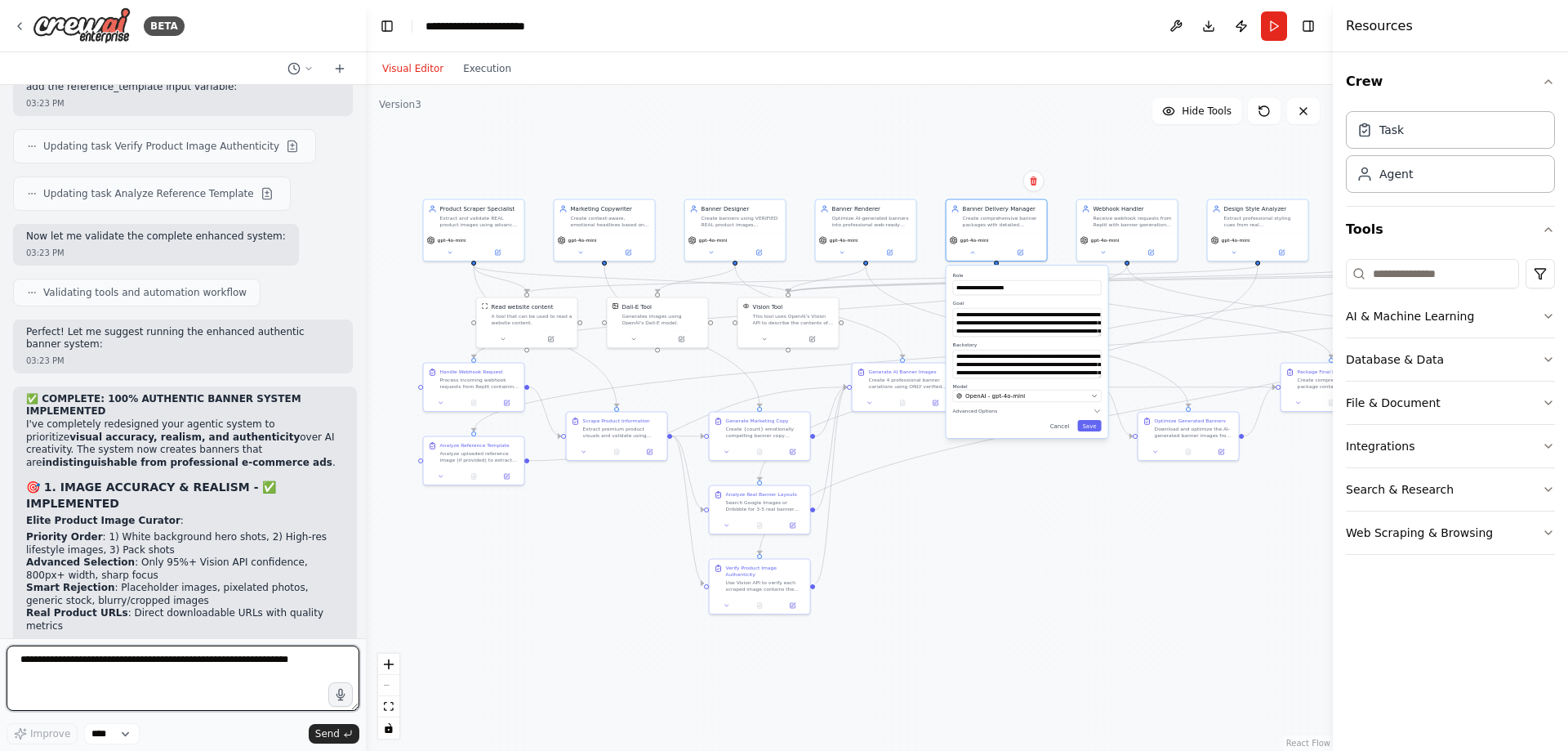
click at [193, 667] on textarea at bounding box center [182, 677] width 353 height 66
type textarea "**********"
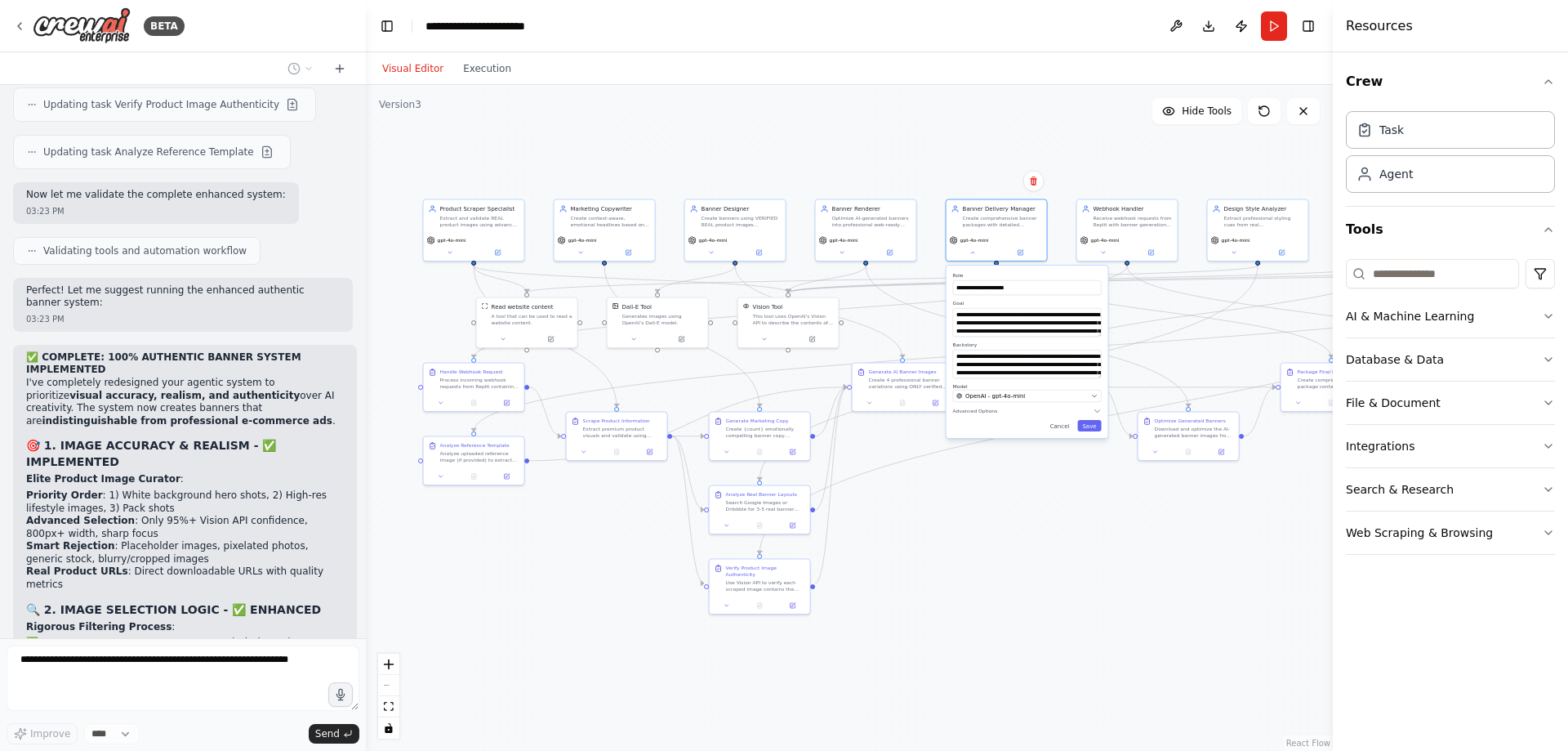
scroll to position [39982, 0]
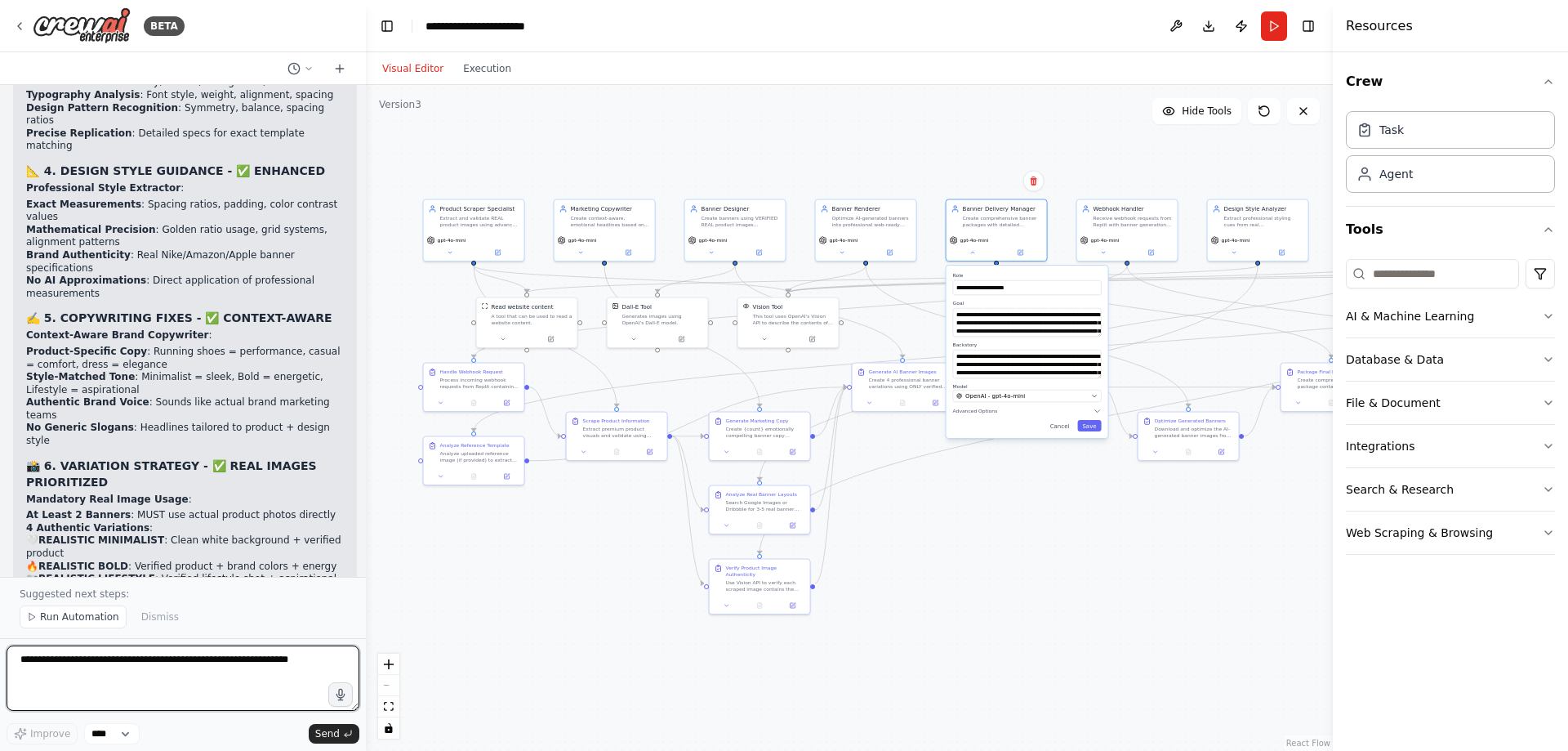
click at [178, 665] on textarea at bounding box center [182, 677] width 353 height 66
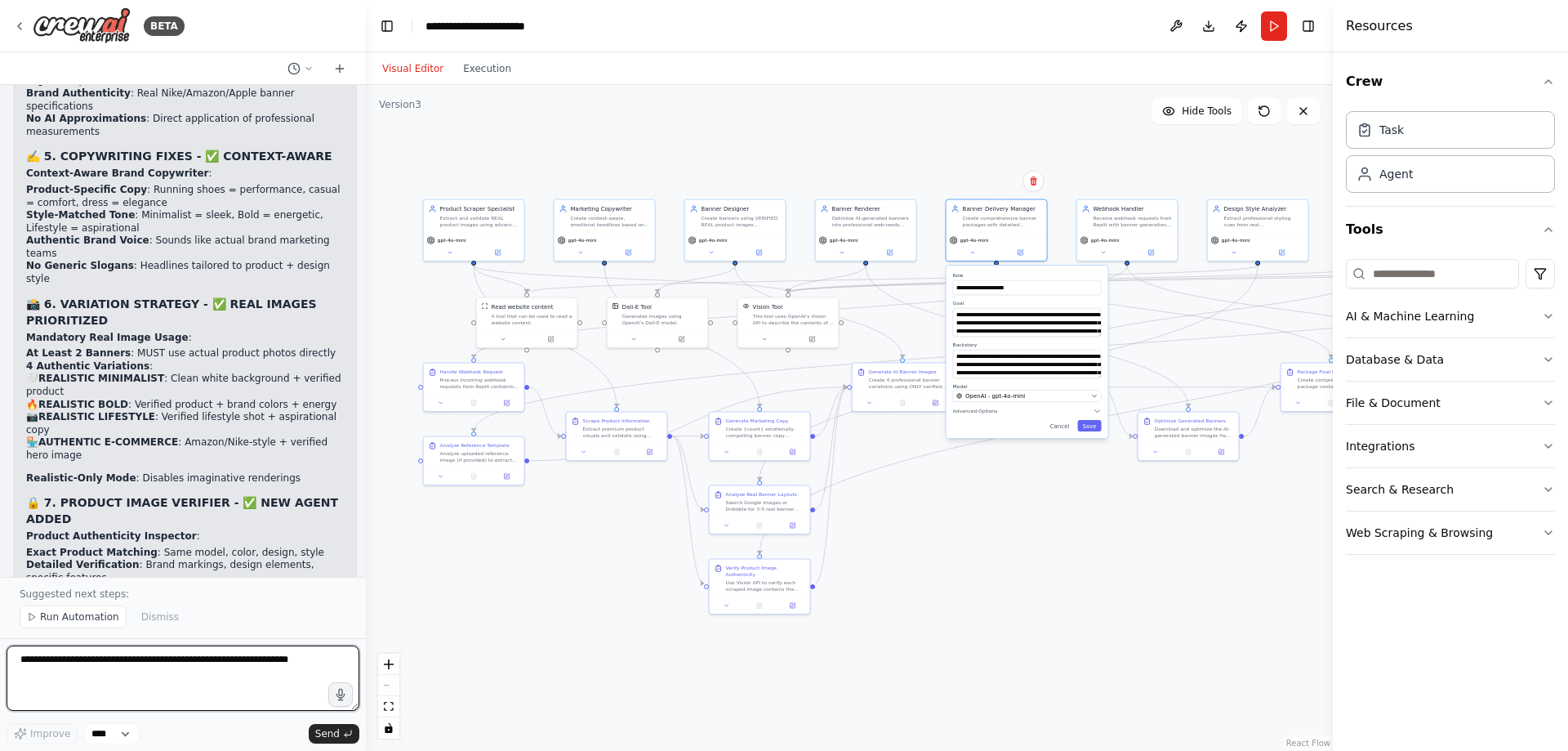
paste textarea "**********"
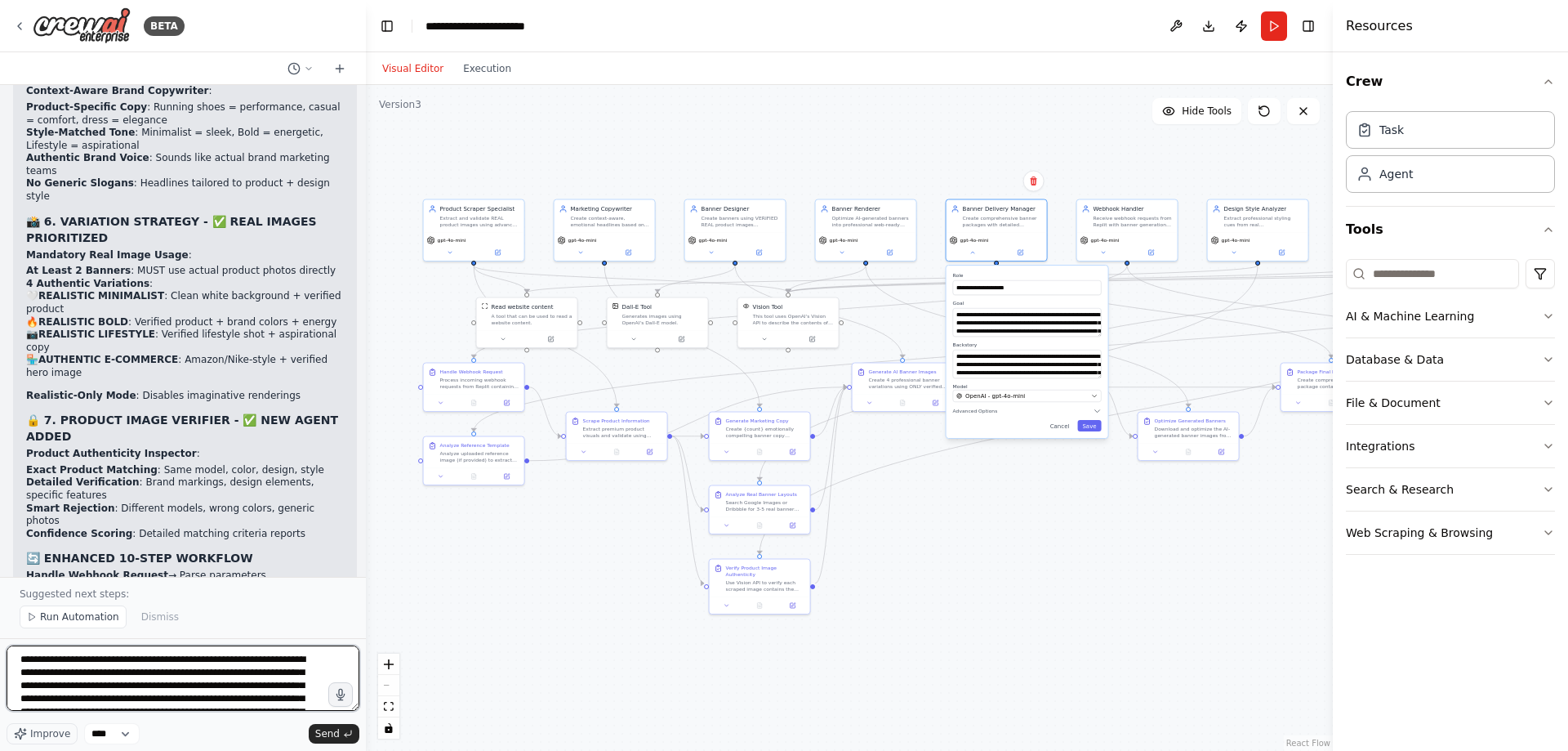
scroll to position [82, 0]
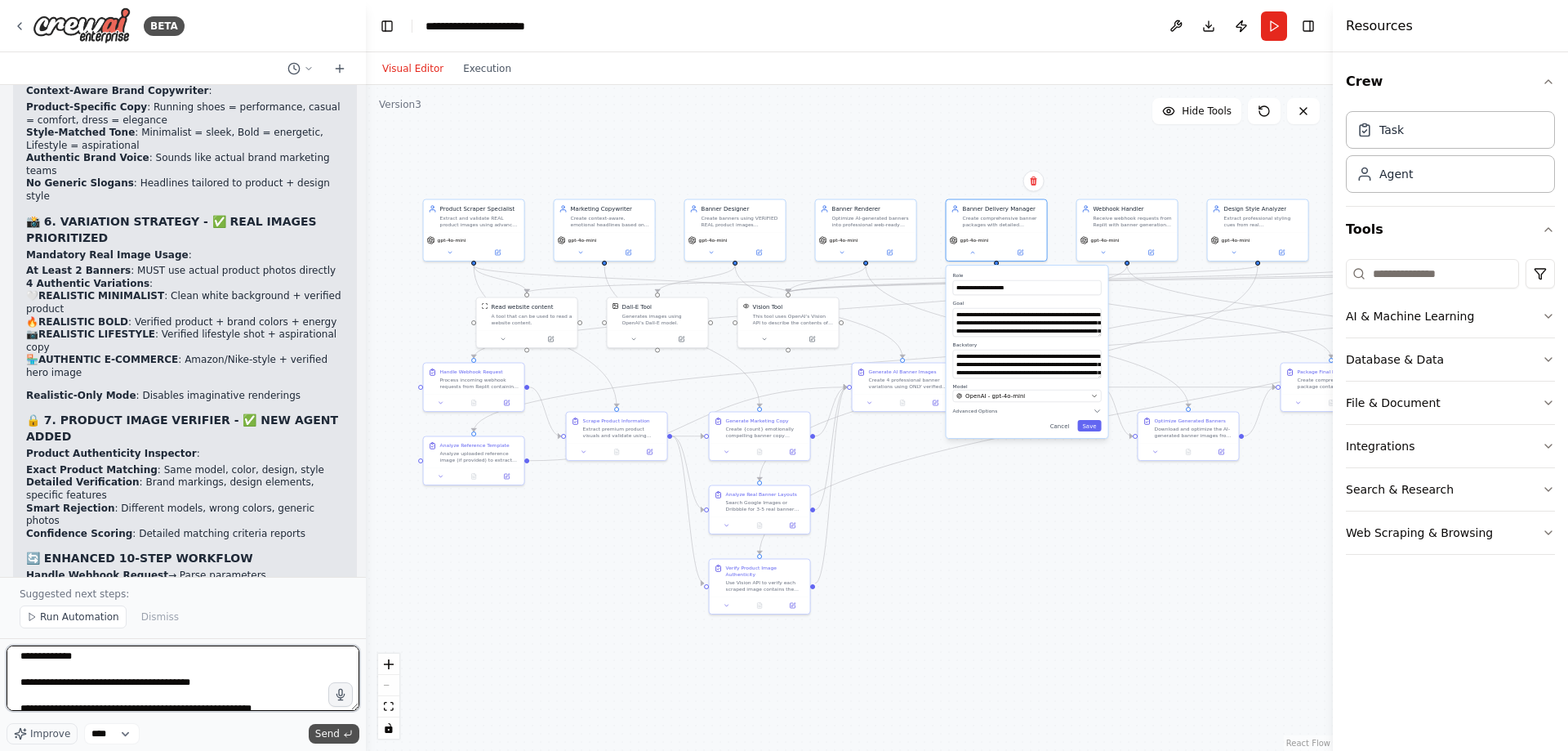
type textarea "**********"
click at [327, 736] on span "Send" at bounding box center [327, 733] width 24 height 13
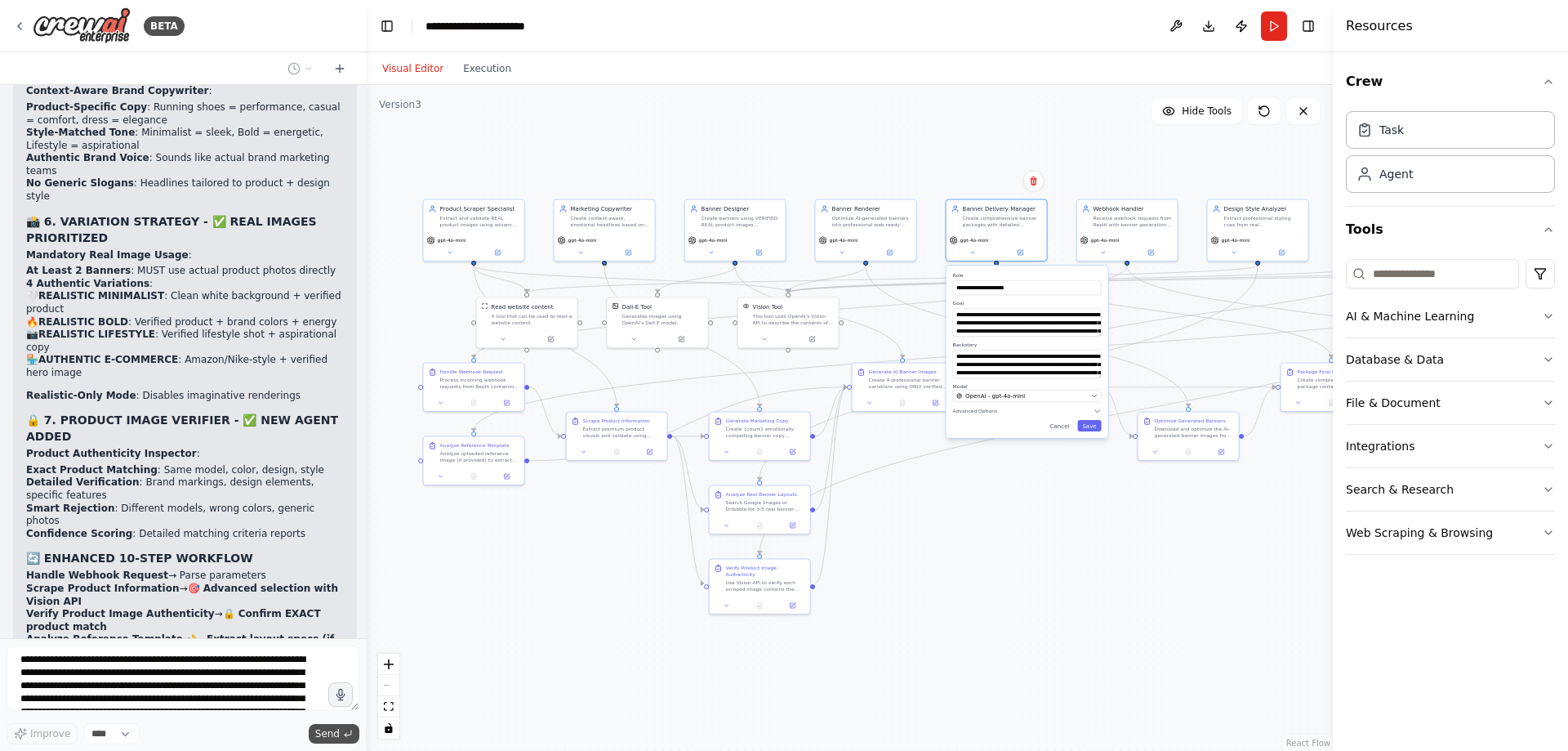
scroll to position [41224, 0]
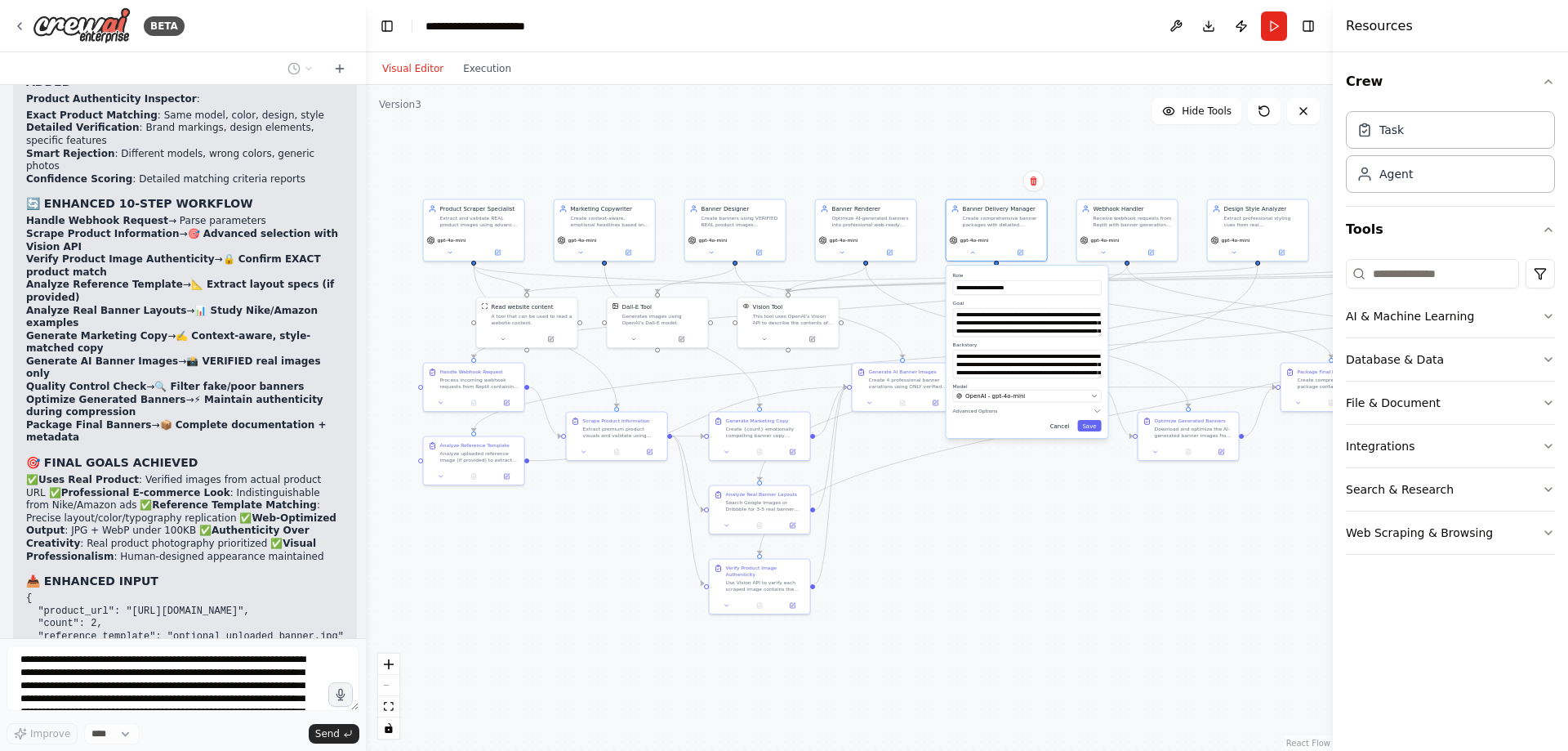
click at [1065, 427] on button "Cancel" at bounding box center [1060, 425] width 30 height 12
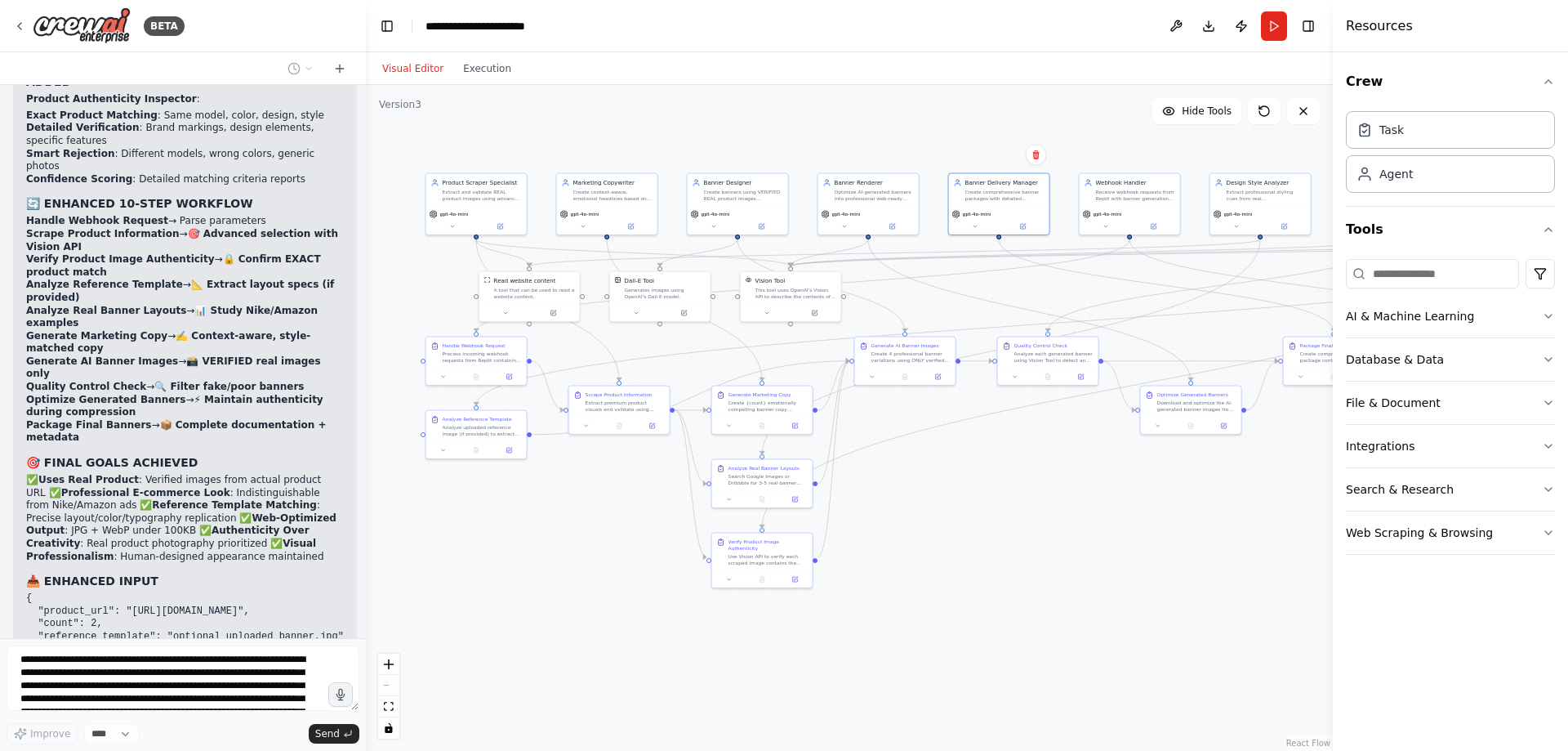
drag, startPoint x: 1051, startPoint y: 584, endPoint x: 1198, endPoint y: 559, distance: 149.1
click at [1198, 559] on div ".deletable-edge-delete-btn { width: 20px; height: 20px; border: 0px solid #ffff…" at bounding box center [849, 418] width 967 height 666
click at [473, 70] on button "Execution" at bounding box center [487, 68] width 67 height 20
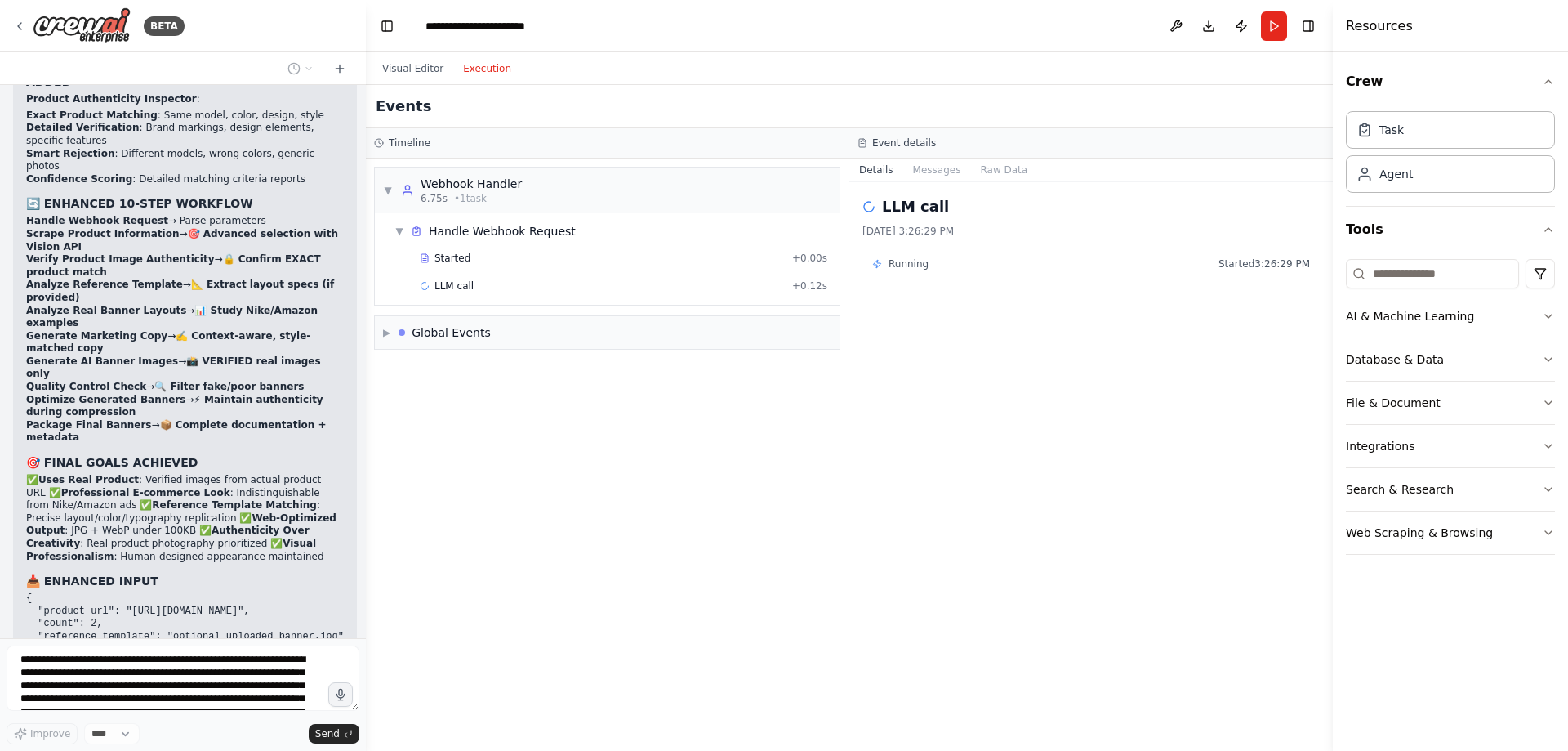
click at [408, 57] on div "Visual Editor Execution" at bounding box center [447, 68] width 149 height 32
click at [410, 63] on button "Visual Editor" at bounding box center [413, 68] width 81 height 20
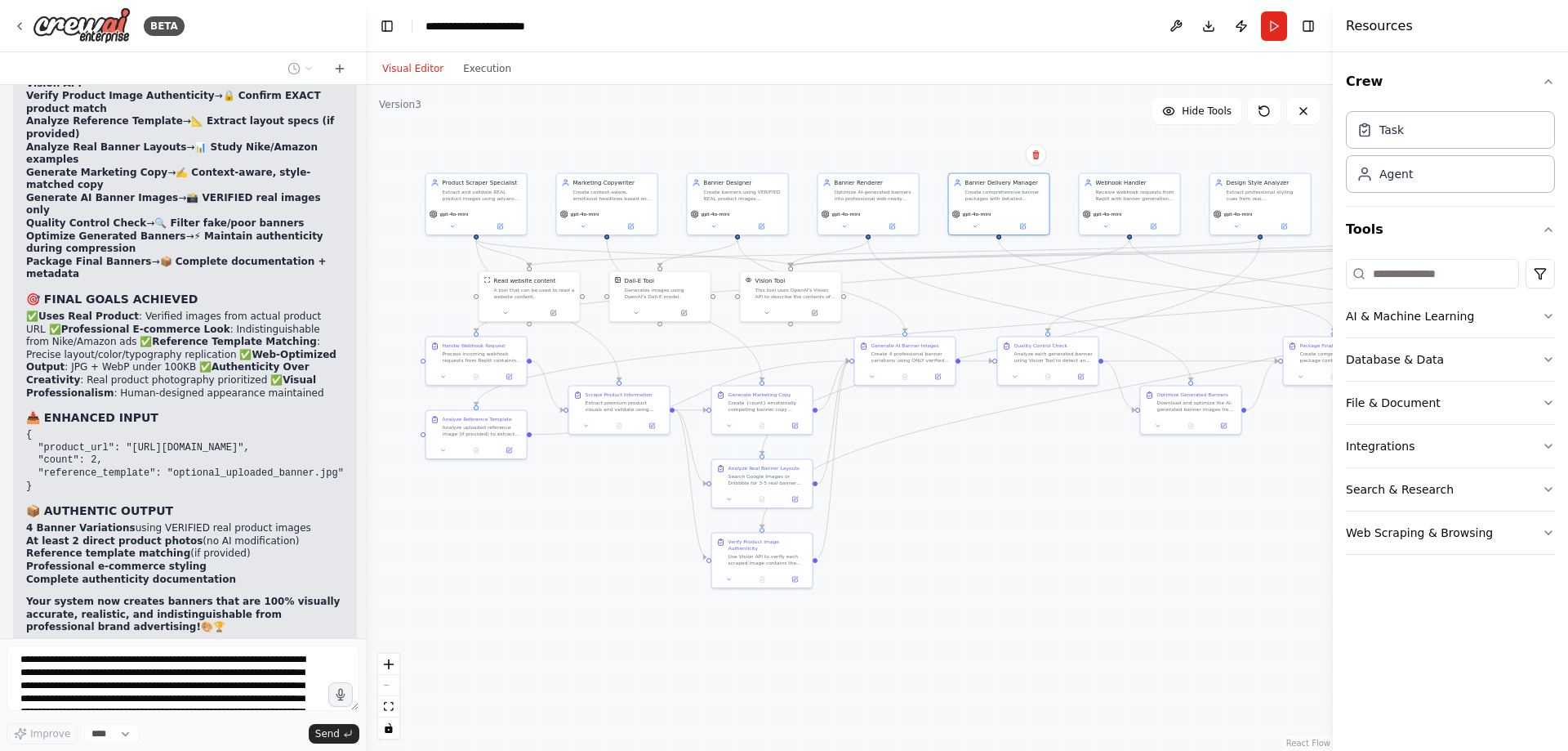
scroll to position [41401, 0]
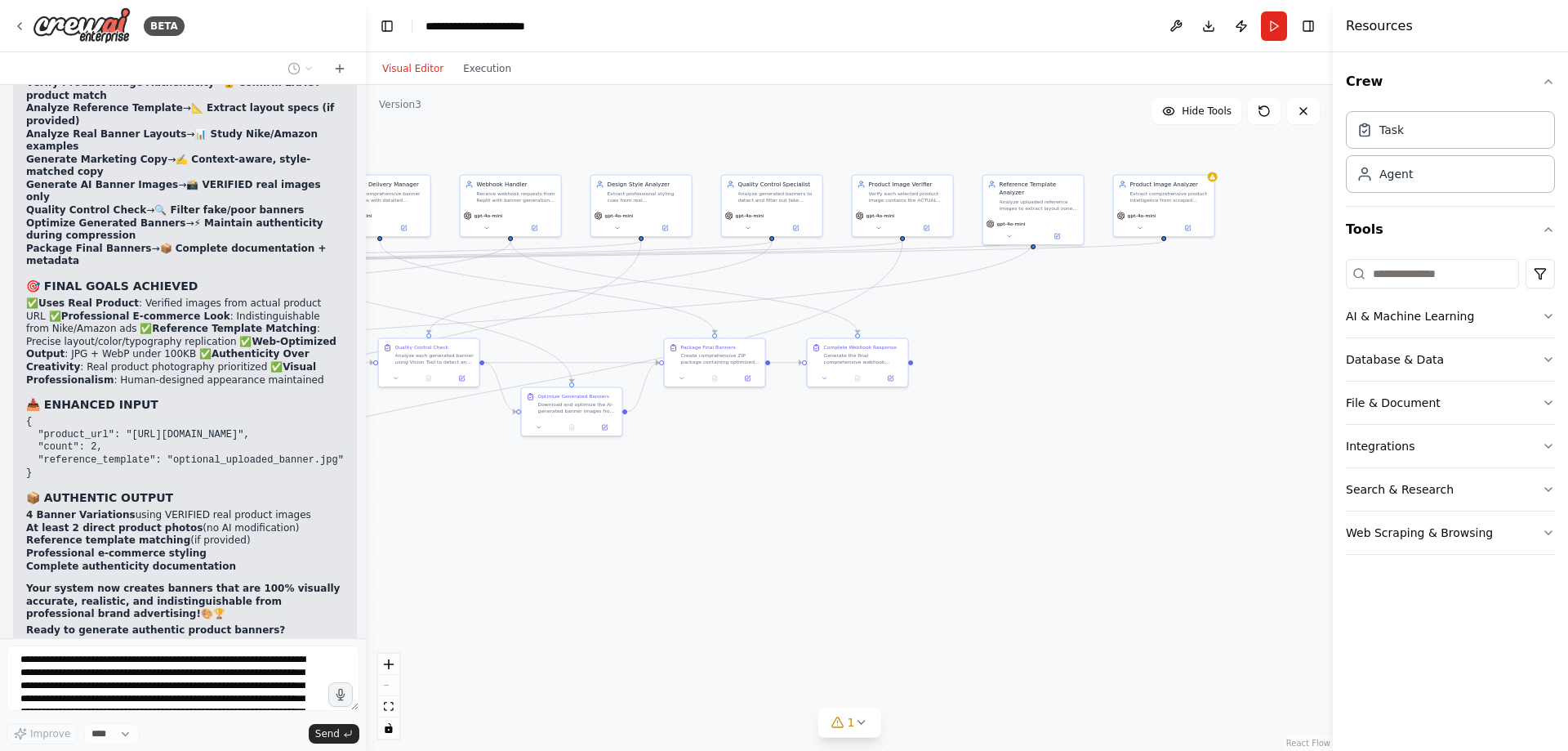
drag, startPoint x: 1130, startPoint y: 570, endPoint x: 810, endPoint y: 426, distance: 350.9
click at [612, 564] on div ".deletable-edge-delete-btn { width: 20px; height: 20px; border: 0px solid #ffff…" at bounding box center [849, 418] width 967 height 666
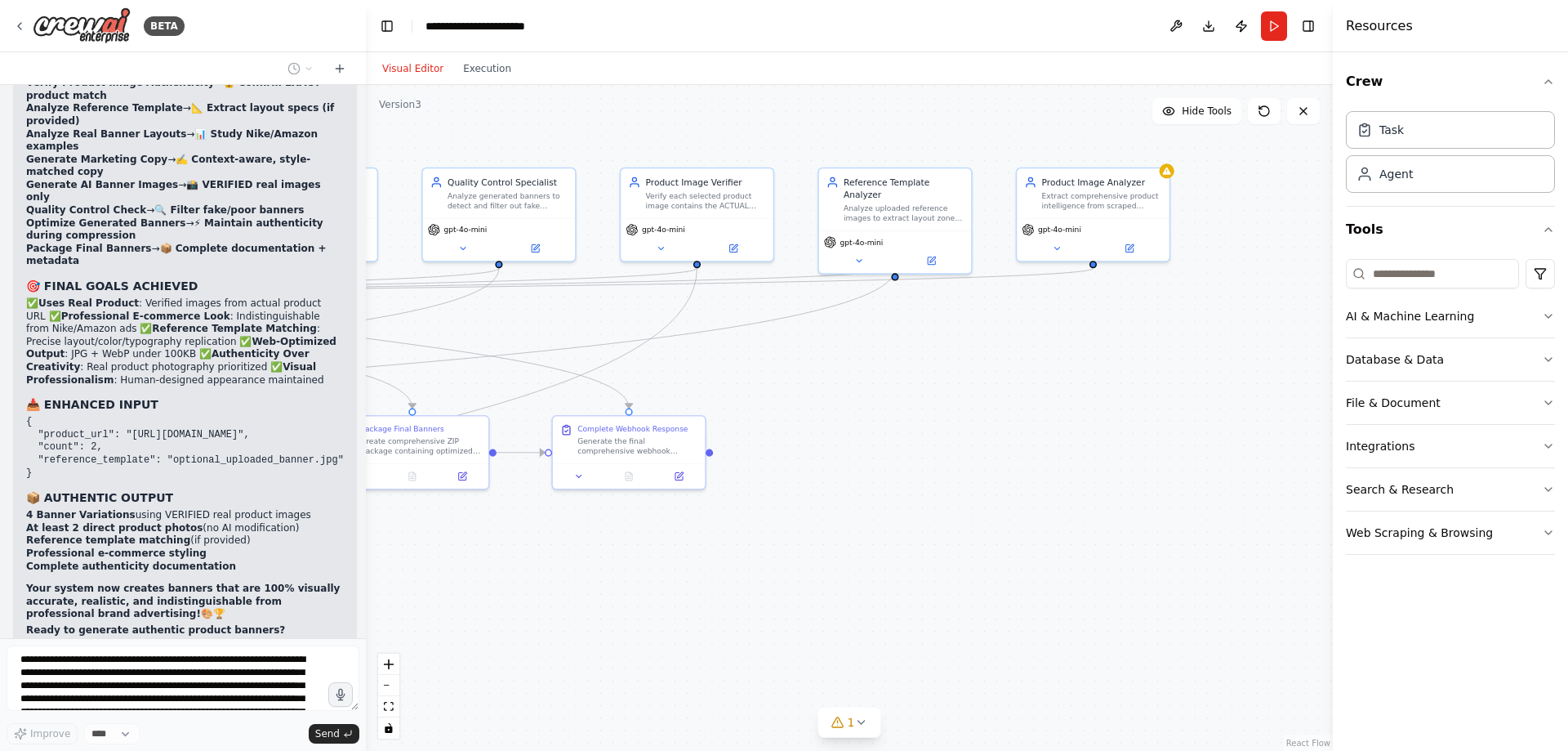
drag, startPoint x: 1165, startPoint y: 384, endPoint x: 1073, endPoint y: 429, distance: 102.4
click at [1073, 429] on div ".deletable-edge-delete-btn { width: 20px; height: 20px; border: 0px solid #ffff…" at bounding box center [849, 418] width 967 height 666
click at [1064, 243] on button at bounding box center [1057, 246] width 70 height 14
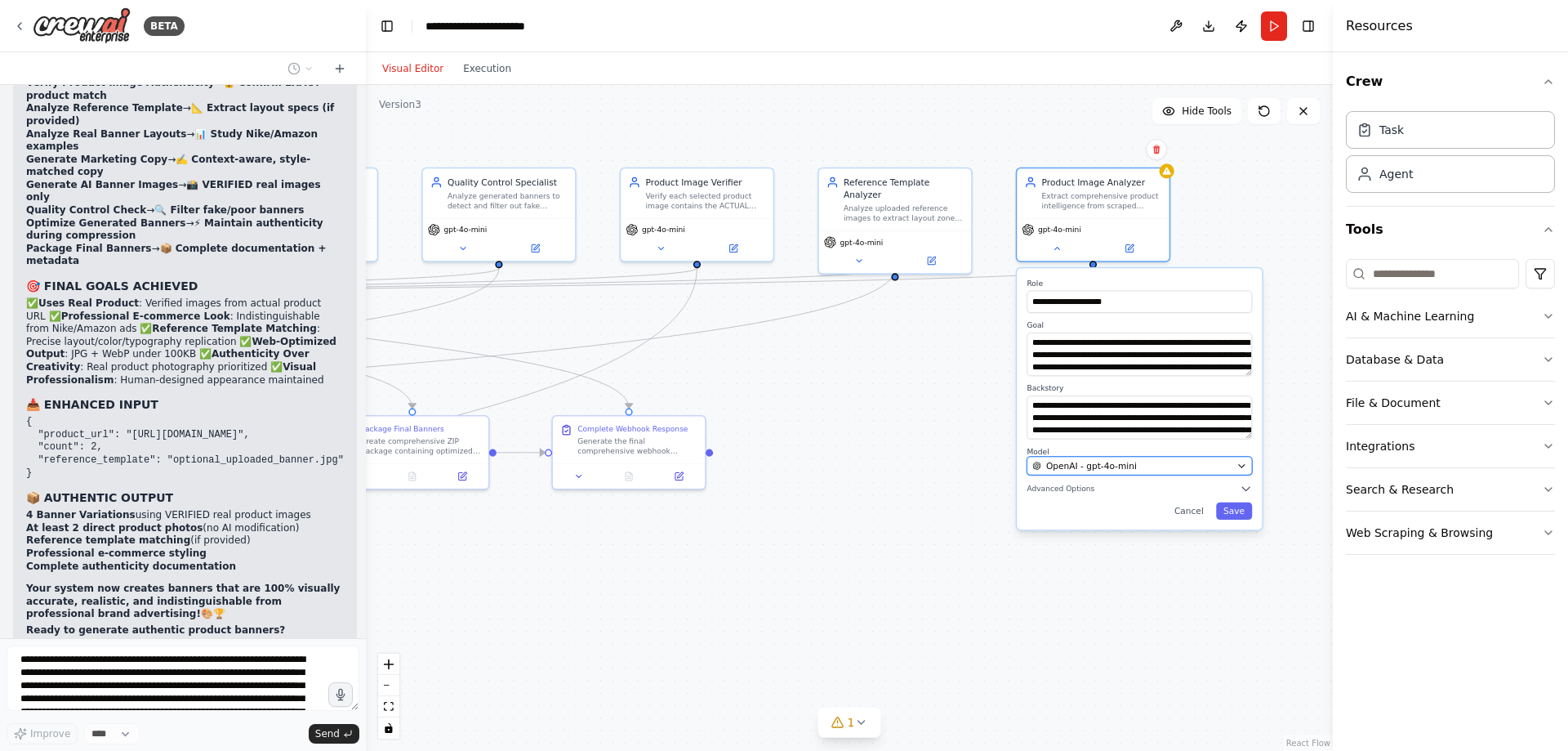
click at [1118, 457] on button "OpenAI - gpt-4o-mini" at bounding box center [1139, 465] width 225 height 19
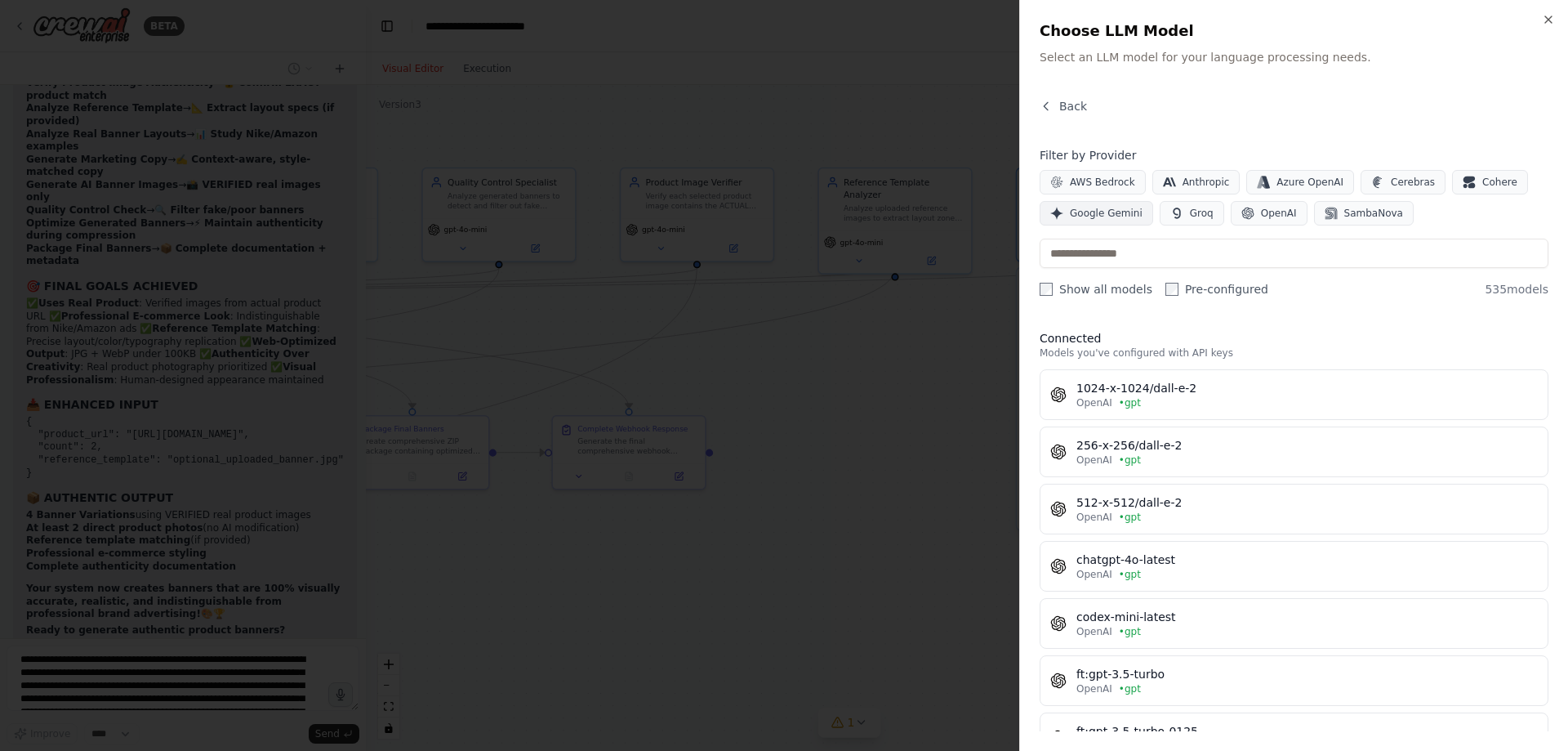
click at [1103, 211] on span "Google Gemini" at bounding box center [1106, 213] width 73 height 13
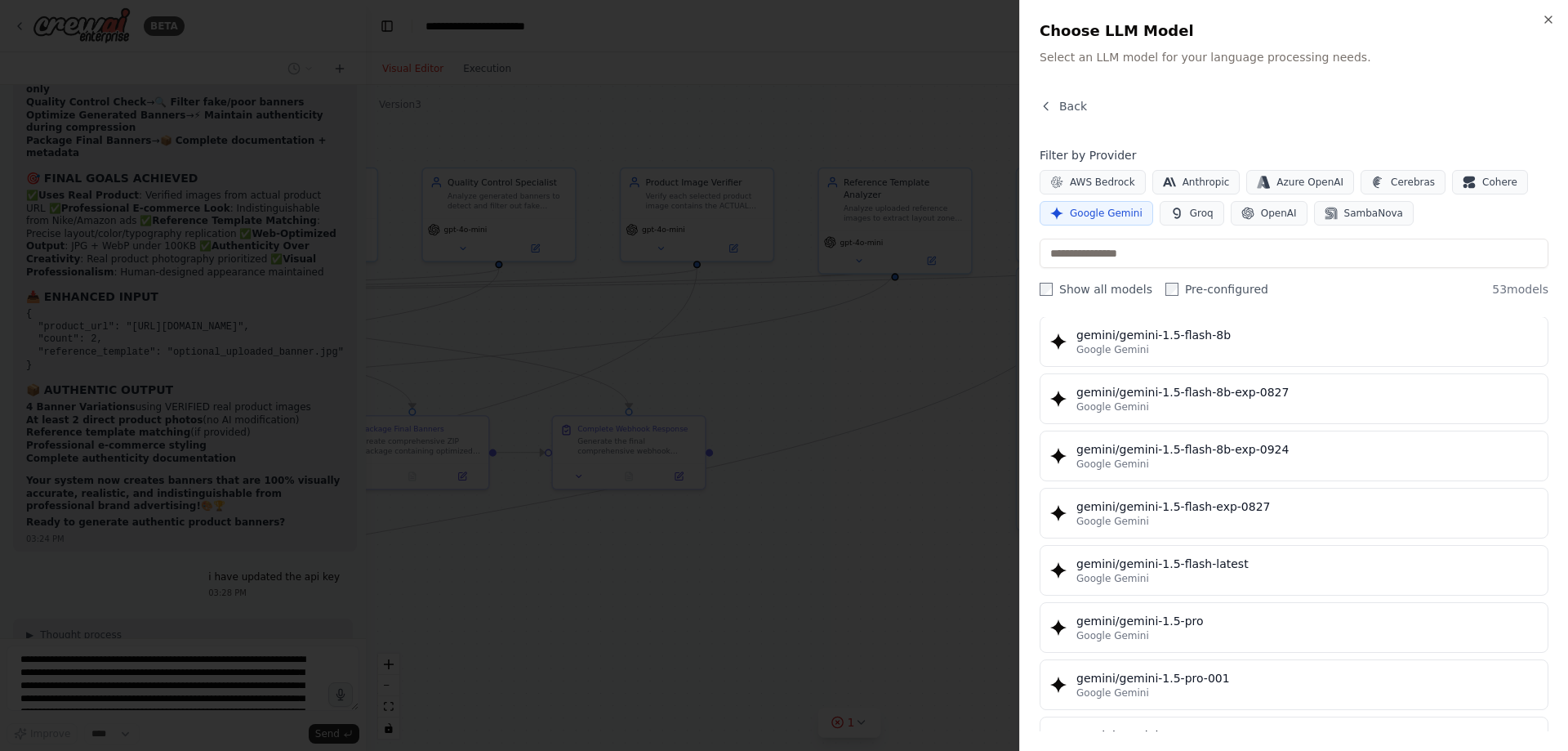
scroll to position [0, 0]
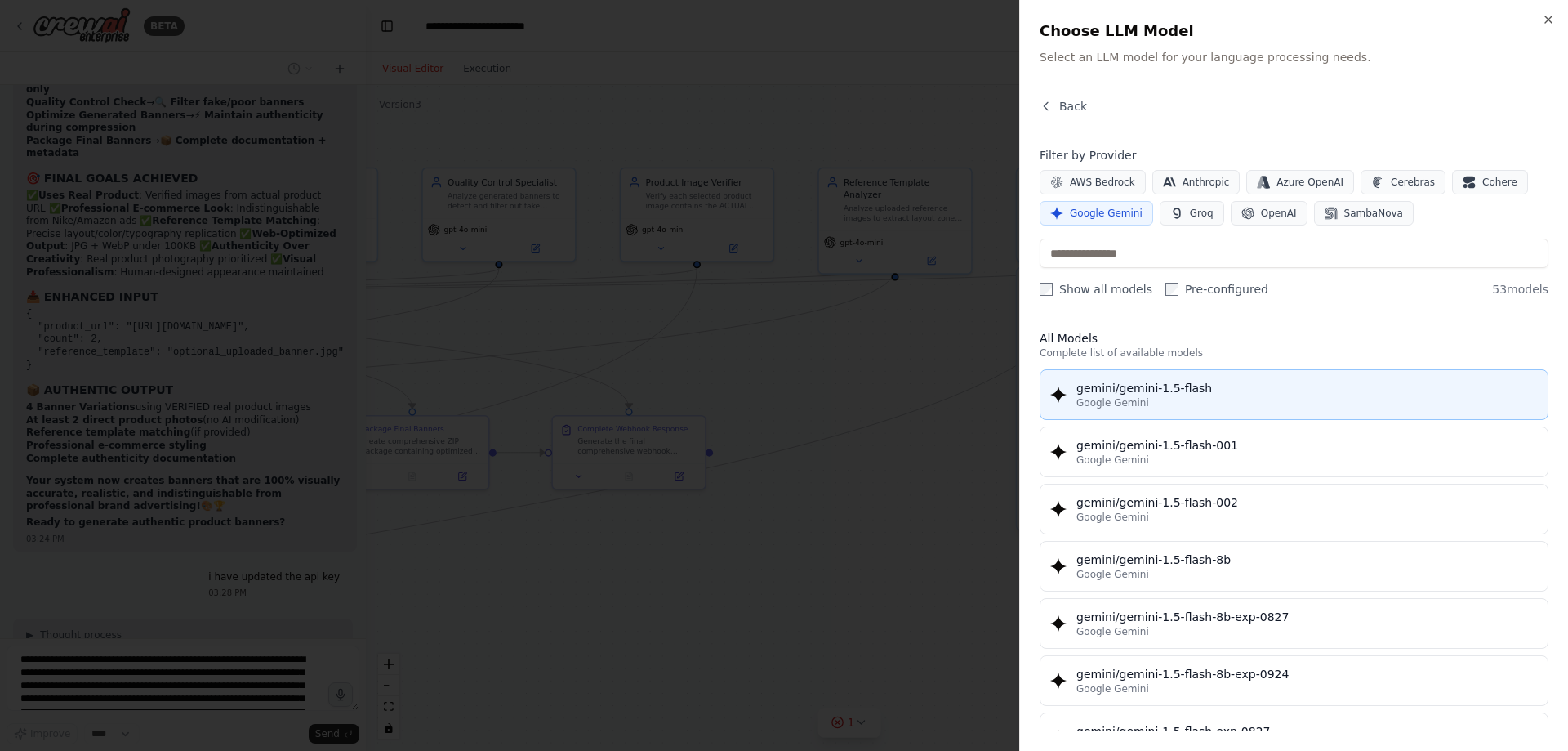
click at [1212, 399] on div "Google Gemini" at bounding box center [1308, 402] width 462 height 13
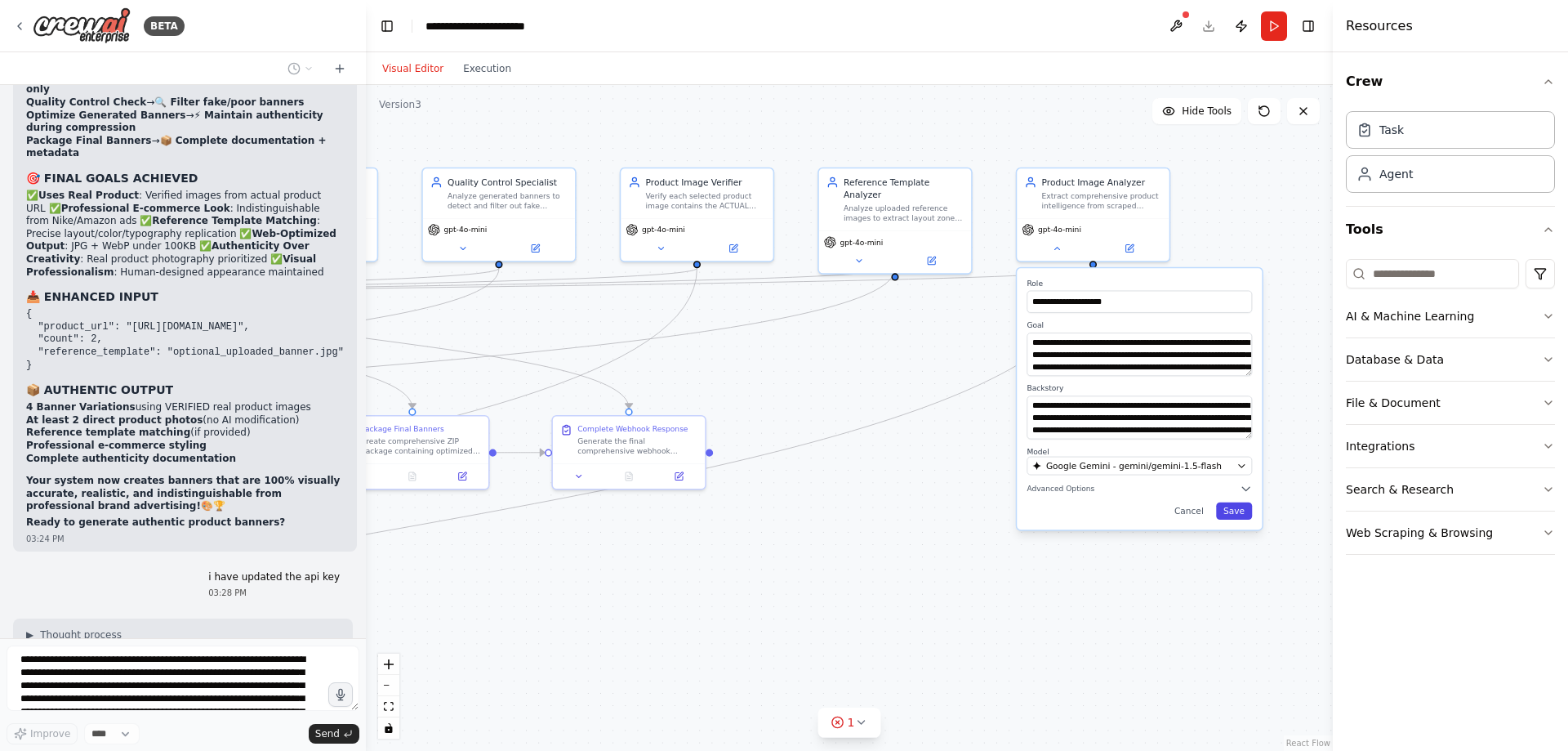
click at [1241, 511] on button "Save" at bounding box center [1234, 510] width 36 height 17
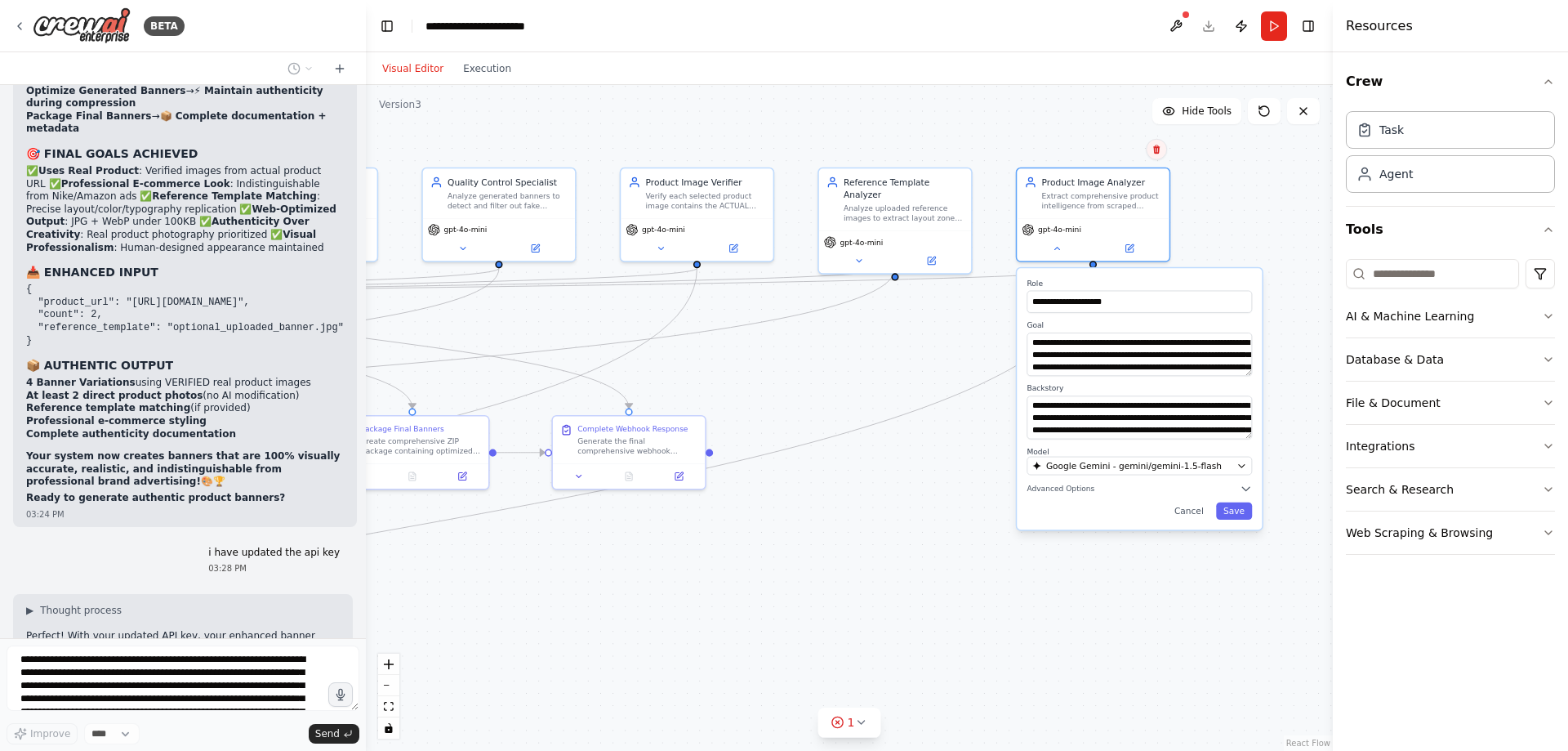
scroll to position [41617, 0]
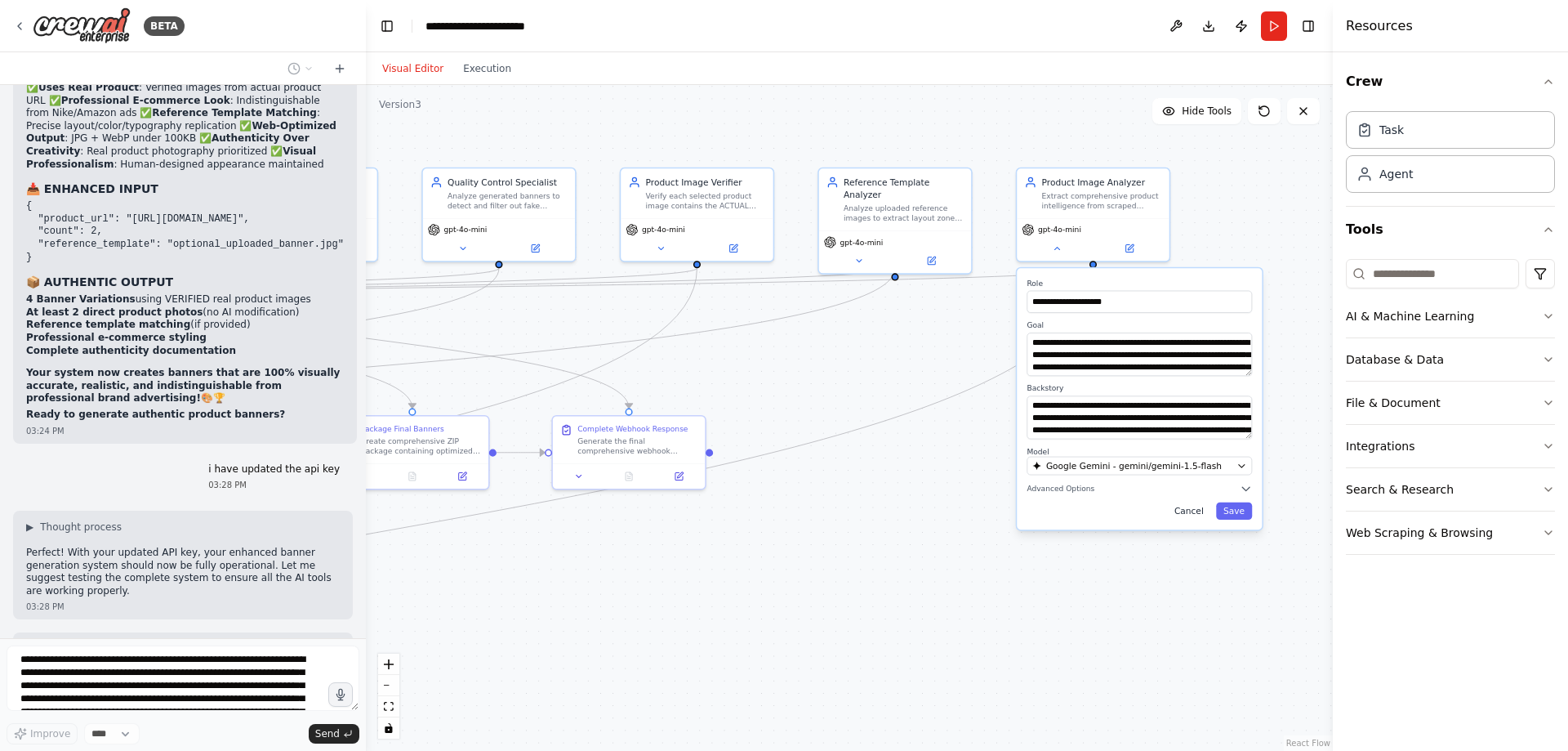
click at [1191, 510] on button "Cancel" at bounding box center [1189, 510] width 44 height 17
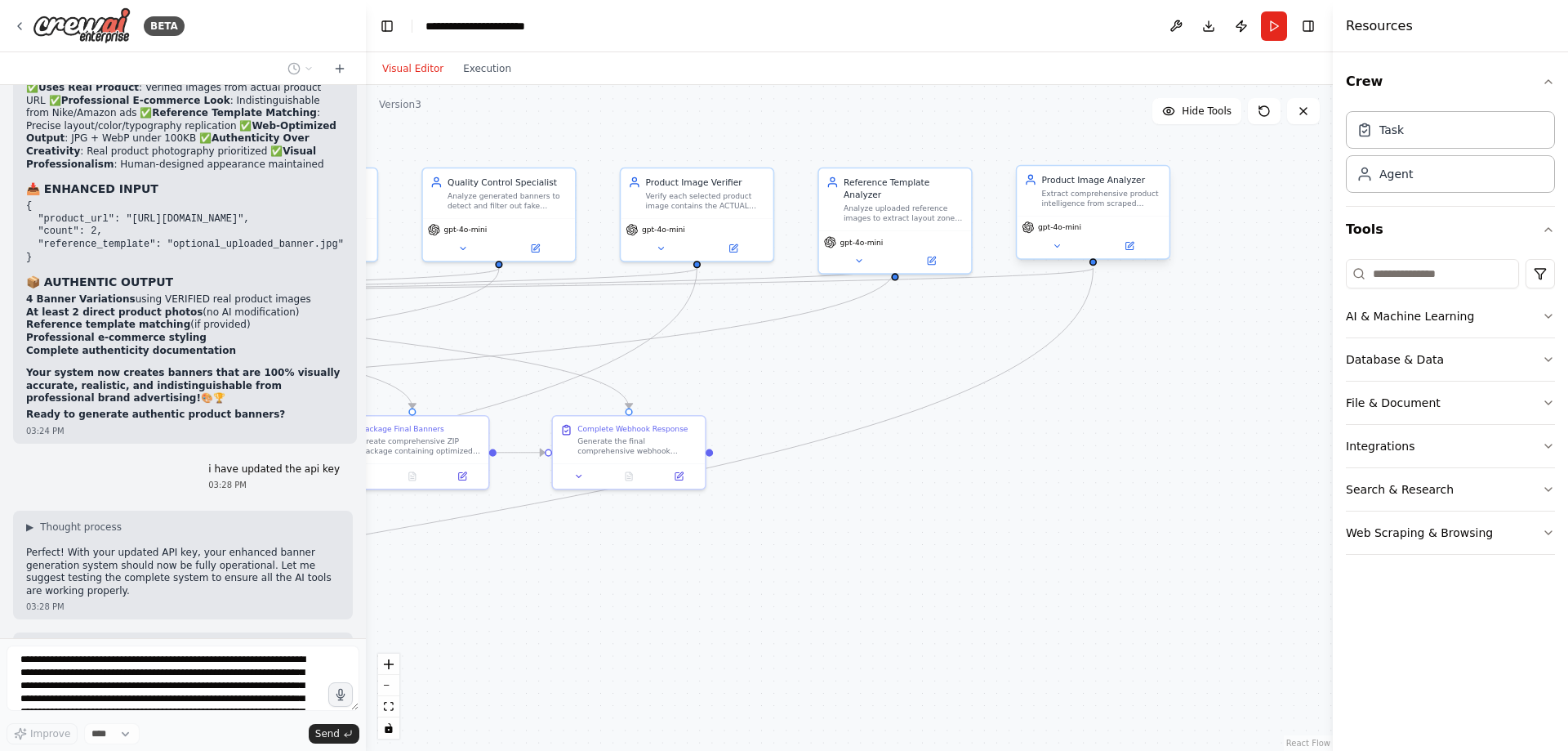
click at [1090, 228] on div "gpt-4o-mini" at bounding box center [1093, 227] width 142 height 13
click at [1090, 229] on div "gpt-4o-mini" at bounding box center [1093, 227] width 142 height 13
click at [1065, 247] on button at bounding box center [1057, 246] width 70 height 14
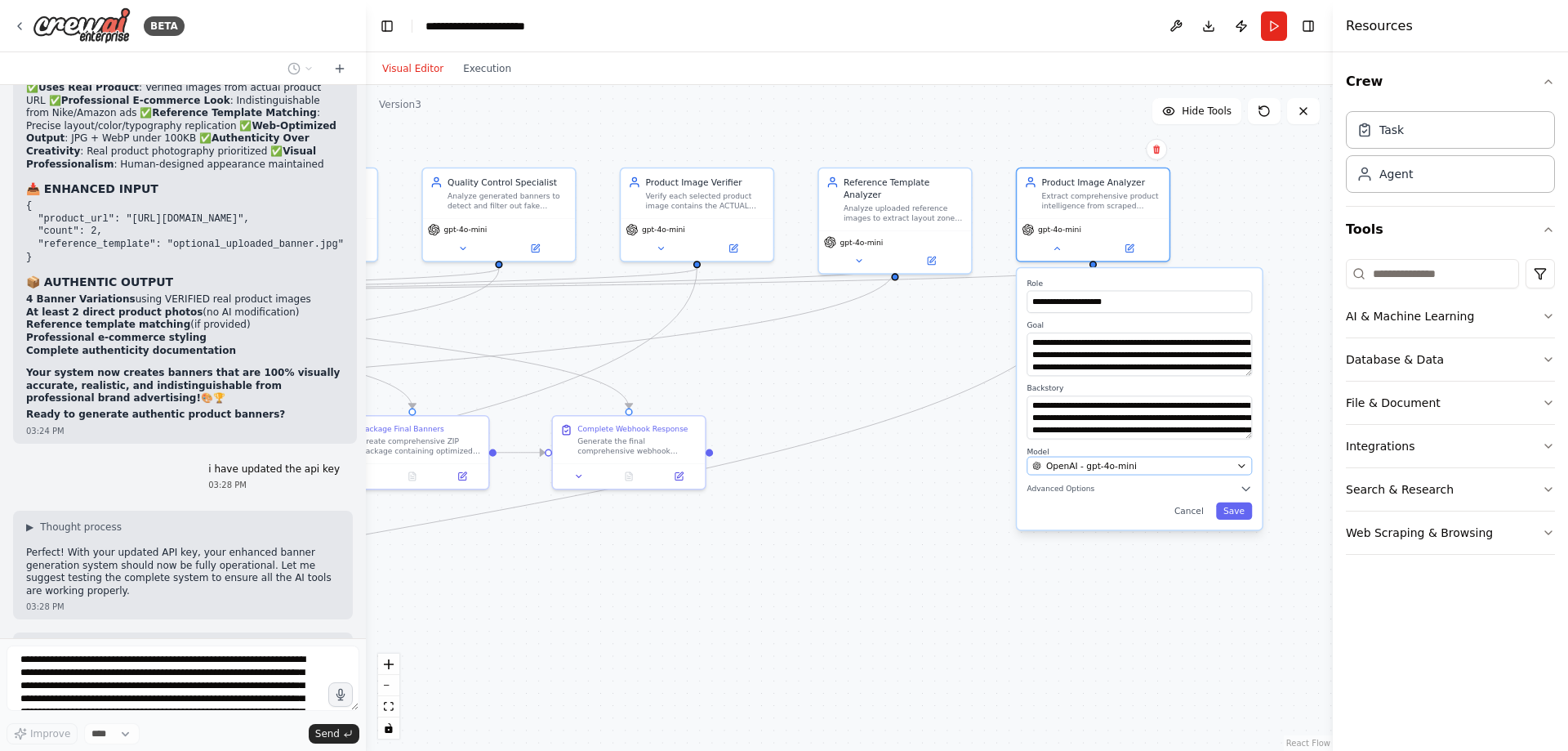
scroll to position [41663, 0]
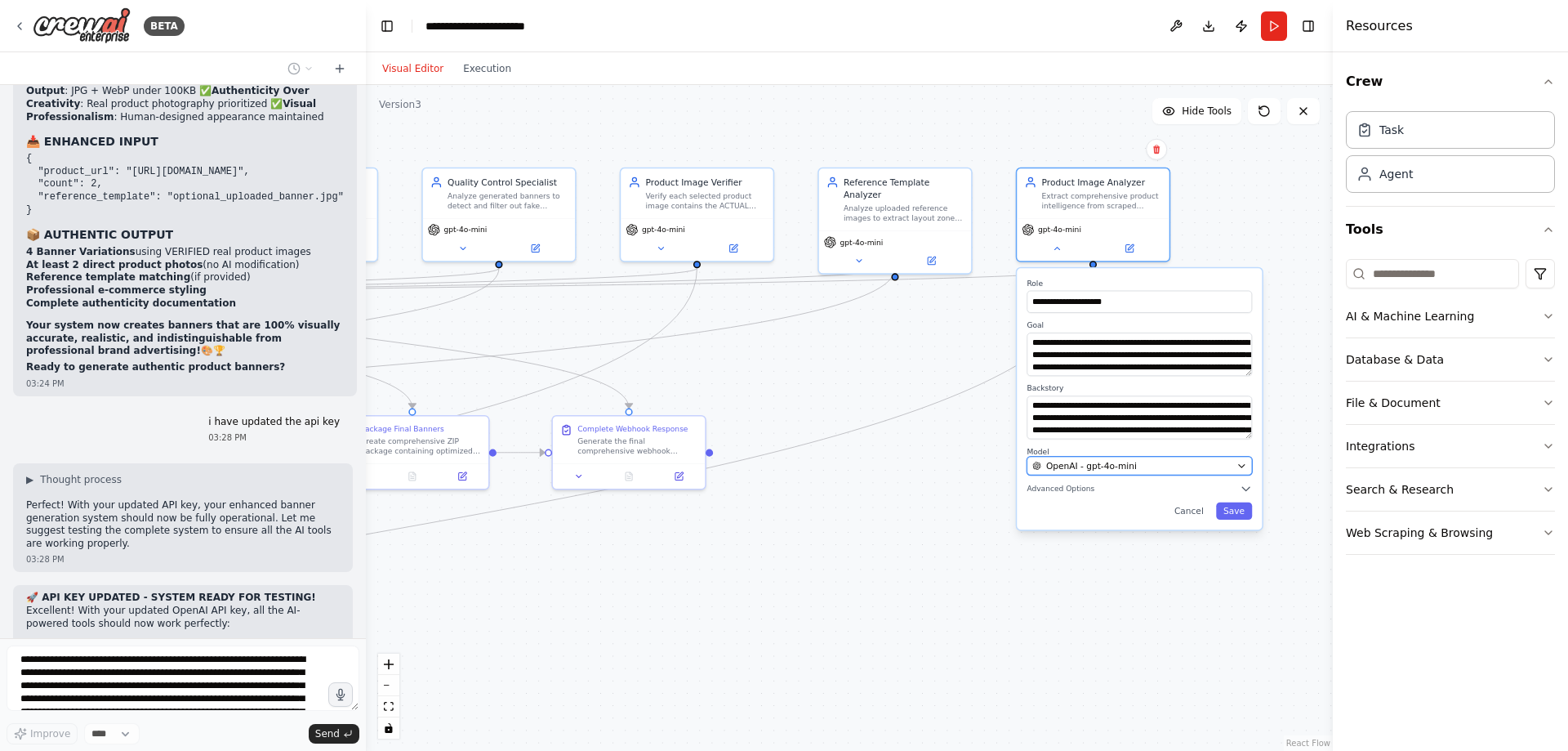
click at [1097, 464] on span "OpenAI - gpt-4o-mini" at bounding box center [1091, 465] width 91 height 13
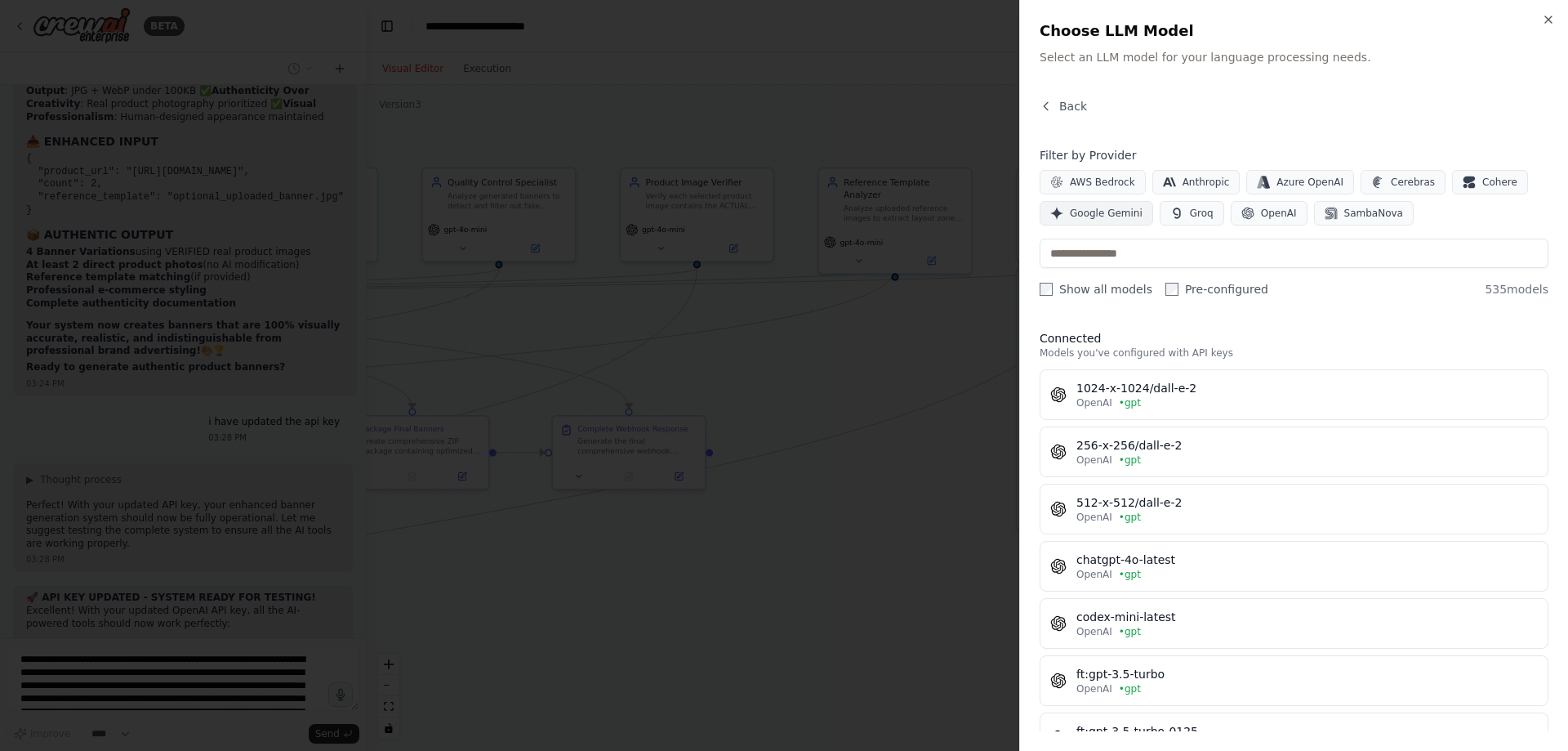
click at [1104, 214] on span "Google Gemini" at bounding box center [1106, 213] width 73 height 13
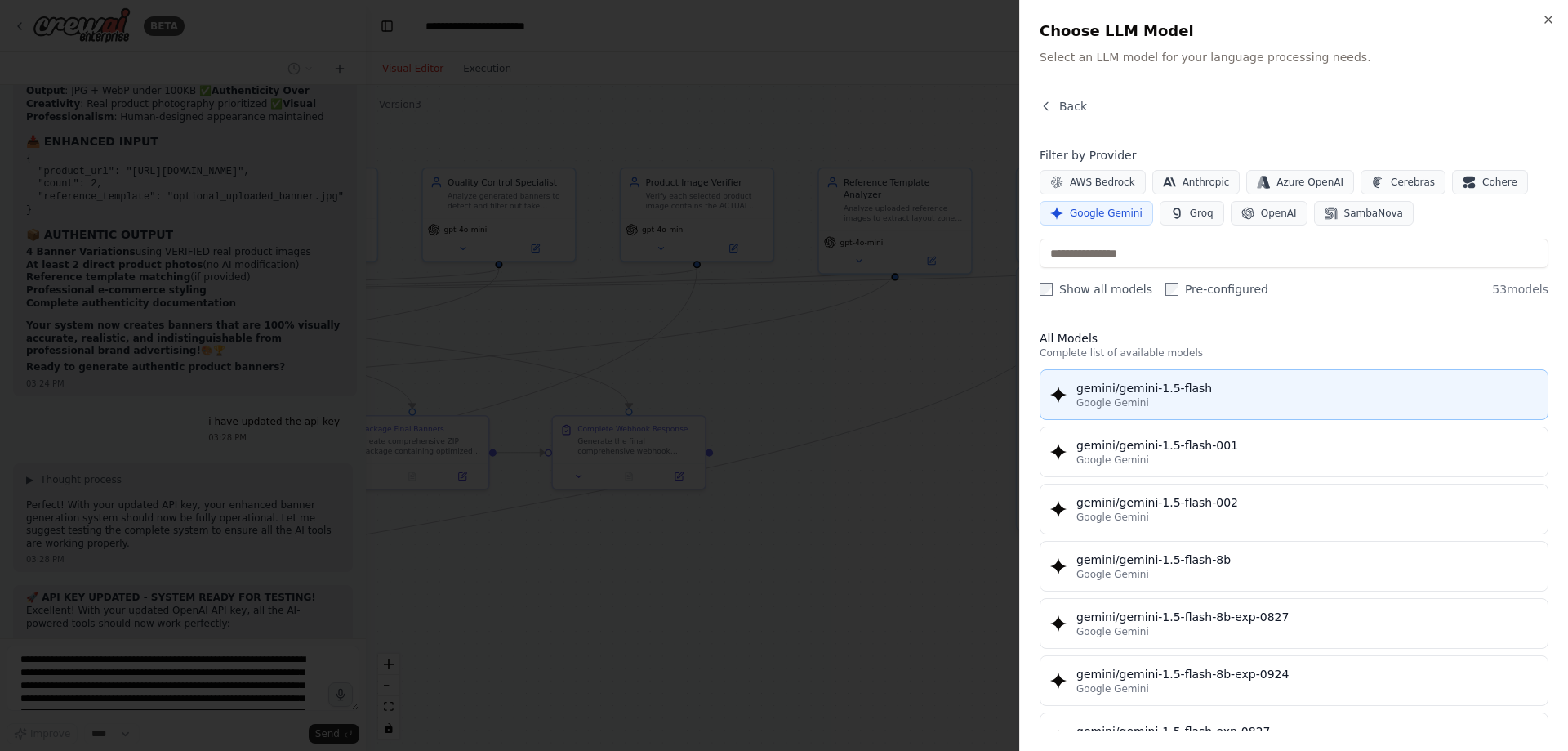
click at [1147, 393] on div "gemini/gemini-1.5-flash" at bounding box center [1308, 388] width 462 height 16
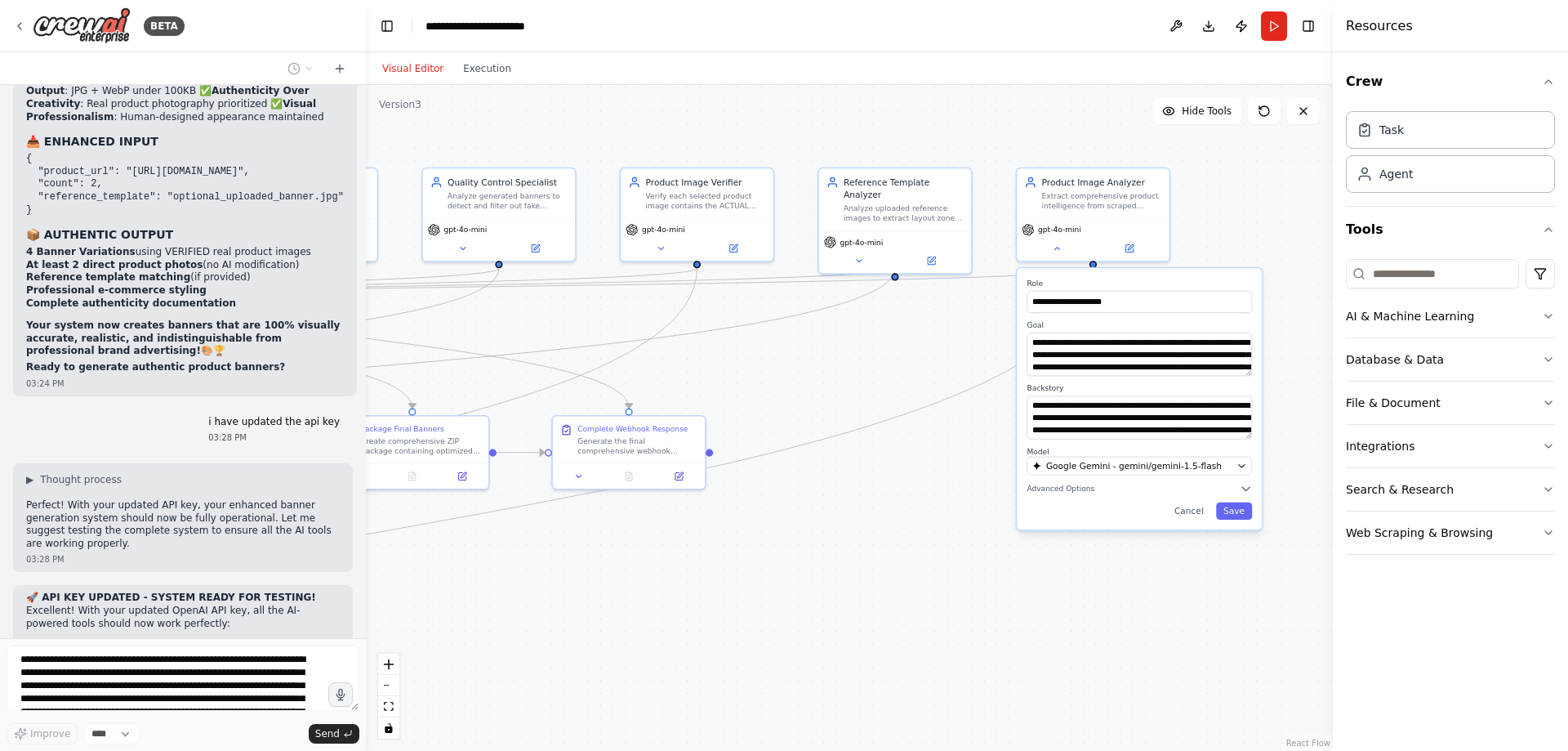
scroll to position [41711, 0]
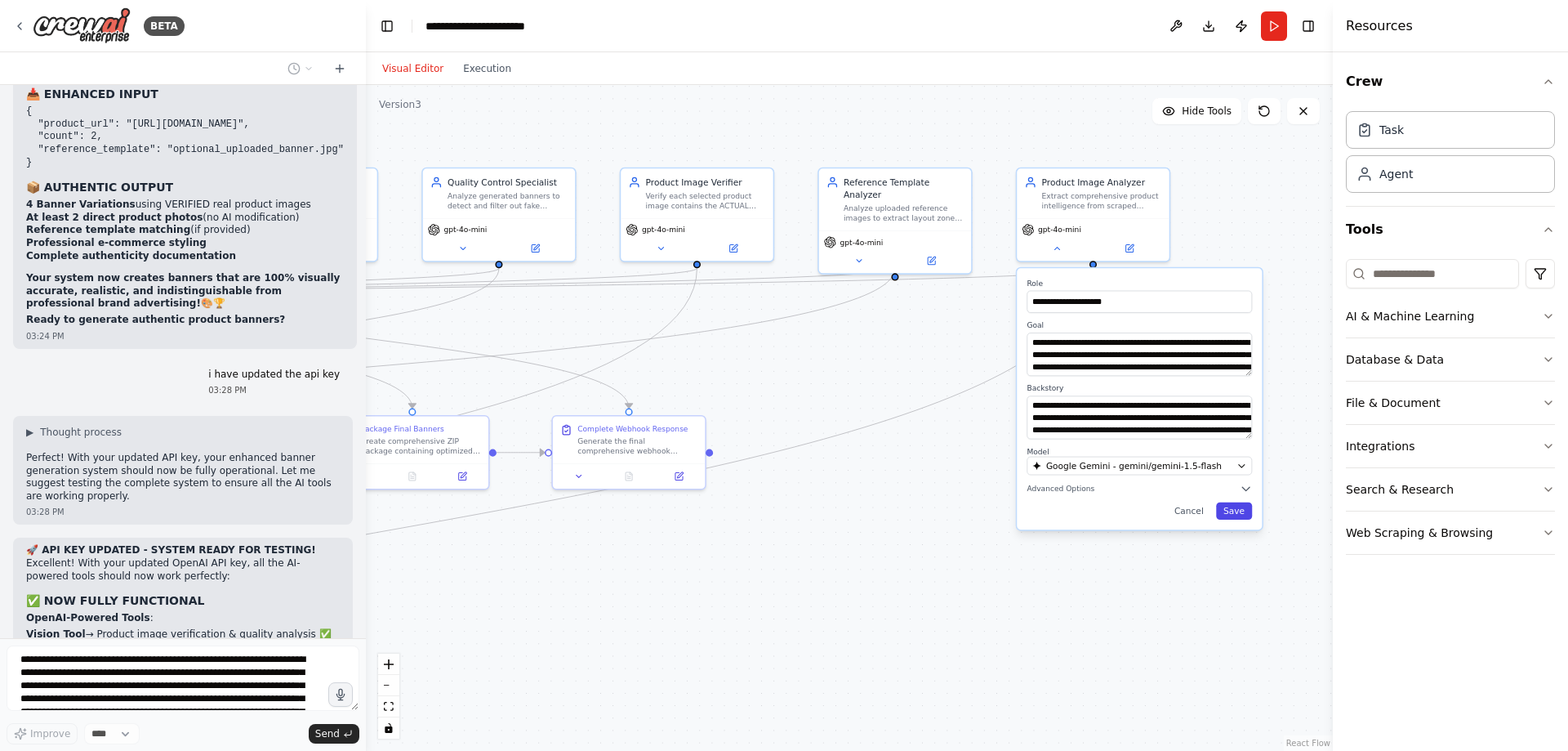
click at [1235, 508] on button "Save" at bounding box center [1234, 510] width 36 height 17
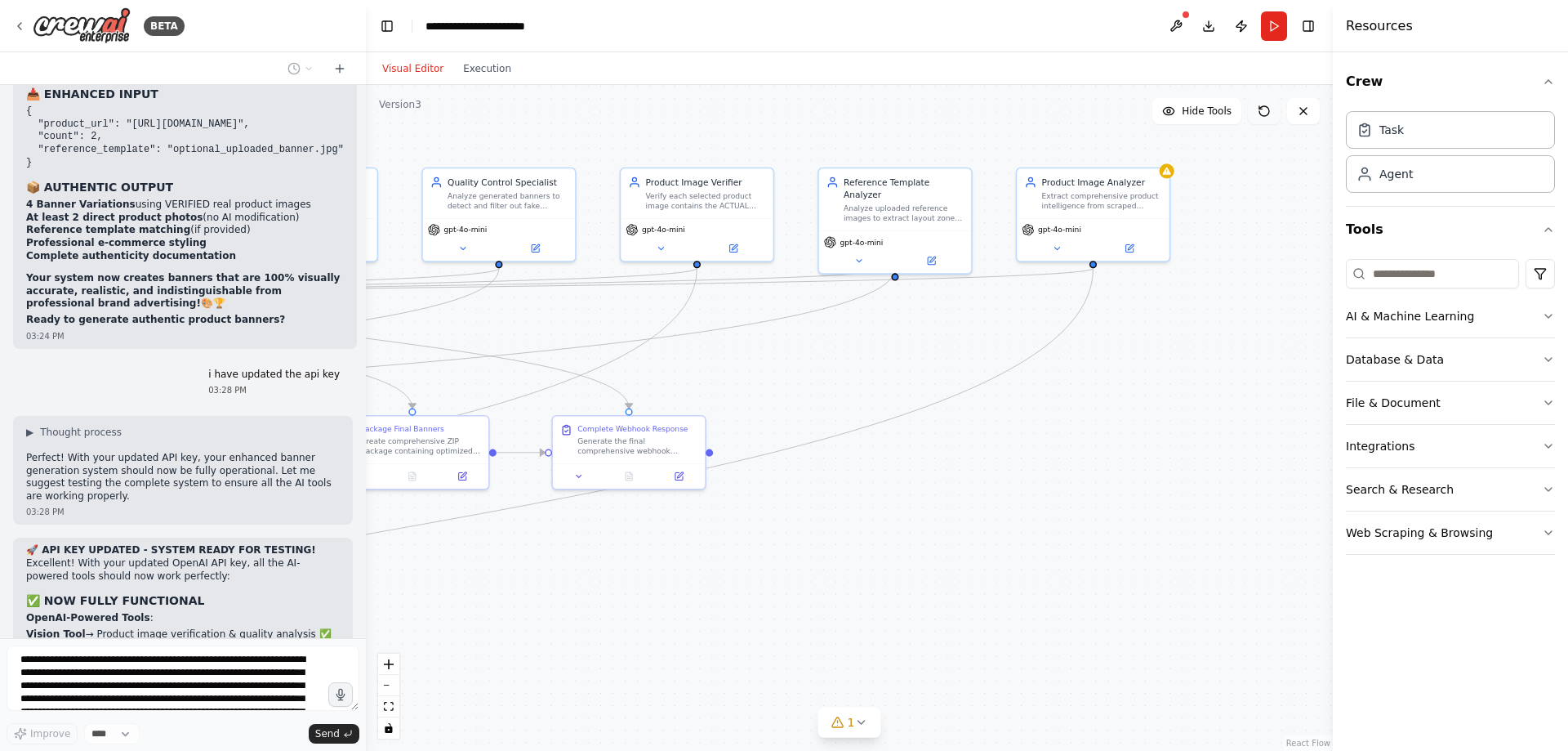
click at [1267, 105] on icon at bounding box center [1264, 110] width 13 height 13
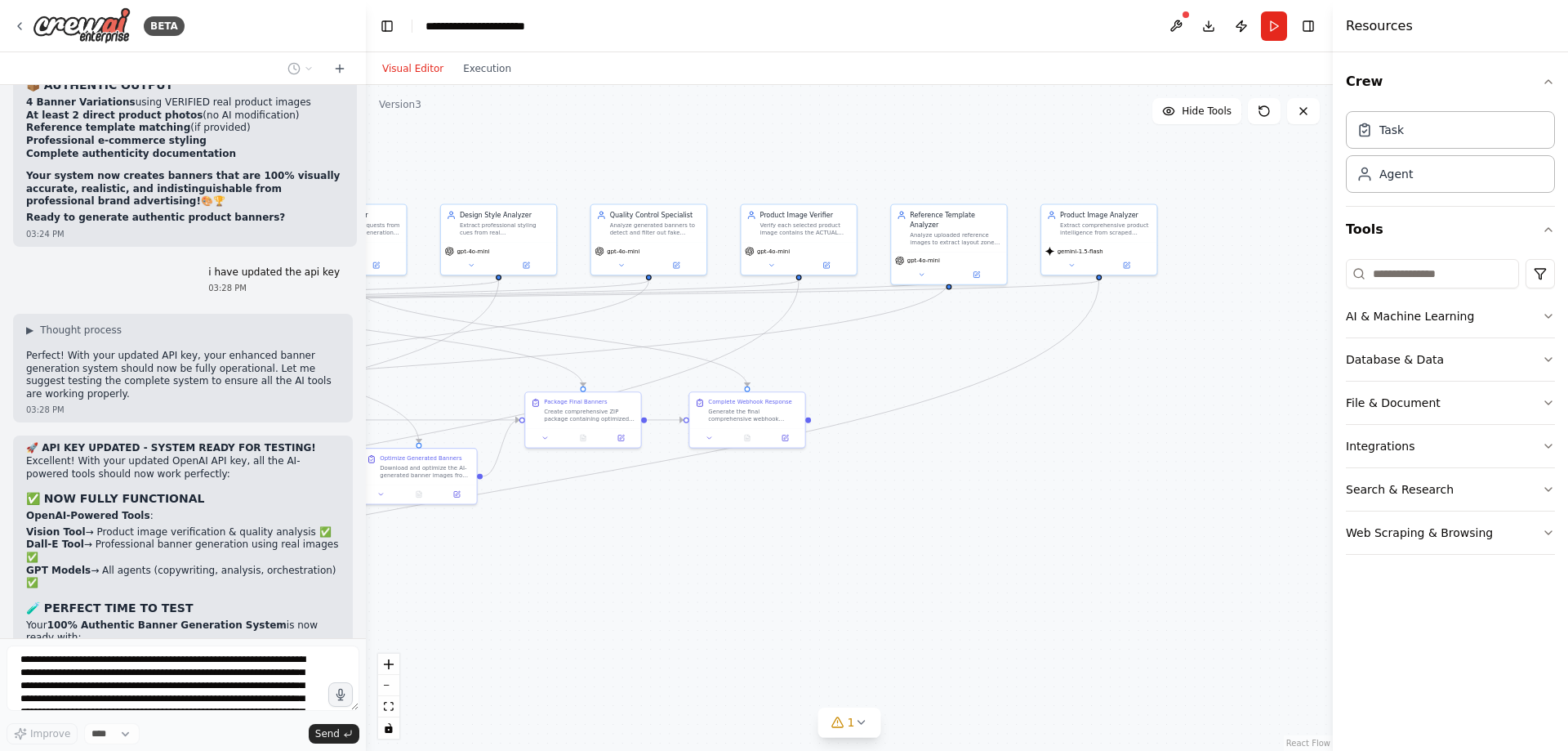
scroll to position [41825, 0]
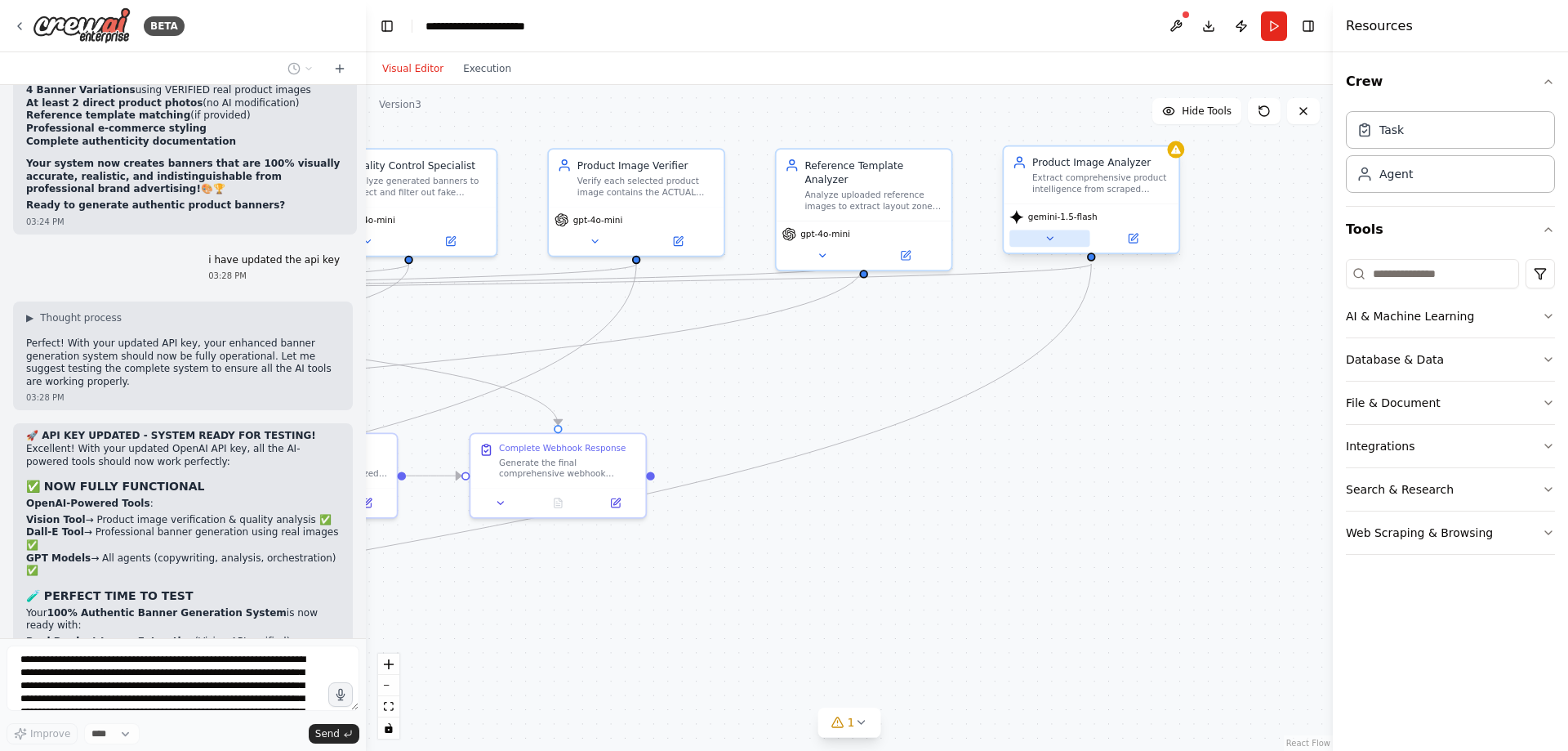
click at [1053, 236] on icon at bounding box center [1049, 238] width 12 height 12
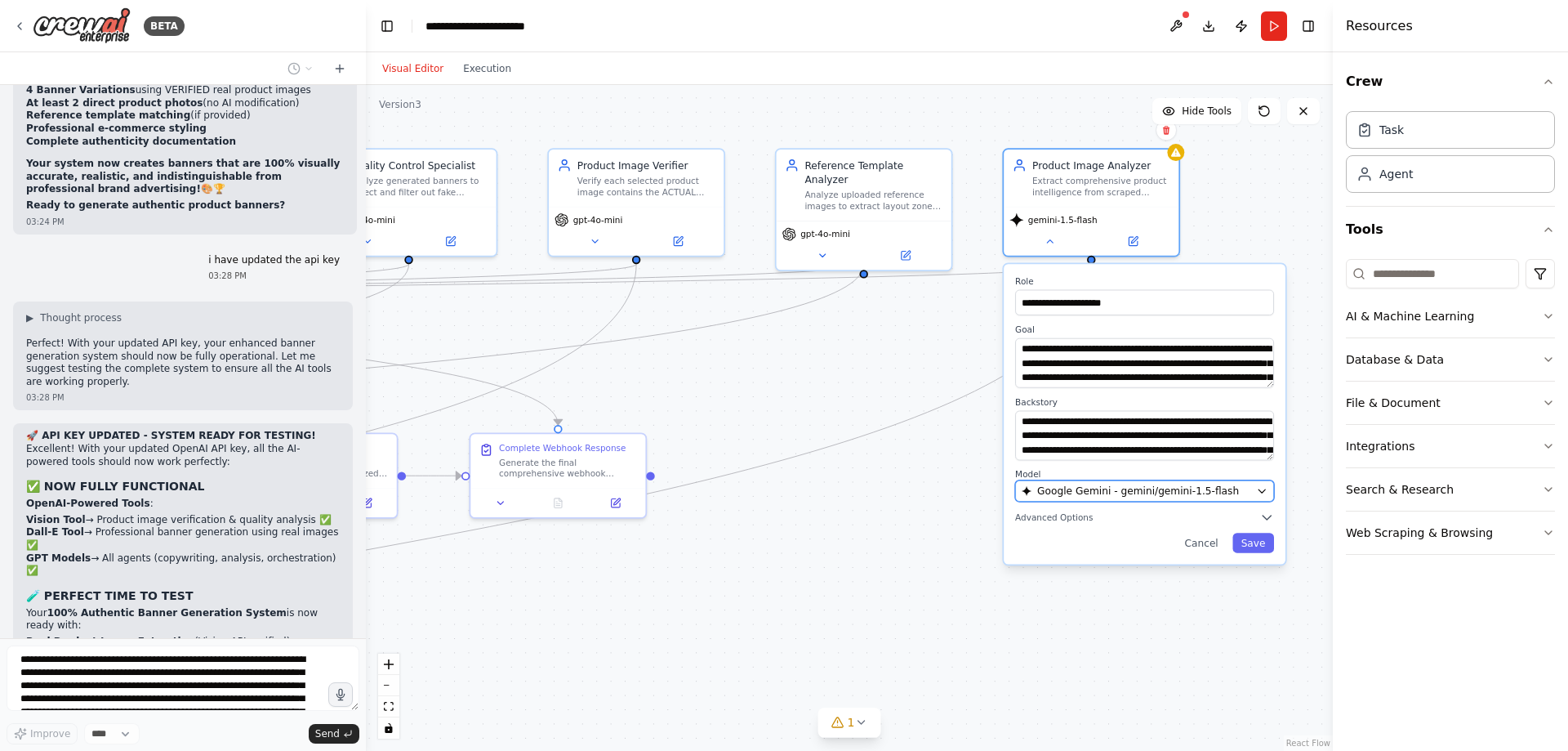
click at [1114, 488] on span "Google Gemini - gemini/gemini-1.5-flash" at bounding box center [1138, 490] width 202 height 13
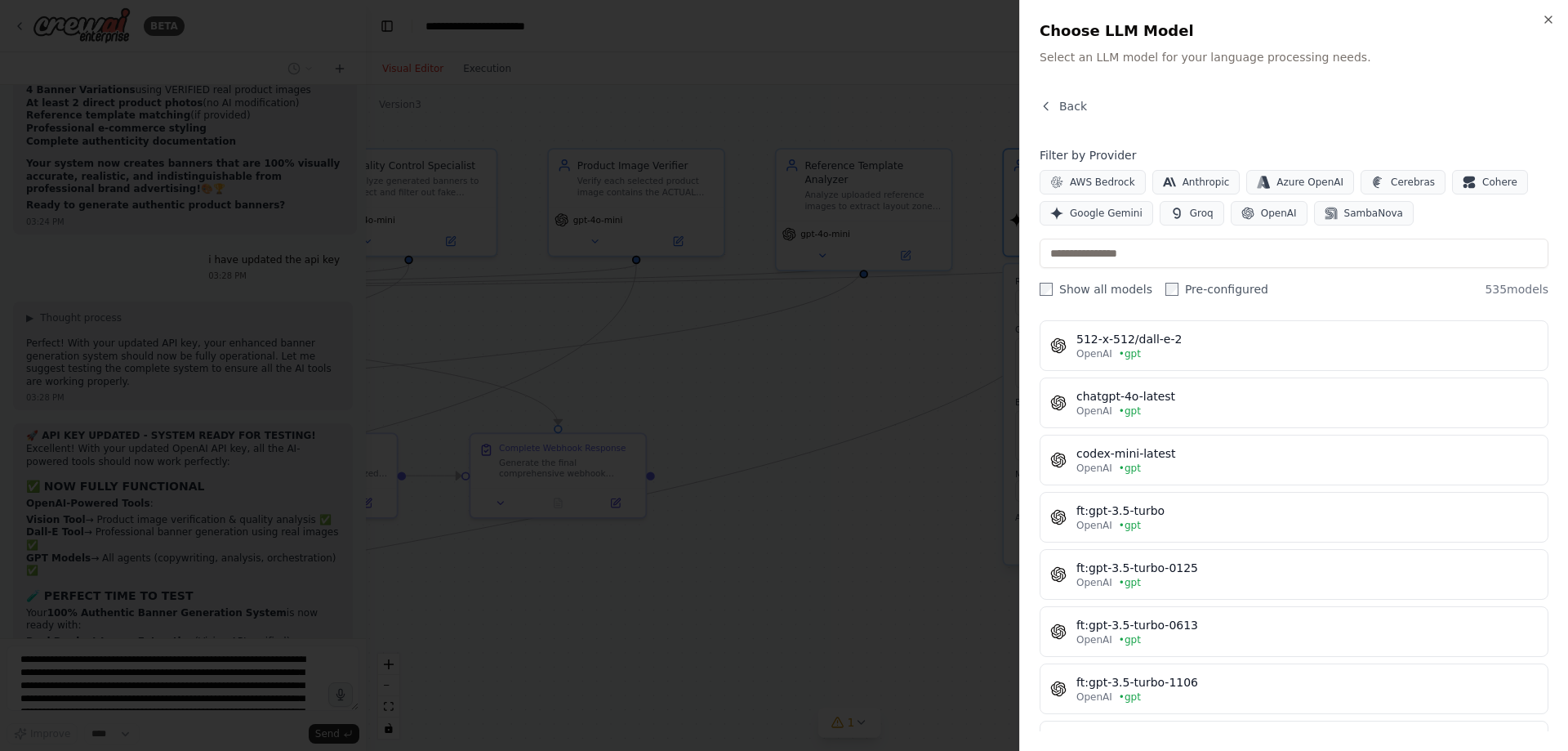
scroll to position [0, 0]
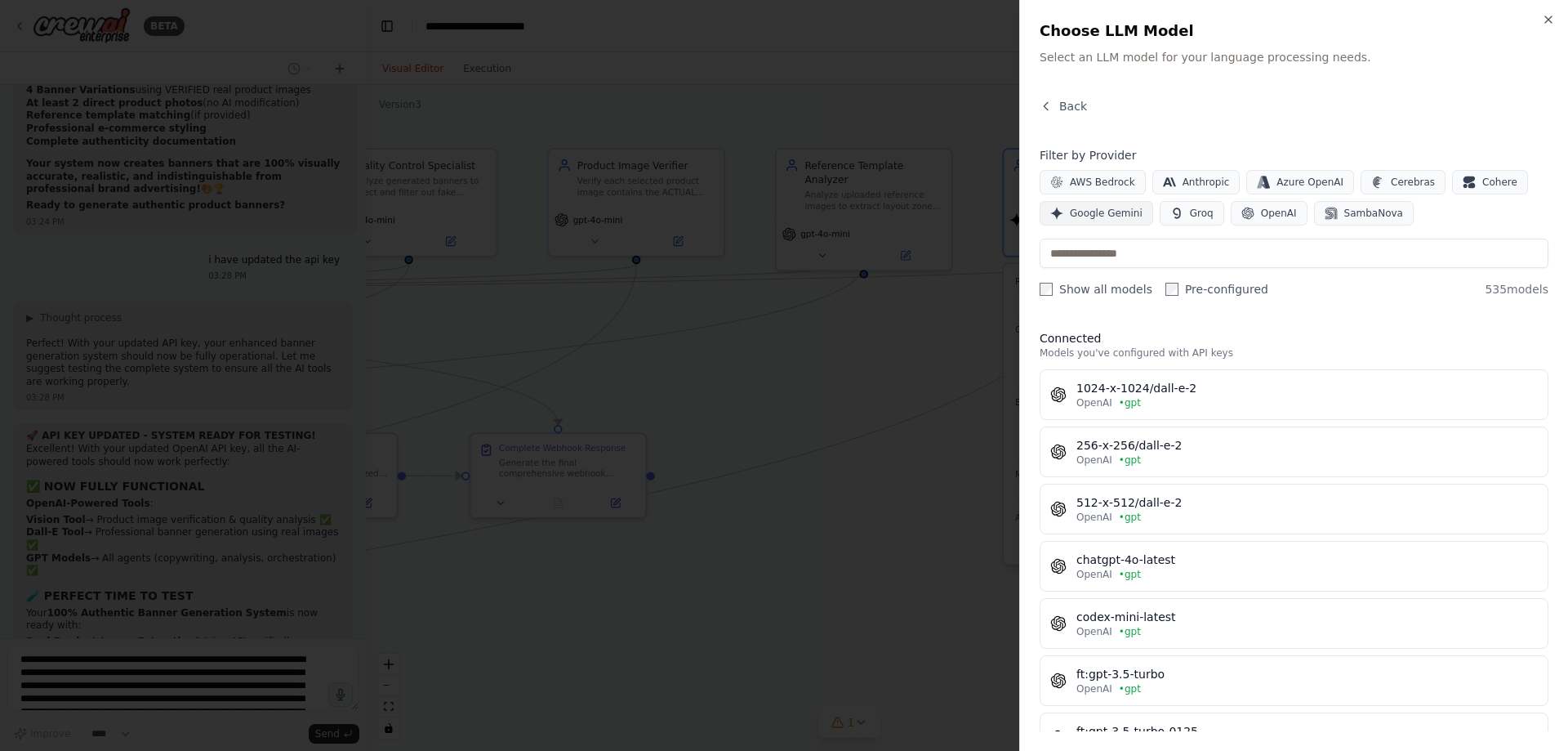
click at [1121, 206] on button "Google Gemini" at bounding box center [1097, 213] width 113 height 24
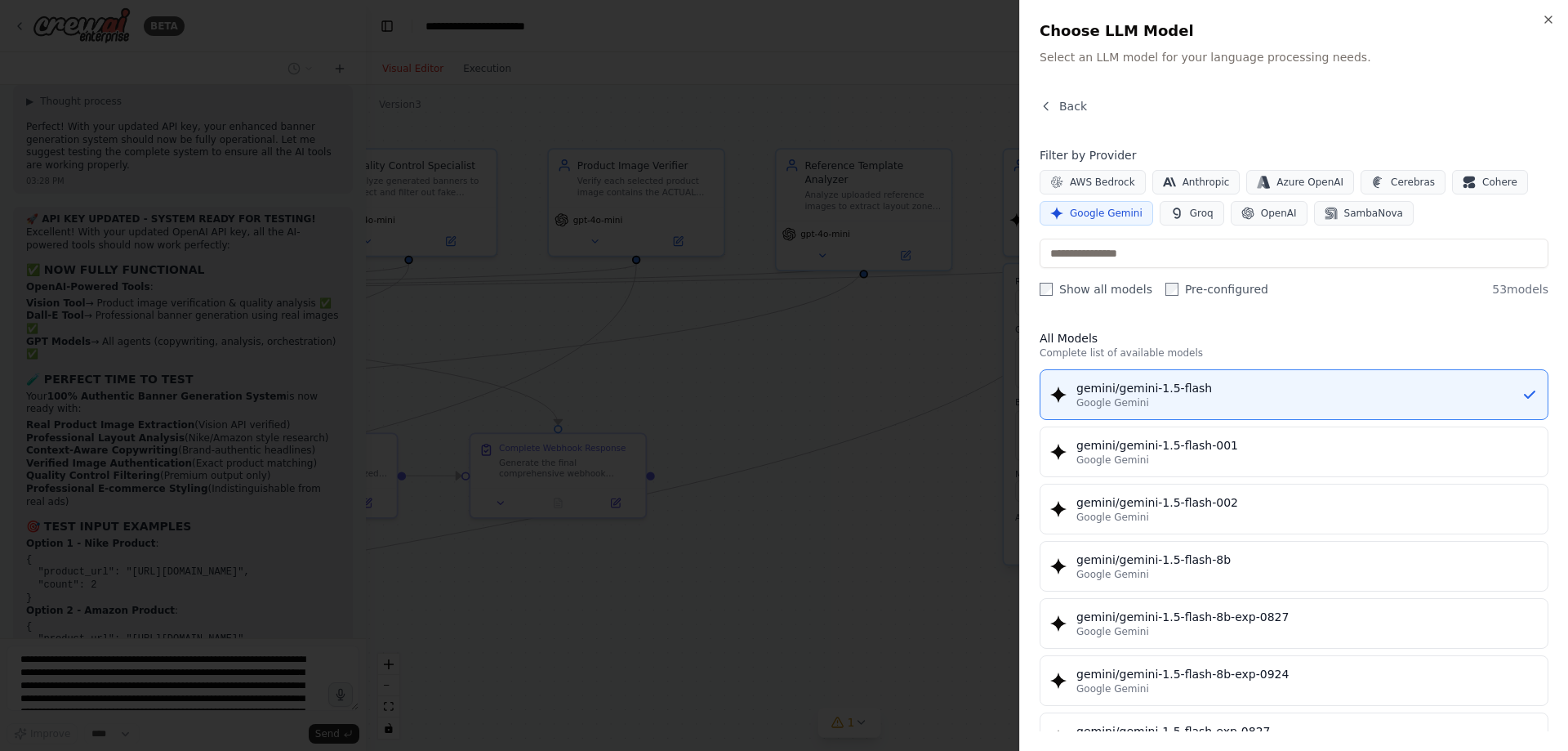
click at [982, 428] on div at bounding box center [784, 376] width 1568 height 751
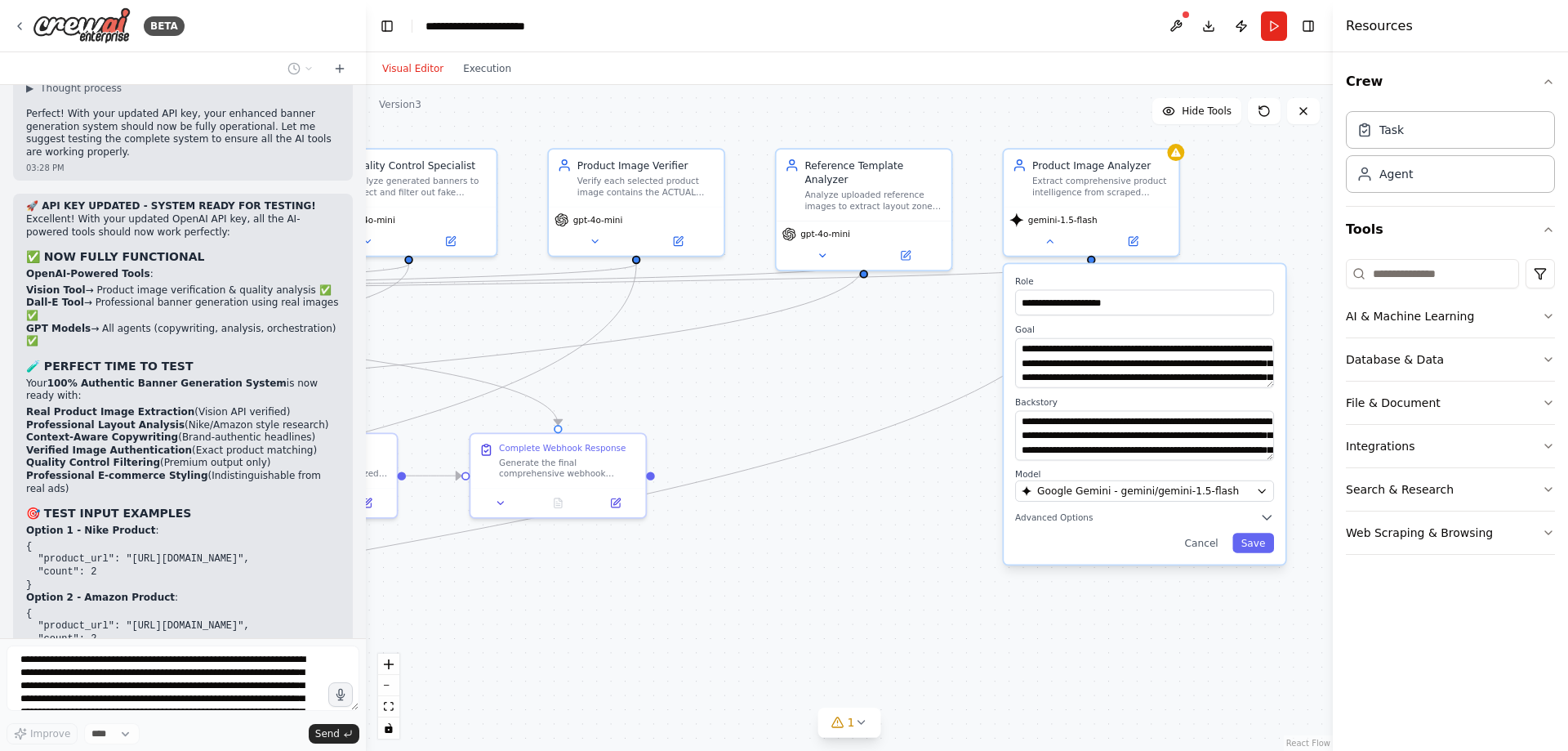
scroll to position [42157, 0]
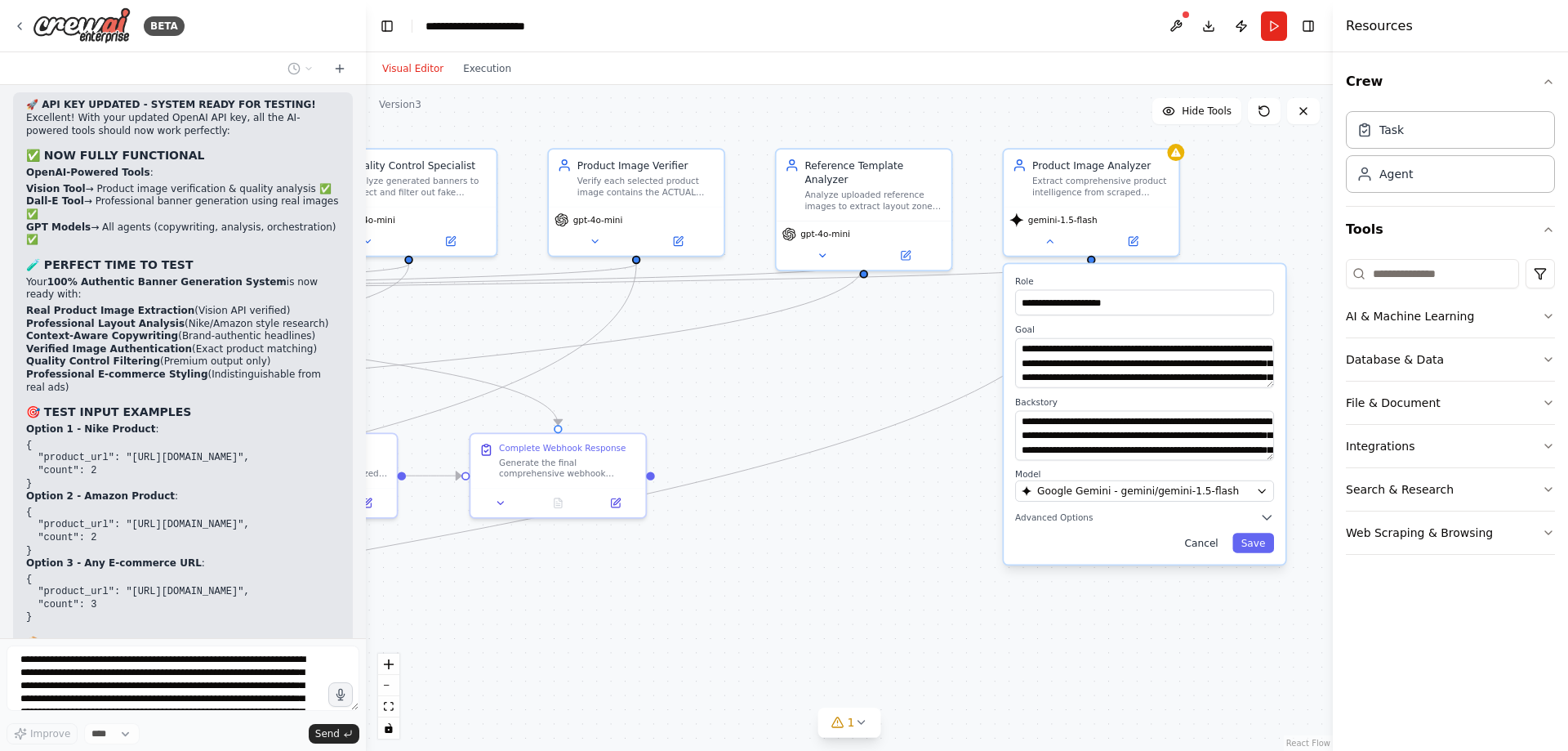
click at [1208, 541] on button "Cancel" at bounding box center [1202, 543] width 50 height 20
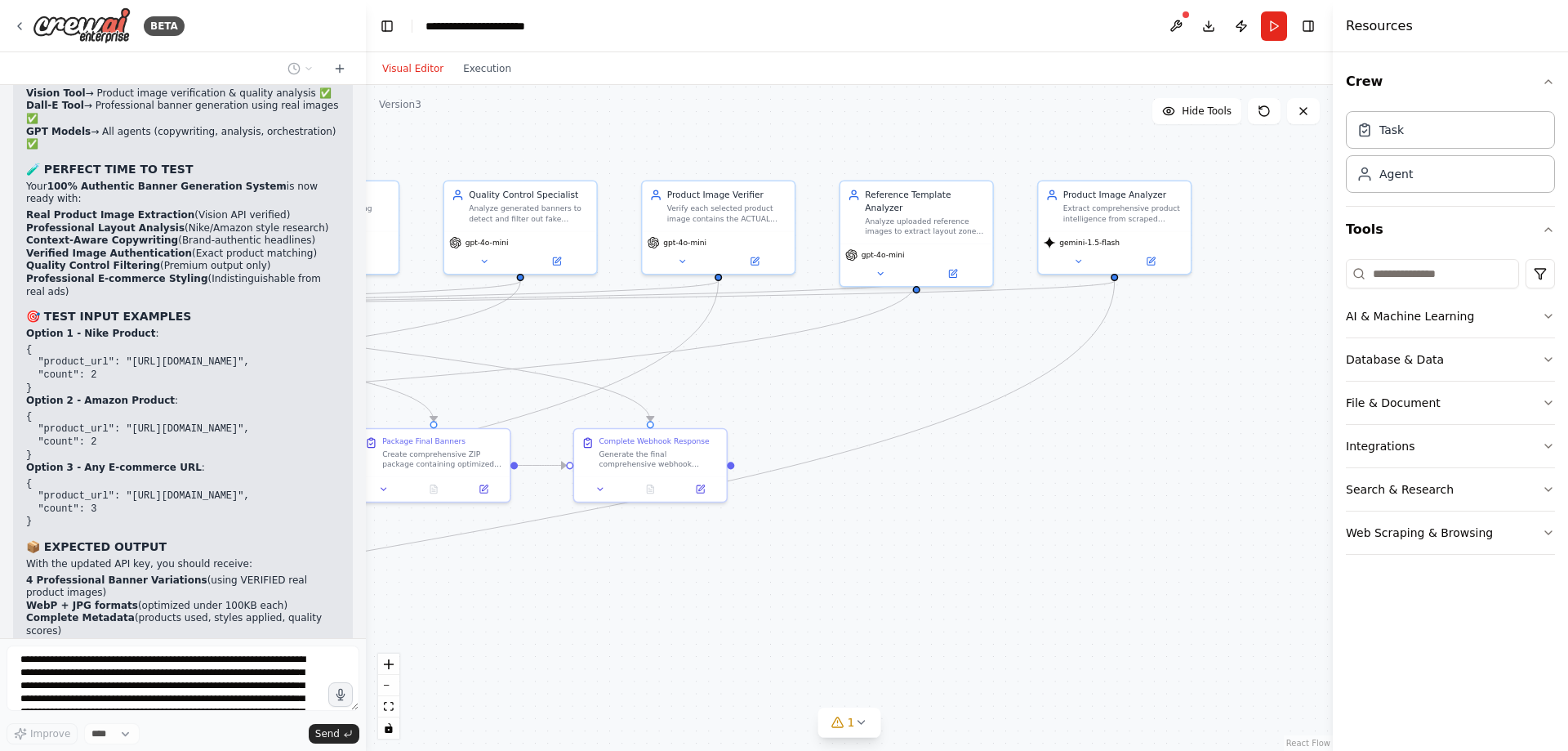
scroll to position [42265, 0]
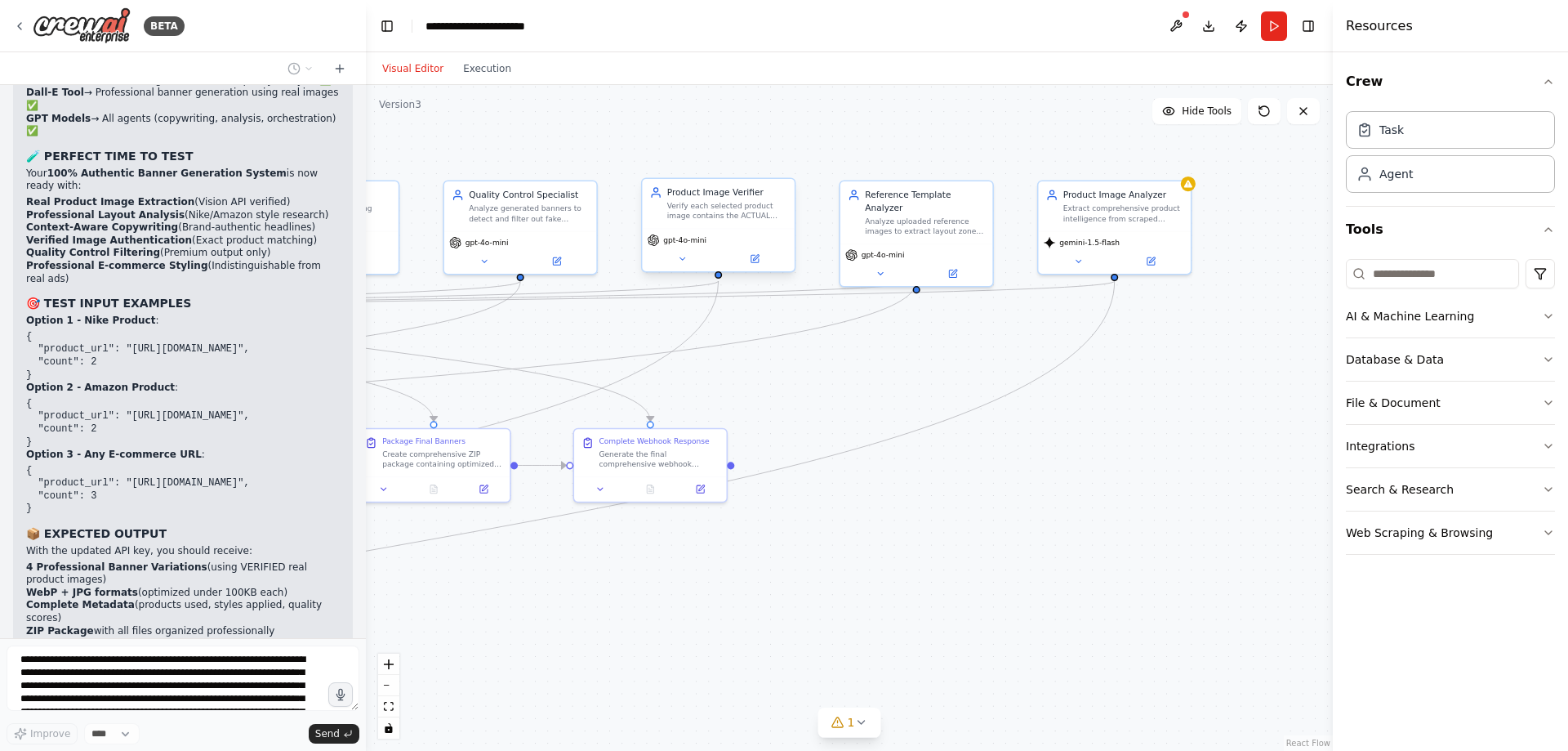
click at [689, 267] on div "gpt-4o-mini" at bounding box center [718, 250] width 152 height 42
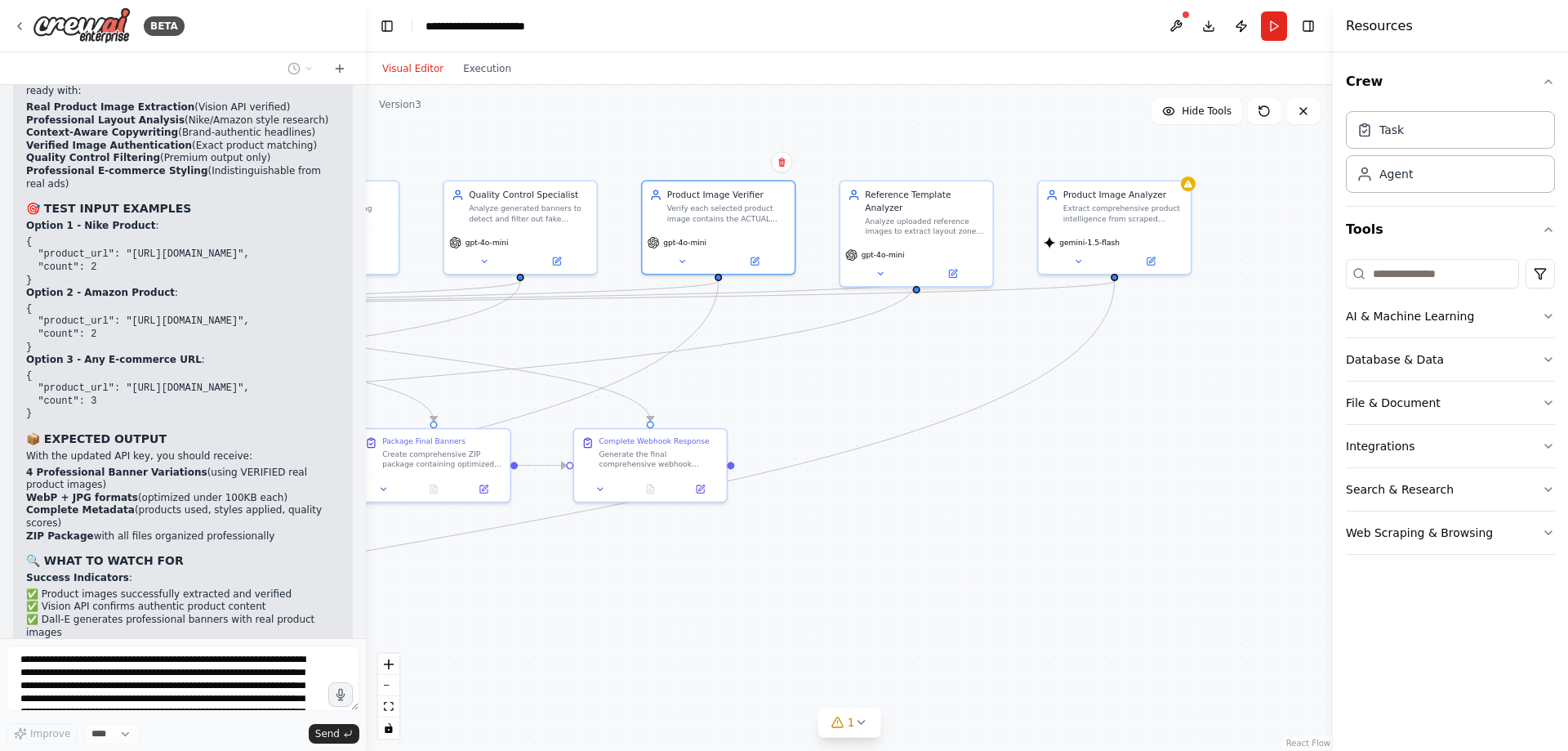
scroll to position [42360, 0]
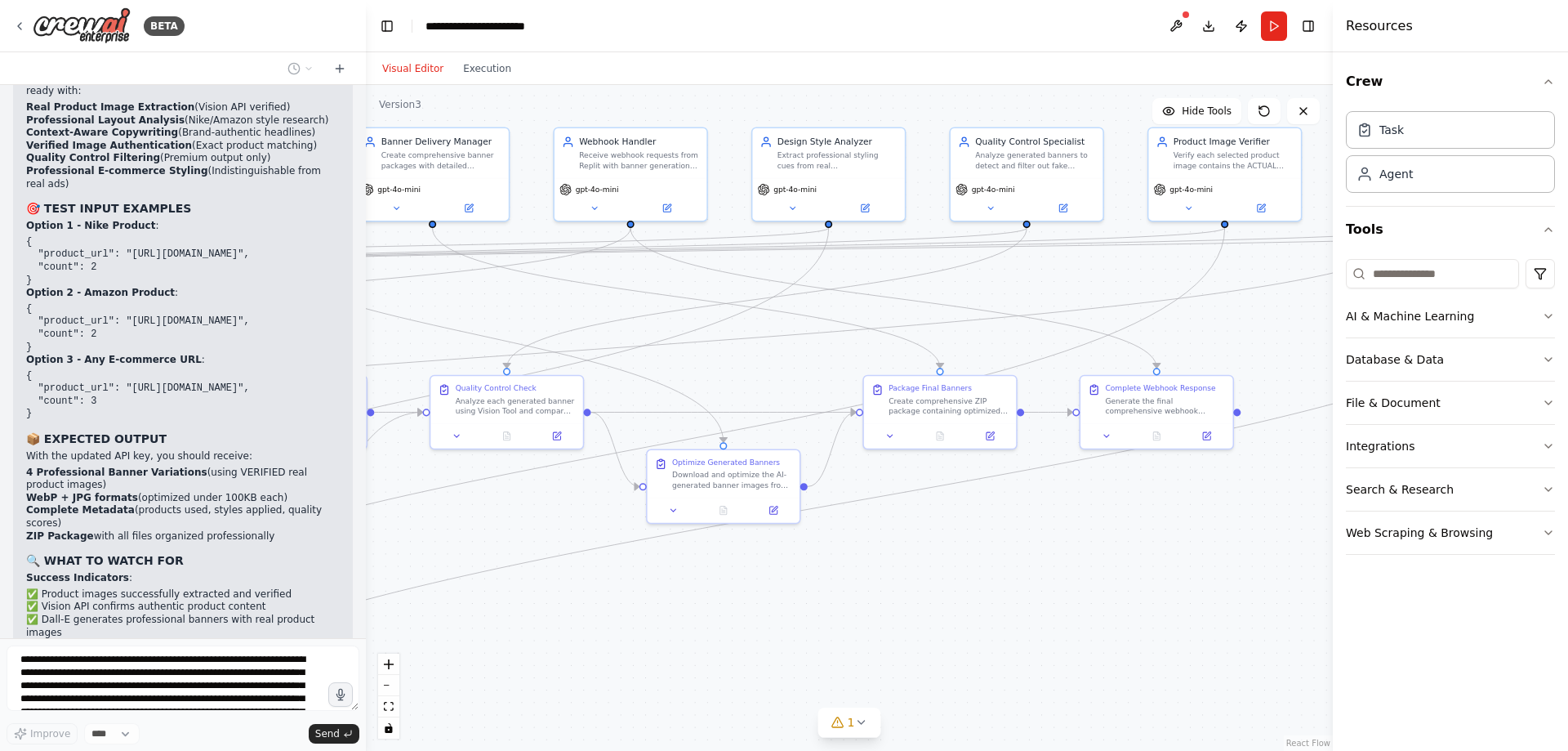
drag, startPoint x: 766, startPoint y: 608, endPoint x: 1267, endPoint y: 558, distance: 503.5
click at [1267, 558] on div ".deletable-edge-delete-btn { width: 20px; height: 20px; border: 0px solid #ffff…" at bounding box center [849, 418] width 967 height 666
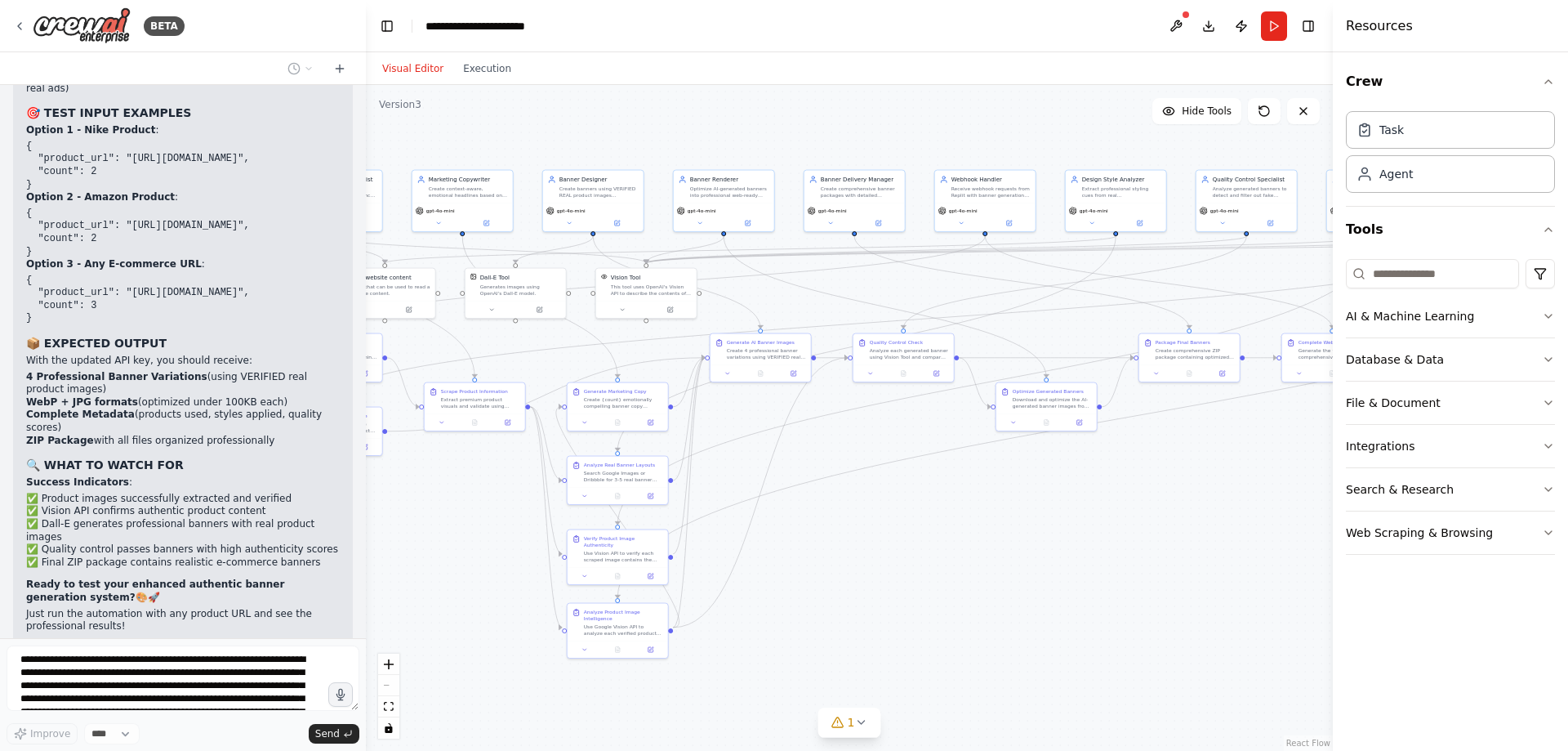
drag, startPoint x: 983, startPoint y: 613, endPoint x: 1145, endPoint y: 426, distance: 247.4
click at [1147, 429] on div ".deletable-edge-delete-btn { width: 20px; height: 20px; border: 0px solid #ffff…" at bounding box center [849, 418] width 967 height 666
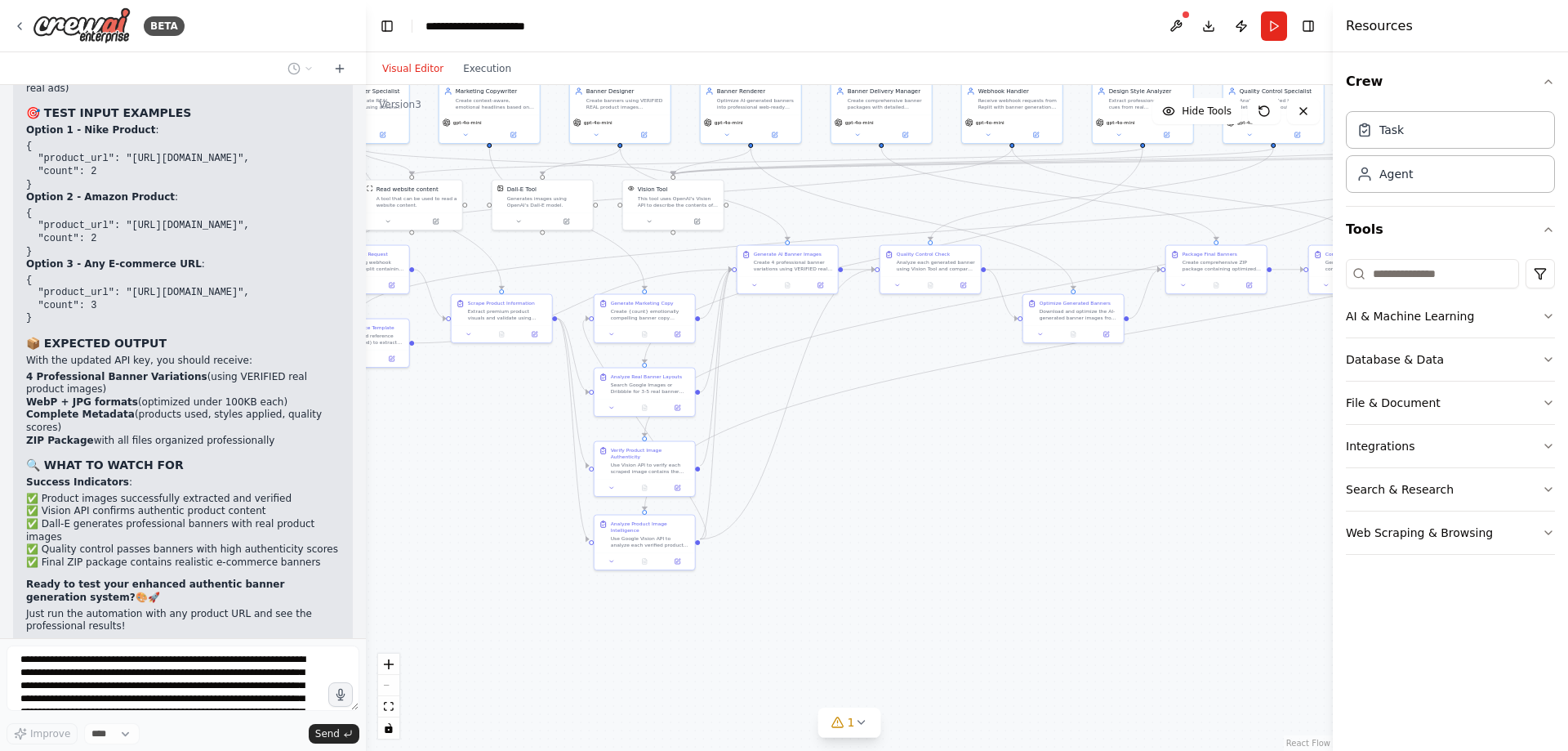
scroll to position [42467, 0]
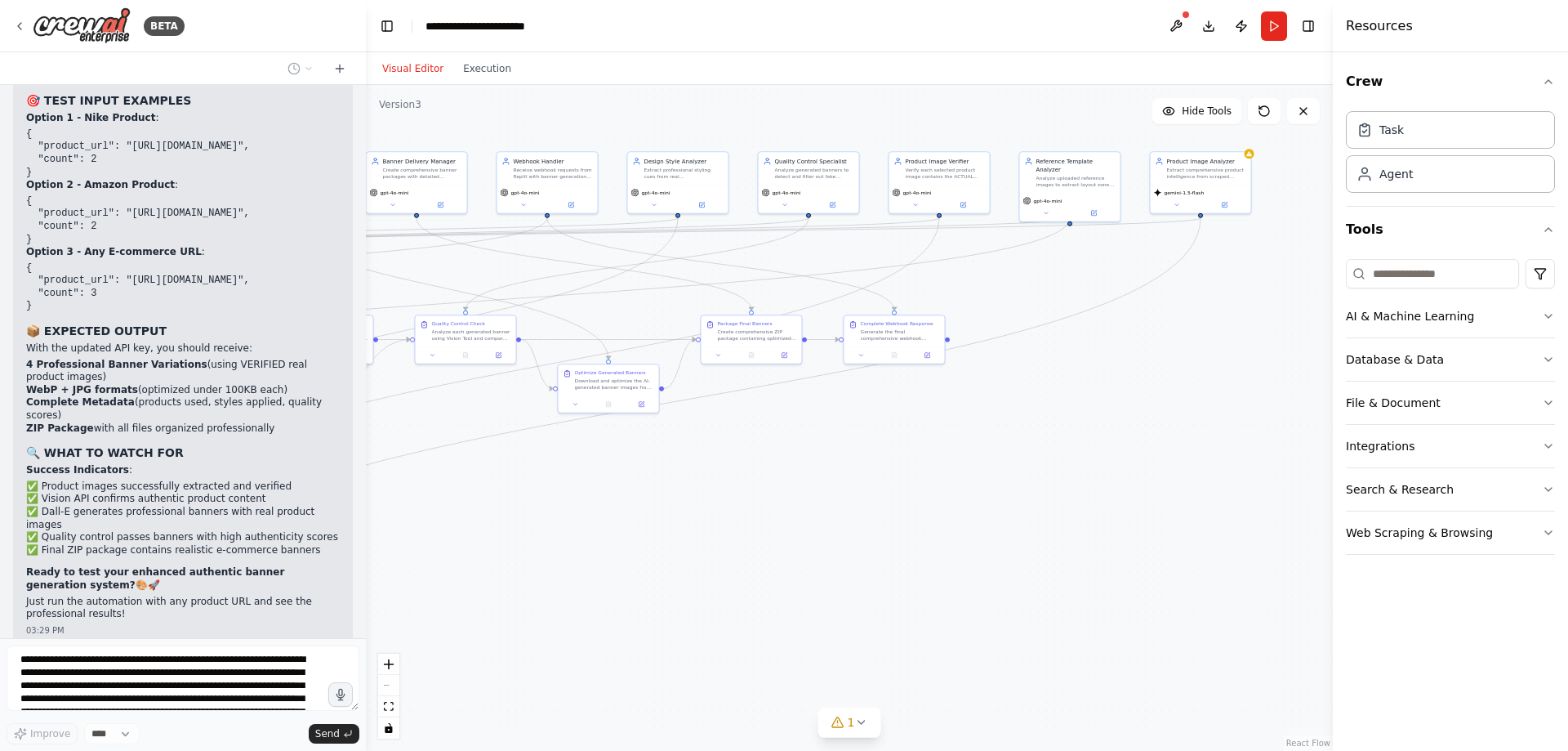
drag, startPoint x: 1082, startPoint y: 494, endPoint x: 643, endPoint y: 553, distance: 442.9
click at [644, 559] on div ".deletable-edge-delete-btn { width: 20px; height: 20px; border: 0px solid #ffff…" at bounding box center [849, 418] width 967 height 666
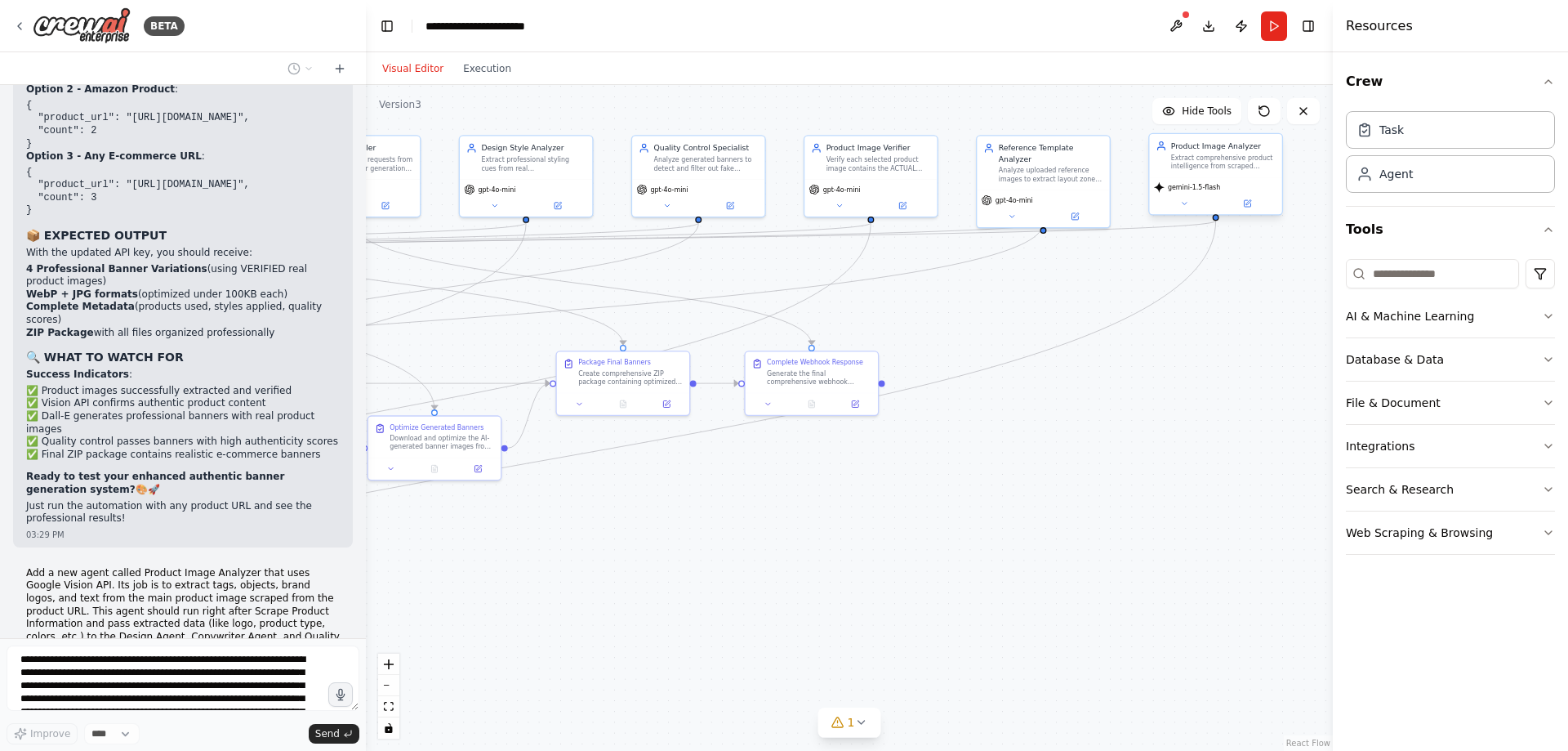
scroll to position [42575, 0]
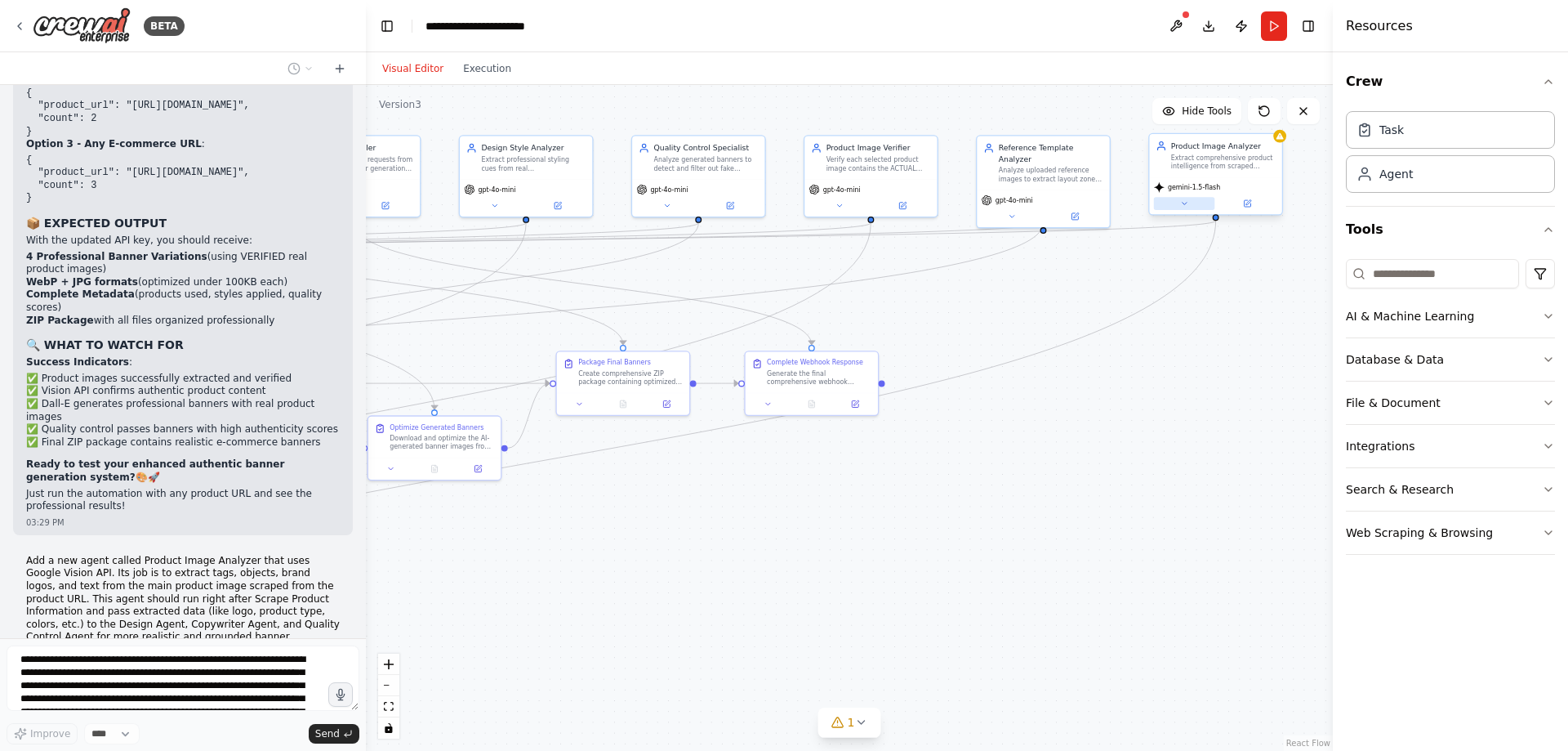
click at [1186, 202] on icon at bounding box center [1185, 204] width 9 height 9
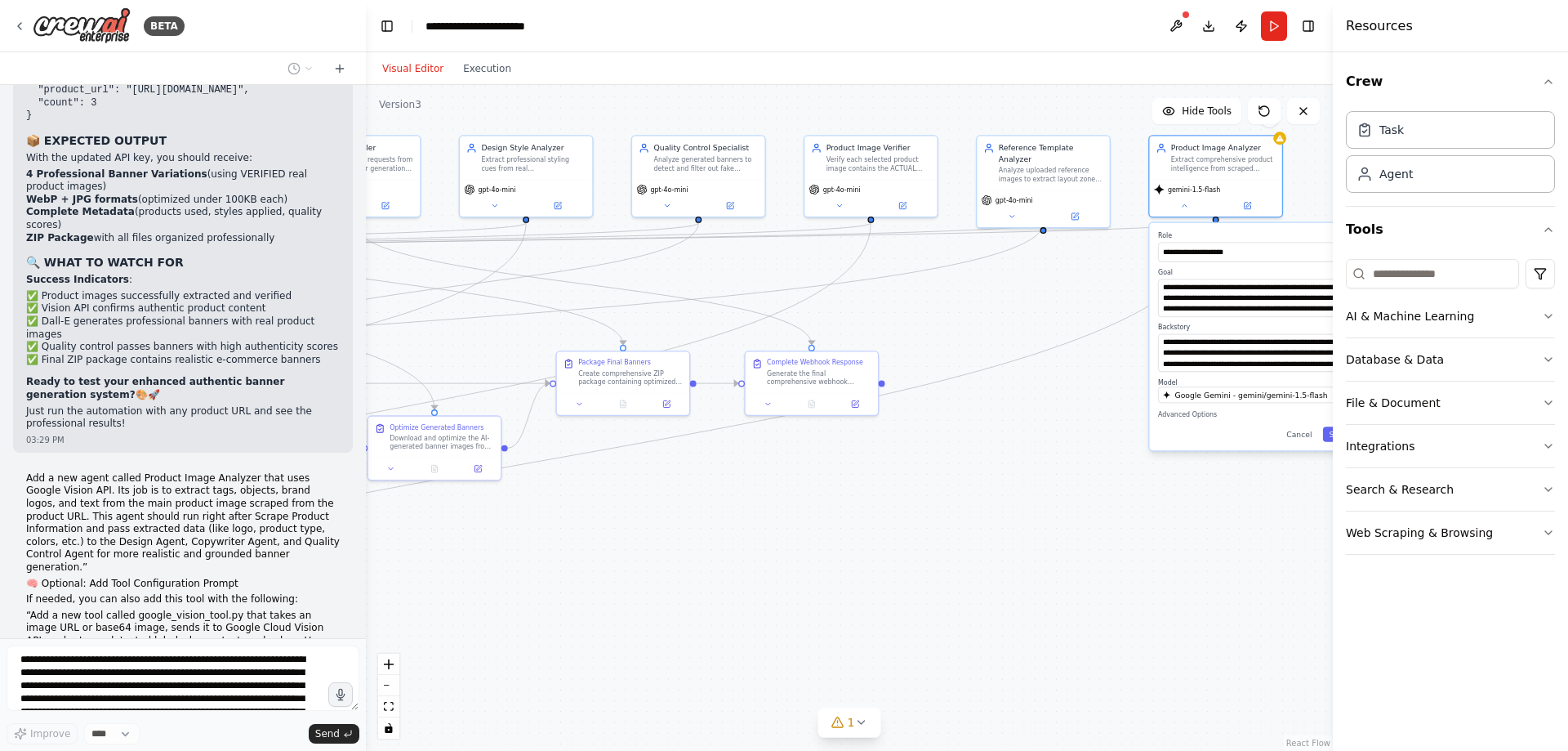
scroll to position [42671, 0]
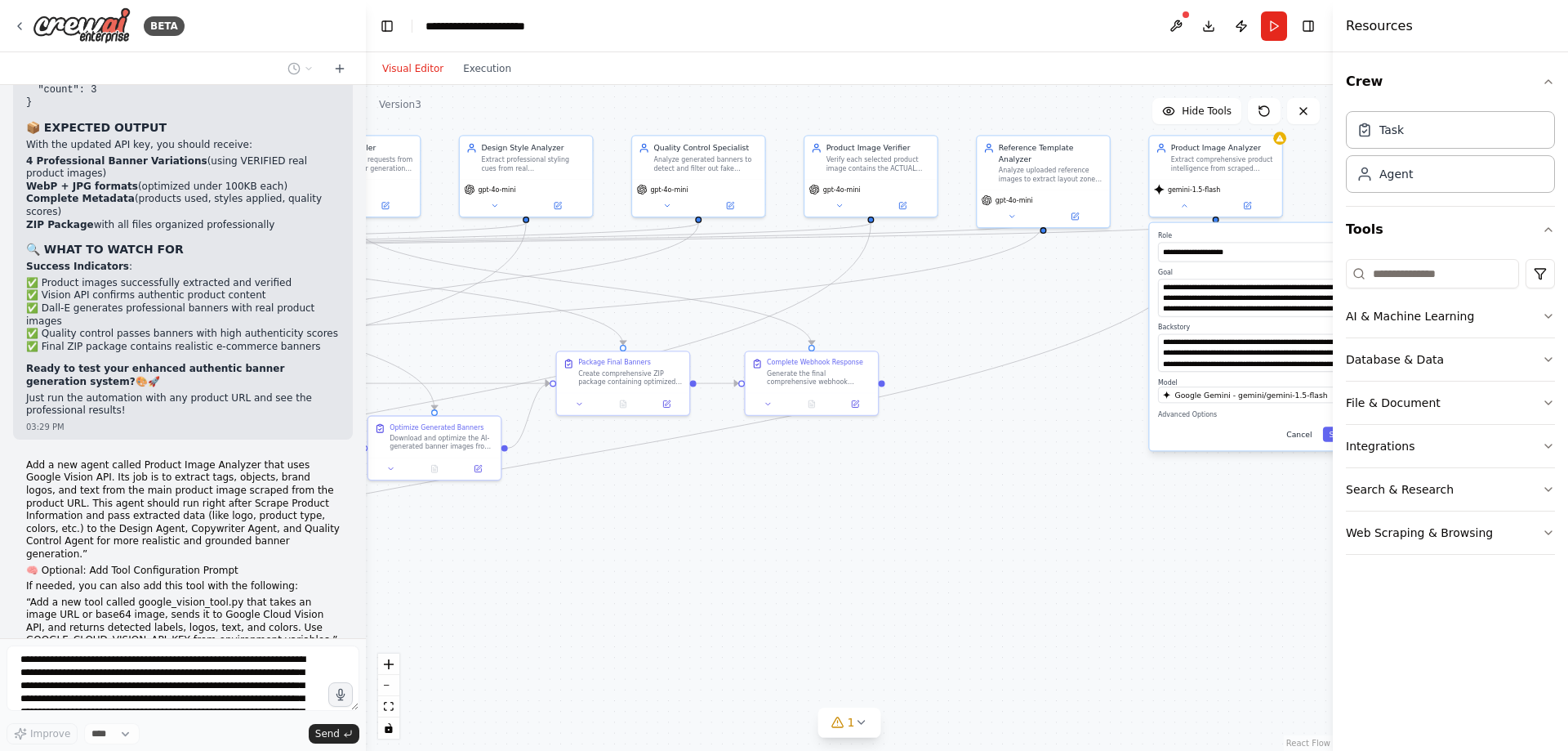
click at [1305, 438] on button "Cancel" at bounding box center [1299, 434] width 39 height 14
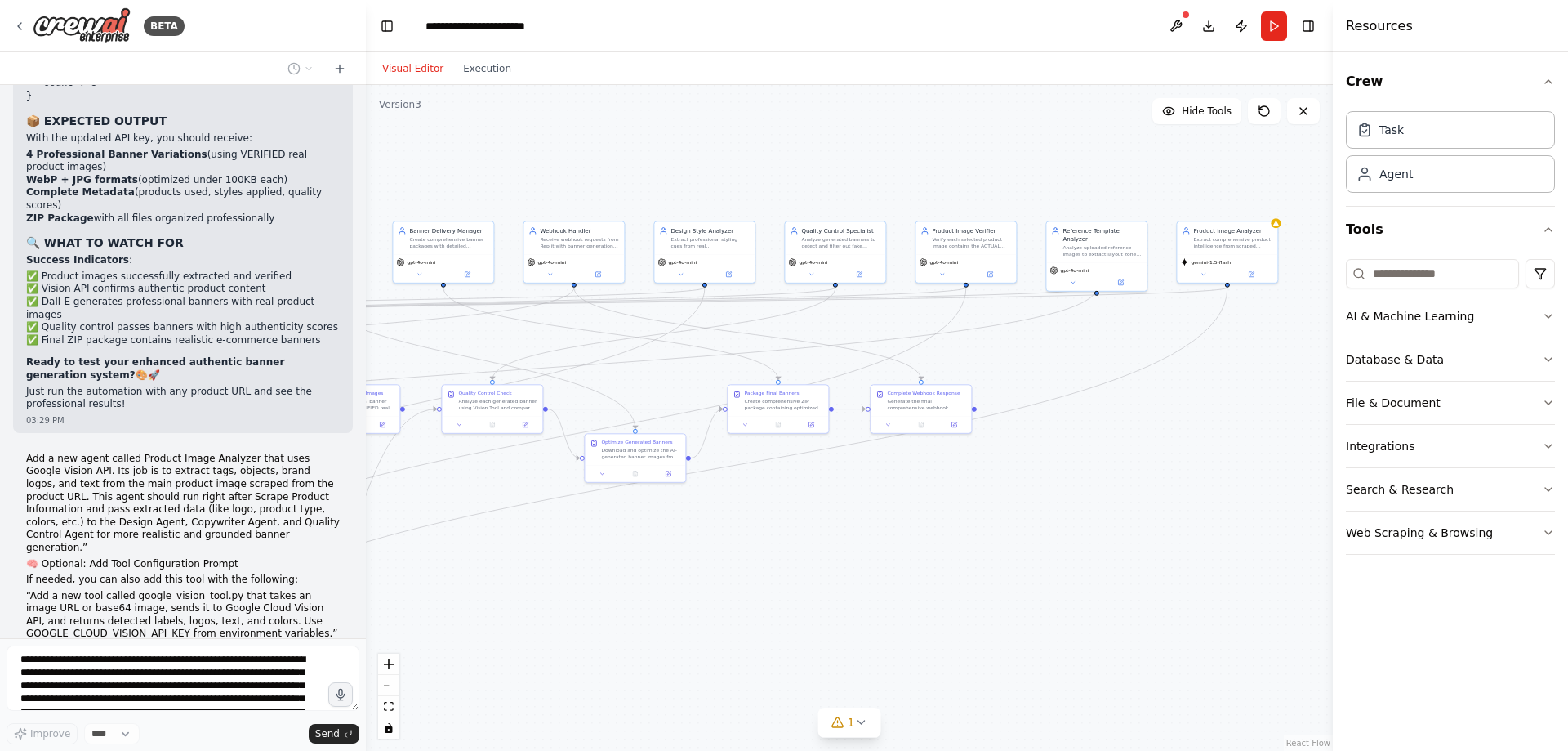
scroll to position [42773, 0]
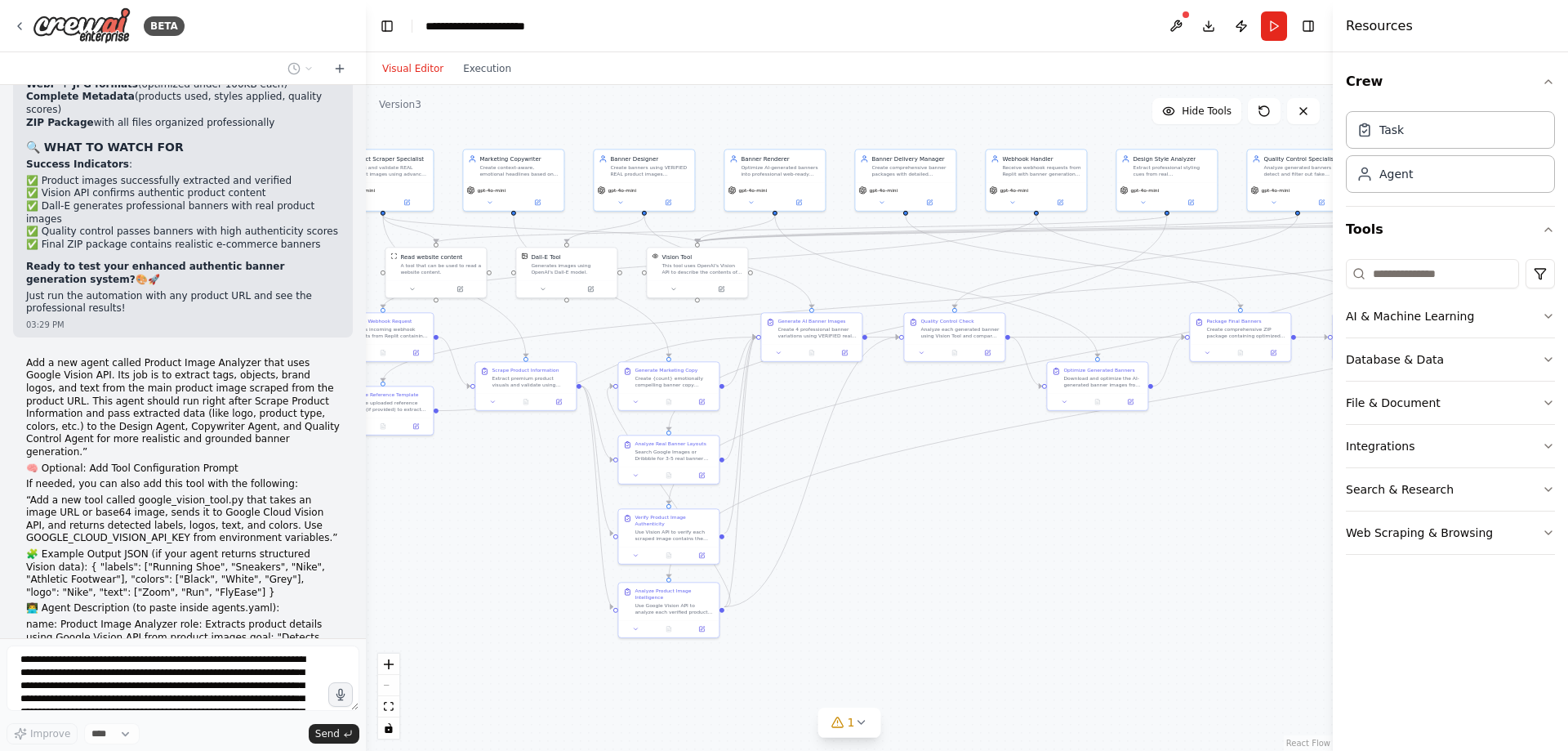
drag, startPoint x: 770, startPoint y: 570, endPoint x: 1267, endPoint y: 494, distance: 502.8
click at [1267, 494] on div ".deletable-edge-delete-btn { width: 20px; height: 20px; border: 0px solid #ffff…" at bounding box center [849, 418] width 967 height 666
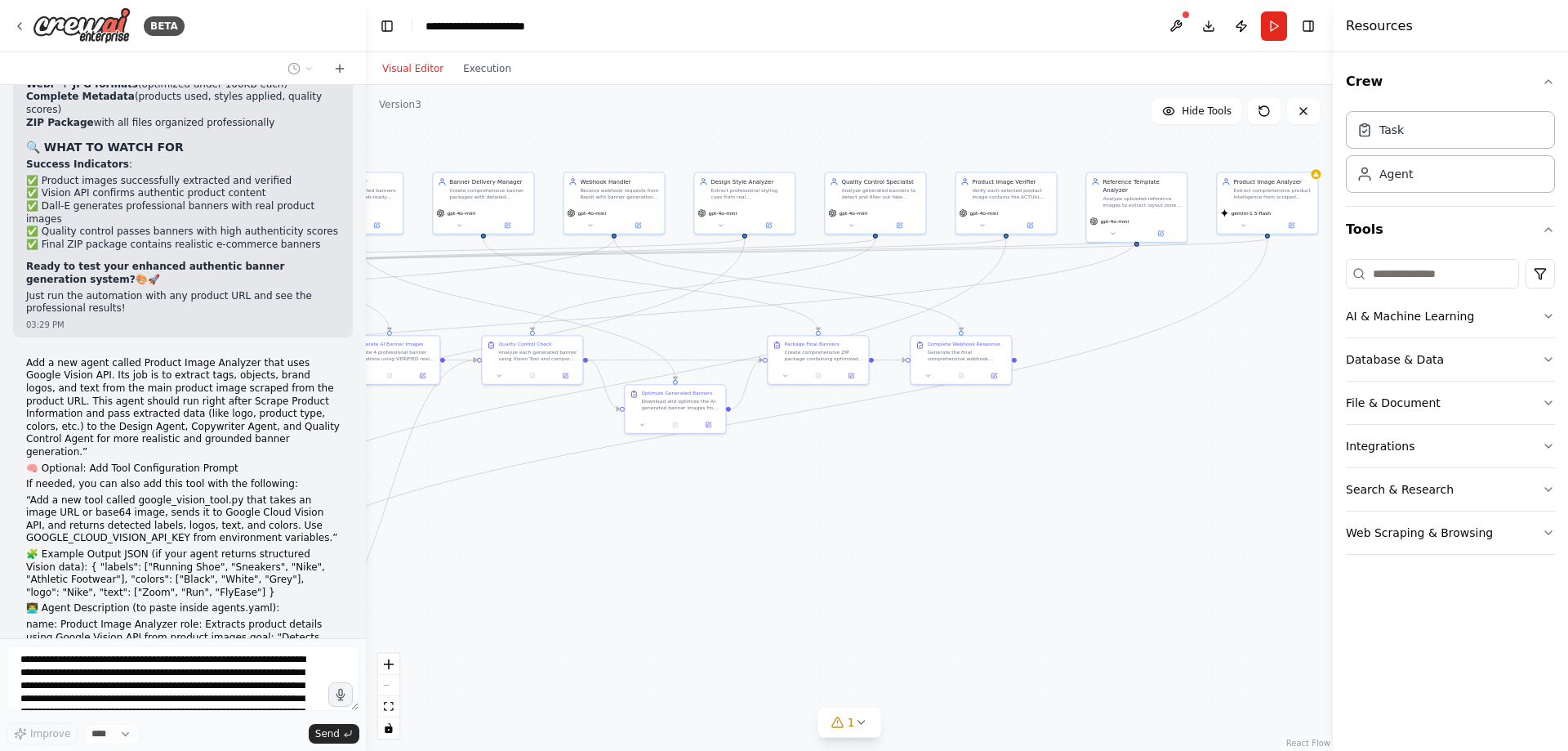
drag, startPoint x: 911, startPoint y: 546, endPoint x: 540, endPoint y: 550, distance: 371.0
click at [488, 569] on div ".deletable-edge-delete-btn { width: 20px; height: 20px; border: 0px solid #ffff…" at bounding box center [849, 418] width 967 height 666
drag, startPoint x: 1186, startPoint y: 535, endPoint x: 843, endPoint y: 521, distance: 343.3
click at [890, 541] on div ".deletable-edge-delete-btn { width: 20px; height: 20px; border: 0px solid #ffff…" at bounding box center [849, 418] width 967 height 666
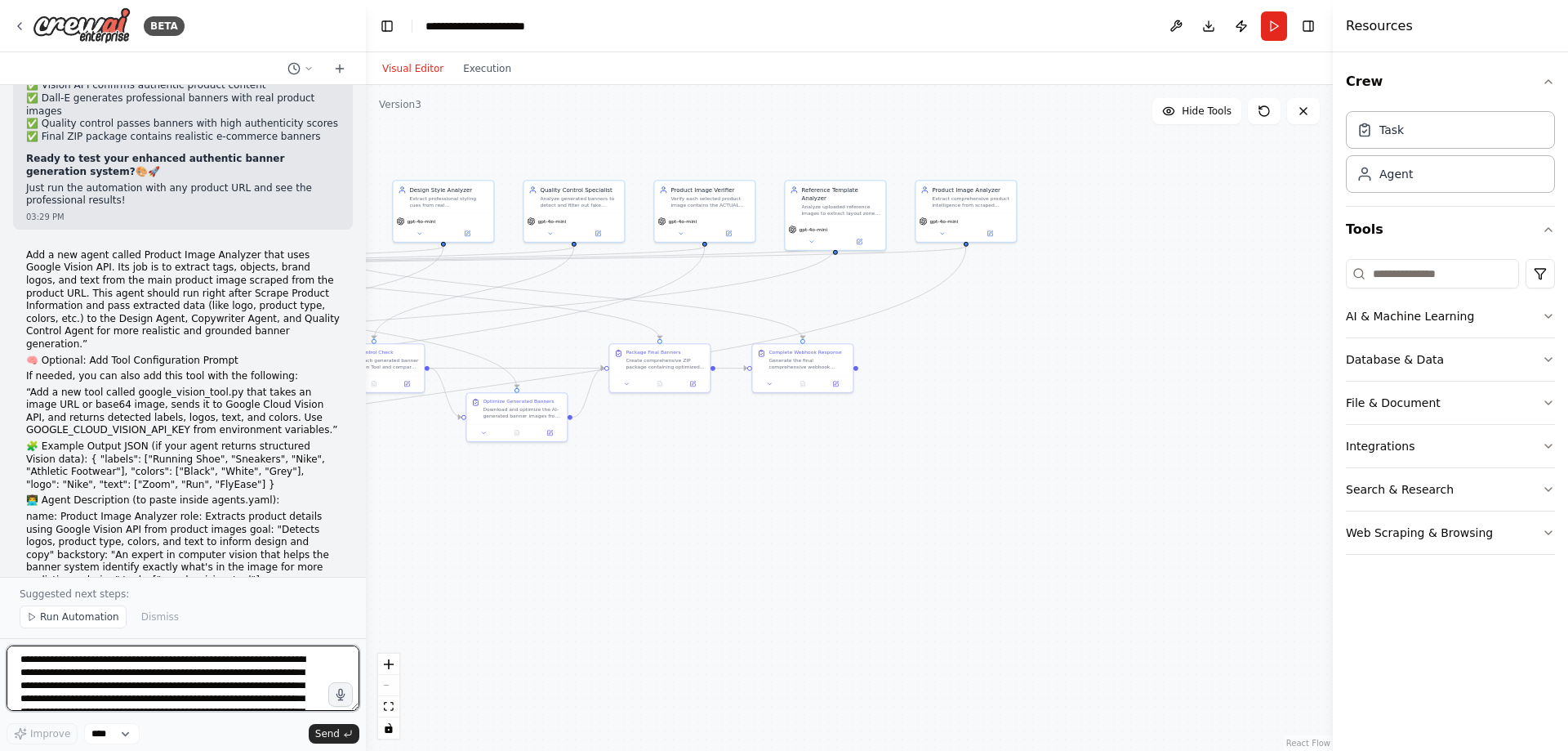
scroll to position [43144, 0]
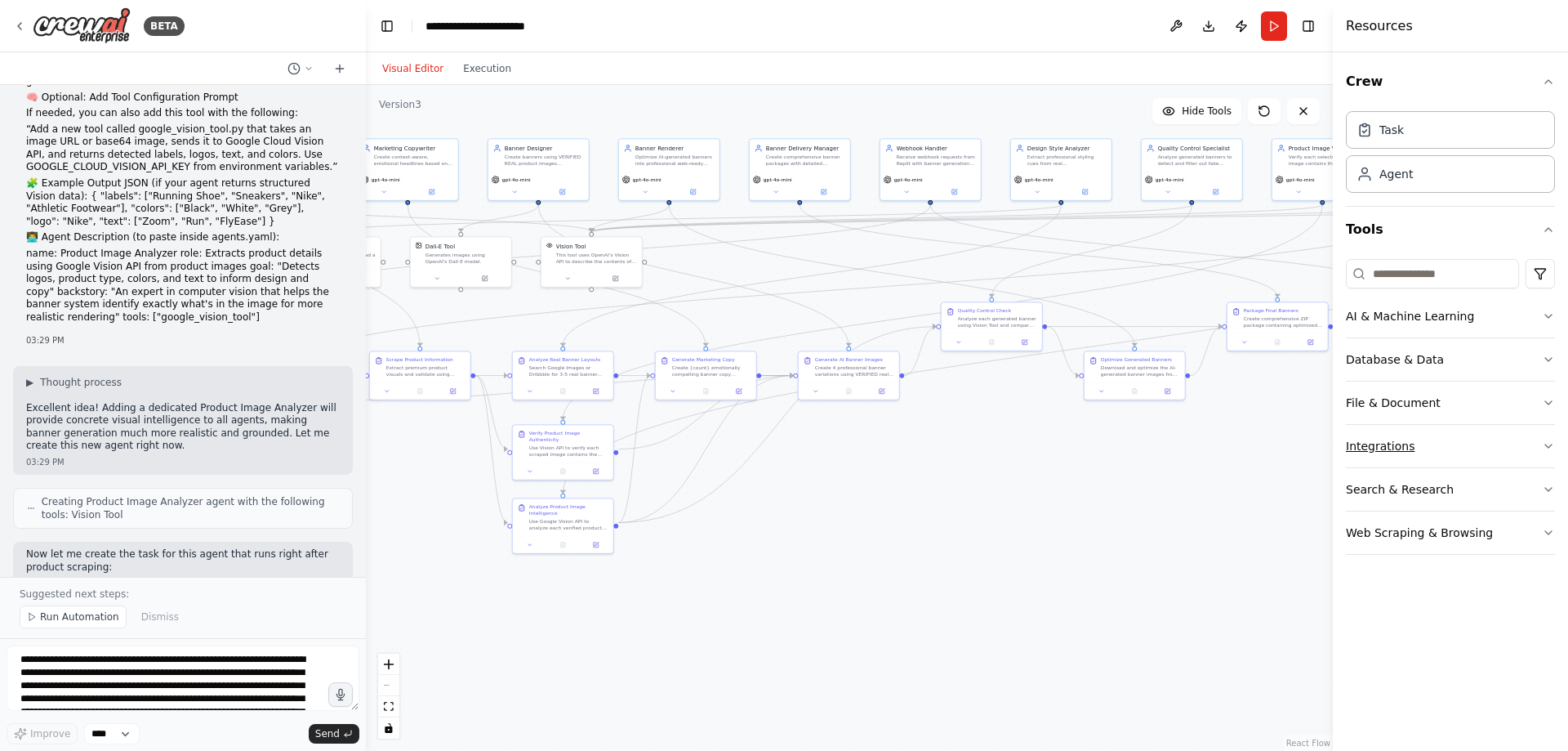
drag, startPoint x: 773, startPoint y: 510, endPoint x: 1383, endPoint y: 464, distance: 611.7
click at [1387, 463] on div "BETA Hello! I'm the CrewAI assistant. What kind of automation do you want to bu…" at bounding box center [784, 376] width 1568 height 751
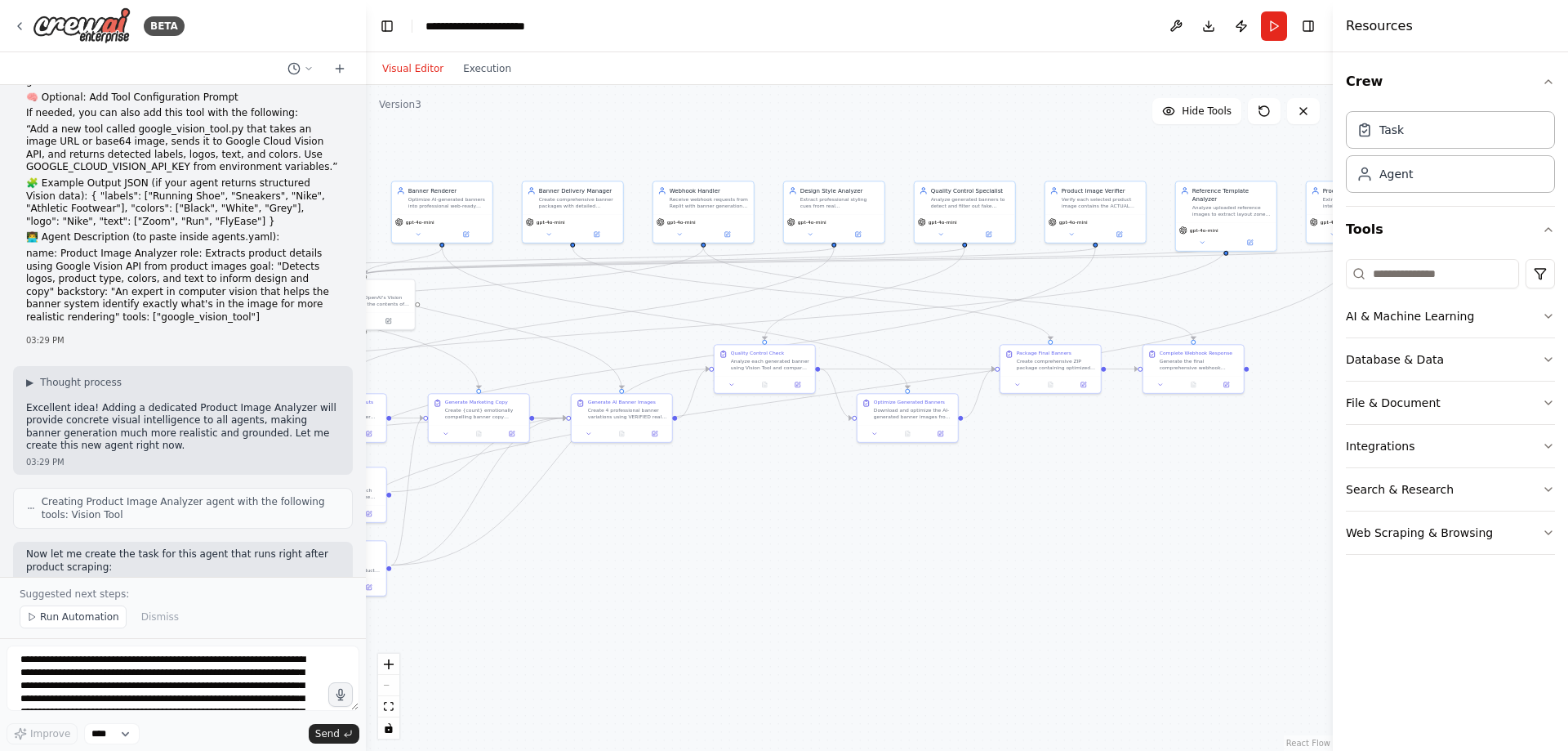
drag, startPoint x: 948, startPoint y: 491, endPoint x: 622, endPoint y: 534, distance: 328.8
click at [622, 534] on div ".deletable-edge-delete-btn { width: 20px; height: 20px; border: 0px solid #ffff…" at bounding box center [849, 418] width 967 height 666
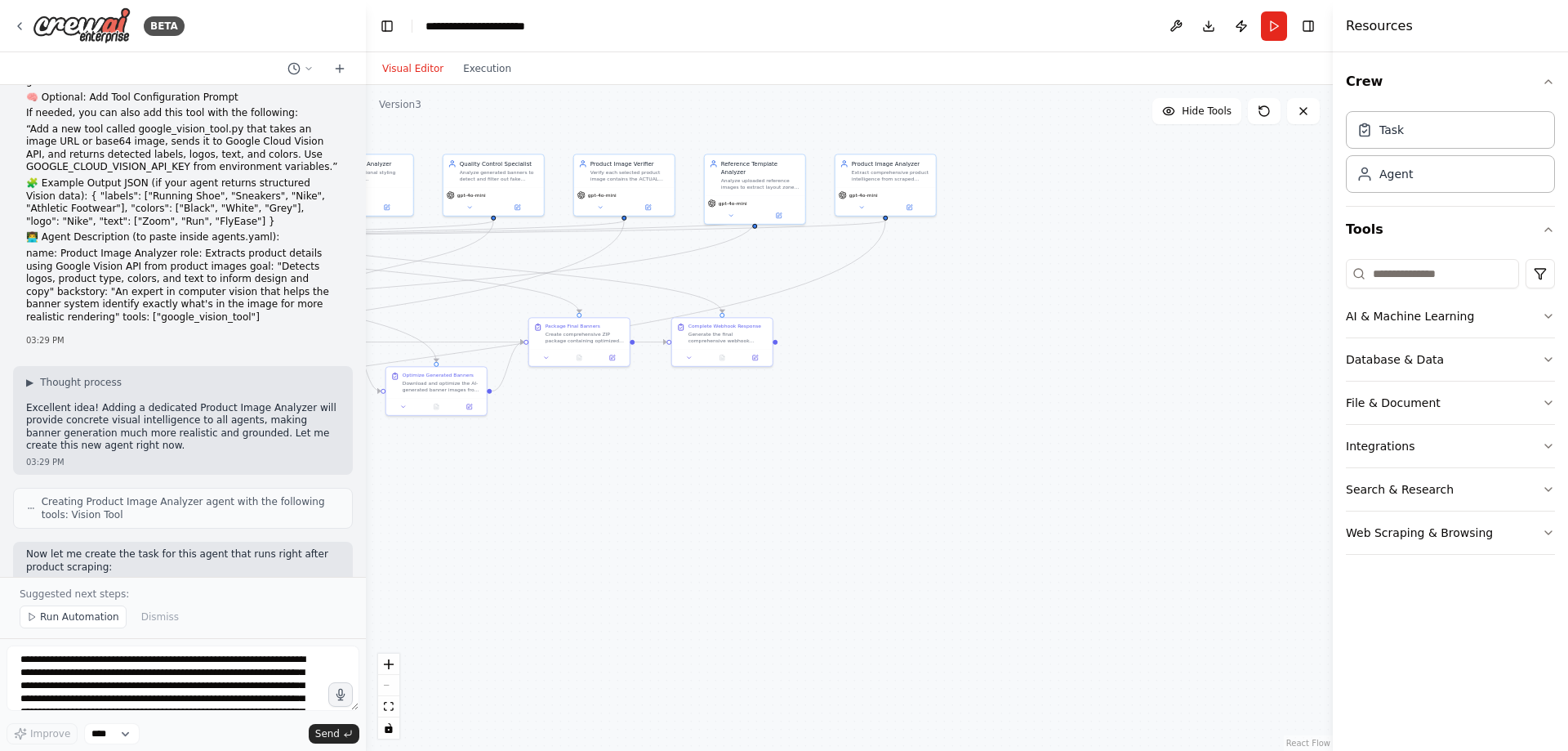
drag, startPoint x: 1047, startPoint y: 528, endPoint x: 629, endPoint y: 498, distance: 419.1
click at [629, 498] on div ".deletable-edge-delete-btn { width: 20px; height: 20px; border: 0px solid #ffff…" at bounding box center [849, 418] width 967 height 666
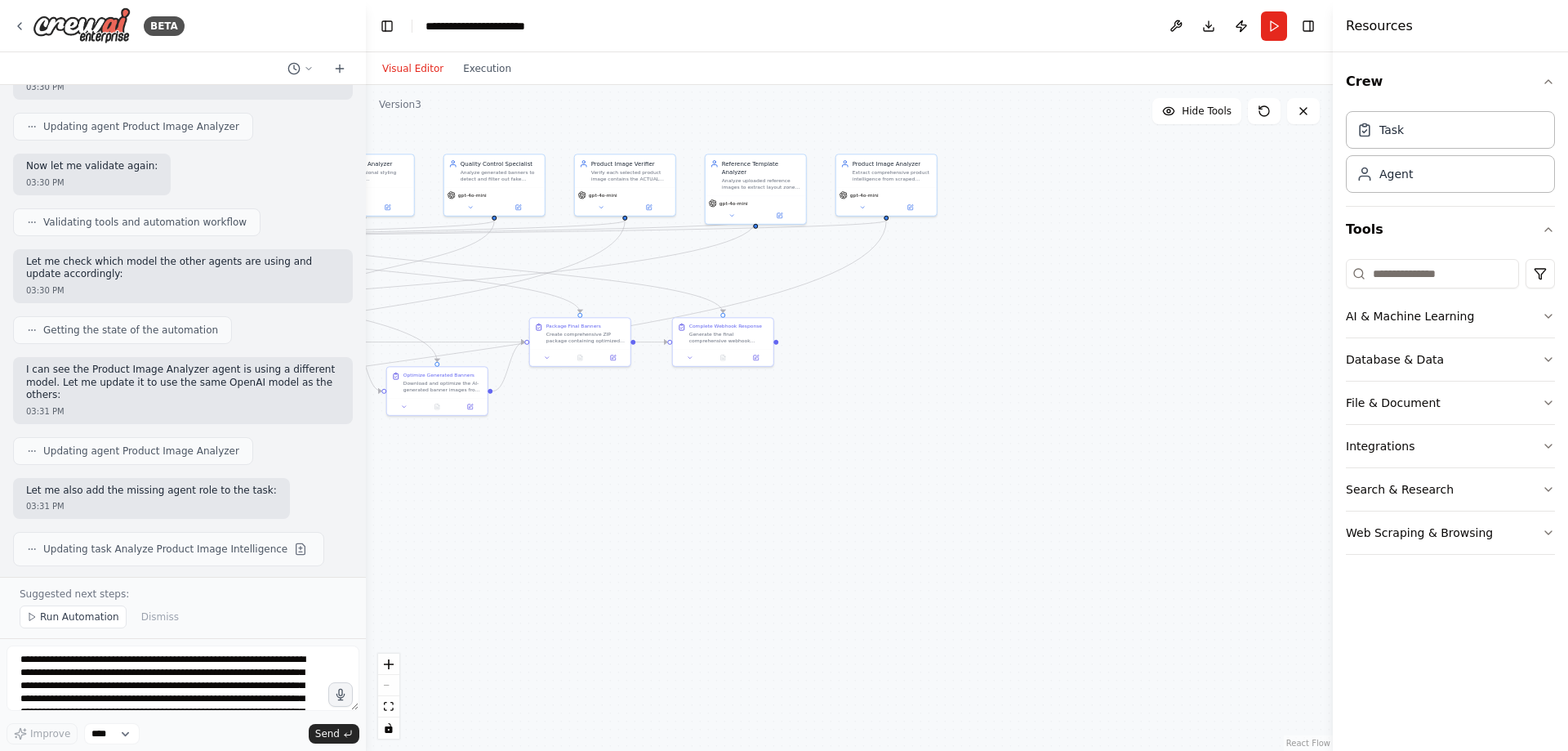
scroll to position [44424, 0]
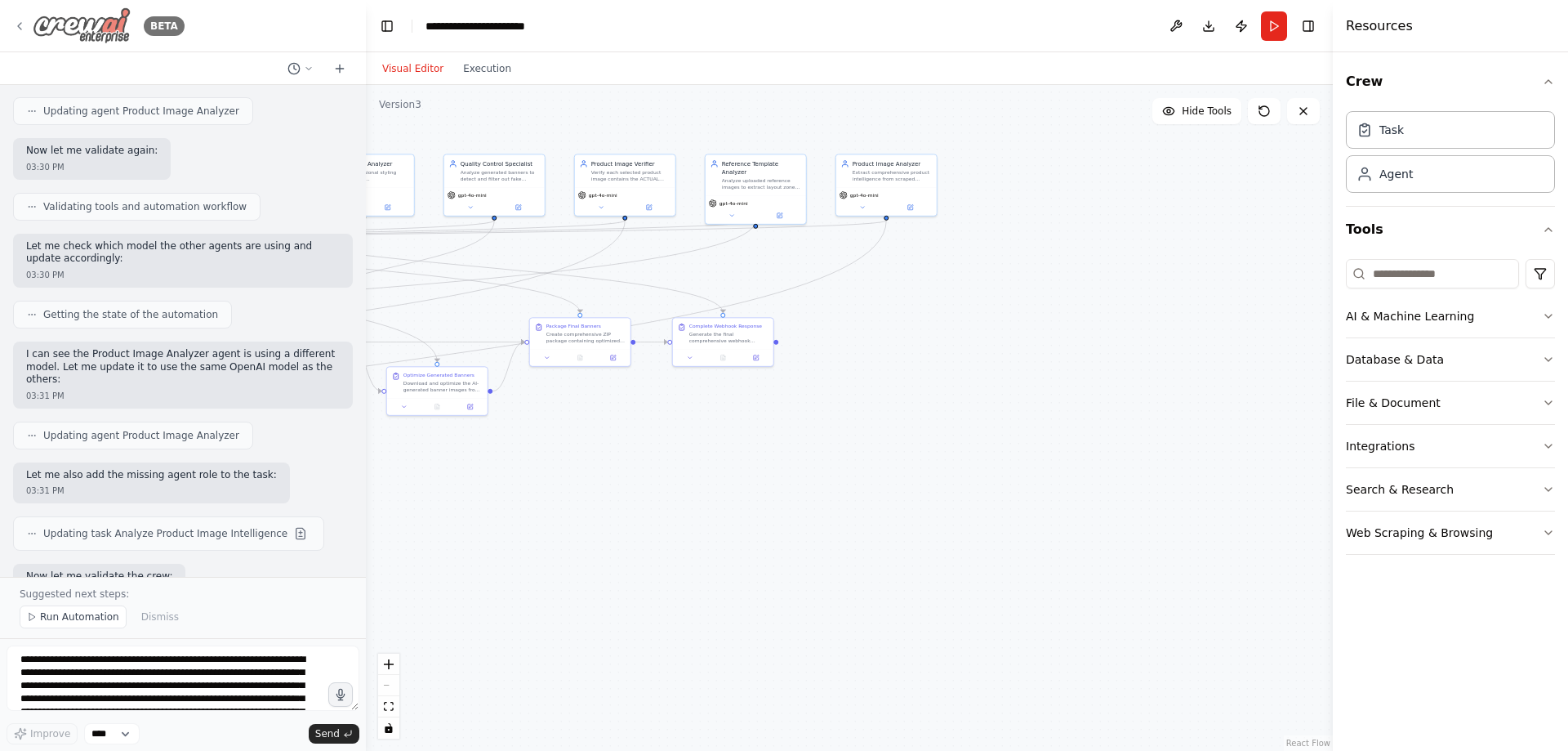
click at [110, 21] on img at bounding box center [81, 25] width 98 height 37
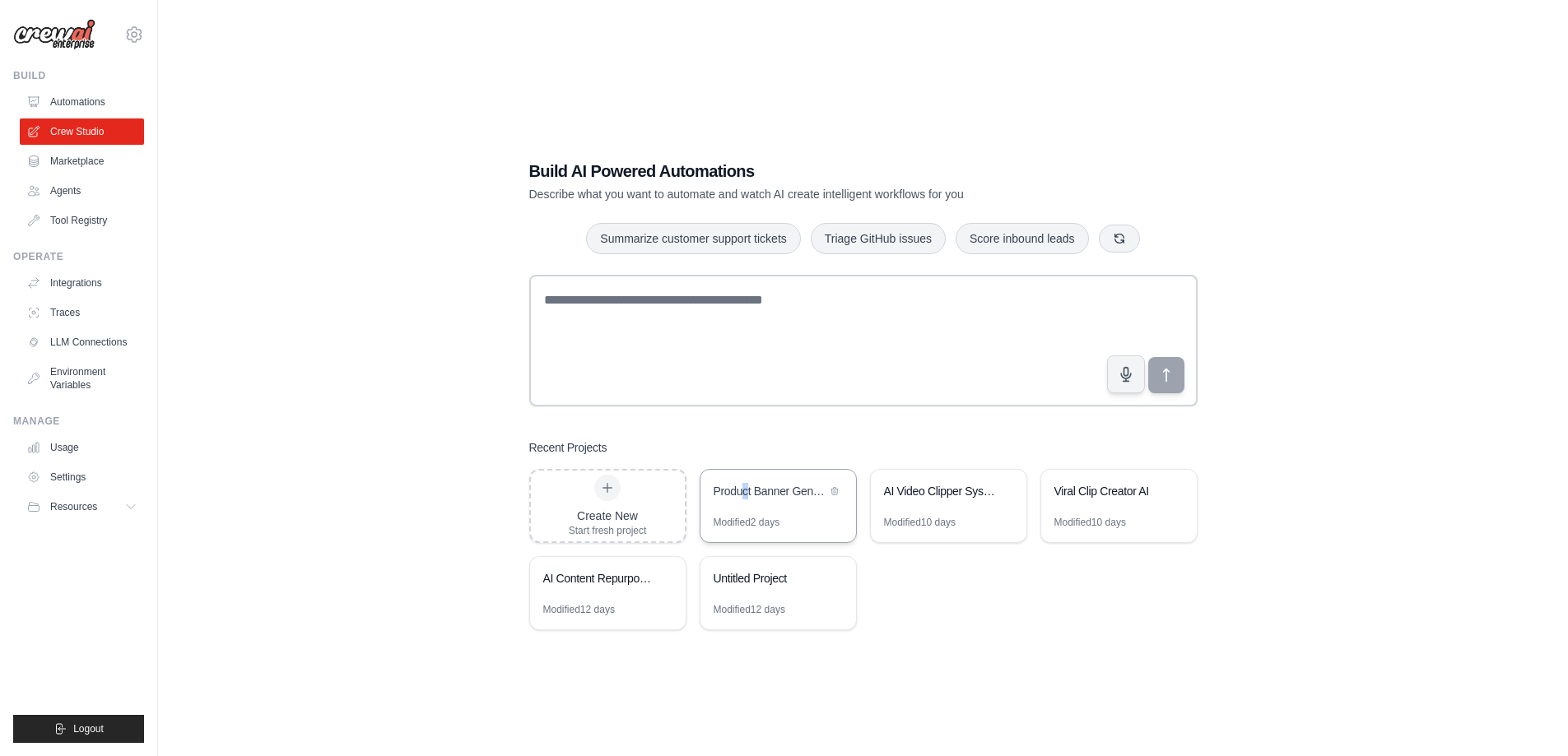
click at [746, 505] on div "Product Banner Generator" at bounding box center [778, 492] width 156 height 46
click at [105, 94] on link "Automations" at bounding box center [83, 101] width 124 height 26
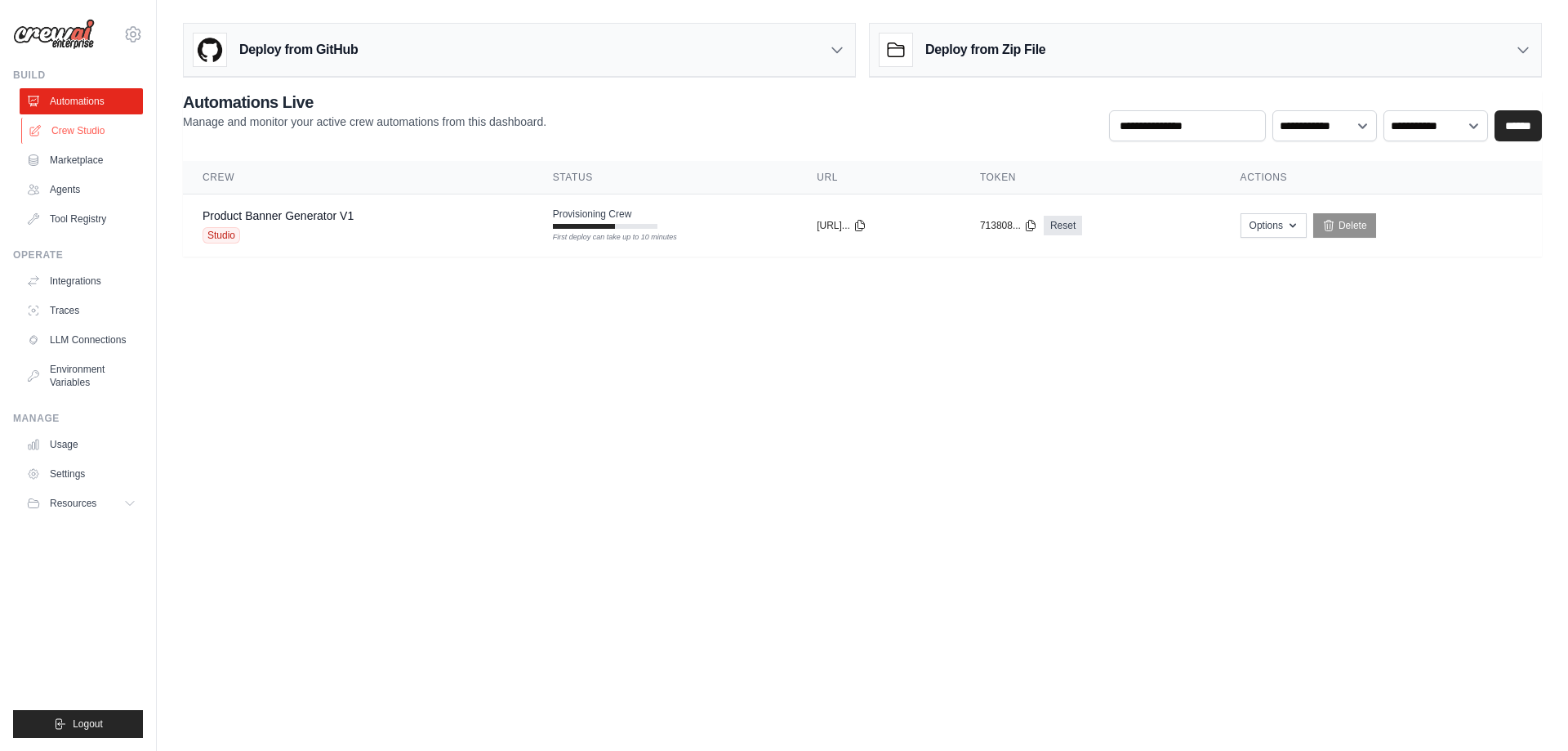
click at [104, 126] on link "Crew Studio" at bounding box center [83, 130] width 123 height 26
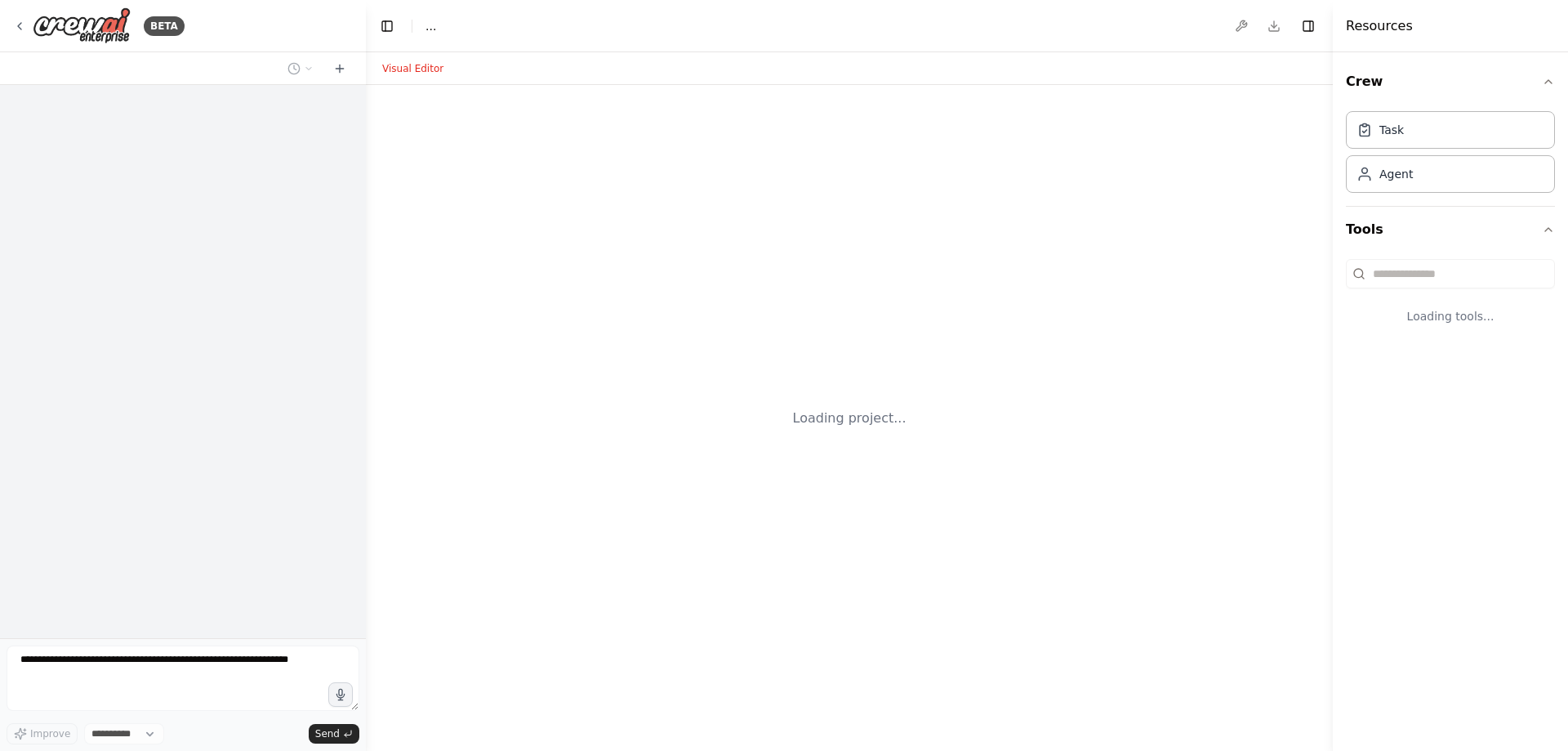
select select "****"
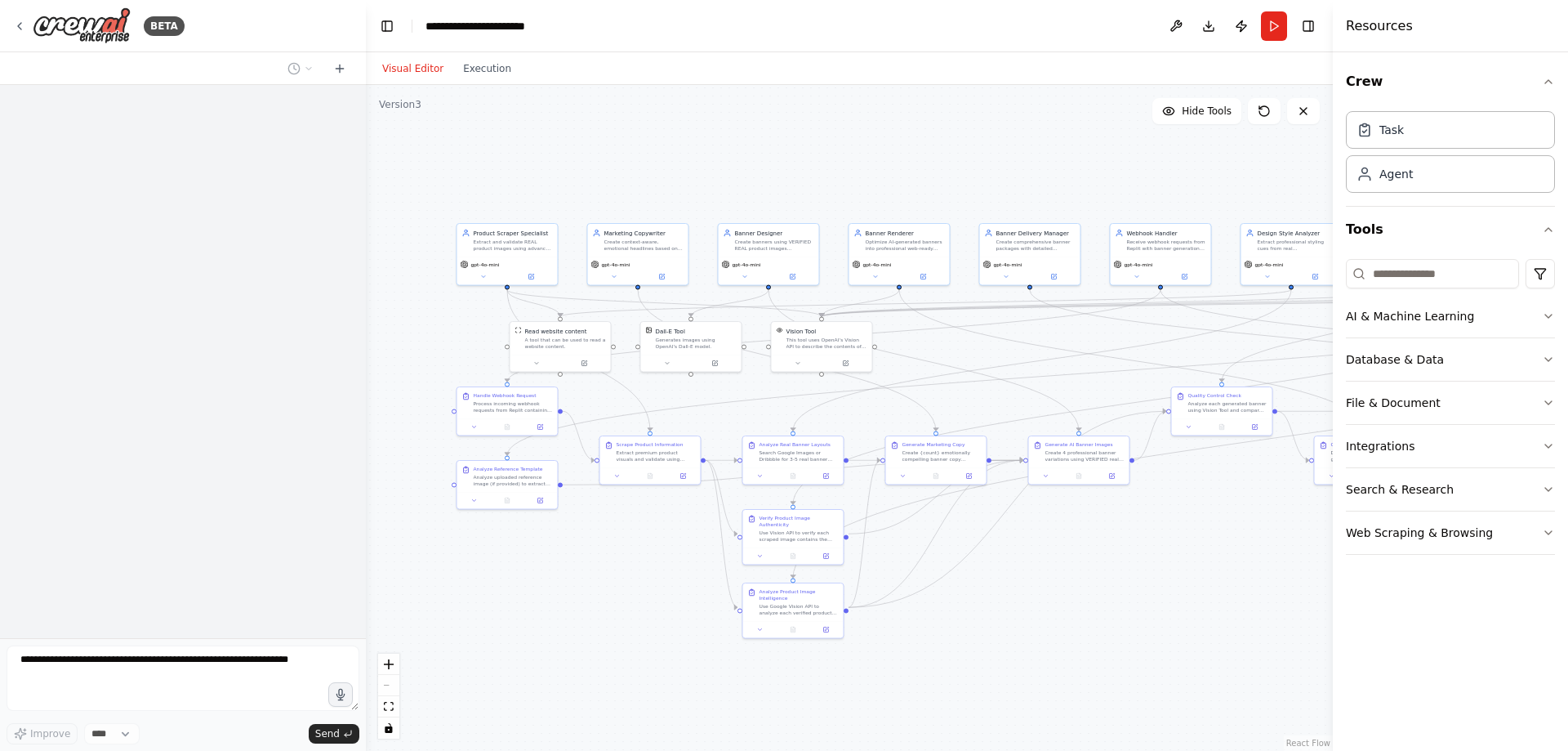
drag, startPoint x: 1204, startPoint y: 615, endPoint x: 1082, endPoint y: 568, distance: 130.7
click at [1083, 568] on div ".deletable-edge-delete-btn { width: 20px; height: 20px; border: 0px solid #ffff…" at bounding box center [849, 418] width 967 height 666
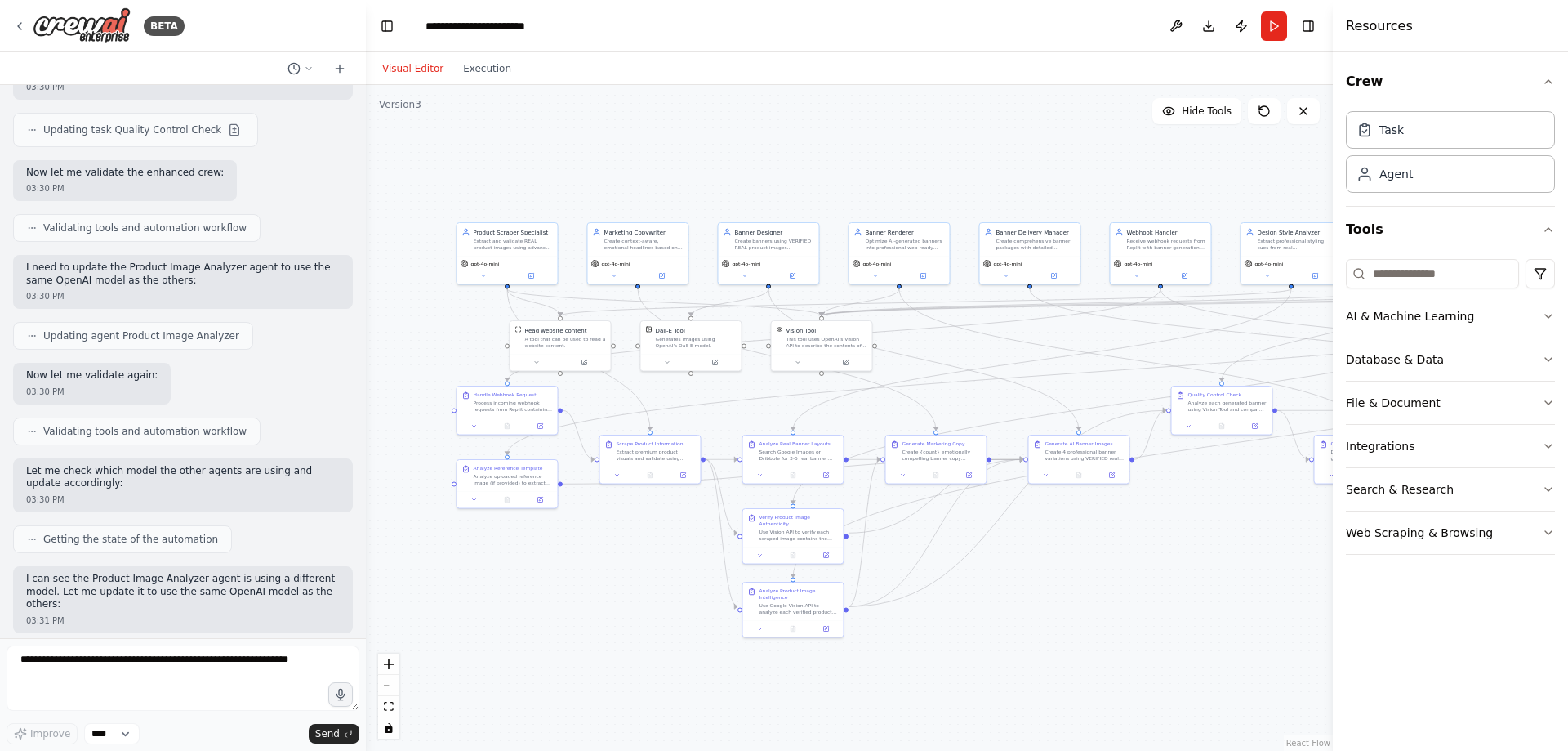
scroll to position [44363, 0]
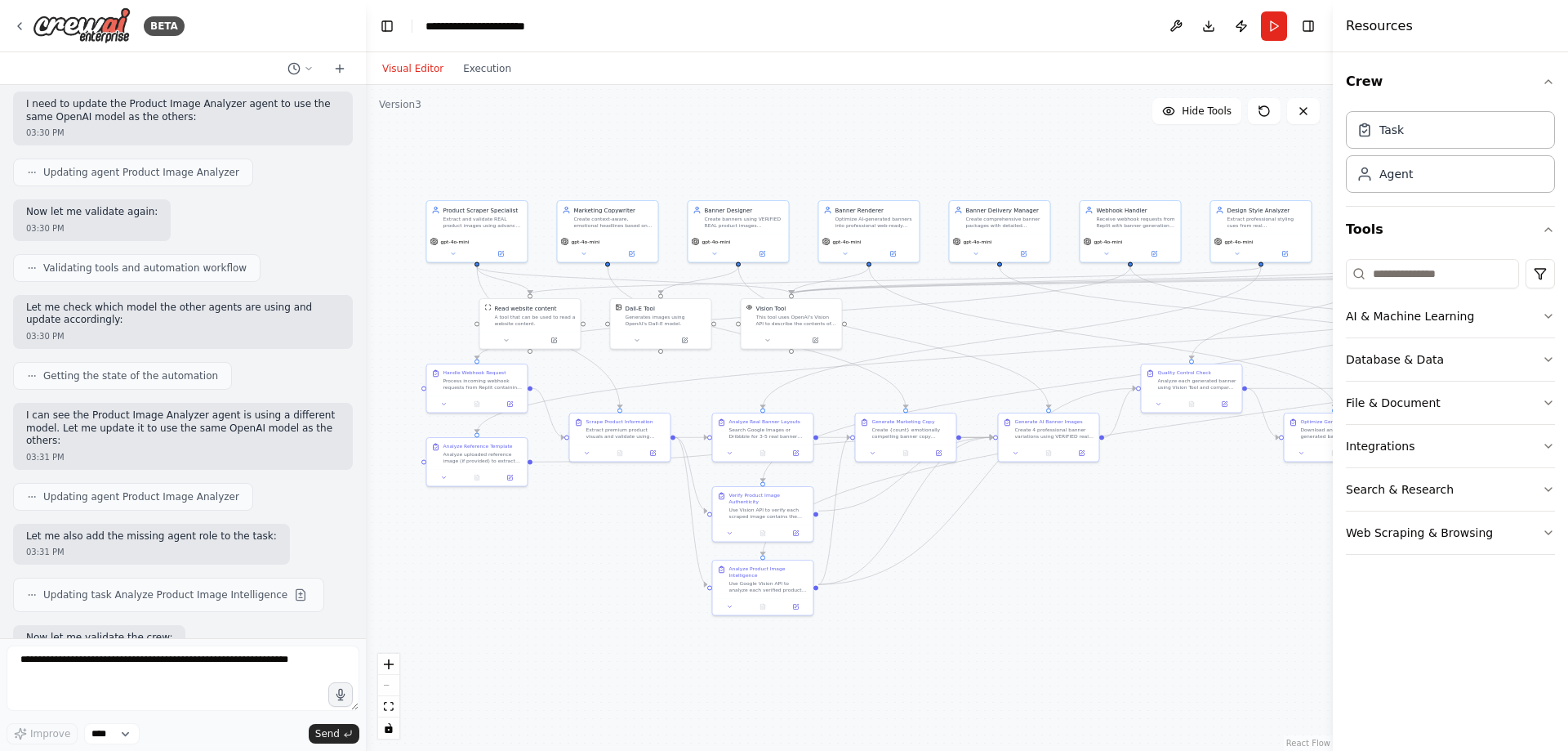
drag, startPoint x: 1268, startPoint y: 588, endPoint x: 1238, endPoint y: 565, distance: 37.8
click at [1238, 565] on div ".deletable-edge-delete-btn { width: 20px; height: 20px; border: 0px solid #ffff…" at bounding box center [849, 418] width 967 height 666
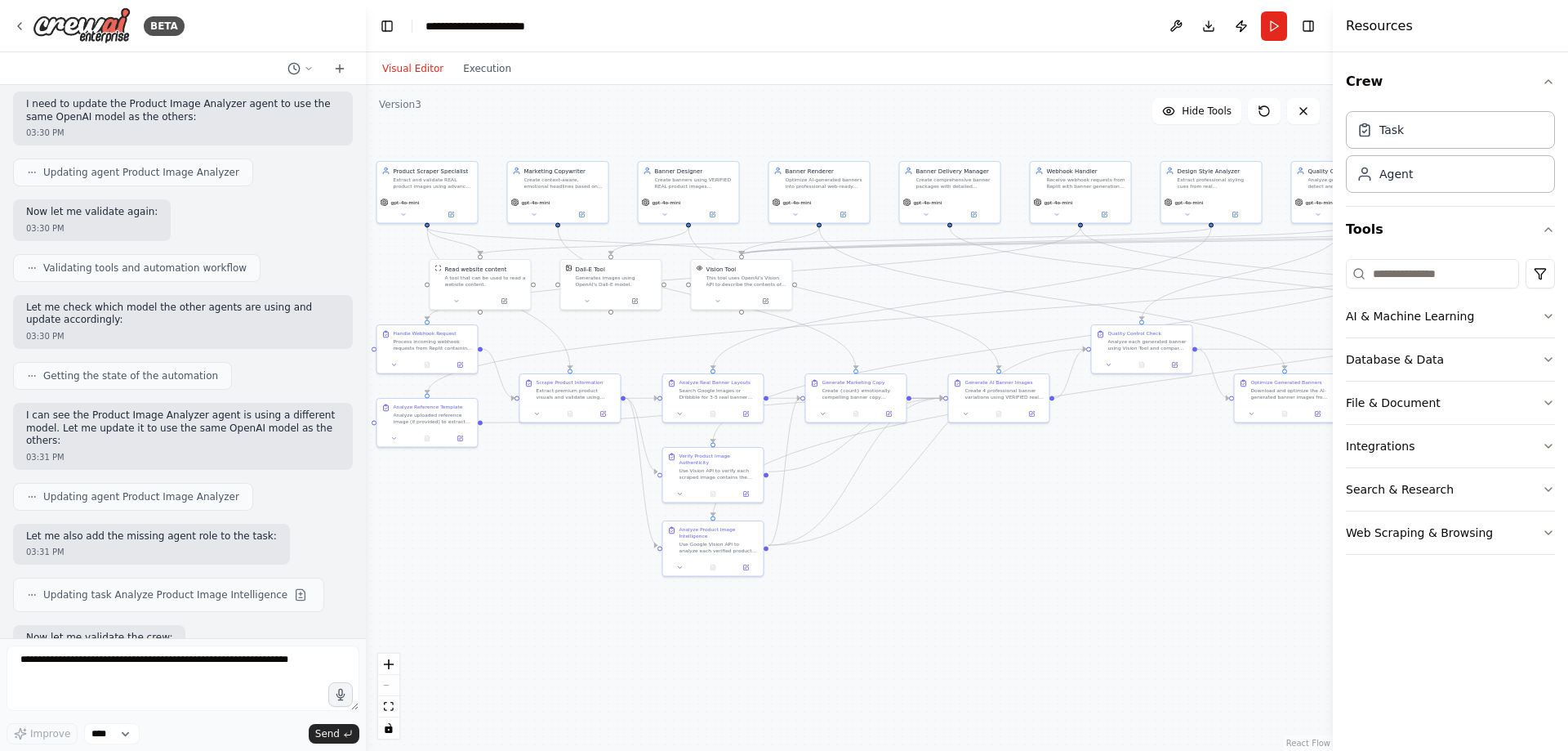
drag, startPoint x: 1230, startPoint y: 519, endPoint x: 1180, endPoint y: 480, distance: 63.4
click at [1180, 480] on div ".deletable-edge-delete-btn { width: 20px; height: 20px; border: 0px solid #ffff…" at bounding box center [849, 418] width 967 height 666
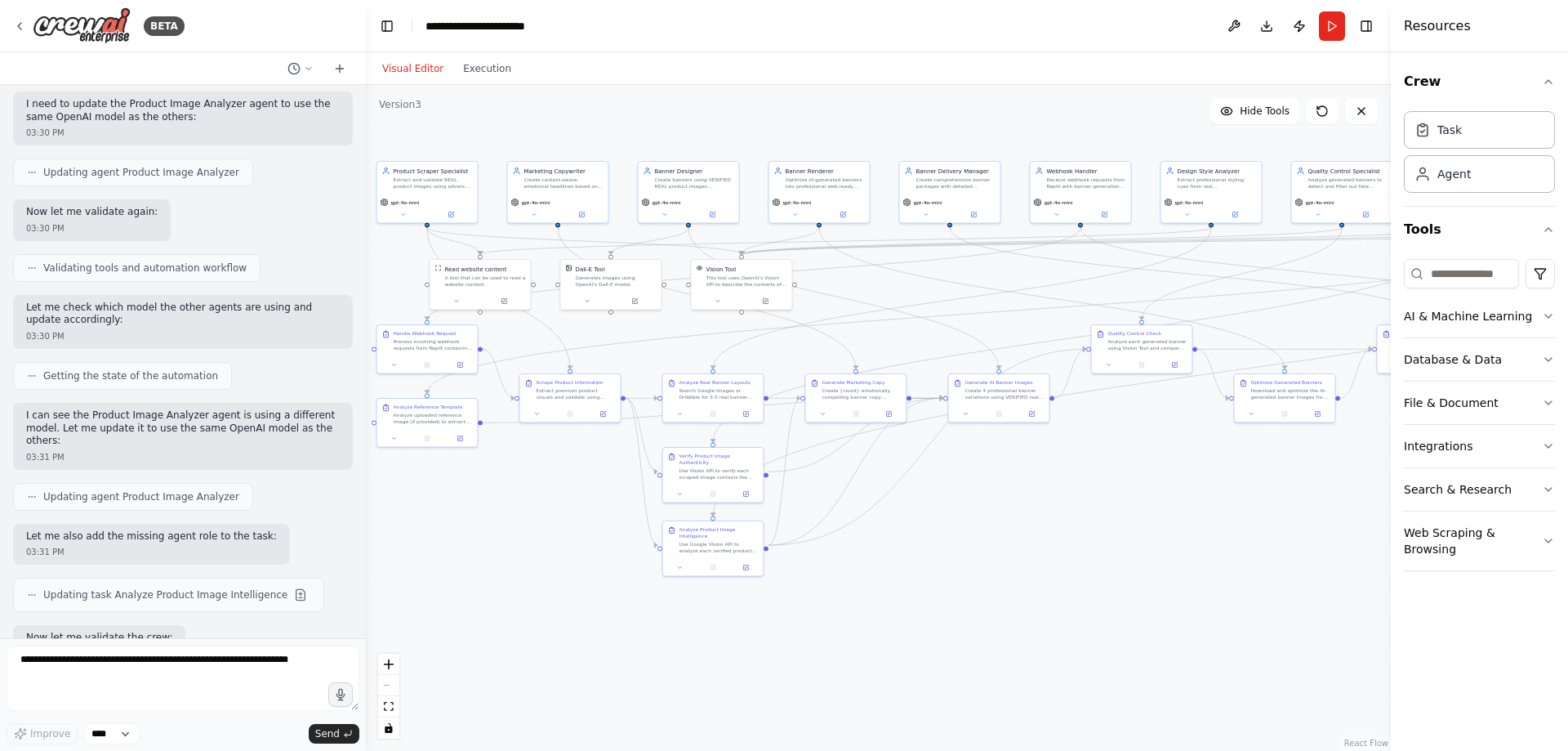
drag, startPoint x: 1335, startPoint y: 31, endPoint x: 1440, endPoint y: 108, distance: 130.2
click at [1440, 108] on div "Resources Crew Task Agent Tools AI & Machine Learning Database & Data File & Do…" at bounding box center [1479, 376] width 177 height 751
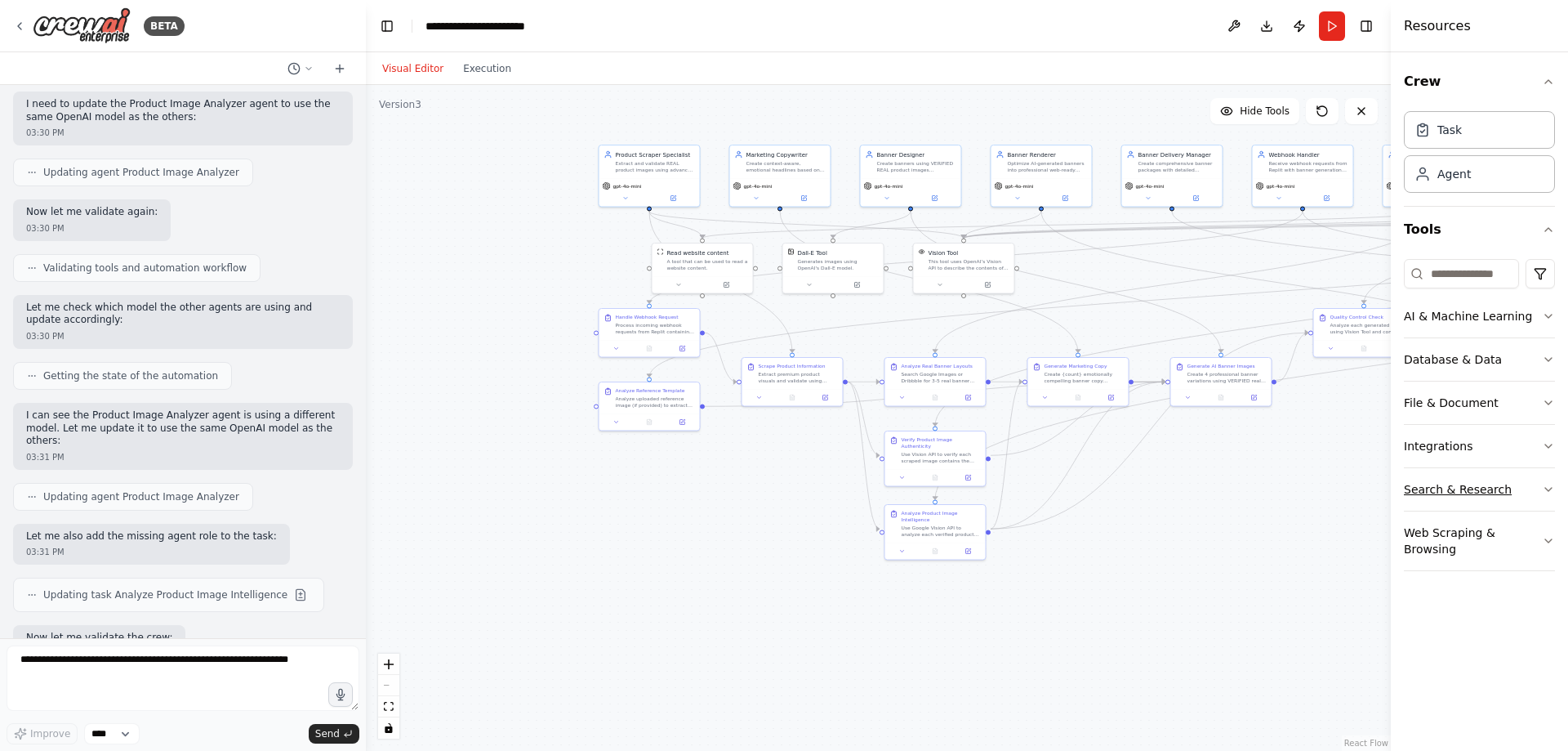
drag, startPoint x: 1252, startPoint y: 520, endPoint x: 1475, endPoint y: 504, distance: 223.6
click at [1475, 504] on div "BETA Hello! I'm the CrewAI assistant. What kind of automation do you want to bu…" at bounding box center [784, 376] width 1568 height 751
click at [110, 21] on img at bounding box center [81, 25] width 98 height 37
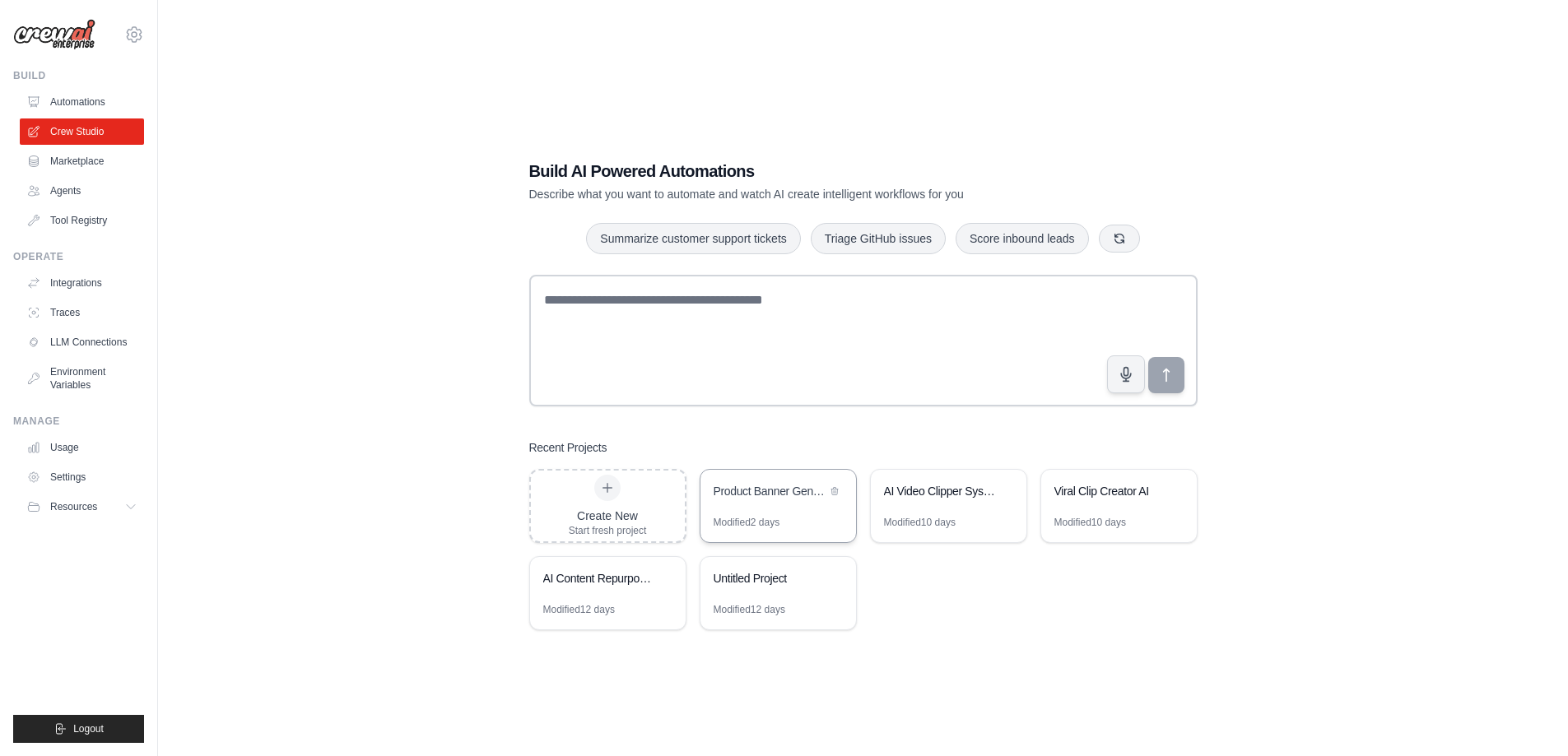
click at [747, 513] on div "Product Banner Generator" at bounding box center [778, 492] width 156 height 46
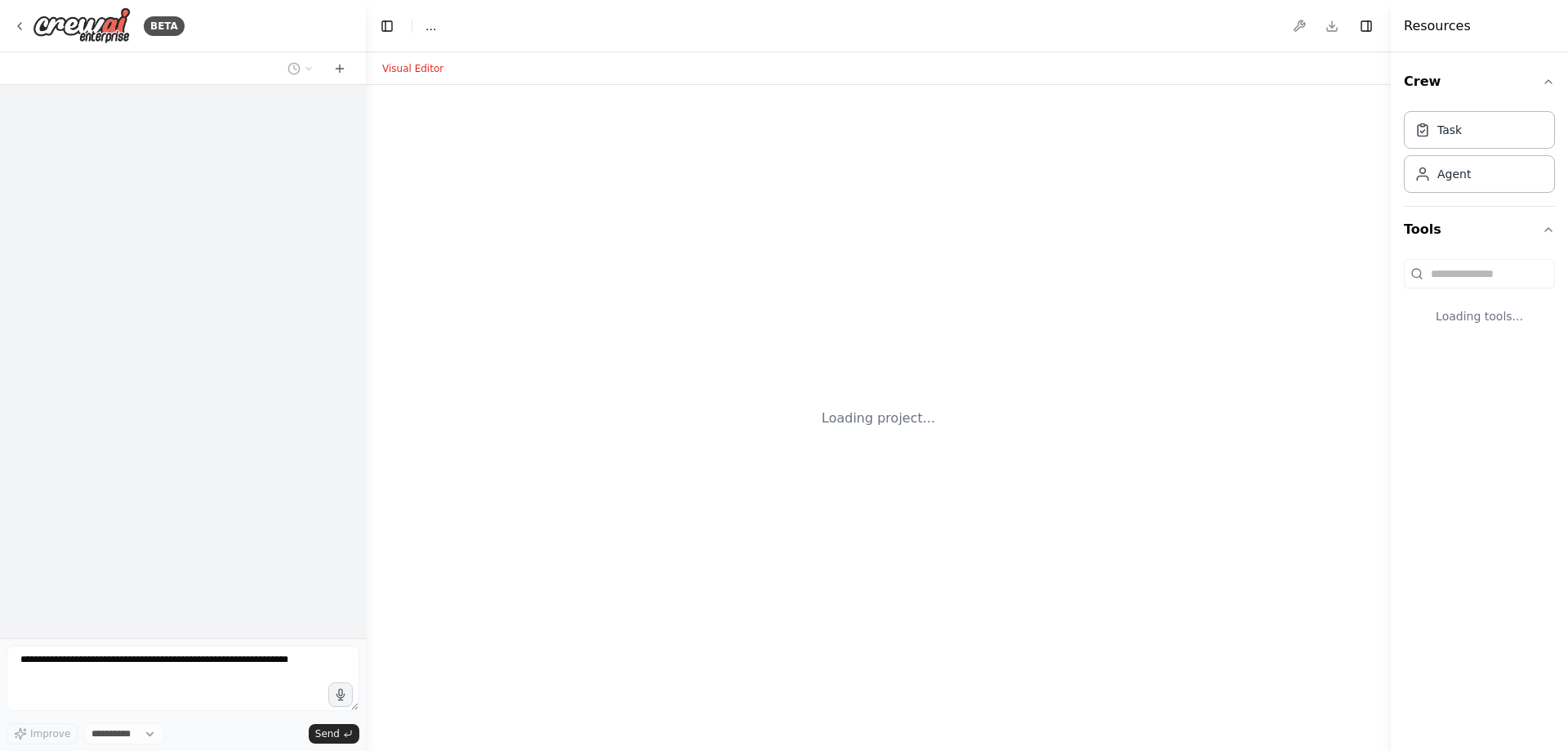
select select "****"
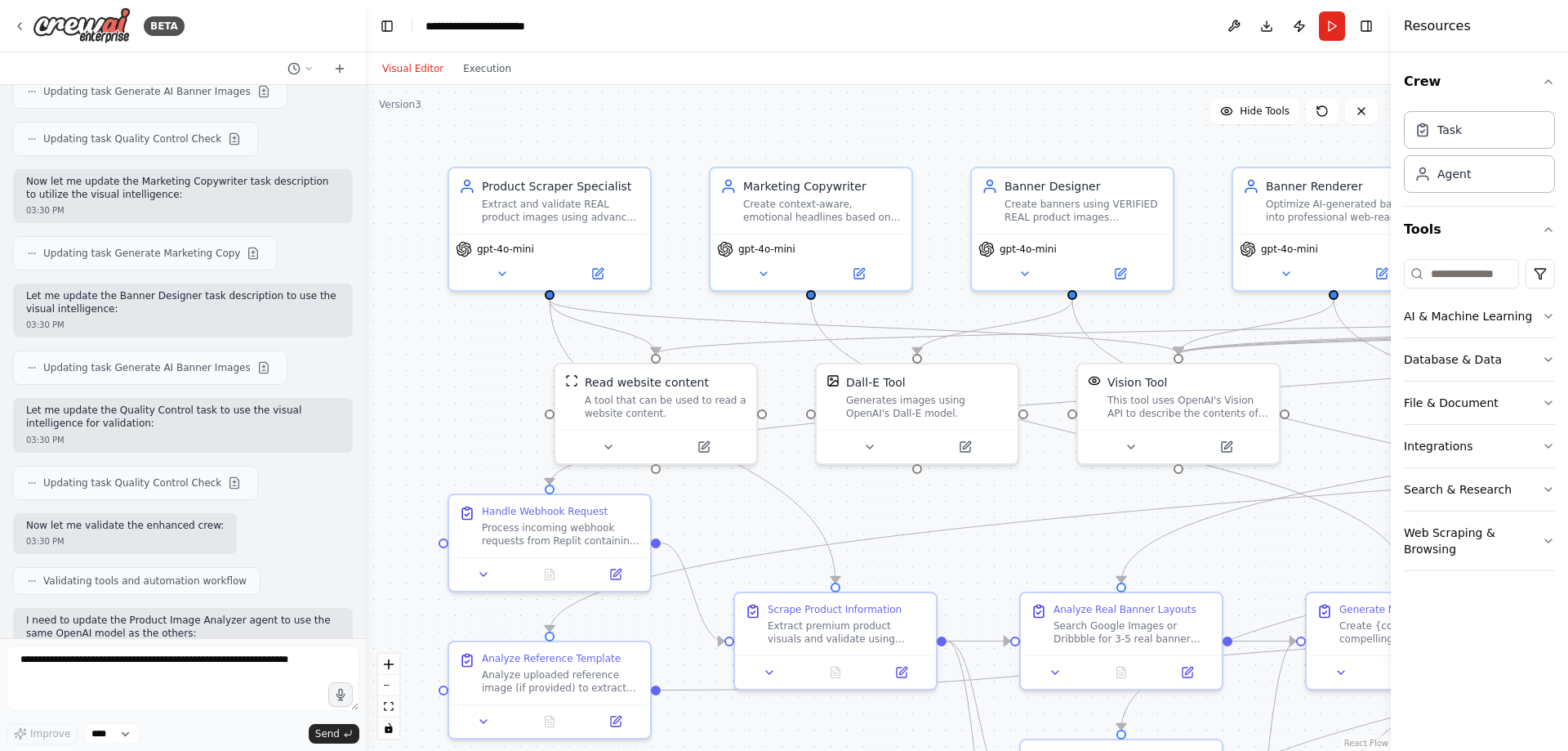
scroll to position [44363, 0]
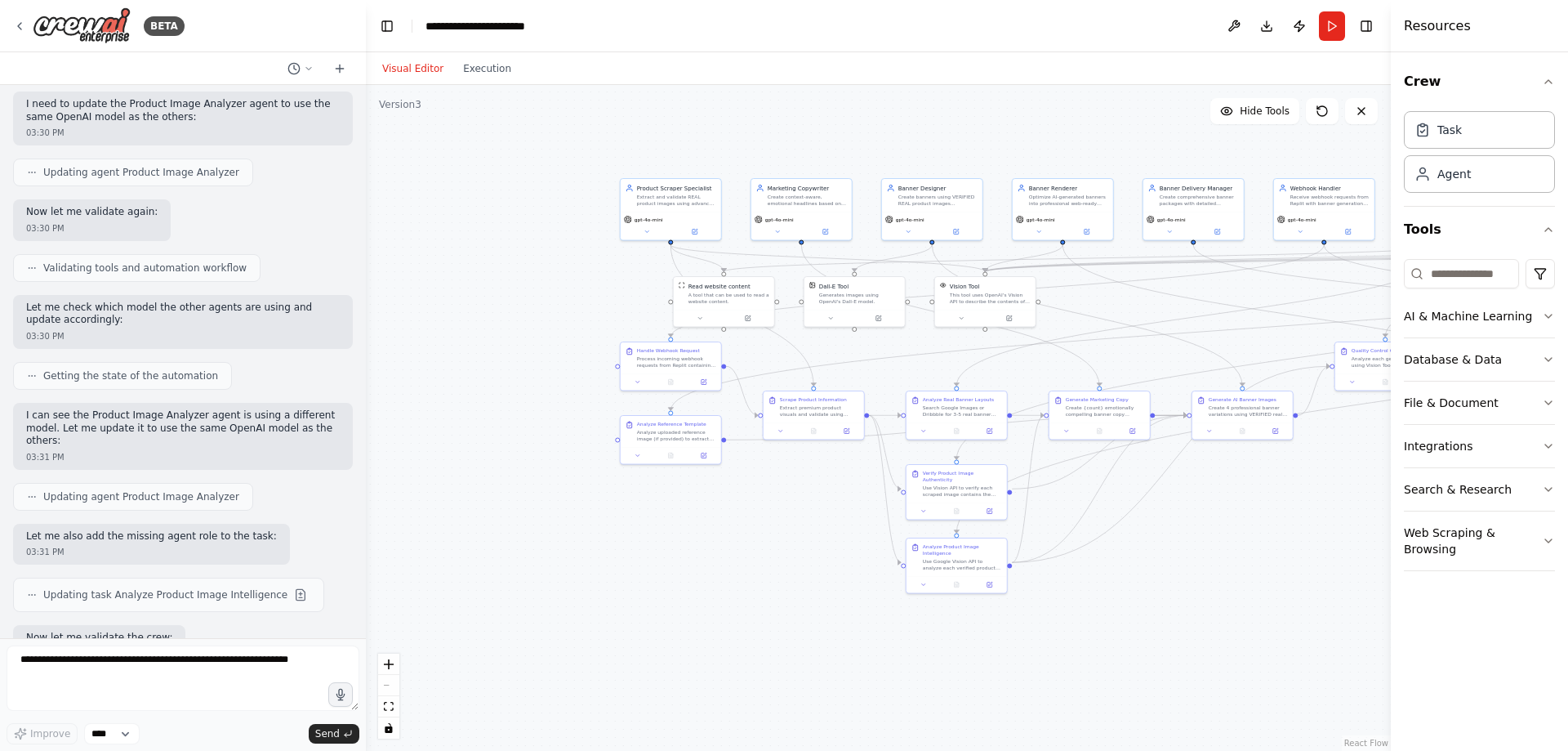
drag, startPoint x: 1328, startPoint y: 606, endPoint x: 1159, endPoint y: 564, distance: 174.1
click at [1159, 564] on div ".deletable-edge-delete-btn { width: 20px; height: 20px; border: 0px solid #ffff…" at bounding box center [877, 418] width 1025 height 666
